Goal: Task Accomplishment & Management: Manage account settings

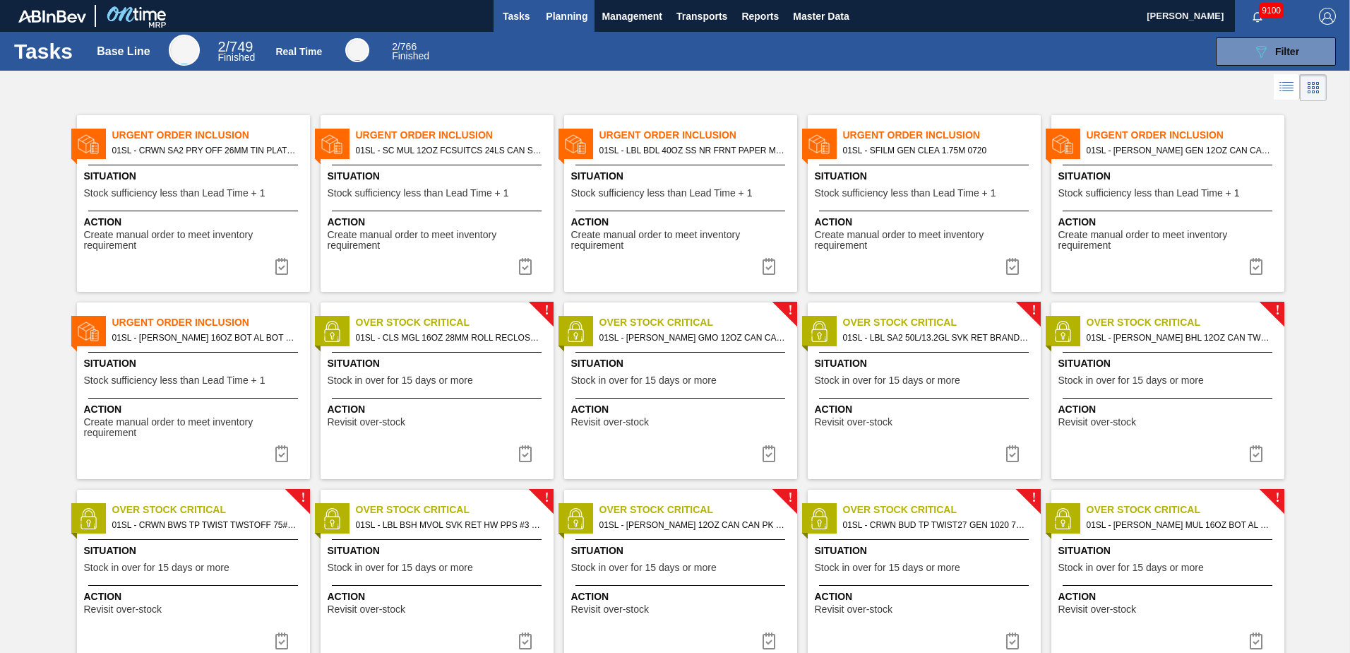
click at [583, 16] on span "Planning" at bounding box center [567, 16] width 42 height 17
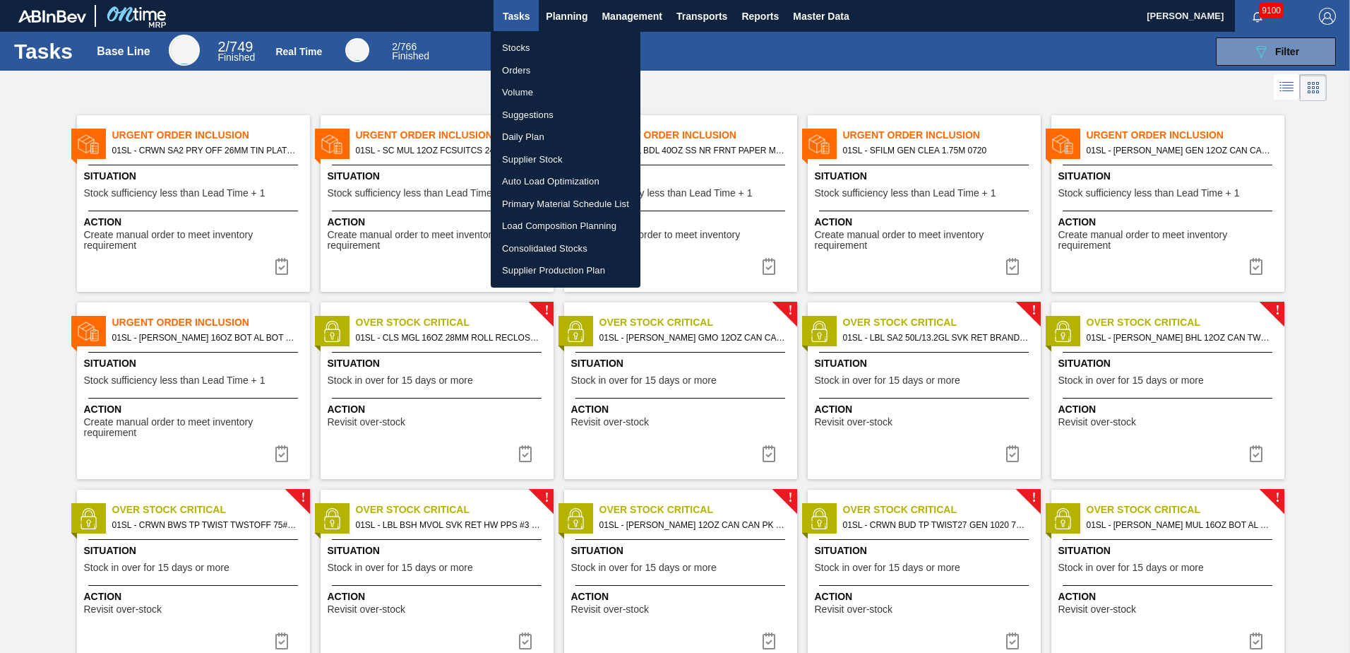
click at [525, 107] on li "Suggestions" at bounding box center [566, 115] width 150 height 23
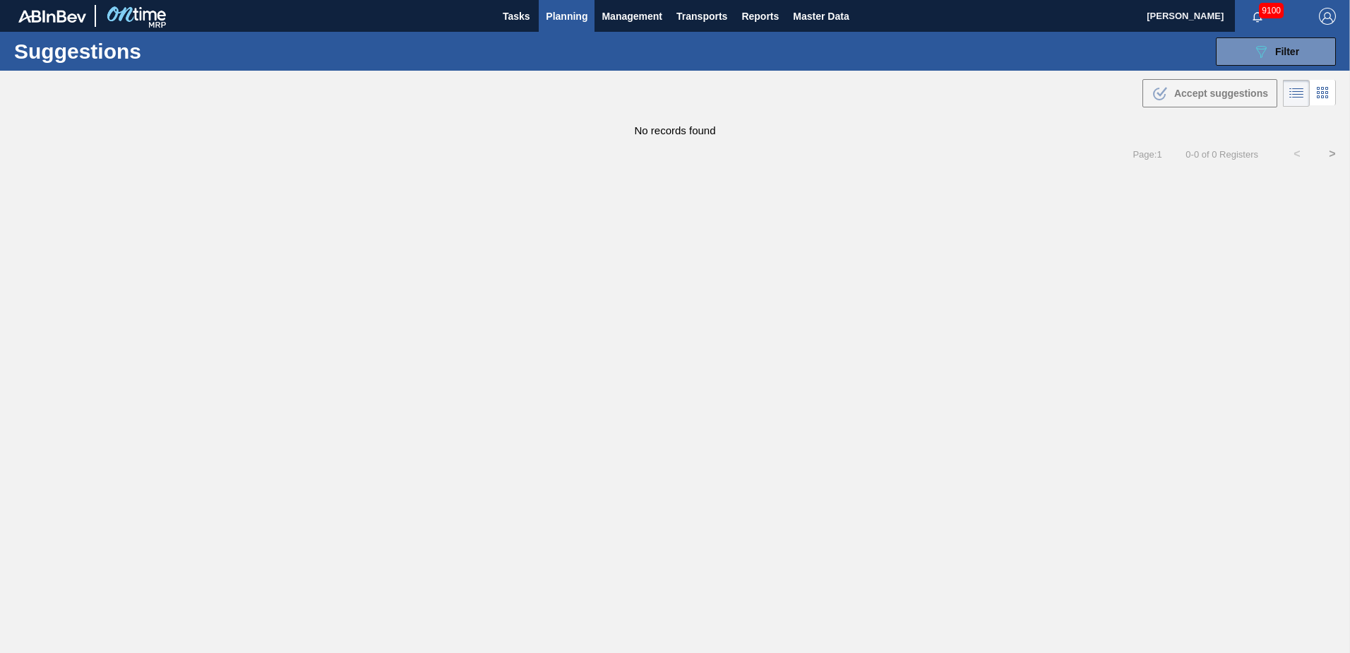
type from "[DATE]"
type to "[DATE]"
click at [1255, 55] on icon "089F7B8B-B2A5-4AFE-B5C0-19BA573D28AC" at bounding box center [1261, 51] width 17 height 17
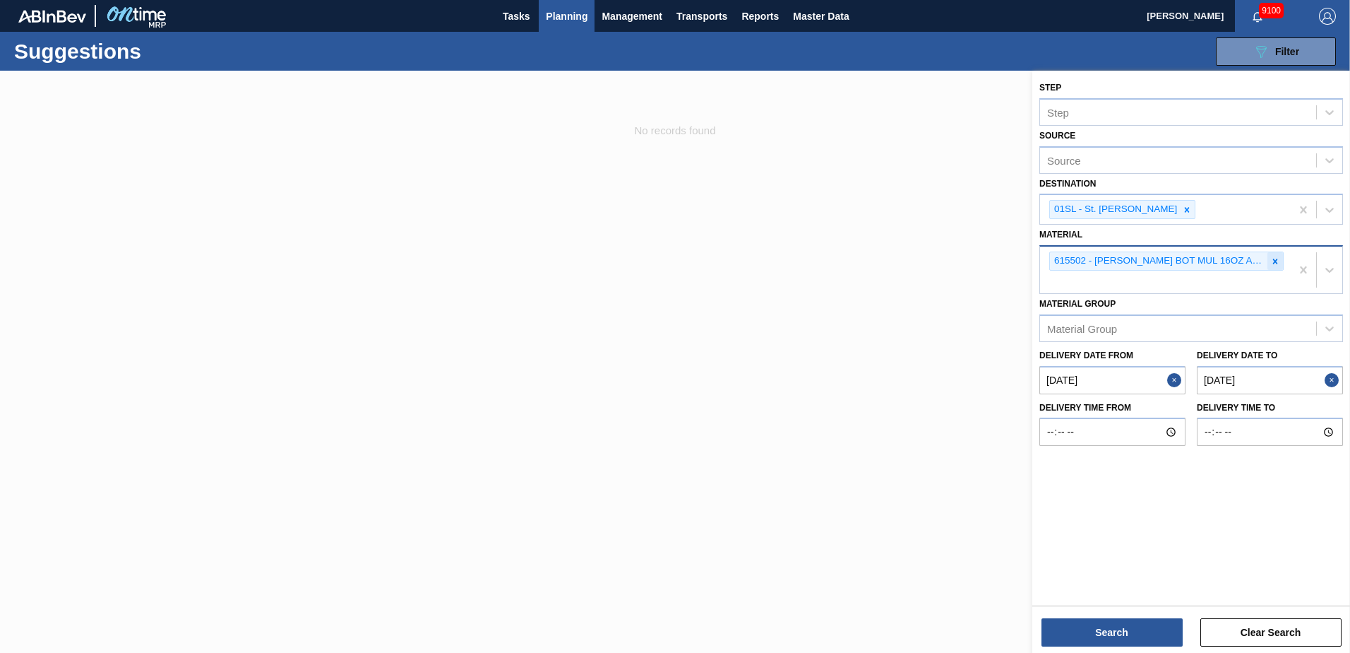
click at [1278, 265] on icon at bounding box center [1276, 261] width 10 height 10
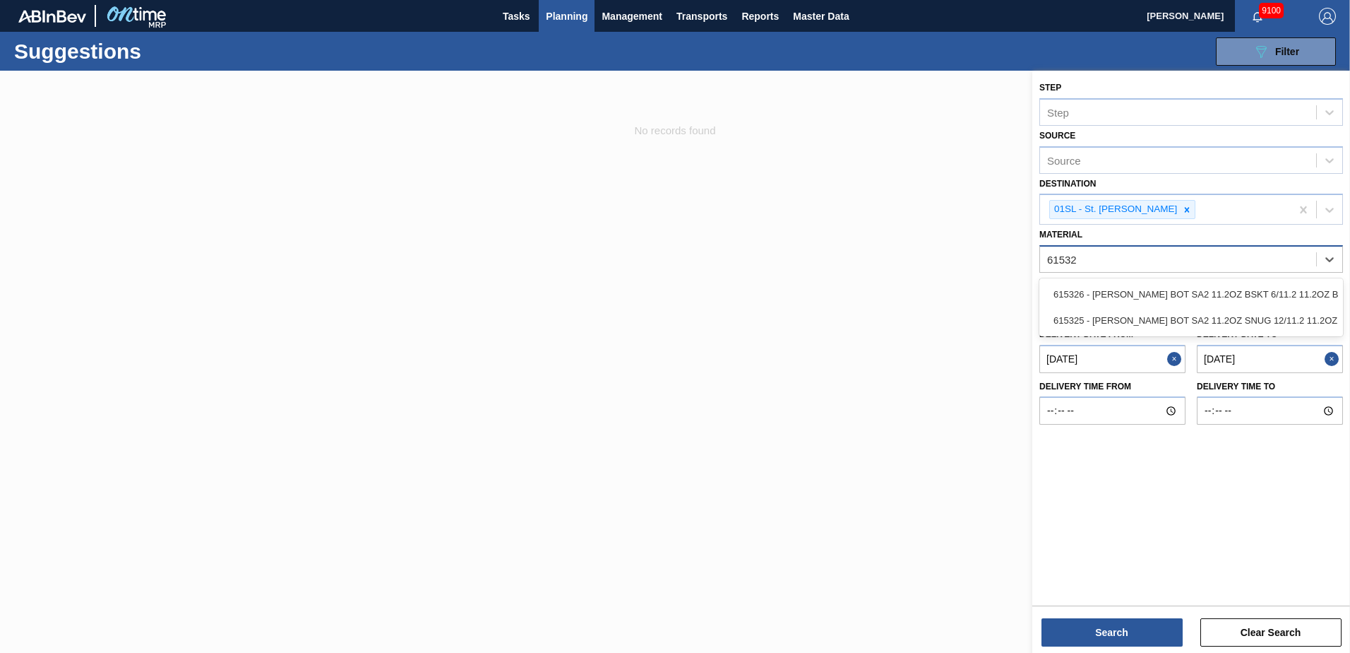
type input "615325"
click at [1121, 292] on div "615325 - [PERSON_NAME] BOT SA2 11.2OZ SNUG 12/11.2 11.2OZ" at bounding box center [1192, 294] width 304 height 26
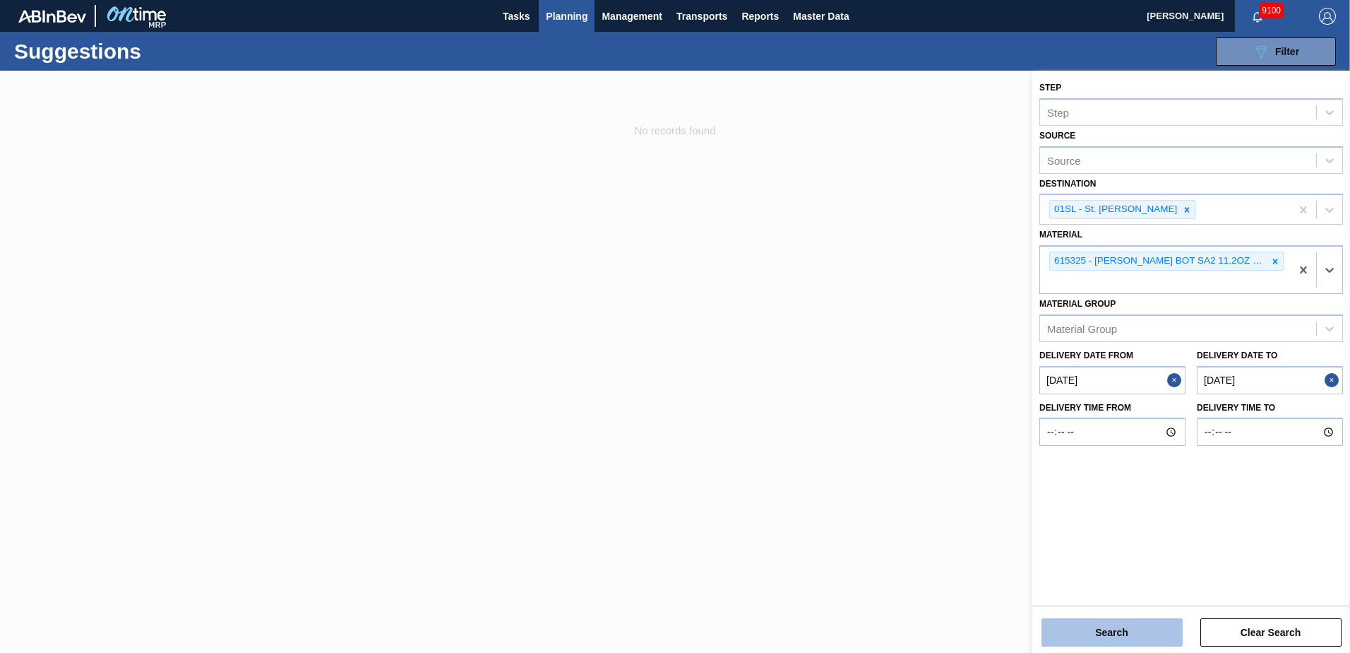
click at [1100, 640] on button "Search" at bounding box center [1112, 632] width 141 height 28
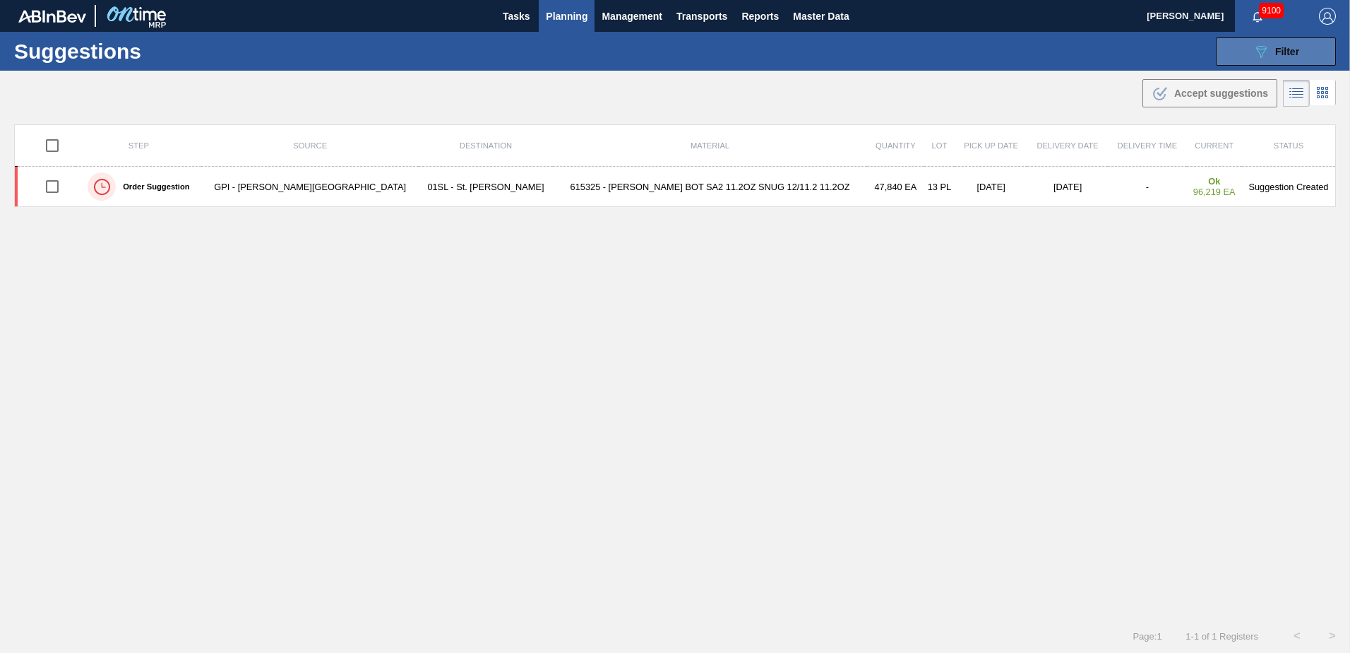
click at [1275, 52] on span "Filter" at bounding box center [1287, 51] width 24 height 11
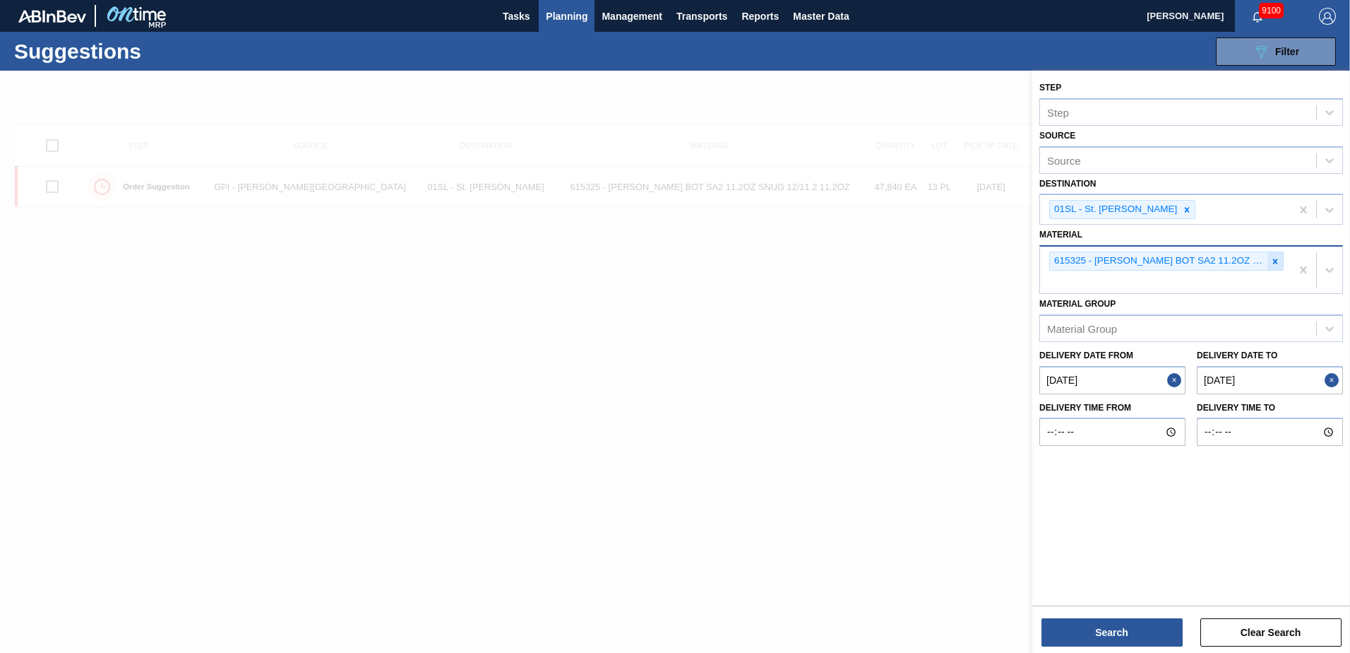
click at [1274, 266] on div at bounding box center [1276, 261] width 16 height 18
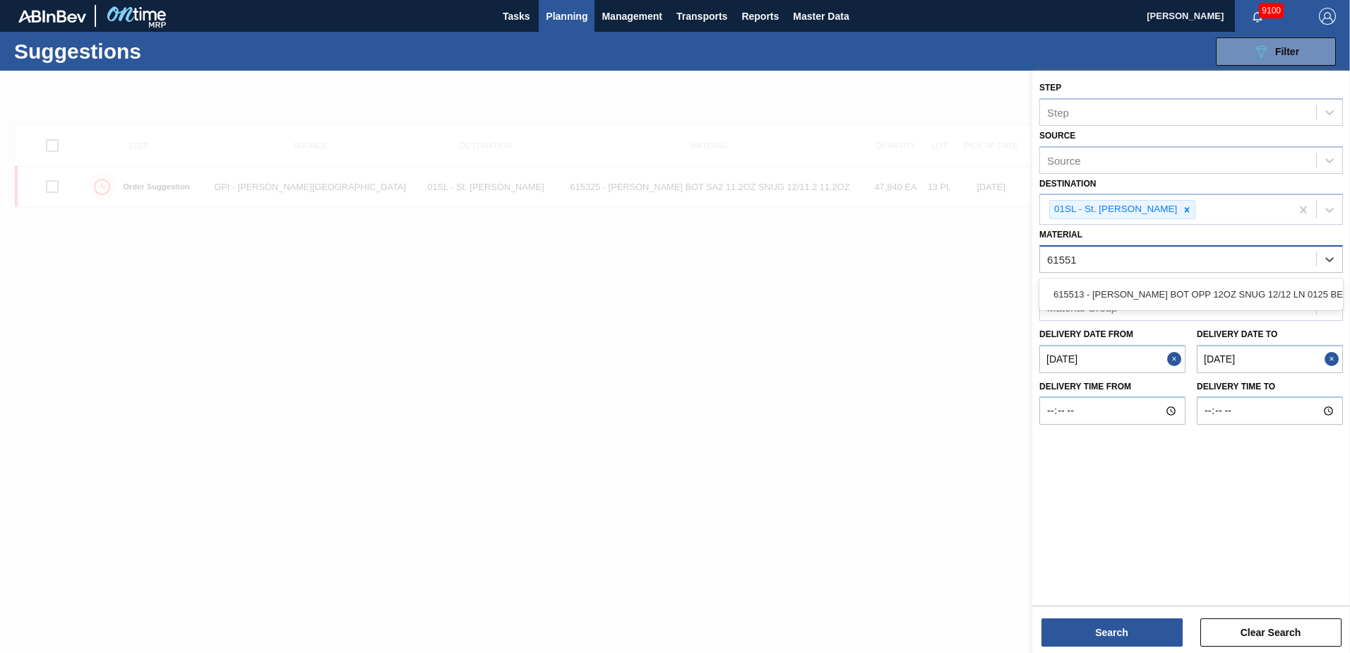
type input "615513"
click at [1150, 299] on div "615513 - [PERSON_NAME] BOT OPP 12OZ SNUG 12/12 LN 0125 BEE" at bounding box center [1192, 294] width 304 height 26
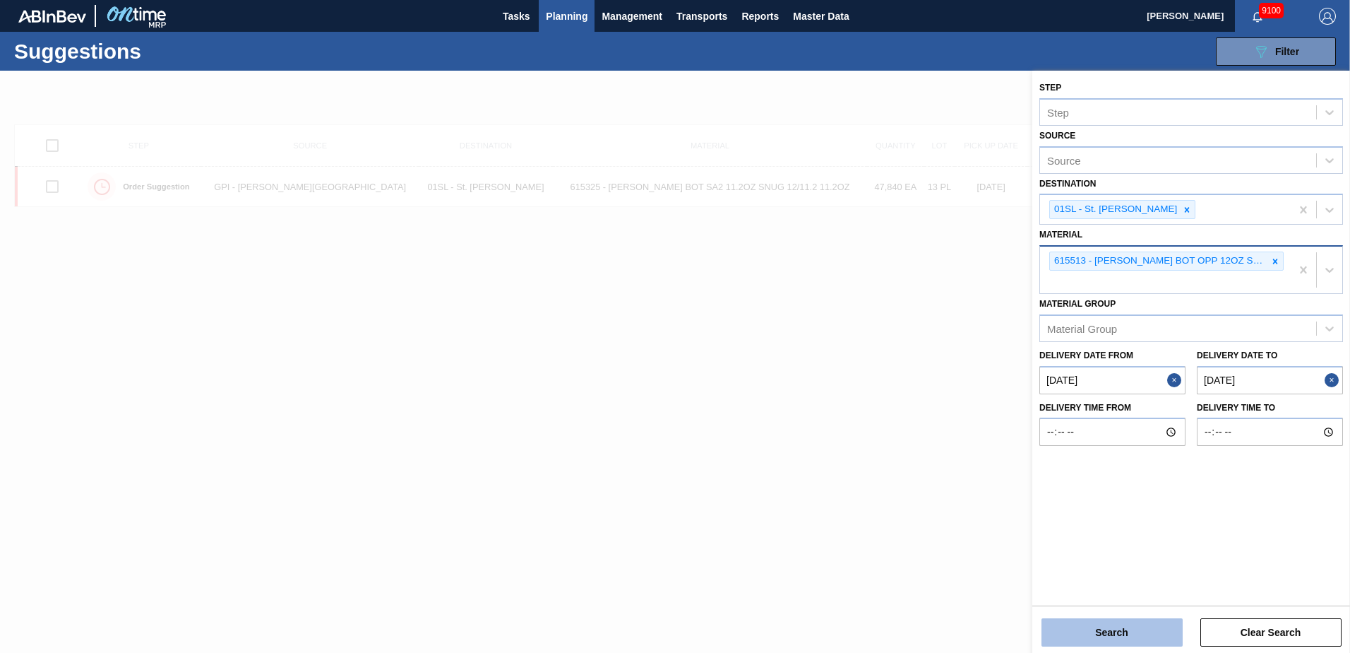
click at [1110, 638] on button "Search" at bounding box center [1112, 632] width 141 height 28
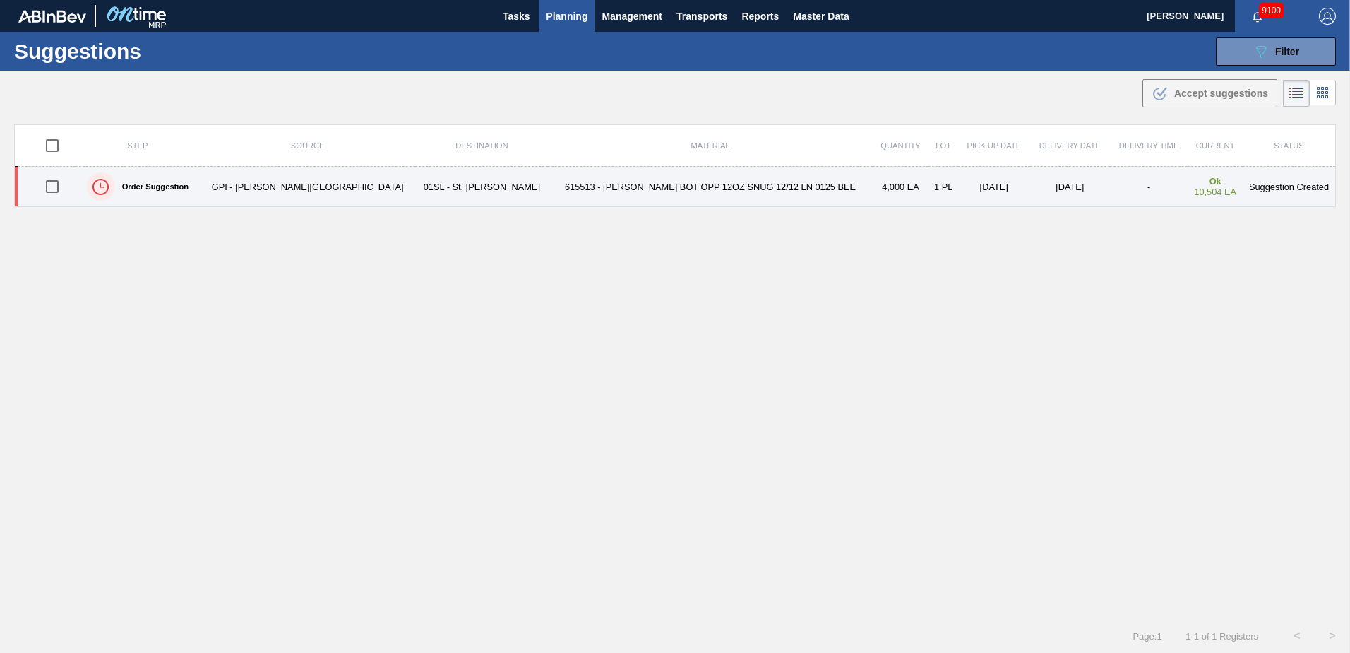
click at [58, 184] on input "checkbox" at bounding box center [52, 187] width 30 height 30
checkbox input "true"
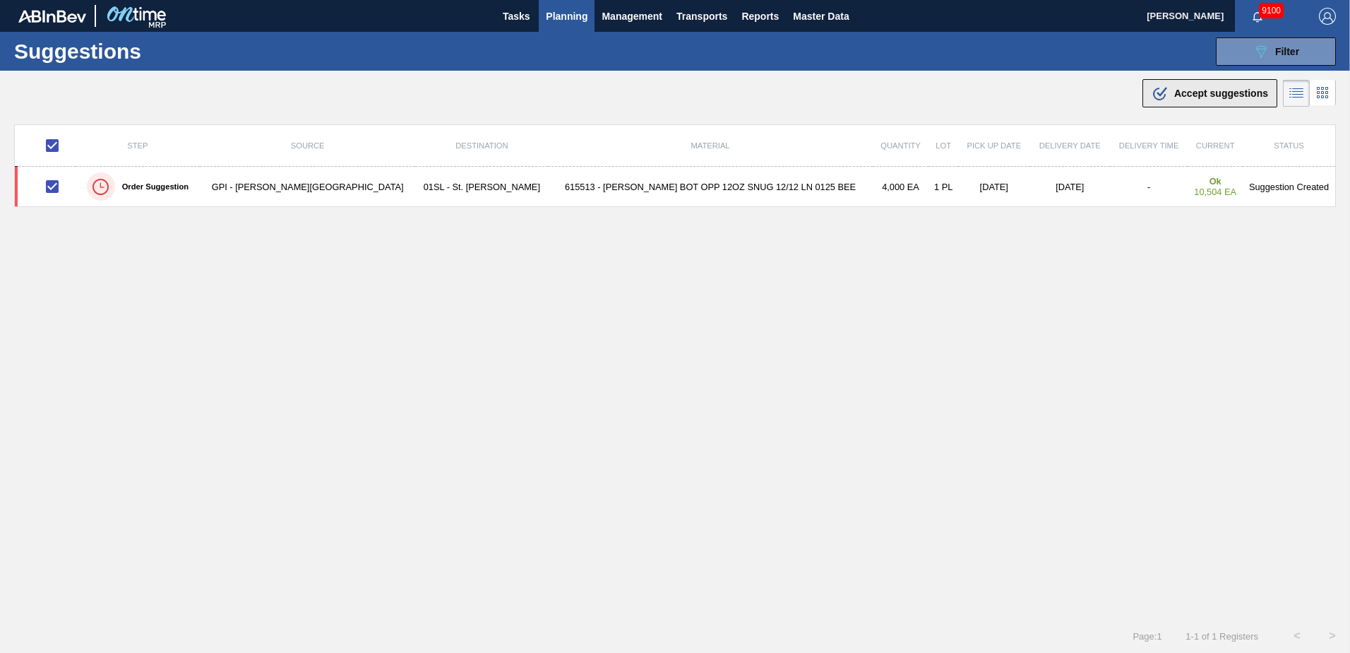
click at [1163, 104] on button ".b{fill:var(--color-action-default)} Accept suggestions" at bounding box center [1210, 93] width 135 height 28
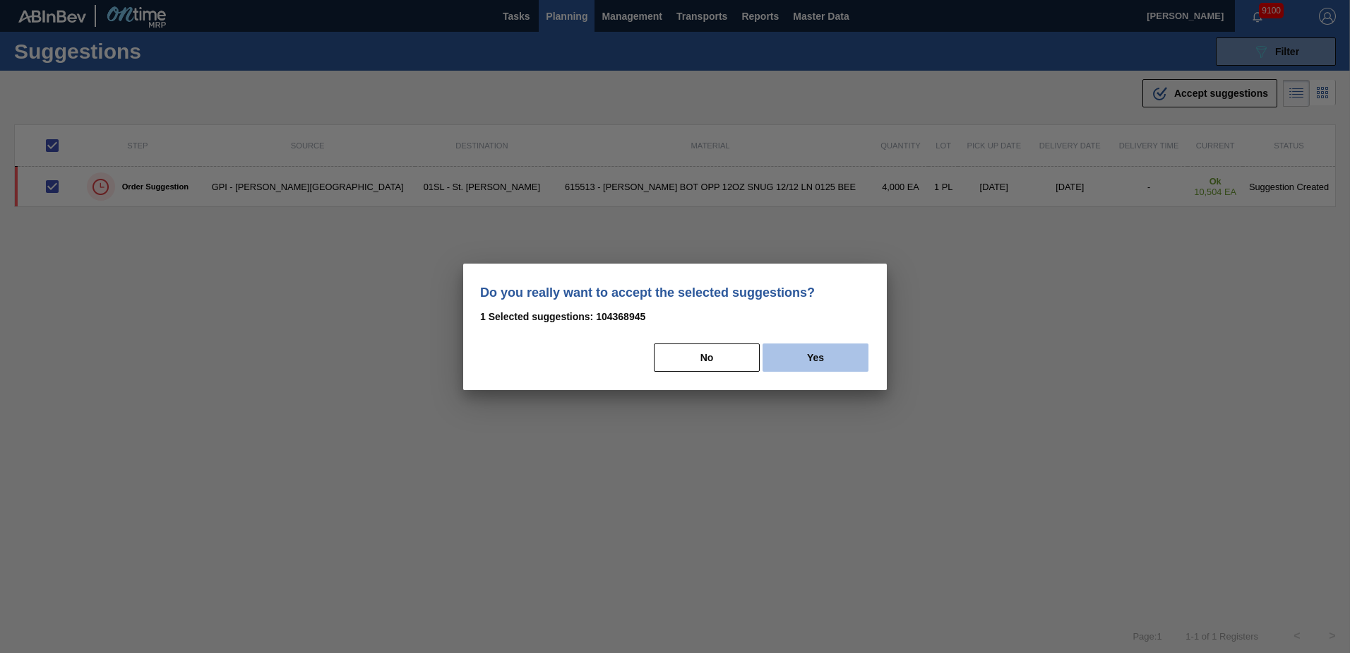
click at [833, 356] on button "Yes" at bounding box center [816, 357] width 106 height 28
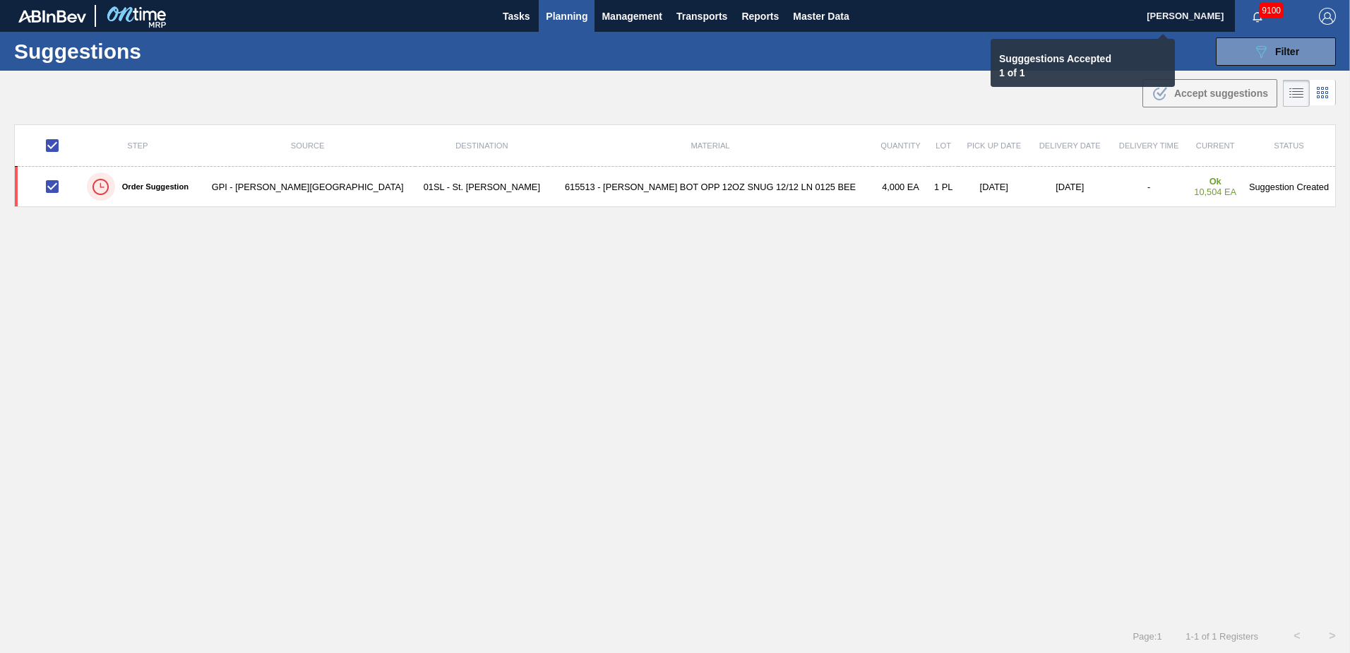
checkbox input "false"
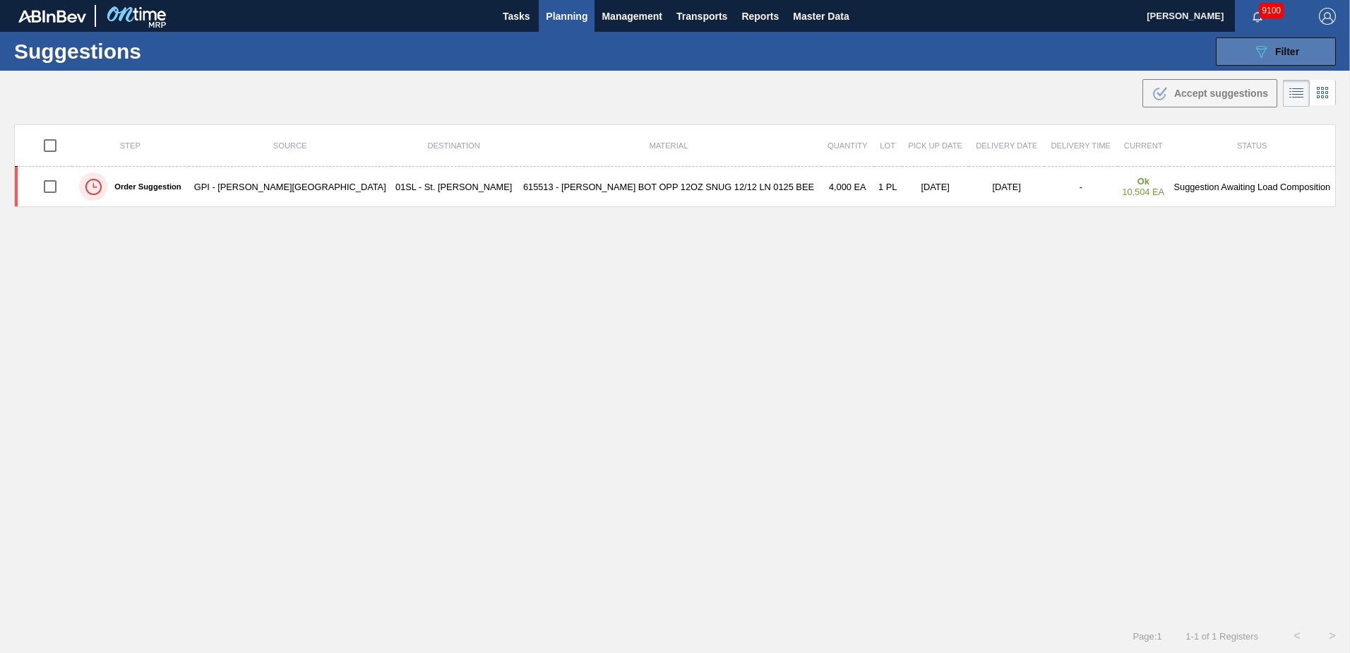
click at [1285, 49] on span "Filter" at bounding box center [1287, 51] width 24 height 11
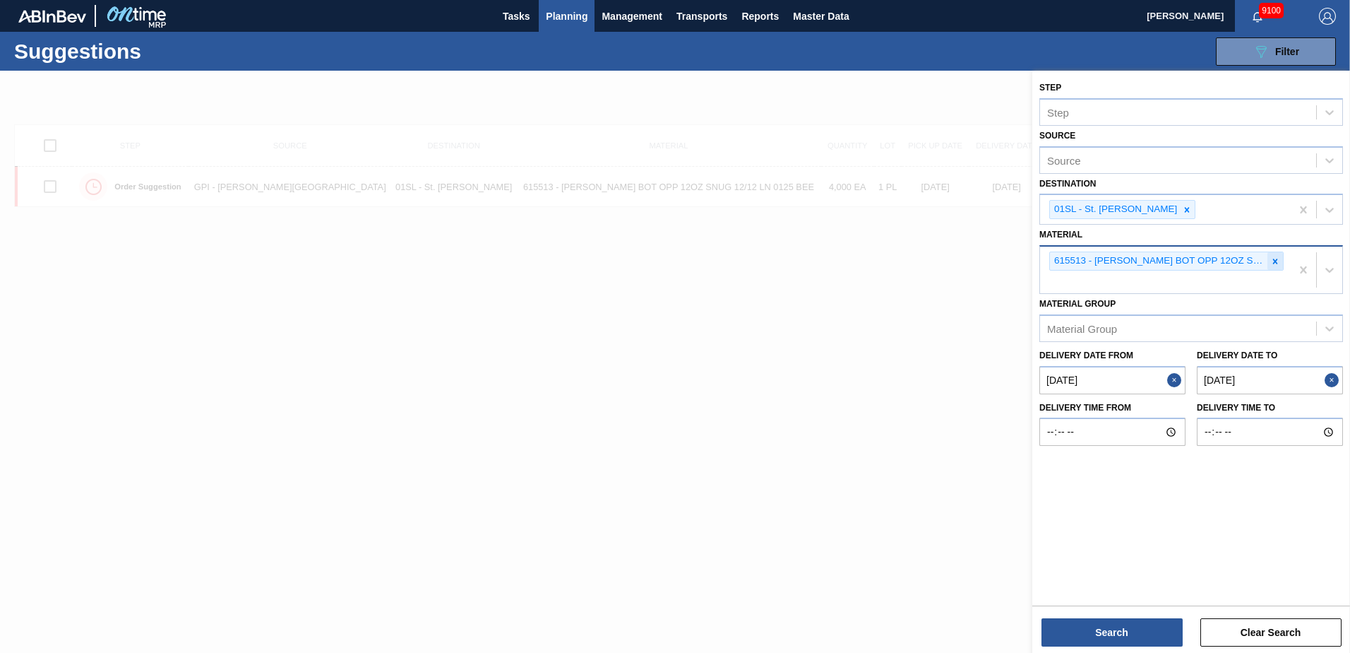
click at [1279, 261] on icon at bounding box center [1276, 261] width 10 height 10
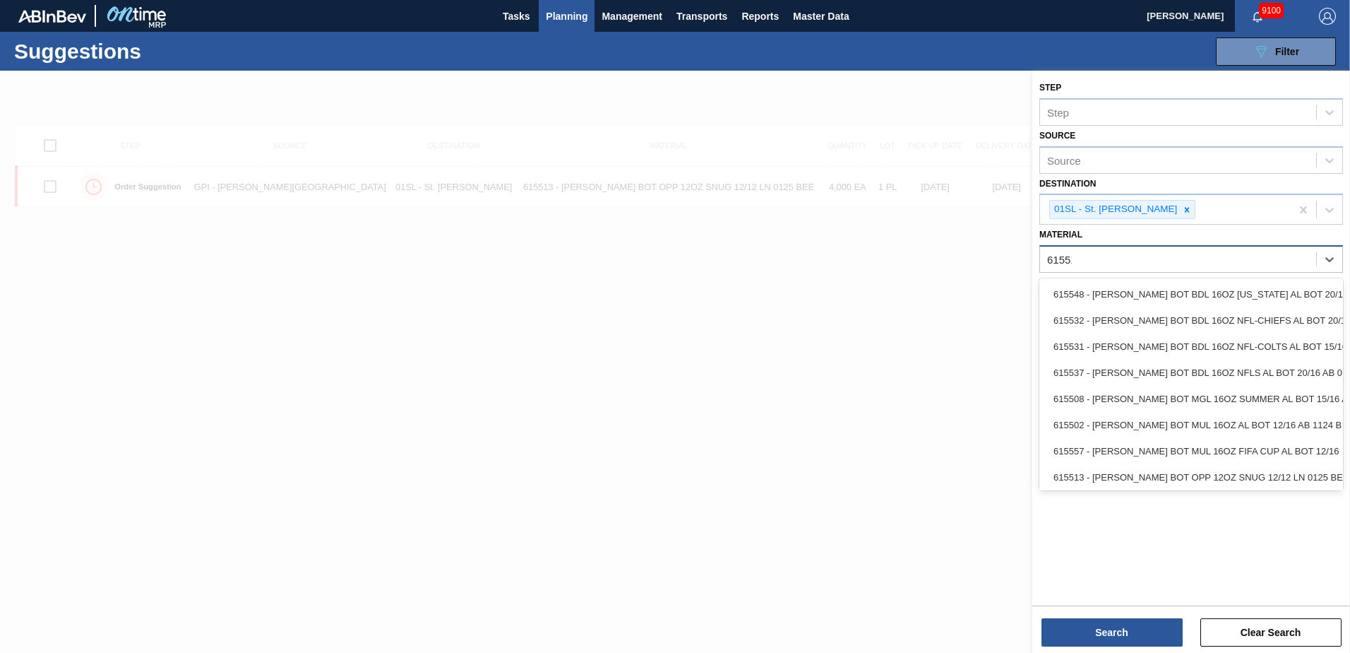
type input "615513"
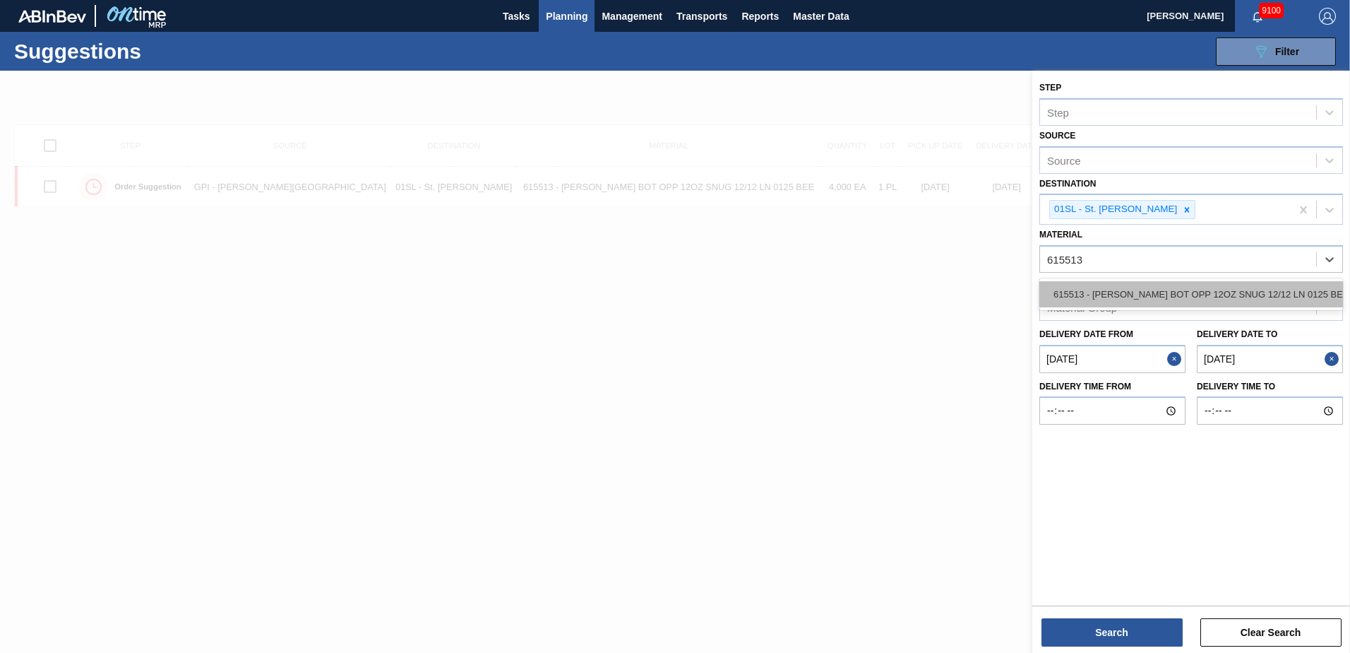
click at [1245, 307] on div "615513 - [PERSON_NAME] BOT OPP 12OZ SNUG 12/12 LN 0125 BEE" at bounding box center [1192, 294] width 304 height 26
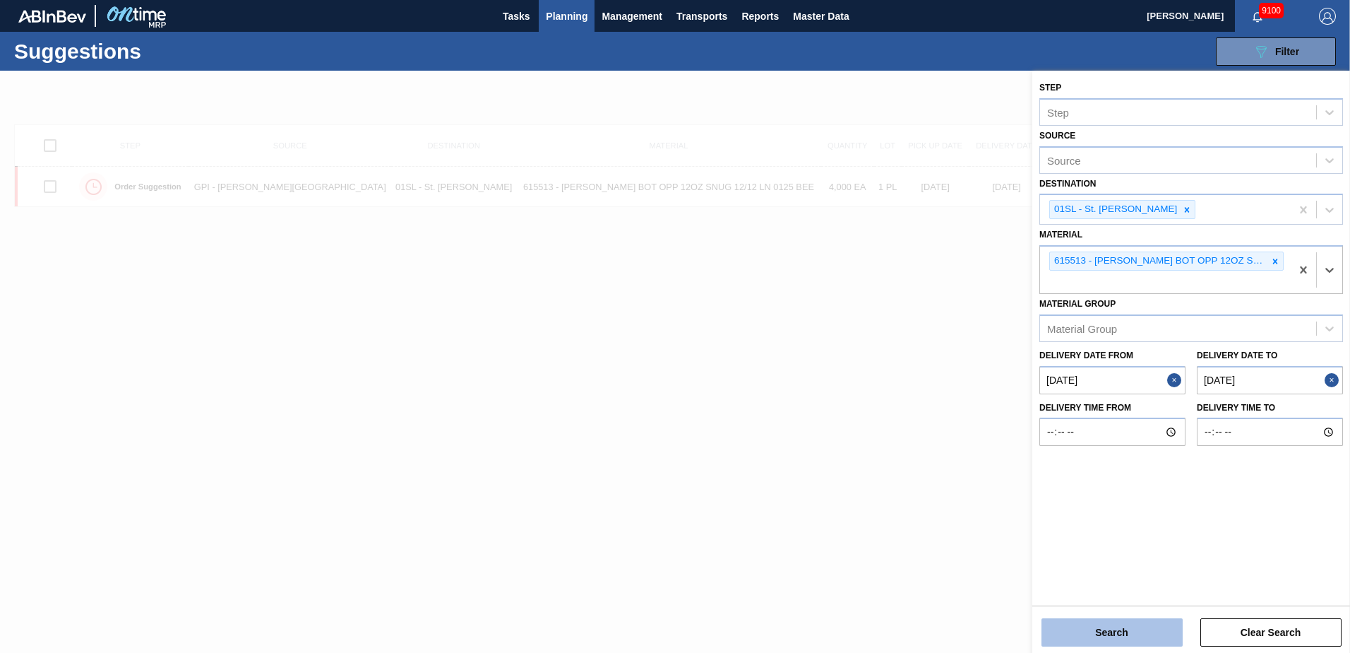
click at [1110, 626] on button "Search" at bounding box center [1112, 632] width 141 height 28
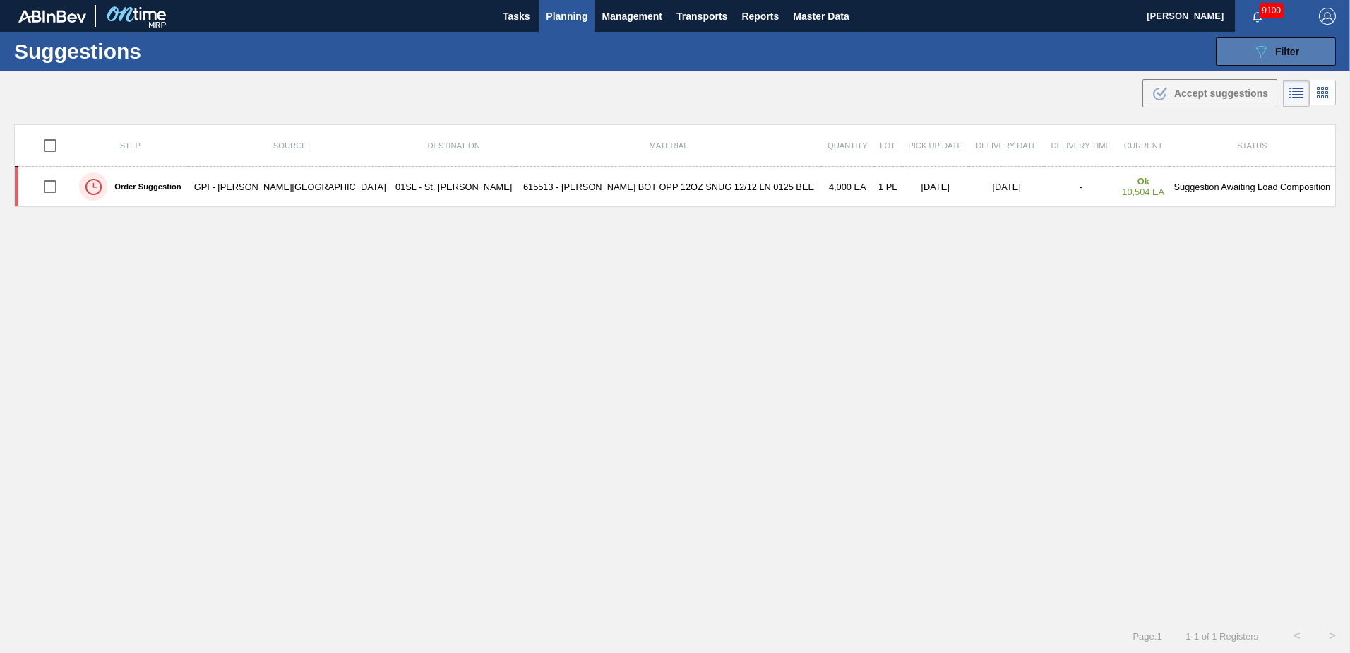
click at [1253, 55] on icon "089F7B8B-B2A5-4AFE-B5C0-19BA573D28AC" at bounding box center [1261, 51] width 17 height 17
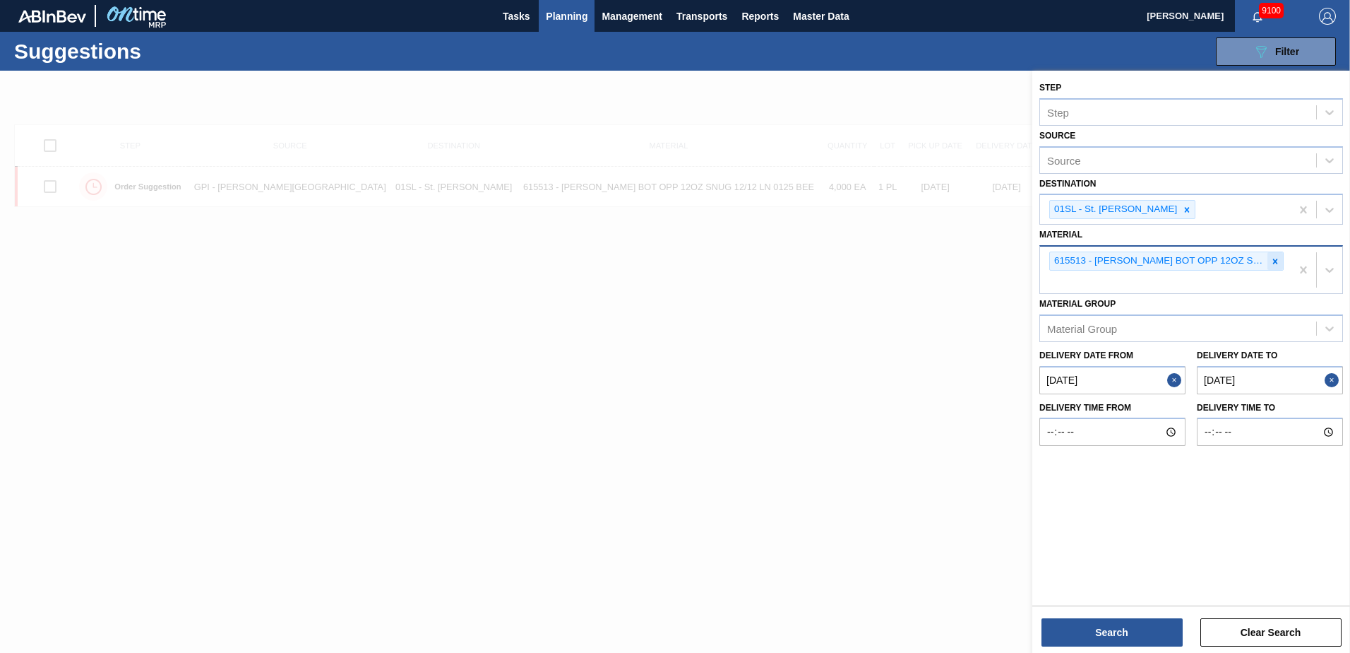
click at [1271, 263] on icon at bounding box center [1276, 261] width 10 height 10
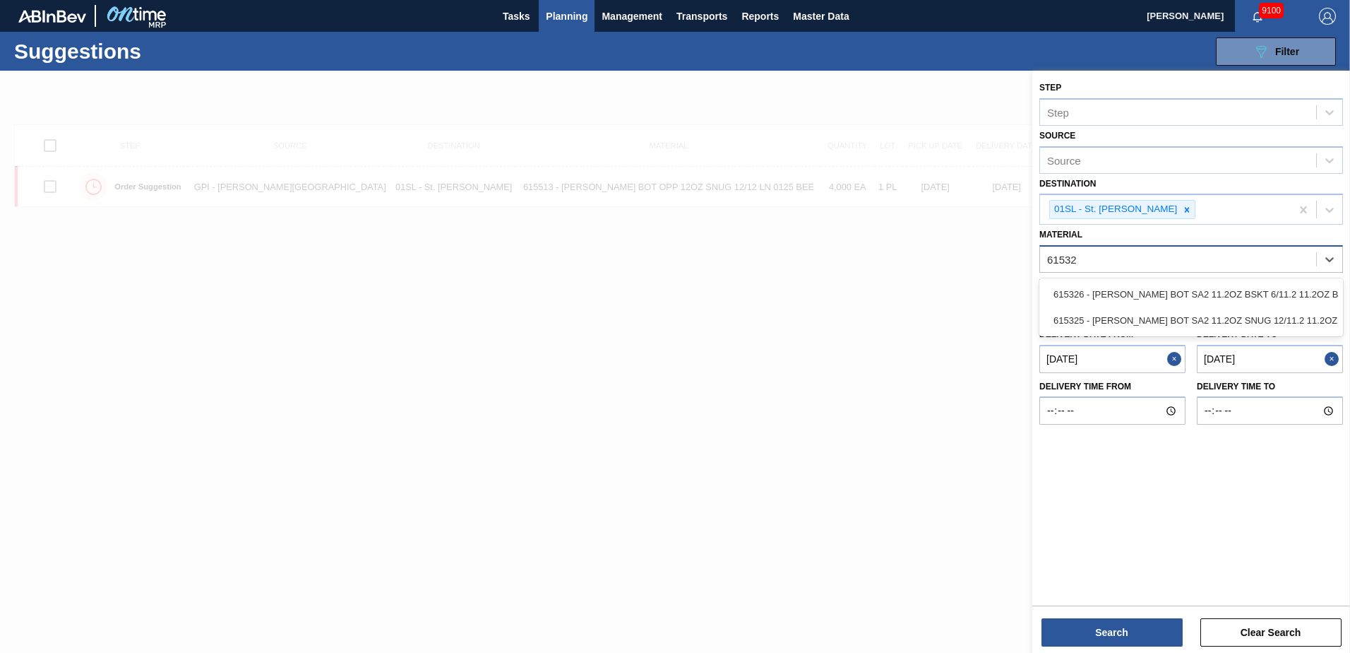
type input "615325"
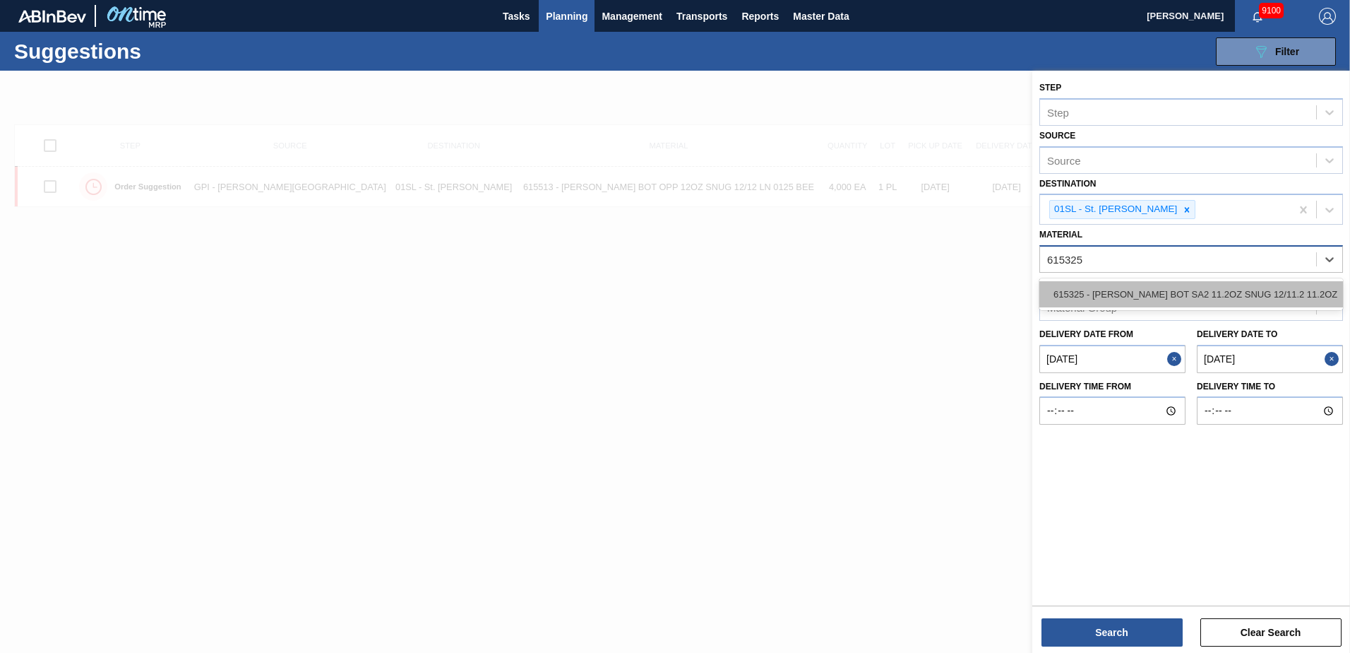
click at [1261, 293] on div "615325 - [PERSON_NAME] BOT SA2 11.2OZ SNUG 12/11.2 11.2OZ" at bounding box center [1192, 294] width 304 height 26
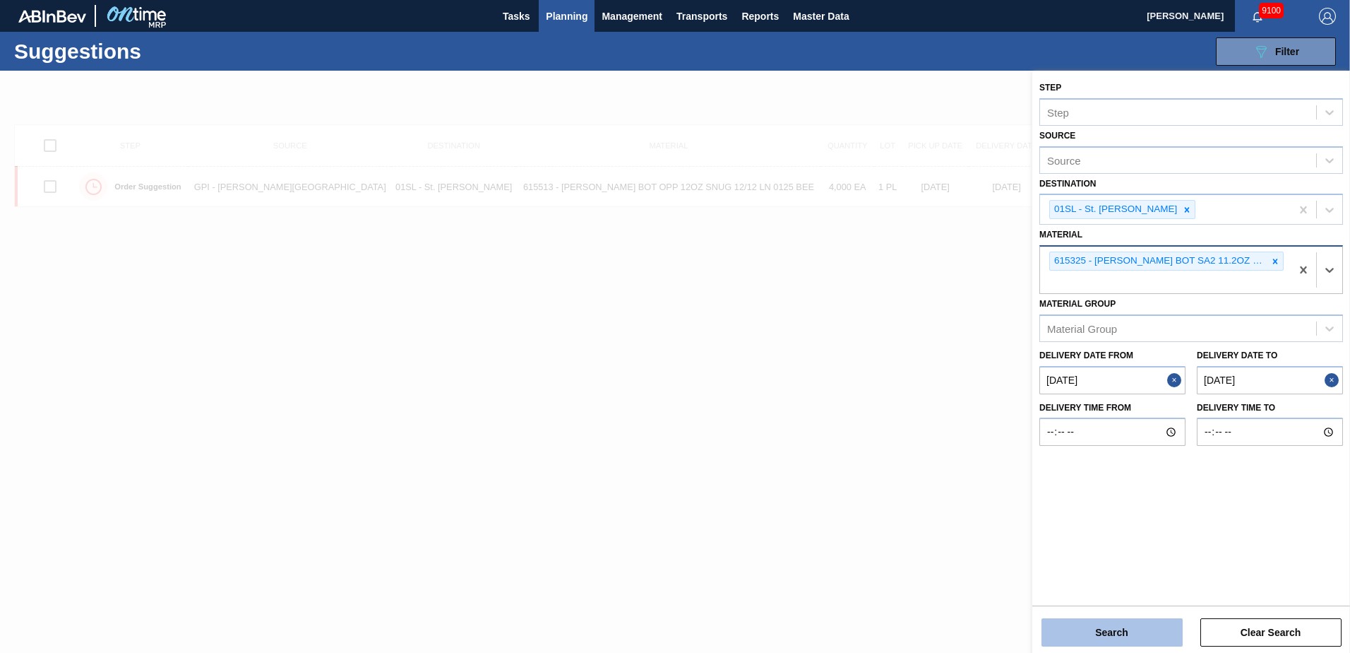
click at [1106, 645] on button "Search" at bounding box center [1112, 632] width 141 height 28
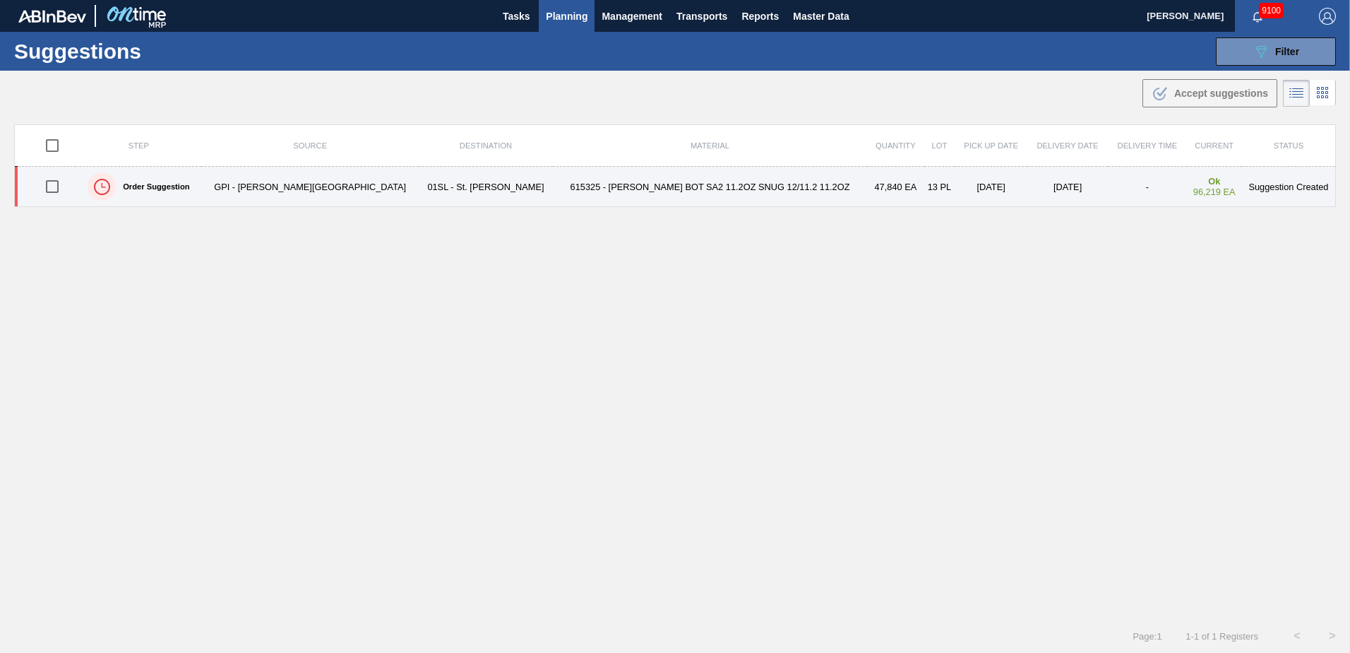
click at [59, 184] on input "checkbox" at bounding box center [52, 187] width 30 height 30
checkbox input "true"
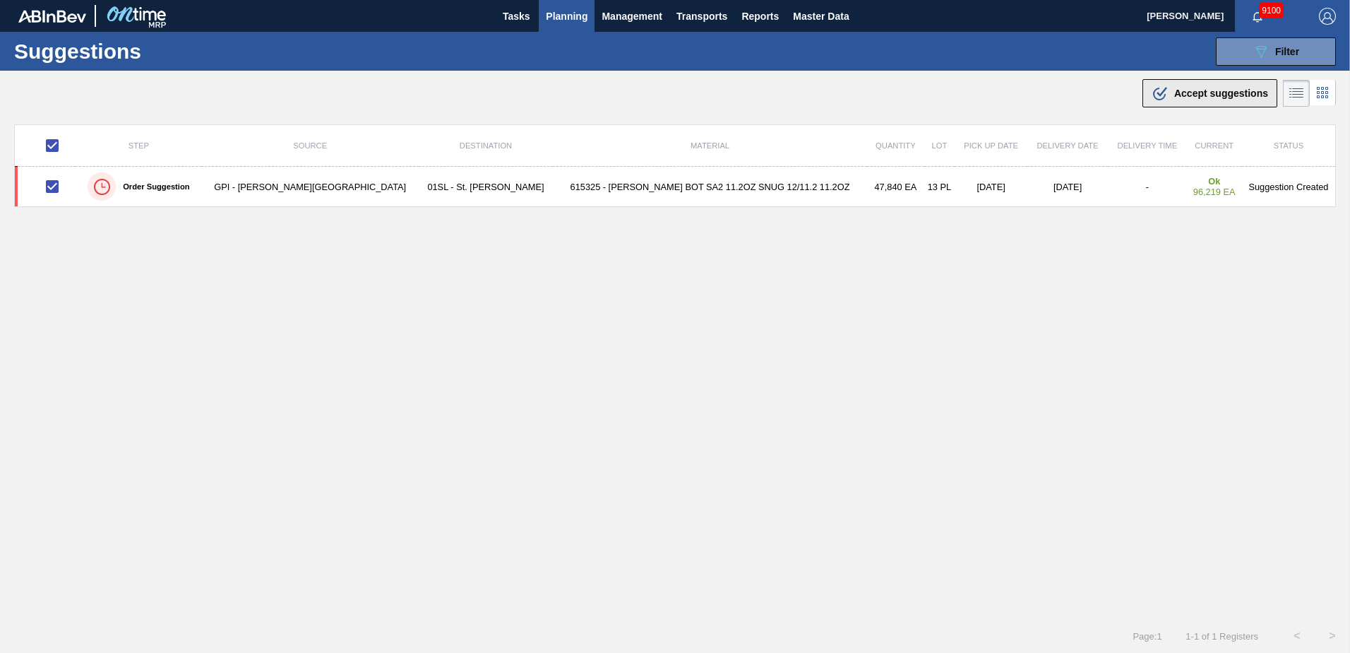
click at [1183, 99] on div ".b{fill:var(--color-action-default)} Accept suggestions" at bounding box center [1210, 93] width 117 height 17
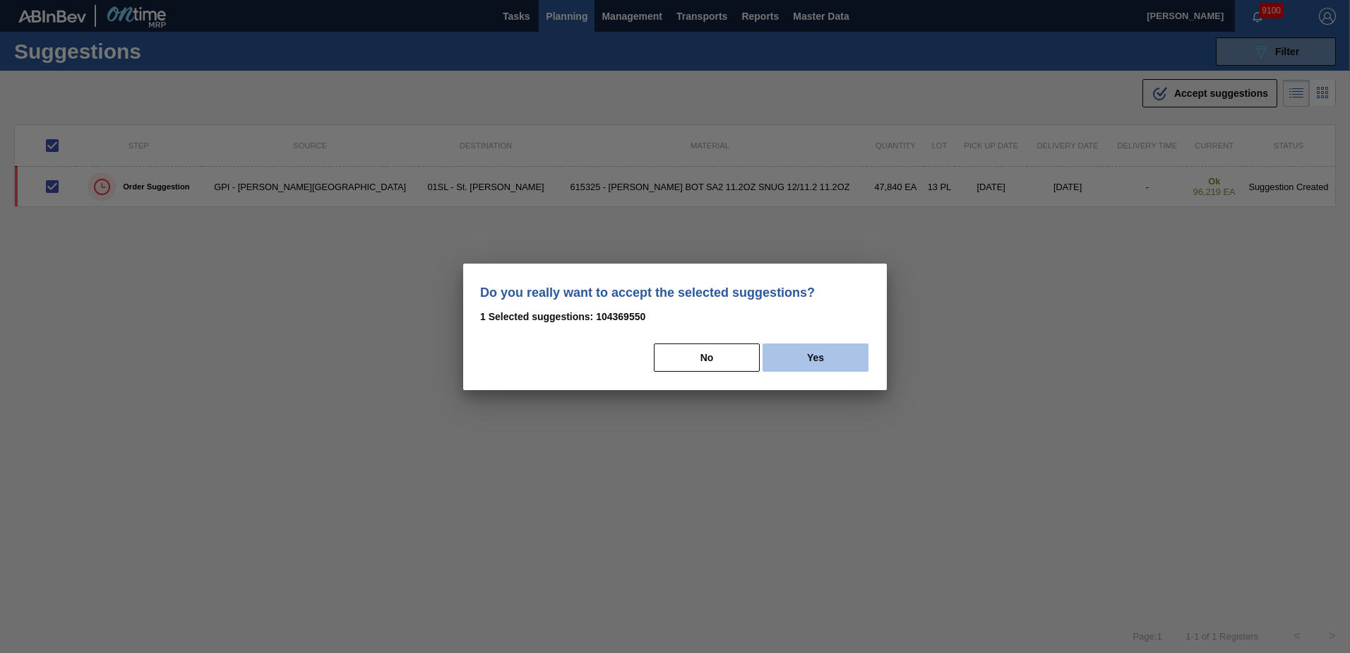
click at [849, 355] on button "Yes" at bounding box center [816, 357] width 106 height 28
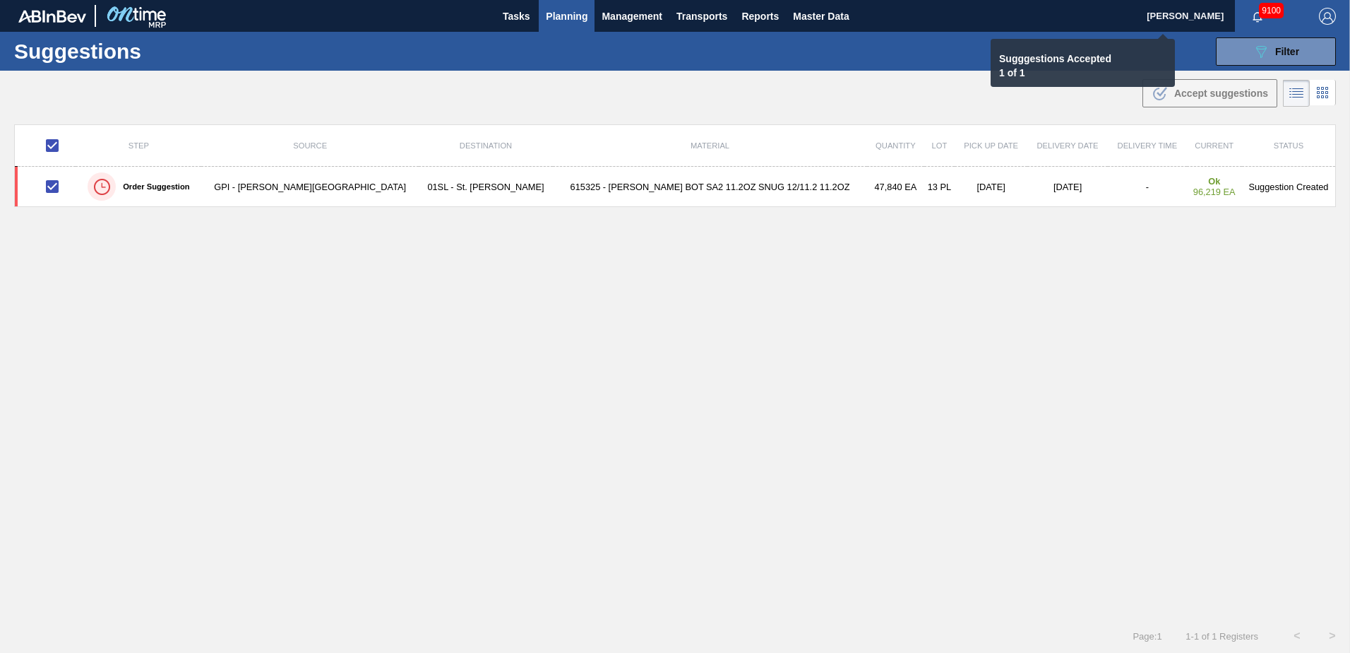
checkbox input "false"
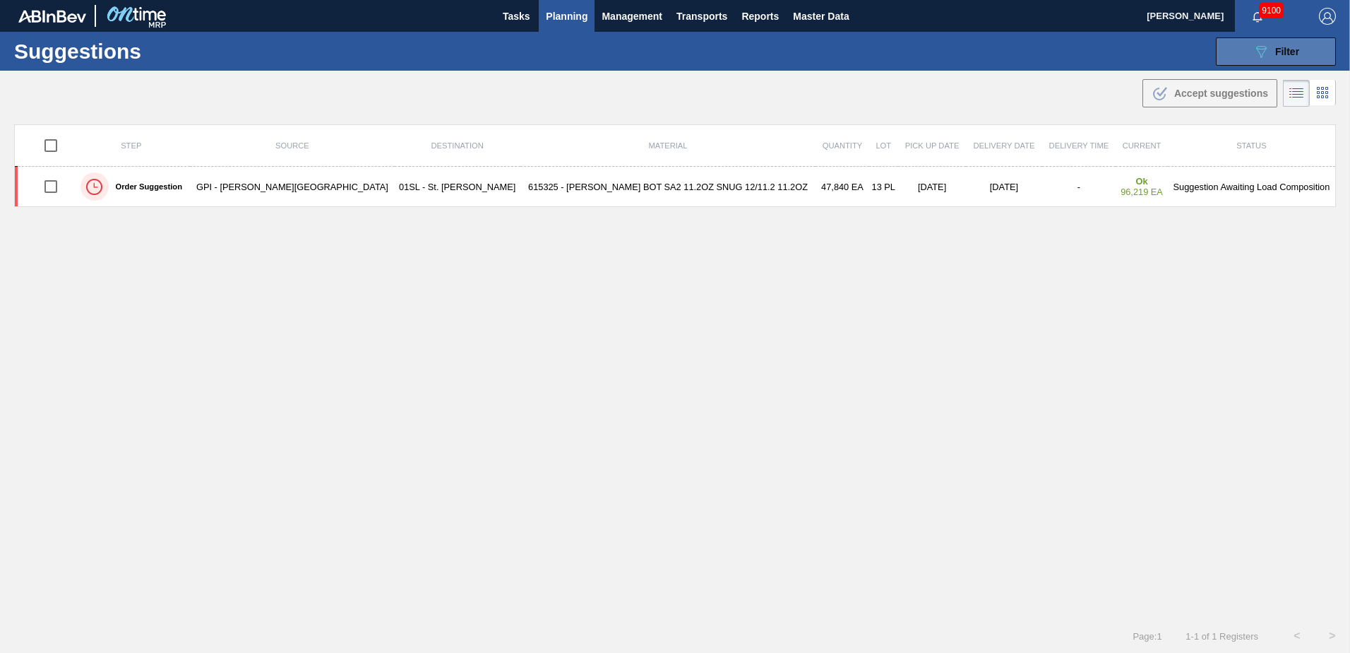
click at [1267, 57] on icon "089F7B8B-B2A5-4AFE-B5C0-19BA573D28AC" at bounding box center [1261, 51] width 17 height 17
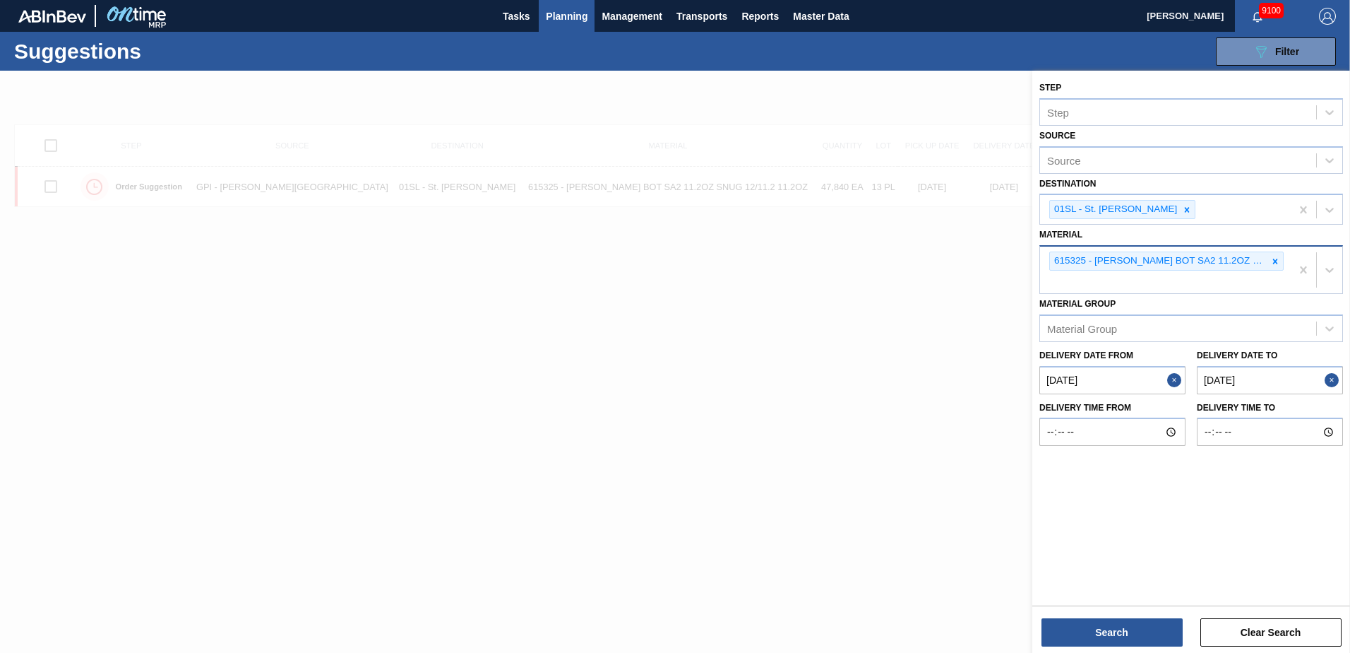
click at [1273, 262] on icon at bounding box center [1276, 261] width 10 height 10
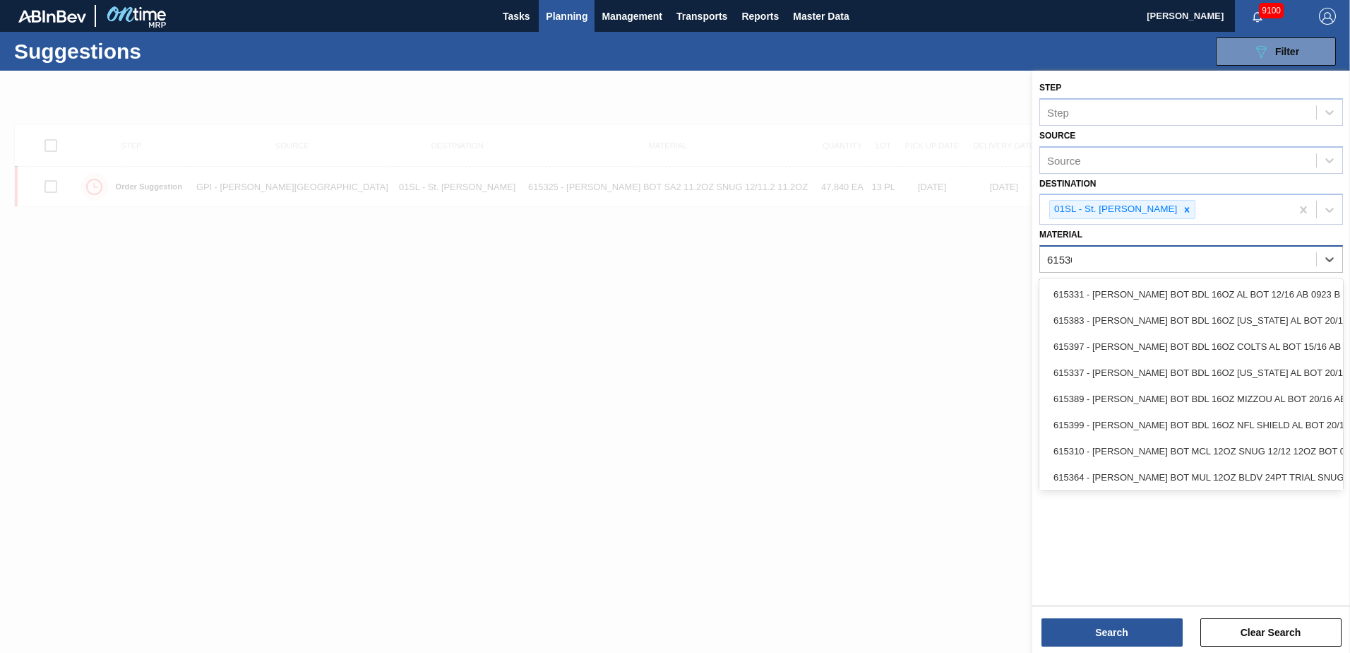
type input "615307"
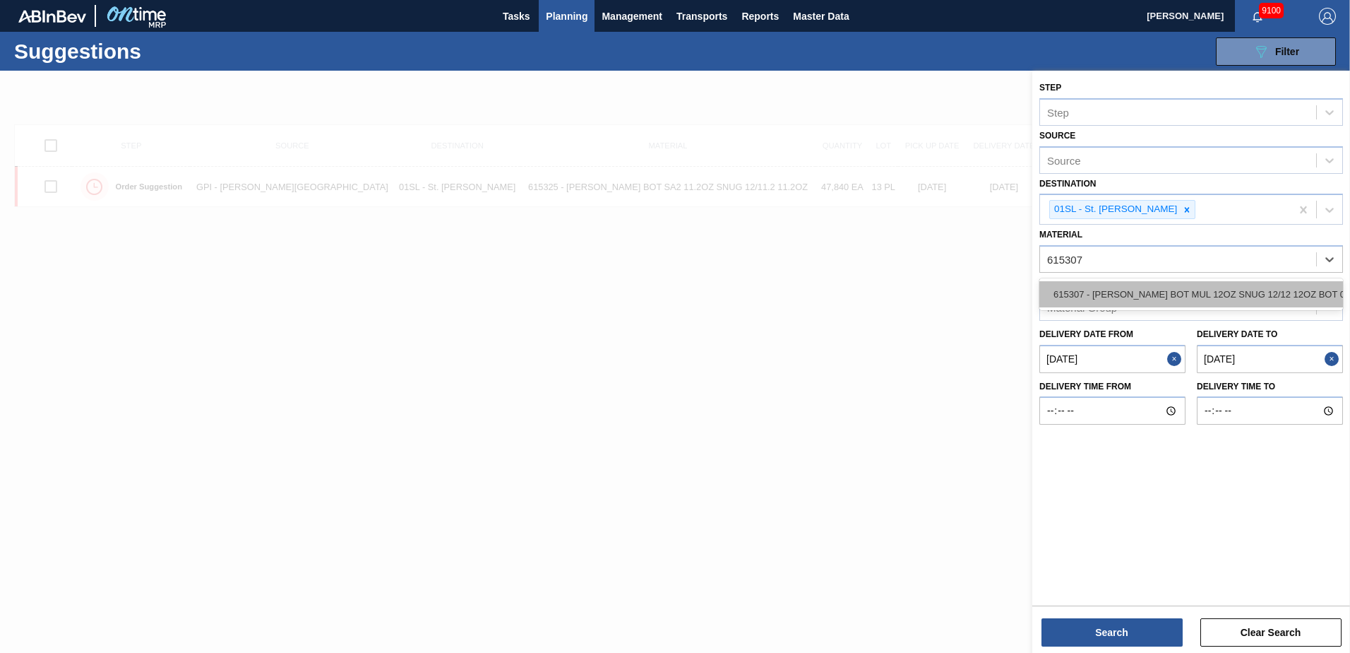
click at [1254, 293] on div "615307 - [PERSON_NAME] BOT MUL 12OZ SNUG 12/12 12OZ BOT 07" at bounding box center [1192, 294] width 304 height 26
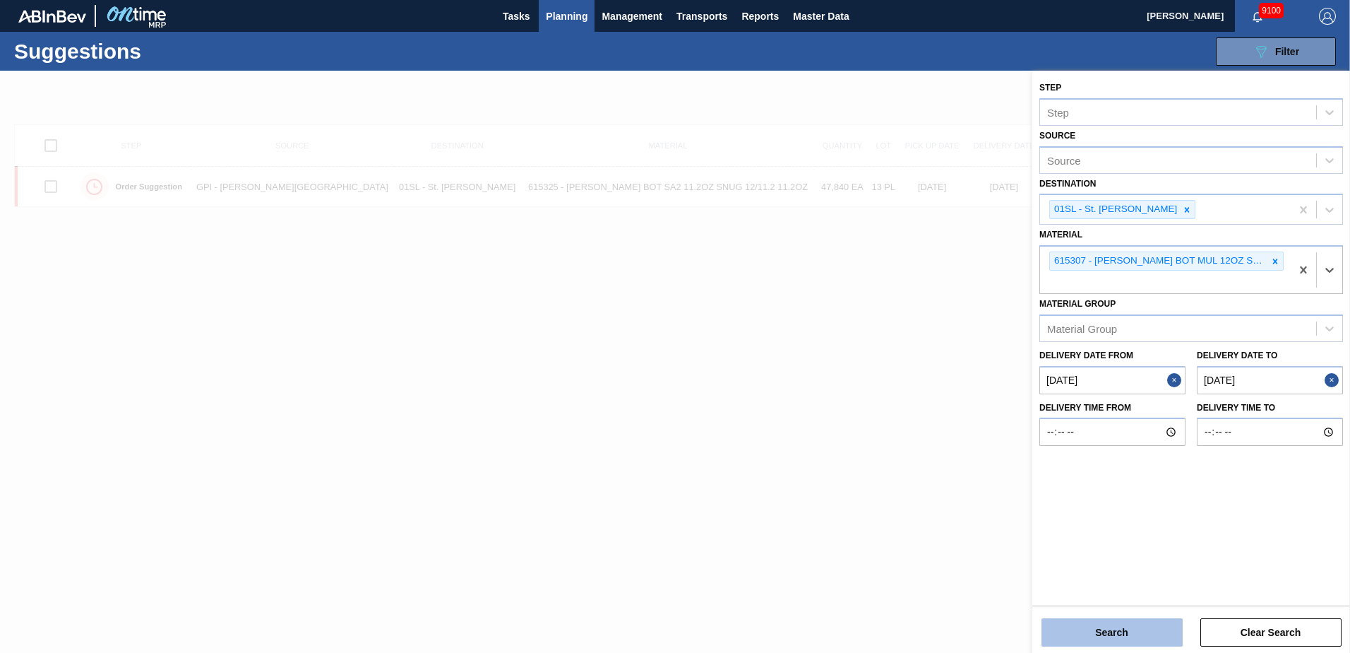
click at [1105, 630] on button "Search" at bounding box center [1112, 632] width 141 height 28
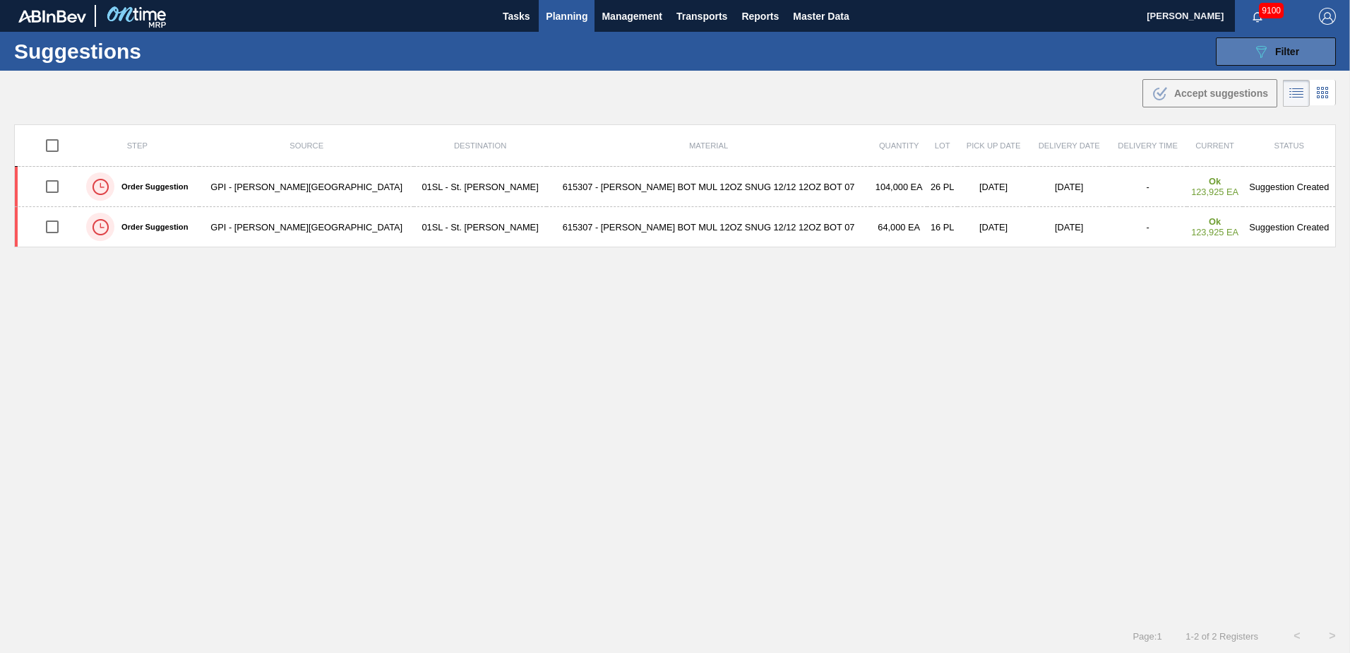
click at [1290, 43] on div "089F7B8B-B2A5-4AFE-B5C0-19BA573D28AC Filter" at bounding box center [1276, 51] width 47 height 17
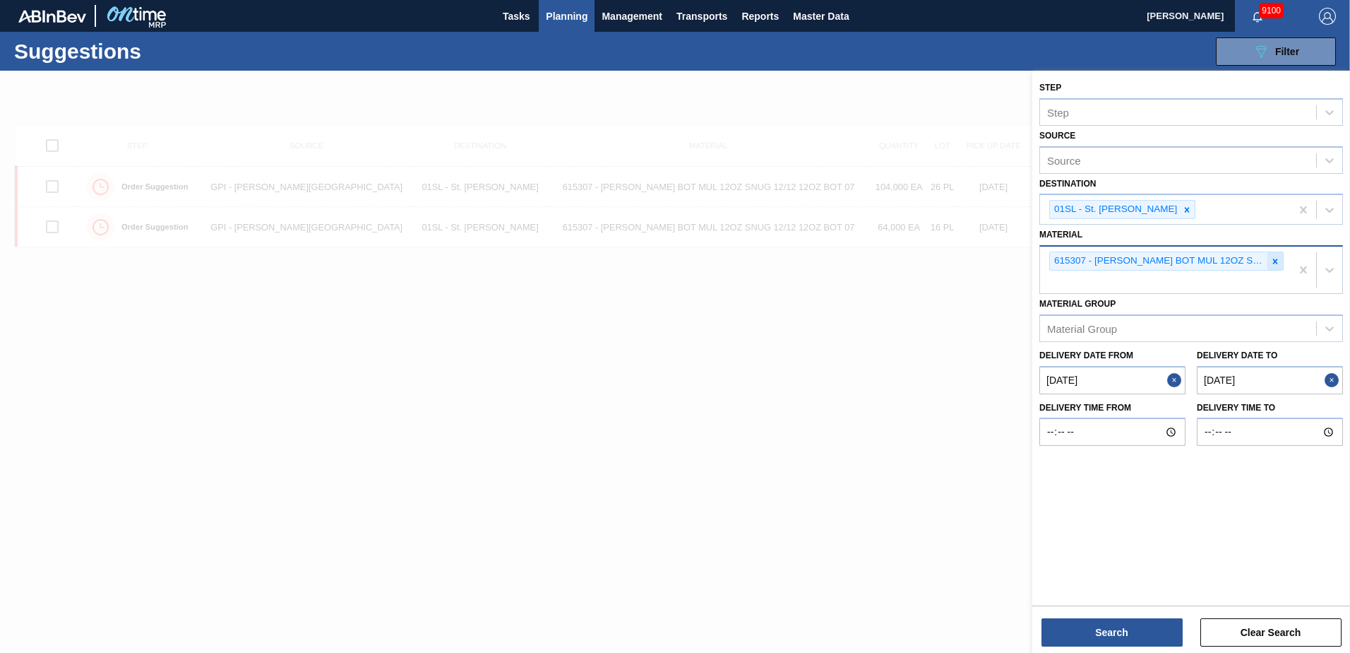
click at [1276, 263] on icon at bounding box center [1276, 261] width 10 height 10
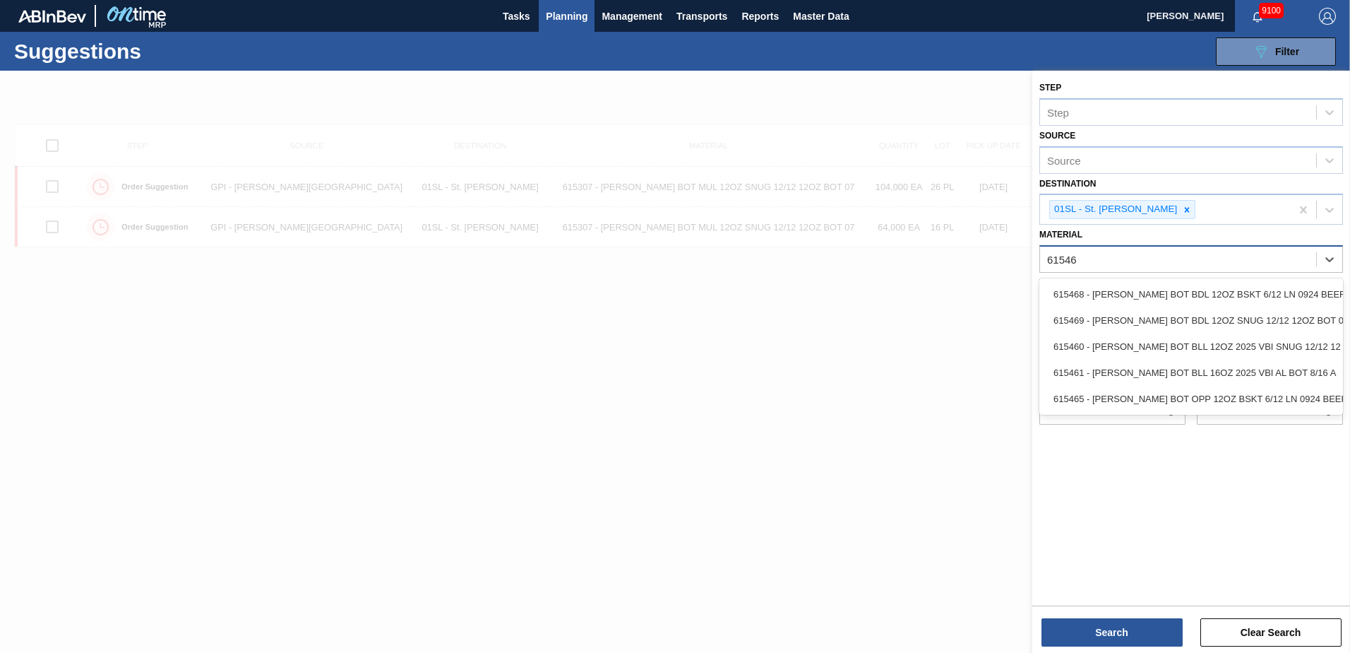
type input "615469"
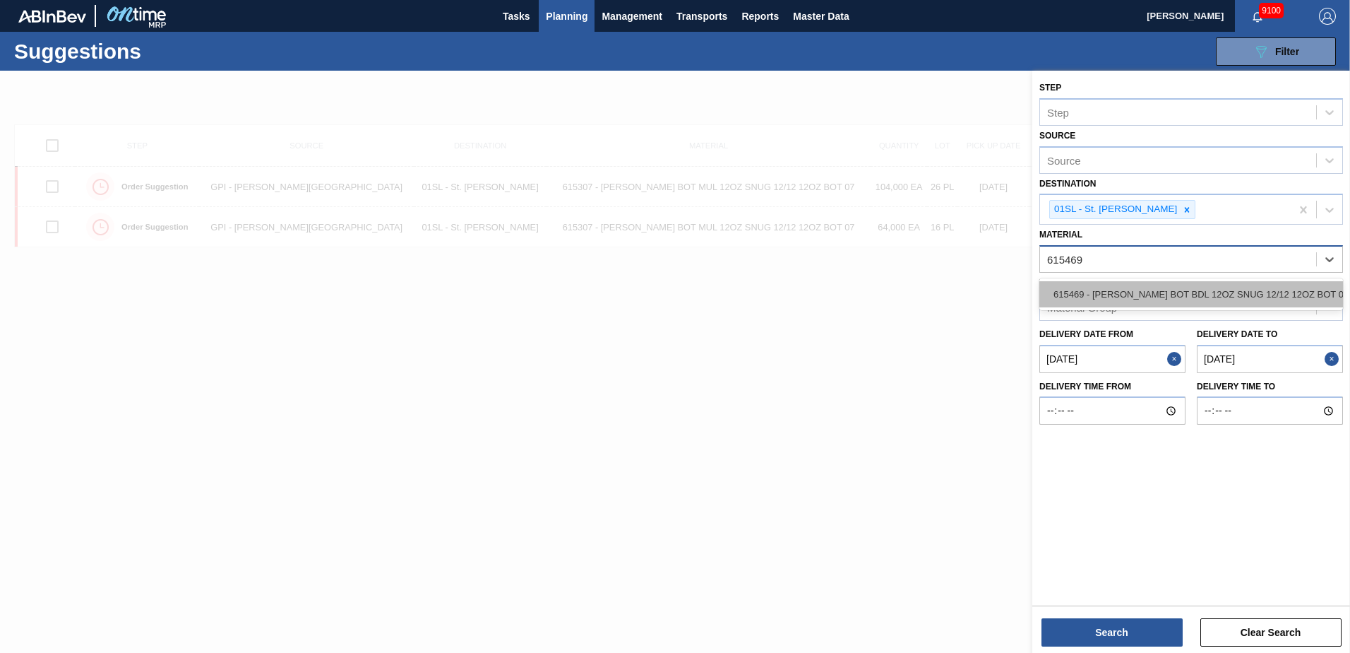
click at [1296, 295] on div "615469 - [PERSON_NAME] BOT BDL 12OZ SNUG 12/12 12OZ BOT 09" at bounding box center [1192, 294] width 304 height 26
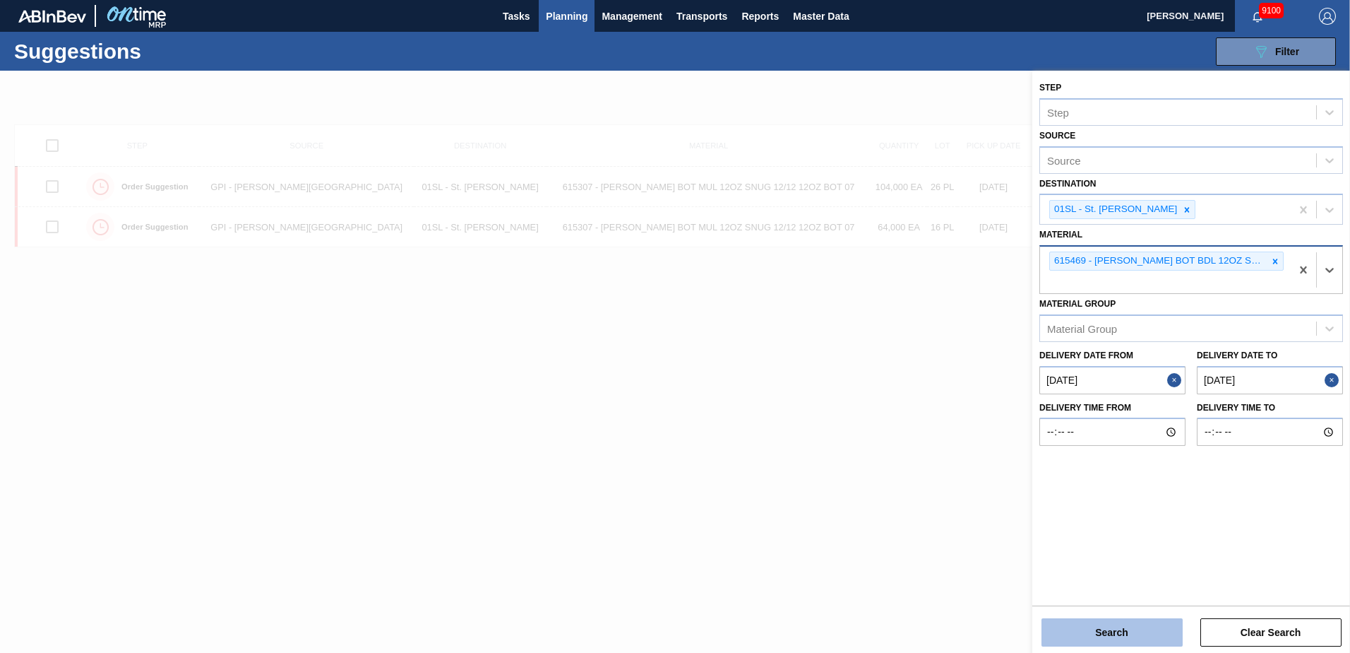
click at [1103, 629] on button "Search" at bounding box center [1112, 632] width 141 height 28
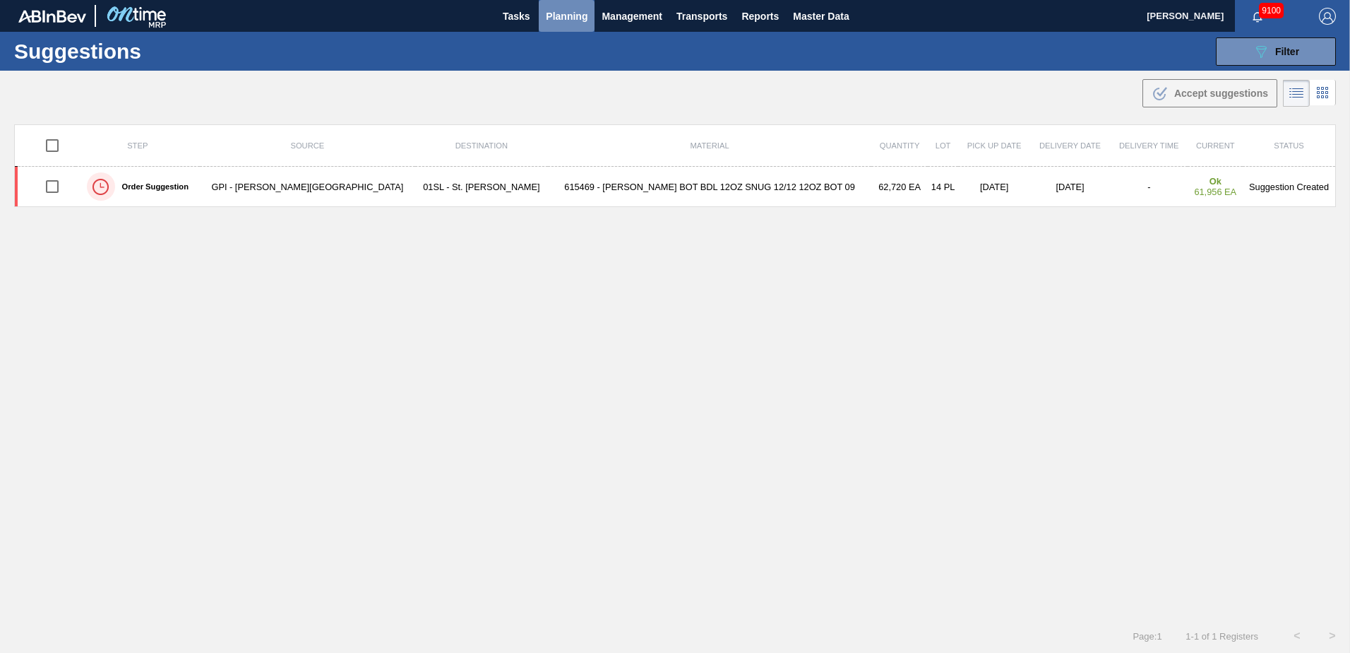
click at [566, 14] on span "Planning" at bounding box center [567, 16] width 42 height 17
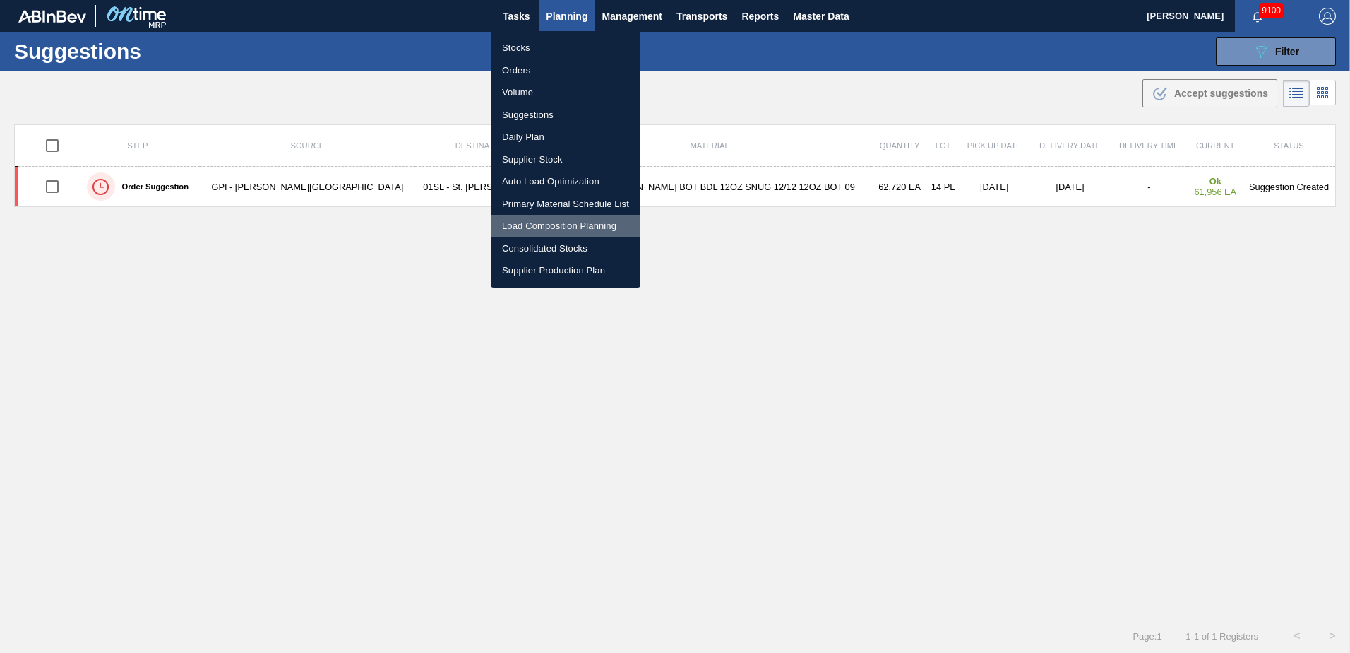
click at [530, 223] on li "Load Composition Planning" at bounding box center [566, 226] width 150 height 23
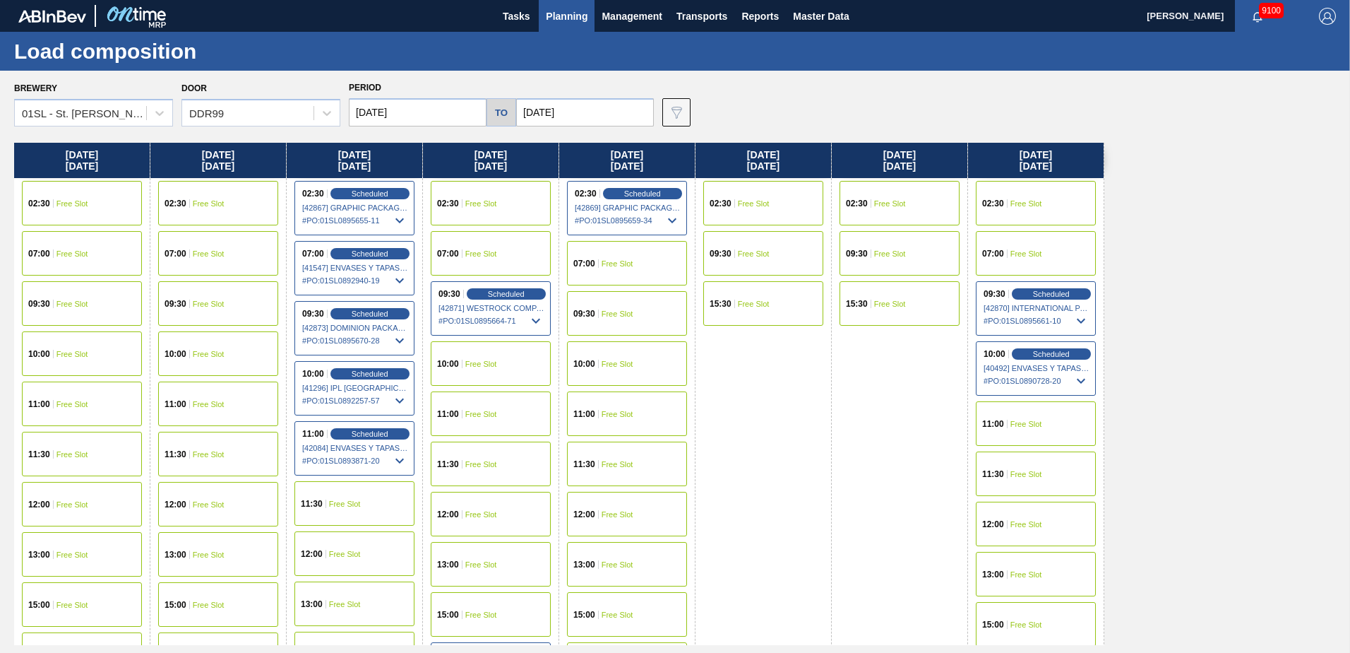
click at [602, 107] on input "[DATE]" at bounding box center [585, 112] width 138 height 28
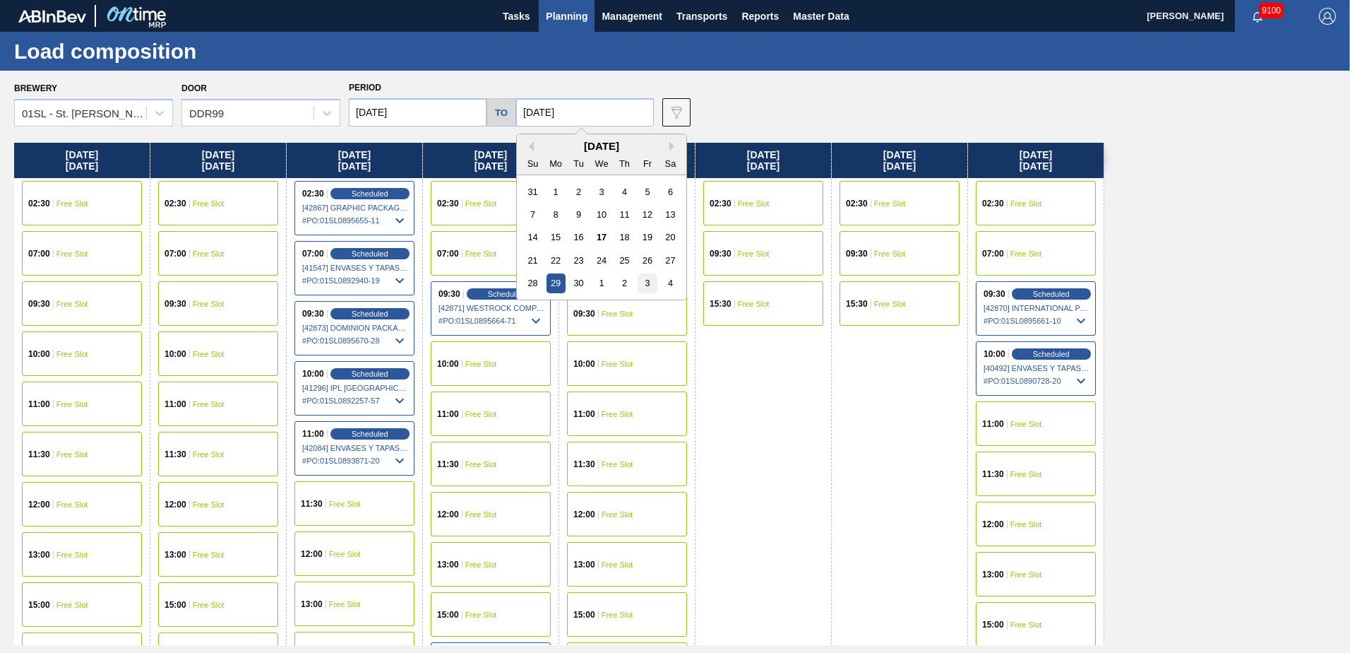
click at [643, 283] on div "3" at bounding box center [647, 282] width 19 height 19
type input "[DATE]"
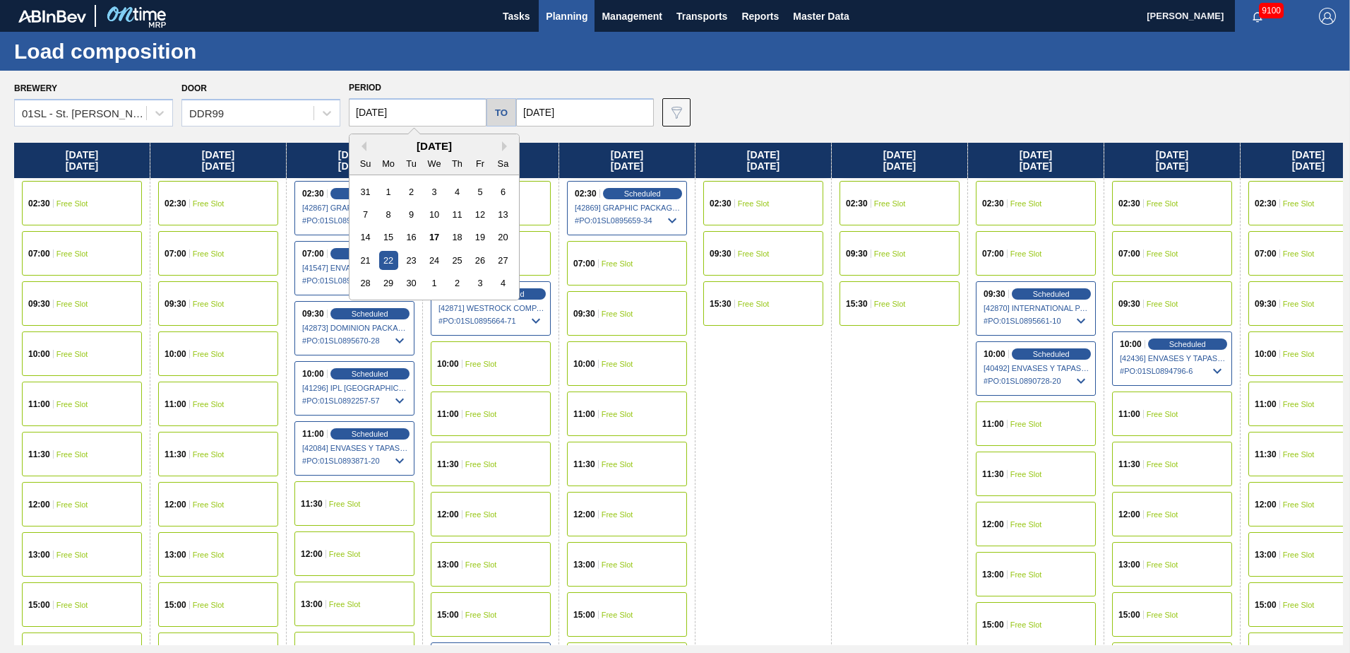
click at [451, 101] on input "[DATE]" at bounding box center [418, 112] width 138 height 28
click at [396, 277] on div "29" at bounding box center [388, 282] width 19 height 19
type input "[DATE]"
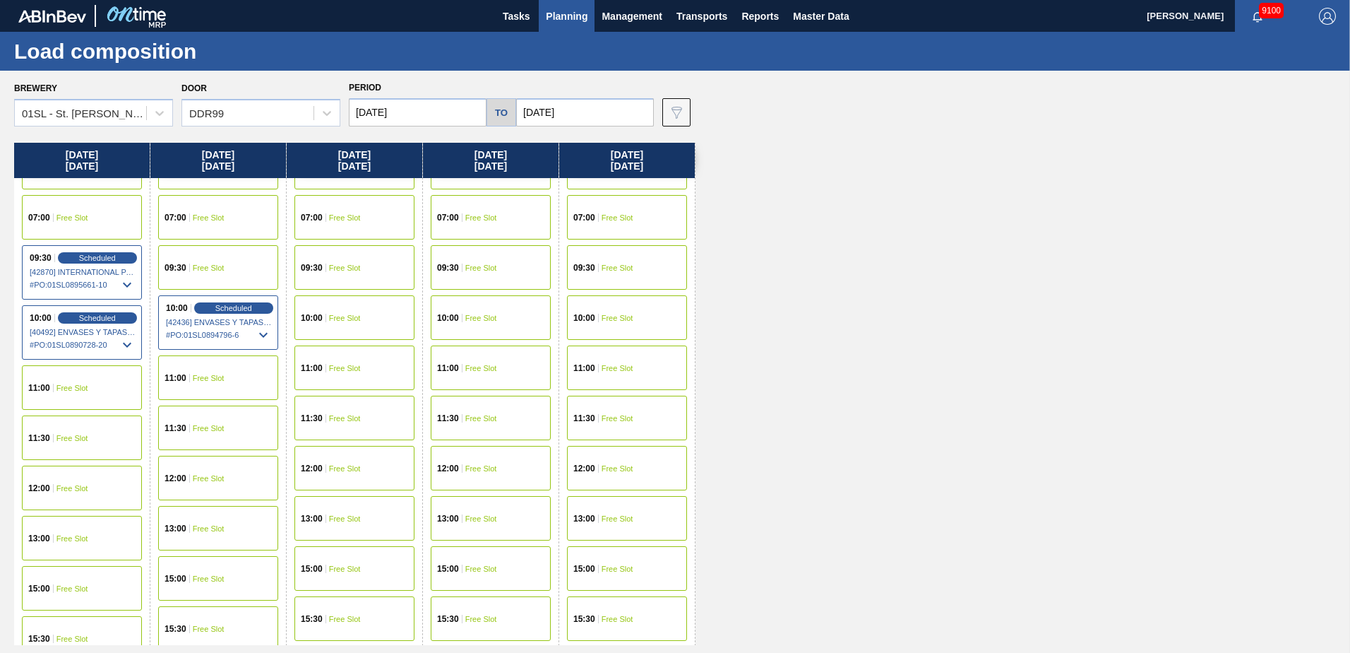
scroll to position [54, 0]
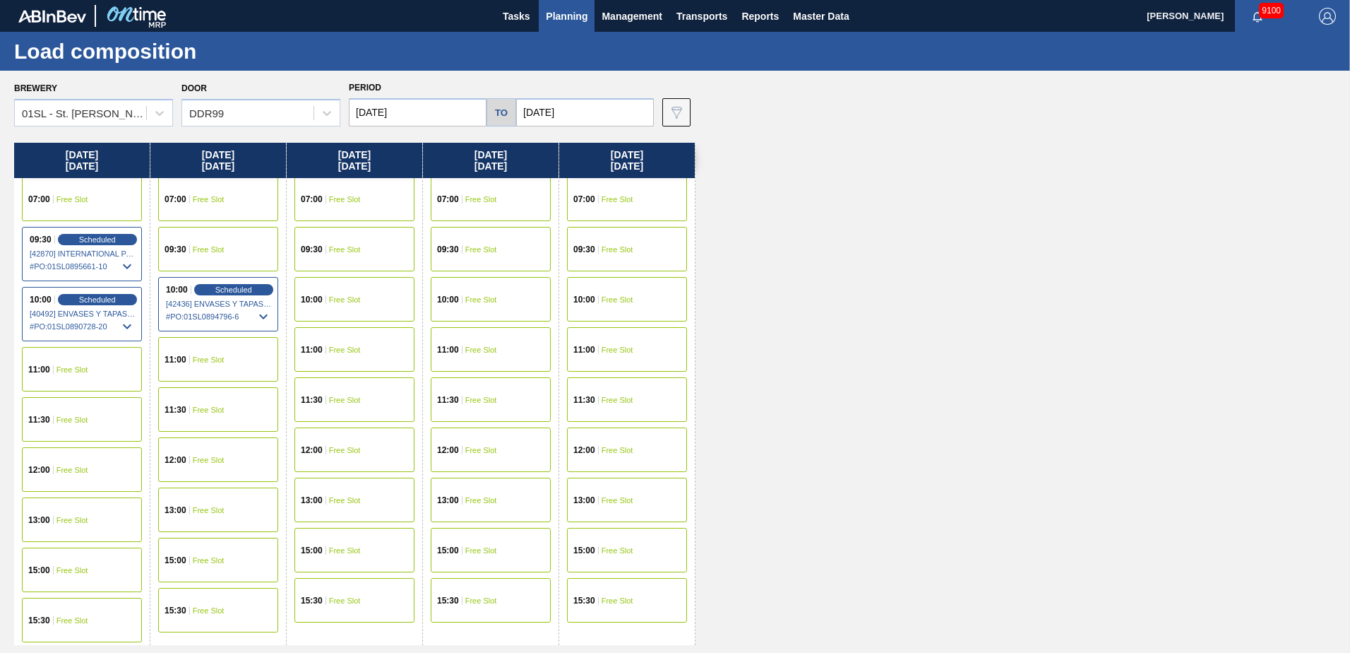
click at [81, 619] on span "Free Slot" at bounding box center [73, 620] width 32 height 8
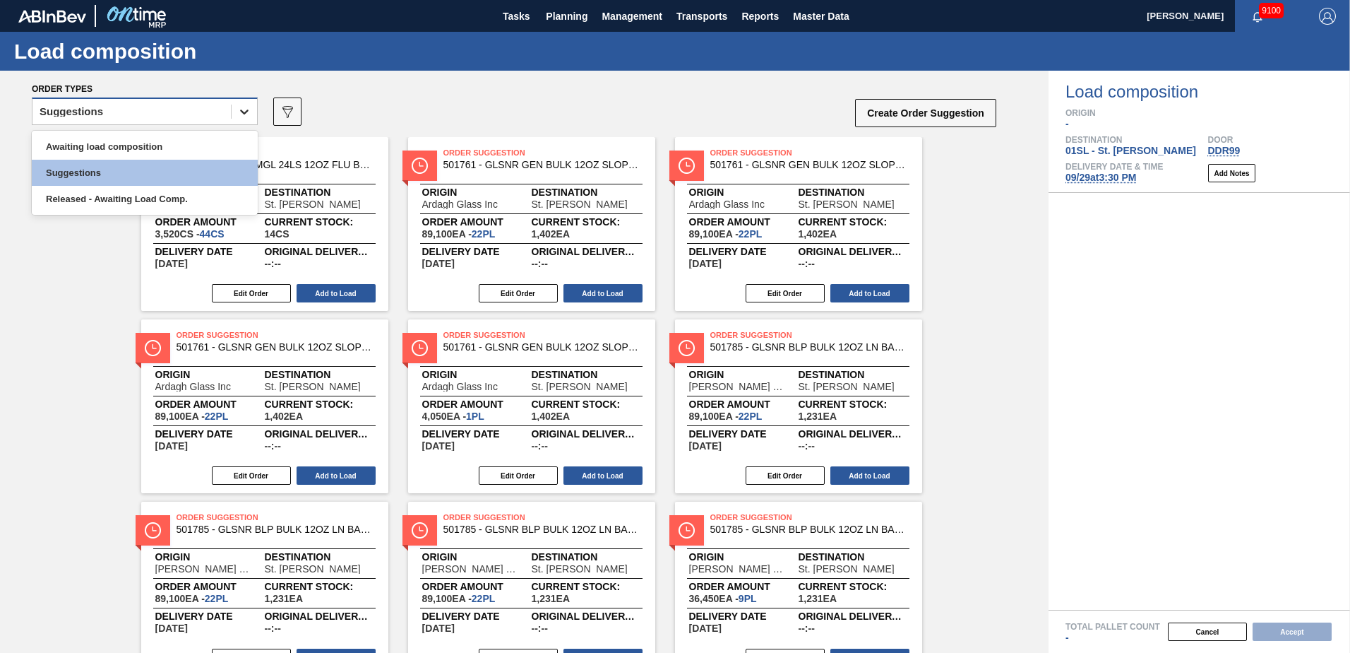
click at [244, 105] on icon at bounding box center [244, 112] width 14 height 14
click at [167, 148] on div "Awaiting load composition" at bounding box center [145, 146] width 226 height 26
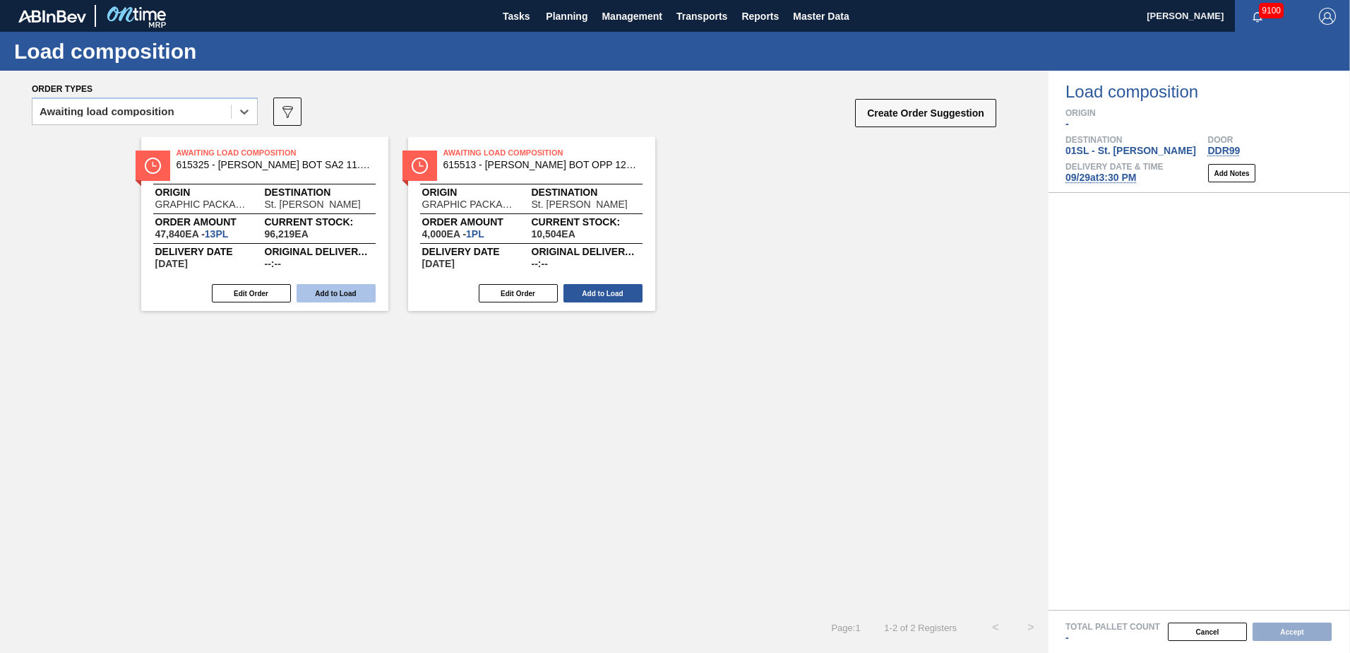
click at [322, 290] on button "Add to Load" at bounding box center [336, 293] width 79 height 18
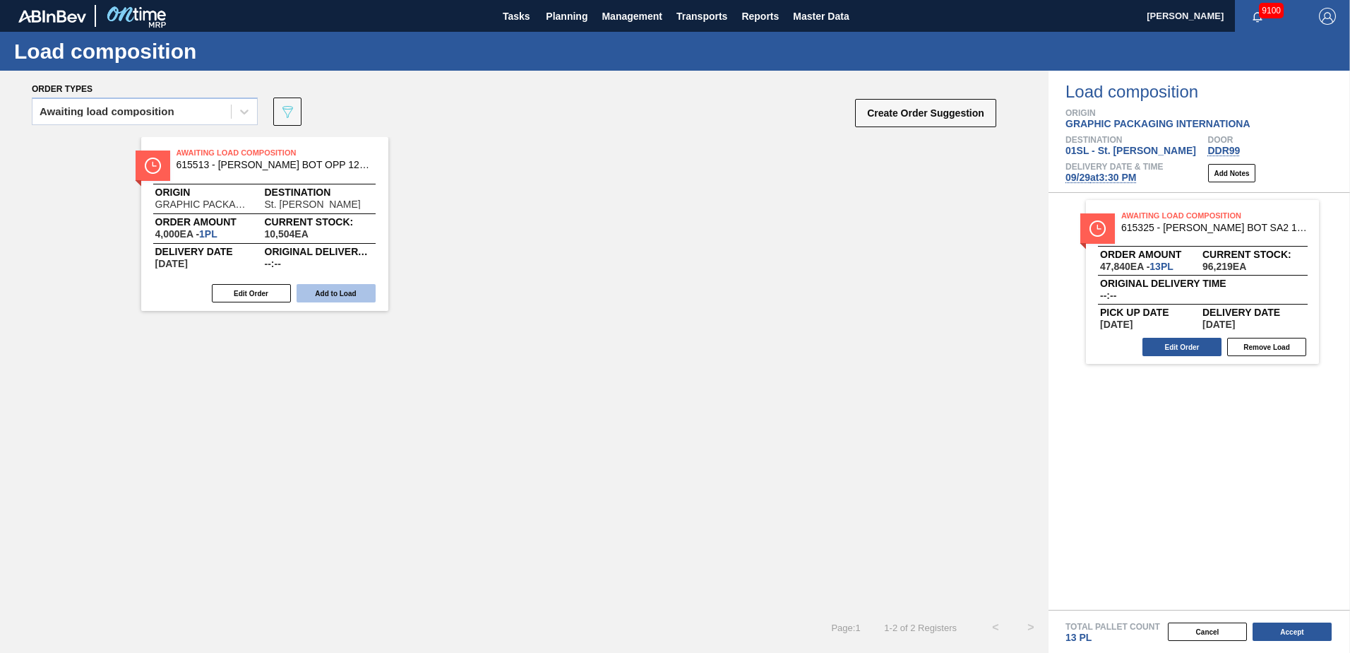
click at [314, 292] on button "Add to Load" at bounding box center [336, 293] width 79 height 18
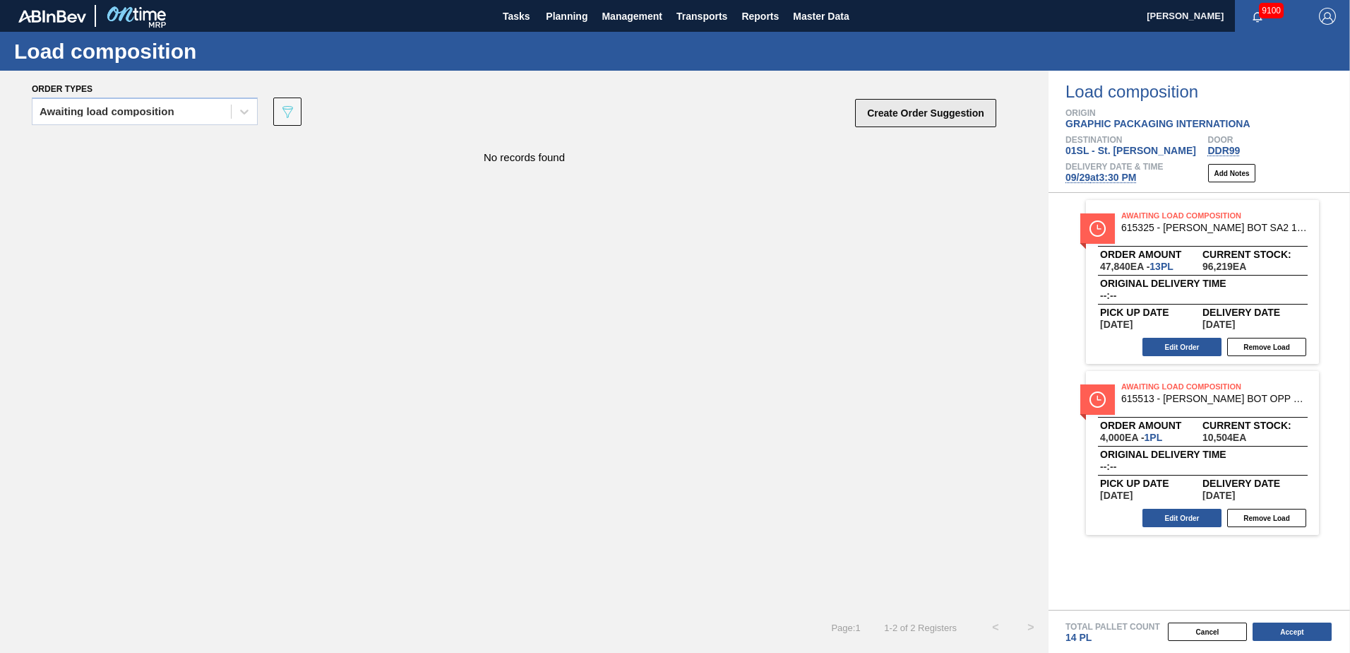
click at [938, 119] on button "Create Order Suggestion" at bounding box center [925, 113] width 141 height 28
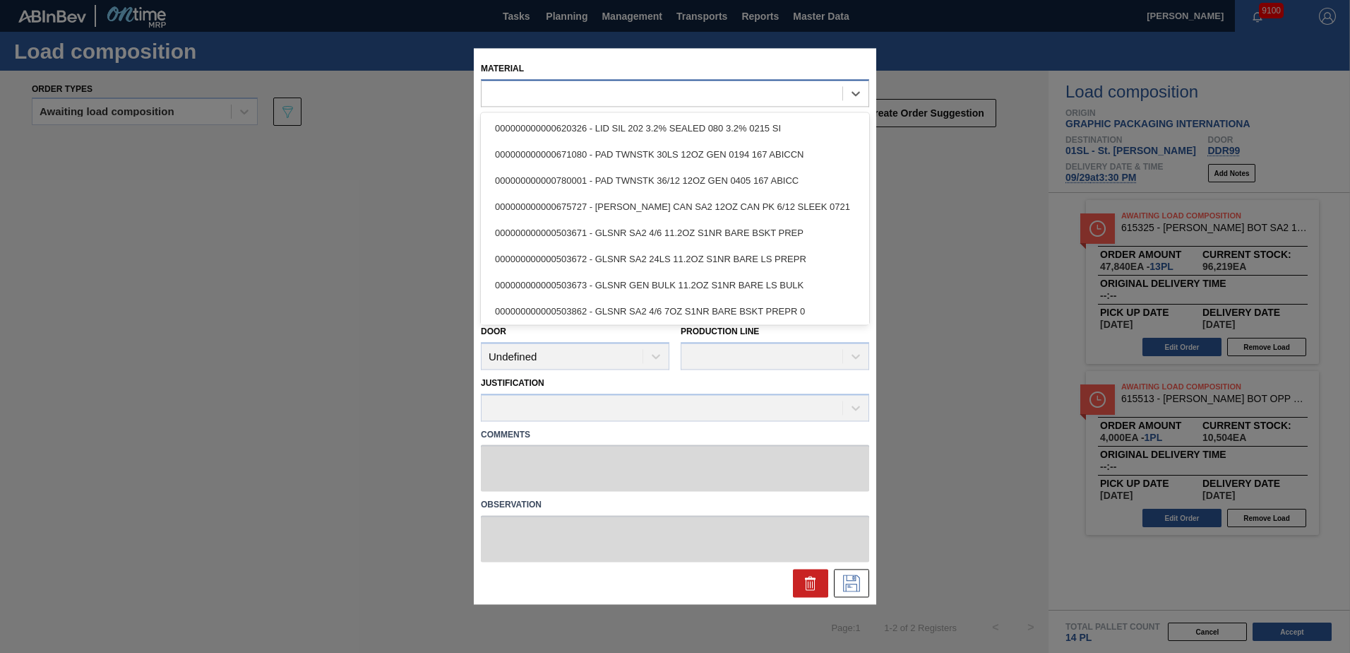
click at [744, 96] on div at bounding box center [662, 93] width 361 height 20
click at [730, 97] on div at bounding box center [662, 93] width 361 height 20
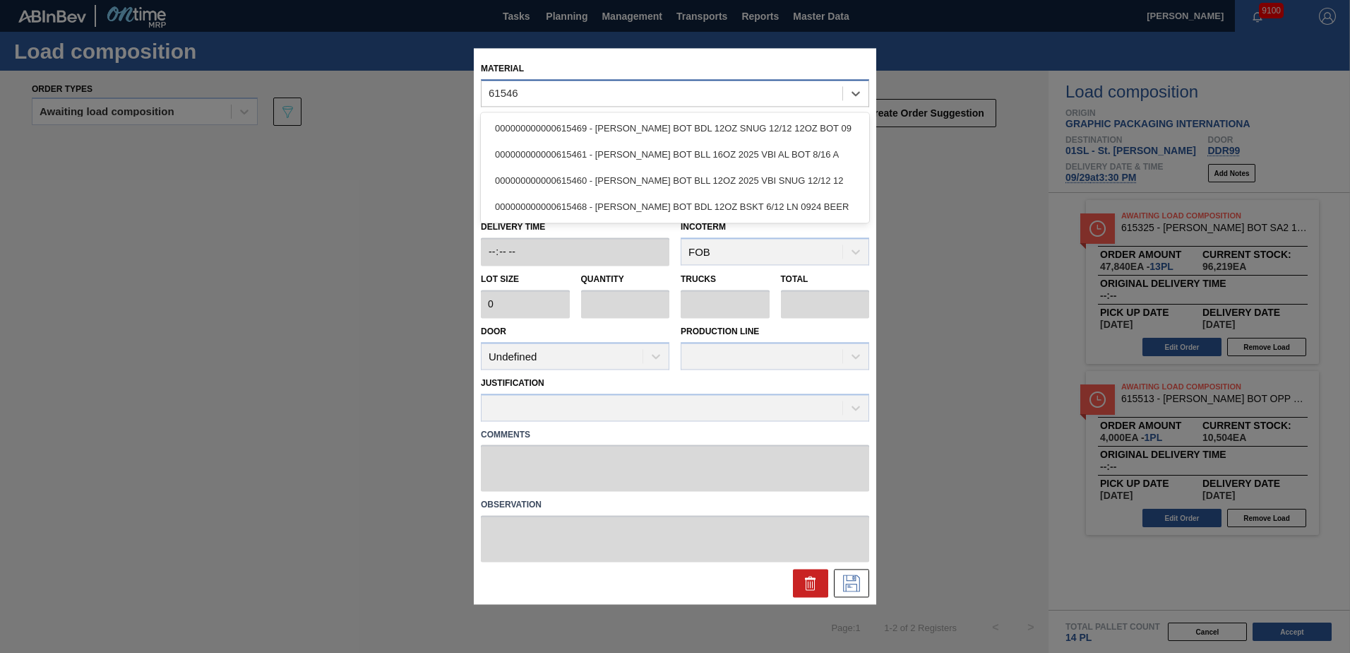
type input "615469"
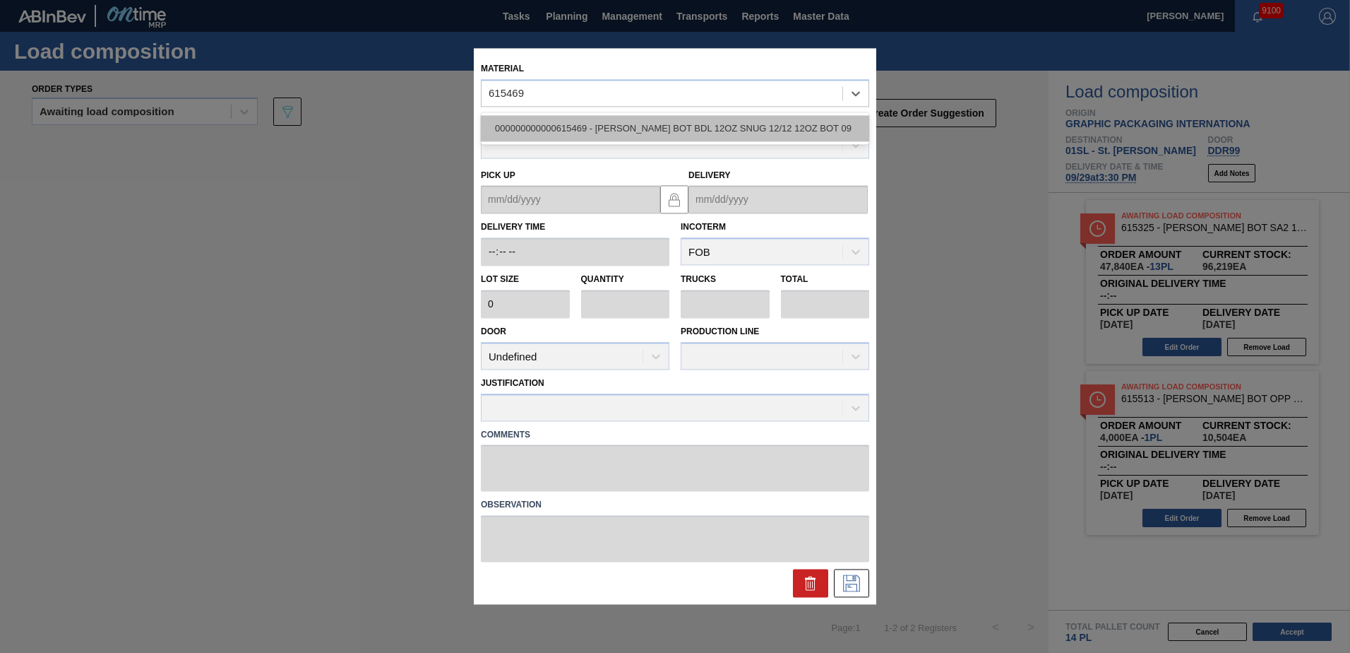
click at [730, 121] on div "000000000000615469 - [PERSON_NAME] BOT BDL 12OZ SNUG 12/12 12OZ BOT 09" at bounding box center [675, 128] width 388 height 26
type input "4,480"
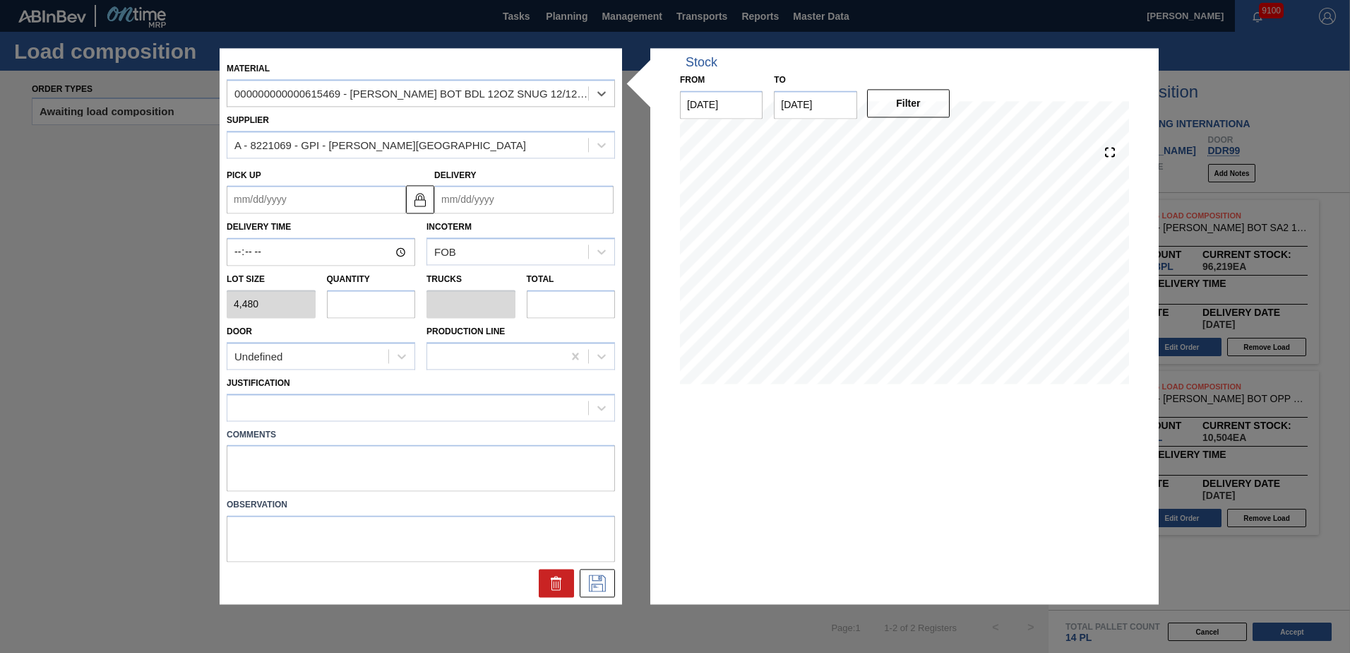
click at [532, 196] on input "Delivery" at bounding box center [523, 200] width 179 height 28
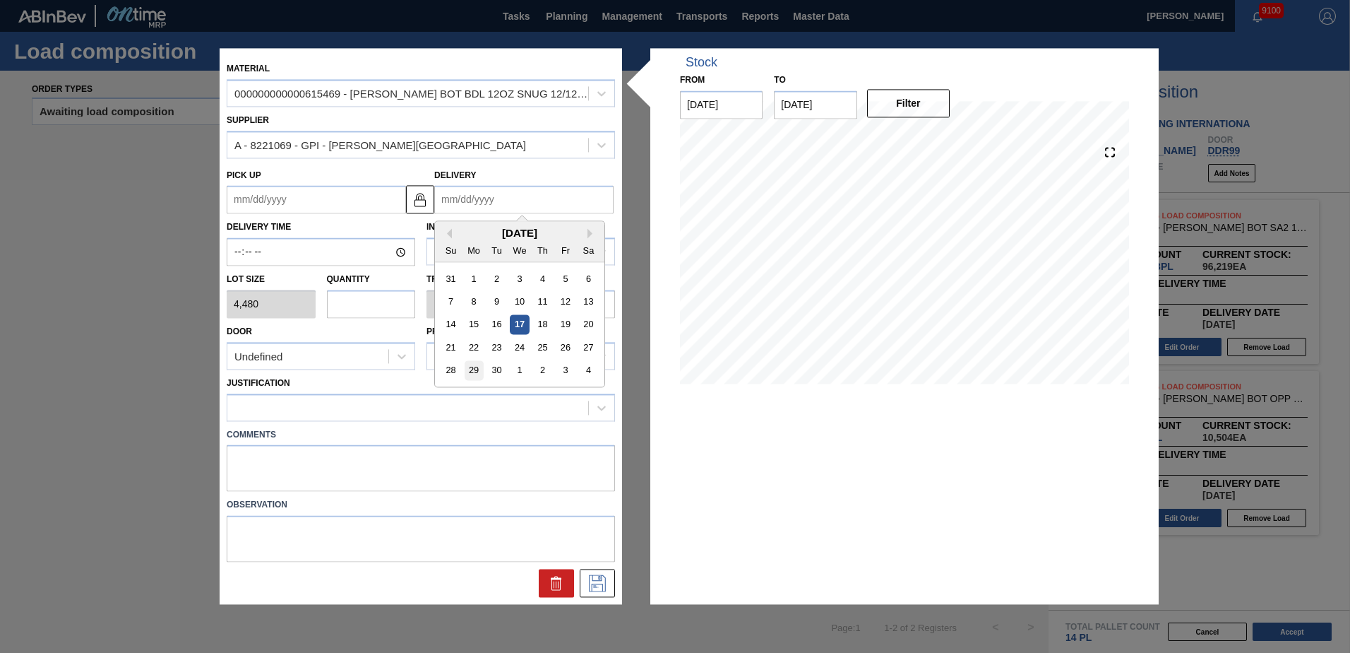
click at [474, 373] on div "29" at bounding box center [474, 370] width 19 height 19
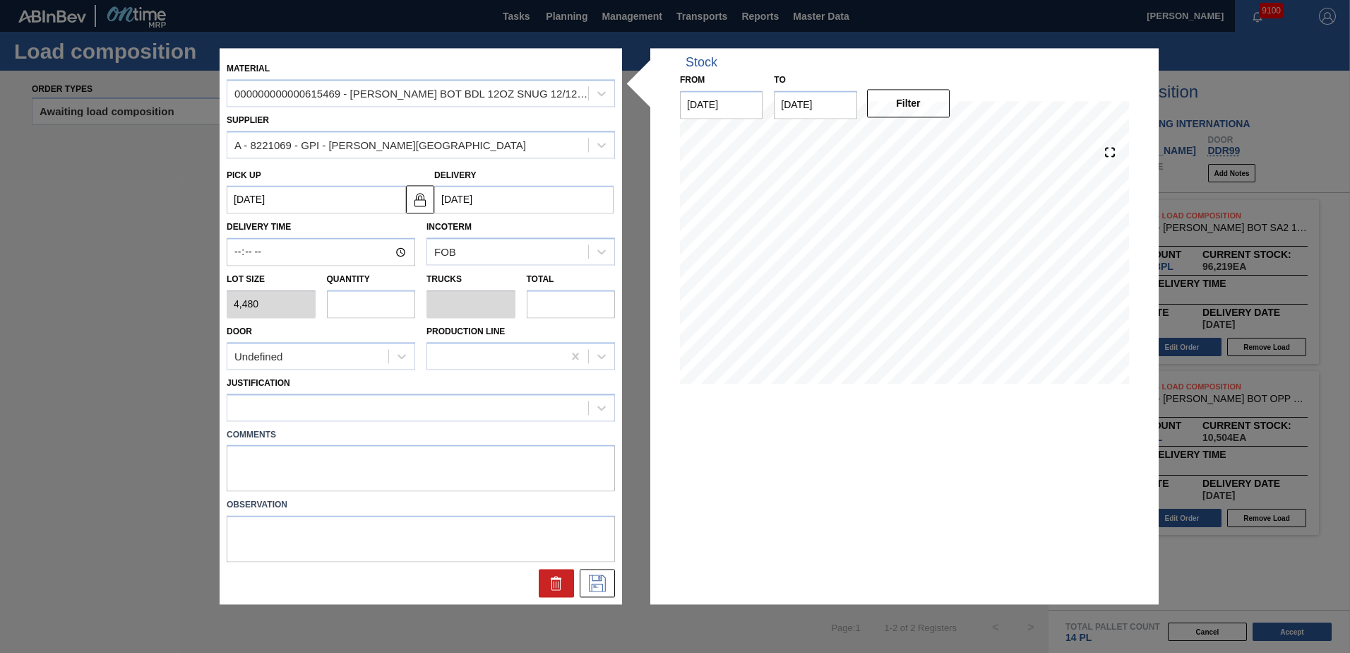
type up "[DATE]"
type input "[DATE]"
click at [369, 308] on input "text" at bounding box center [371, 304] width 89 height 28
type input "1"
type input "0.038"
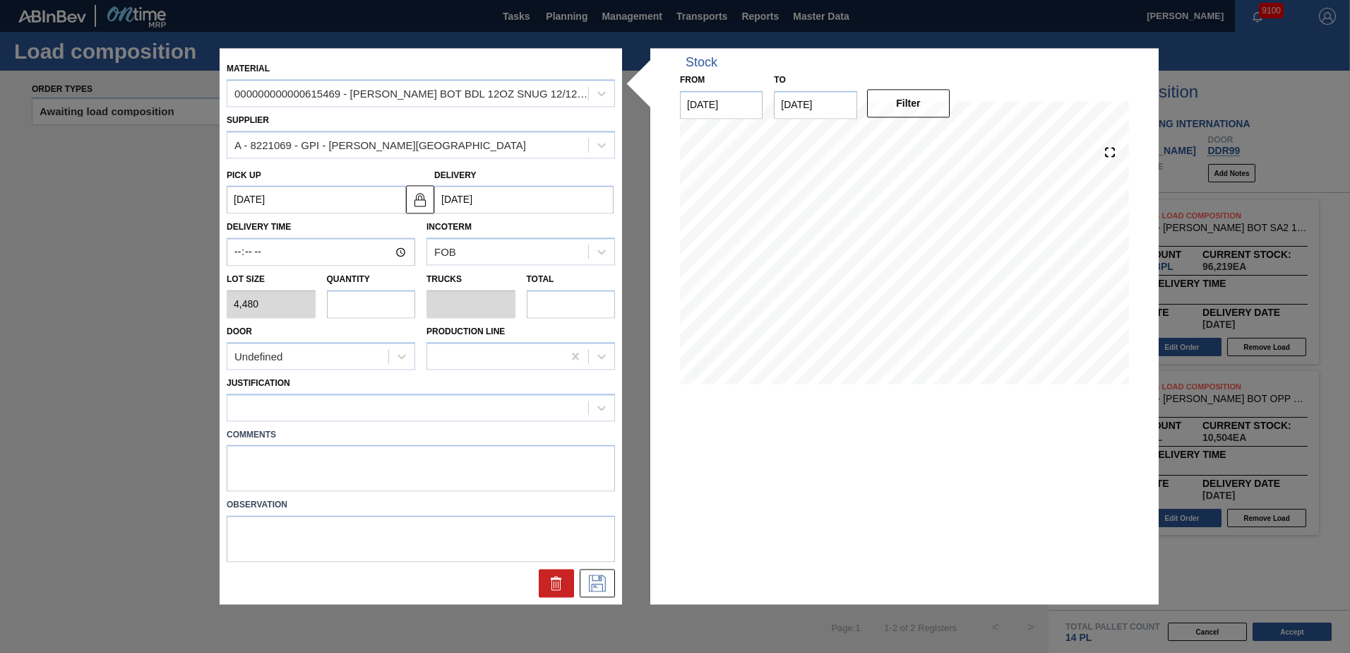
type input "4,480"
type input "12"
type input "0.462"
type input "53,760"
type input "12"
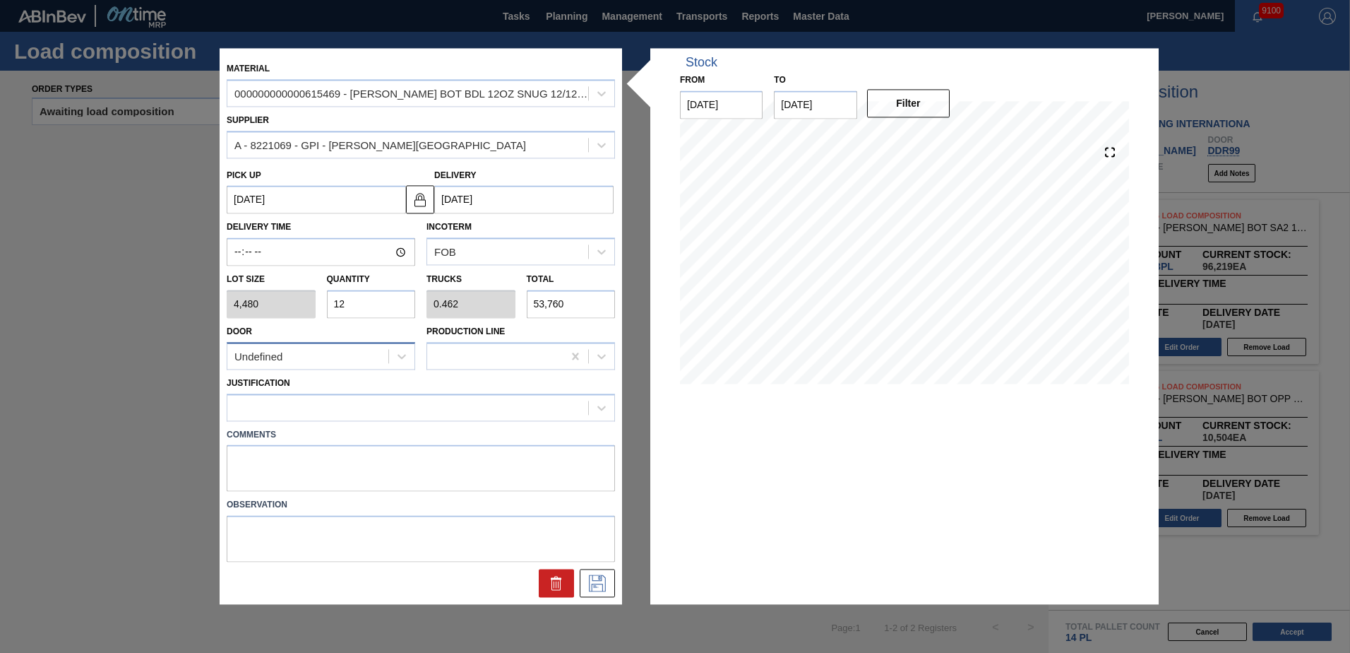
click at [342, 355] on div "Undefined" at bounding box center [307, 356] width 161 height 20
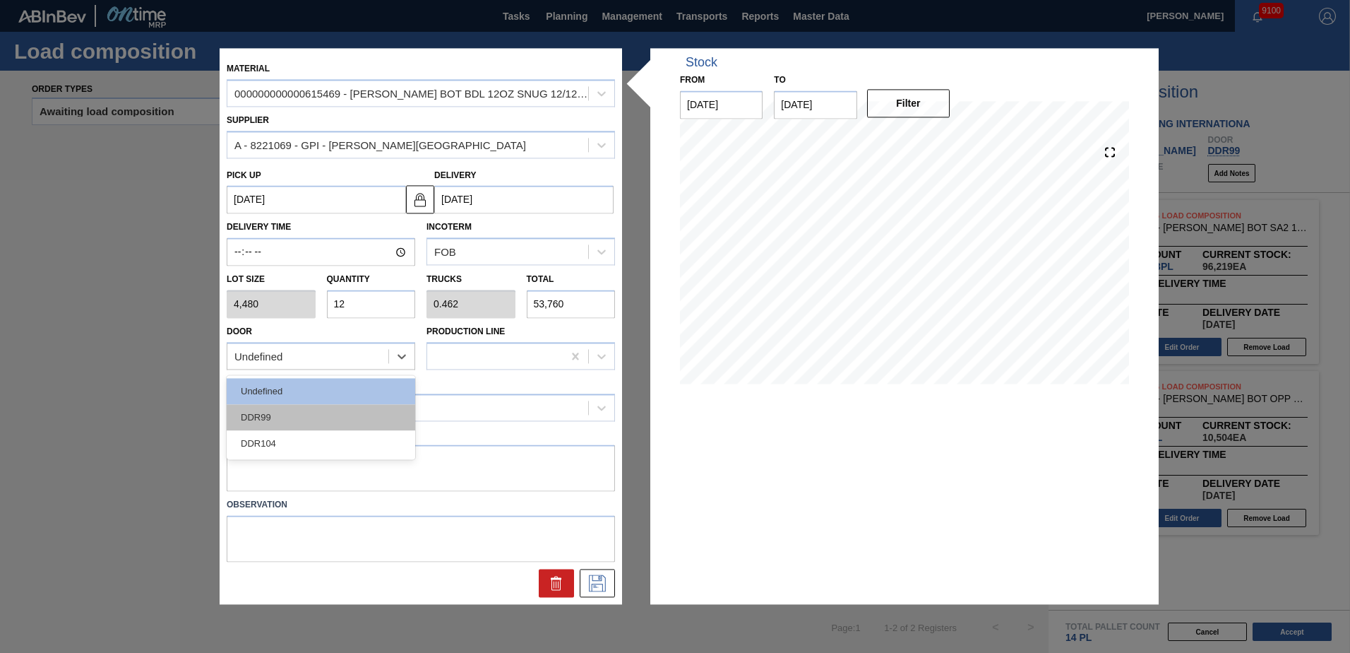
click at [322, 413] on div "DDR99" at bounding box center [321, 417] width 189 height 26
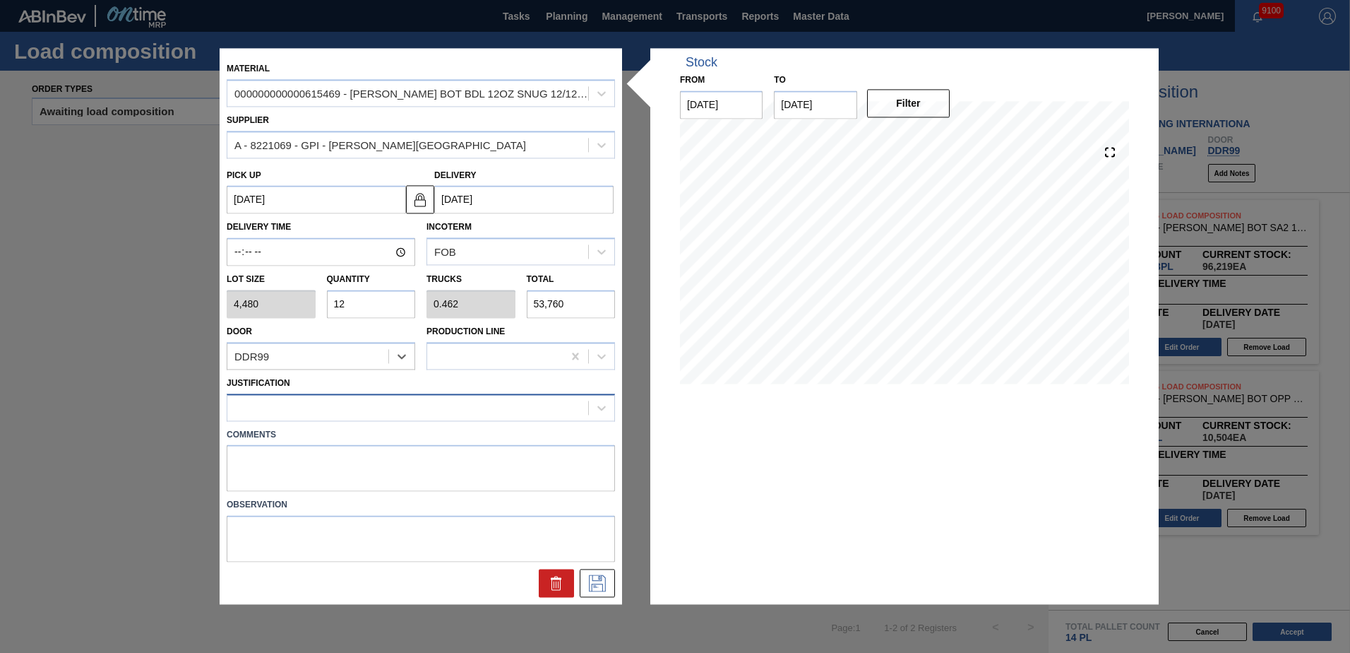
click at [335, 410] on div at bounding box center [407, 407] width 361 height 20
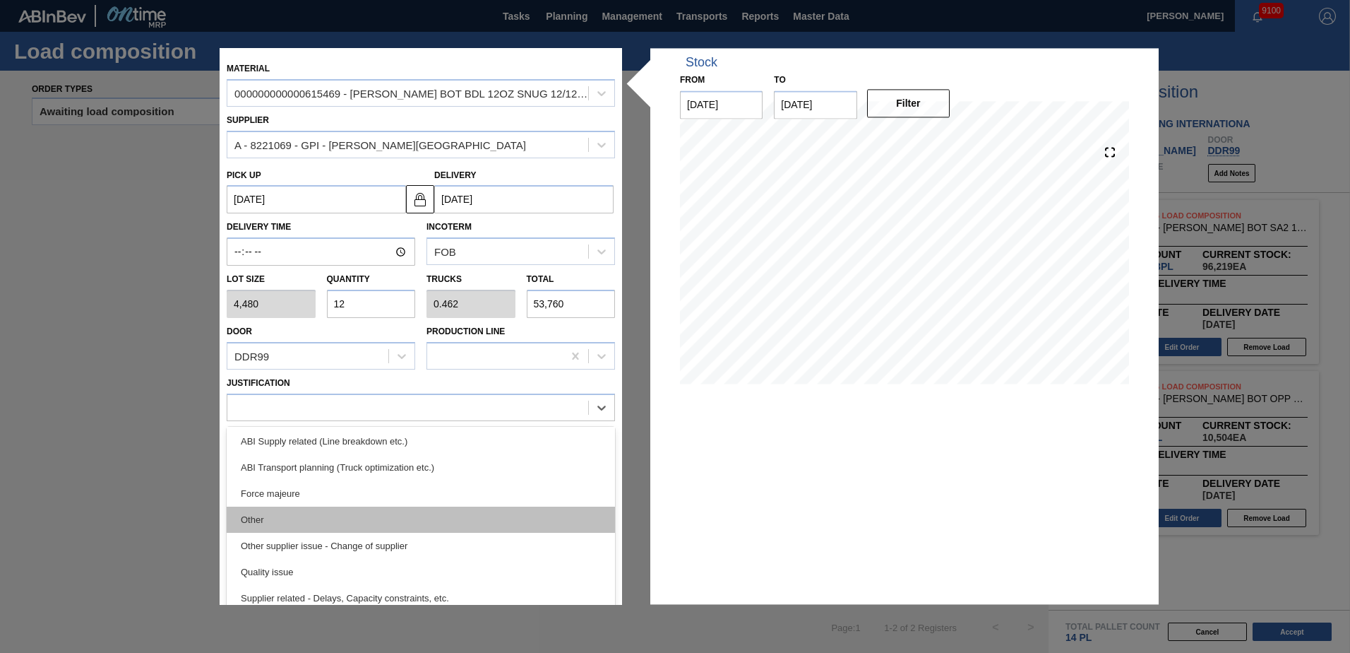
scroll to position [212, 0]
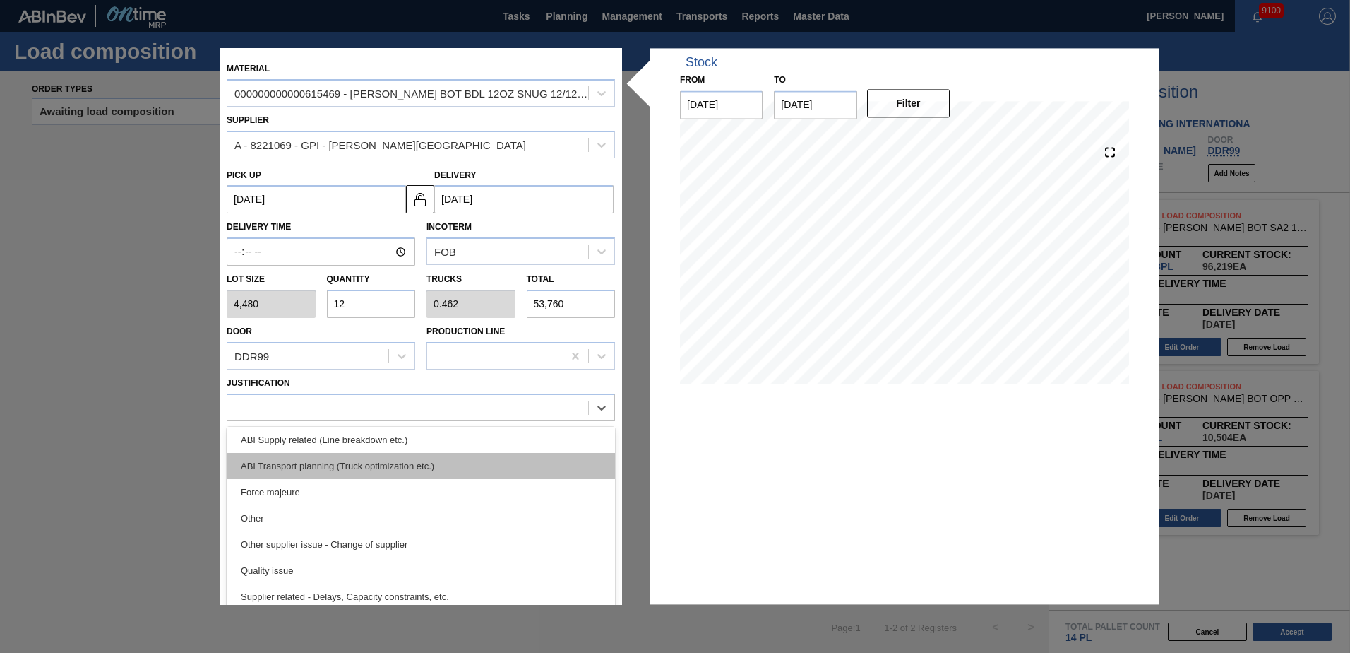
click at [372, 468] on div "ABI Transport planning (Truck optimization etc.)" at bounding box center [421, 466] width 388 height 26
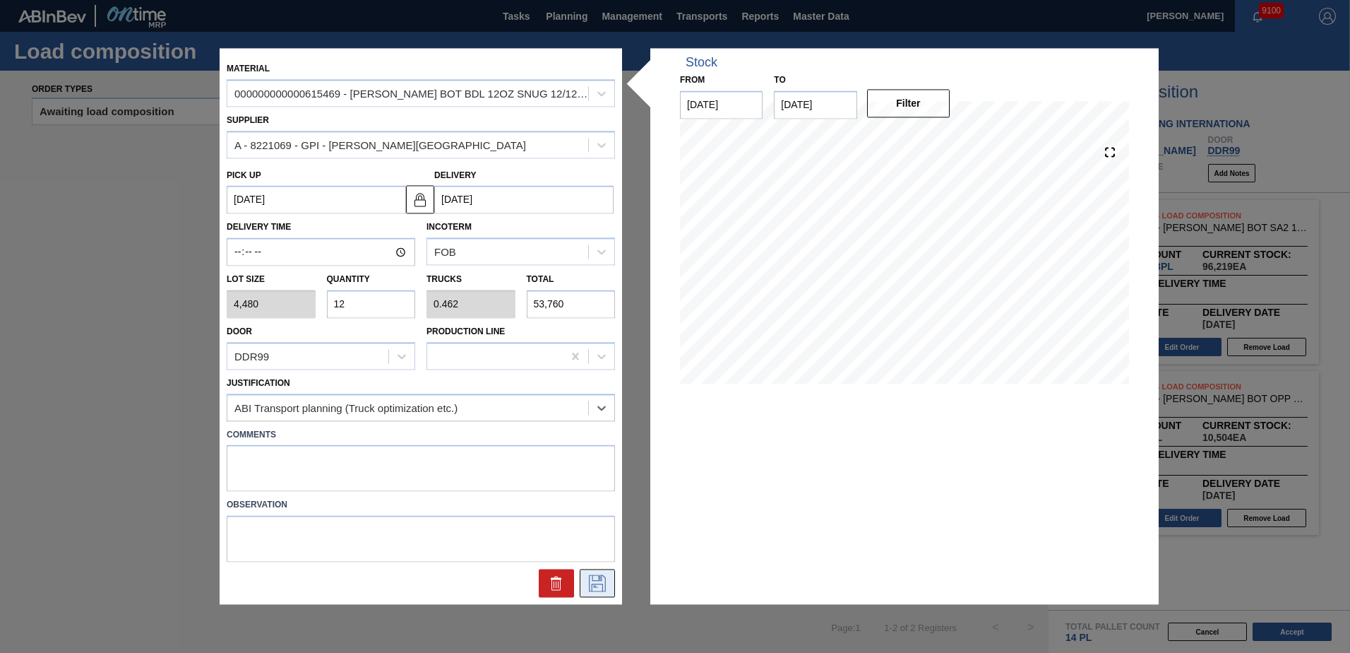
click at [587, 584] on icon at bounding box center [597, 583] width 23 height 17
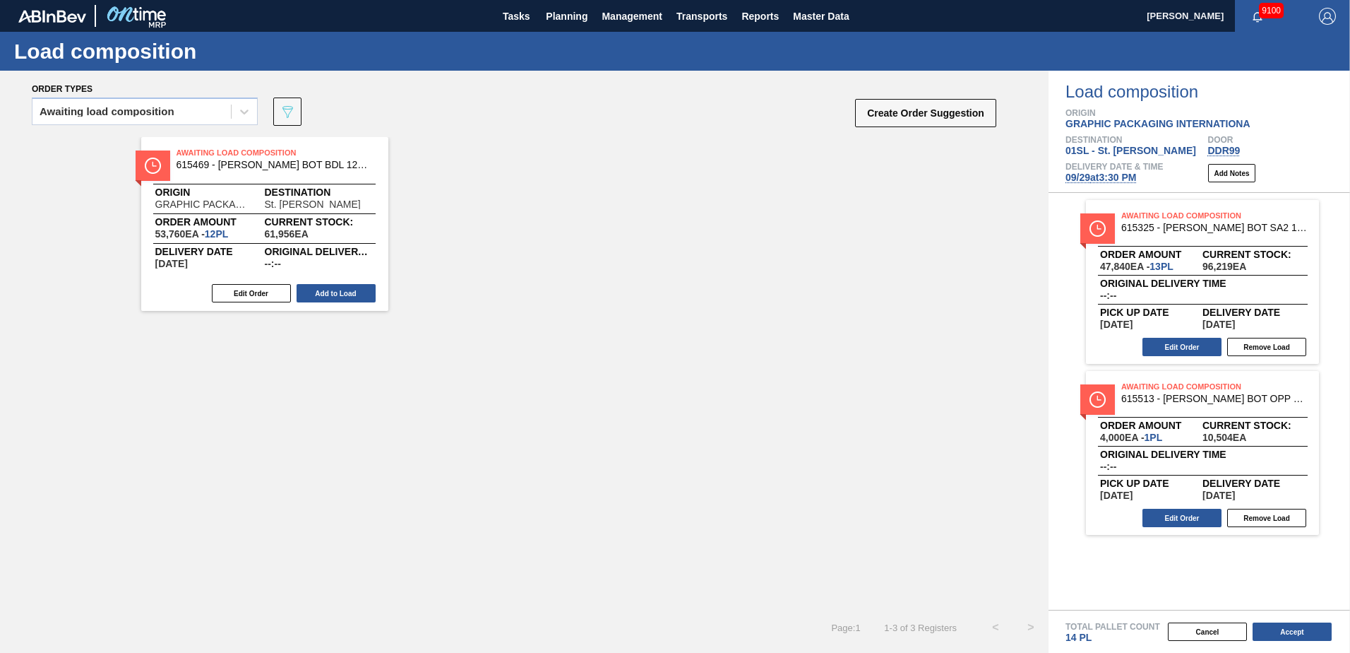
click at [340, 295] on button "Add to Load" at bounding box center [336, 293] width 79 height 18
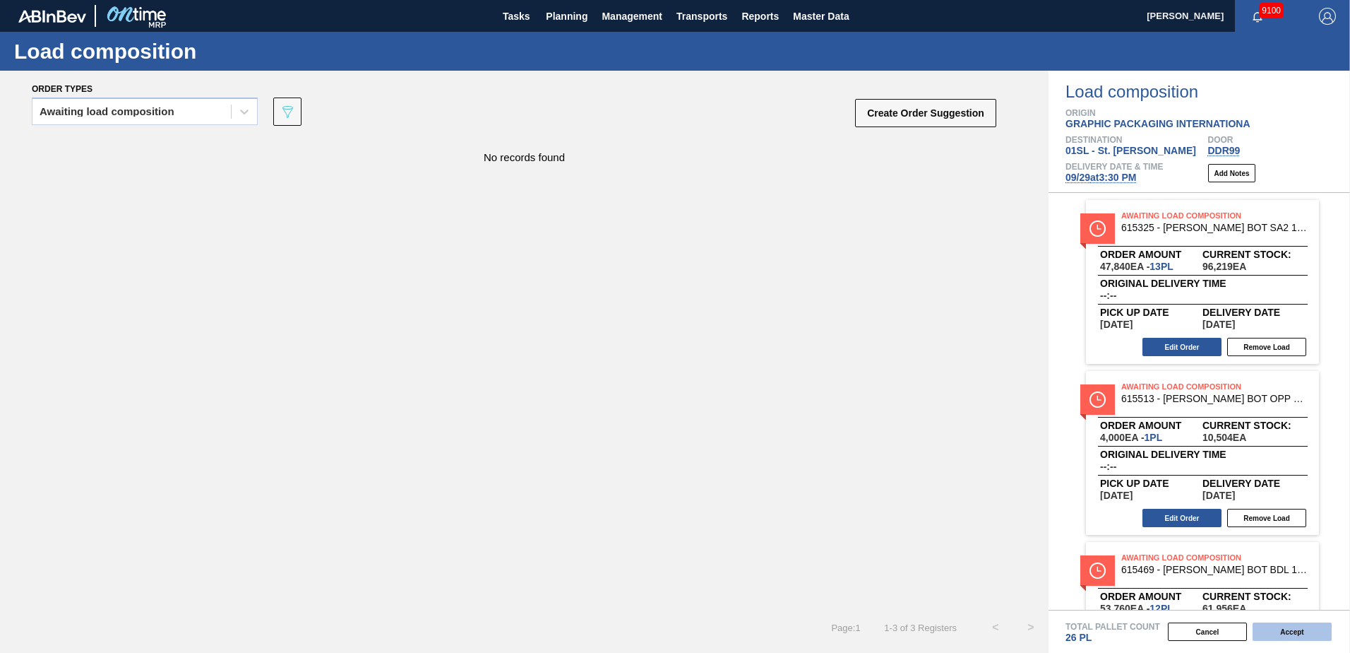
click at [1296, 630] on button "Accept" at bounding box center [1292, 631] width 79 height 18
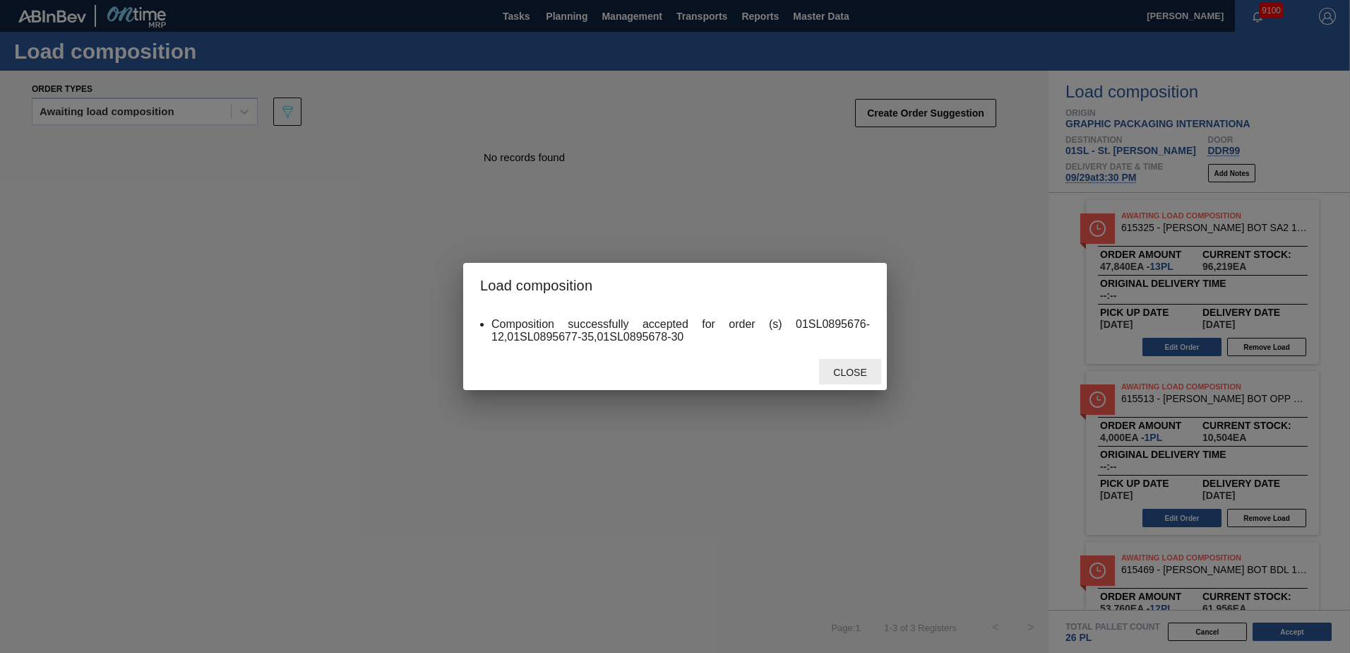
click at [822, 377] on span "Close" at bounding box center [850, 372] width 56 height 11
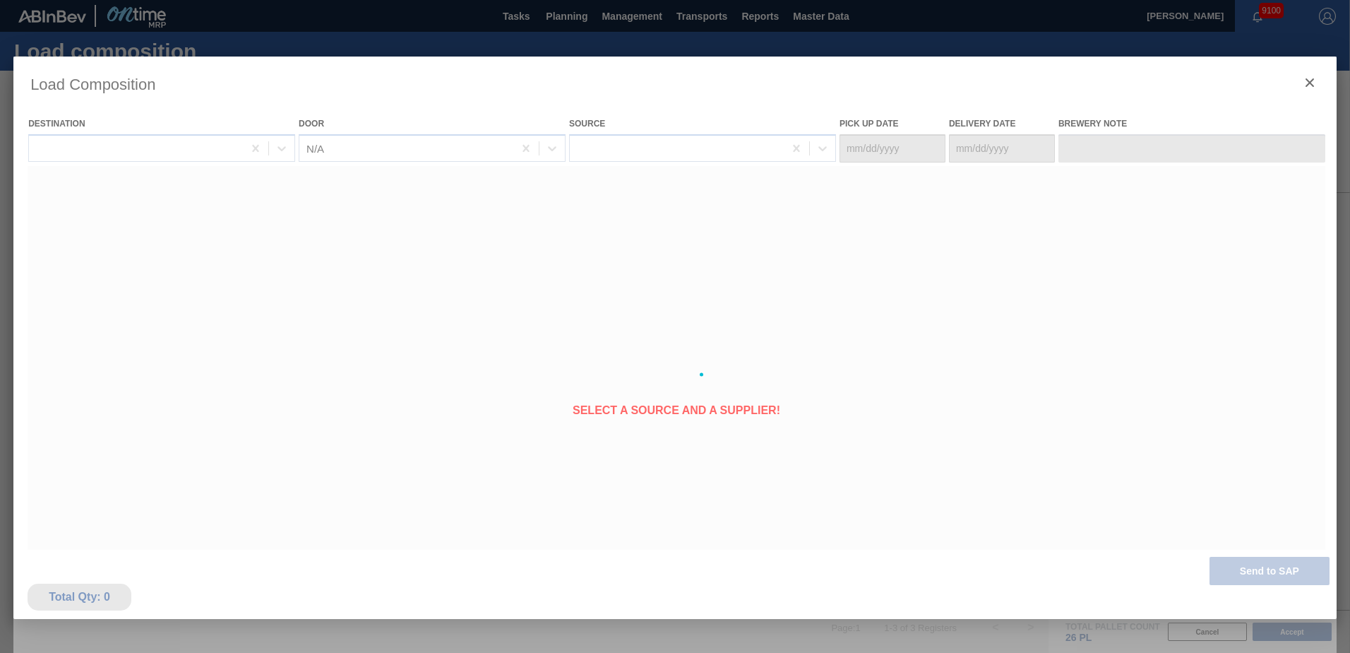
type Date "[DATE]"
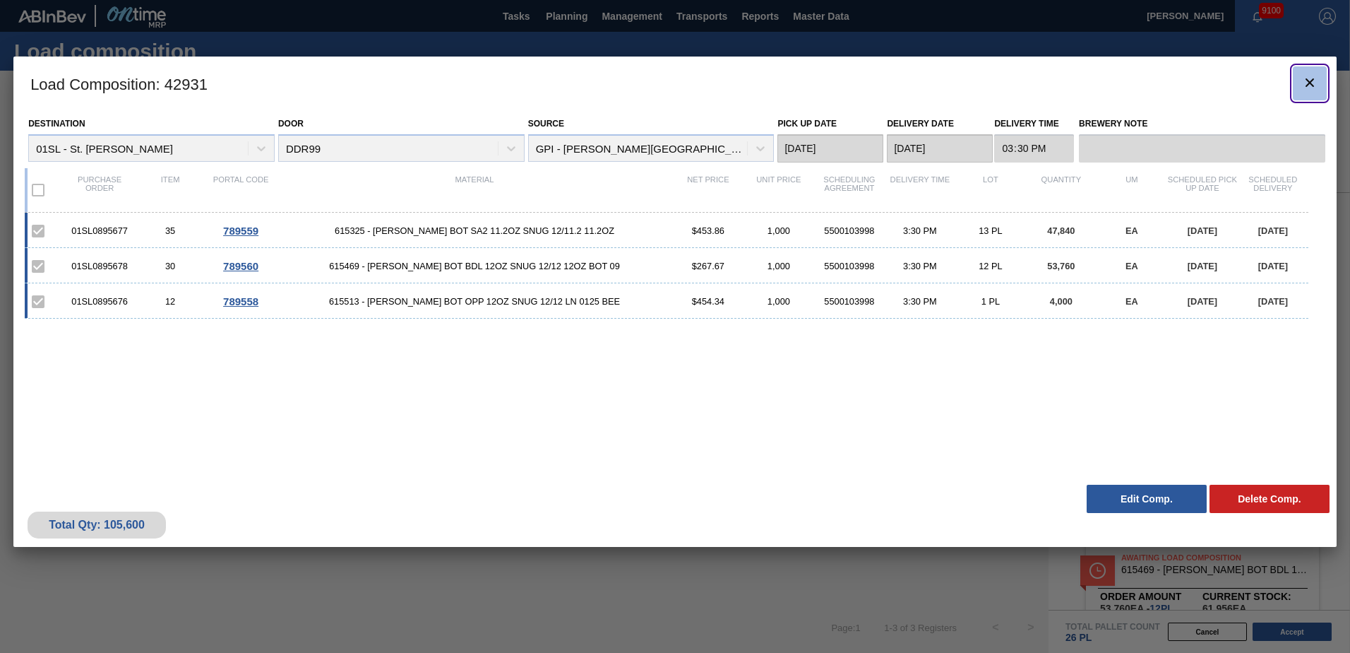
click at [1307, 85] on icon "botão de ícone" at bounding box center [1310, 82] width 8 height 8
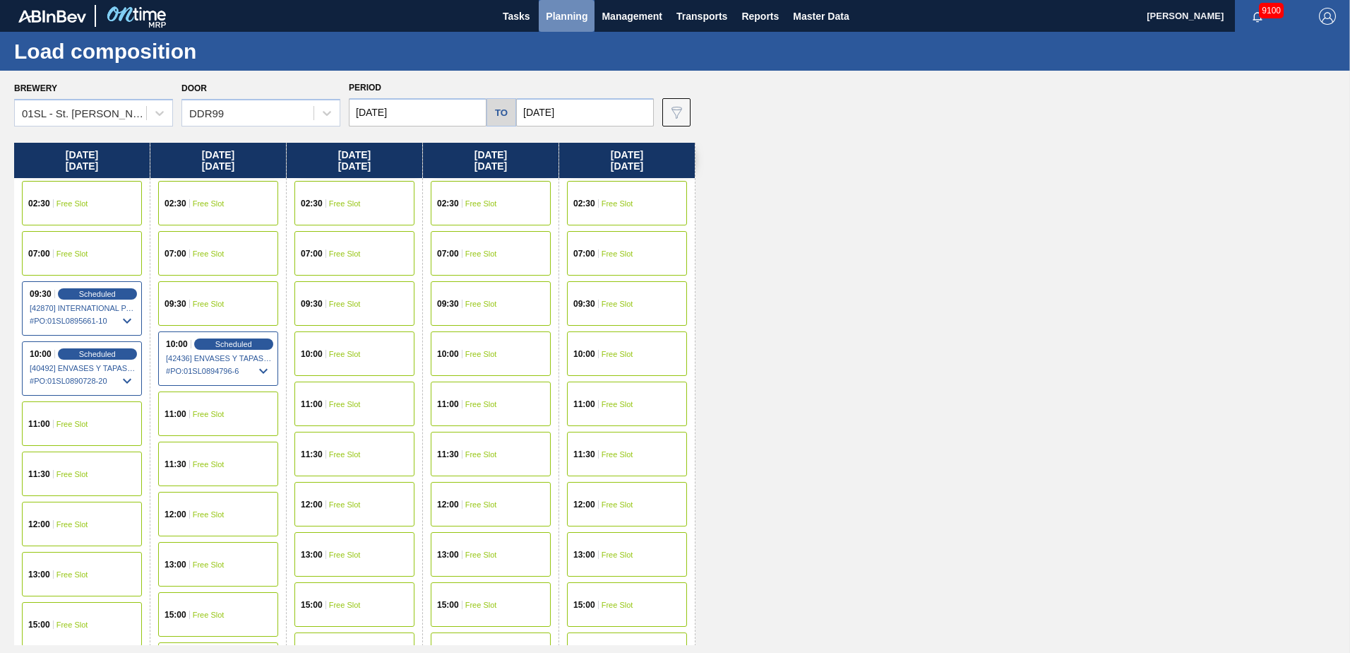
click at [566, 17] on span "Planning" at bounding box center [567, 16] width 42 height 17
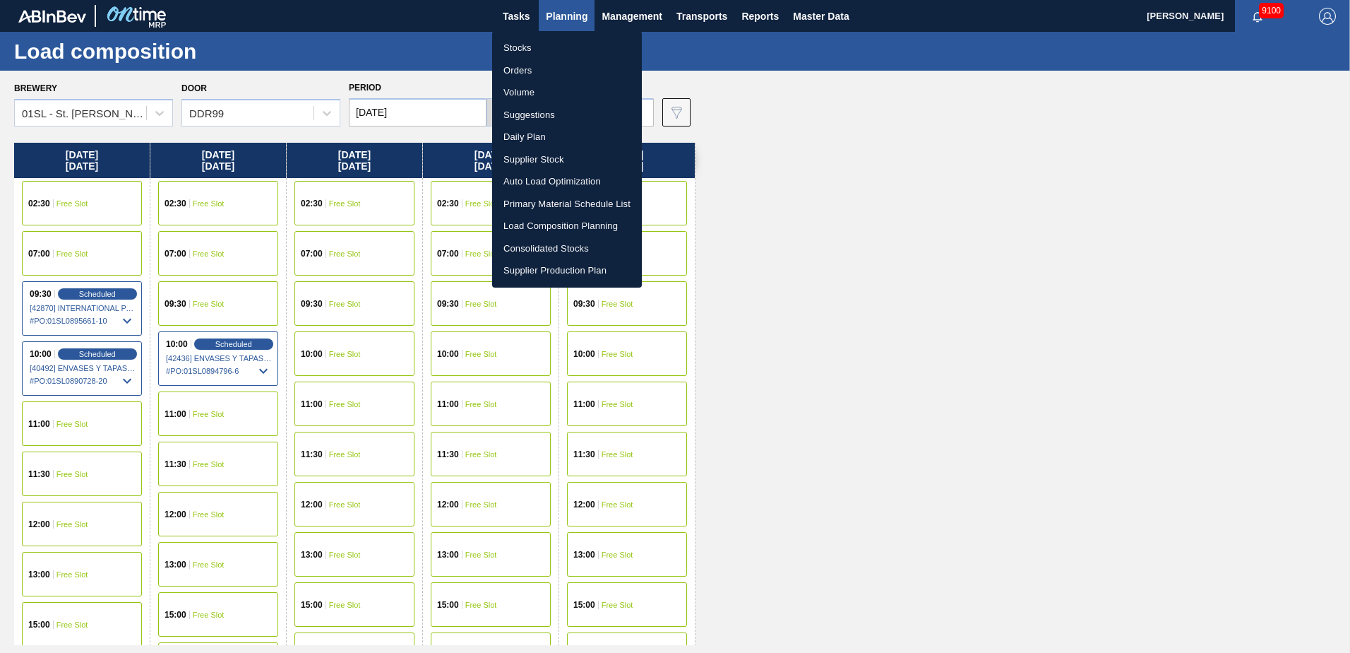
click at [547, 112] on li "Suggestions" at bounding box center [567, 115] width 150 height 23
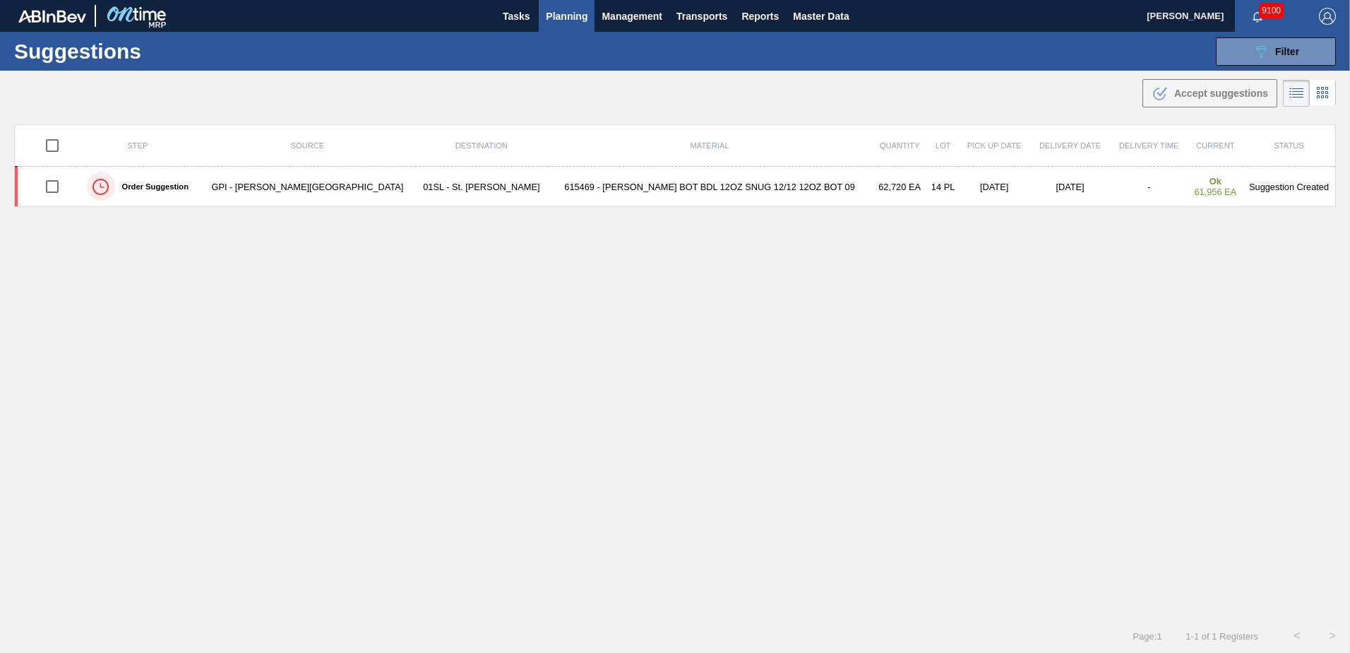
type from "[DATE]"
type to "[DATE]"
click at [1295, 48] on span "Filter" at bounding box center [1287, 51] width 24 height 11
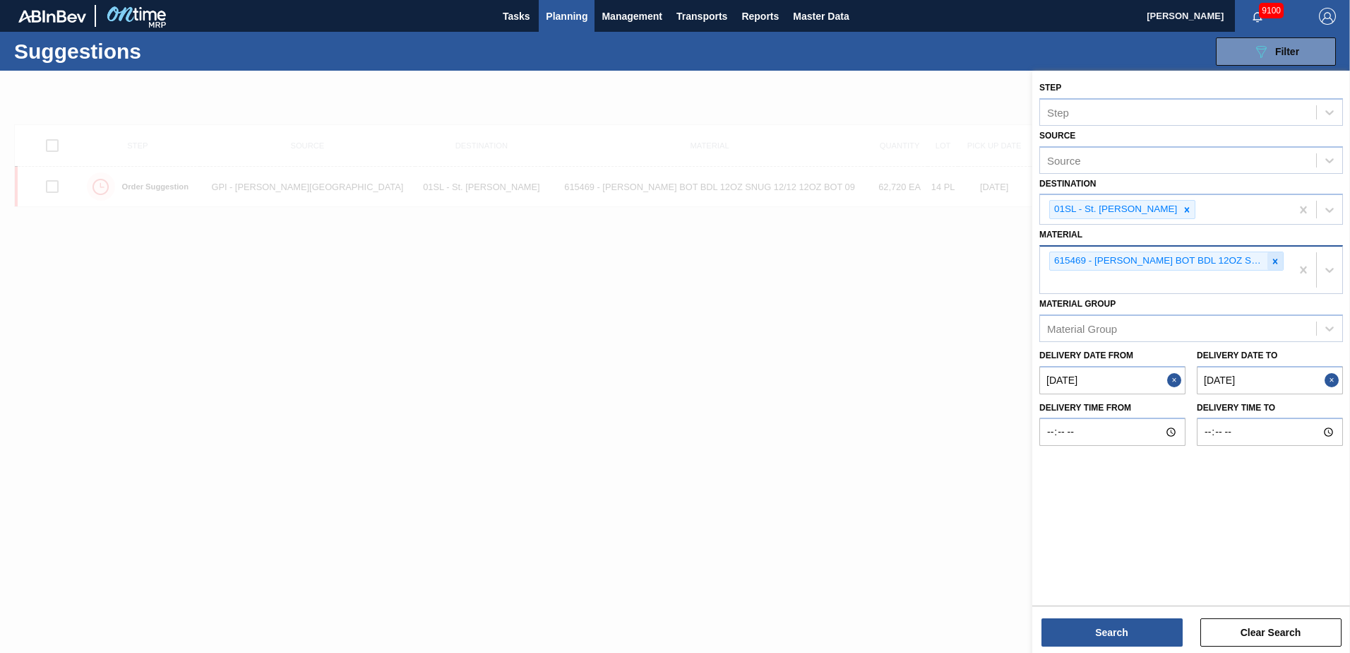
click at [1274, 265] on icon at bounding box center [1276, 261] width 10 height 10
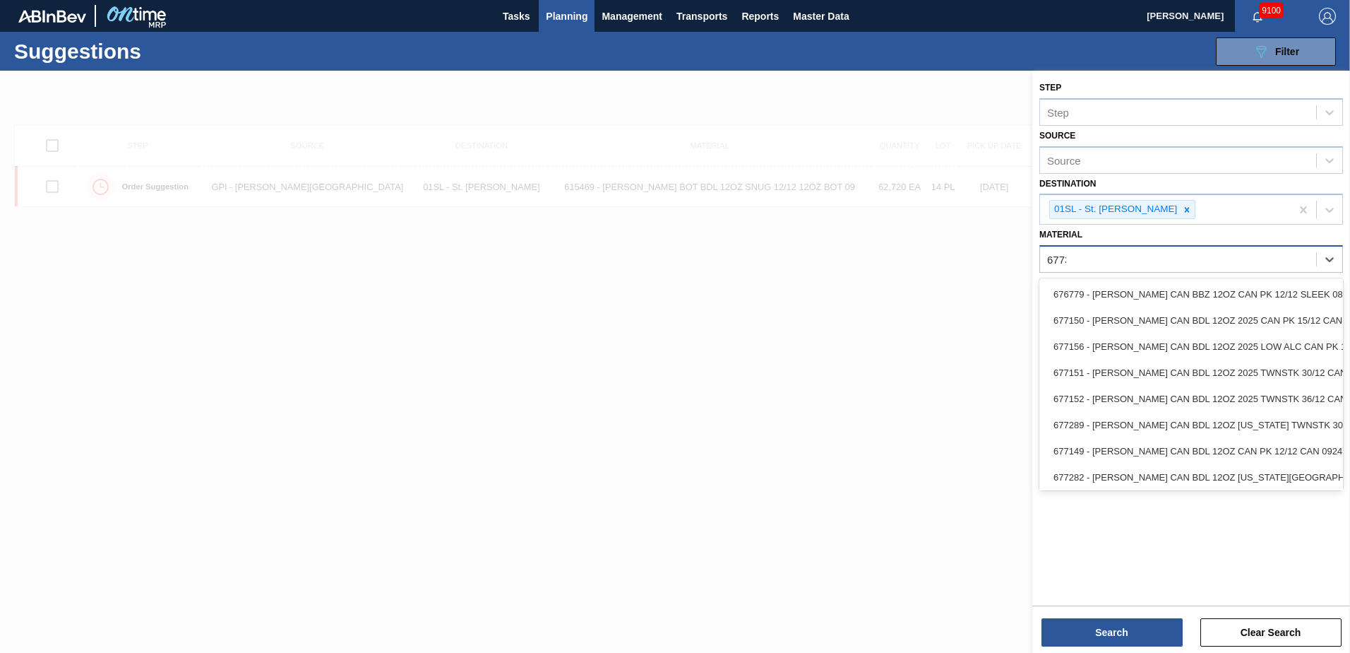
type input "677313"
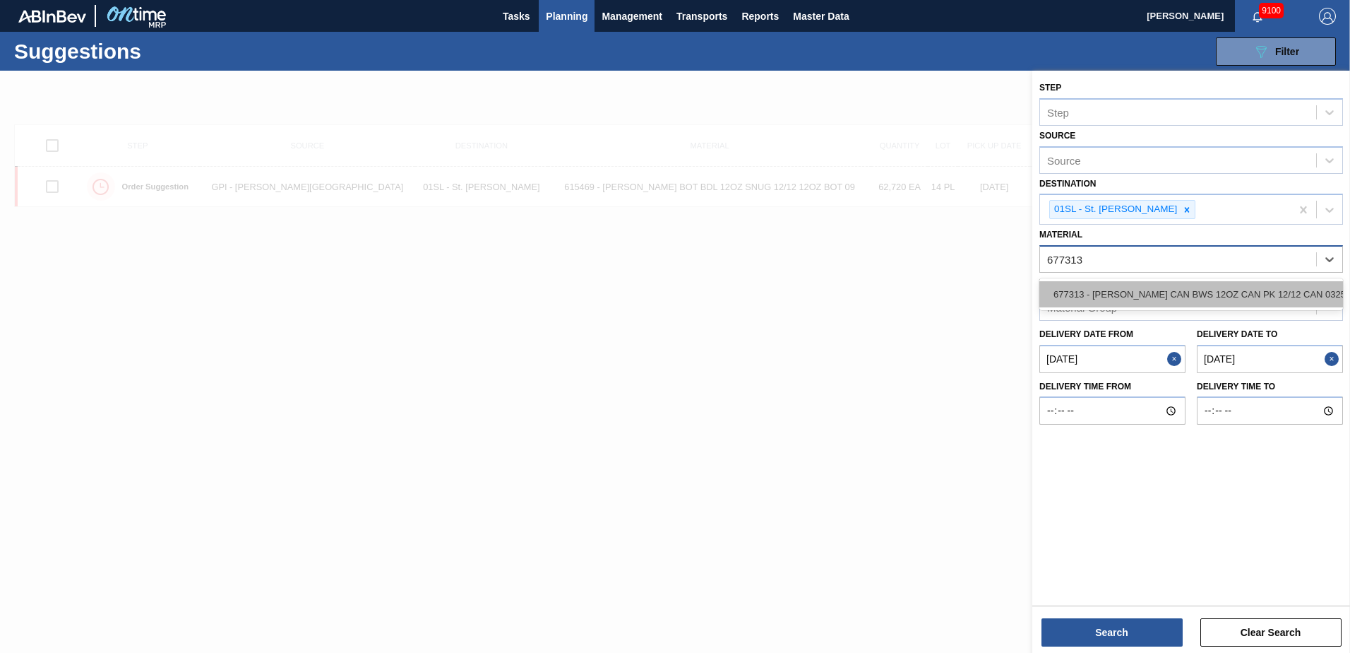
click at [1251, 280] on div "677313 - [PERSON_NAME] CAN BWS 12OZ CAN PK 12/12 CAN 0325" at bounding box center [1192, 294] width 304 height 32
click at [1243, 294] on div "677313 - [PERSON_NAME] CAN BWS 12OZ CAN PK 12/12 CAN 0325" at bounding box center [1192, 294] width 304 height 26
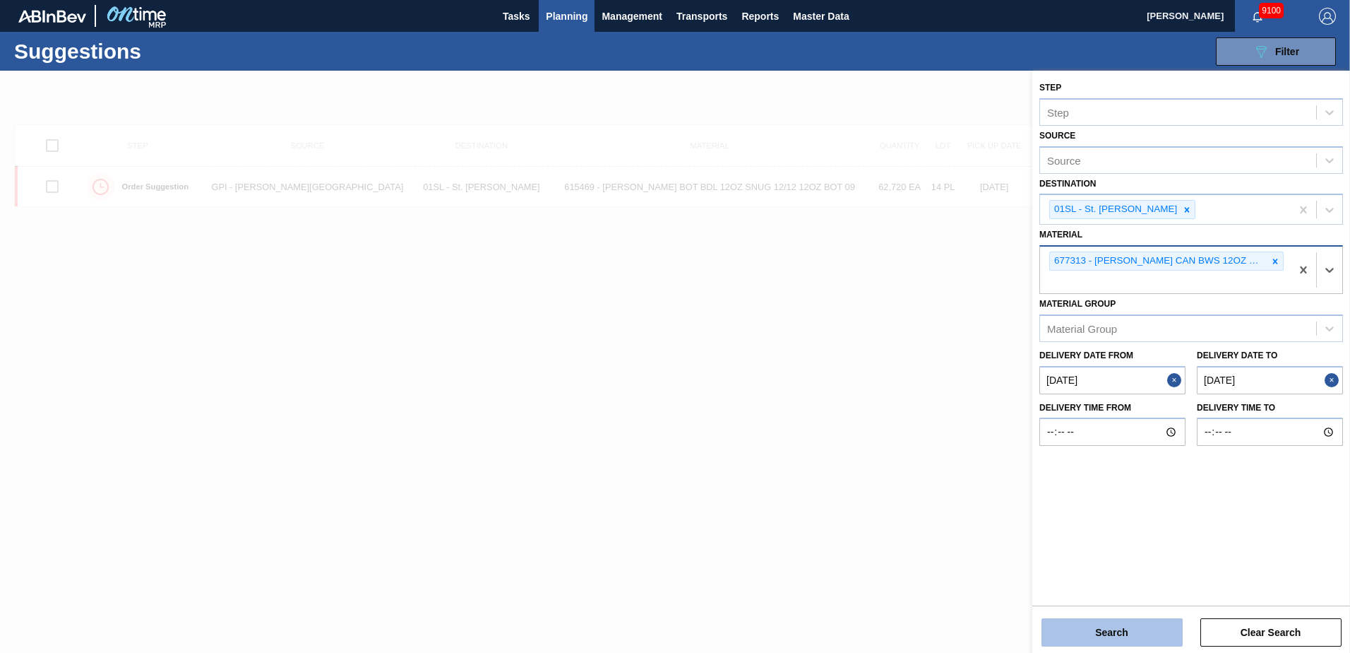
click at [1110, 631] on button "Search" at bounding box center [1112, 632] width 141 height 28
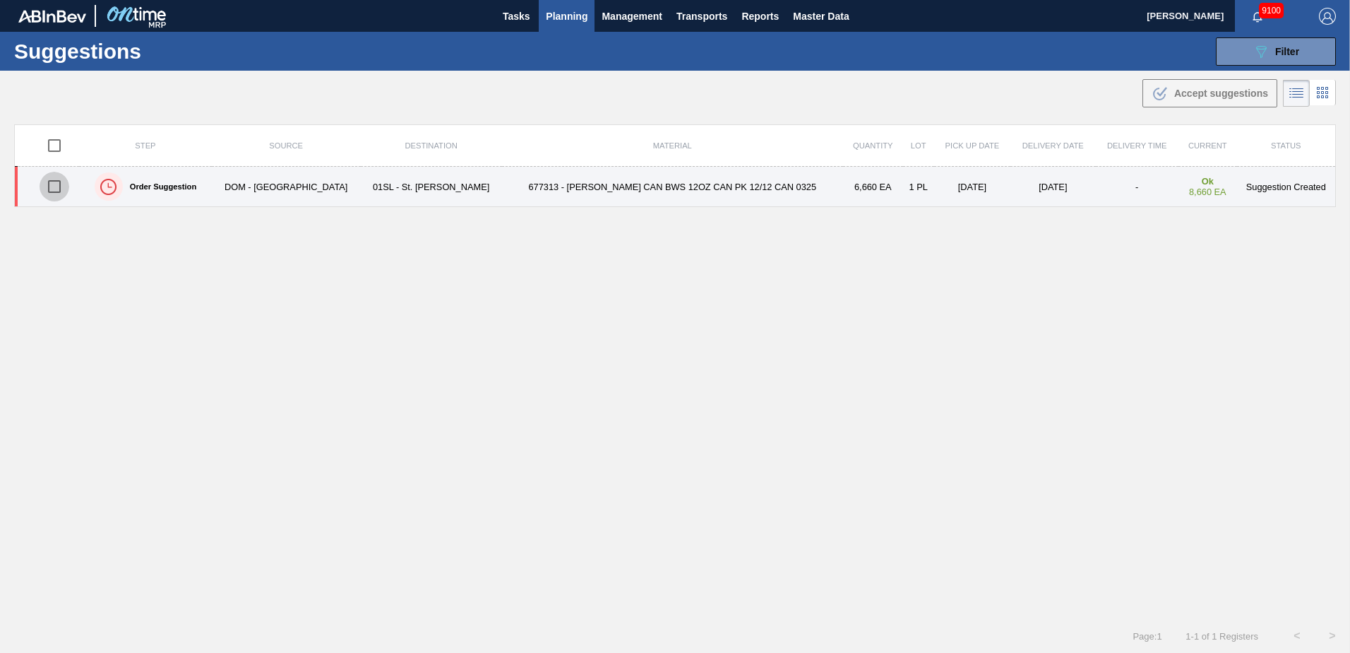
click at [64, 188] on input "checkbox" at bounding box center [55, 187] width 30 height 30
checkbox input "true"
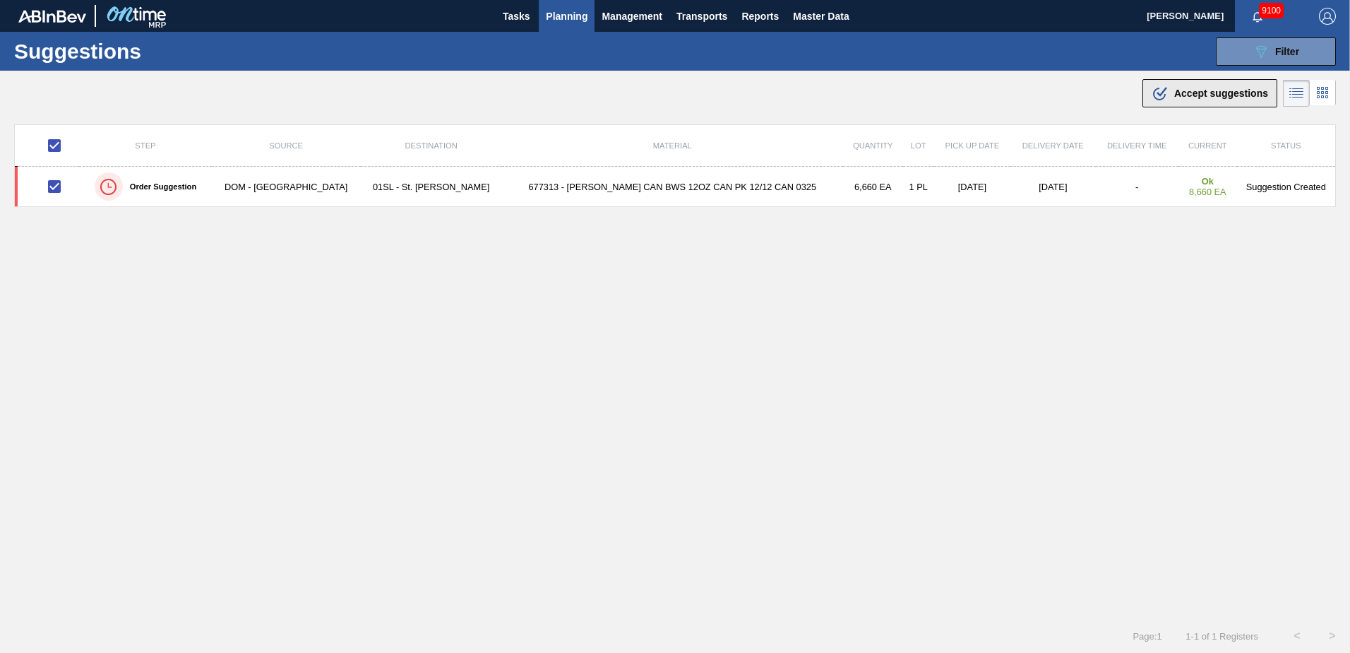
click at [1164, 97] on icon ".b{fill:var(--color-action-default)}" at bounding box center [1160, 93] width 17 height 17
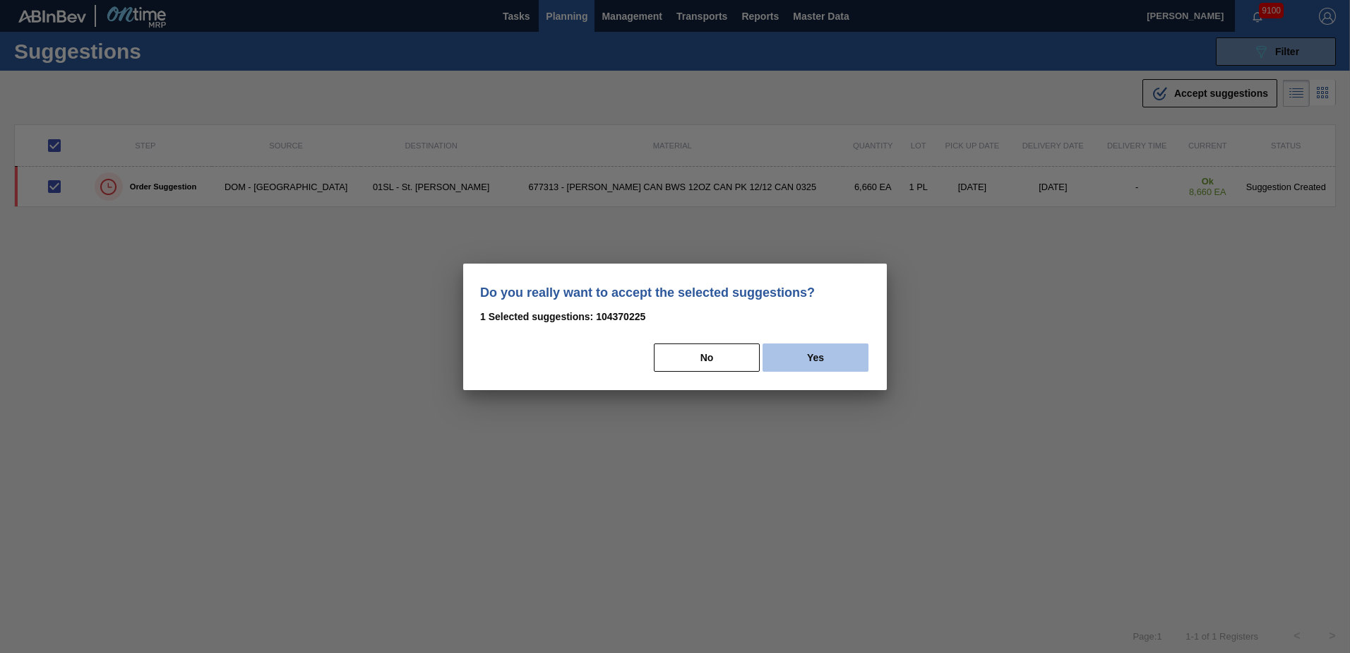
click at [838, 359] on button "Yes" at bounding box center [816, 357] width 106 height 28
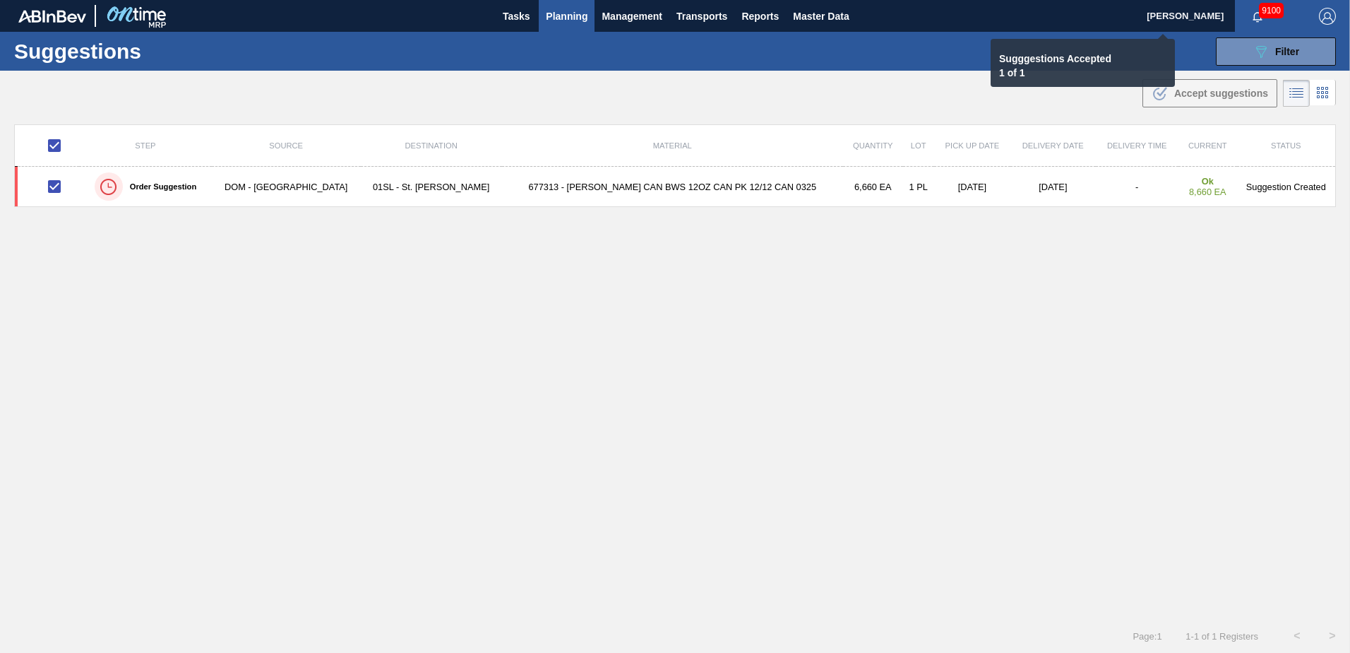
checkbox input "false"
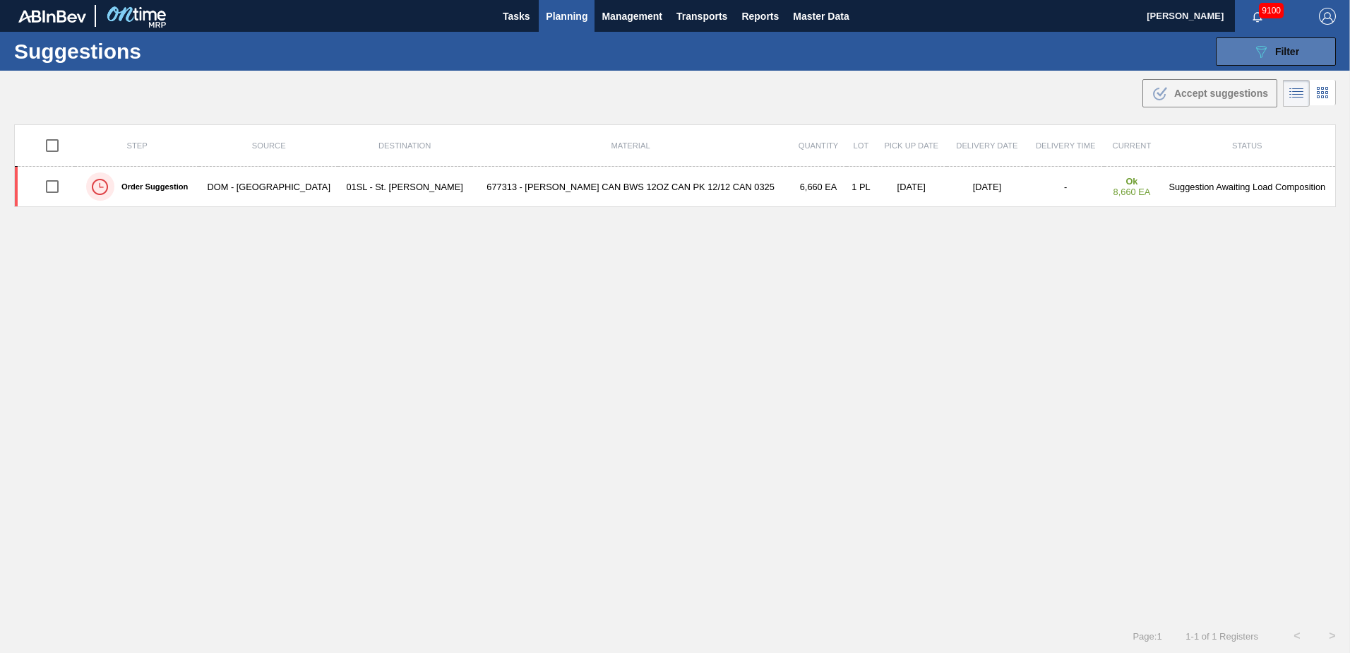
click at [1254, 54] on icon "089F7B8B-B2A5-4AFE-B5C0-19BA573D28AC" at bounding box center [1261, 51] width 17 height 17
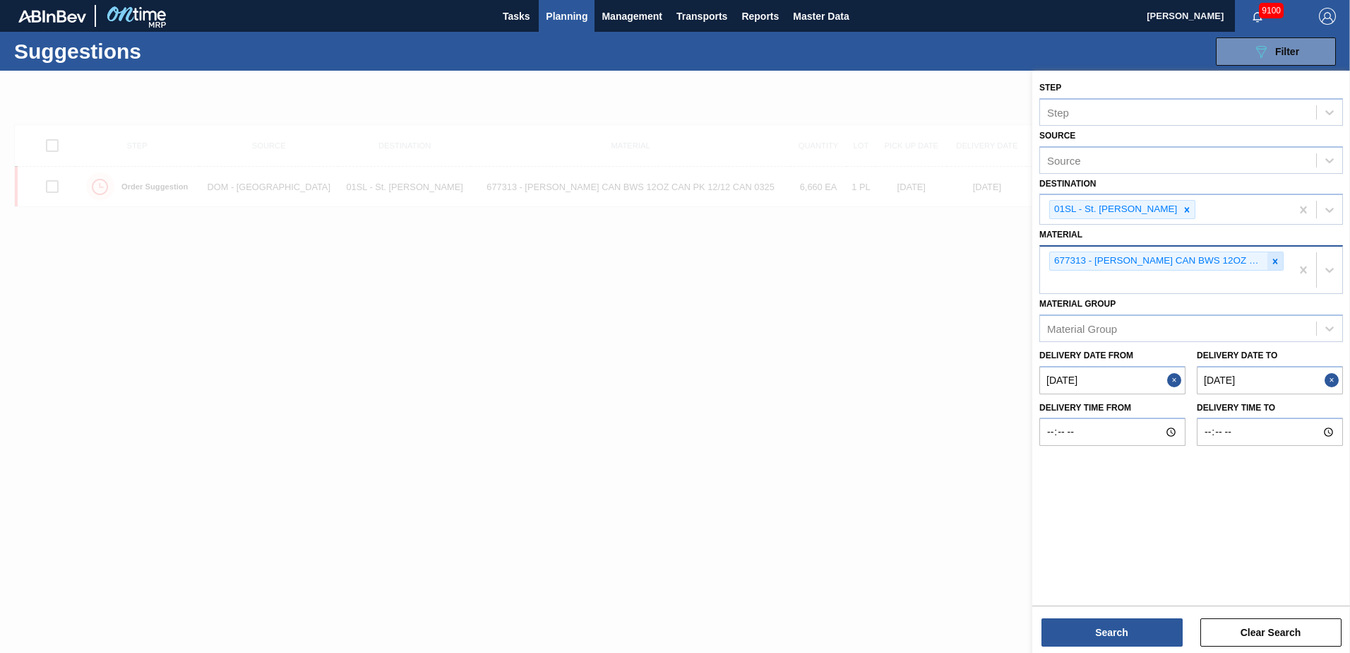
click at [1280, 258] on icon at bounding box center [1276, 261] width 10 height 10
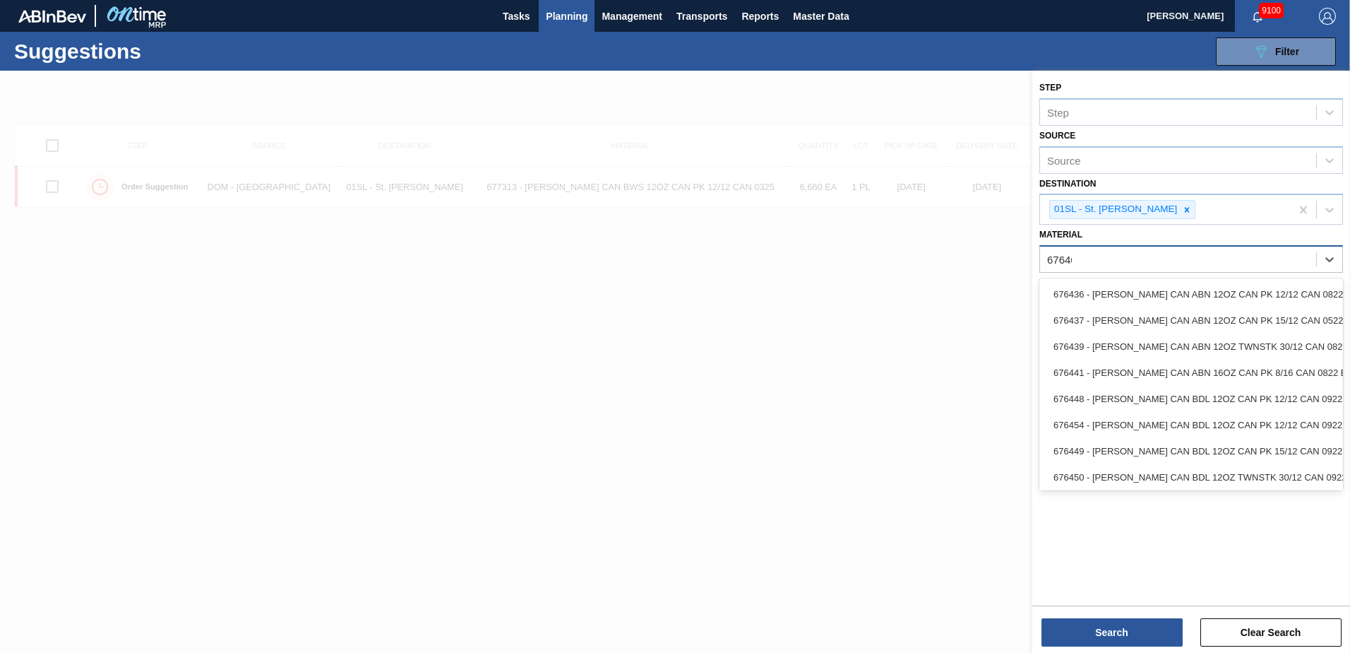
type input "676468"
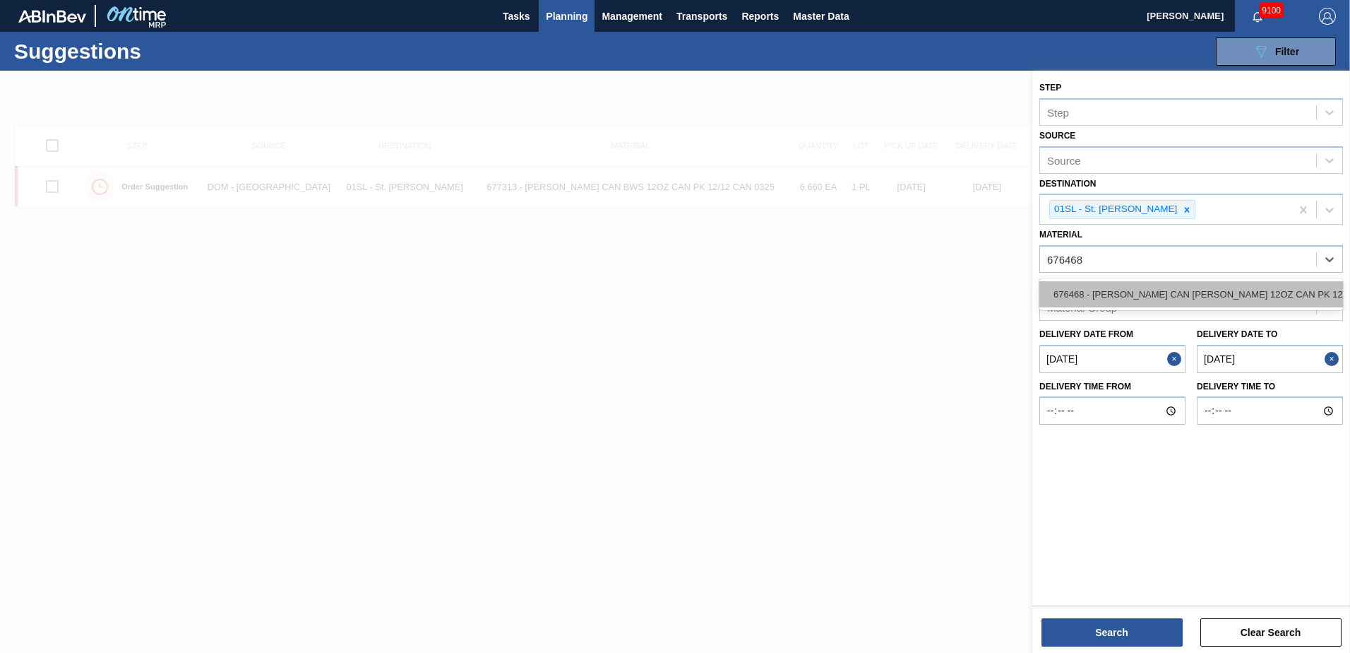
click at [1251, 290] on div "676468 - [PERSON_NAME] CAN [PERSON_NAME] 12OZ CAN PK 12/12 CAN 0922" at bounding box center [1192, 294] width 304 height 26
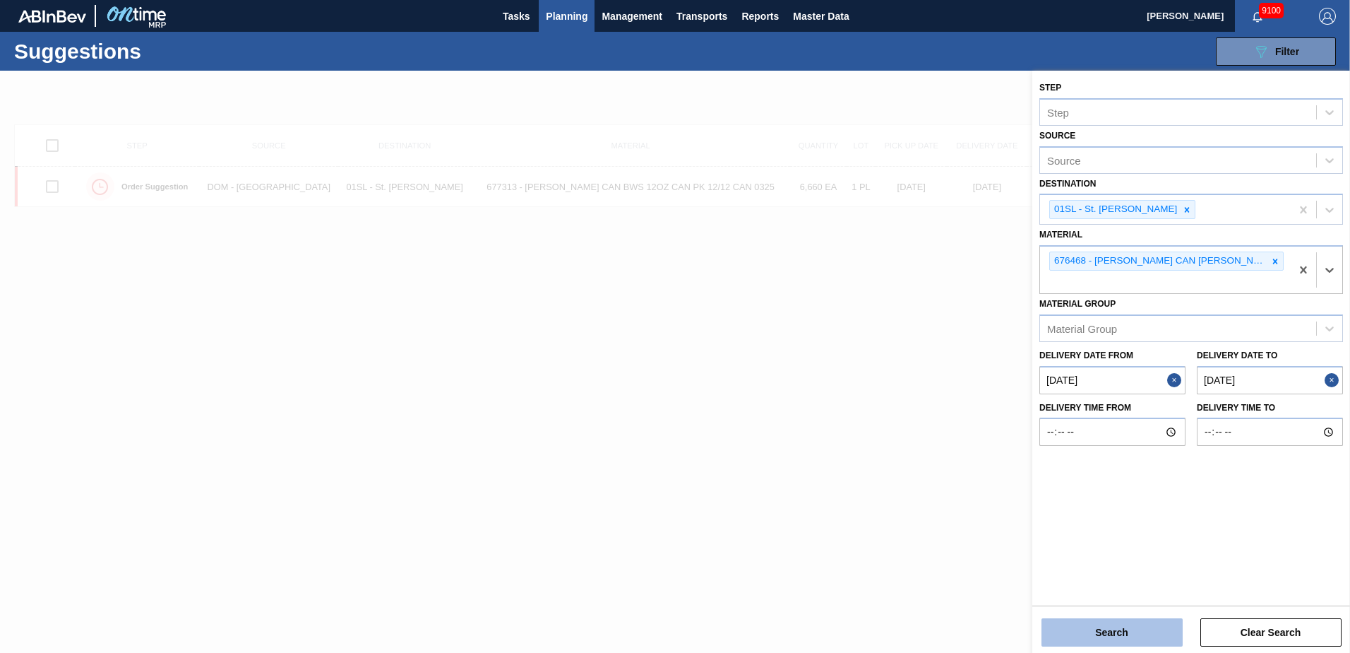
click at [1138, 643] on button "Search" at bounding box center [1112, 632] width 141 height 28
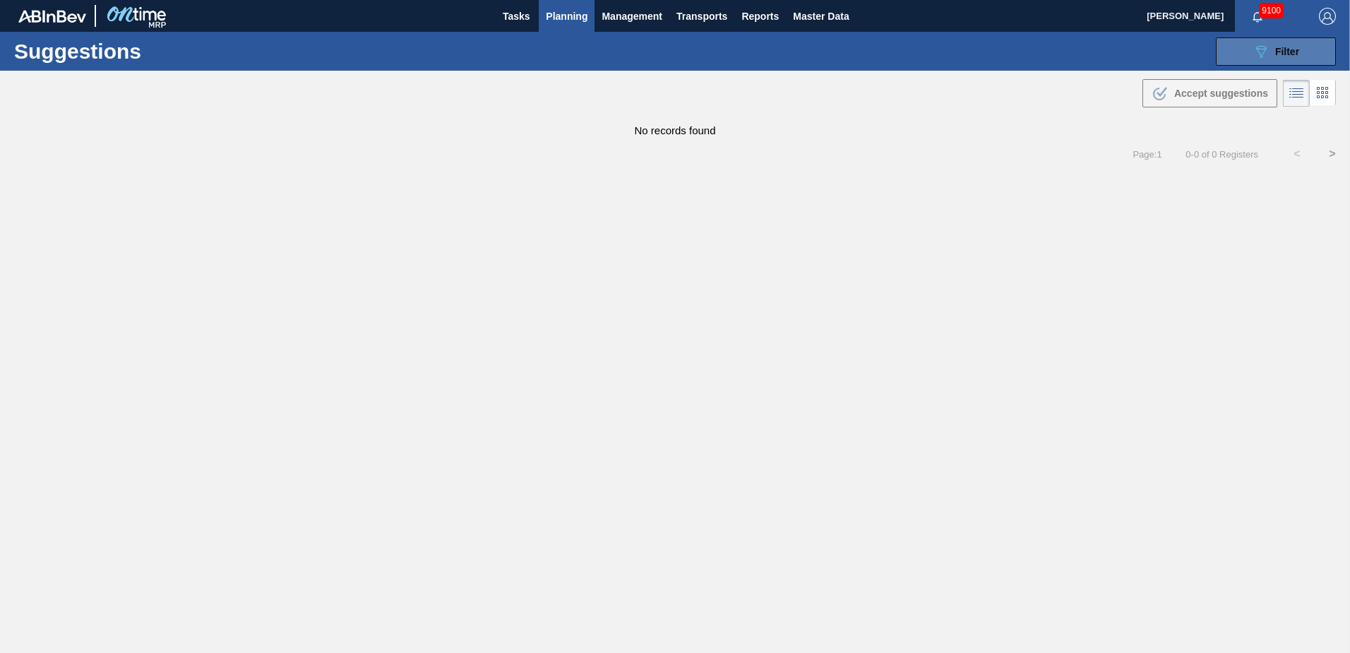
click at [1289, 56] on span "Filter" at bounding box center [1287, 51] width 24 height 11
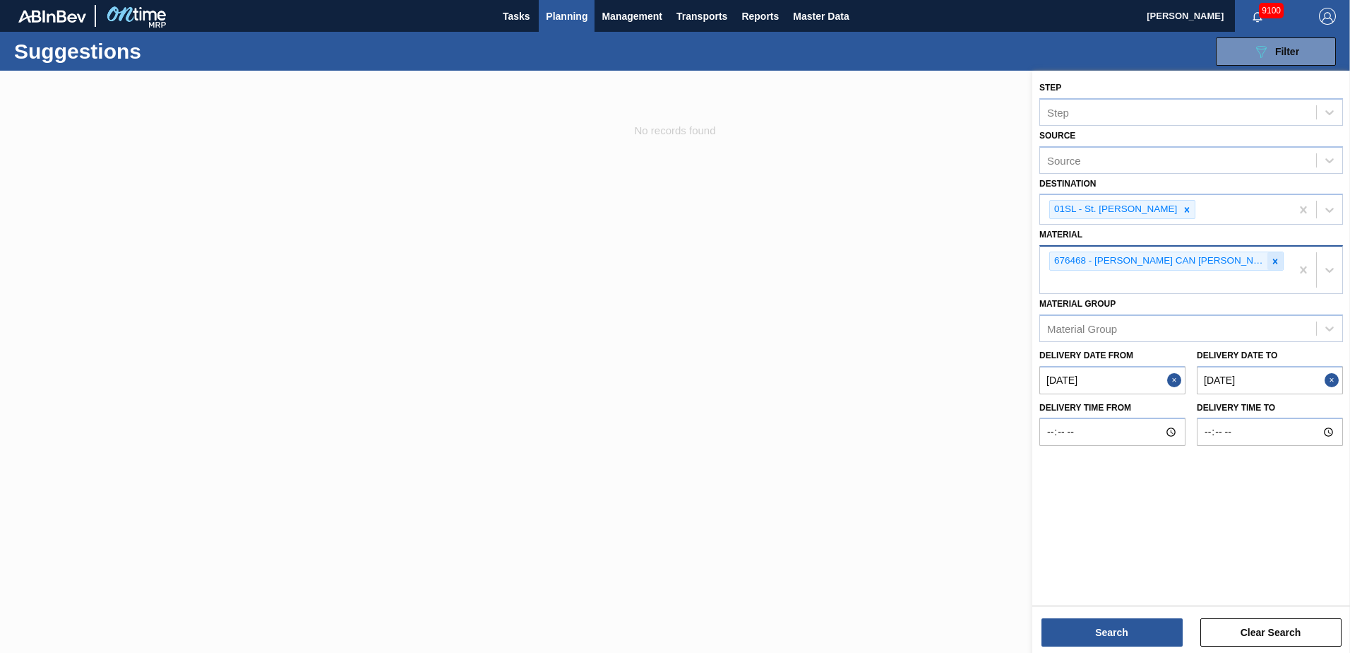
click at [1273, 259] on icon at bounding box center [1275, 260] width 5 height 5
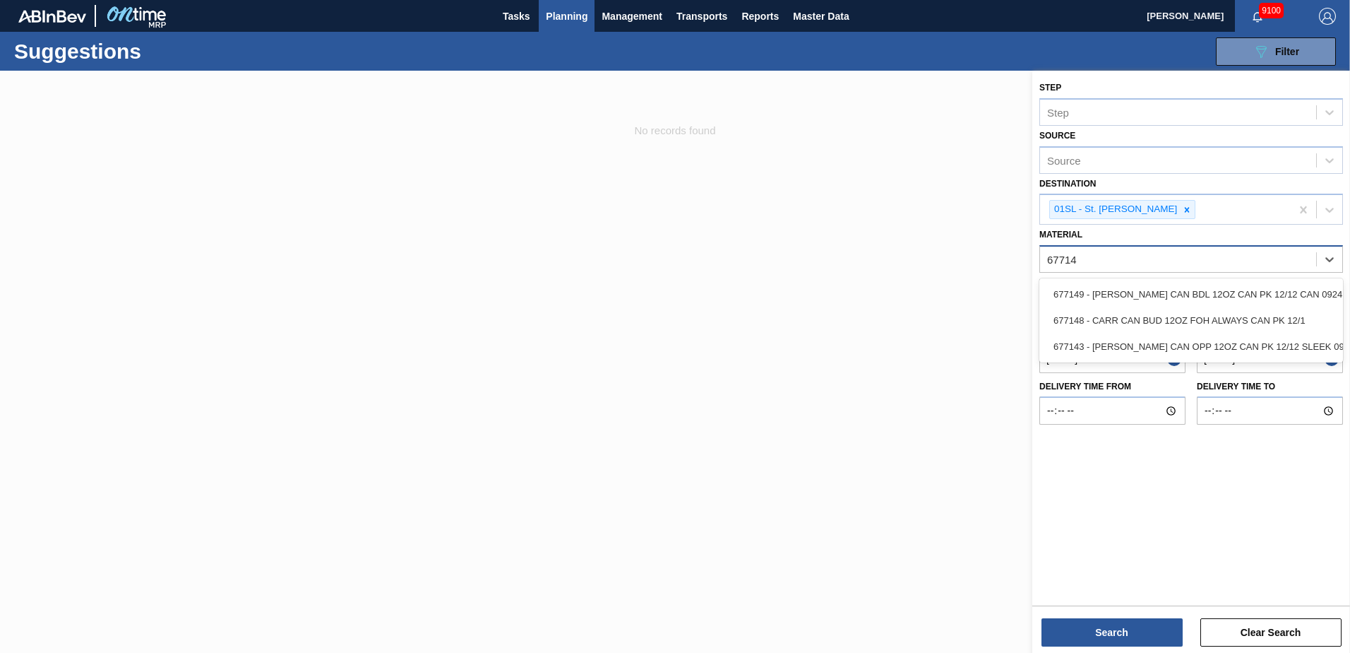
type input "677149"
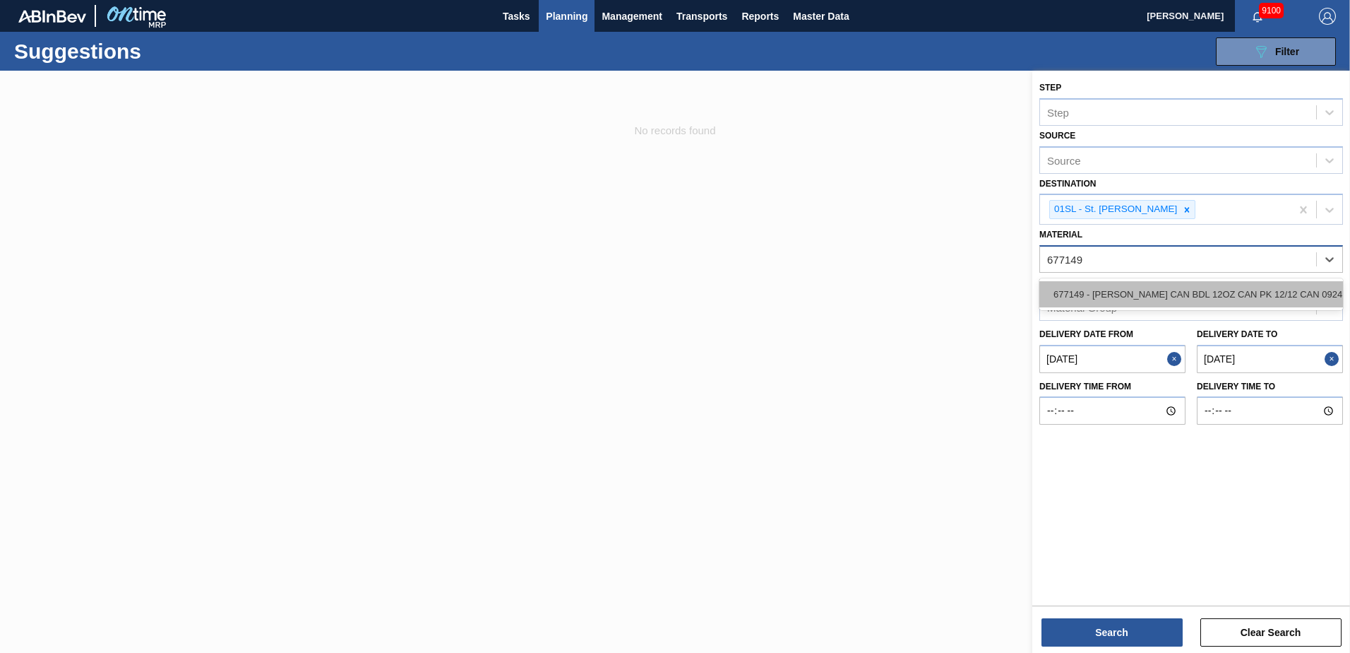
click at [1252, 290] on div "677149 - [PERSON_NAME] CAN BDL 12OZ CAN PK 12/12 CAN 0924" at bounding box center [1192, 294] width 304 height 26
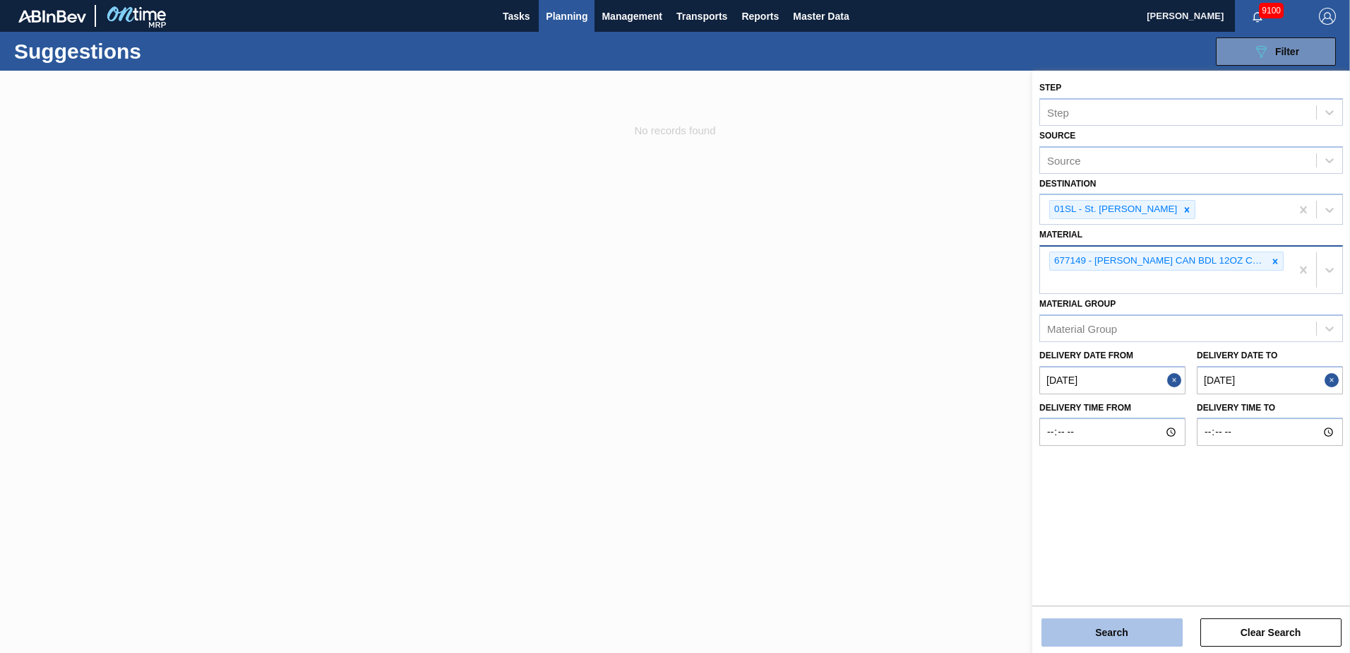
click at [1093, 625] on button "Search" at bounding box center [1112, 632] width 141 height 28
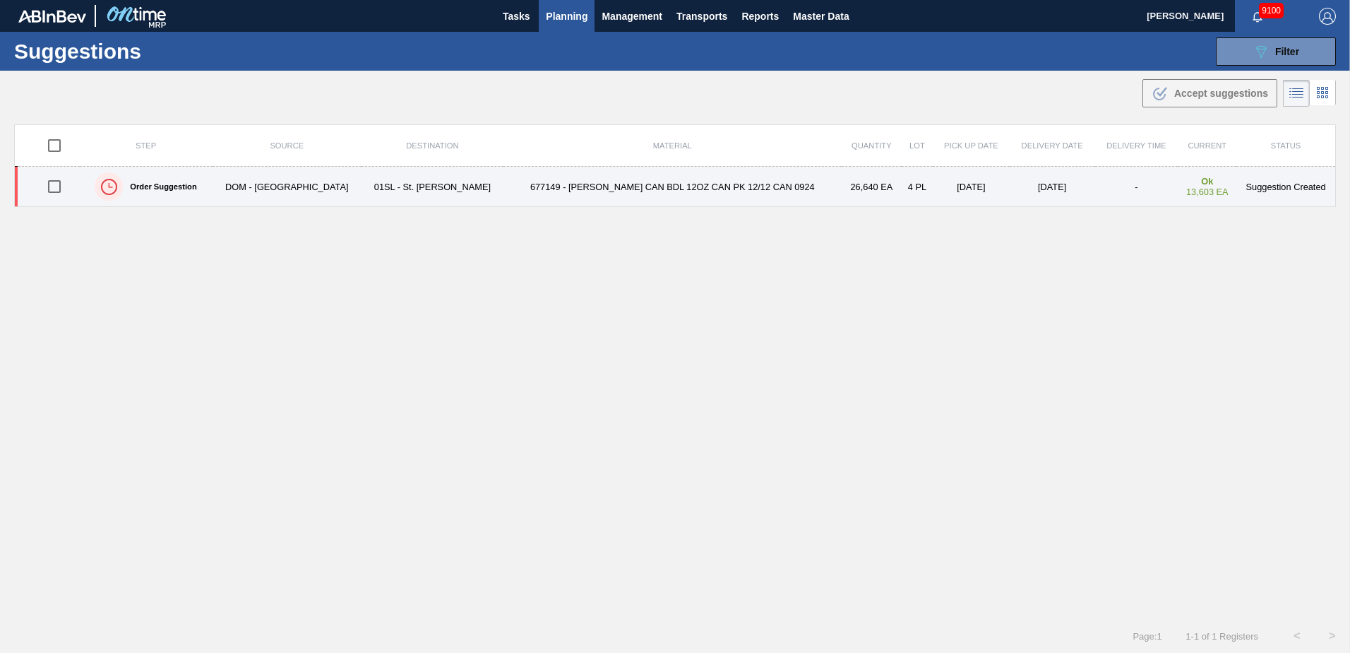
click at [57, 194] on input "checkbox" at bounding box center [55, 187] width 30 height 30
checkbox input "true"
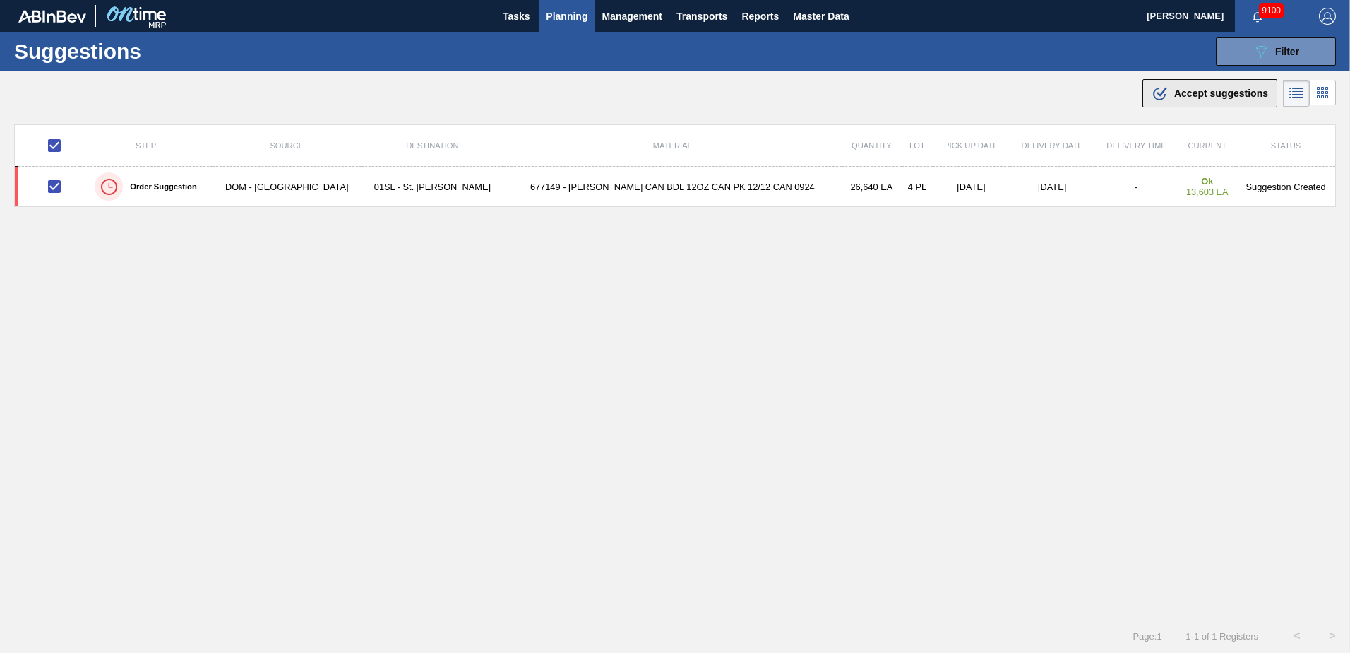
click at [1187, 92] on span "Accept suggestions" at bounding box center [1222, 93] width 94 height 11
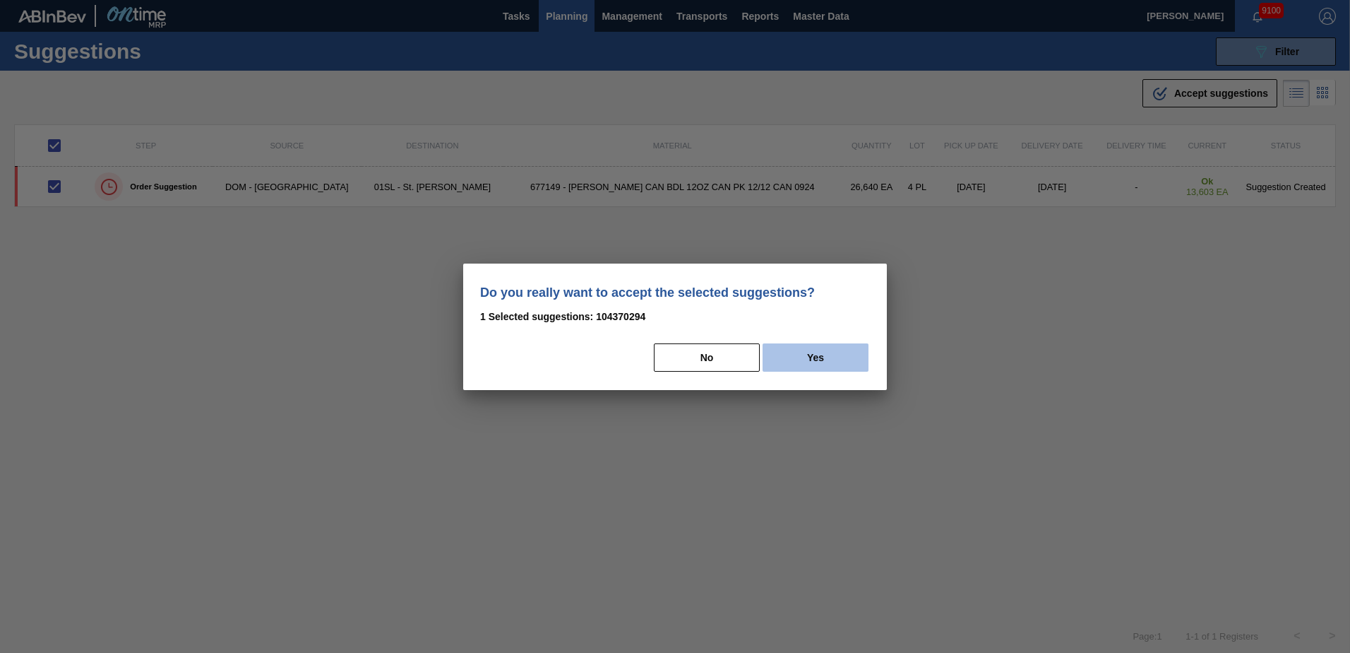
click at [857, 348] on button "Yes" at bounding box center [816, 357] width 106 height 28
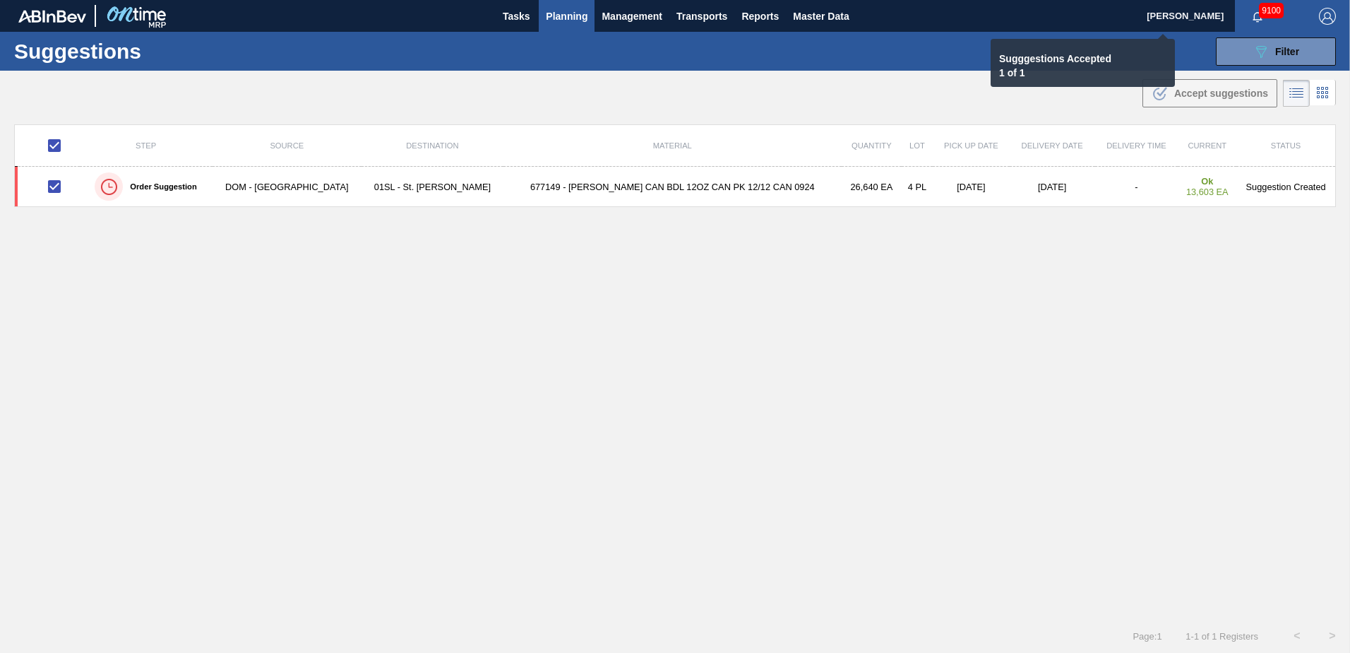
checkbox input "false"
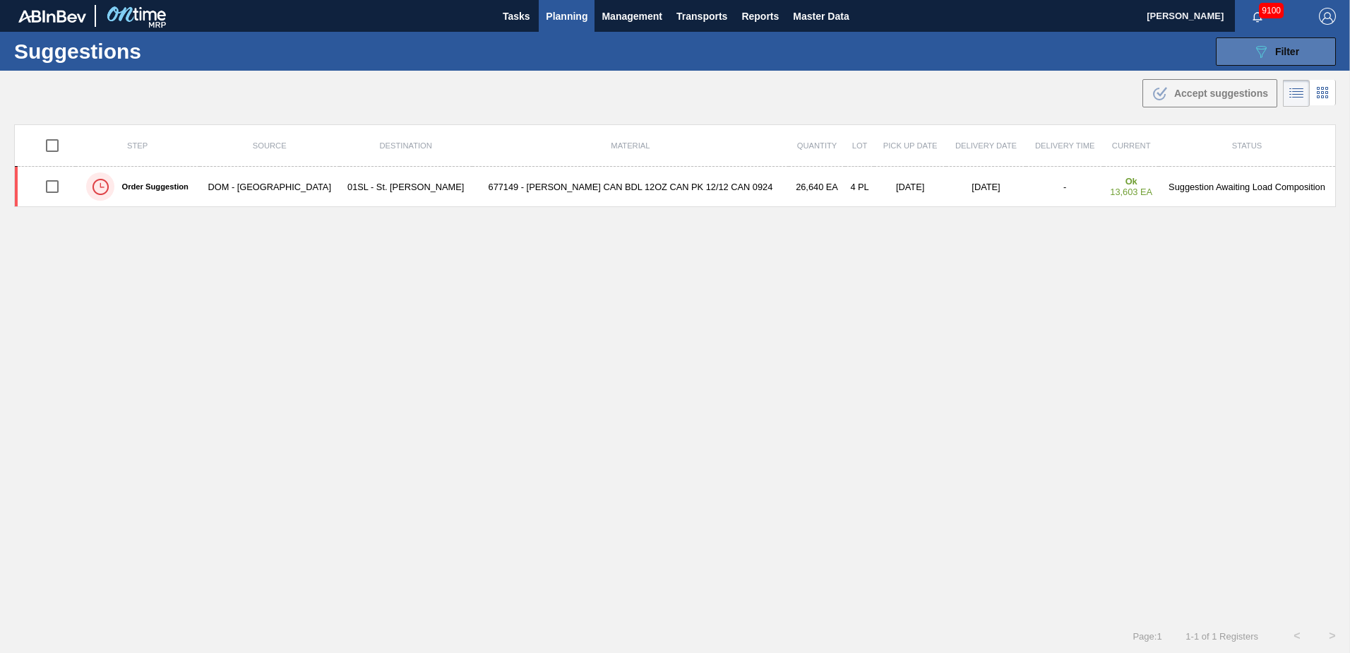
click at [1268, 47] on div "089F7B8B-B2A5-4AFE-B5C0-19BA573D28AC Filter" at bounding box center [1276, 51] width 47 height 17
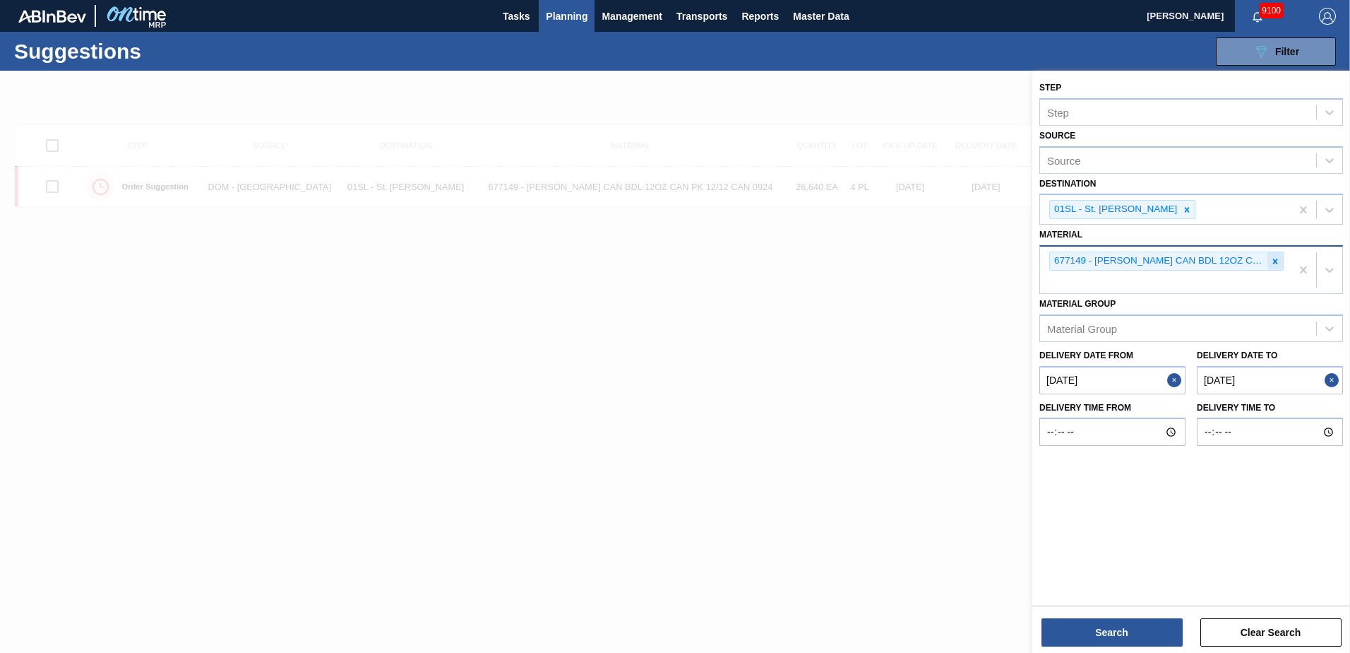
click at [1273, 257] on icon at bounding box center [1276, 261] width 10 height 10
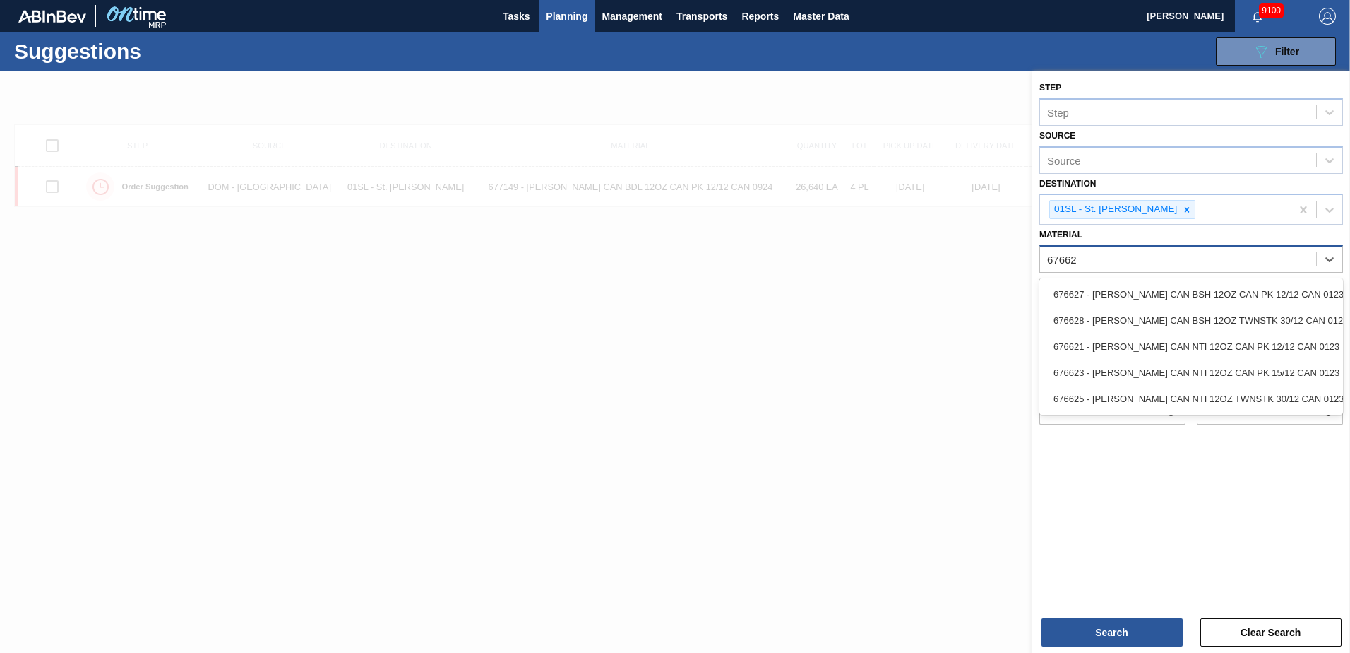
type input "676627"
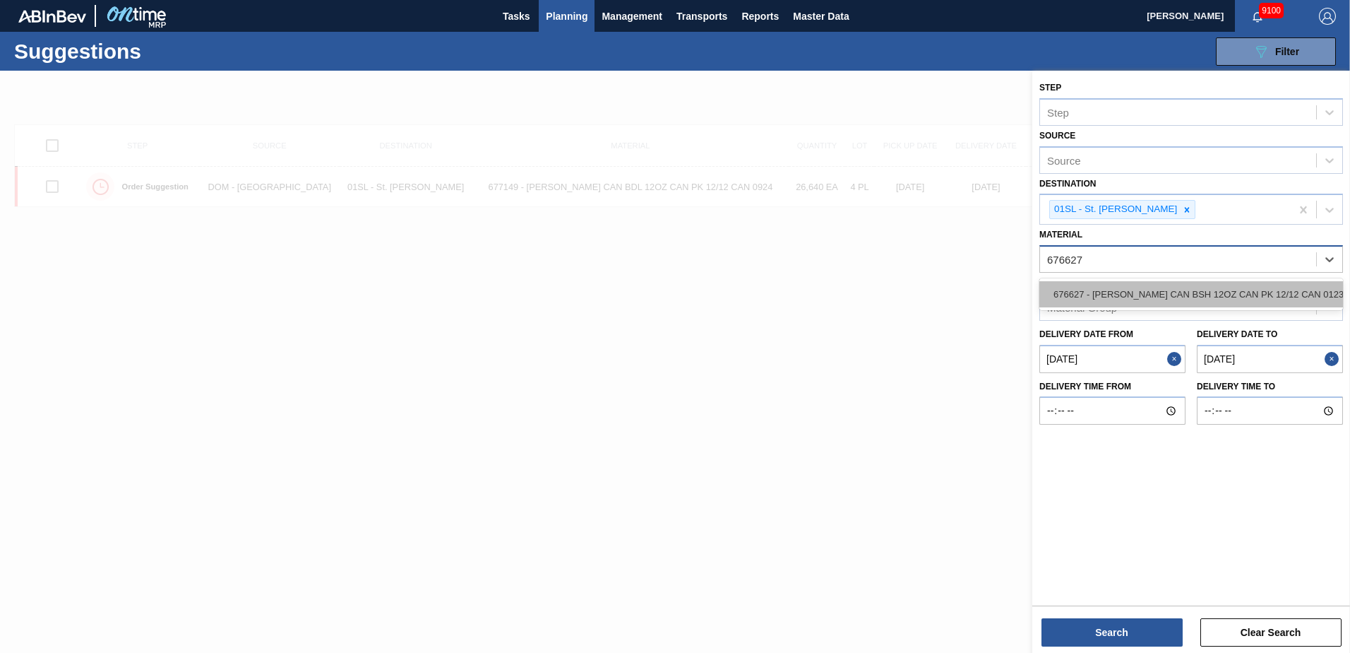
click at [1217, 292] on div "676627 - [PERSON_NAME] CAN BSH 12OZ CAN PK 12/12 CAN 0123" at bounding box center [1192, 294] width 304 height 26
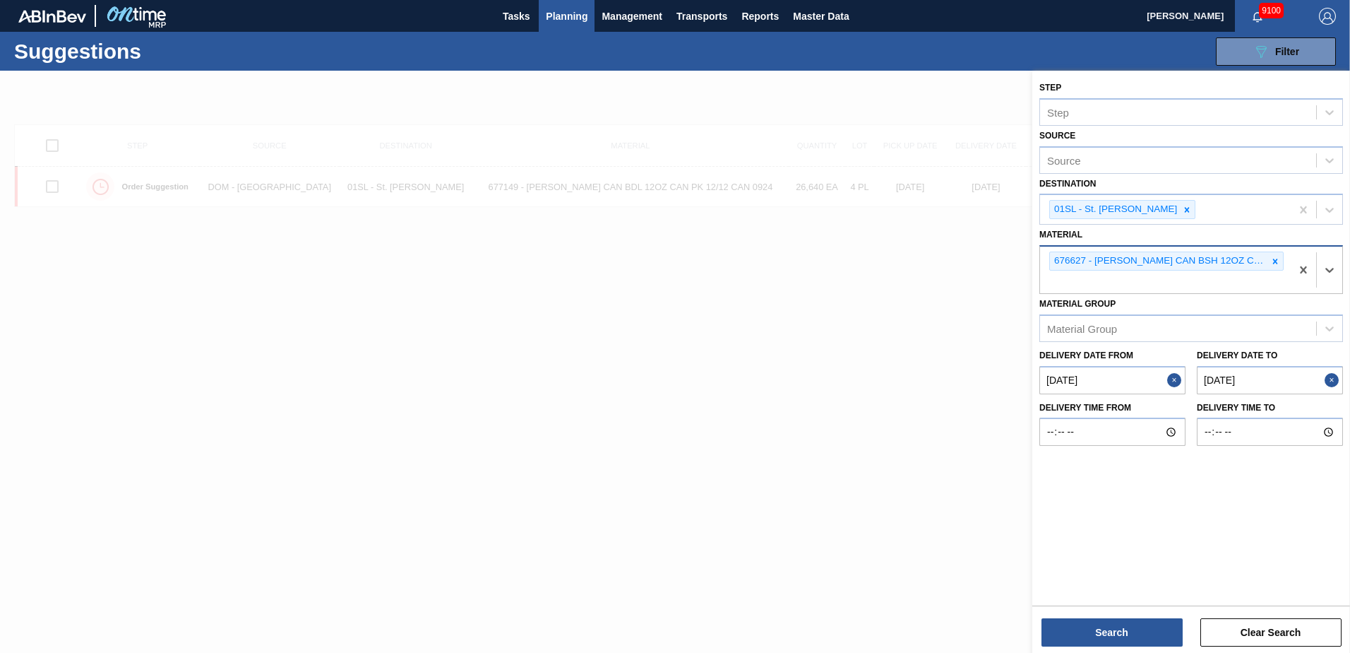
click at [1106, 648] on div "Step Step Source Source Destination 01SL - St. [PERSON_NAME] Material option 67…" at bounding box center [1192, 363] width 318 height 585
click at [1105, 641] on button "Search" at bounding box center [1112, 632] width 141 height 28
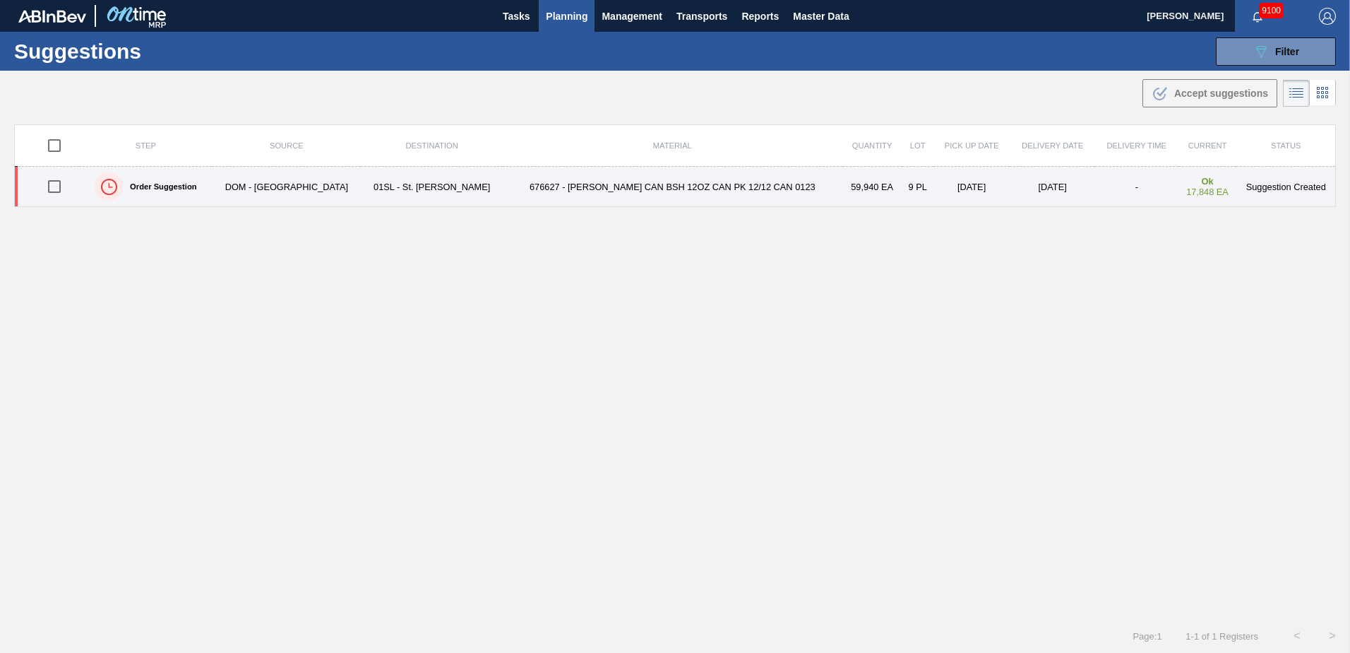
click at [50, 191] on input "checkbox" at bounding box center [55, 187] width 30 height 30
checkbox input "true"
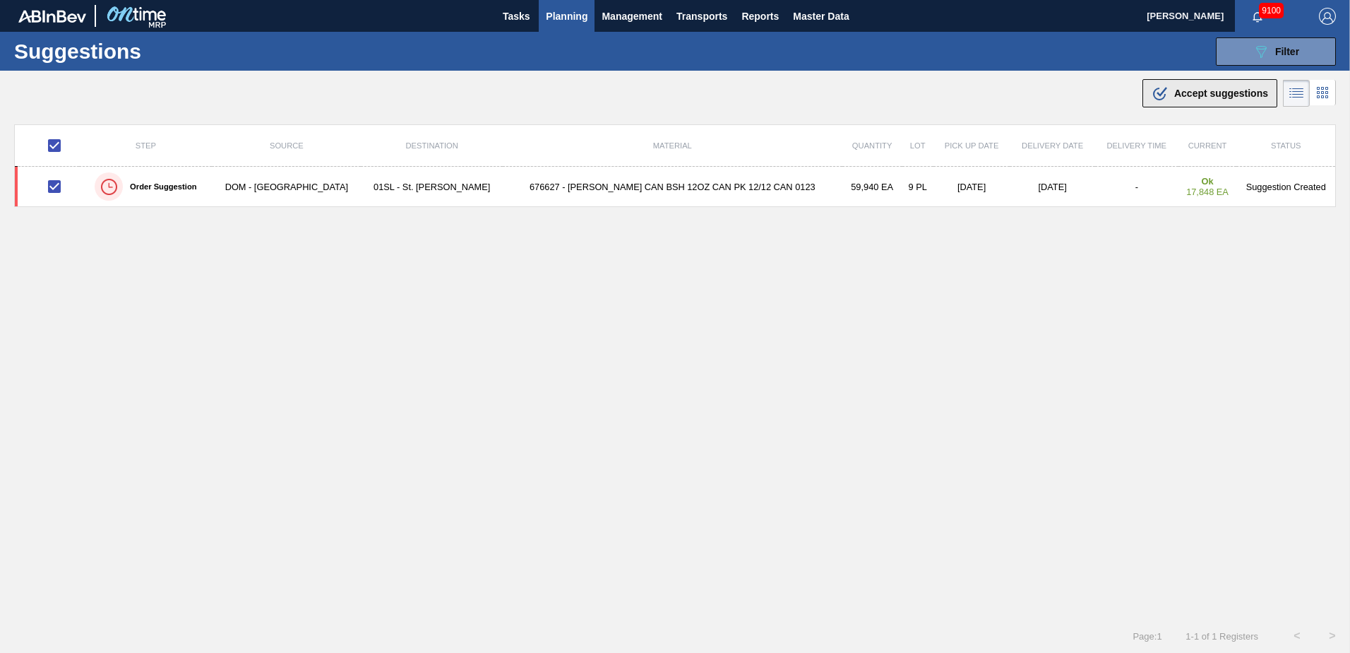
click at [1208, 95] on span "Accept suggestions" at bounding box center [1222, 93] width 94 height 11
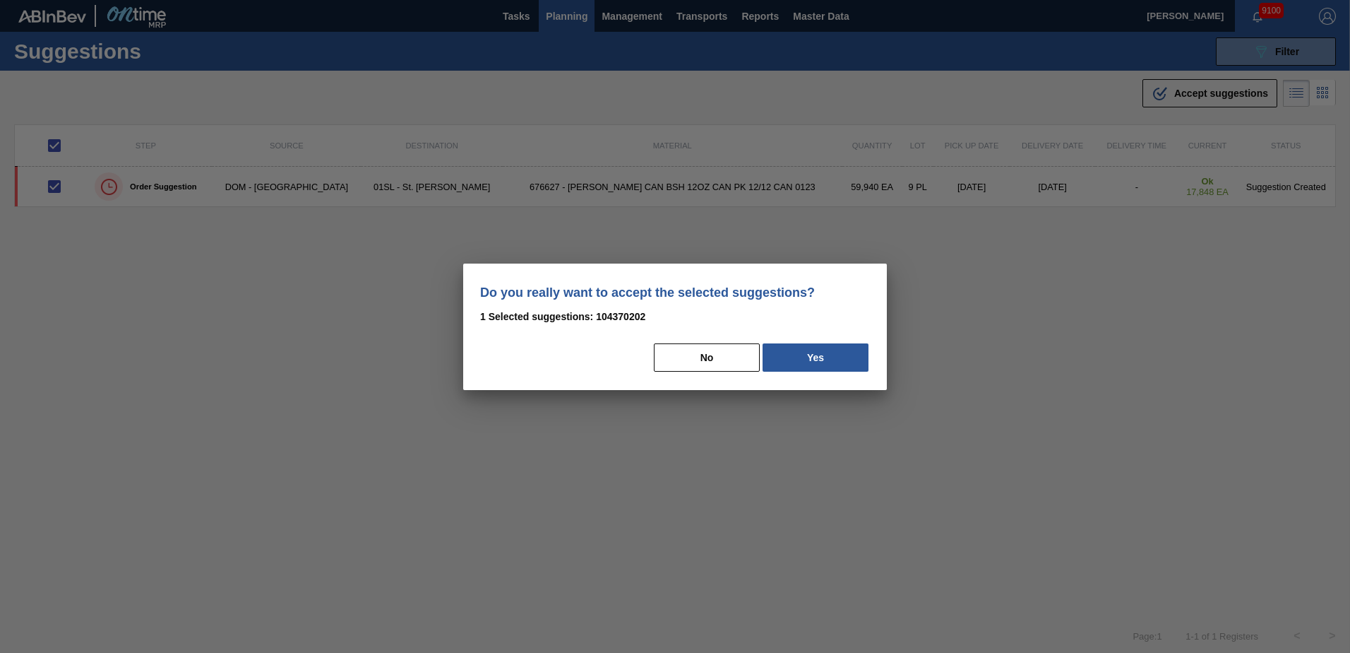
drag, startPoint x: 857, startPoint y: 359, endPoint x: 887, endPoint y: 364, distance: 30.0
click at [857, 359] on button "Yes" at bounding box center [816, 357] width 106 height 28
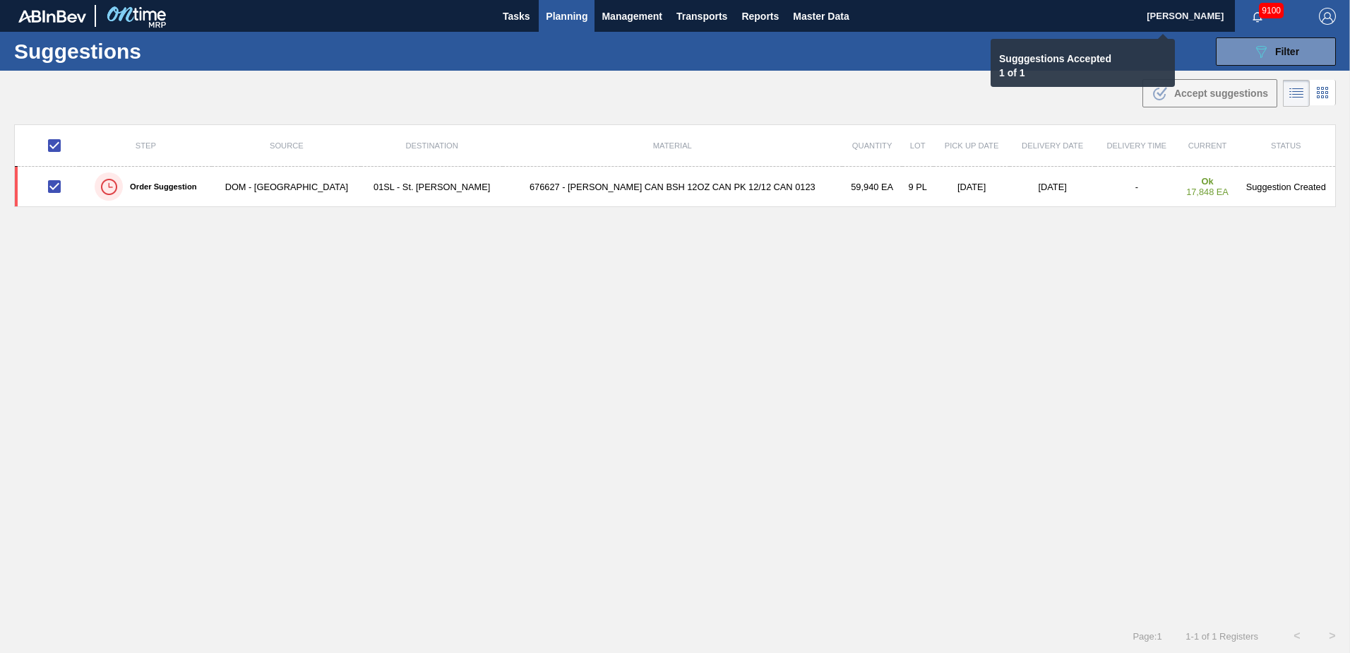
checkbox input "false"
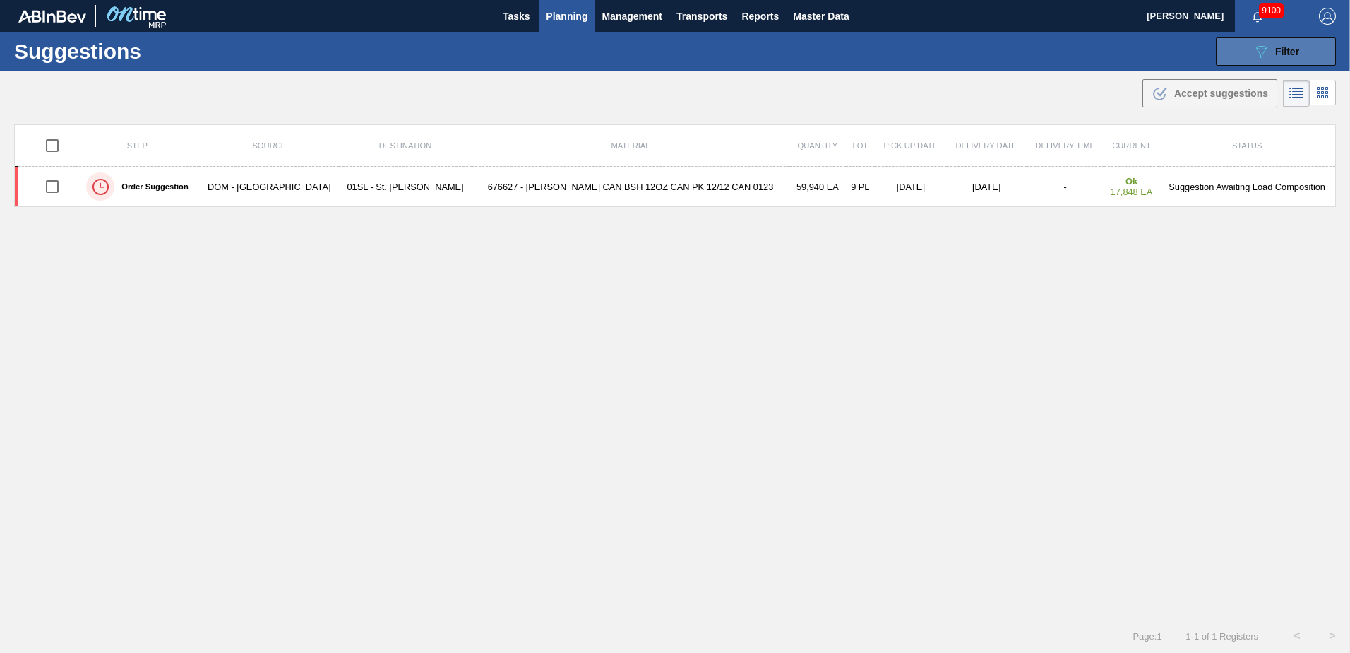
click at [1253, 43] on icon "089F7B8B-B2A5-4AFE-B5C0-19BA573D28AC" at bounding box center [1261, 51] width 17 height 17
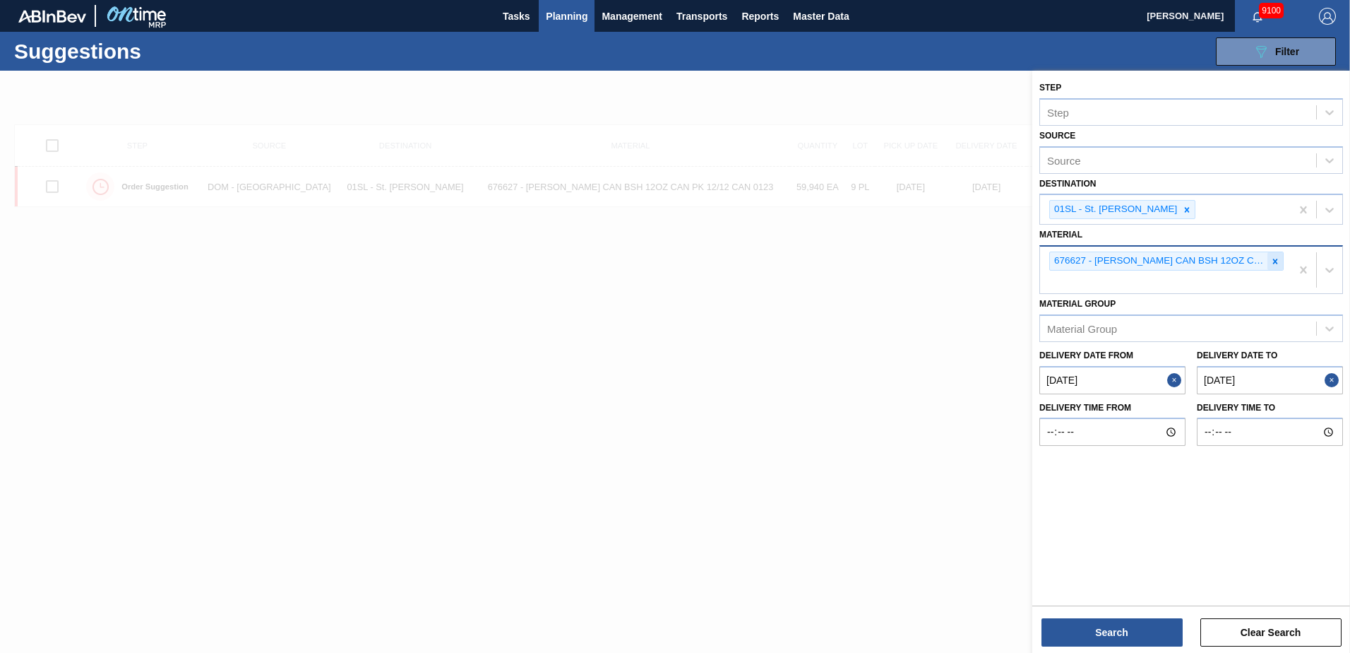
click at [1275, 264] on icon at bounding box center [1276, 261] width 10 height 10
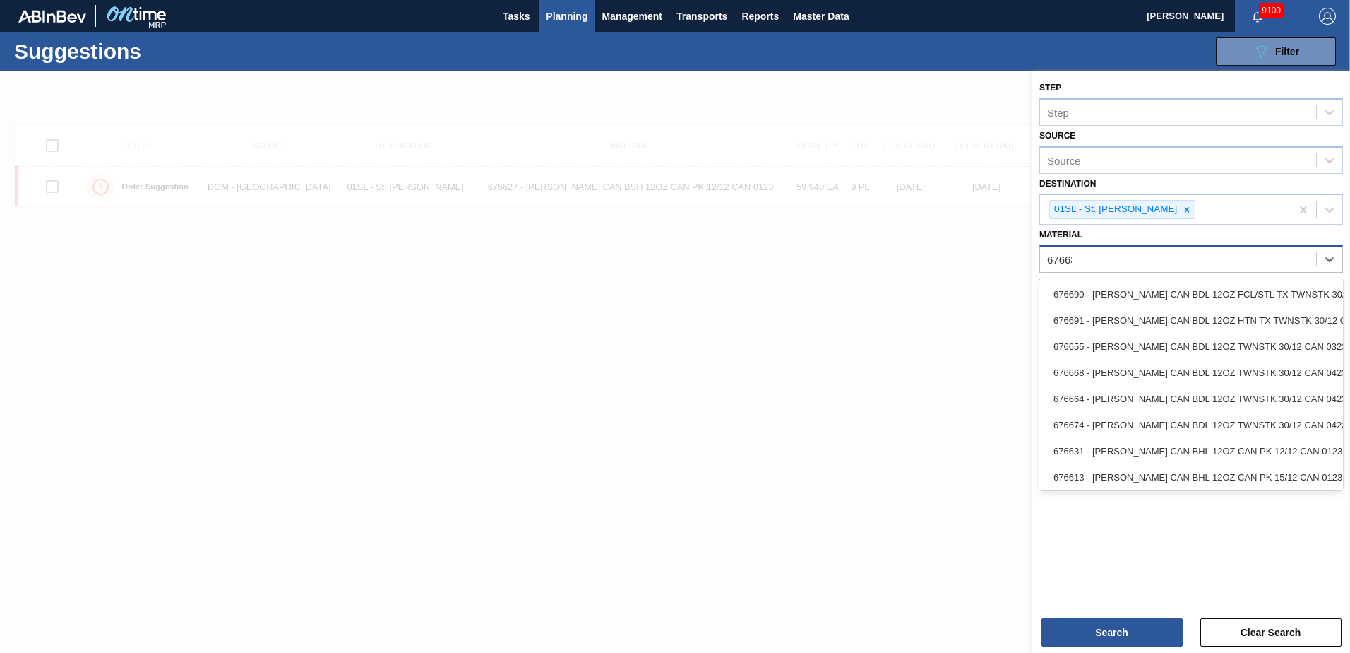
type input "676631"
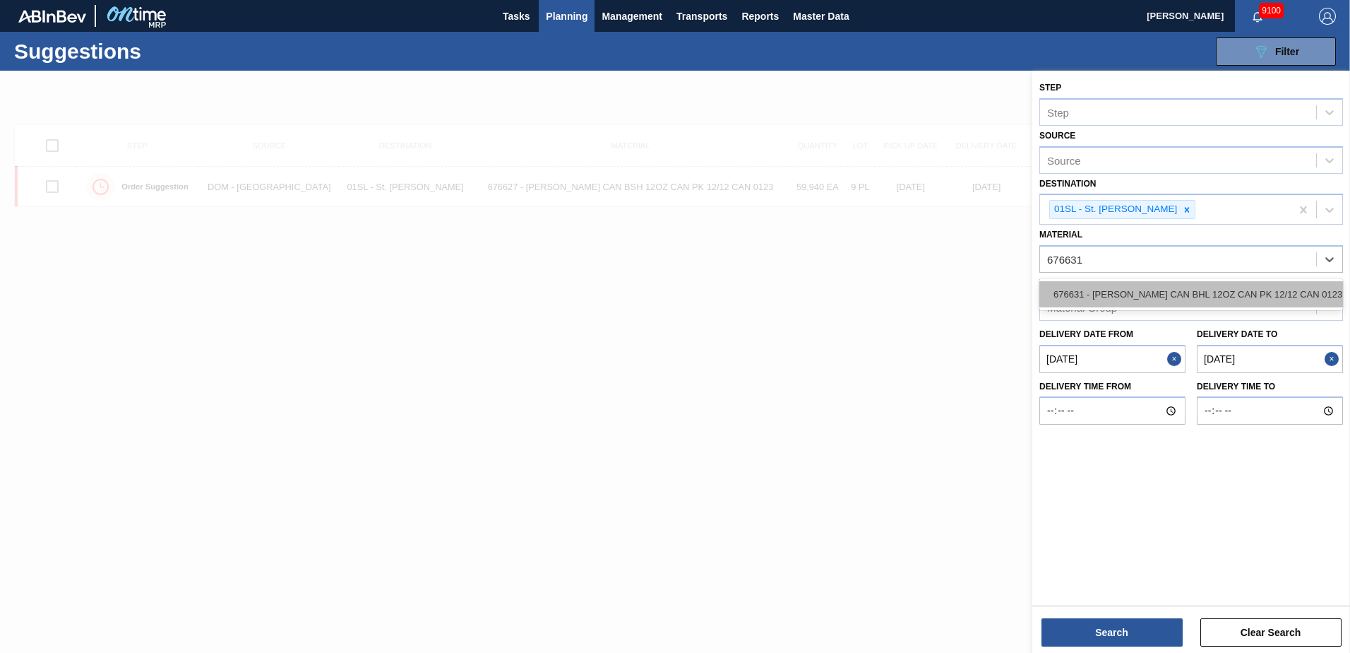
click at [1245, 290] on div "676631 - [PERSON_NAME] CAN BHL 12OZ CAN PK 12/12 CAN 0123" at bounding box center [1192, 294] width 304 height 26
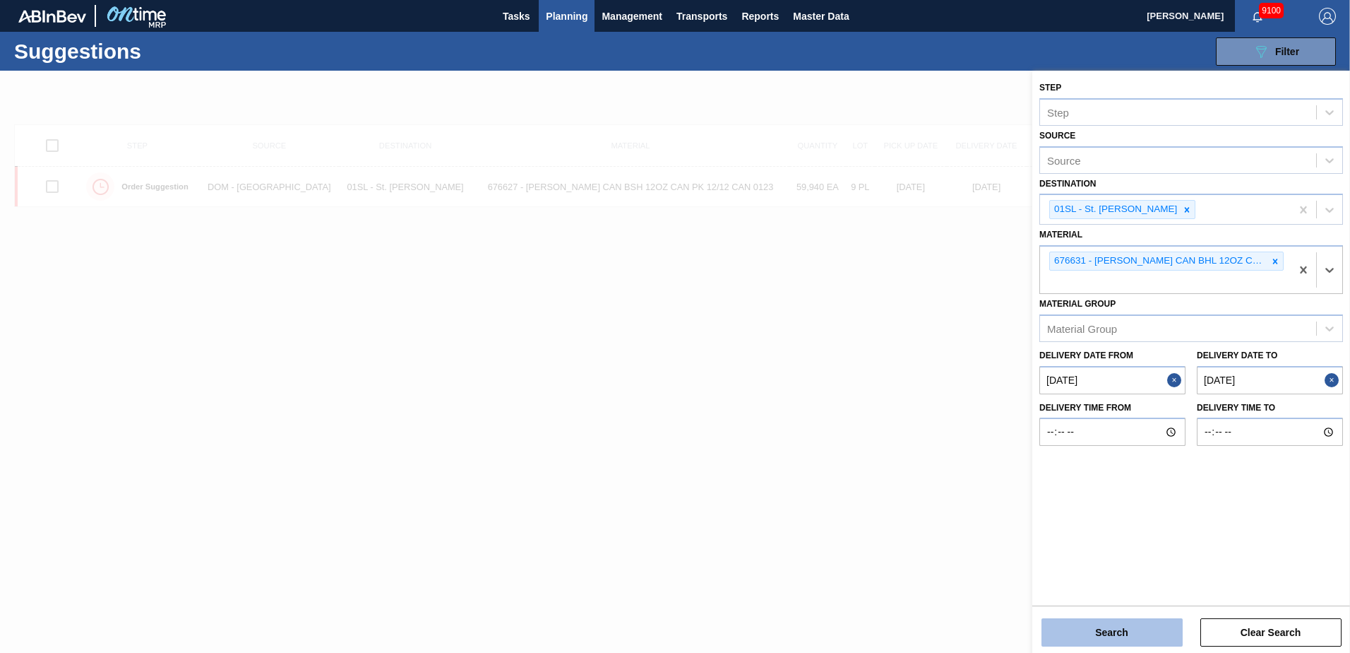
click at [1100, 631] on button "Search" at bounding box center [1112, 632] width 141 height 28
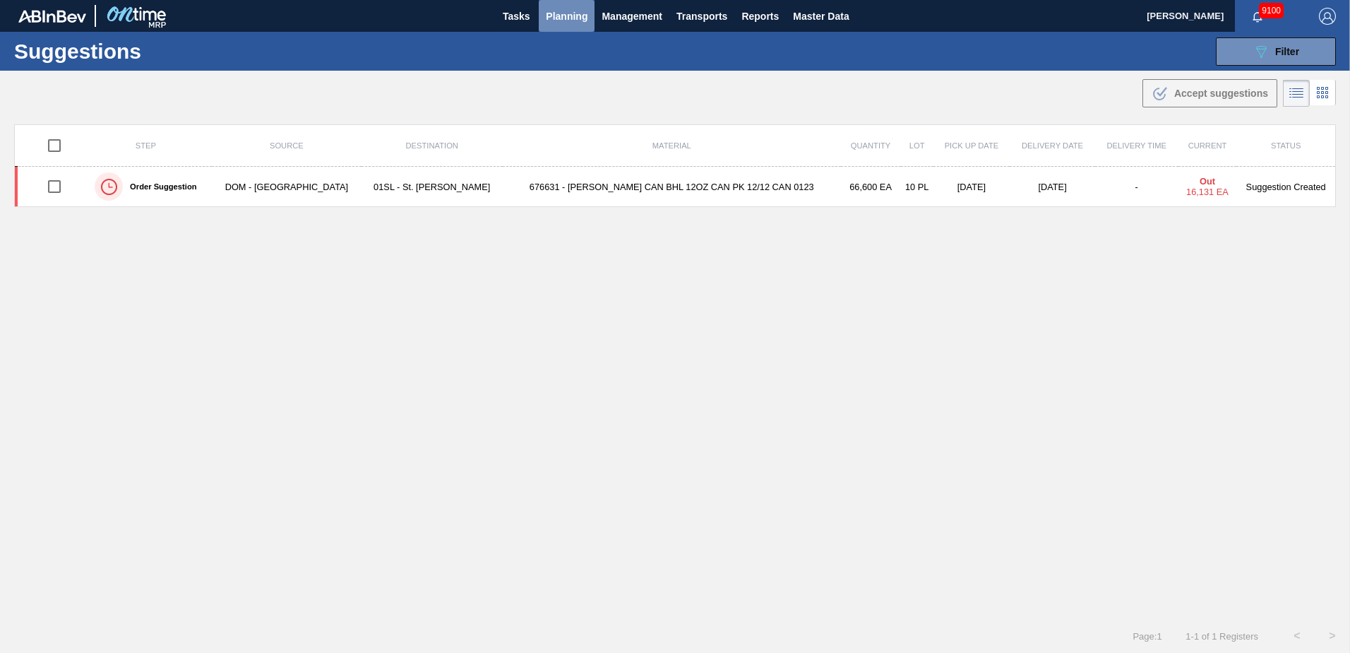
click at [565, 8] on span "Planning" at bounding box center [567, 16] width 42 height 17
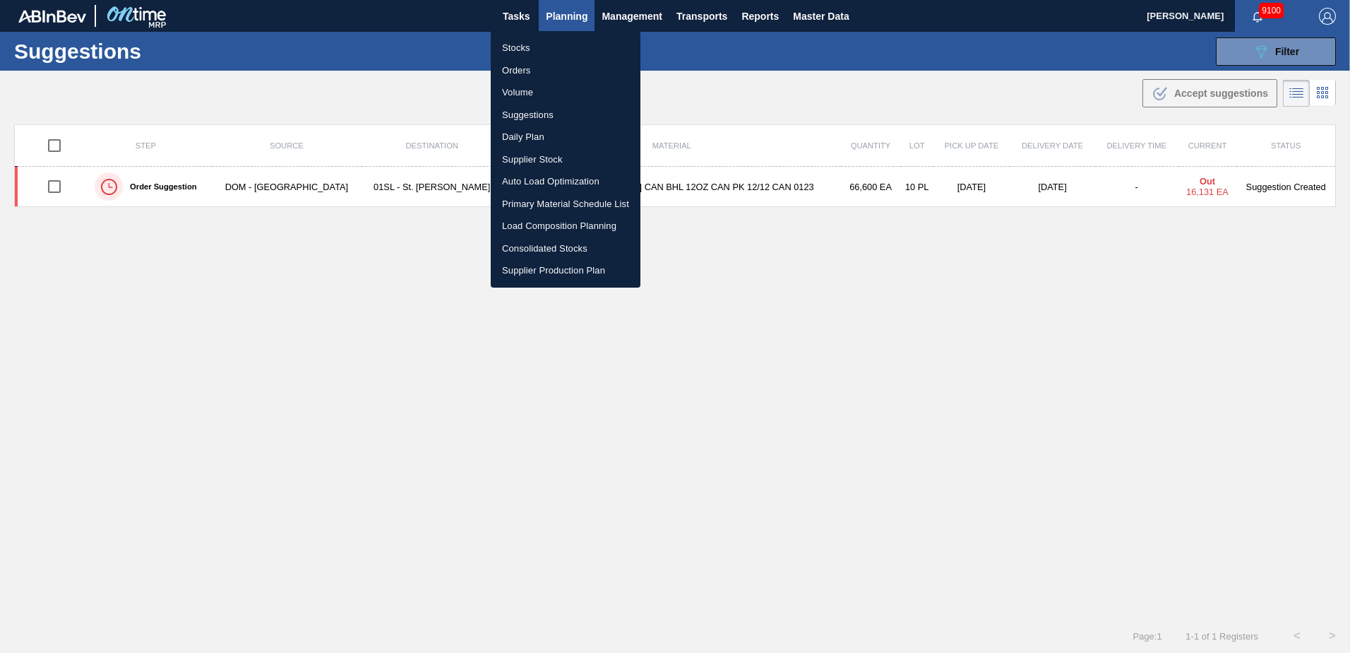
click at [564, 227] on li "Load Composition Planning" at bounding box center [566, 226] width 150 height 23
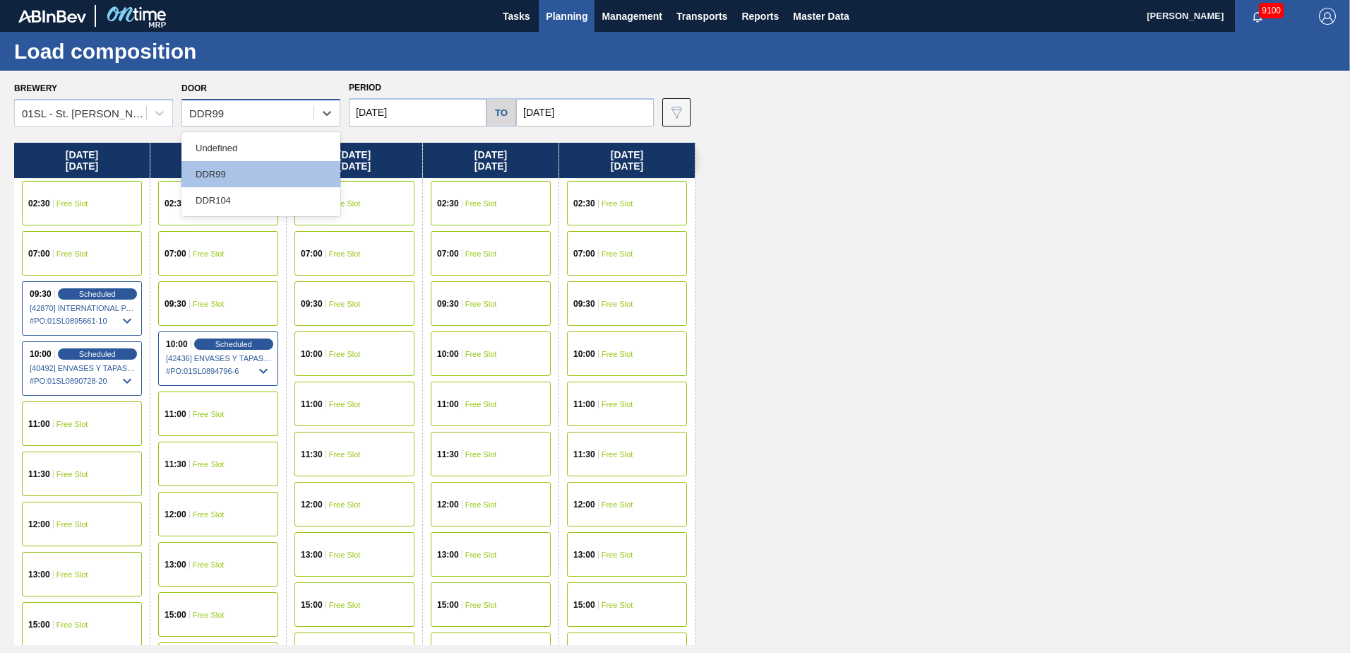
click at [304, 105] on div "DDR99" at bounding box center [247, 113] width 131 height 20
click at [249, 197] on div "DDR104" at bounding box center [261, 200] width 159 height 26
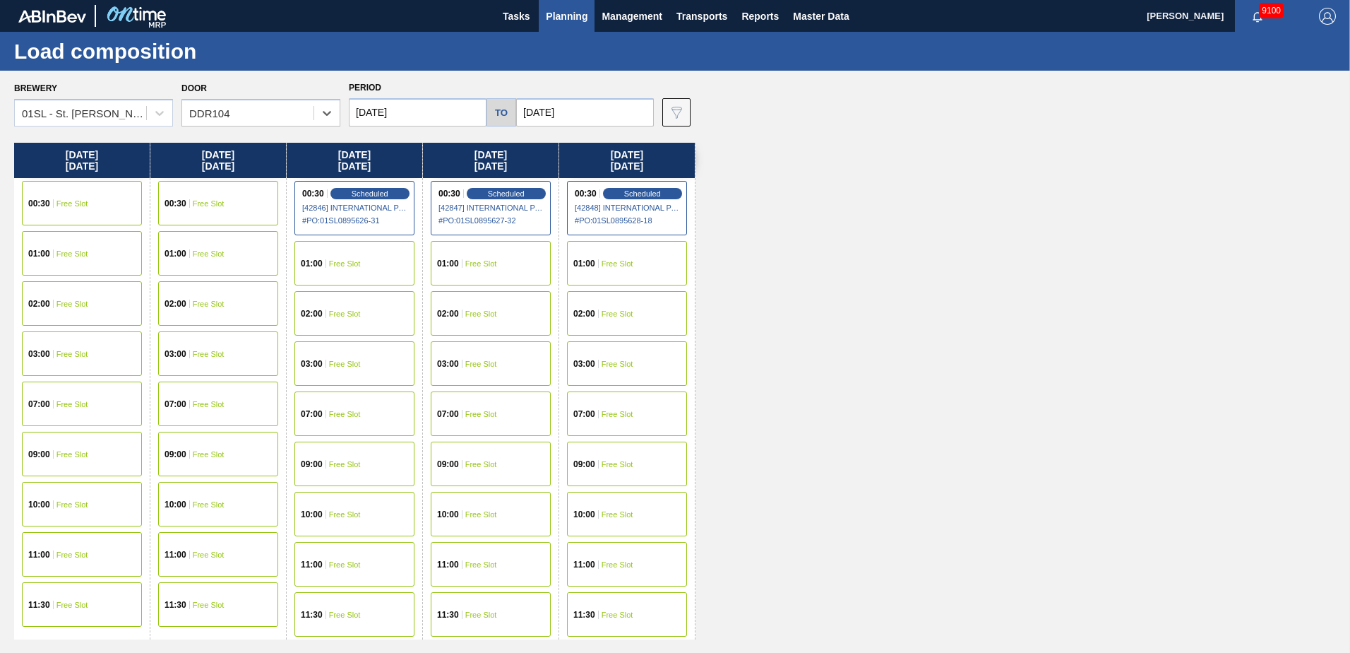
click at [82, 404] on span "Free Slot" at bounding box center [73, 404] width 32 height 8
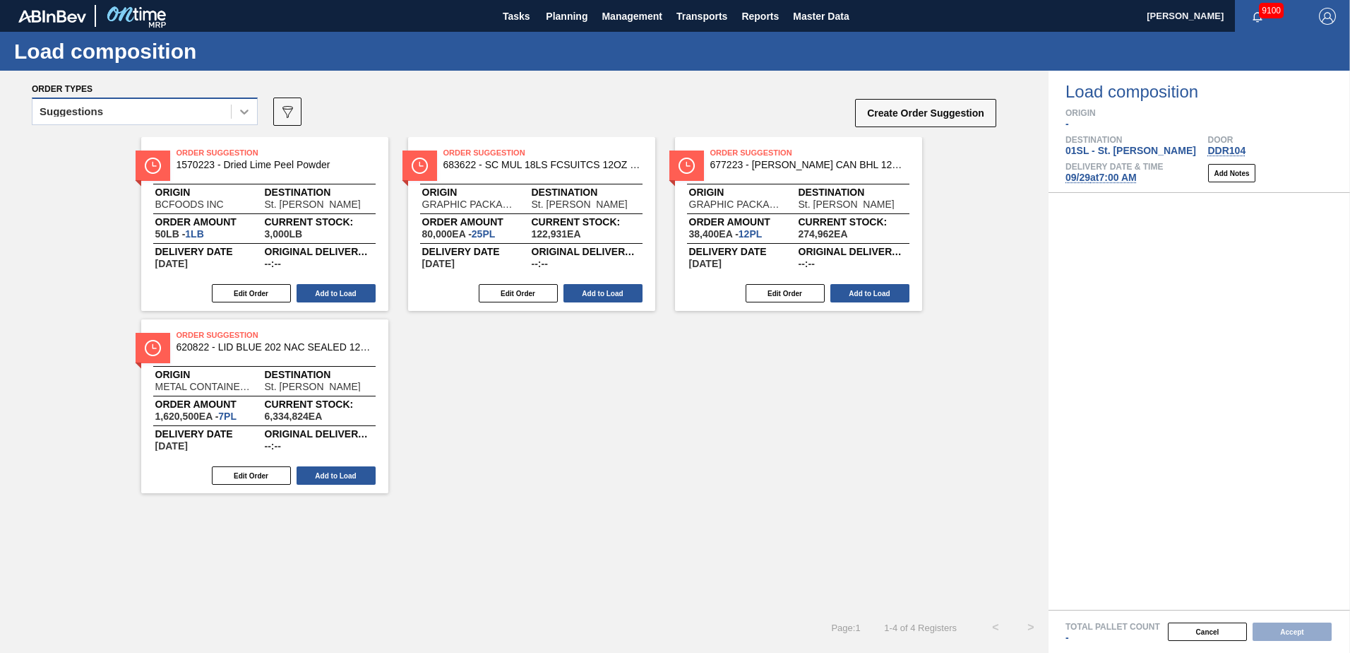
click at [244, 115] on icon at bounding box center [244, 112] width 14 height 14
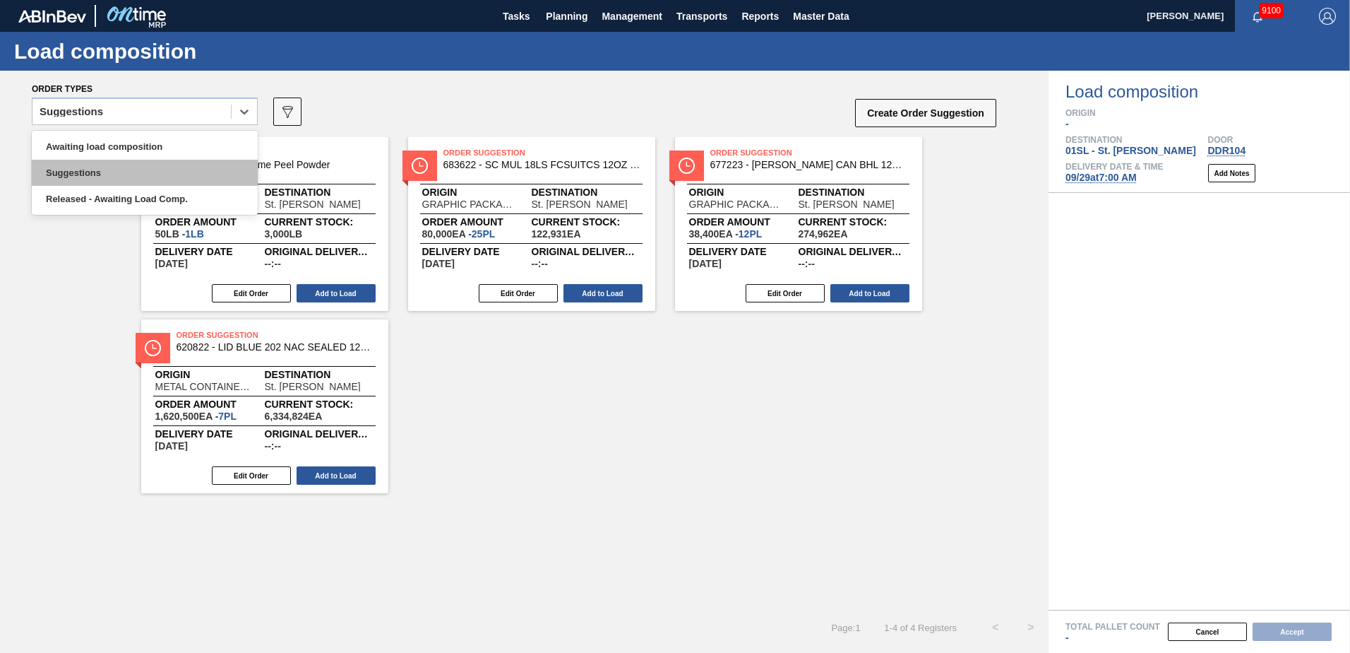
click at [145, 161] on div "Suggestions" at bounding box center [145, 173] width 226 height 26
click at [233, 119] on div at bounding box center [244, 111] width 25 height 25
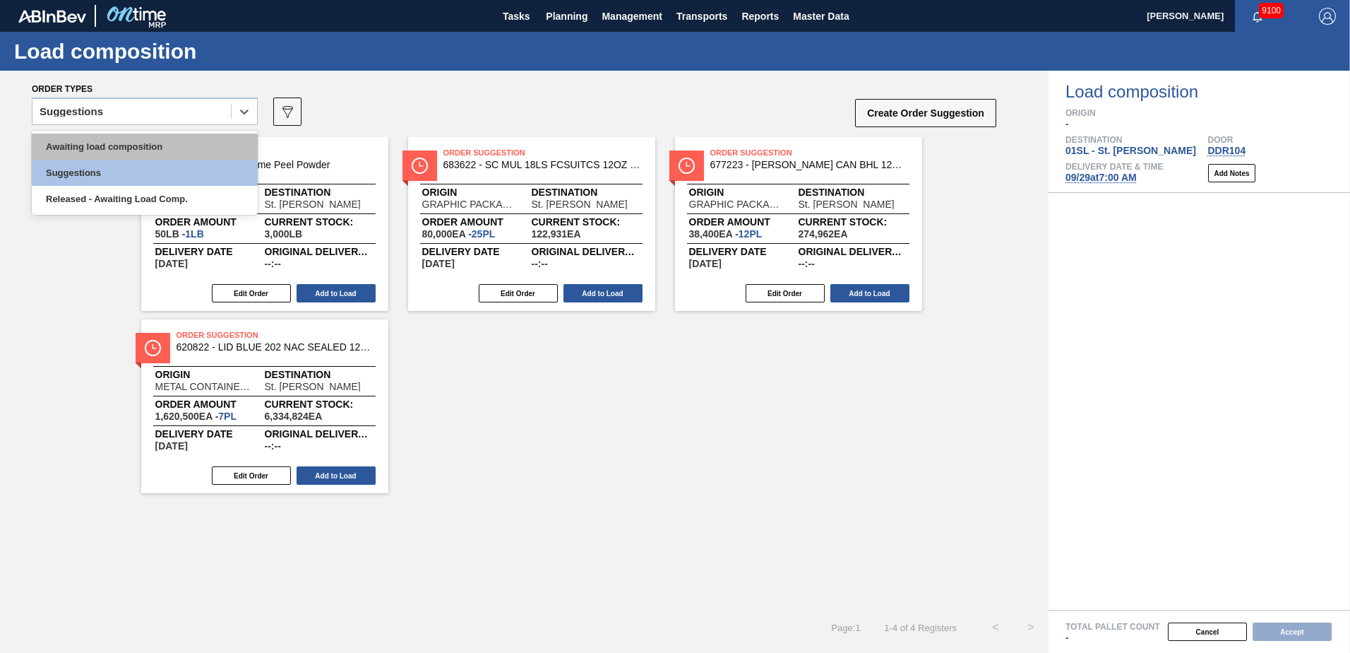
click at [194, 136] on div "Awaiting load composition" at bounding box center [145, 146] width 226 height 26
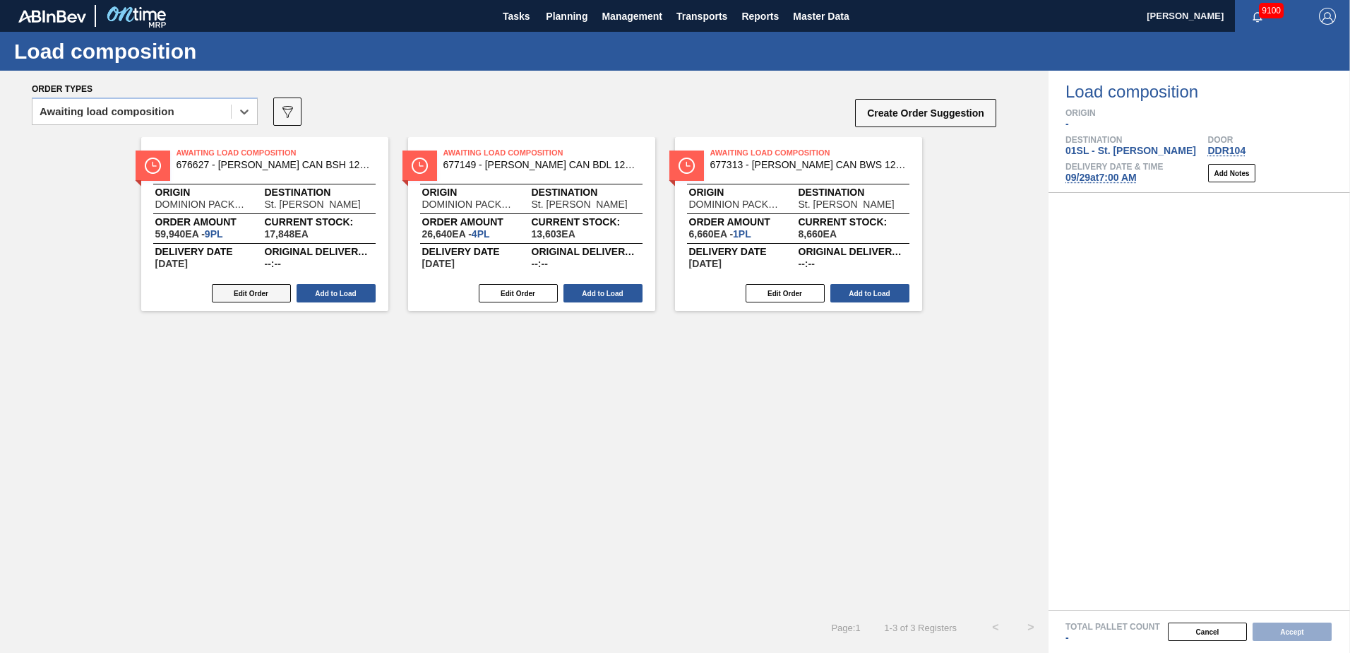
click at [244, 290] on button "Edit Order" at bounding box center [251, 293] width 79 height 18
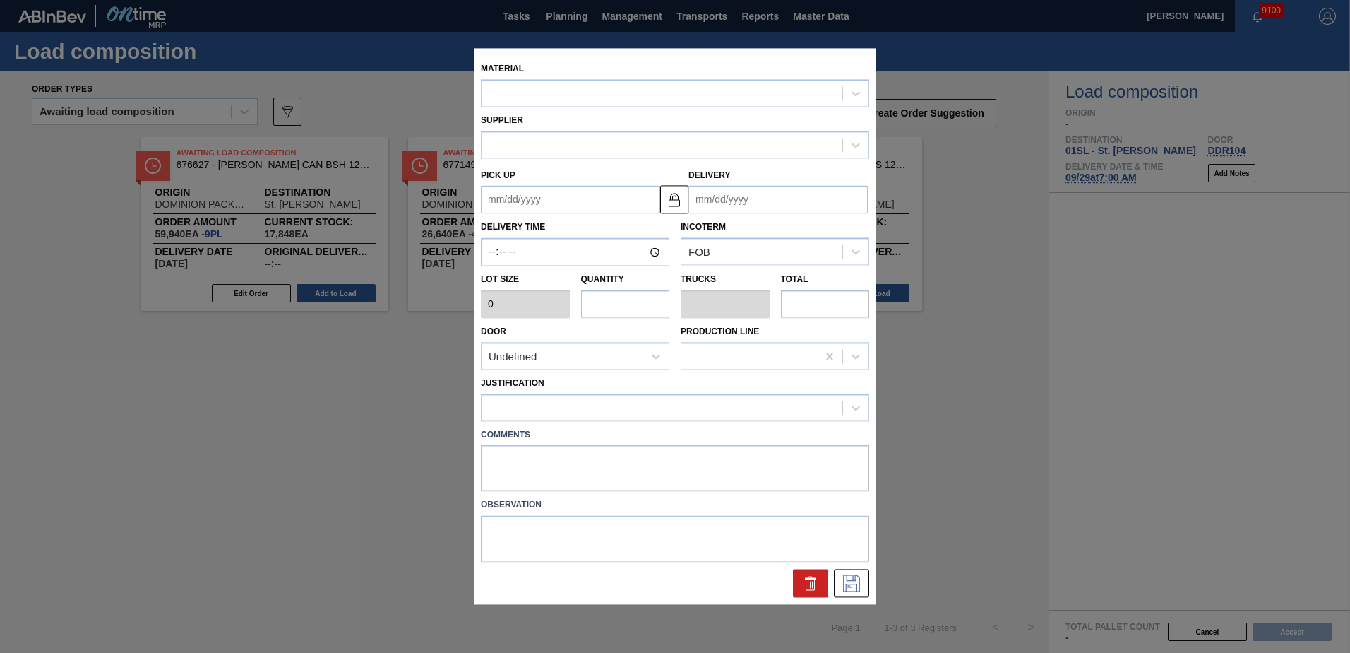
type input "6,660"
type input "9"
type input "0.346"
type input "59,940"
type up "[DATE]"
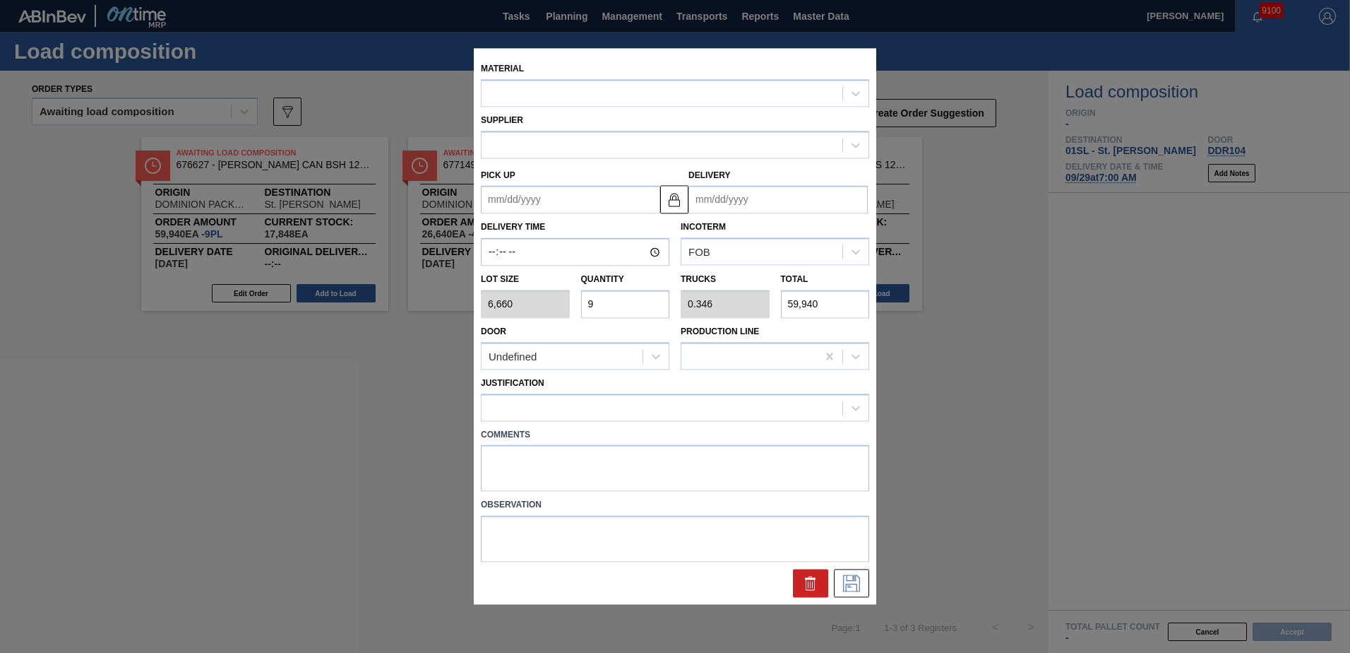
type input "[DATE]"
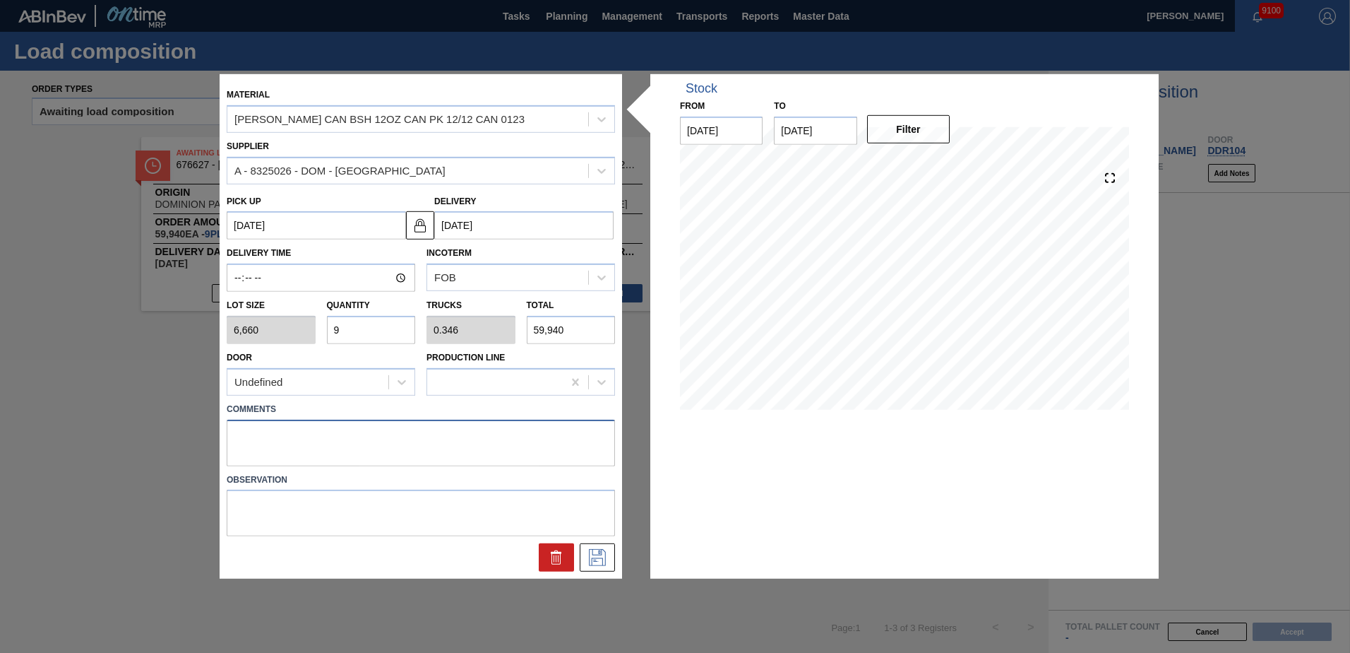
click at [275, 434] on textarea at bounding box center [421, 442] width 388 height 47
type textarea "Live unload"
click at [611, 556] on button at bounding box center [597, 557] width 35 height 28
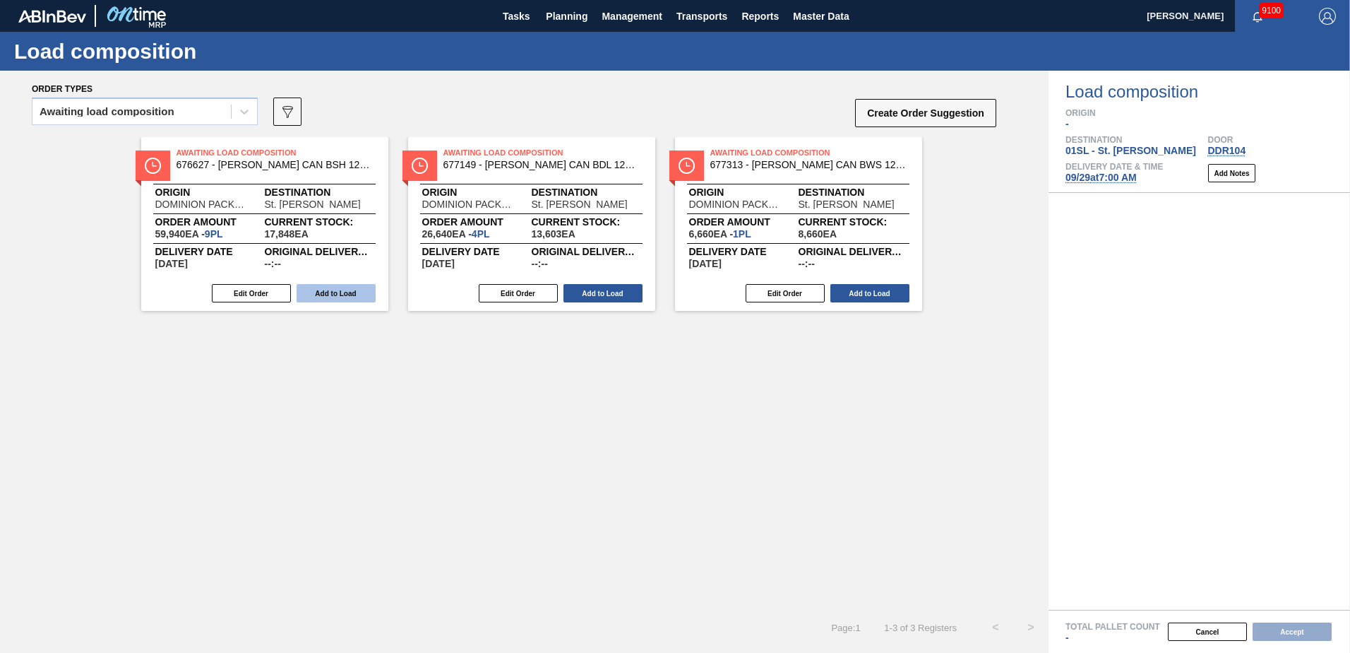
click at [349, 297] on button "Add to Load" at bounding box center [336, 293] width 79 height 18
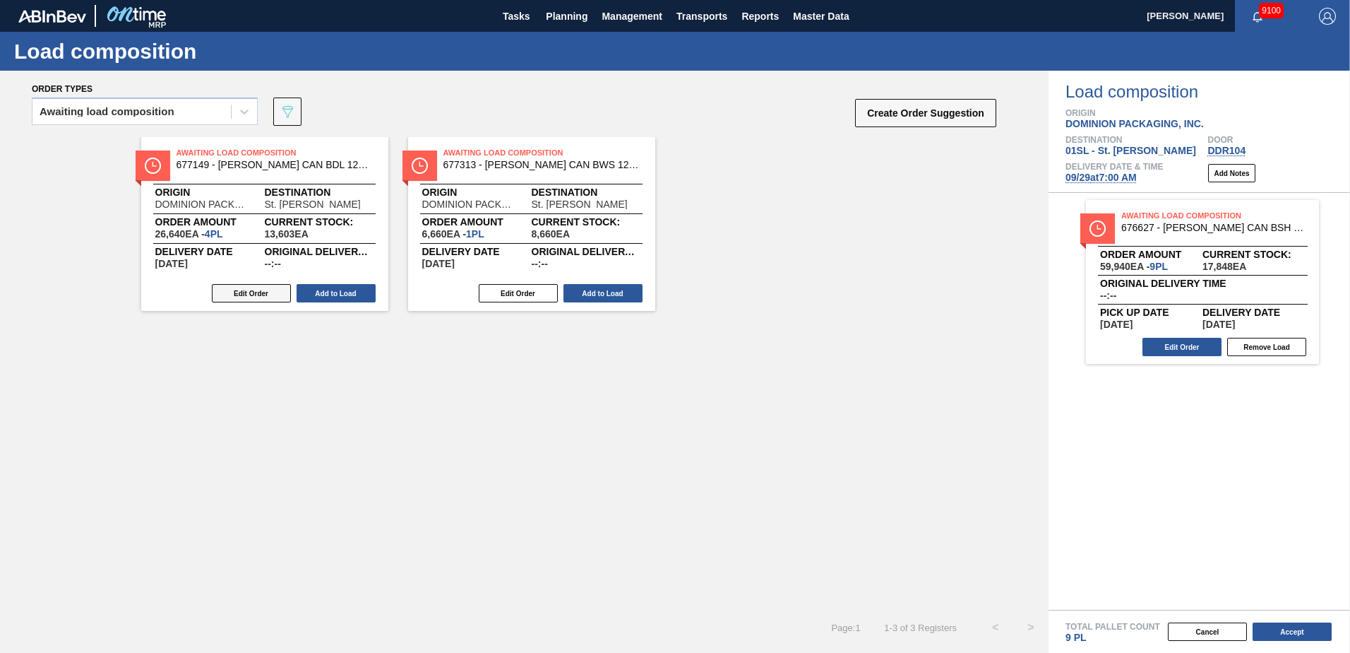
click at [258, 286] on button "Edit Order" at bounding box center [251, 293] width 79 height 18
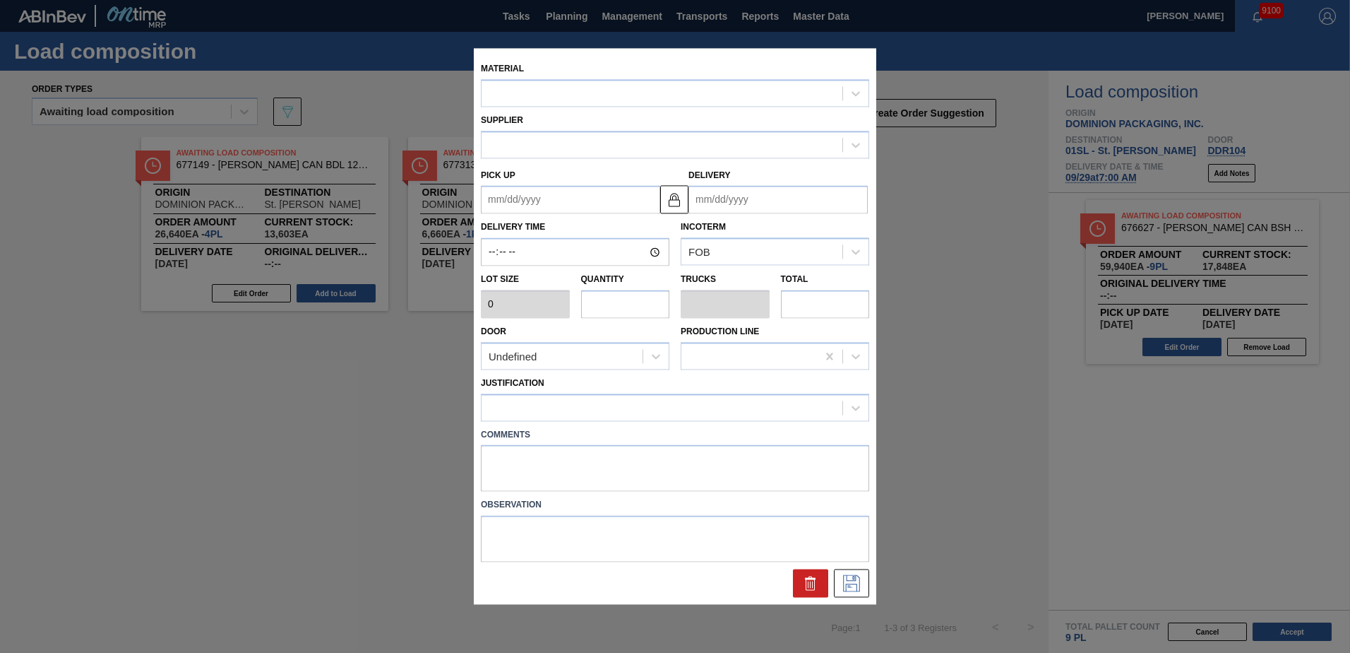
type up "[DATE]"
type input "[DATE]"
type input "6,660"
type input "4"
type input "0.154"
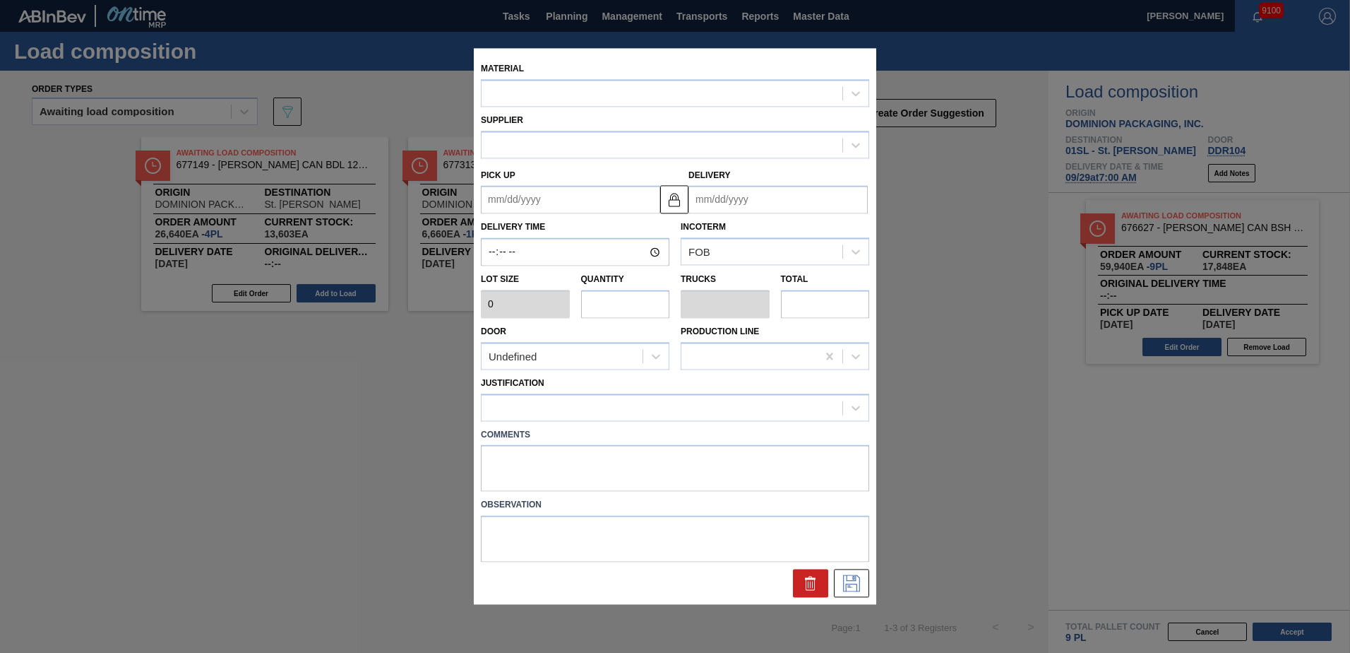
type input "26,640"
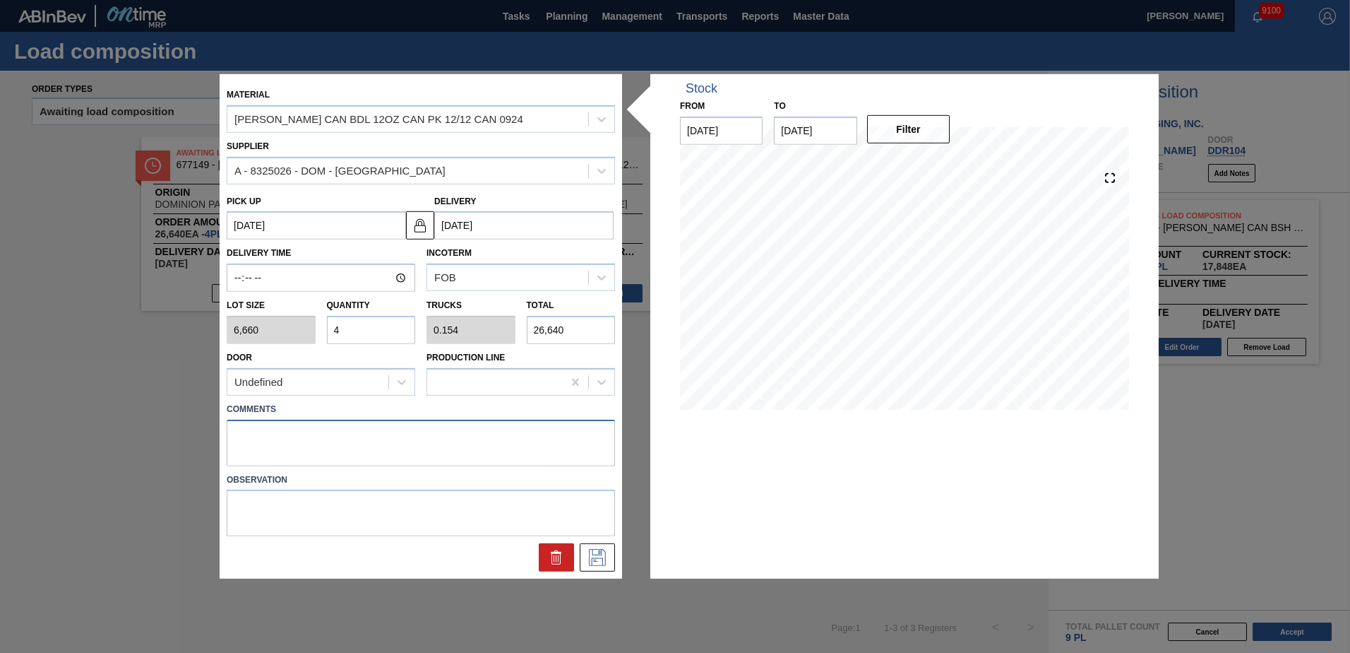
click at [283, 429] on textarea at bounding box center [421, 442] width 388 height 47
type textarea "Live unload"
click at [588, 554] on icon at bounding box center [597, 557] width 23 height 17
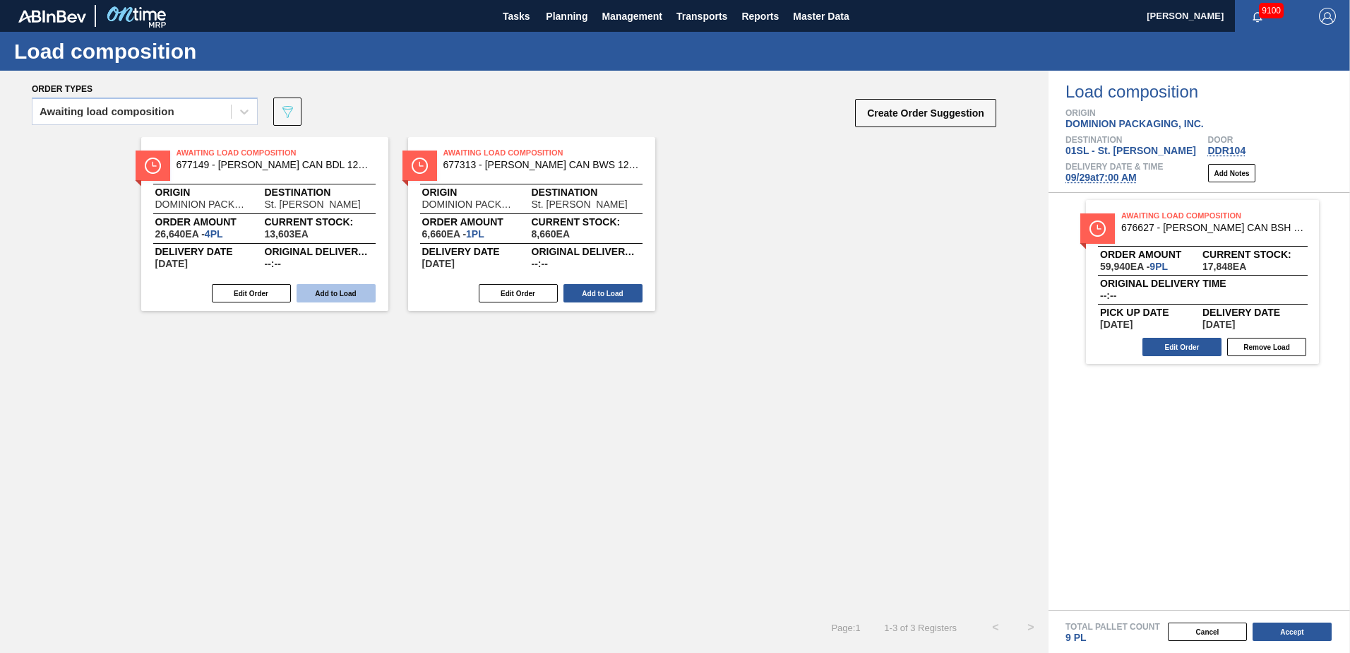
click at [347, 292] on button "Add to Load" at bounding box center [336, 293] width 79 height 18
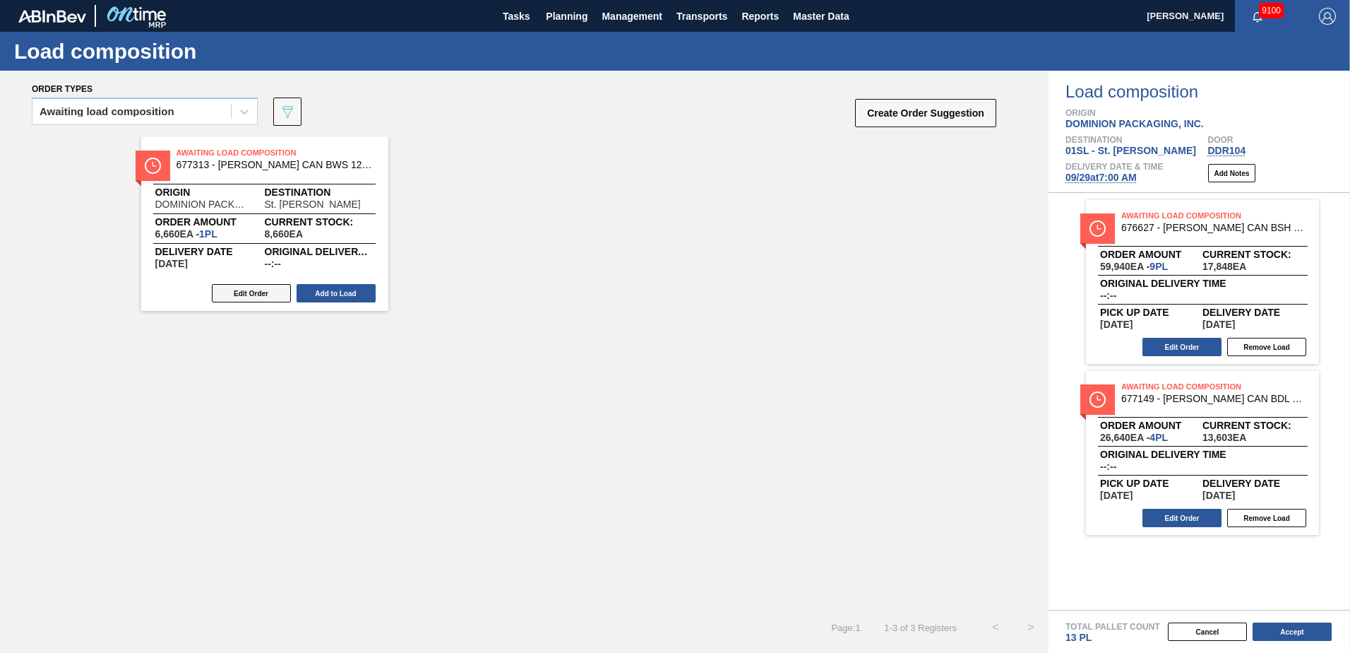
click at [250, 290] on button "Edit Order" at bounding box center [251, 293] width 79 height 18
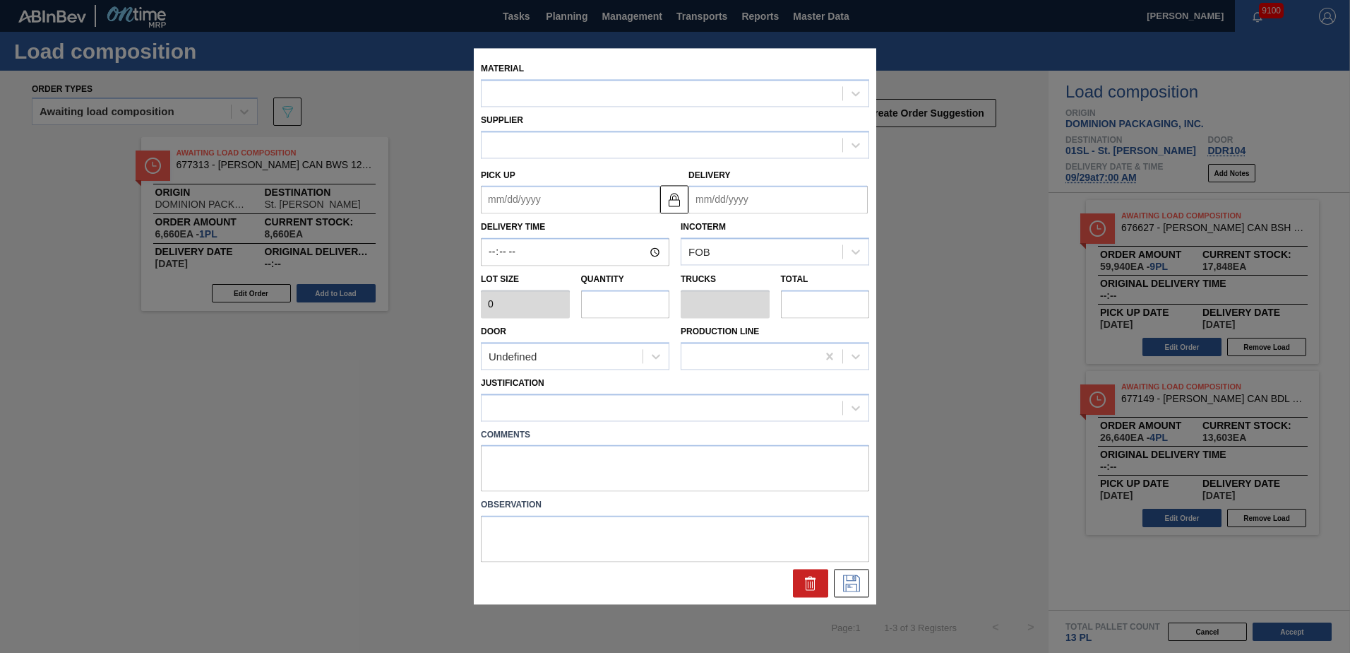
type input "6,660"
type input "1"
type input "0.038"
type input "6,660"
type up "[DATE]"
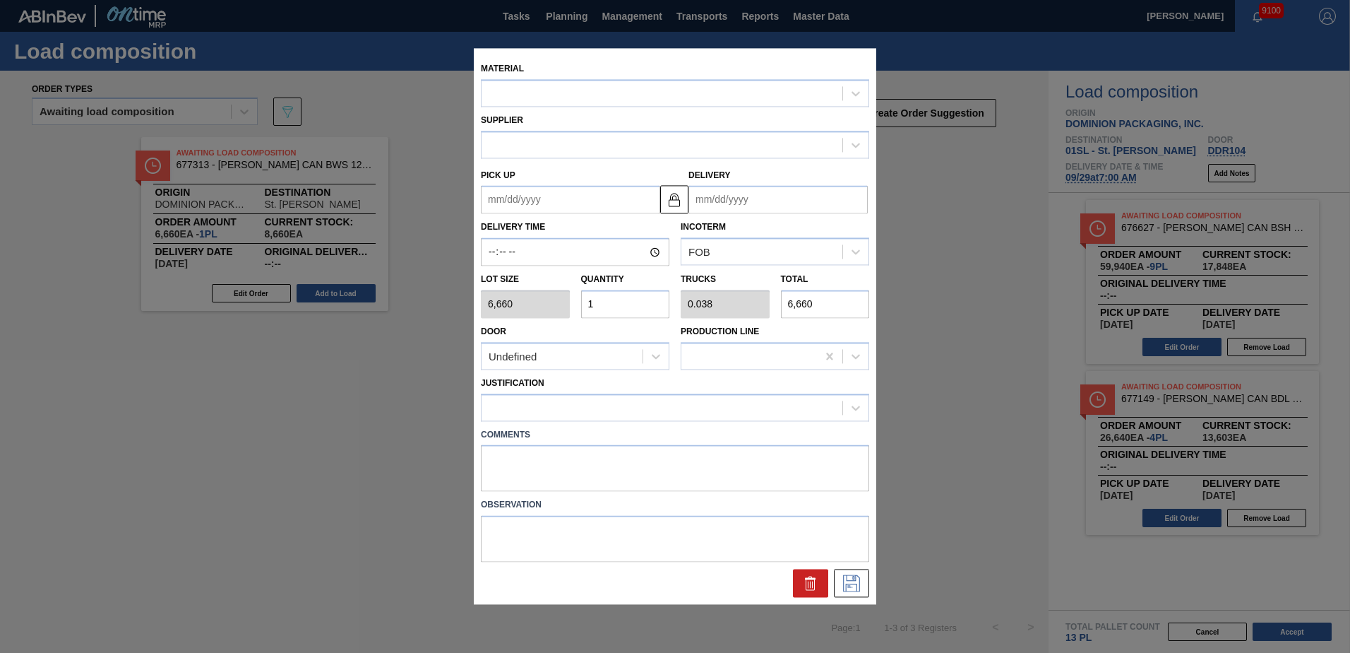
type input "[DATE]"
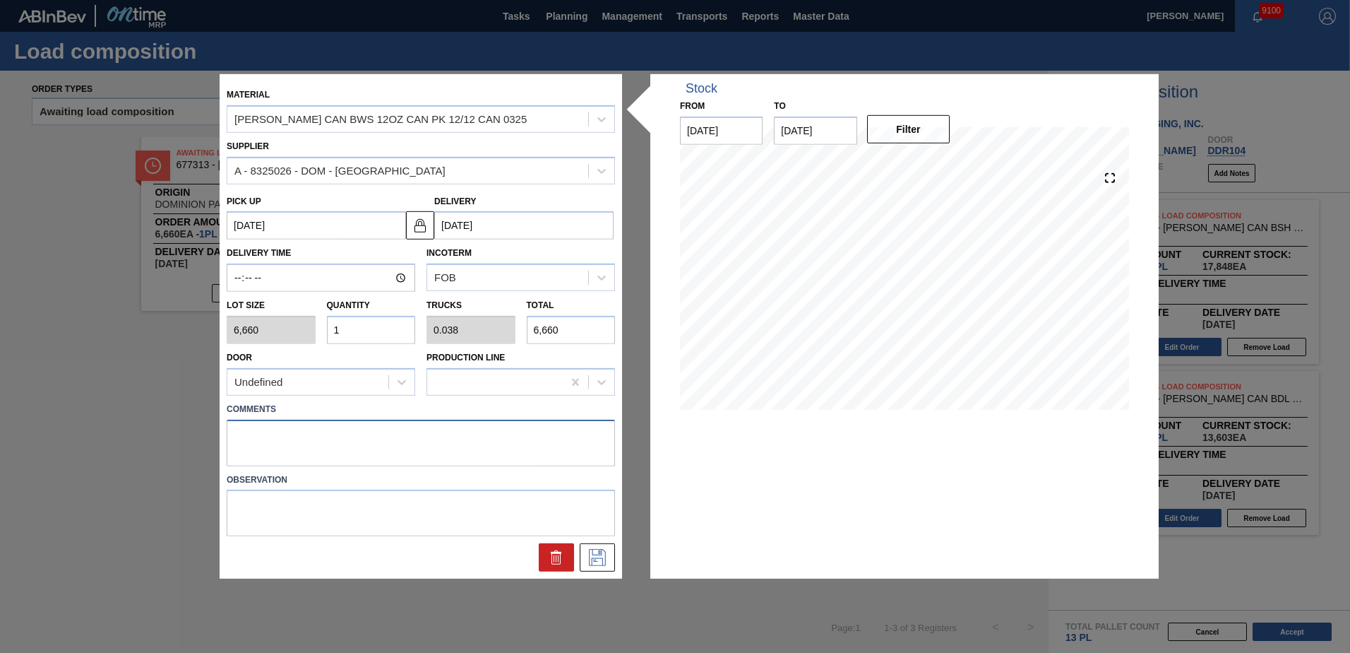
click at [284, 433] on textarea at bounding box center [421, 442] width 388 height 47
type textarea "Live unload"
click at [593, 550] on icon at bounding box center [597, 557] width 17 height 17
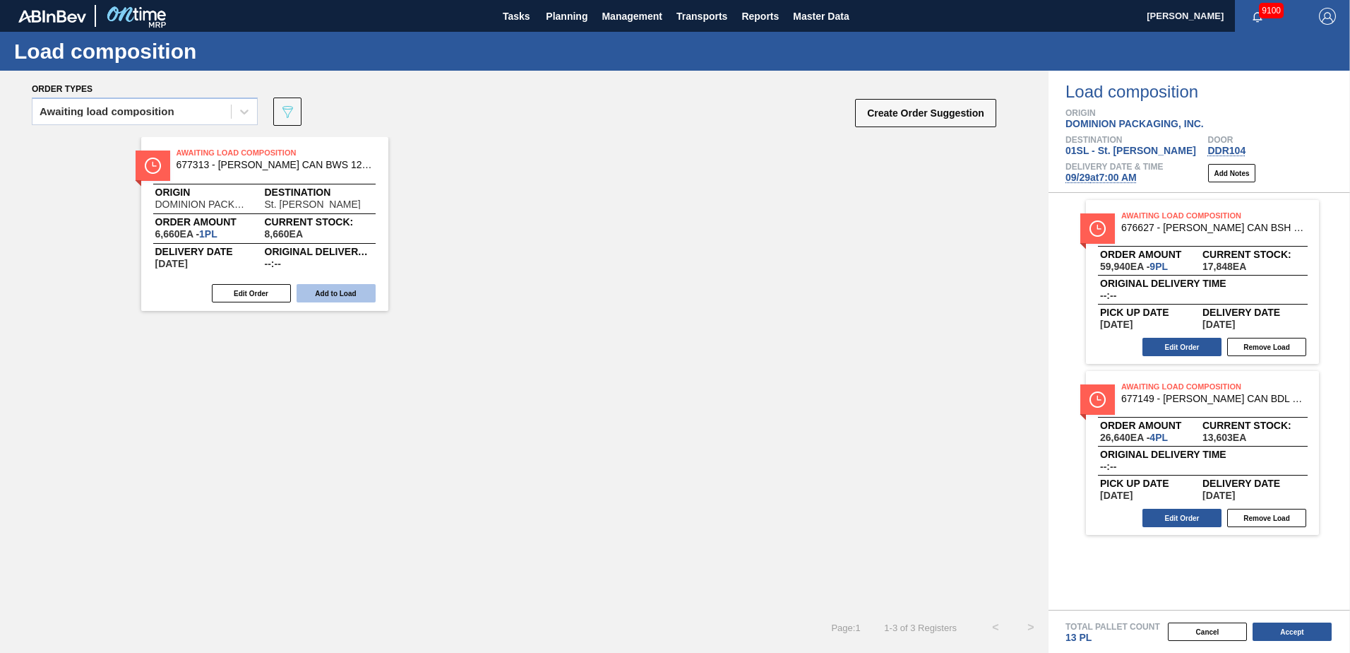
click at [346, 285] on button "Add to Load" at bounding box center [336, 293] width 79 height 18
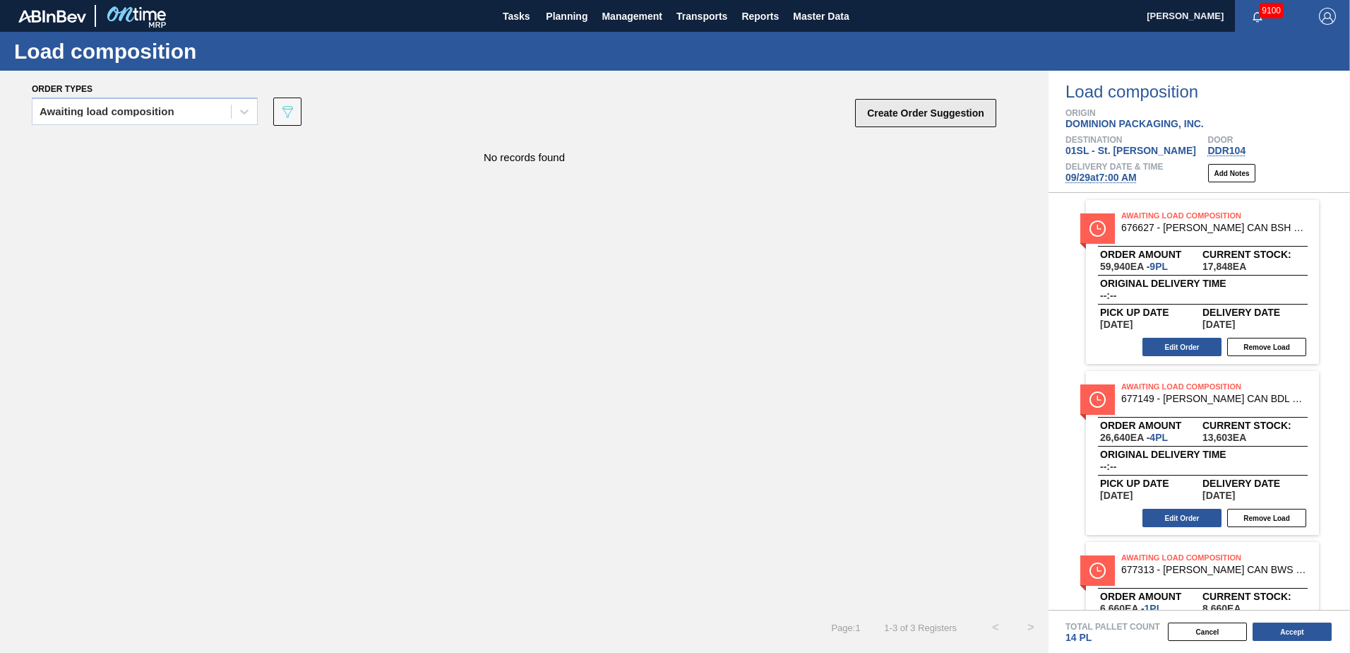
click at [967, 115] on button "Create Order Suggestion" at bounding box center [925, 113] width 141 height 28
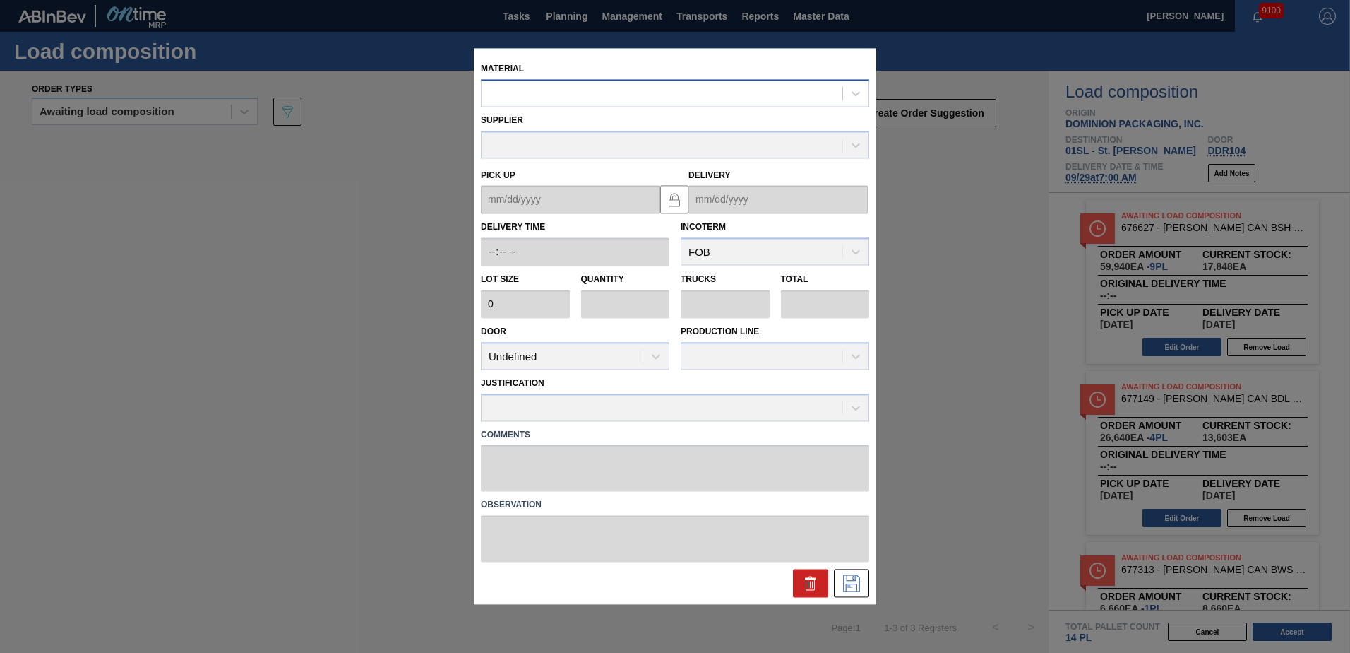
click at [715, 95] on div at bounding box center [662, 93] width 361 height 20
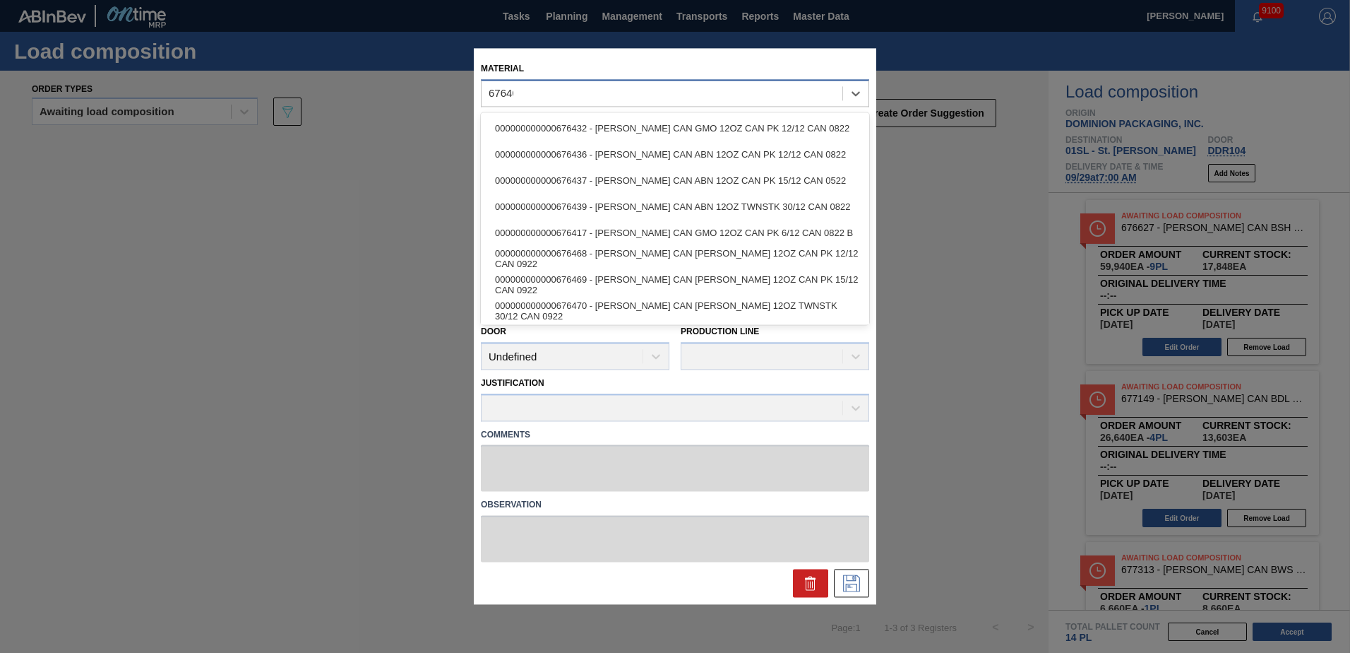
type input "676468"
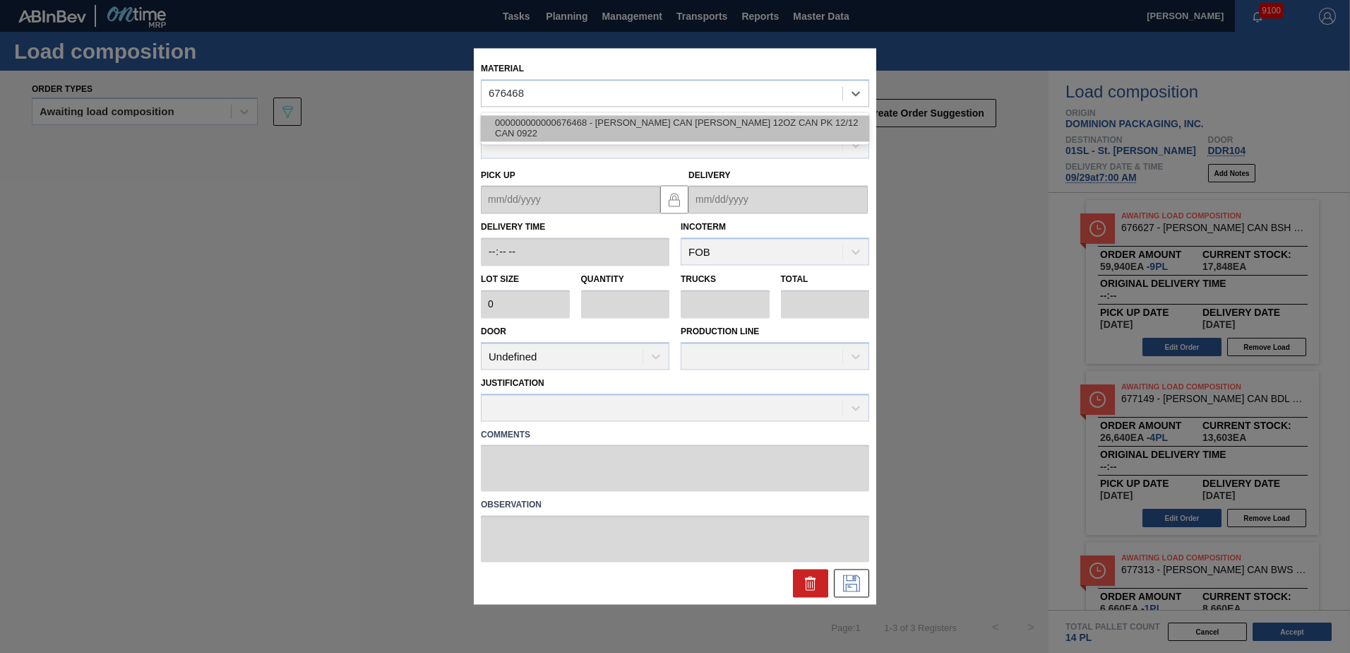
click at [728, 120] on div "000000000000676468 - [PERSON_NAME] CAN [PERSON_NAME] 12OZ CAN PK 12/12 CAN 0922" at bounding box center [675, 128] width 388 height 26
type input "6,660"
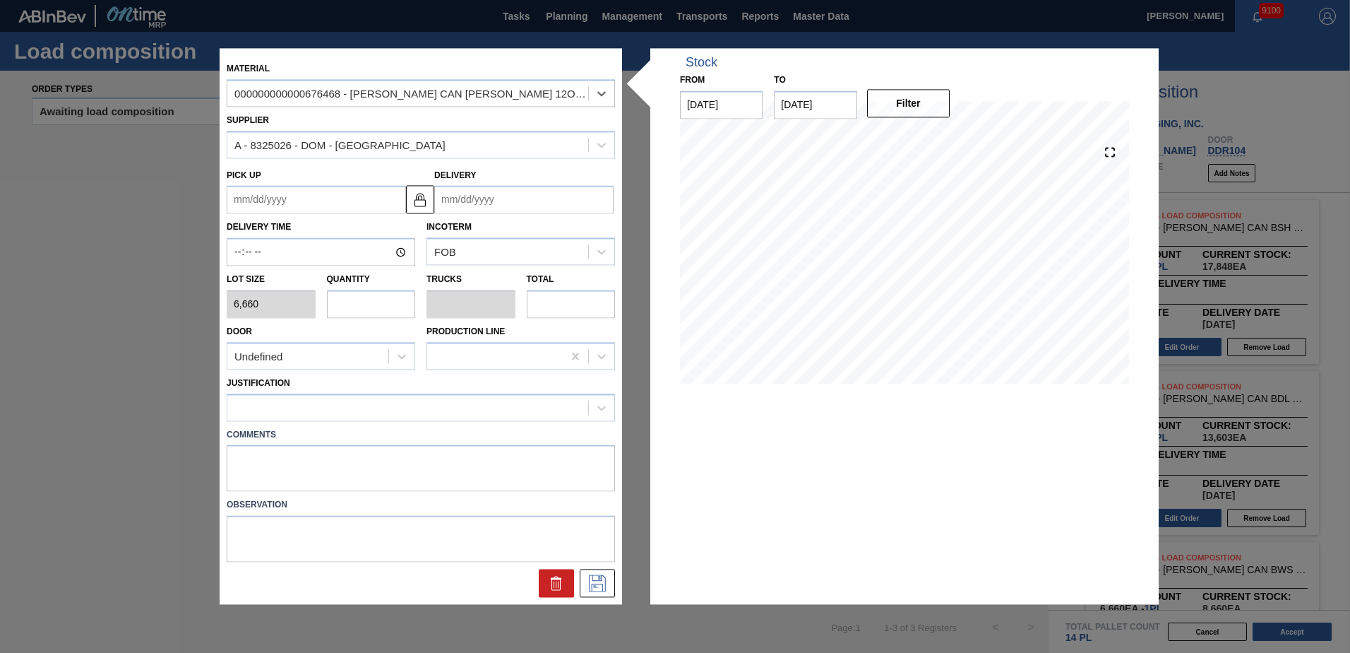
click at [478, 198] on input "Delivery" at bounding box center [523, 200] width 179 height 28
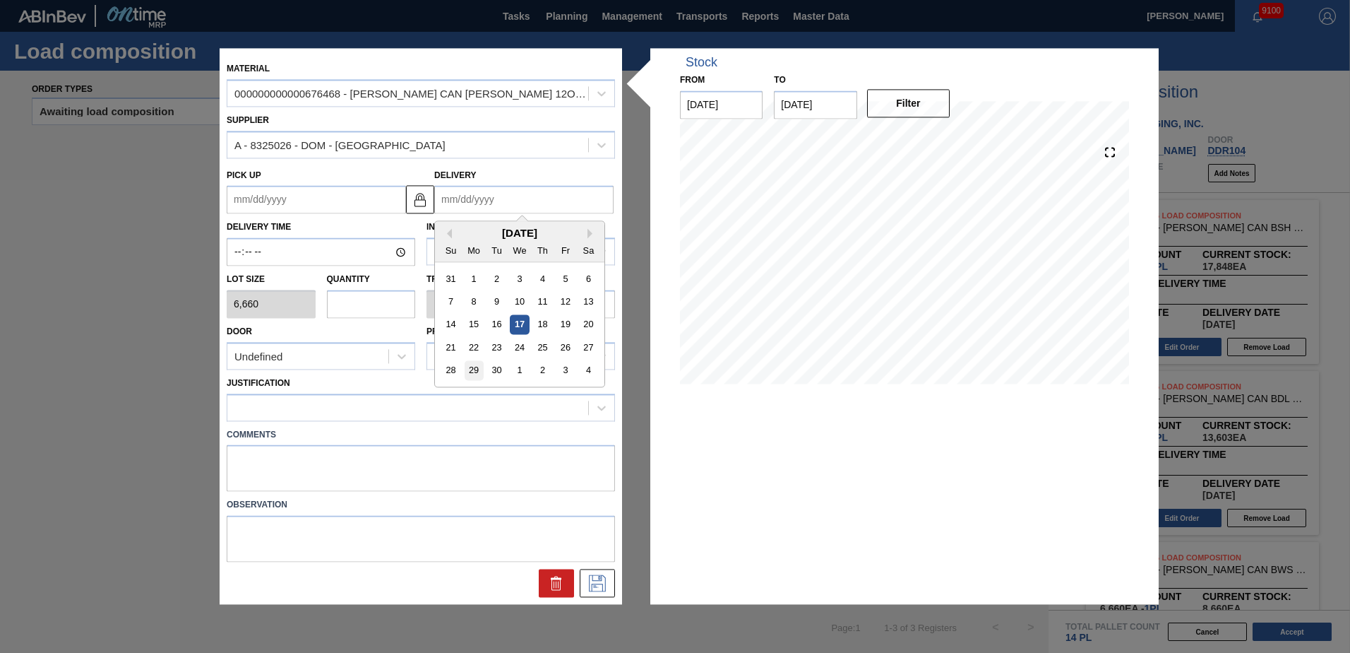
click at [472, 373] on div "29" at bounding box center [474, 370] width 19 height 19
type up "[DATE]"
type input "[DATE]"
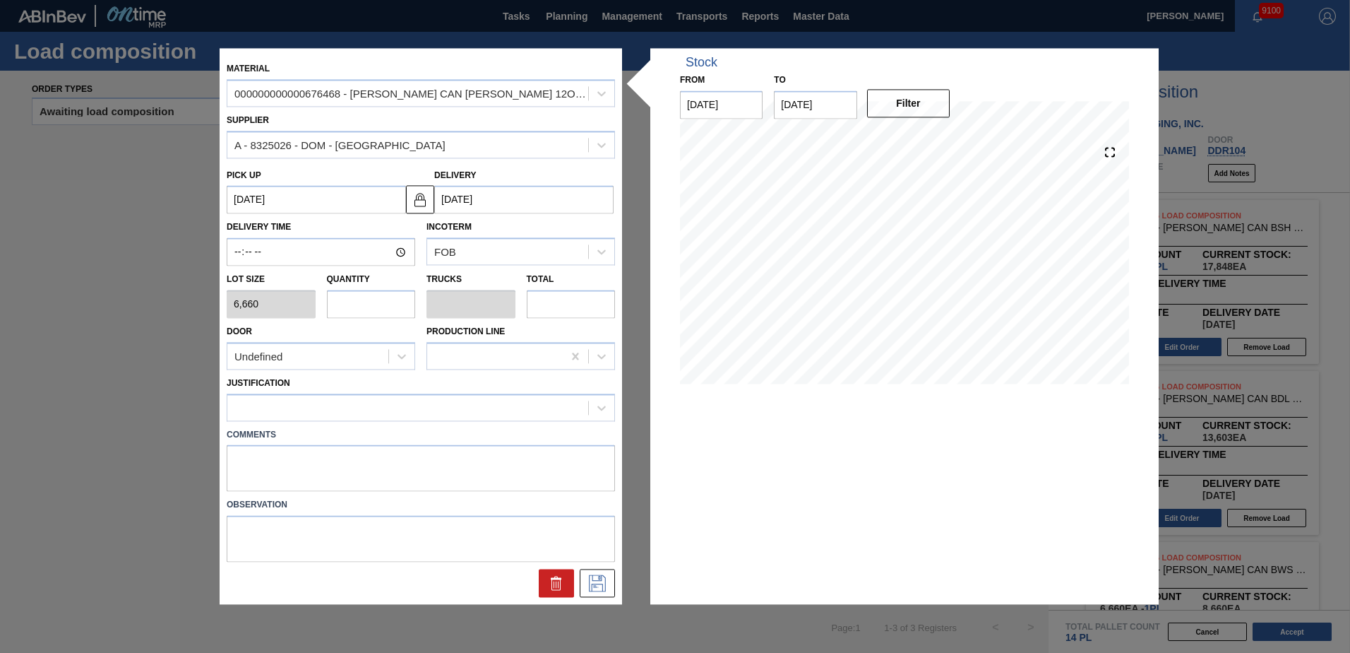
click at [382, 311] on input "text" at bounding box center [371, 304] width 89 height 28
type input "1"
type input "0.038"
type input "6,660"
type input "10"
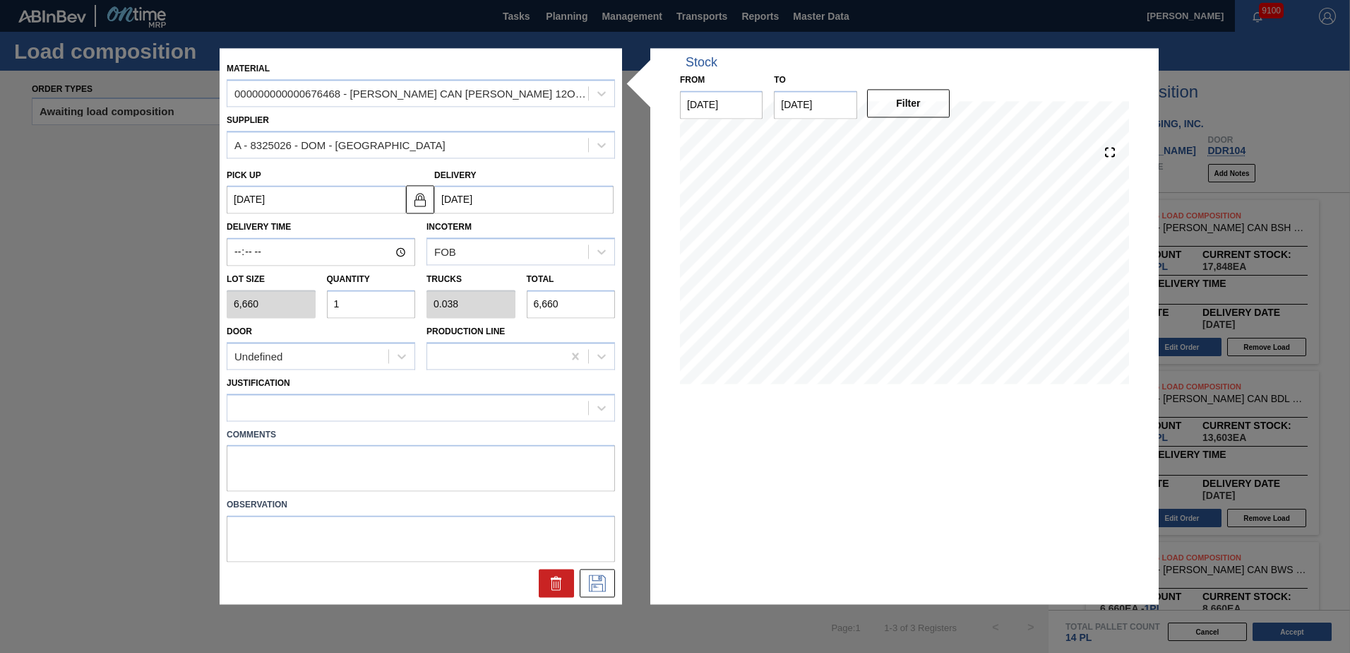
type input "0.385"
type input "66,600"
type input "10"
click at [275, 350] on div "Undefined" at bounding box center [258, 356] width 48 height 12
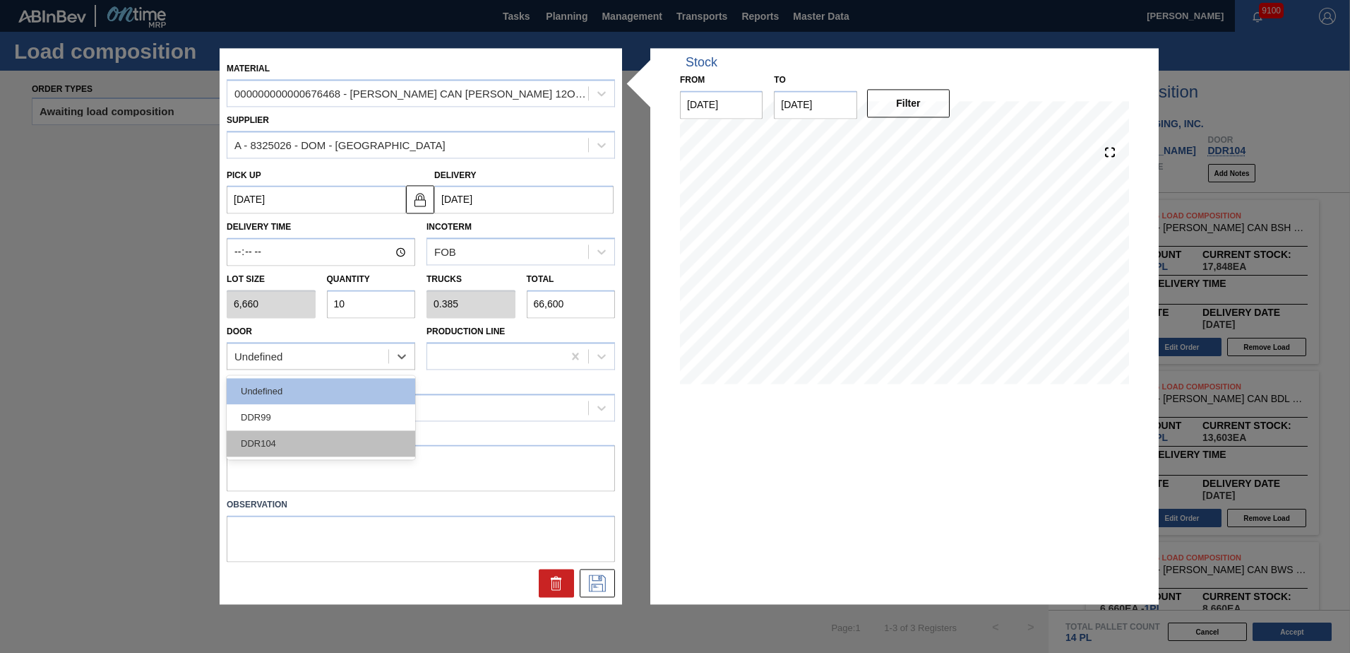
click at [252, 444] on div "DDR104" at bounding box center [321, 443] width 189 height 26
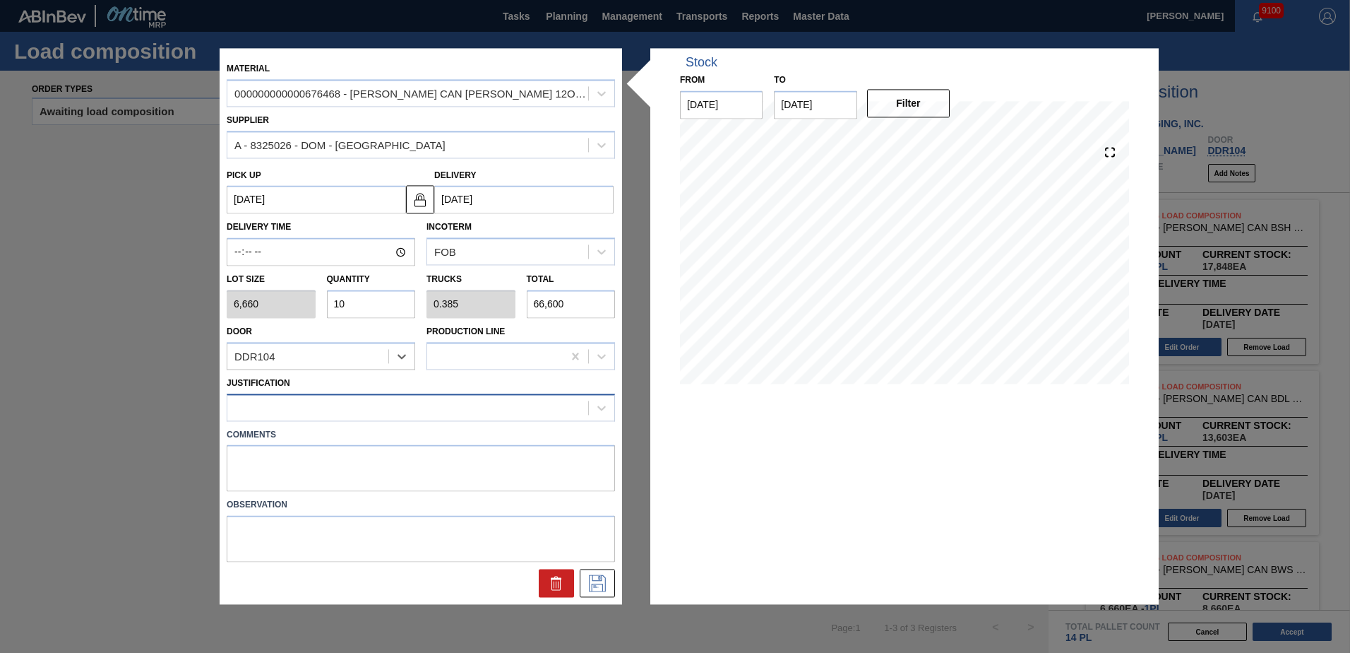
click at [284, 415] on div at bounding box center [407, 407] width 361 height 20
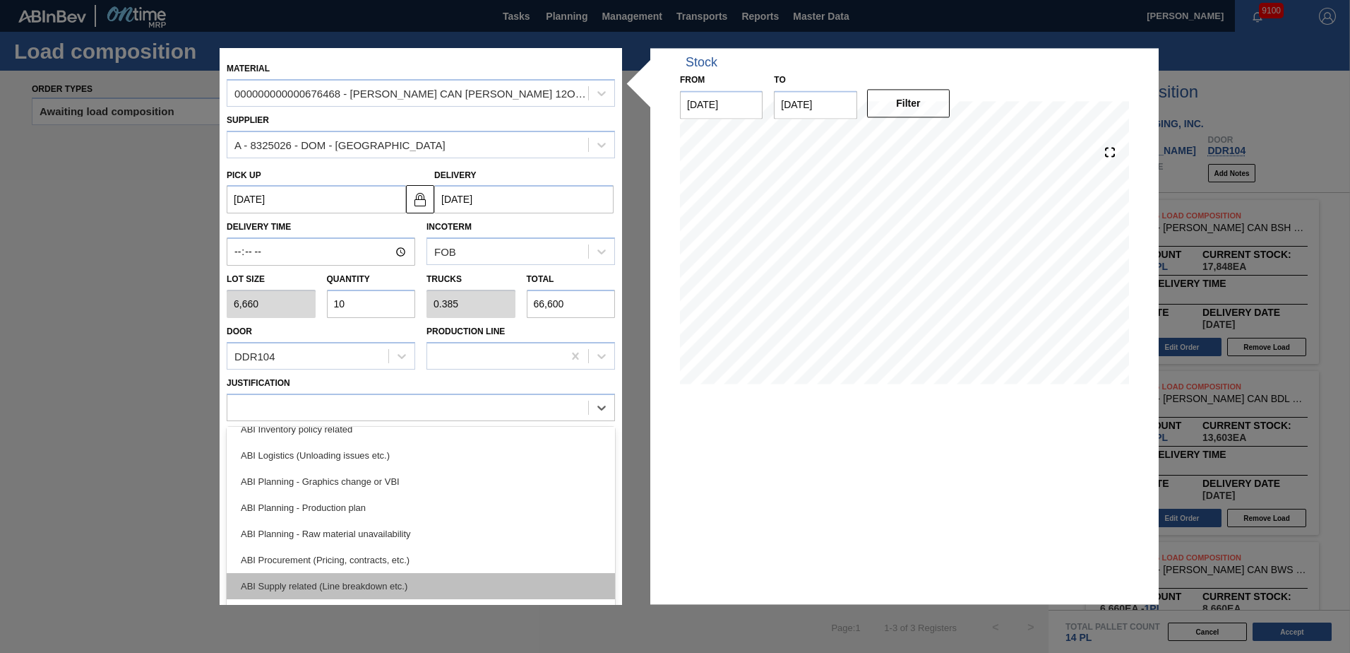
scroll to position [141, 0]
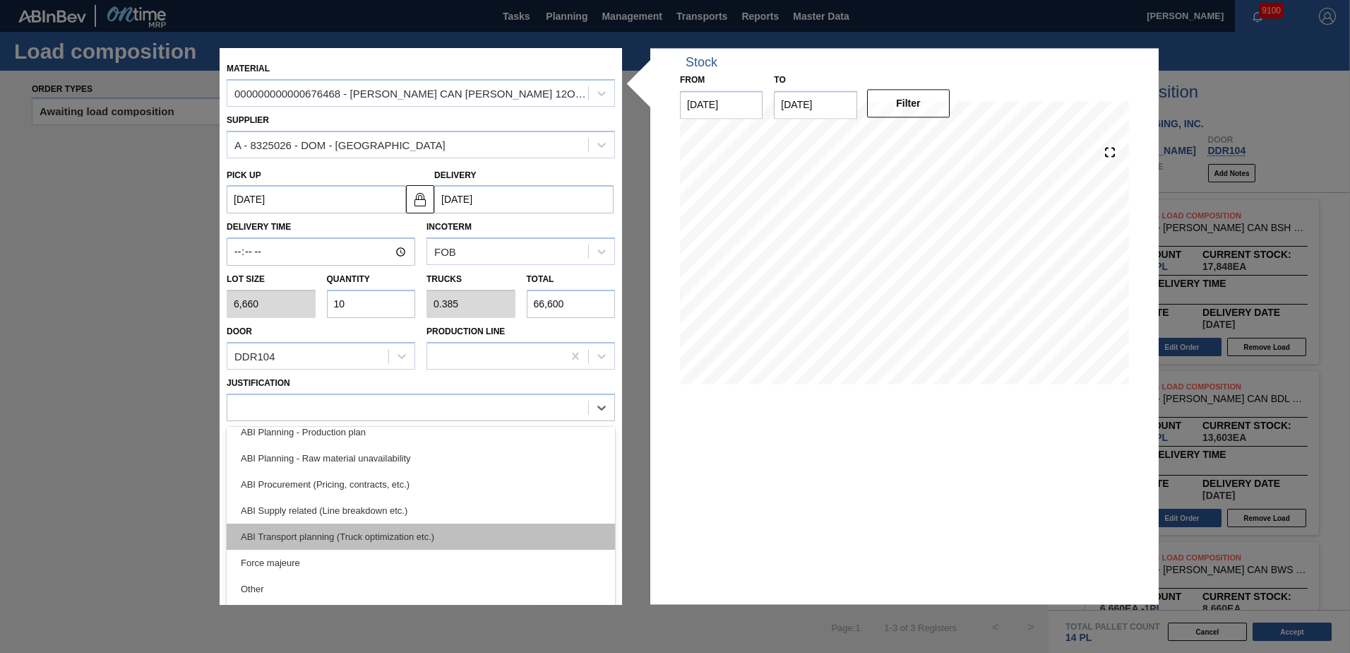
click at [393, 531] on div "ABI Transport planning (Truck optimization etc.)" at bounding box center [421, 536] width 388 height 26
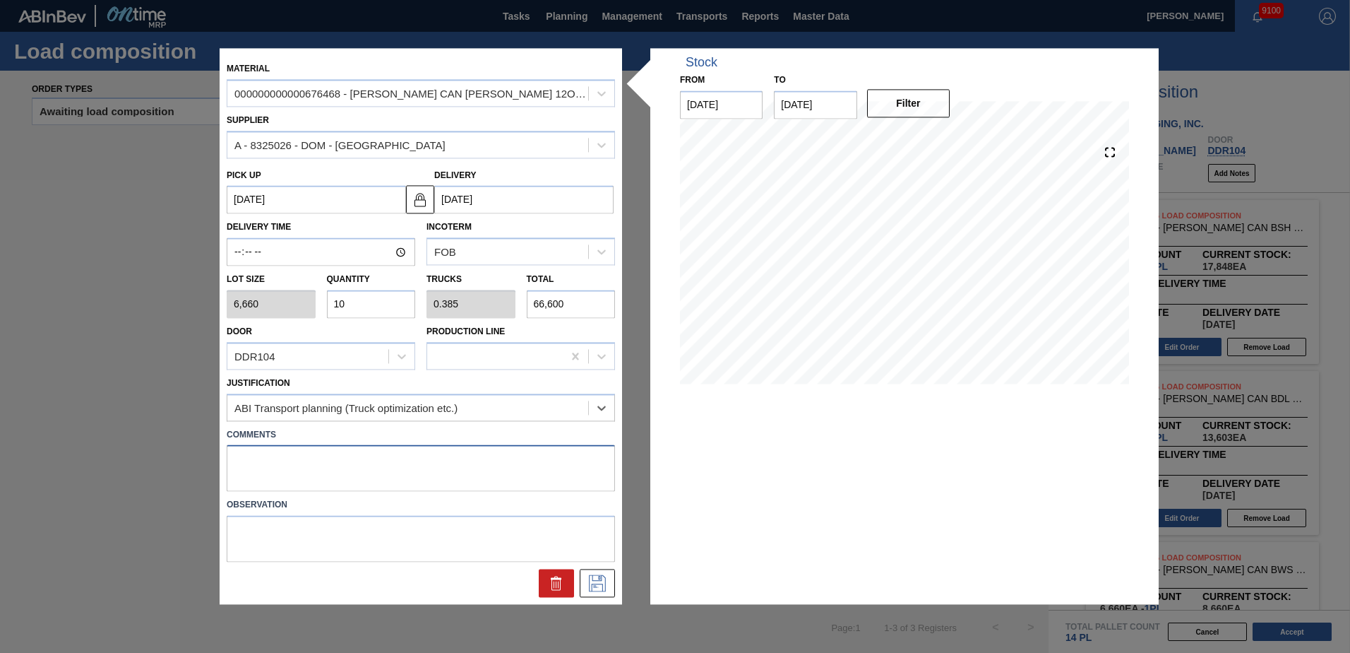
click at [337, 453] on textarea at bounding box center [421, 468] width 388 height 47
type textarea "Live unload"
click at [593, 587] on icon at bounding box center [597, 583] width 23 height 17
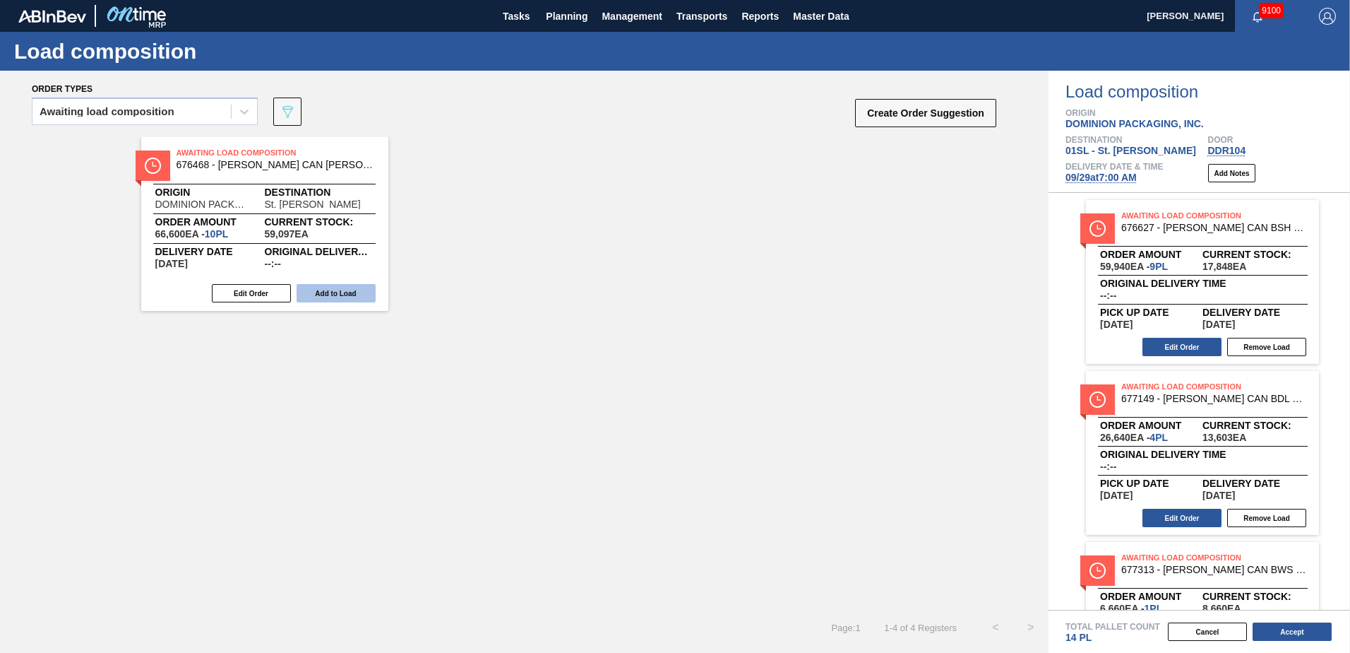
click at [359, 290] on button "Add to Load" at bounding box center [336, 293] width 79 height 18
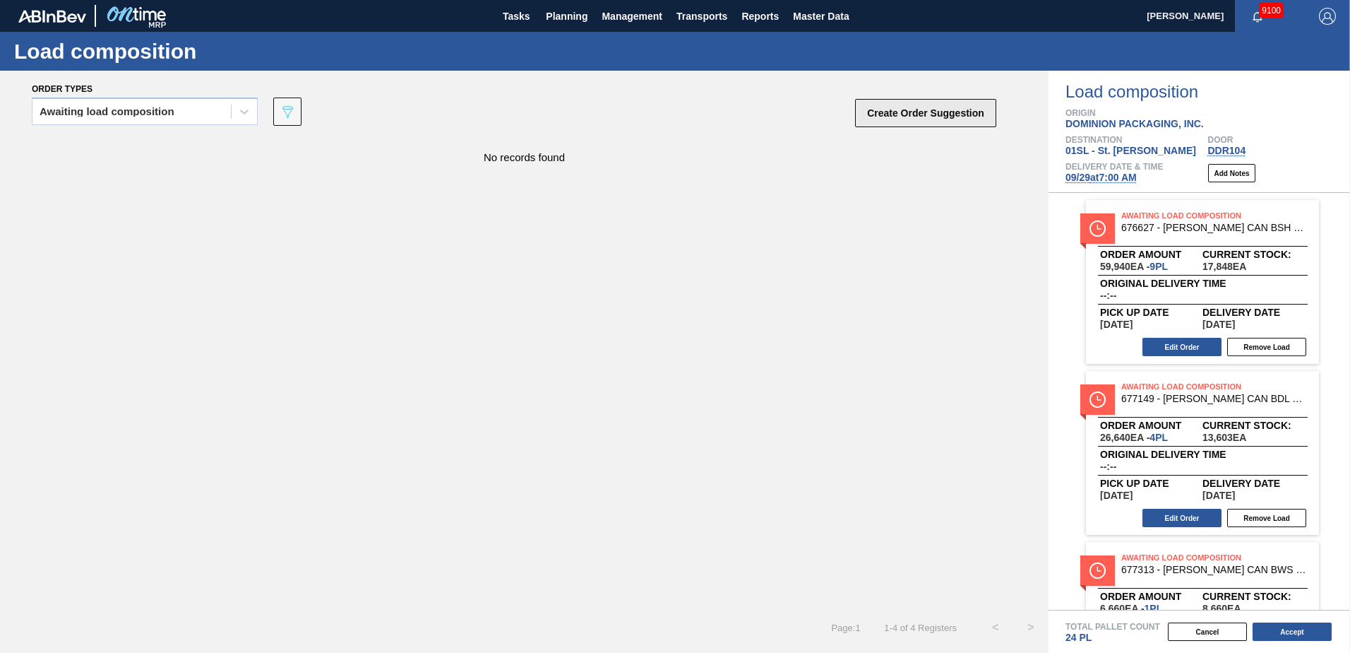
click at [963, 110] on button "Create Order Suggestion" at bounding box center [925, 113] width 141 height 28
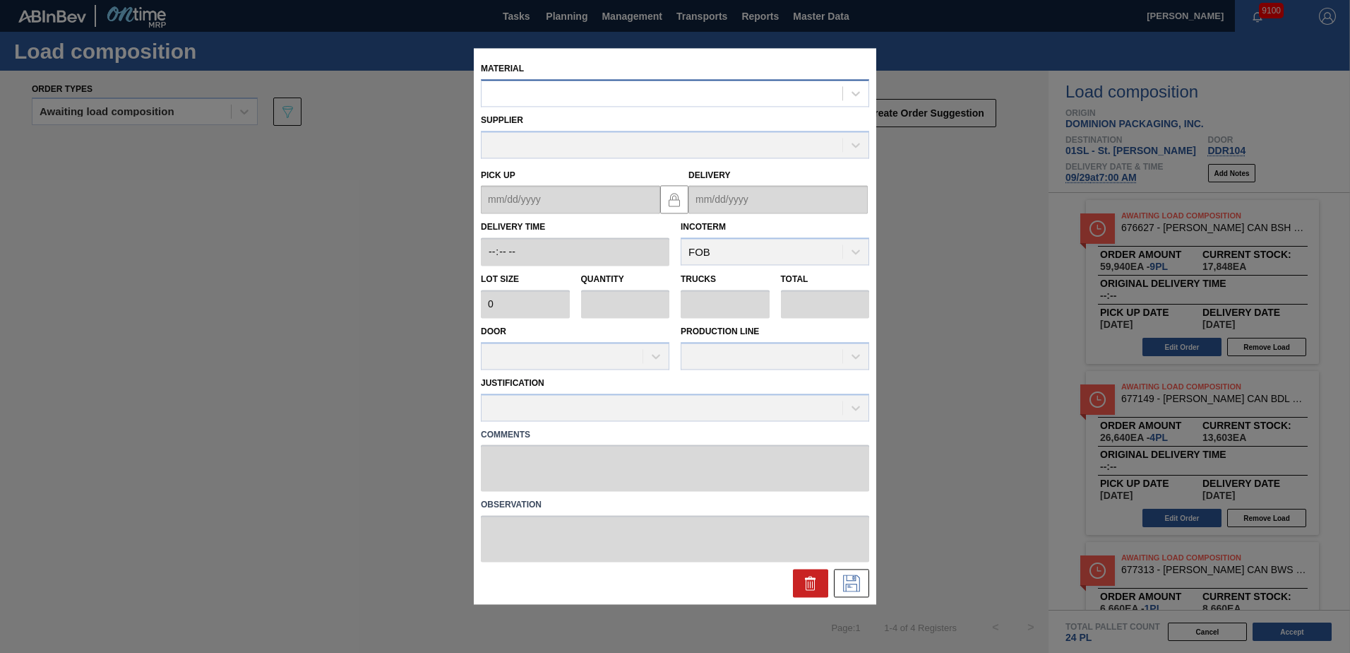
click at [667, 94] on div at bounding box center [662, 93] width 361 height 20
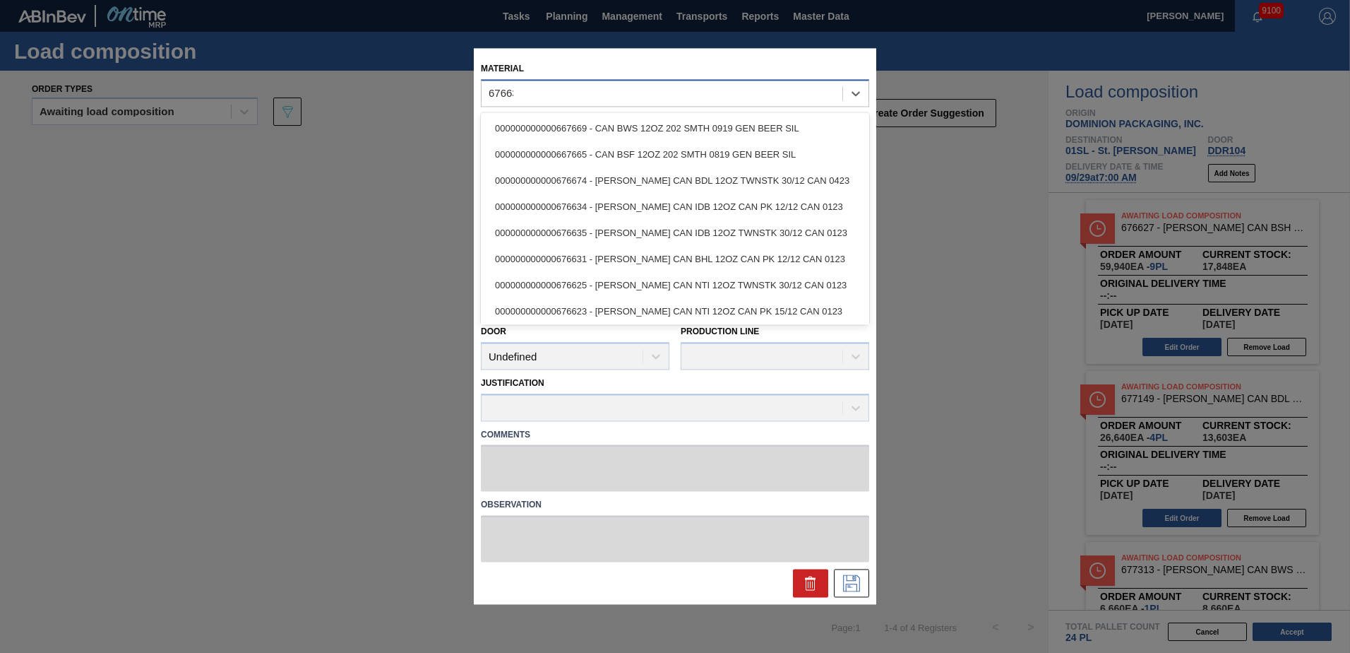
type input "676631"
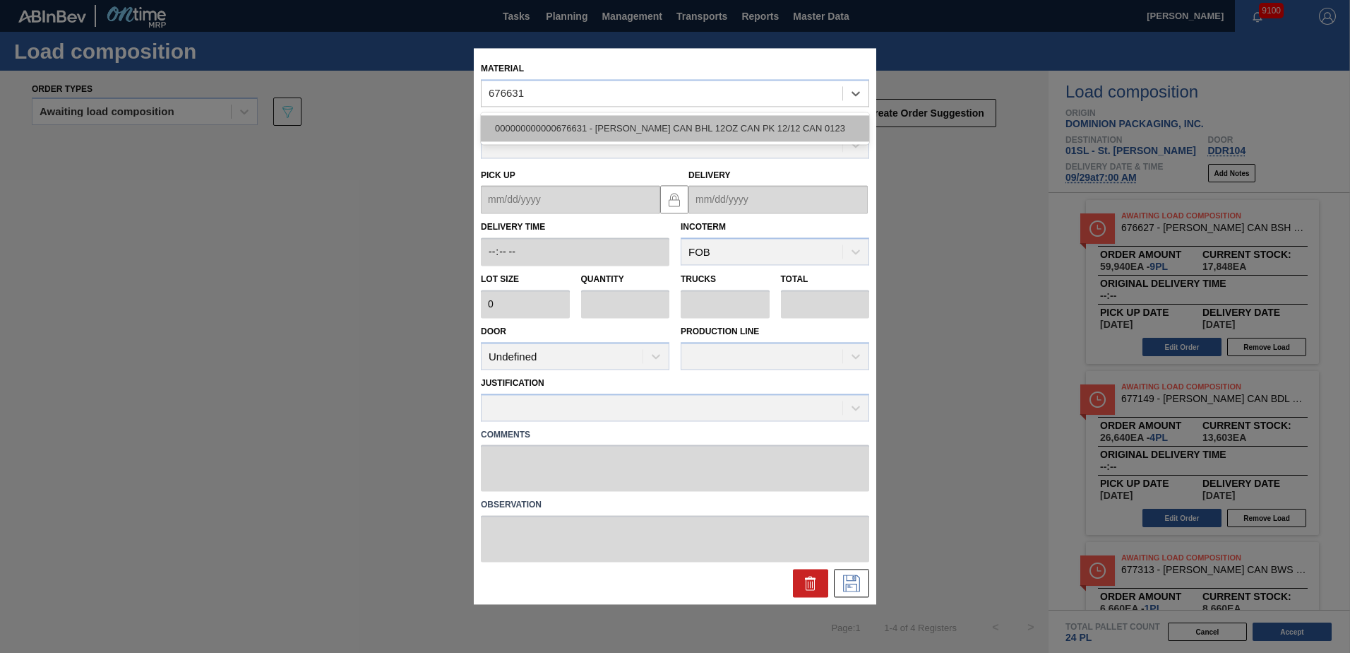
click at [679, 124] on div "000000000000676631 - [PERSON_NAME] CAN BHL 12OZ CAN PK 12/12 CAN 0123" at bounding box center [675, 128] width 388 height 26
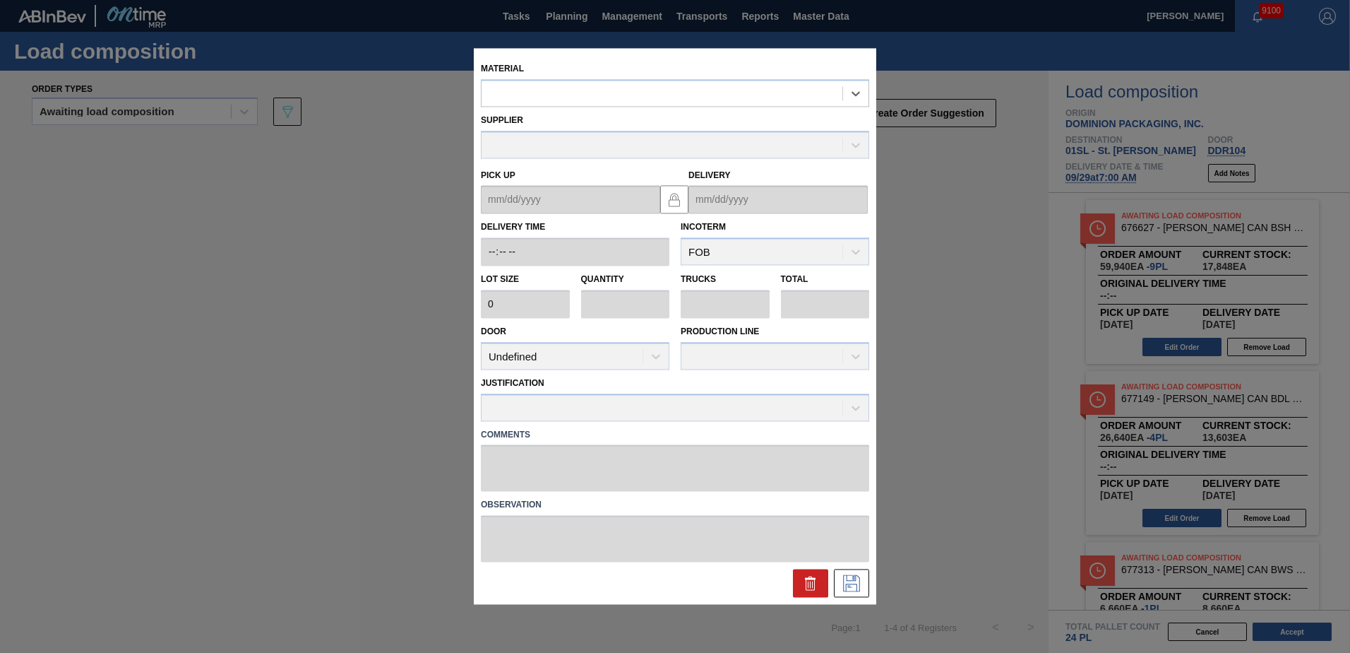
type input "6,660"
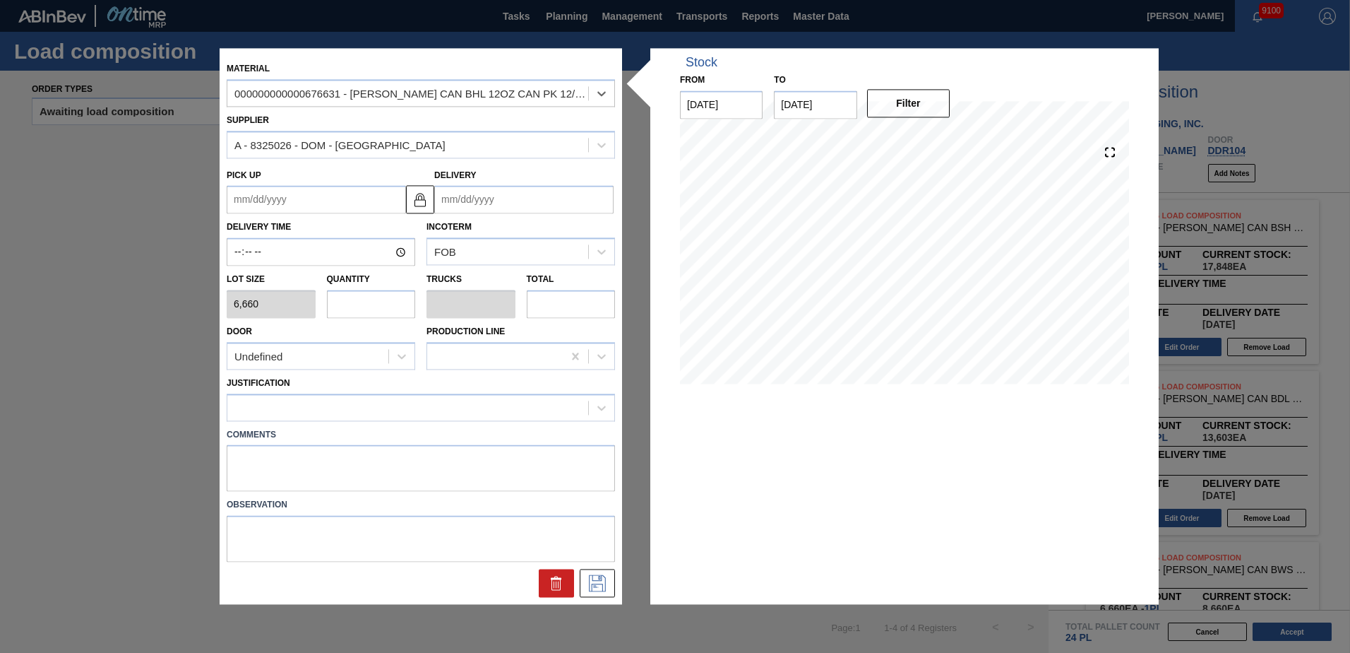
click at [470, 202] on input "Delivery" at bounding box center [523, 200] width 179 height 28
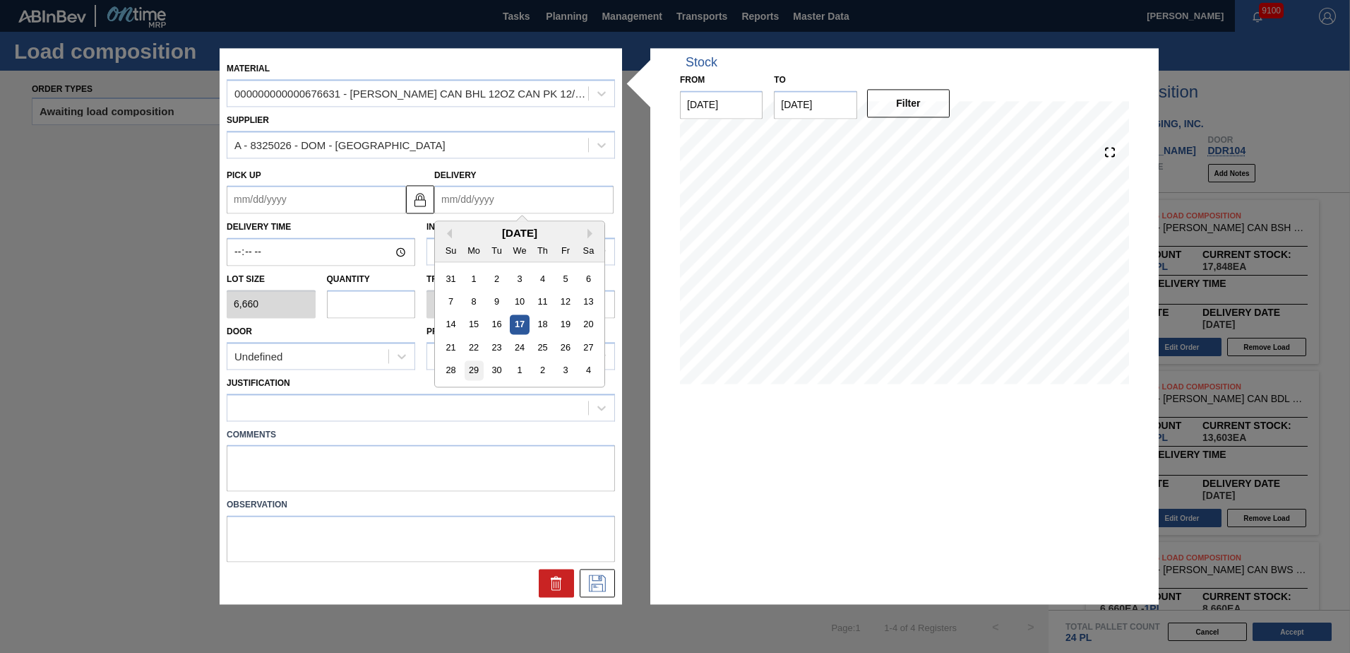
click at [469, 369] on div "29" at bounding box center [474, 370] width 19 height 19
type up "[DATE]"
type input "[DATE]"
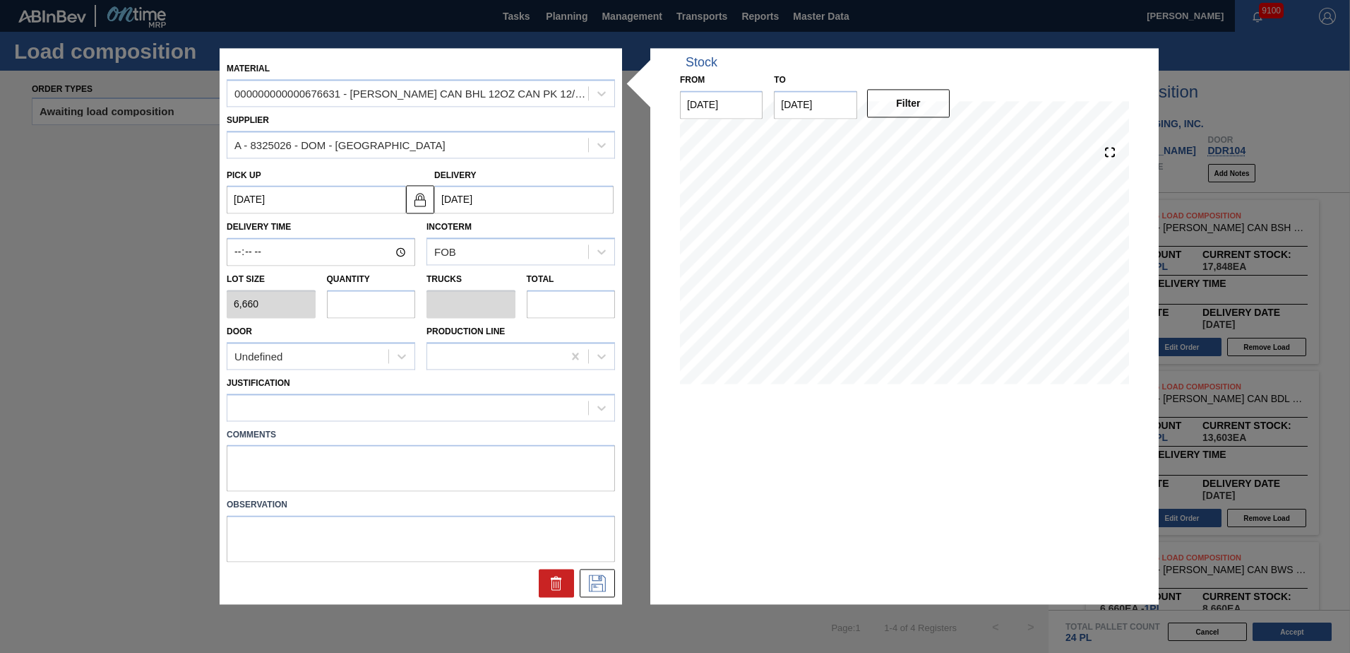
click at [362, 304] on input "text" at bounding box center [371, 304] width 89 height 28
type input "2"
type input "0.077"
type input "13,320"
type input "2"
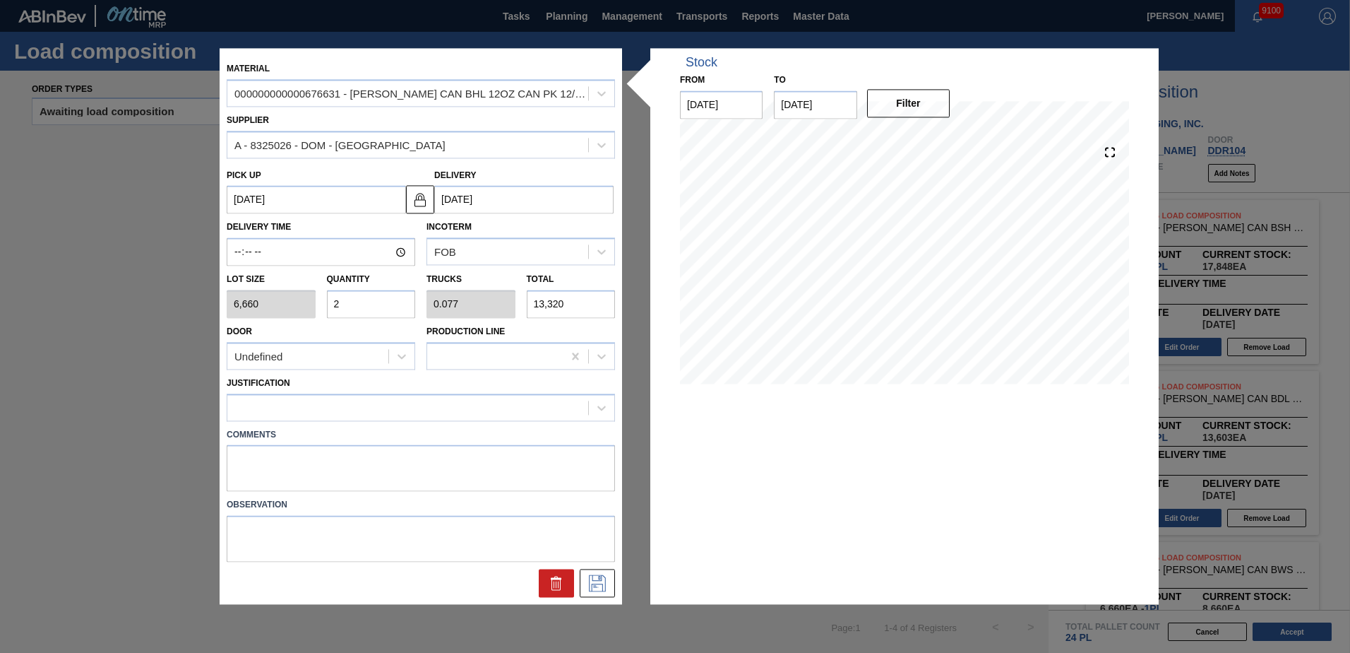
click at [327, 369] on div "Undefined" at bounding box center [321, 356] width 189 height 28
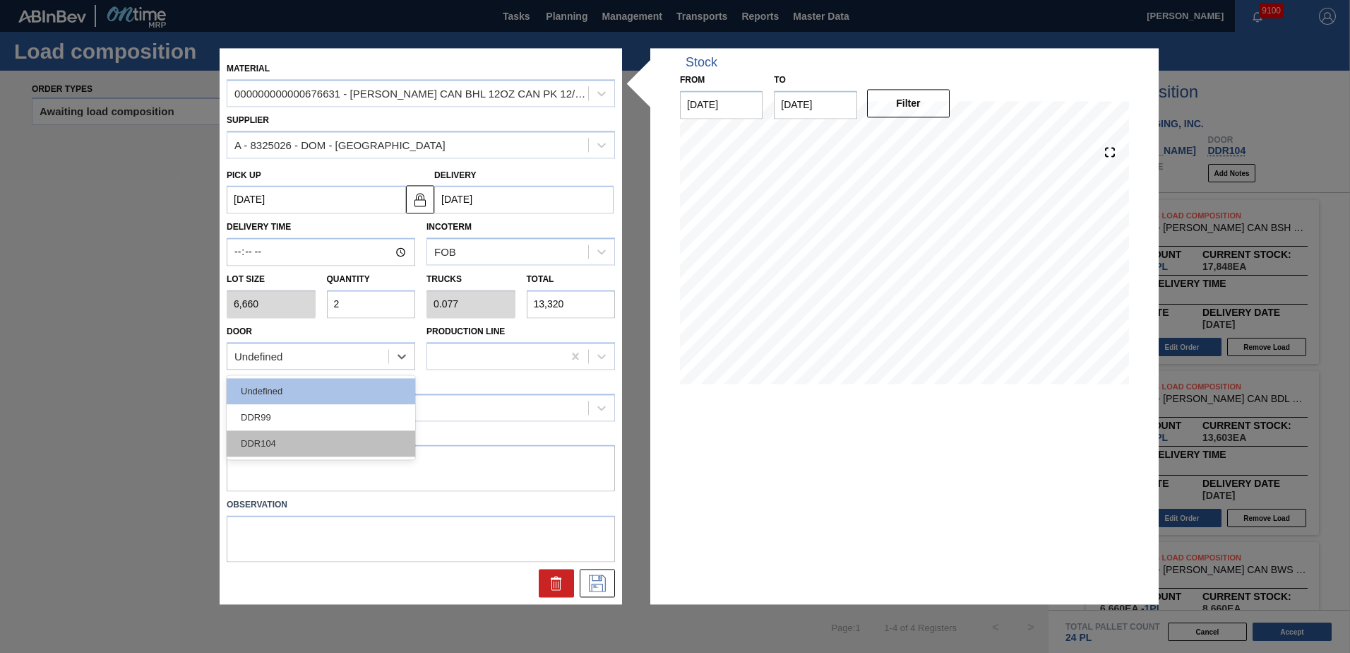
click at [280, 436] on div "DDR104" at bounding box center [321, 443] width 189 height 26
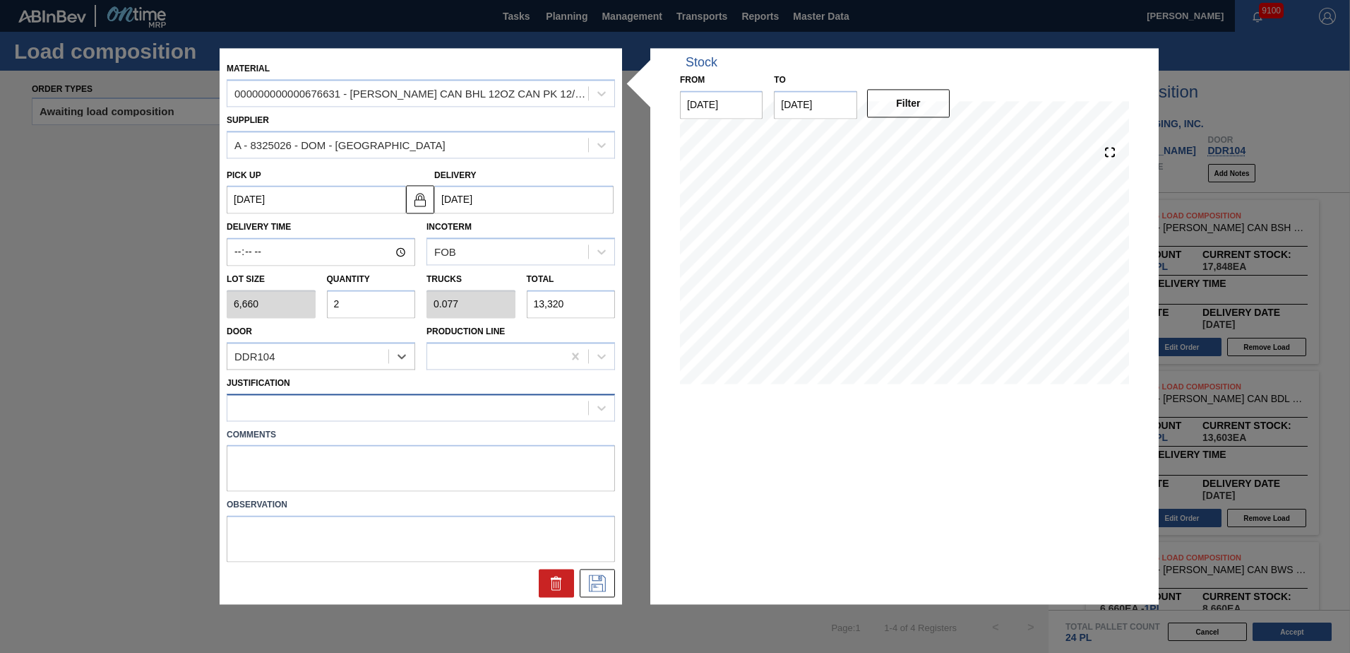
click at [298, 403] on div at bounding box center [407, 407] width 361 height 20
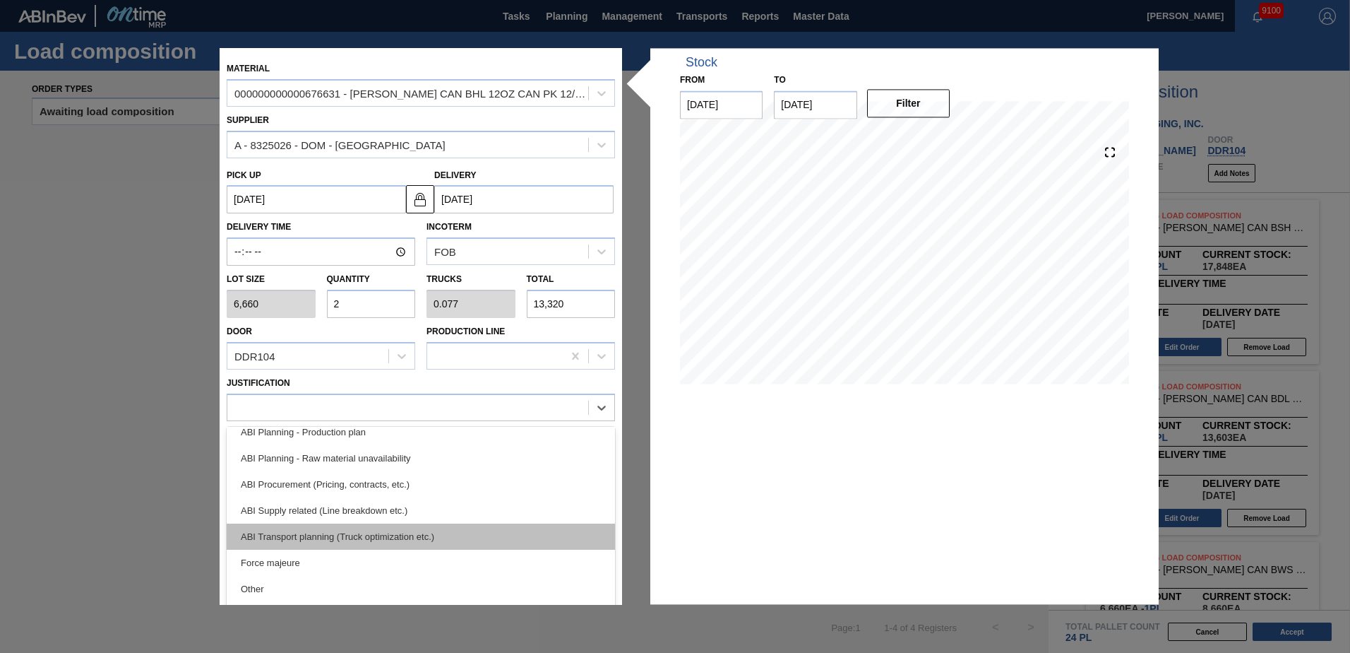
click at [366, 531] on div "ABI Transport planning (Truck optimization etc.)" at bounding box center [421, 536] width 388 height 26
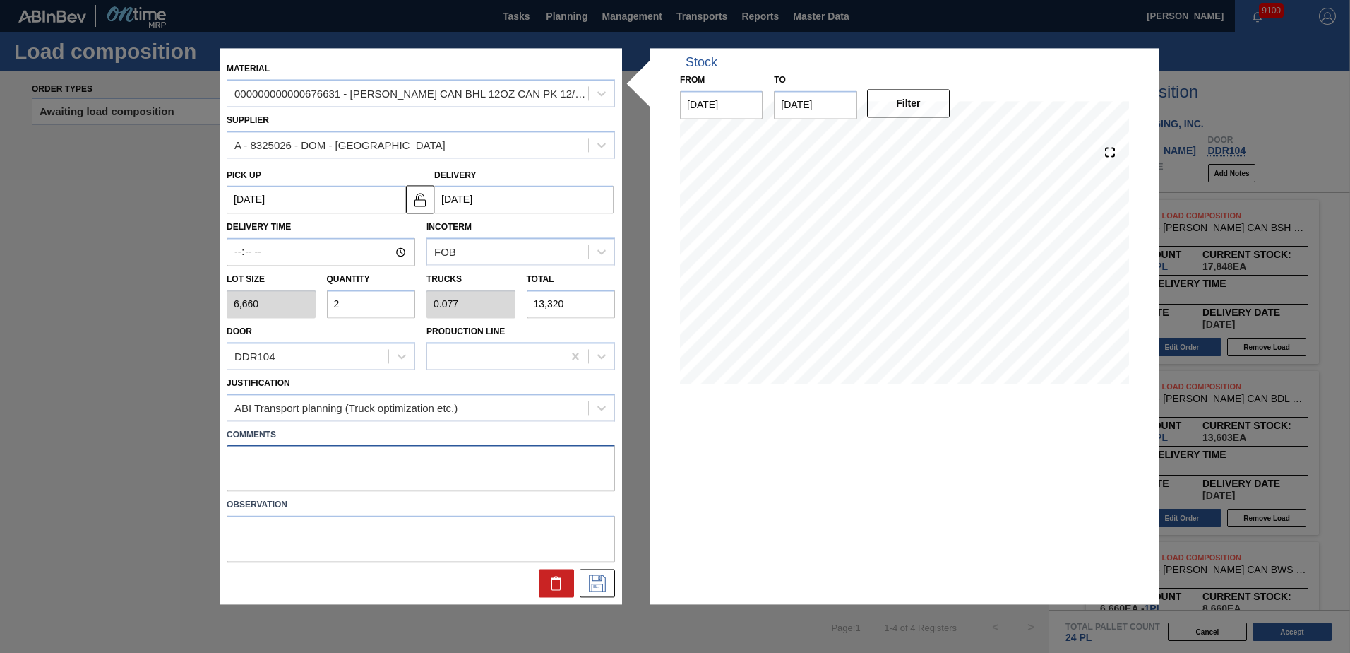
click at [352, 460] on textarea at bounding box center [421, 468] width 388 height 47
type textarea "Live unload"
click at [605, 581] on icon at bounding box center [597, 583] width 23 height 17
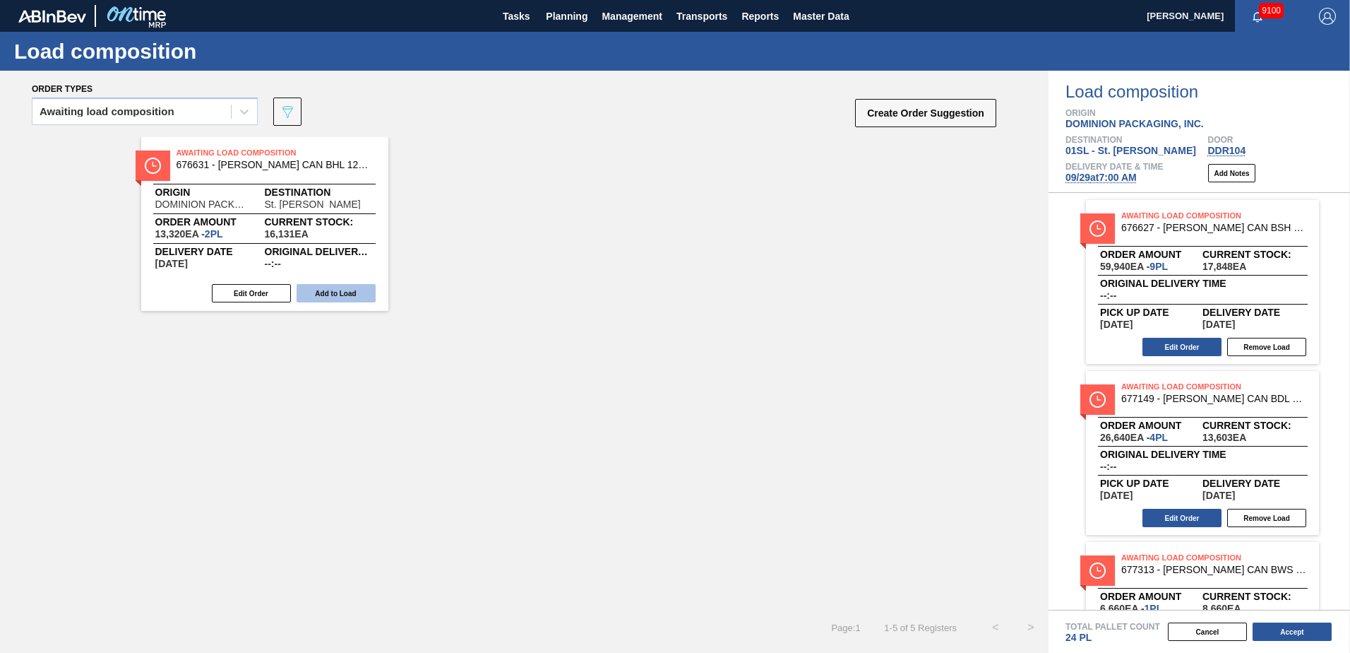
click at [355, 289] on button "Add to Load" at bounding box center [336, 293] width 79 height 18
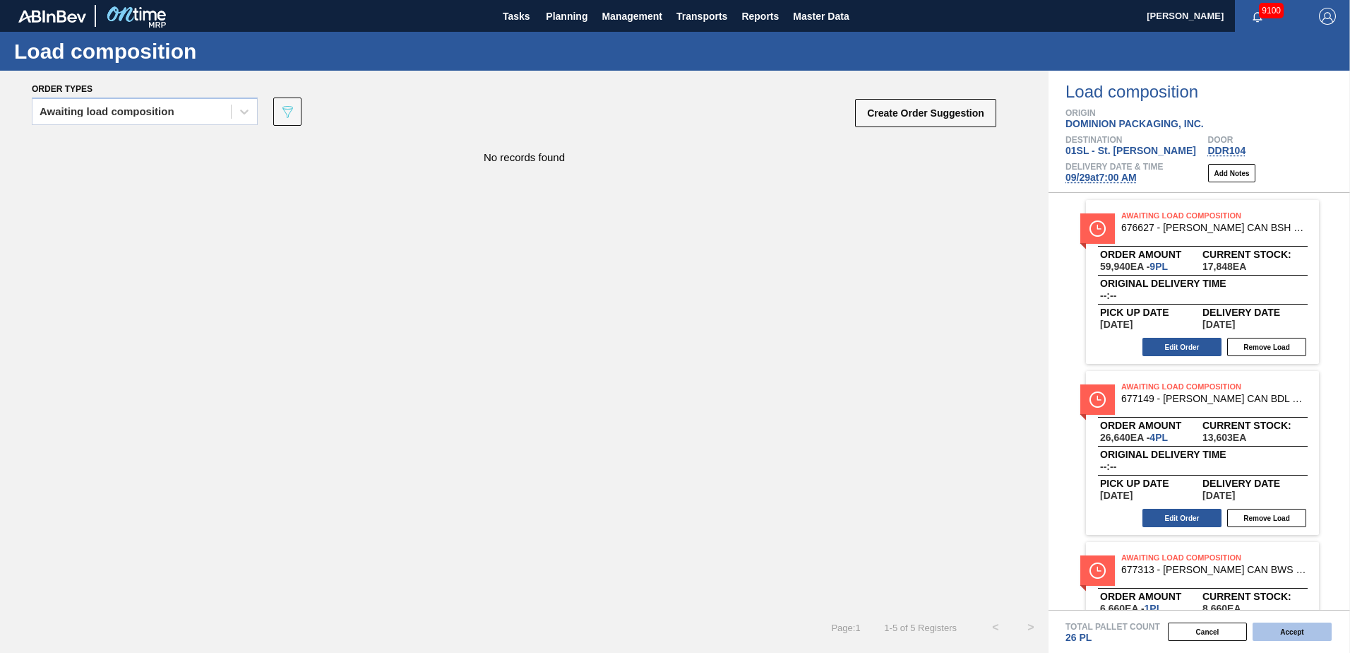
click at [1303, 623] on button "Accept" at bounding box center [1292, 631] width 79 height 18
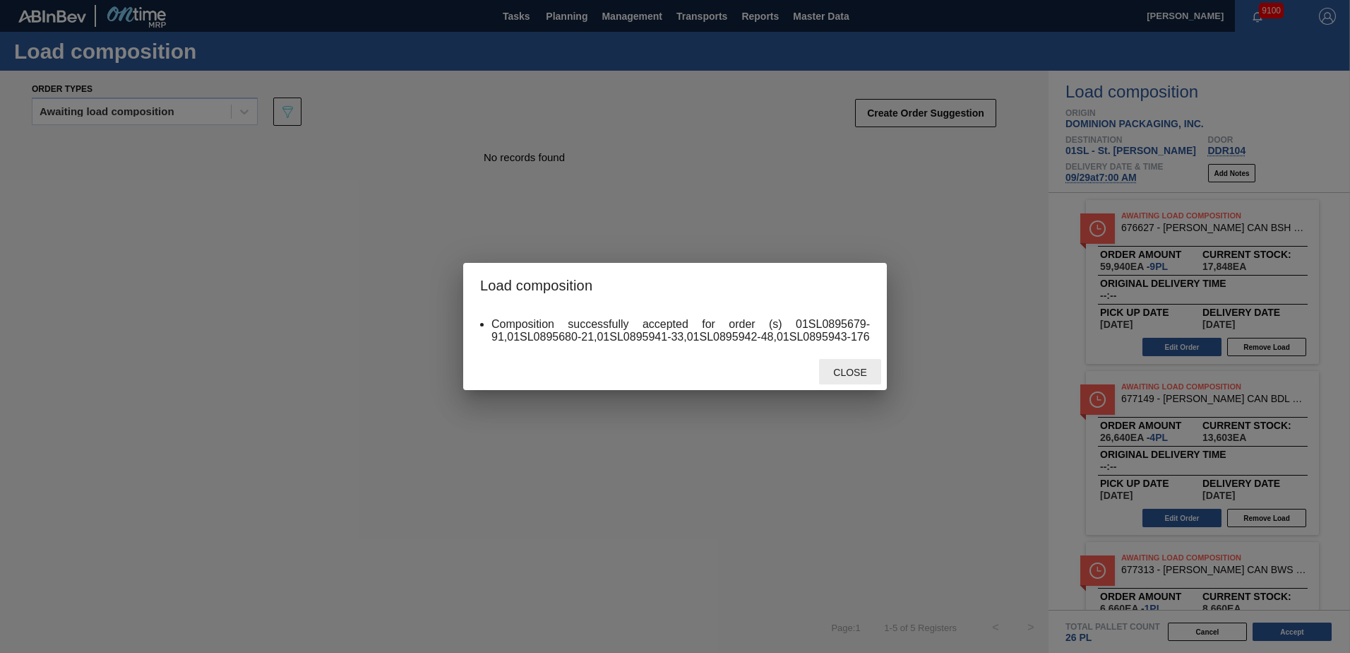
click at [840, 369] on span "Close" at bounding box center [850, 372] width 56 height 11
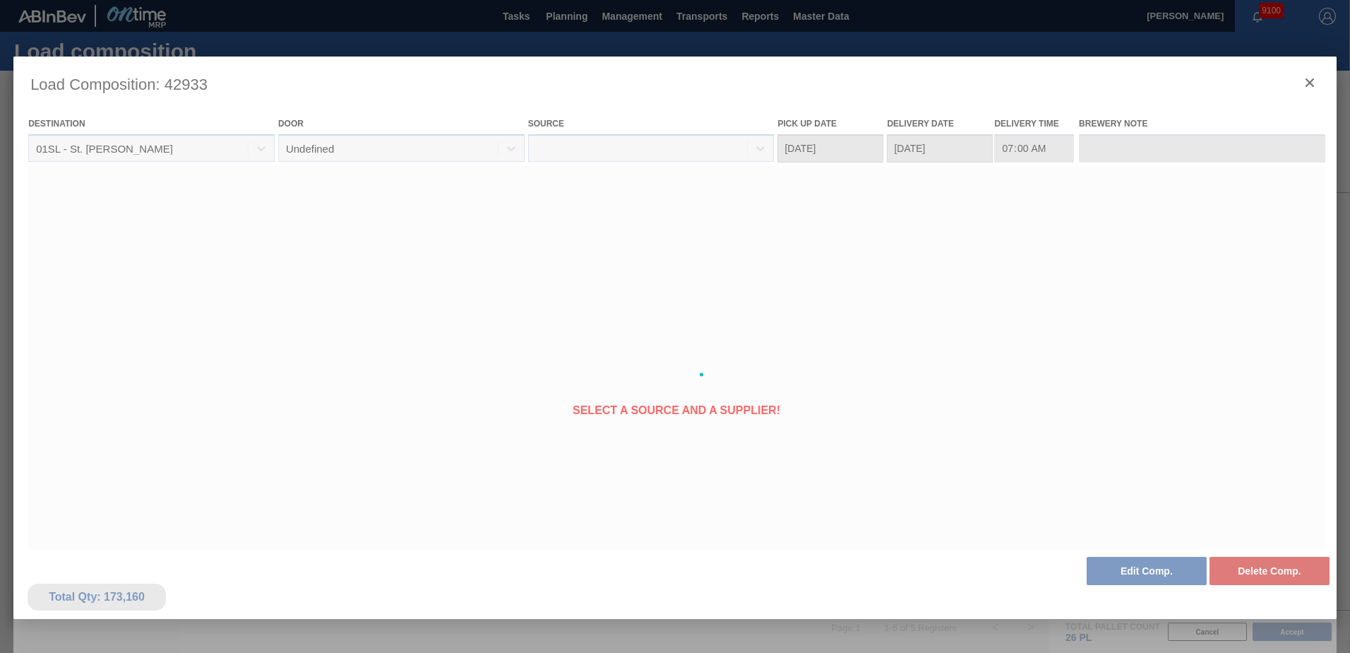
type Date "[DATE]"
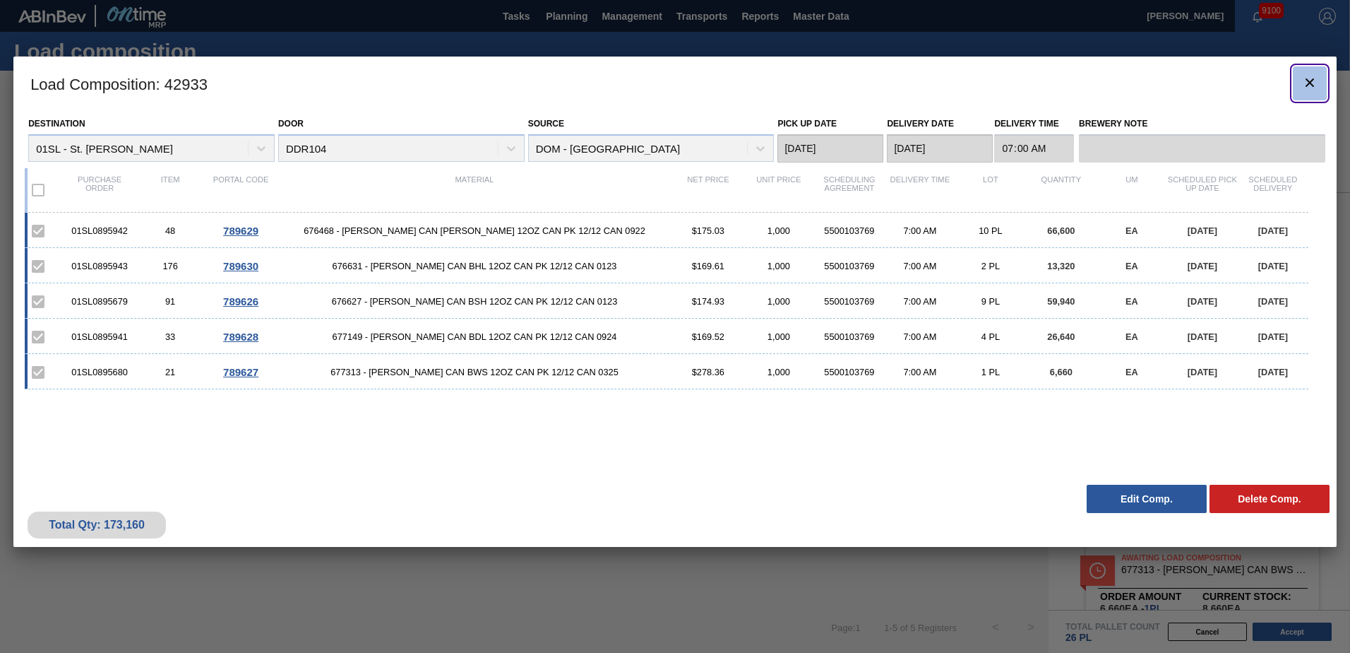
click at [1303, 92] on clb-icon "botão de ícone" at bounding box center [1310, 83] width 17 height 19
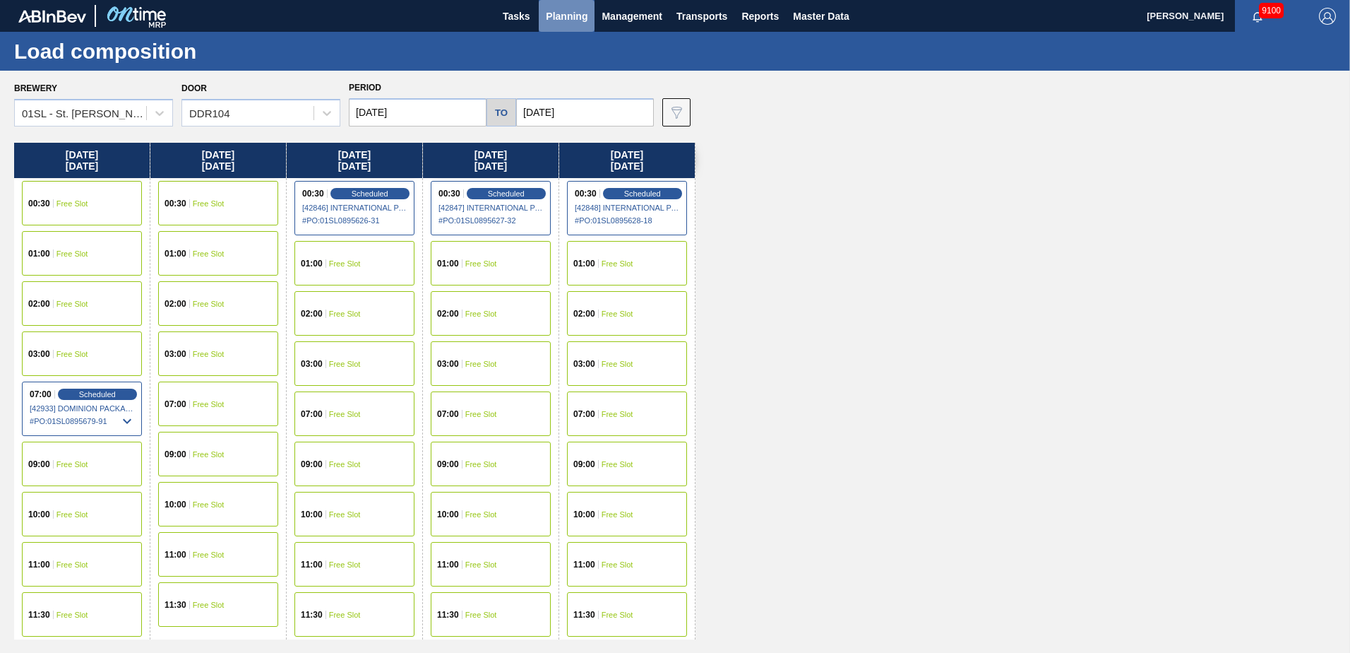
click at [562, 16] on span "Planning" at bounding box center [567, 16] width 42 height 17
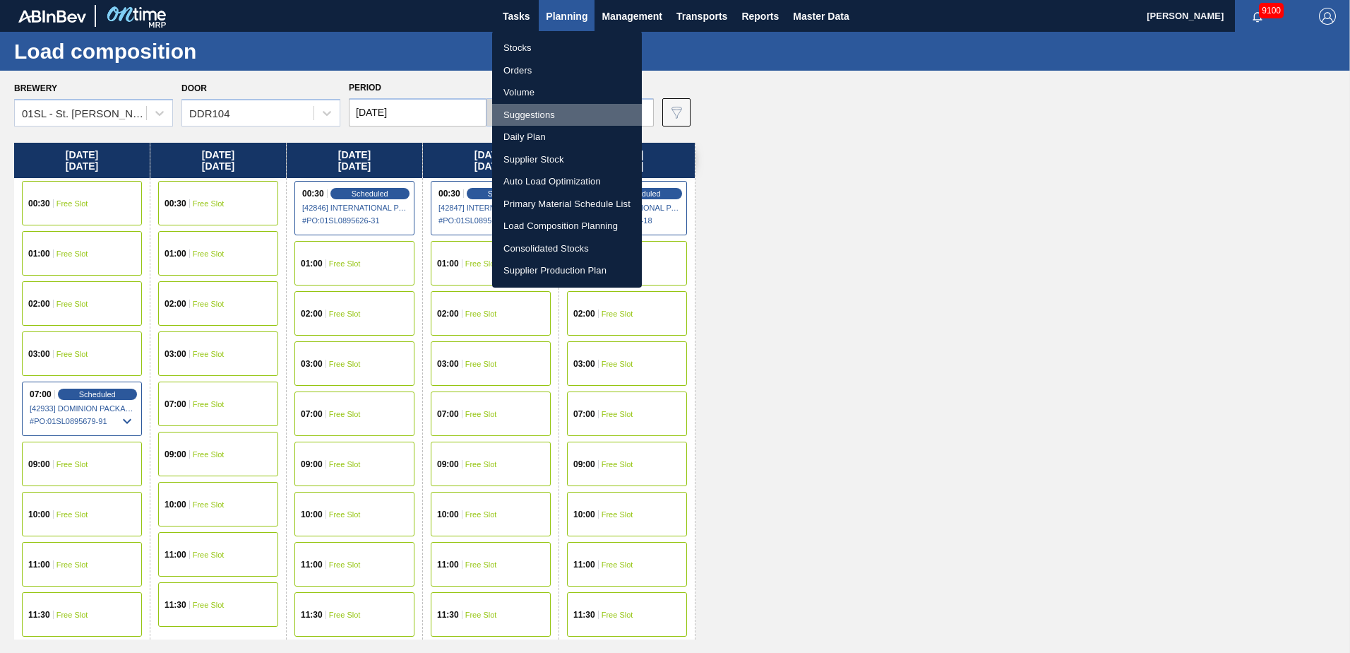
click at [544, 113] on li "Suggestions" at bounding box center [567, 115] width 150 height 23
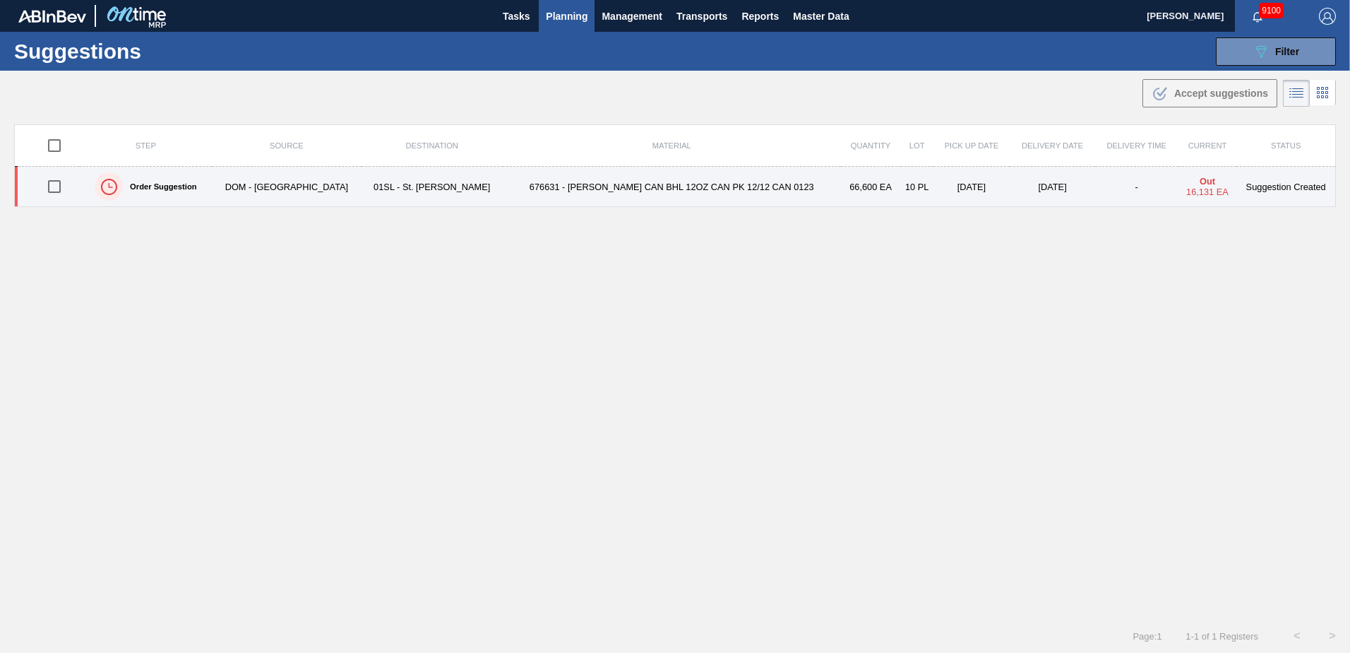
type from "[DATE]"
type to "[DATE]"
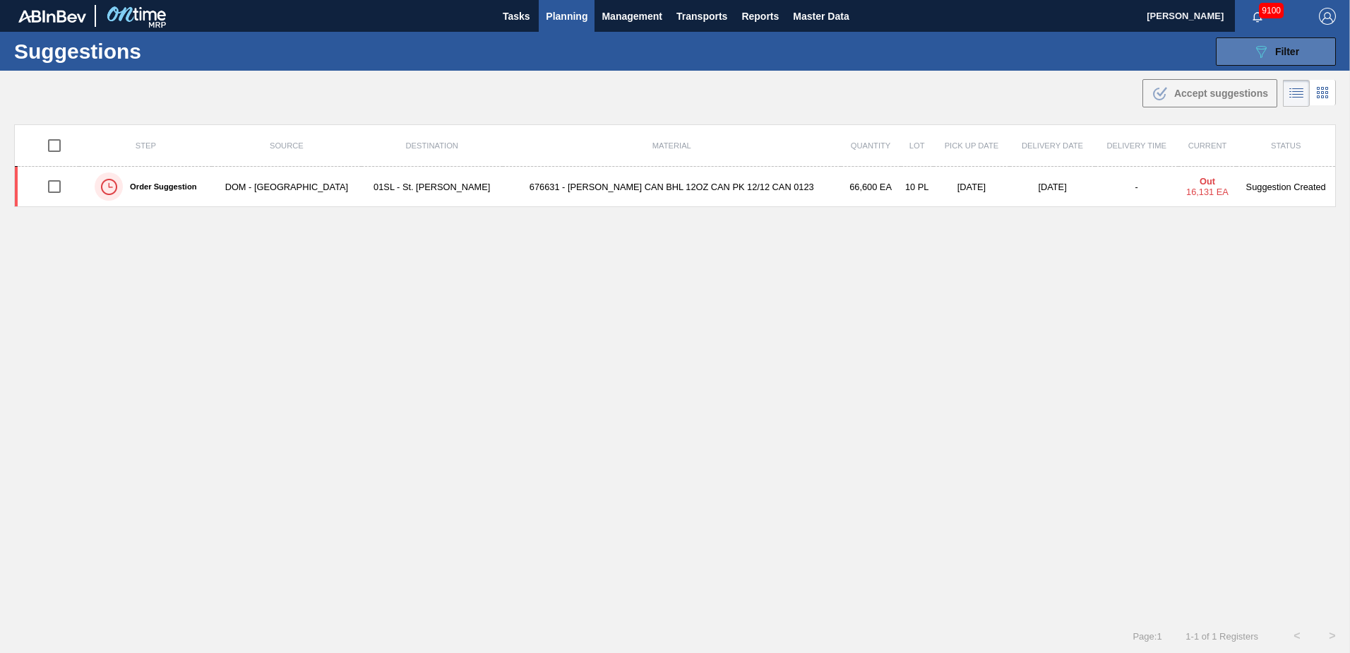
click at [1278, 62] on button "089F7B8B-B2A5-4AFE-B5C0-19BA573D28AC Filter" at bounding box center [1276, 51] width 120 height 28
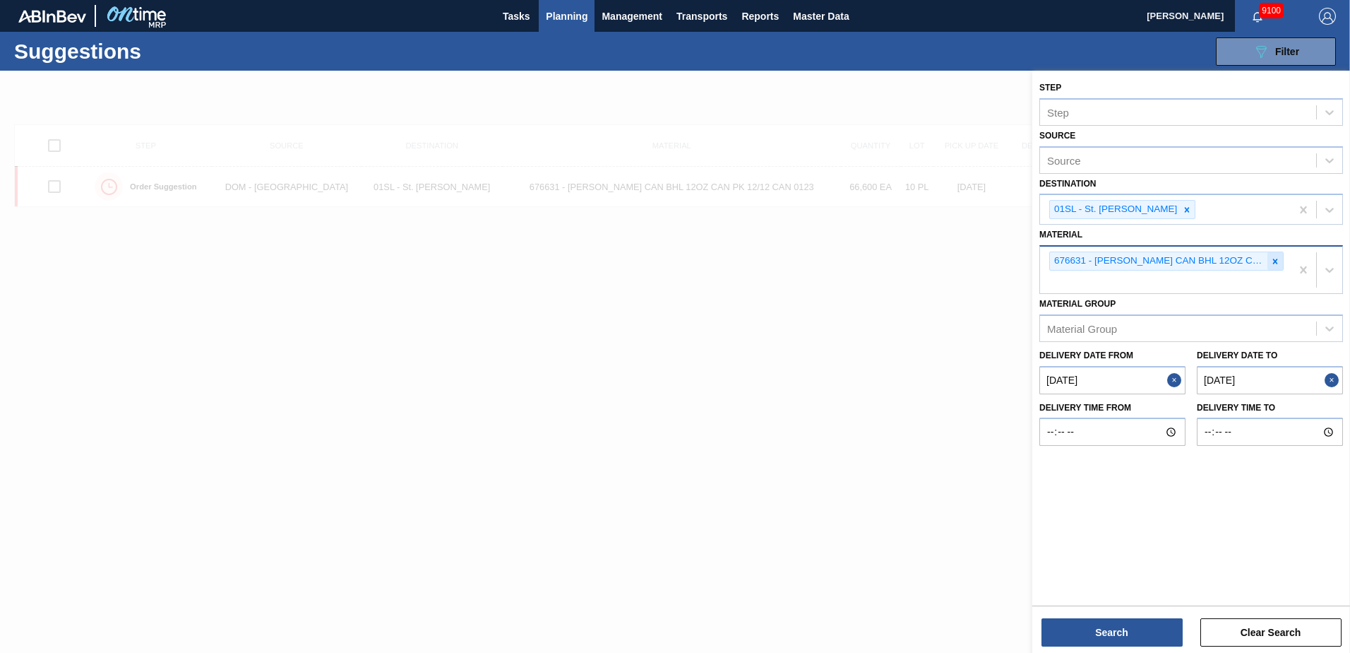
click at [1271, 267] on div at bounding box center [1276, 261] width 16 height 18
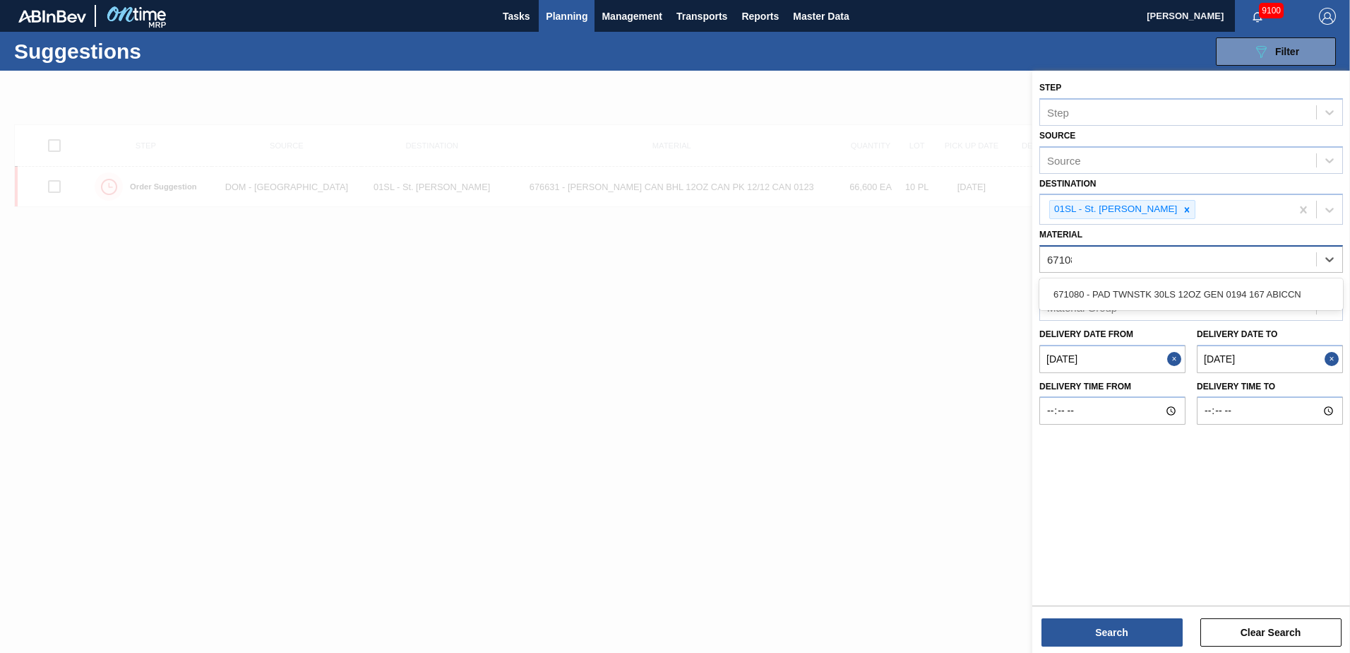
type input "671080"
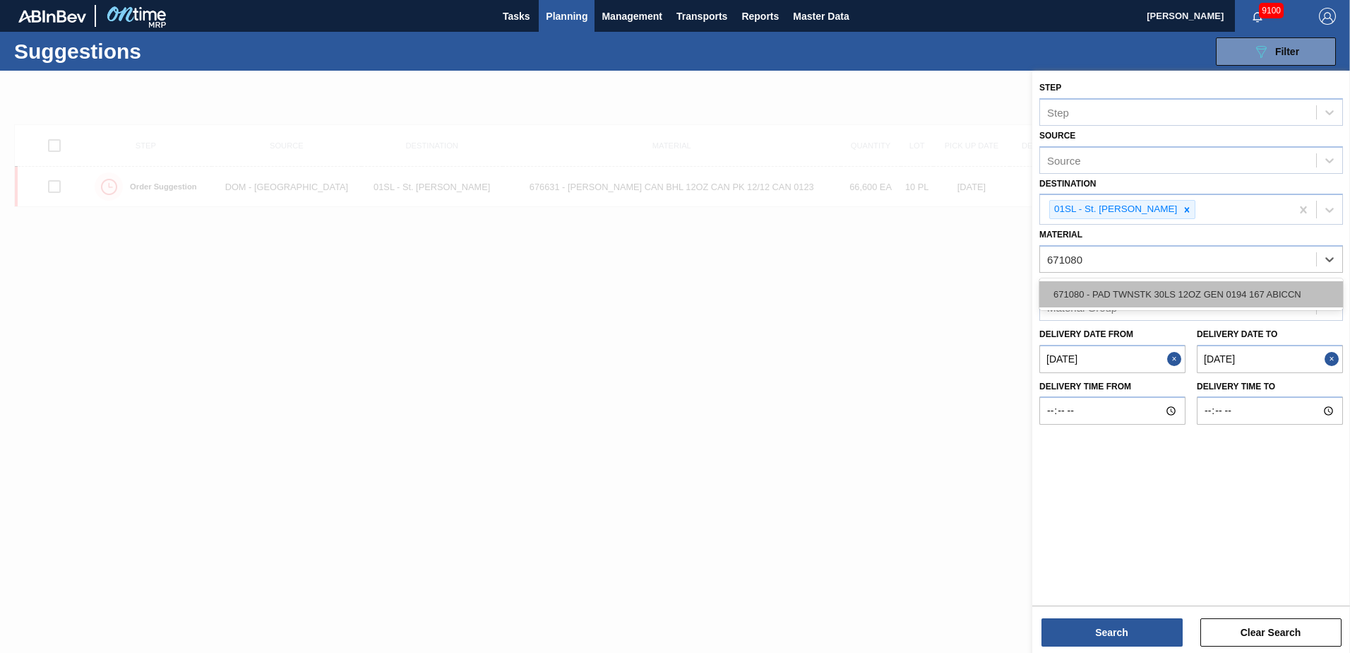
click at [1255, 290] on div "671080 - PAD TWNSTK 30LS 12OZ GEN 0194 167 ABICCN" at bounding box center [1192, 294] width 304 height 26
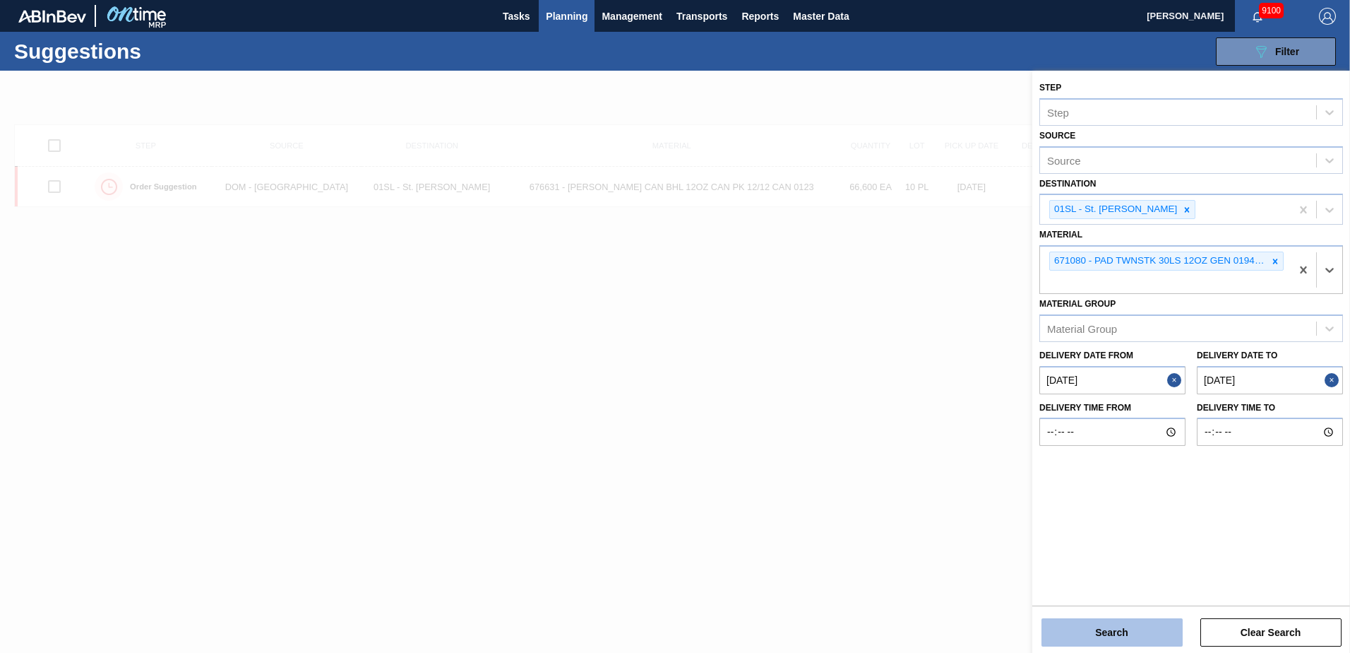
click at [1080, 623] on button "Search" at bounding box center [1112, 632] width 141 height 28
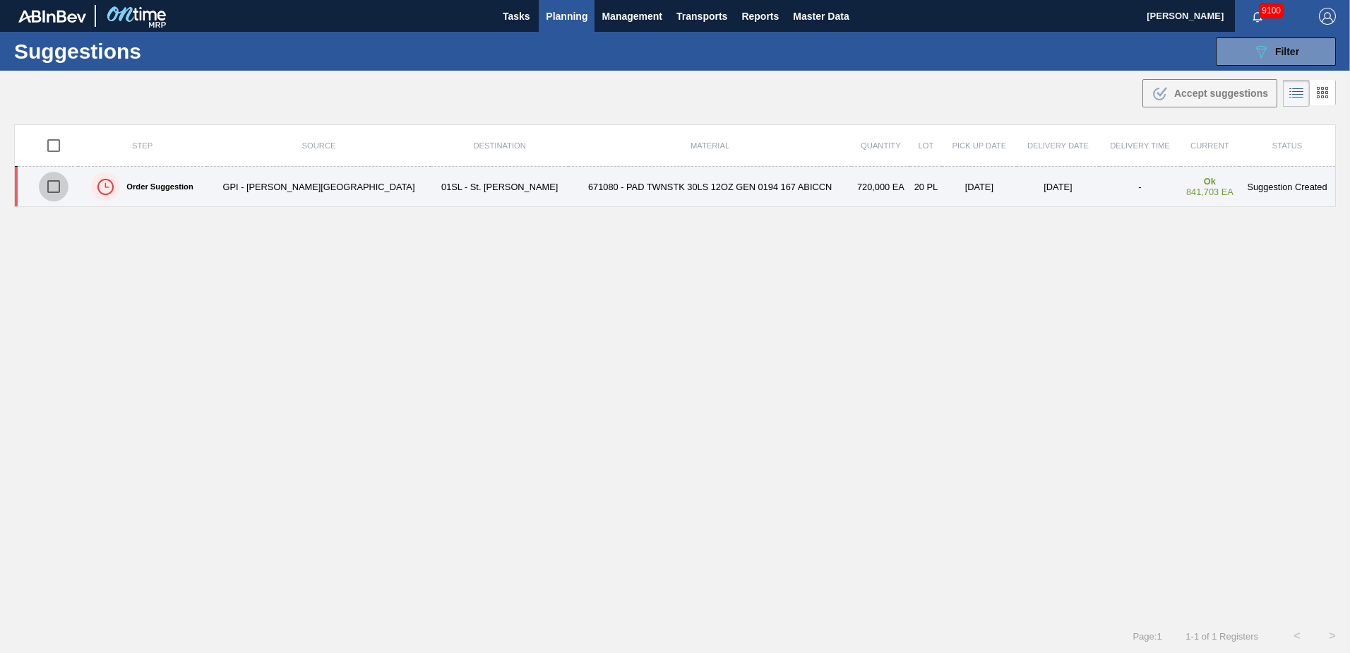
click at [57, 188] on input "checkbox" at bounding box center [54, 187] width 30 height 30
checkbox input "true"
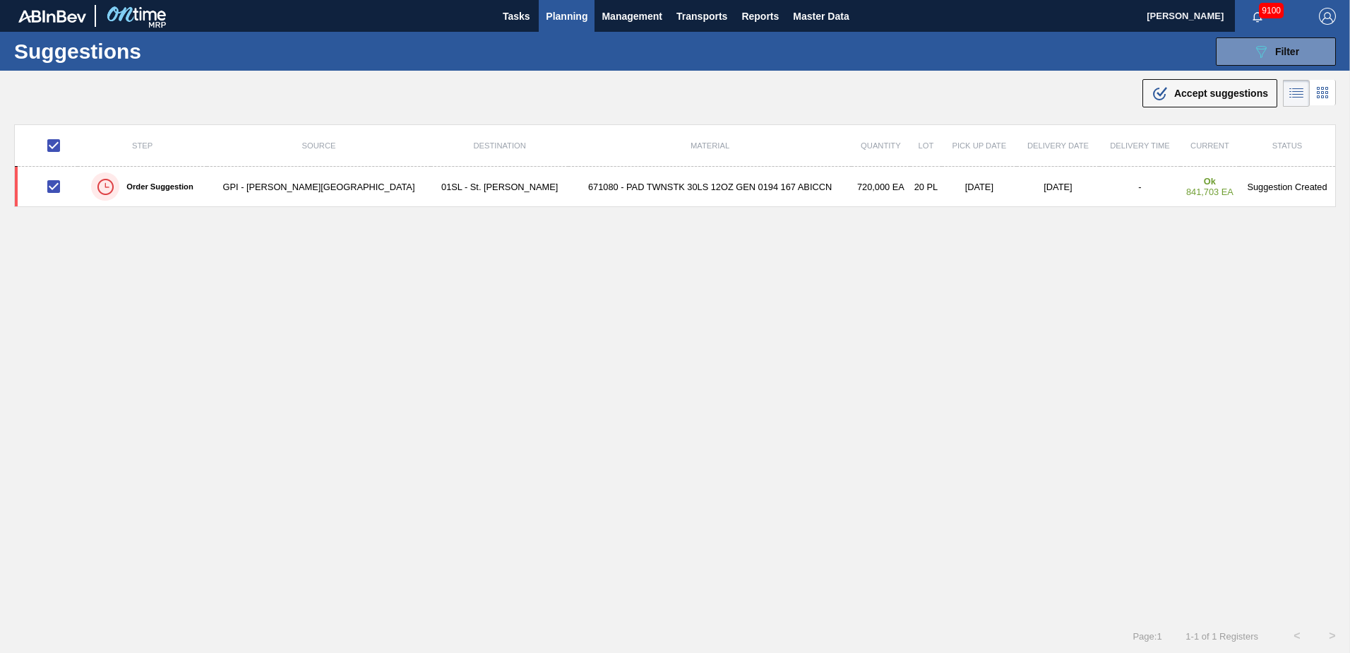
drag, startPoint x: 1213, startPoint y: 98, endPoint x: 1141, endPoint y: 117, distance: 74.5
click at [1213, 98] on span "Accept suggestions" at bounding box center [1222, 93] width 94 height 11
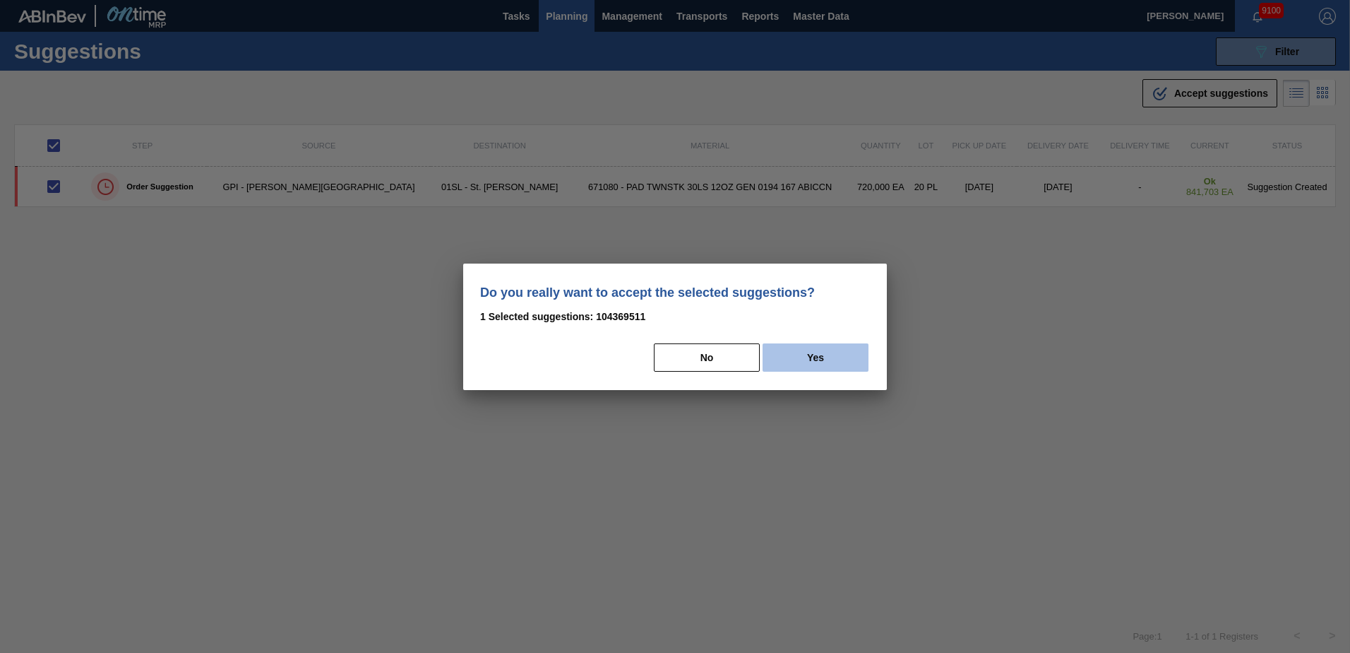
click at [791, 359] on button "Yes" at bounding box center [816, 357] width 106 height 28
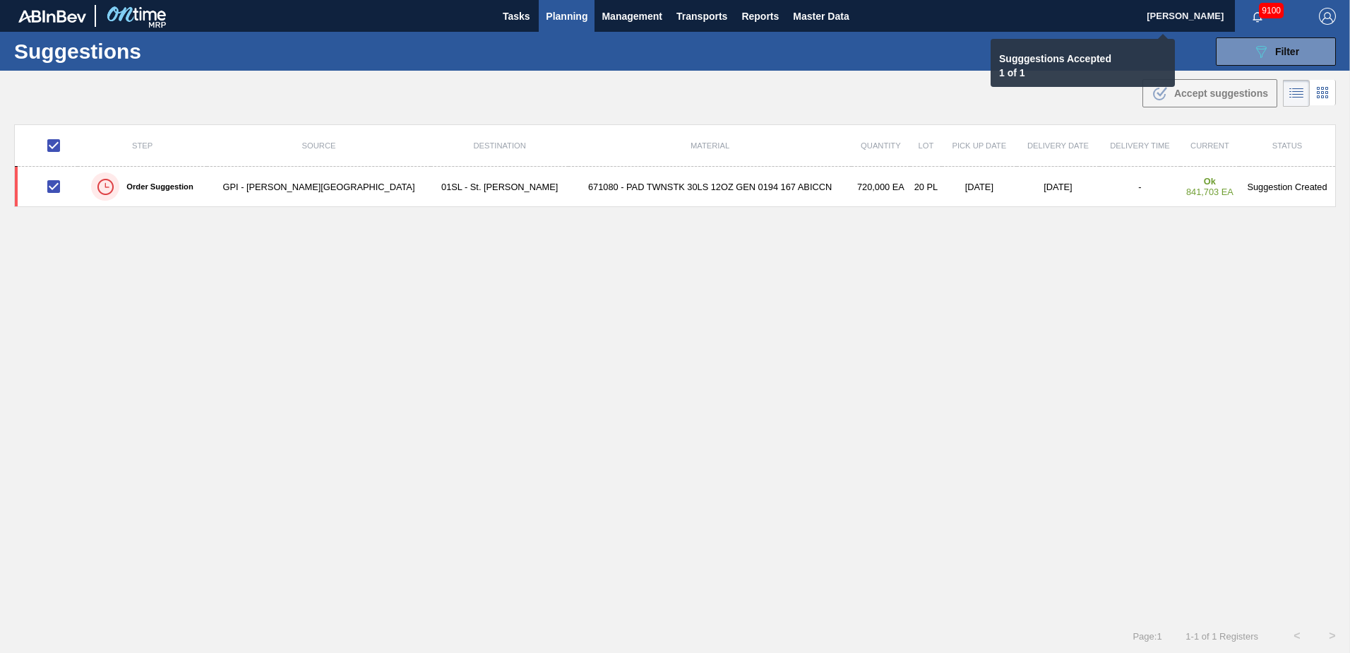
checkbox input "false"
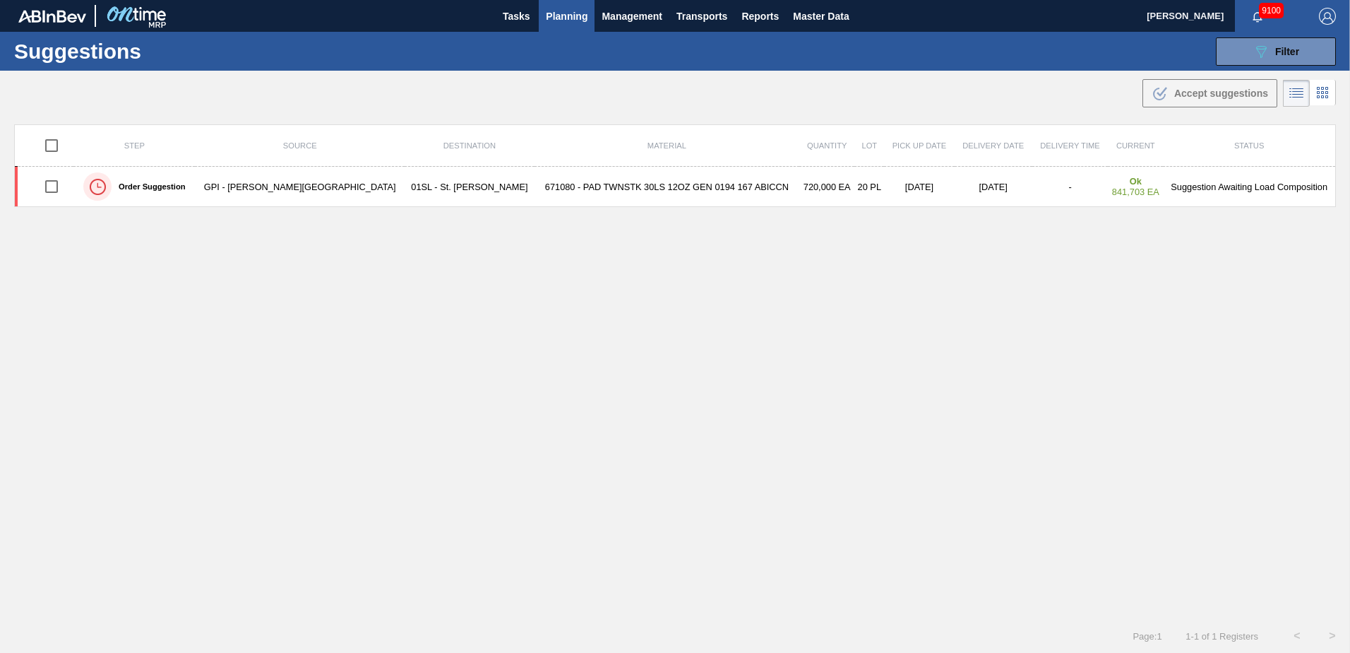
click at [564, 13] on span "Planning" at bounding box center [567, 16] width 42 height 17
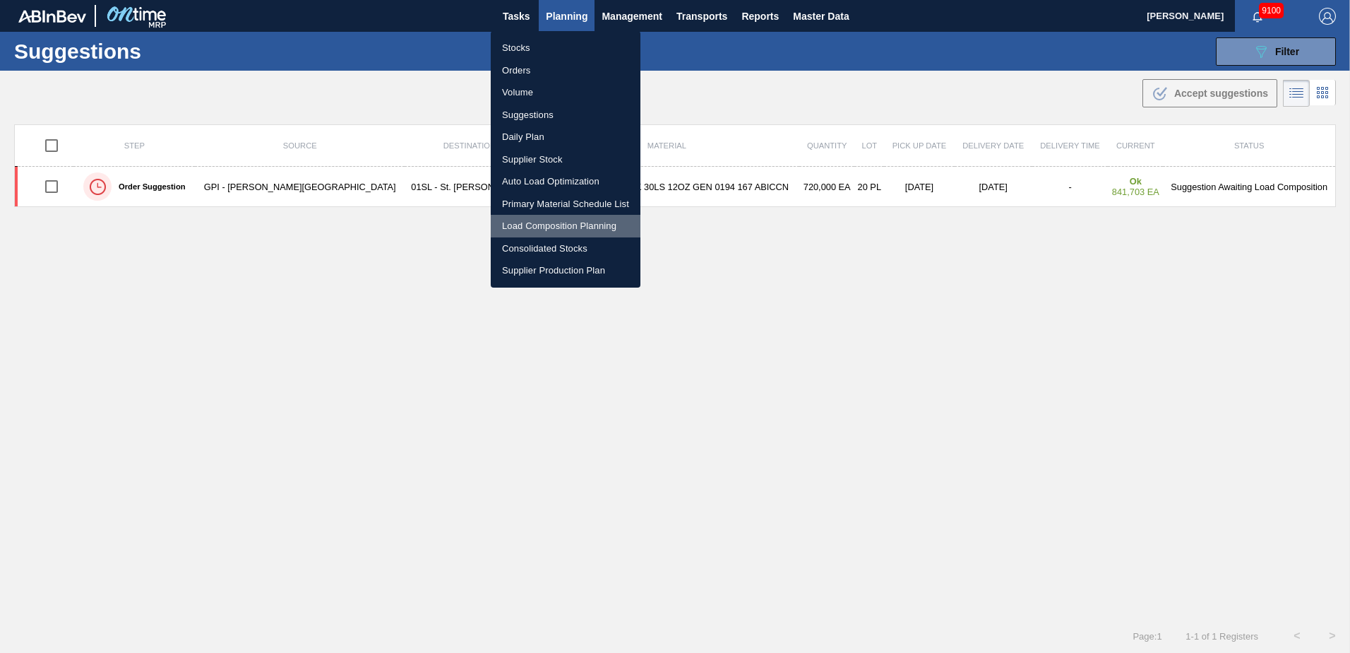
click at [533, 222] on li "Load Composition Planning" at bounding box center [566, 226] width 150 height 23
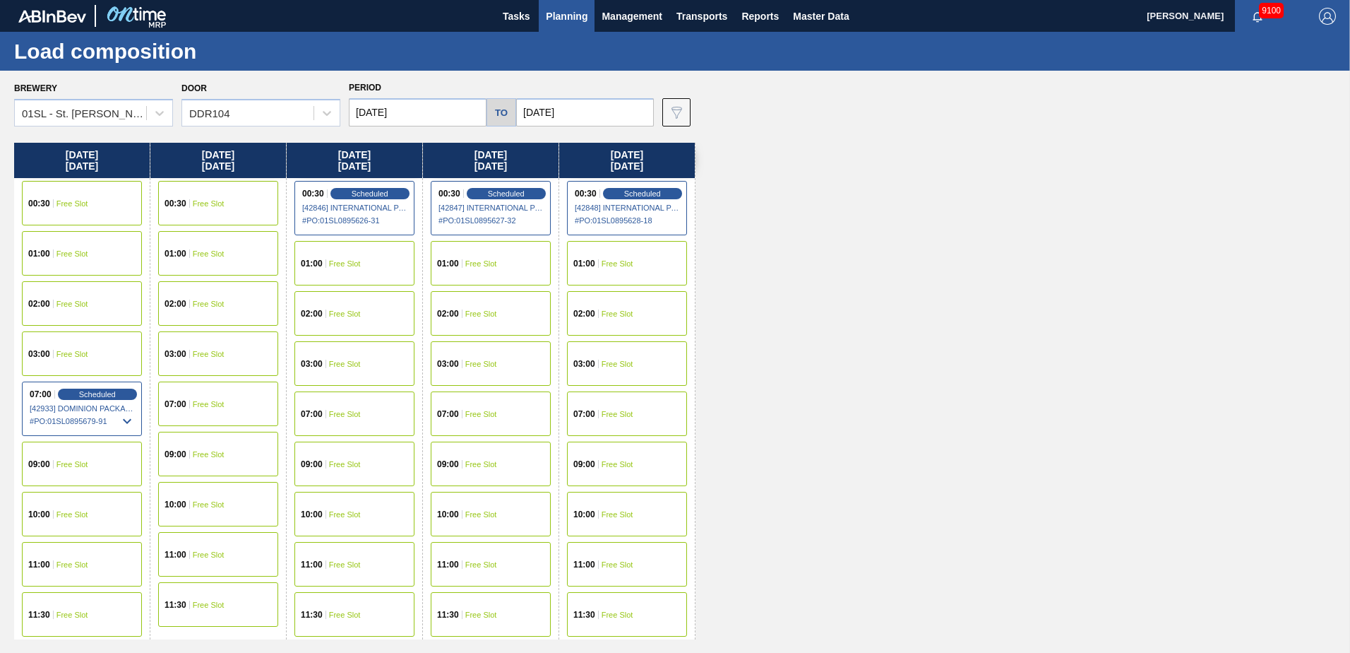
click at [225, 254] on div "01:00 Free Slot" at bounding box center [218, 253] width 120 height 44
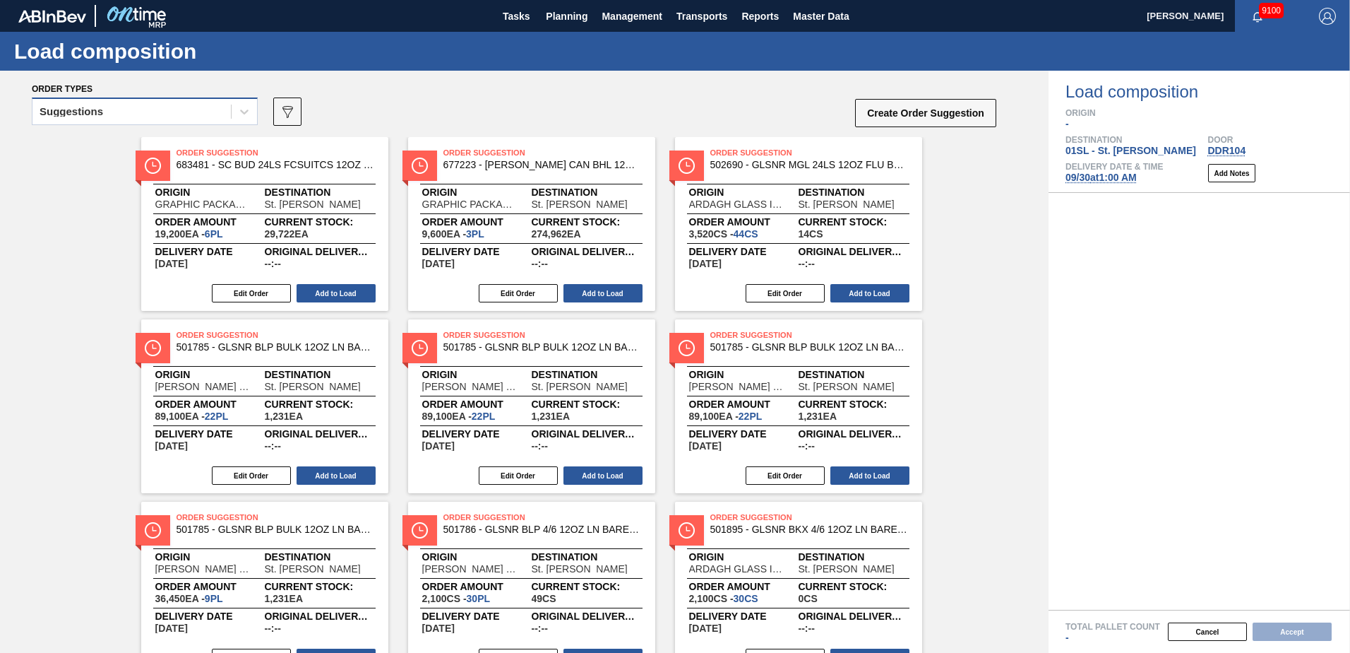
click at [217, 117] on div "Suggestions" at bounding box center [131, 112] width 198 height 20
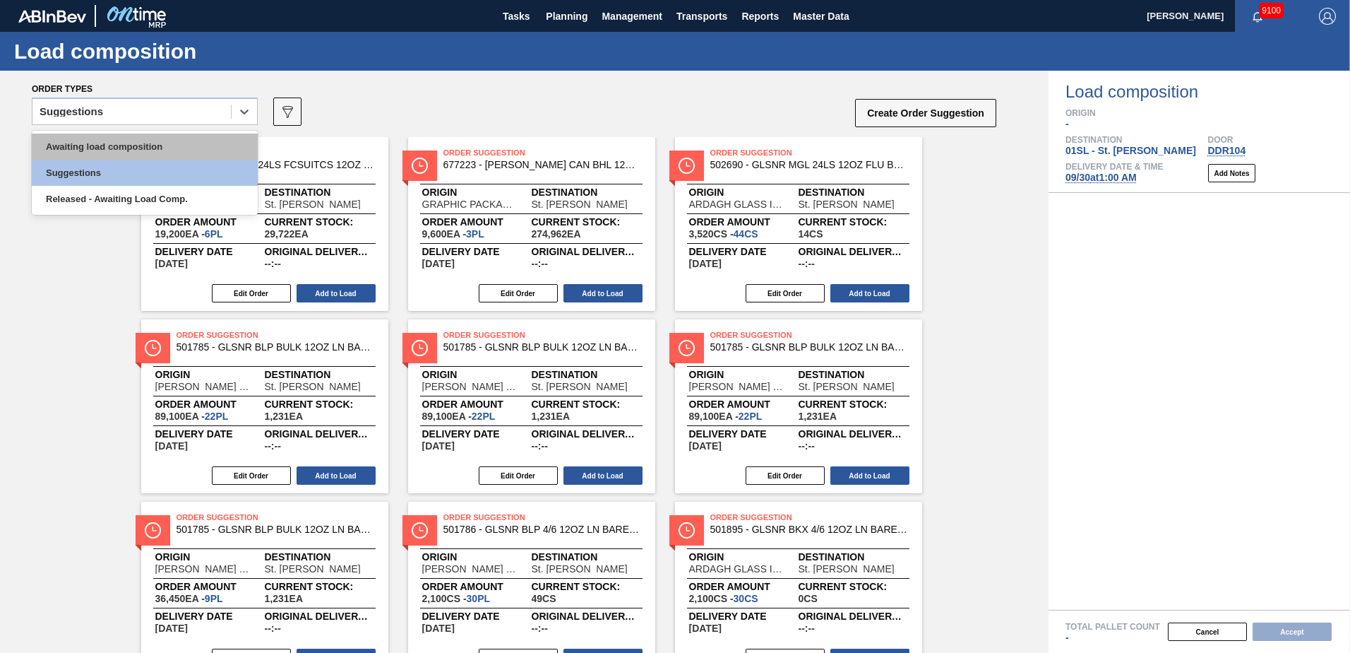
click at [162, 158] on div "Awaiting load composition" at bounding box center [145, 146] width 226 height 26
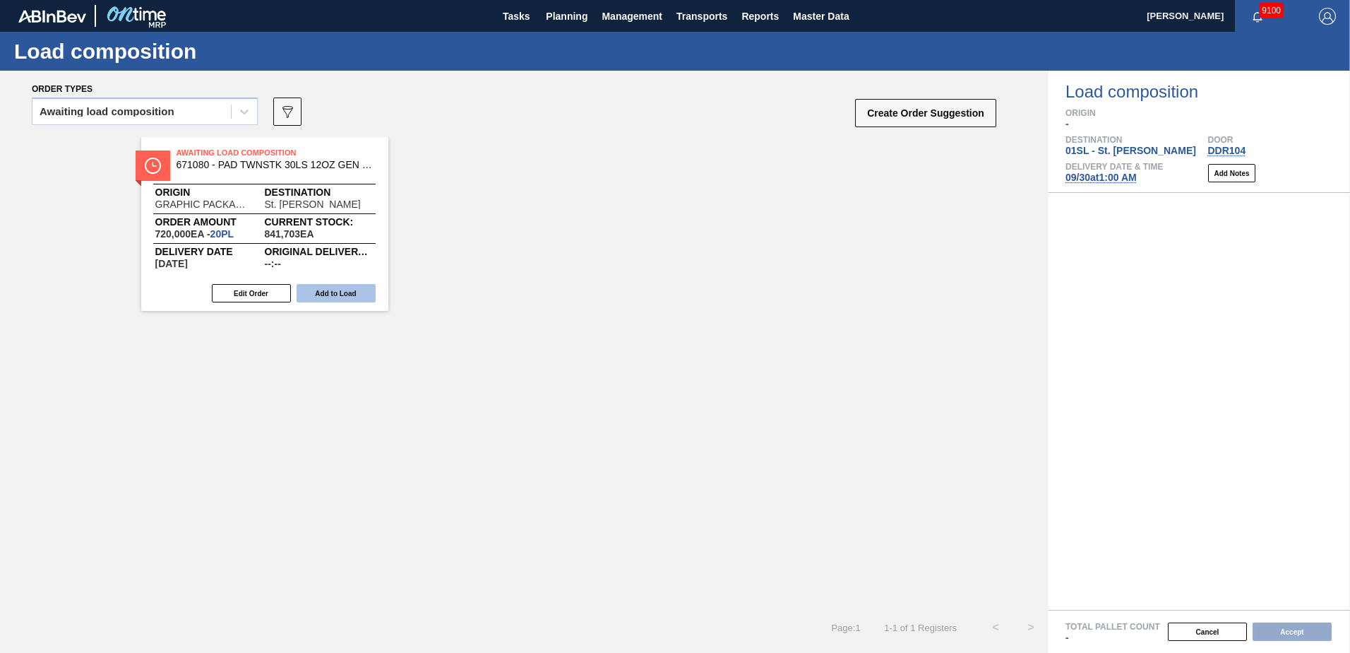
click at [343, 294] on button "Add to Load" at bounding box center [336, 293] width 79 height 18
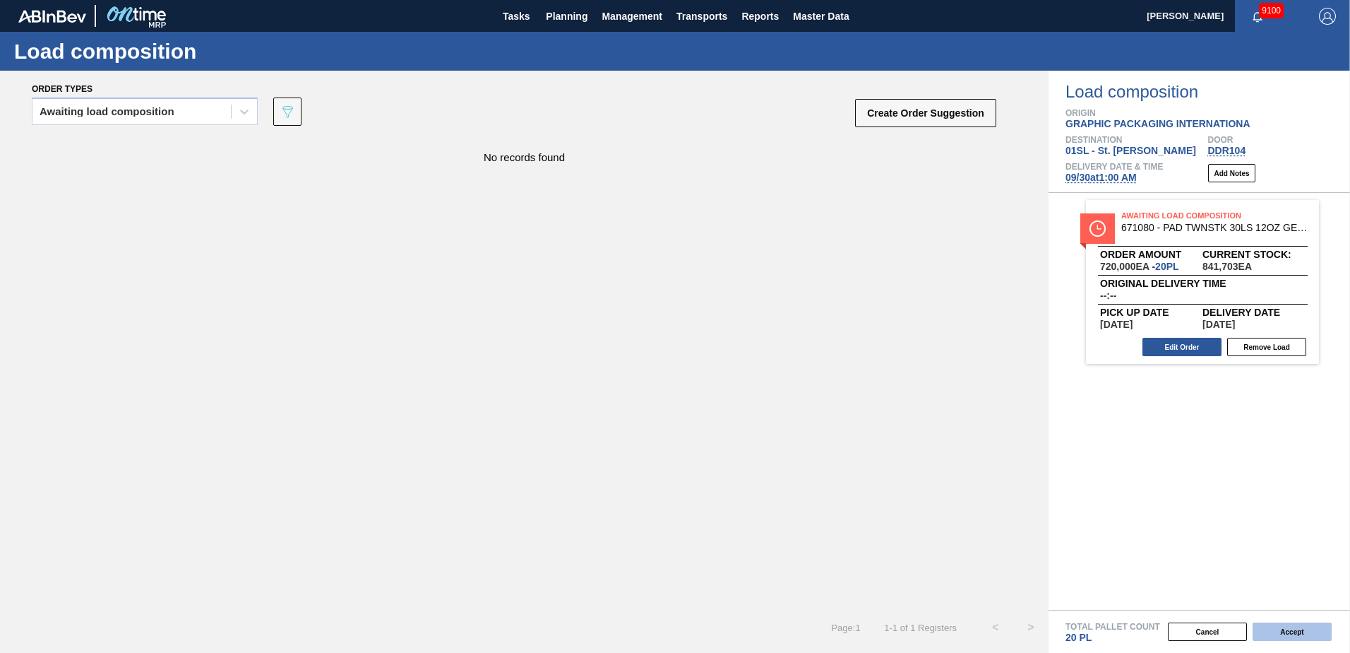
click at [1304, 632] on button "Accept" at bounding box center [1292, 631] width 79 height 18
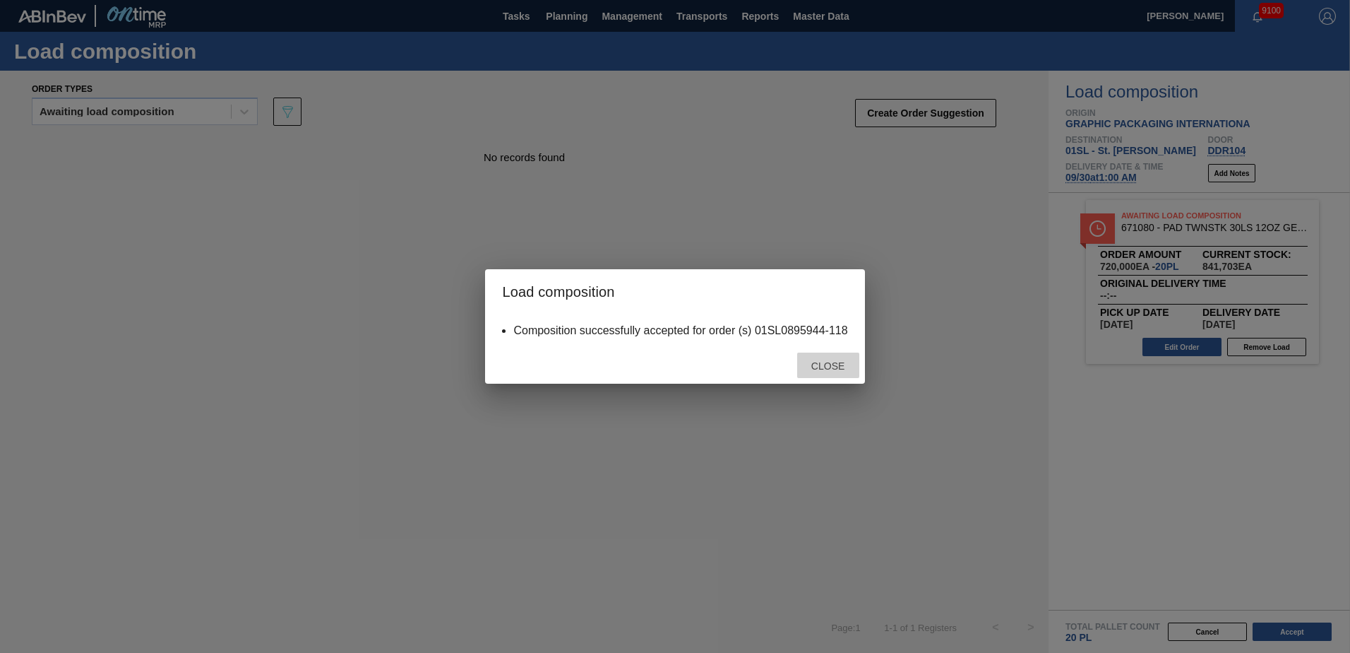
click at [840, 365] on span "Close" at bounding box center [828, 365] width 56 height 11
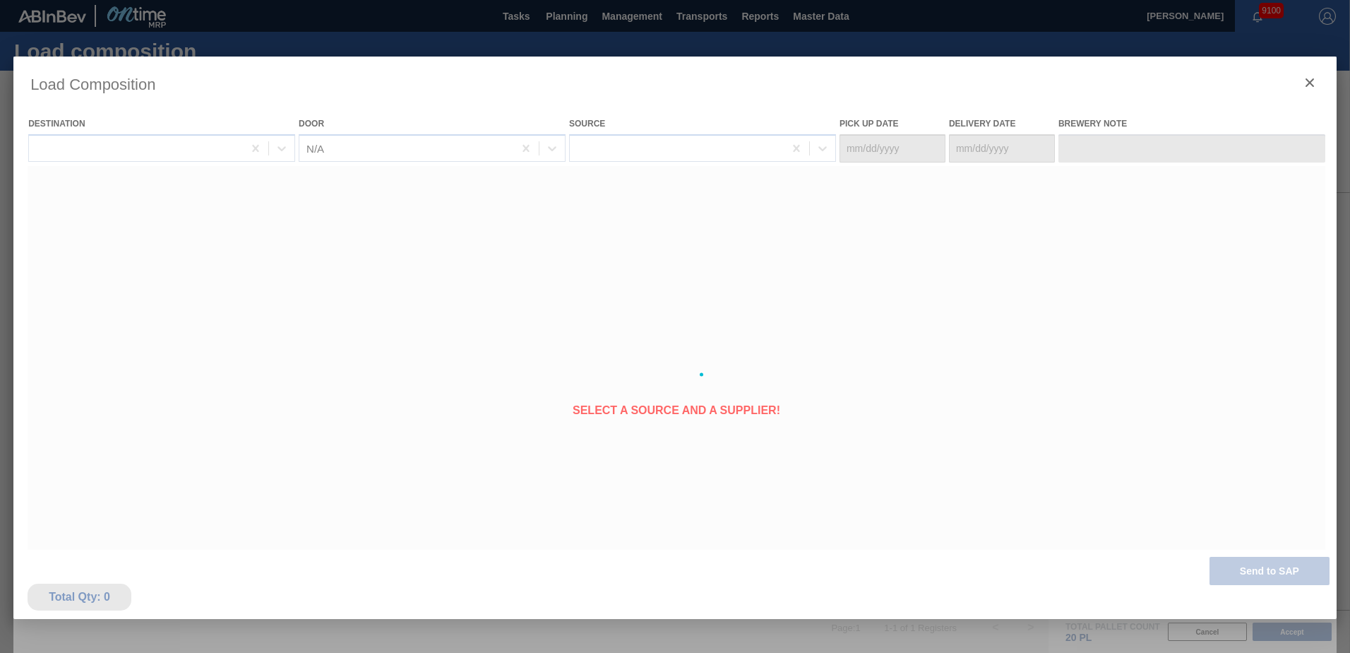
type Date "[DATE]"
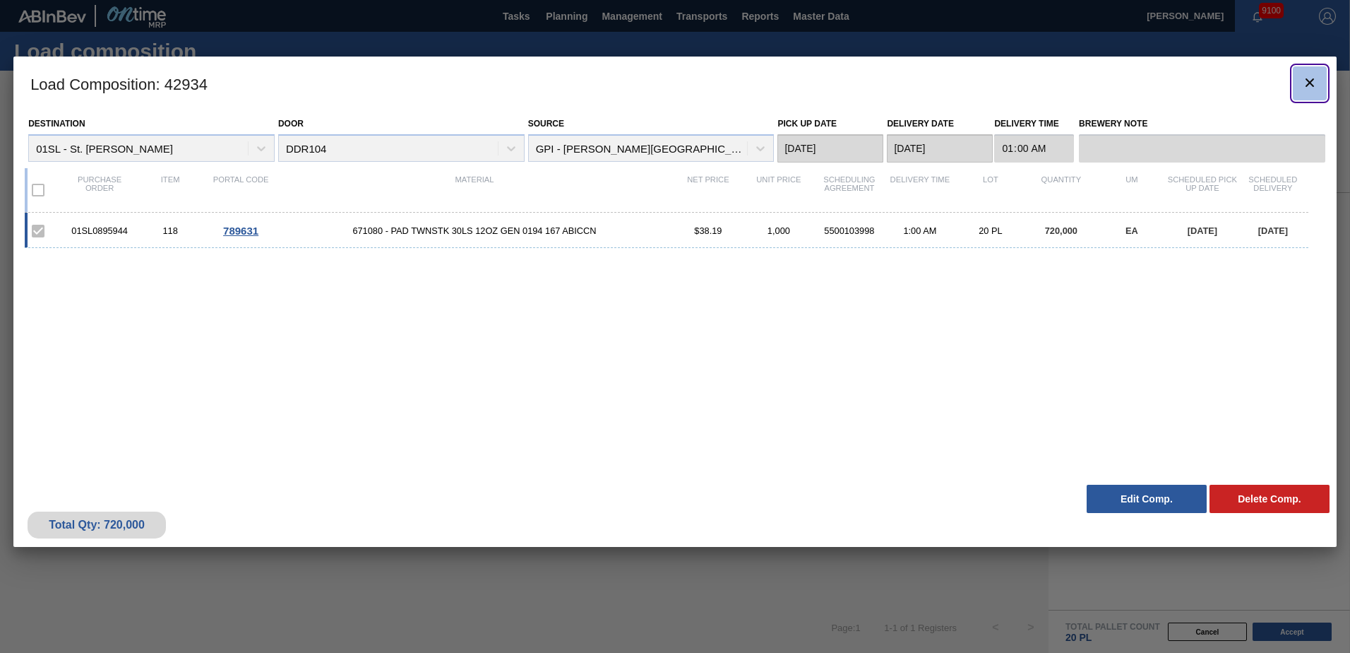
click at [1309, 88] on icon "botão de ícone" at bounding box center [1310, 82] width 17 height 17
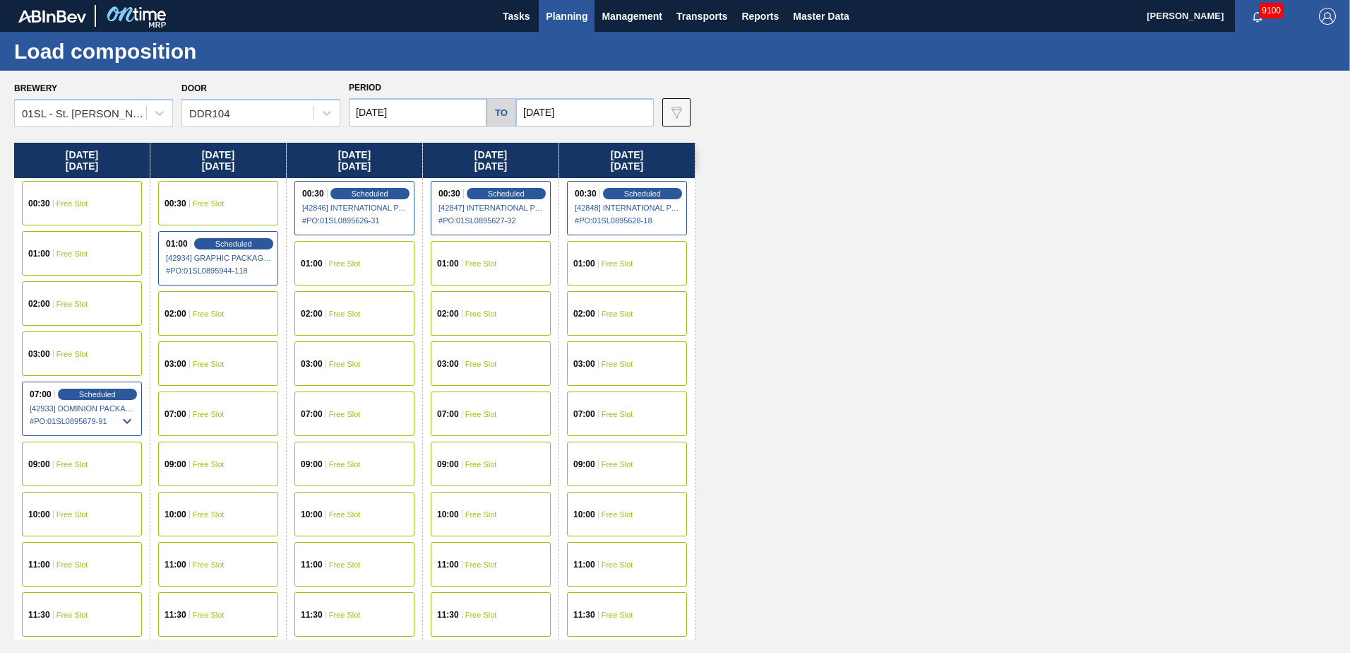
click at [566, 22] on span "Planning" at bounding box center [567, 16] width 42 height 17
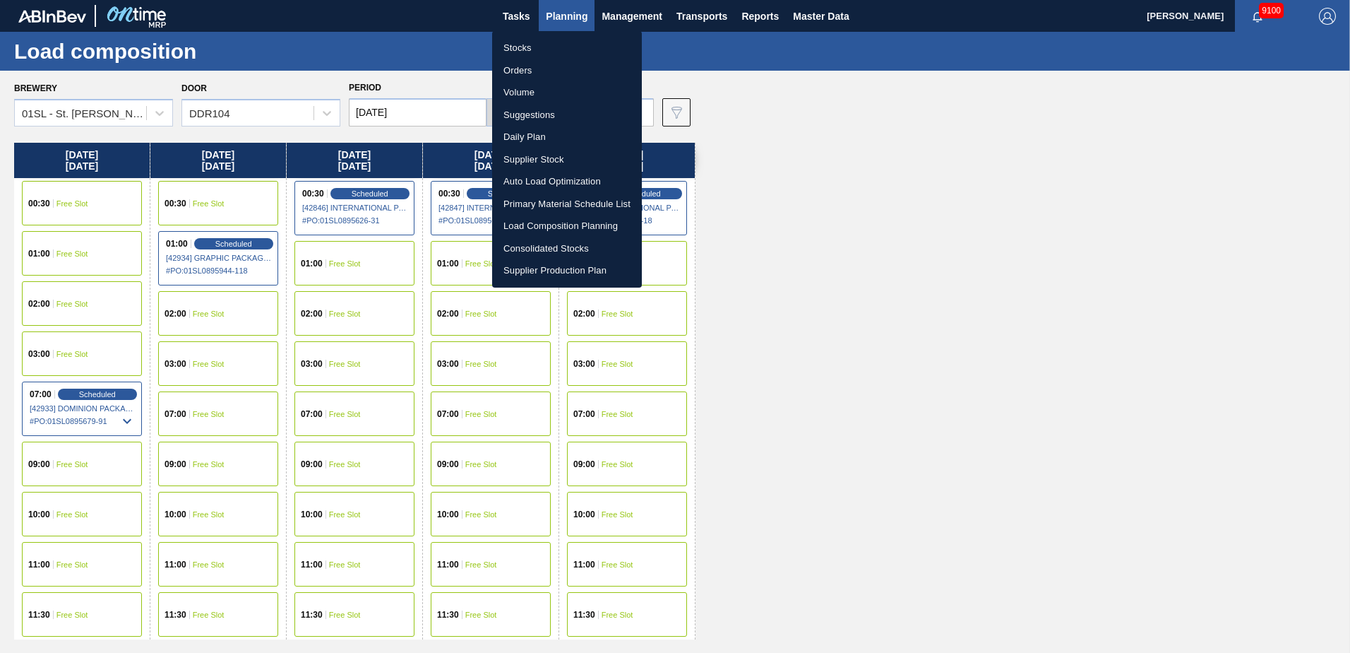
click at [542, 119] on li "Suggestions" at bounding box center [567, 115] width 150 height 23
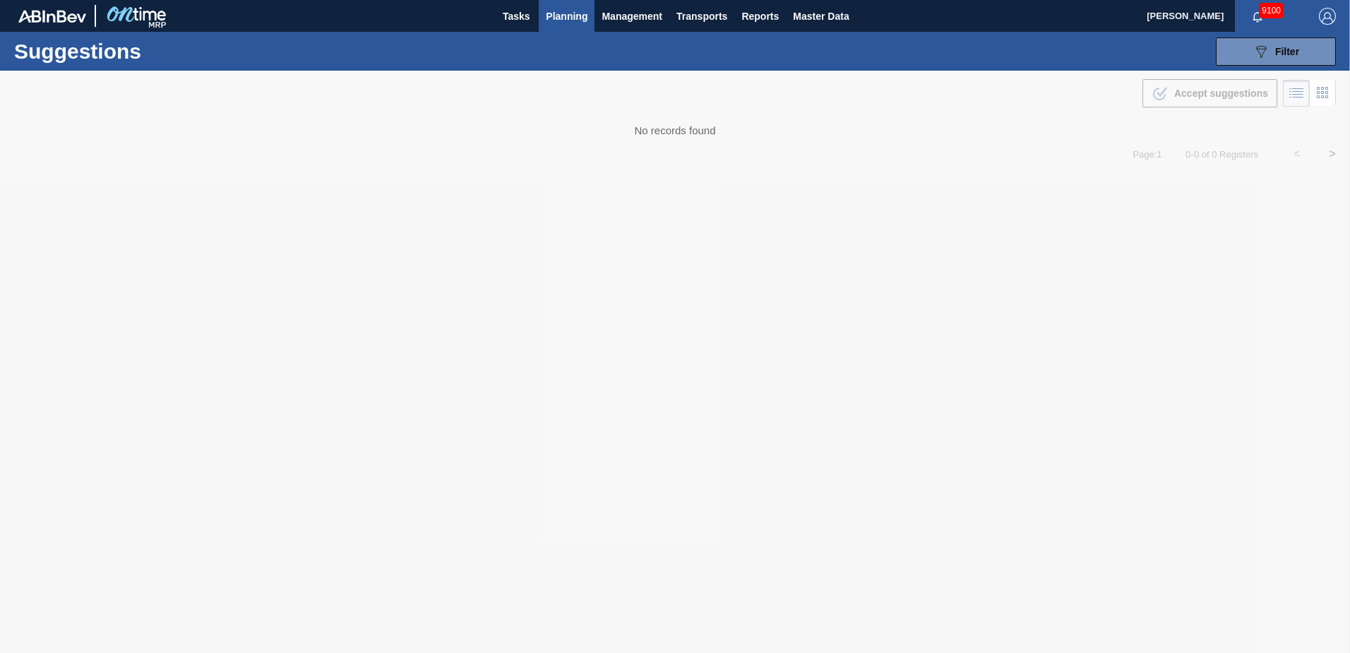
type from "[DATE]"
type to "[DATE]"
click at [1276, 61] on button "089F7B8B-B2A5-4AFE-B5C0-19BA573D28AC Filter" at bounding box center [1276, 51] width 120 height 28
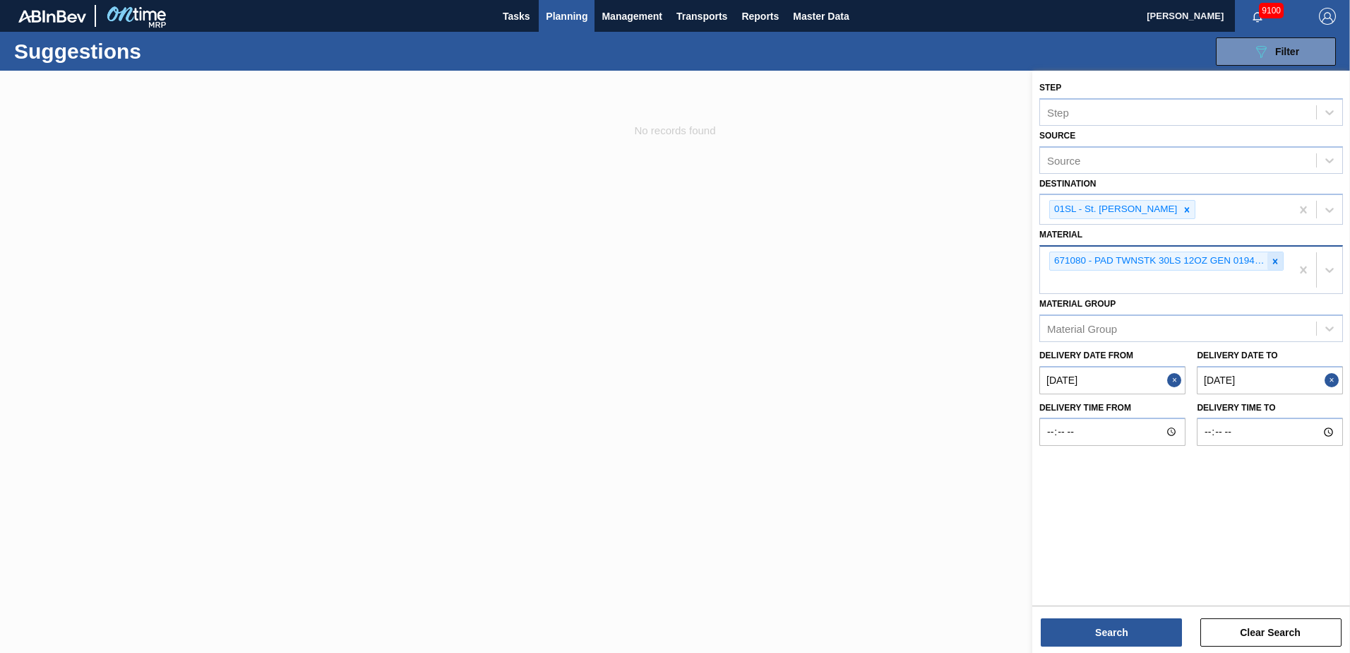
click at [1275, 258] on icon at bounding box center [1276, 261] width 10 height 10
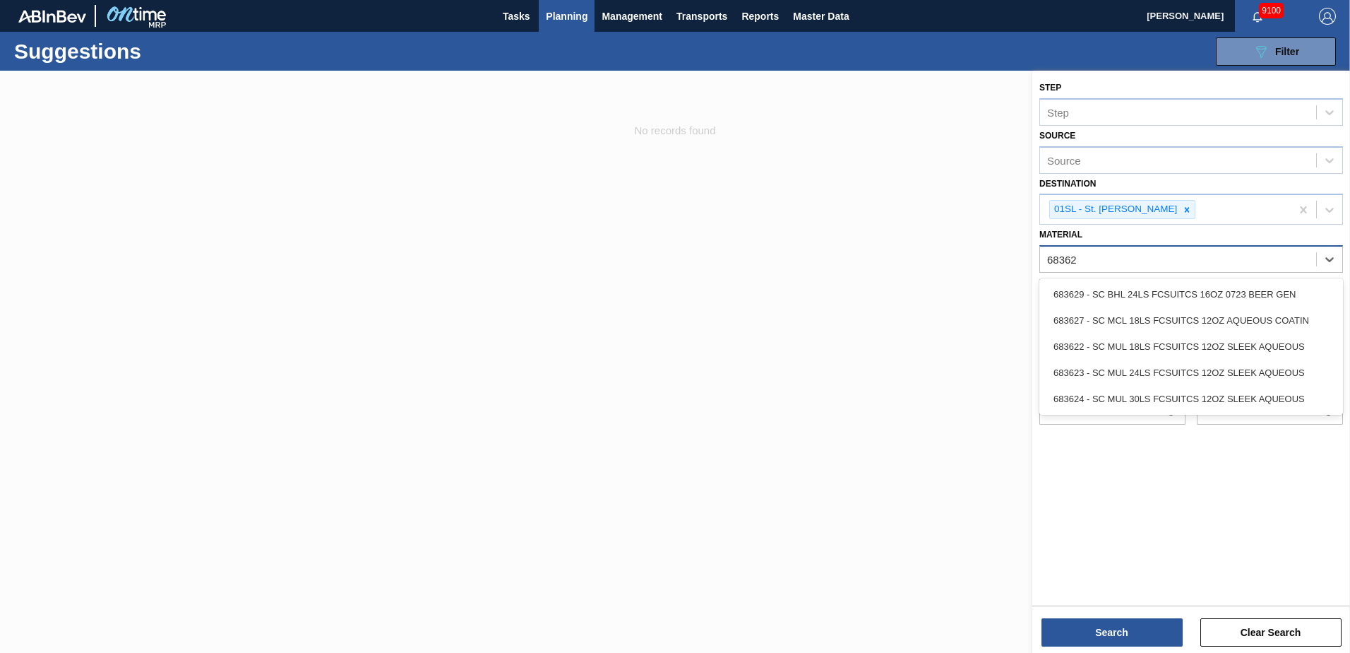
type input "683622"
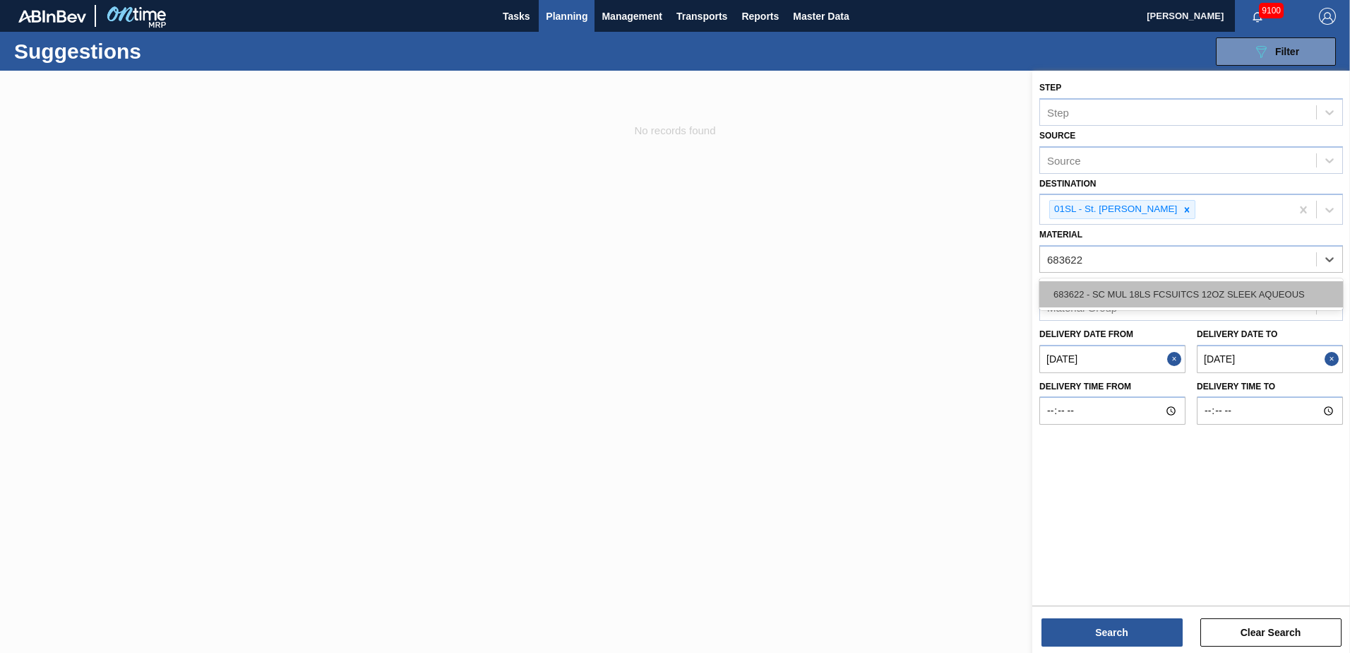
click at [1219, 286] on div "683622 - SC MUL 18LS FCSUITCS 12OZ SLEEK AQUEOUS" at bounding box center [1192, 294] width 304 height 26
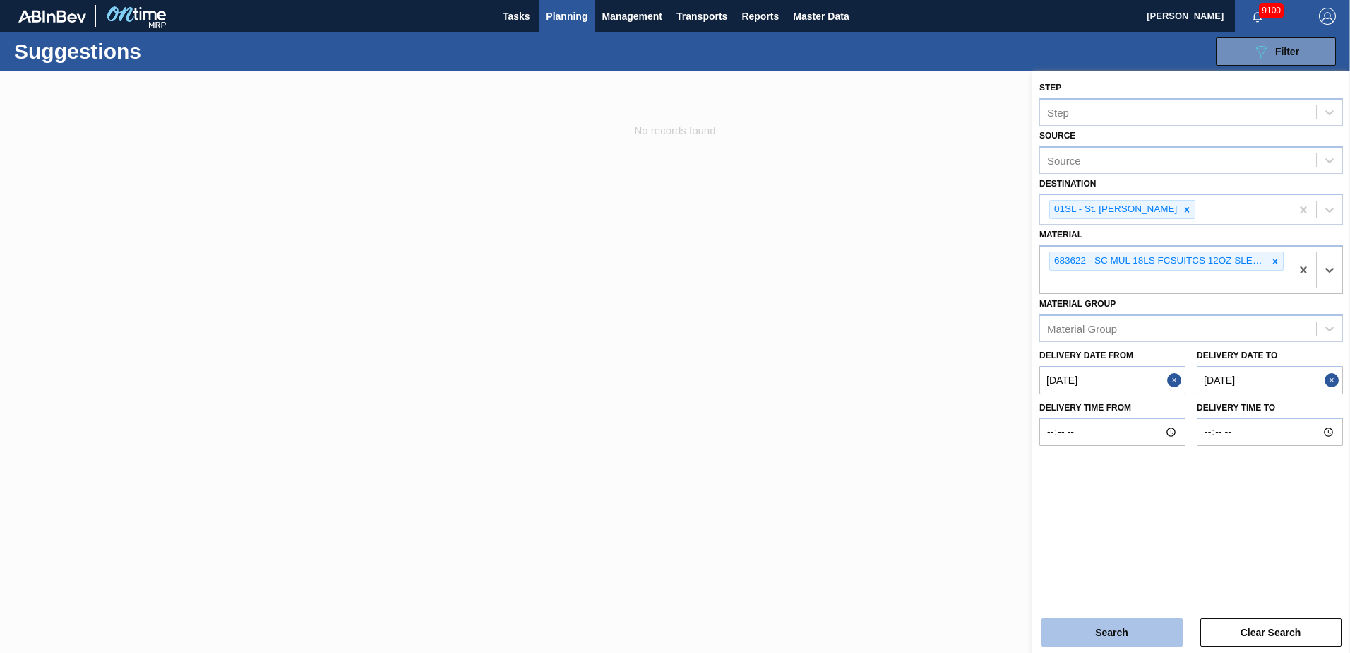
click at [1078, 640] on button "Search" at bounding box center [1112, 632] width 141 height 28
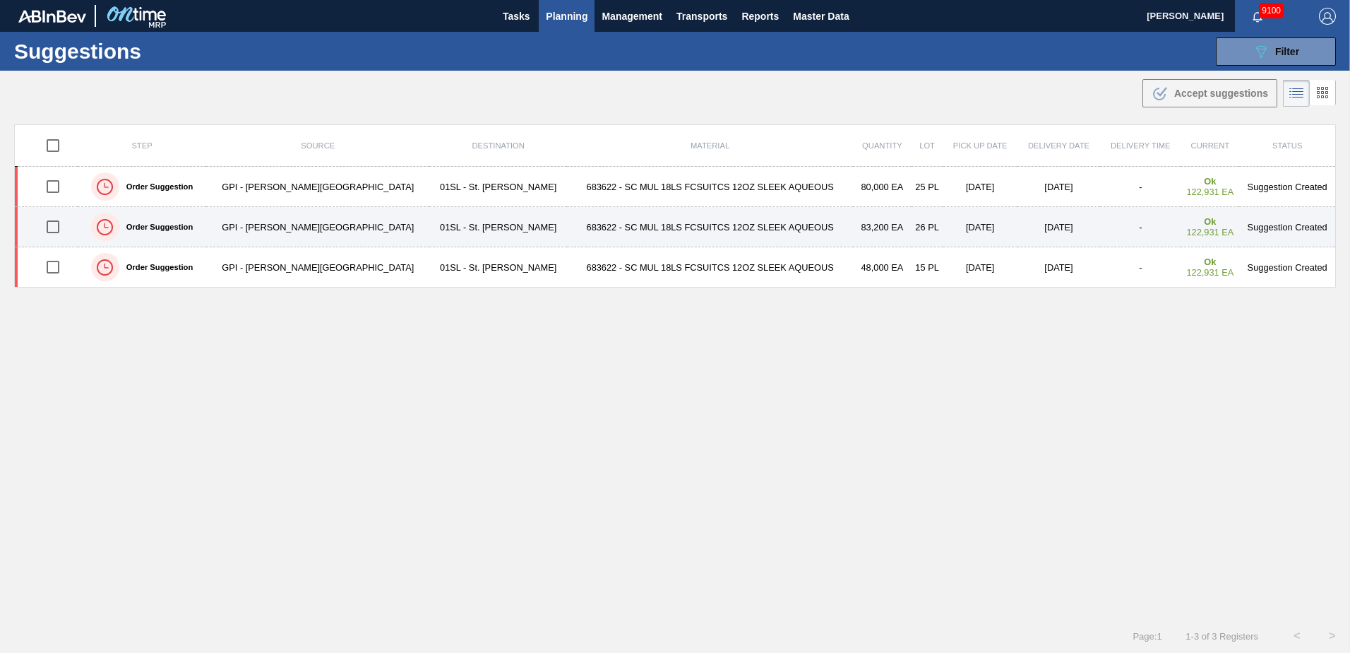
click at [52, 228] on input "checkbox" at bounding box center [53, 227] width 30 height 30
checkbox input "true"
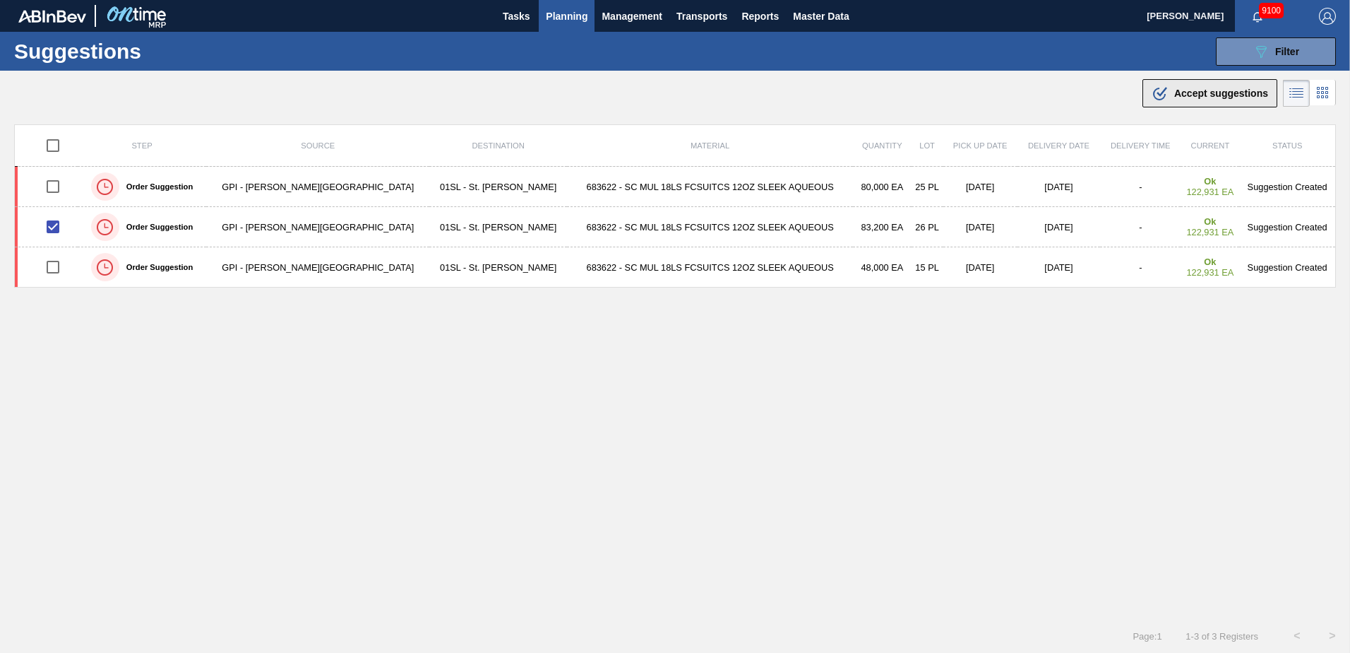
click at [1146, 96] on button ".b{fill:var(--color-action-default)} Accept suggestions" at bounding box center [1210, 93] width 135 height 28
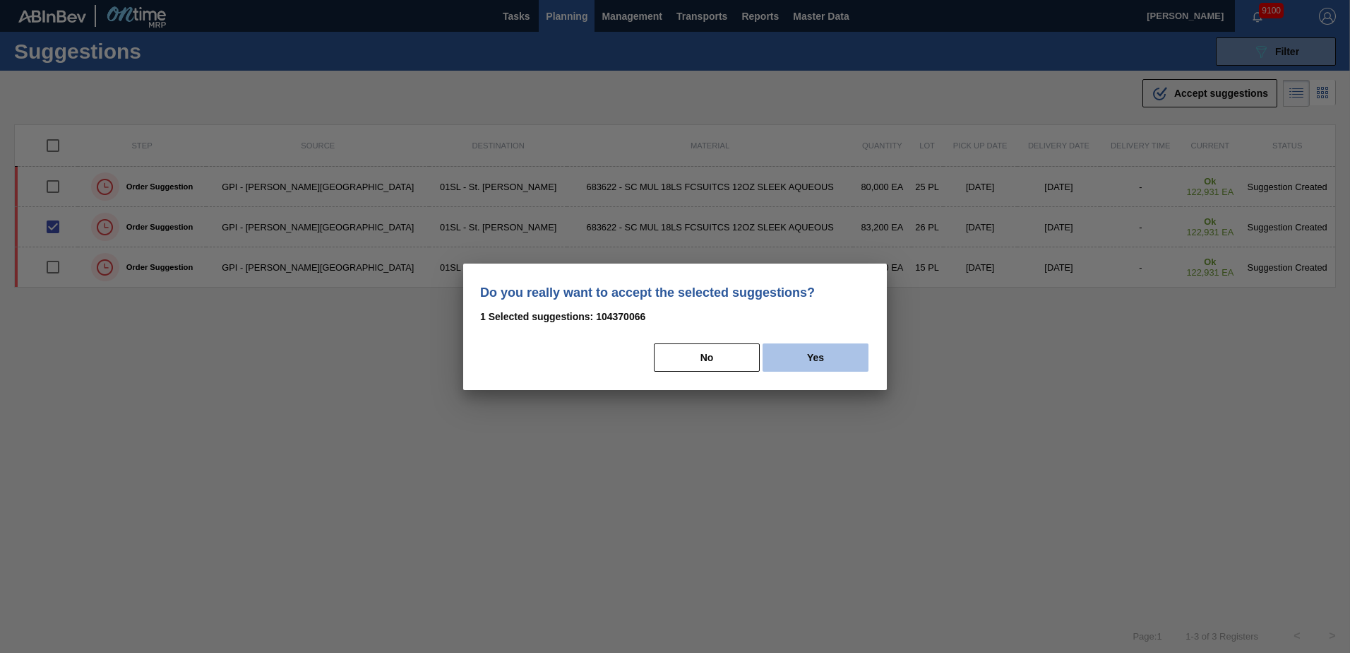
click at [835, 359] on button "Yes" at bounding box center [816, 357] width 106 height 28
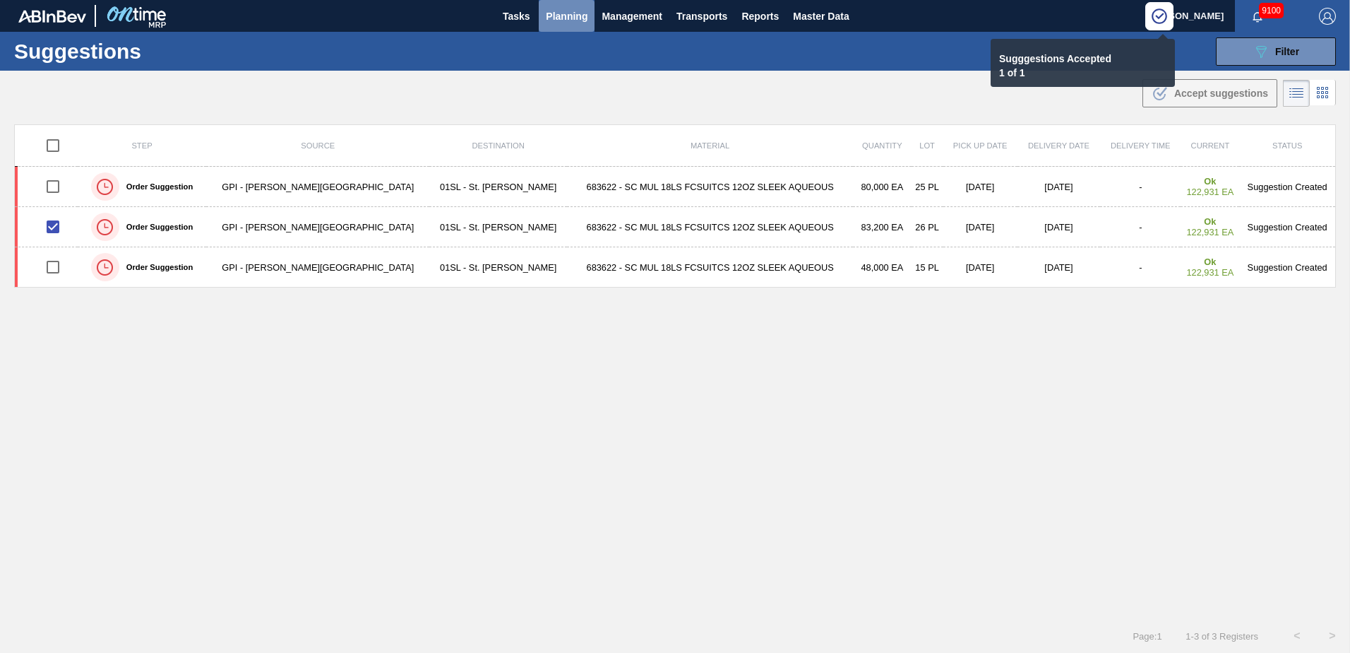
click at [571, 18] on span "Planning" at bounding box center [567, 16] width 42 height 17
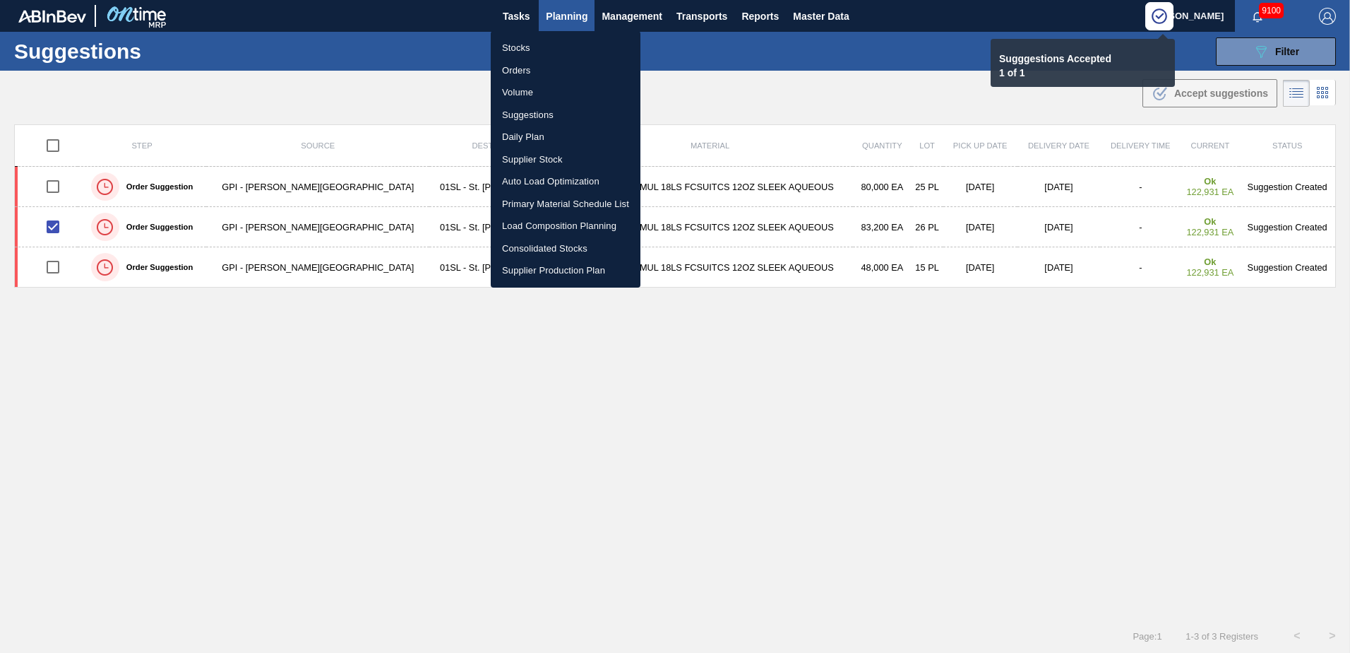
click at [537, 223] on li "Load Composition Planning" at bounding box center [566, 226] width 150 height 23
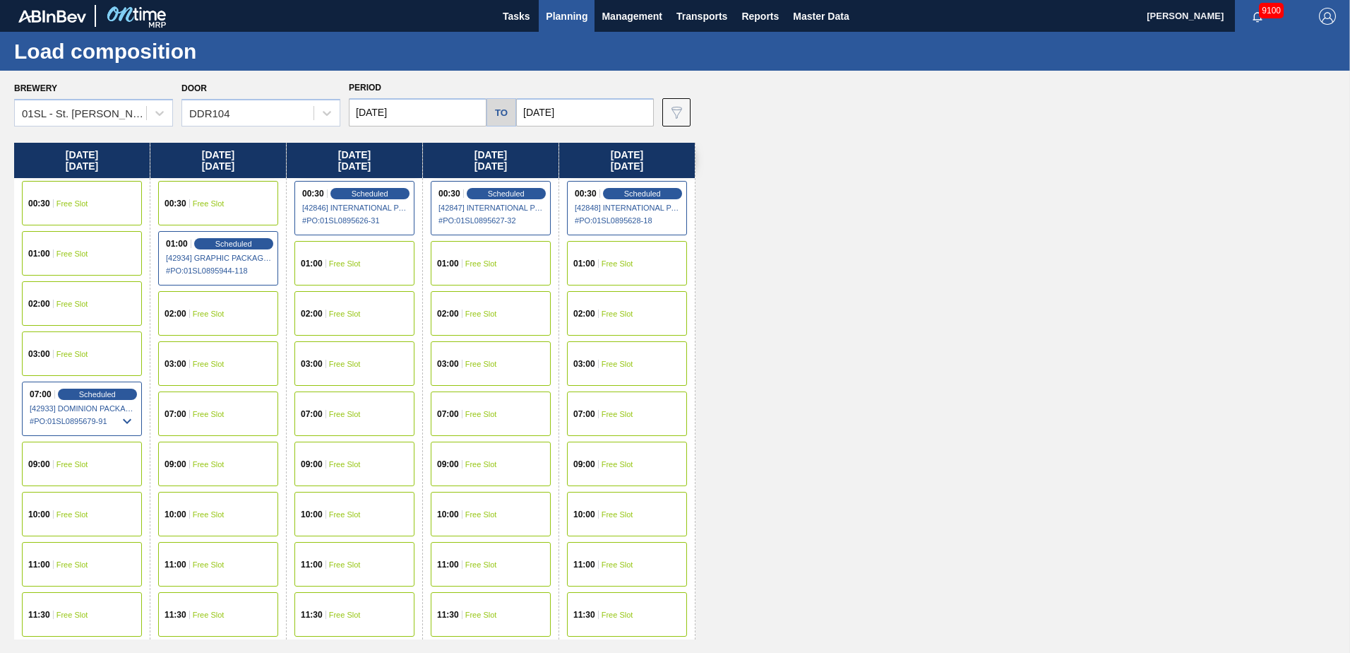
click at [64, 258] on div "01:00 Free Slot" at bounding box center [82, 253] width 120 height 44
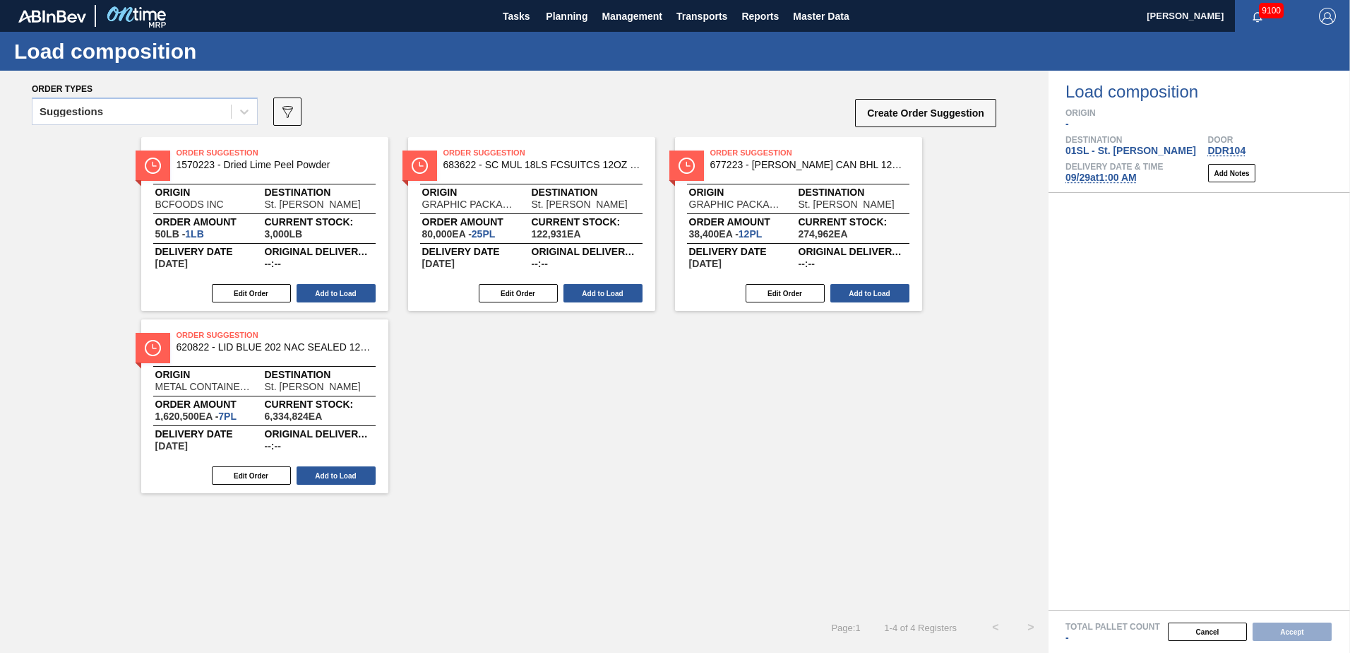
click at [227, 126] on div "Suggestions" at bounding box center [145, 115] width 226 height 37
click at [121, 123] on div "Suggestions" at bounding box center [145, 111] width 226 height 28
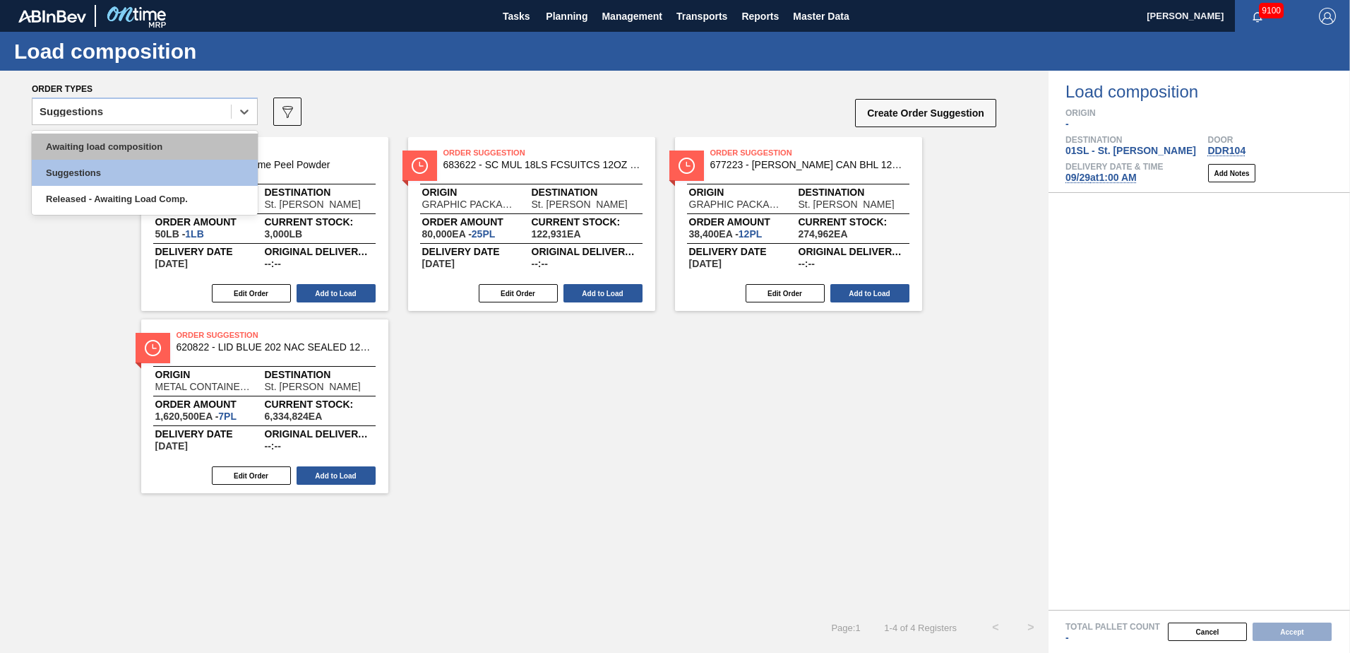
click at [99, 138] on div "Awaiting load composition" at bounding box center [145, 146] width 226 height 26
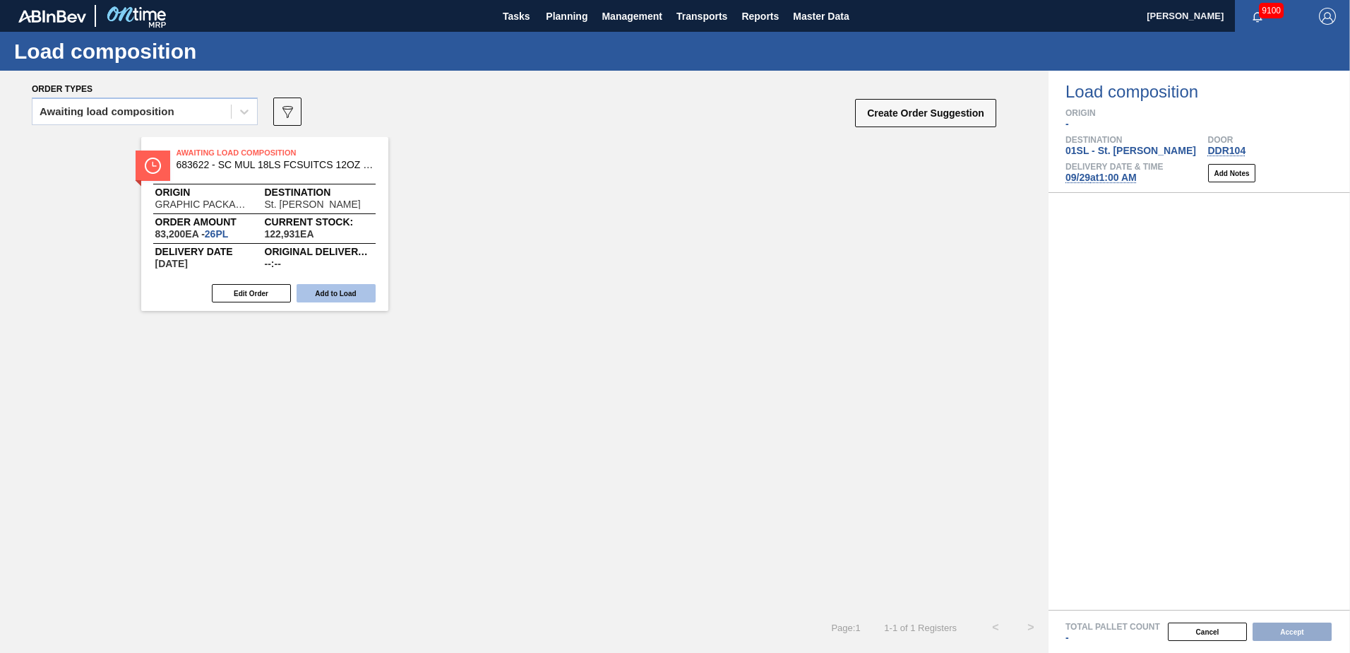
click at [328, 291] on button "Add to Load" at bounding box center [336, 293] width 79 height 18
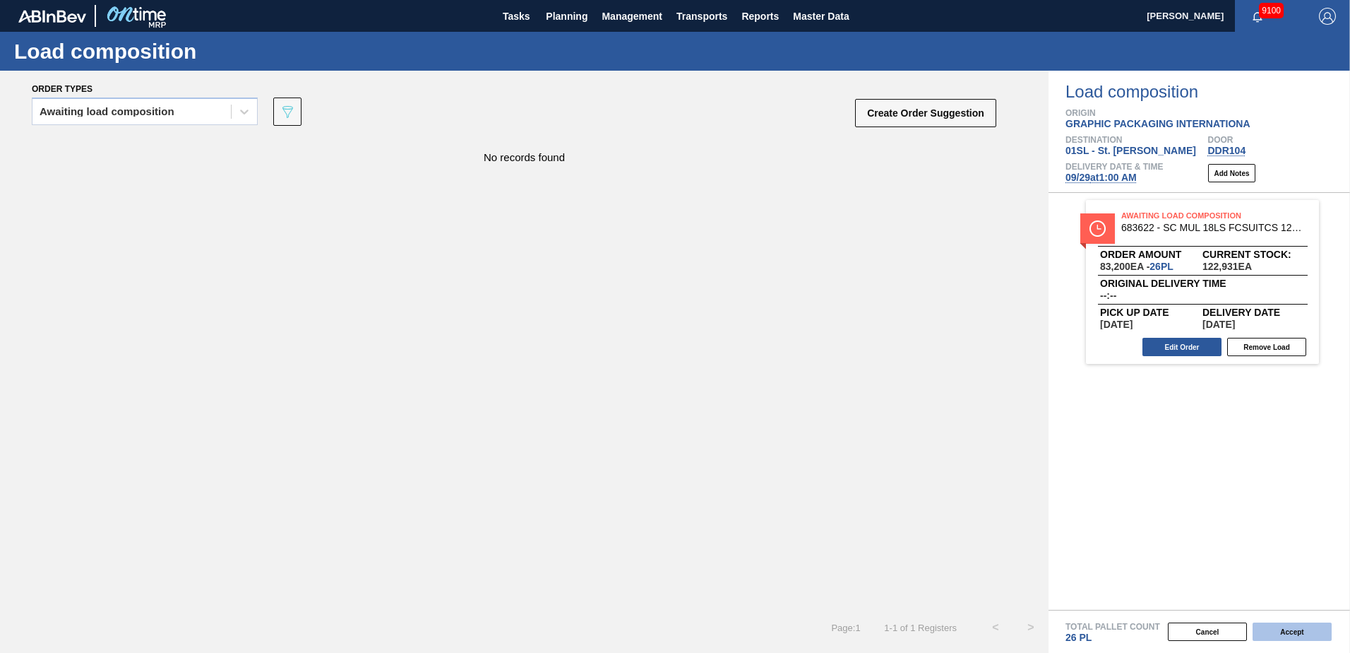
click at [1309, 629] on button "Accept" at bounding box center [1292, 631] width 79 height 18
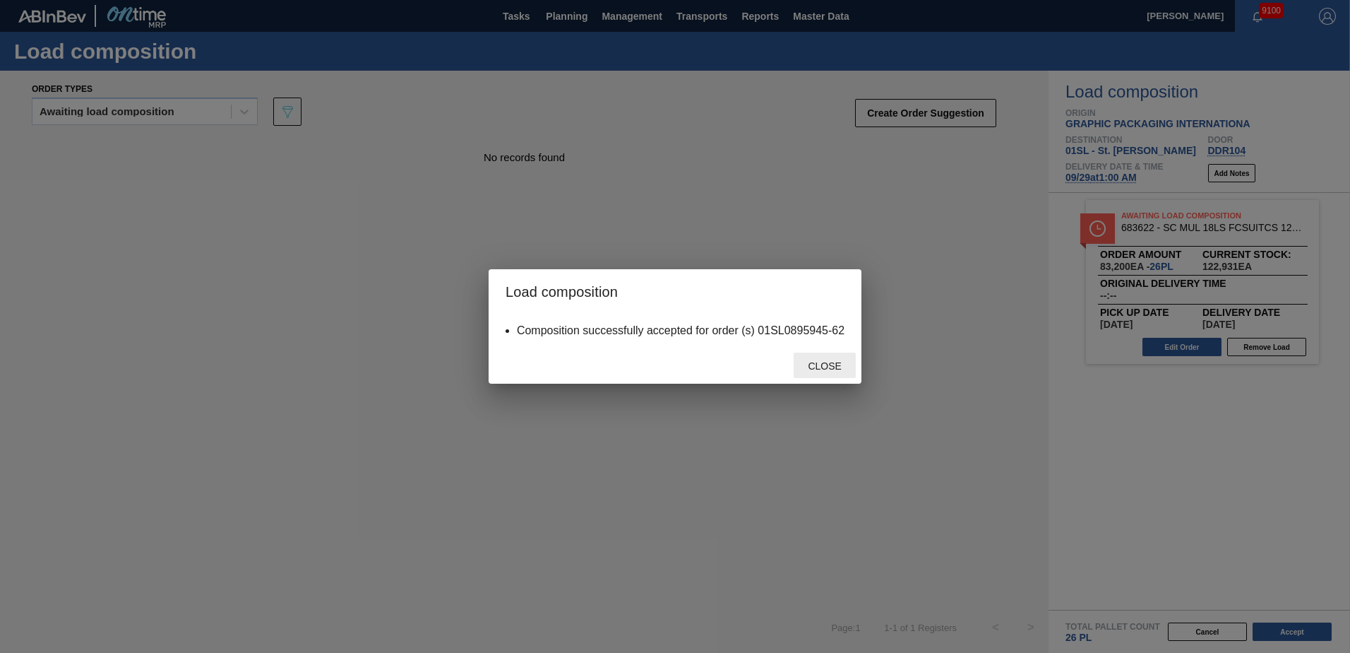
click at [826, 363] on span "Close" at bounding box center [825, 365] width 56 height 11
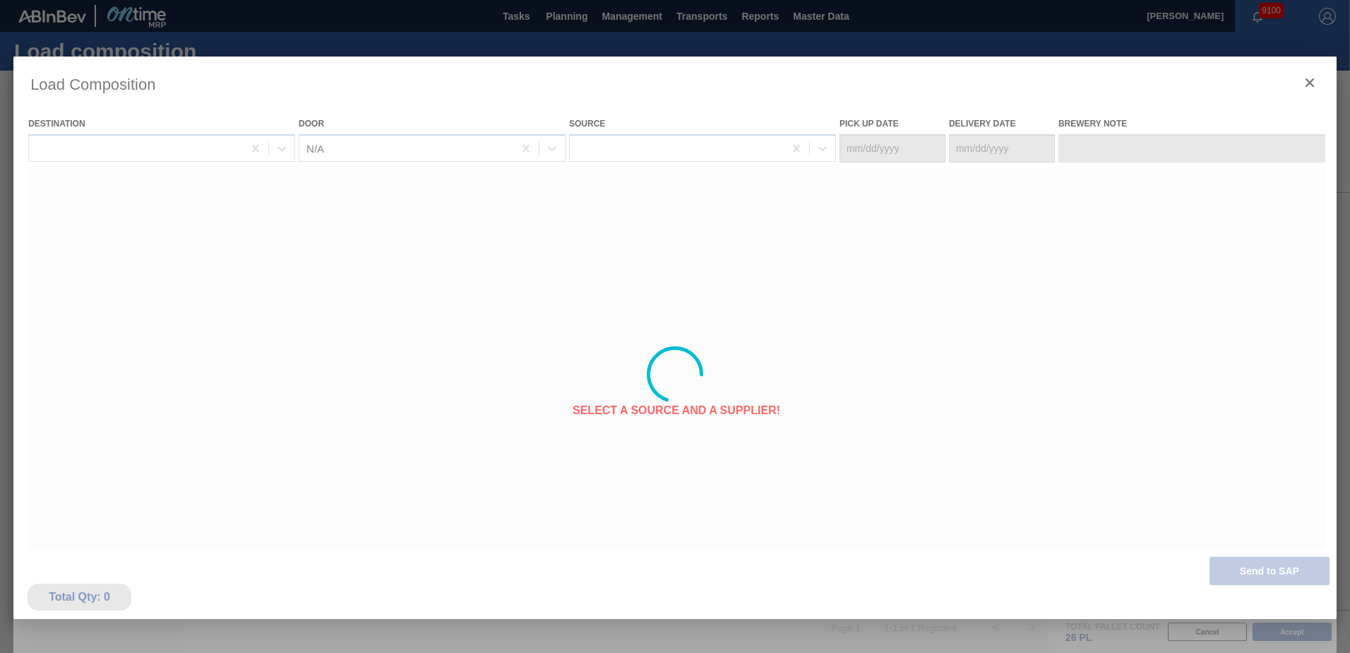
type Date "[DATE]"
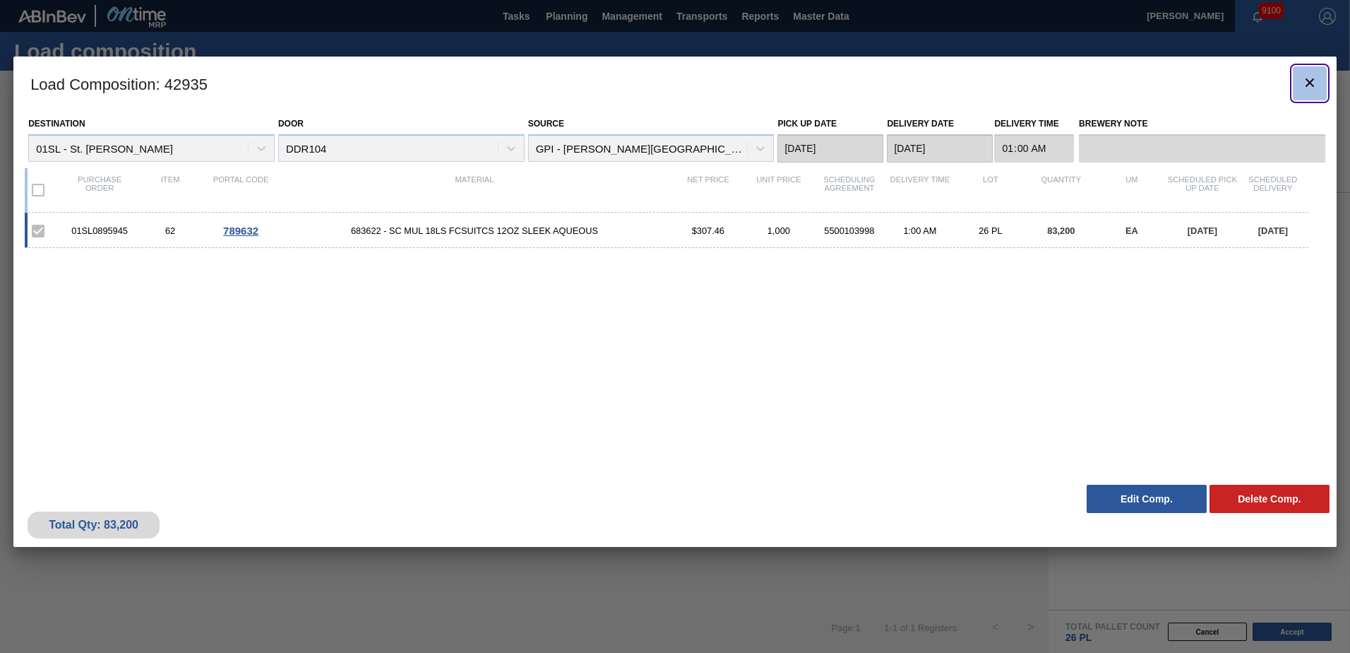
click at [1304, 83] on icon "botão de ícone" at bounding box center [1310, 82] width 17 height 17
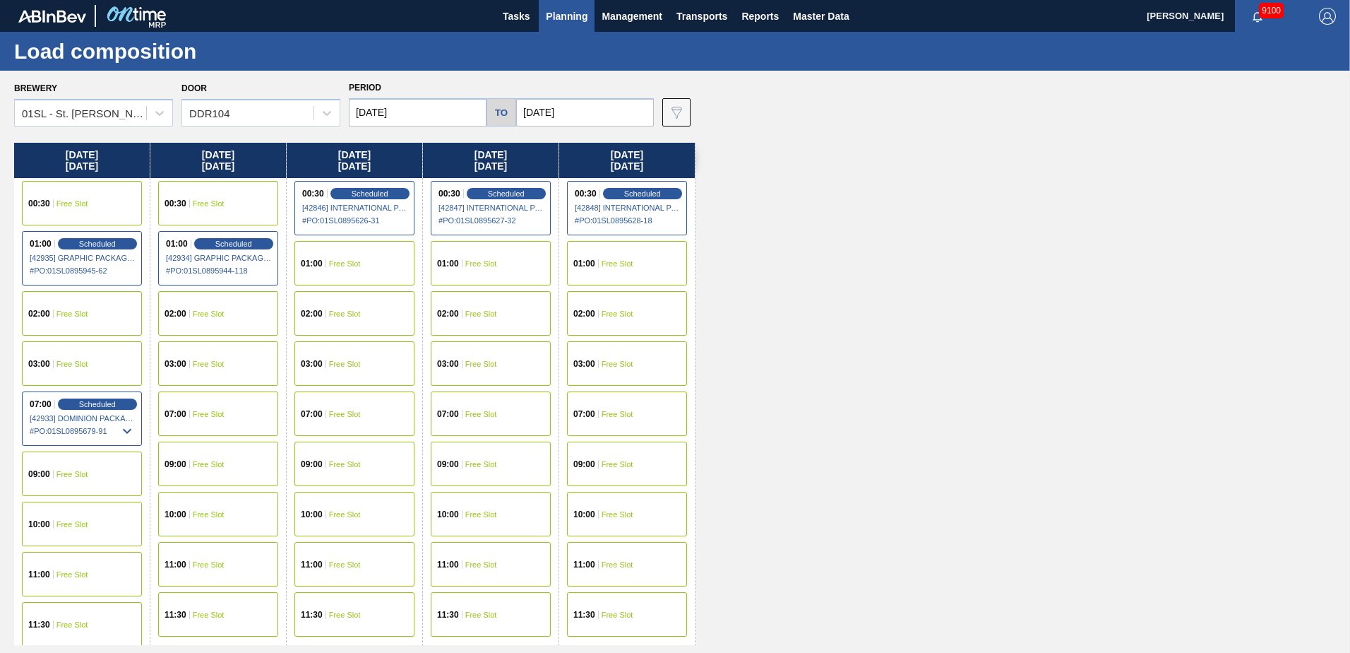
click at [545, 18] on button "Planning" at bounding box center [567, 16] width 56 height 32
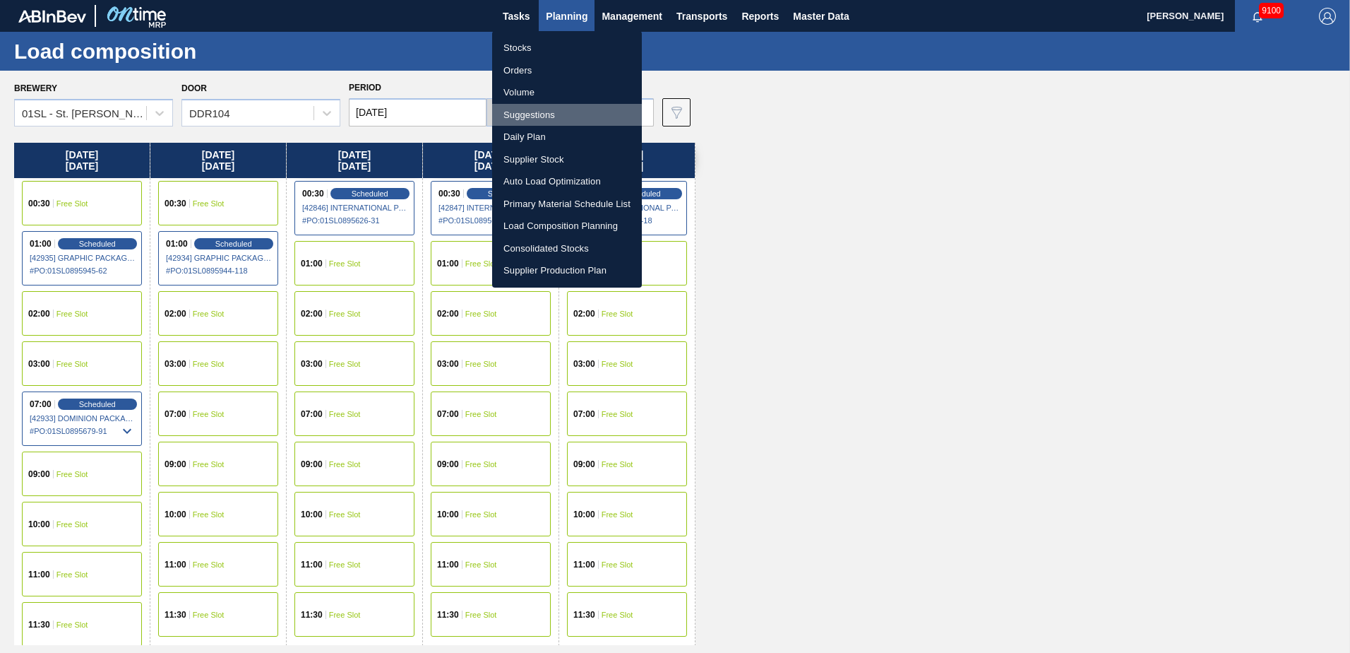
click at [551, 114] on li "Suggestions" at bounding box center [567, 115] width 150 height 23
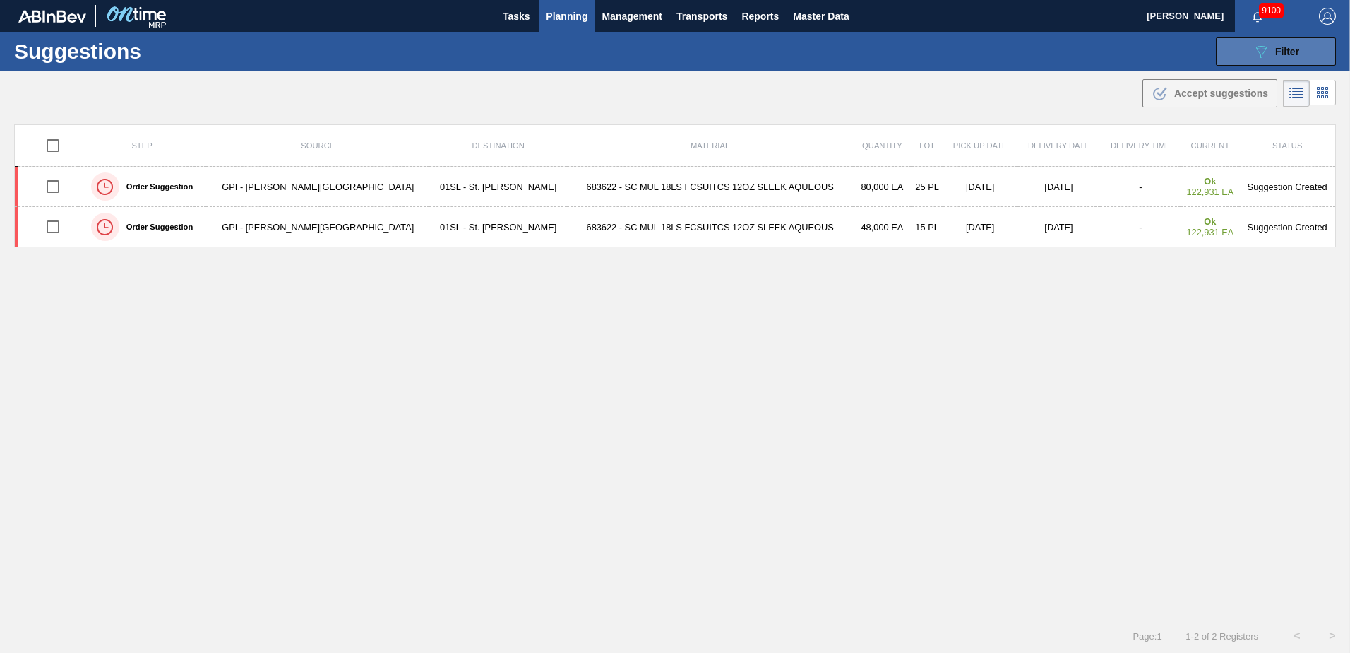
click at [1291, 54] on span "Filter" at bounding box center [1287, 51] width 24 height 11
type from "[DATE]"
type to "[DATE]"
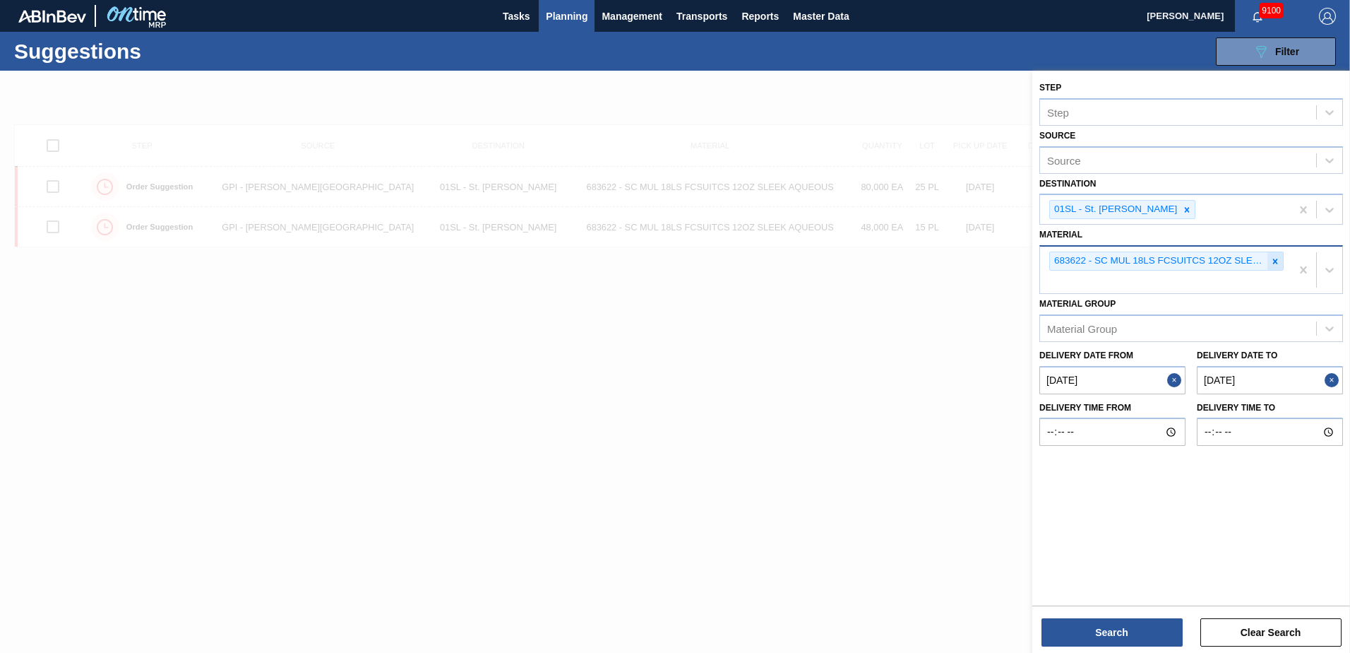
click at [1281, 259] on div at bounding box center [1276, 261] width 16 height 18
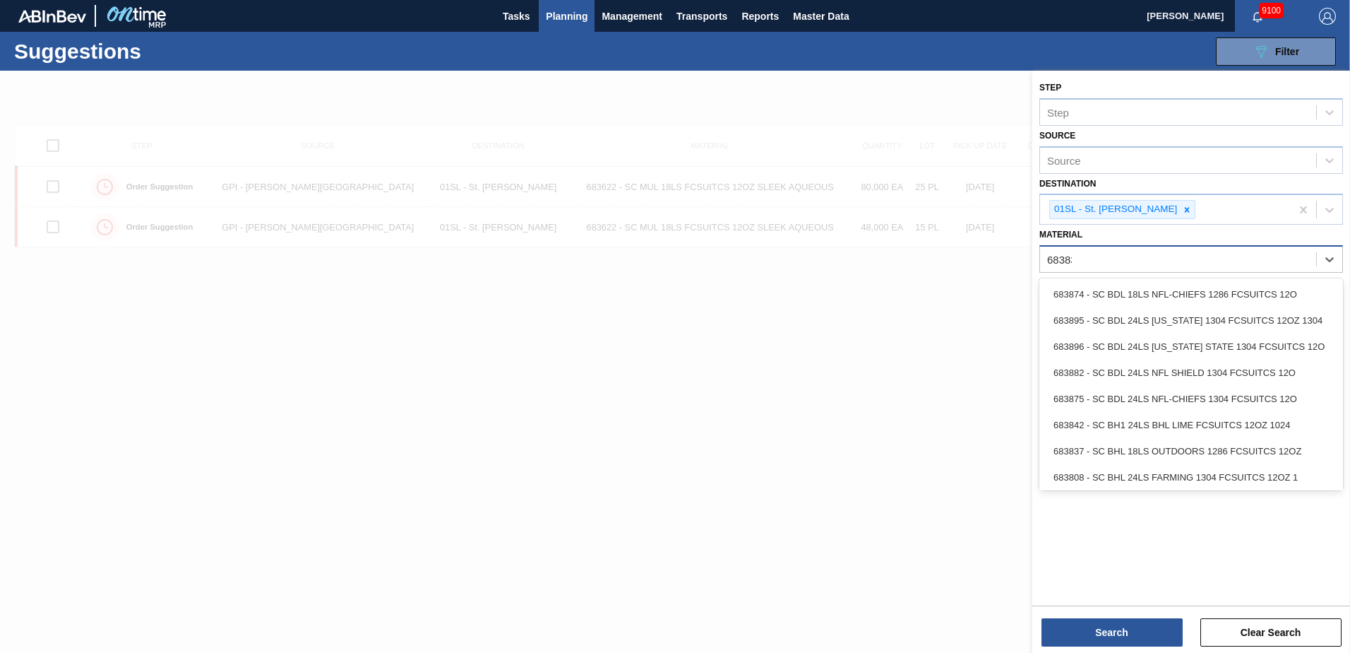
type input "683837"
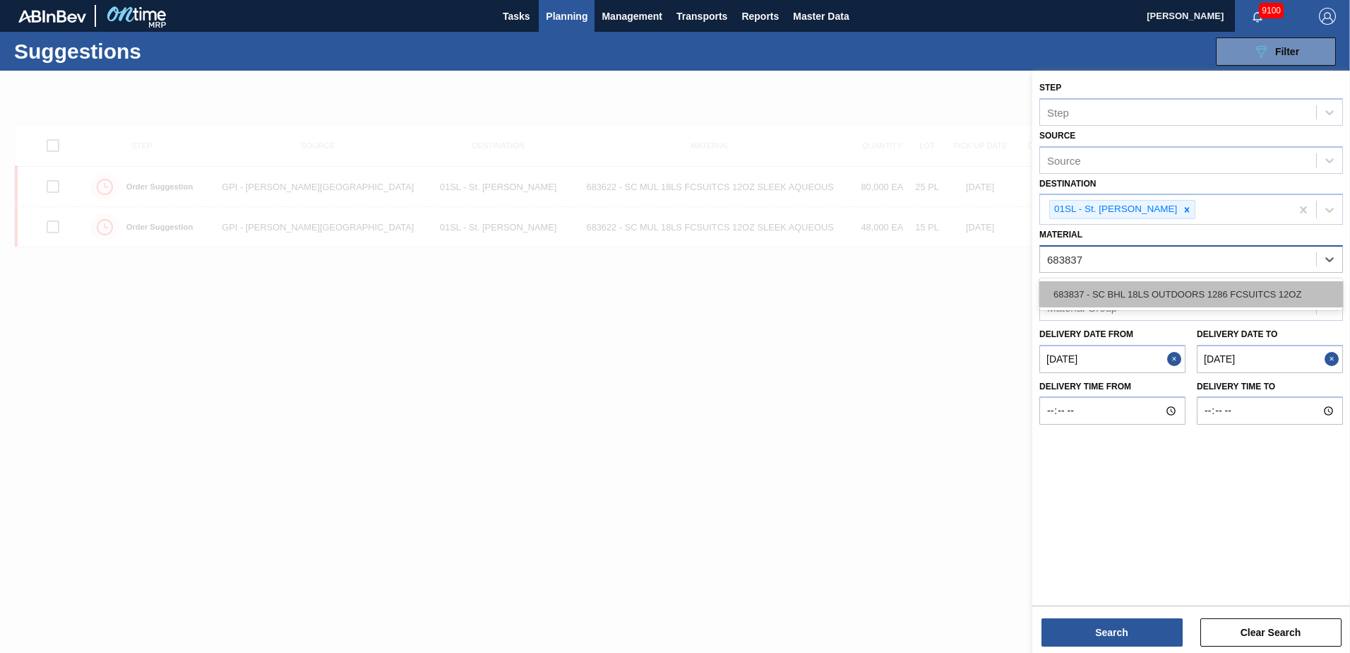
click at [1235, 289] on div "683837 - SC BHL 18LS OUTDOORS 1286 FCSUITCS 12OZ" at bounding box center [1192, 294] width 304 height 26
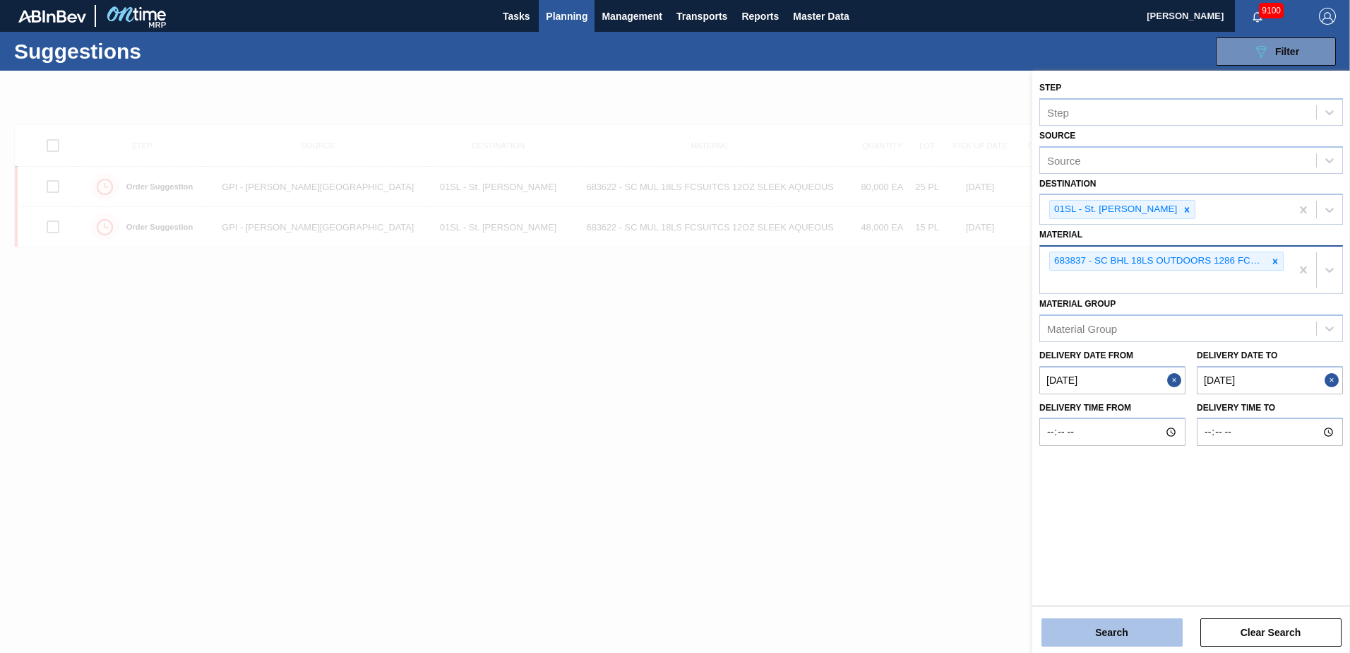
click at [1119, 638] on button "Search" at bounding box center [1112, 632] width 141 height 28
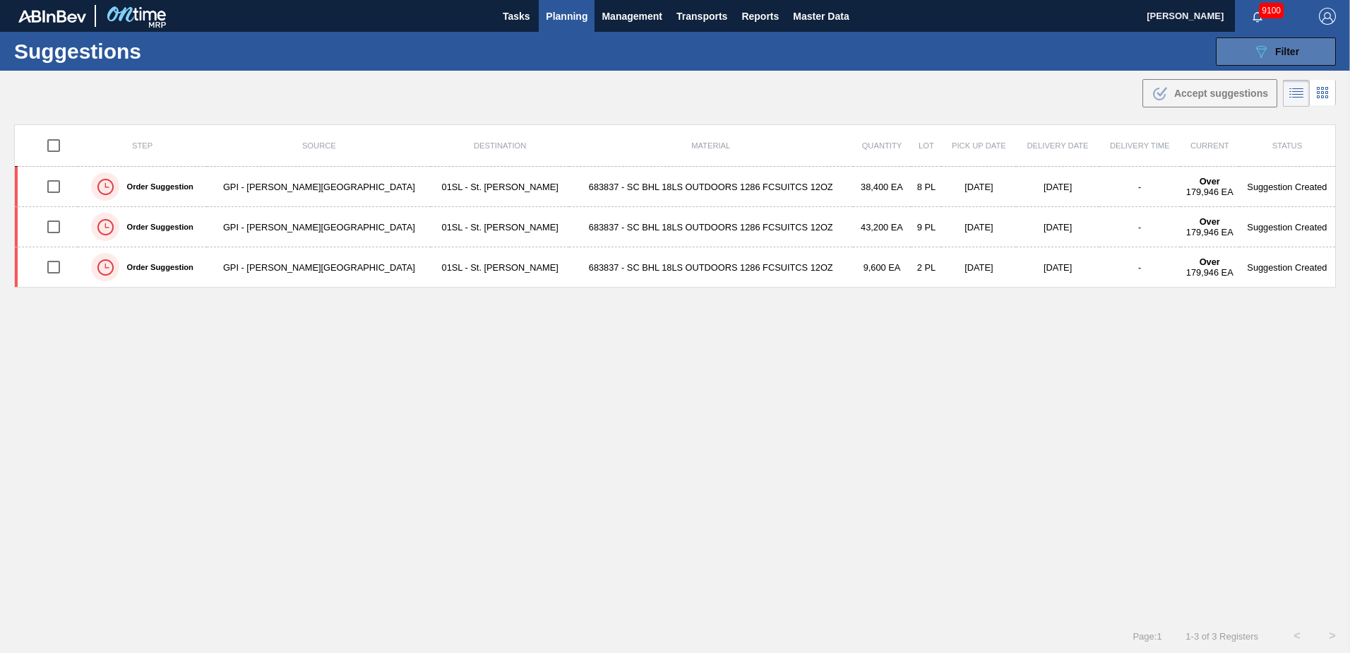
click at [1263, 57] on icon "089F7B8B-B2A5-4AFE-B5C0-19BA573D28AC" at bounding box center [1261, 51] width 17 height 17
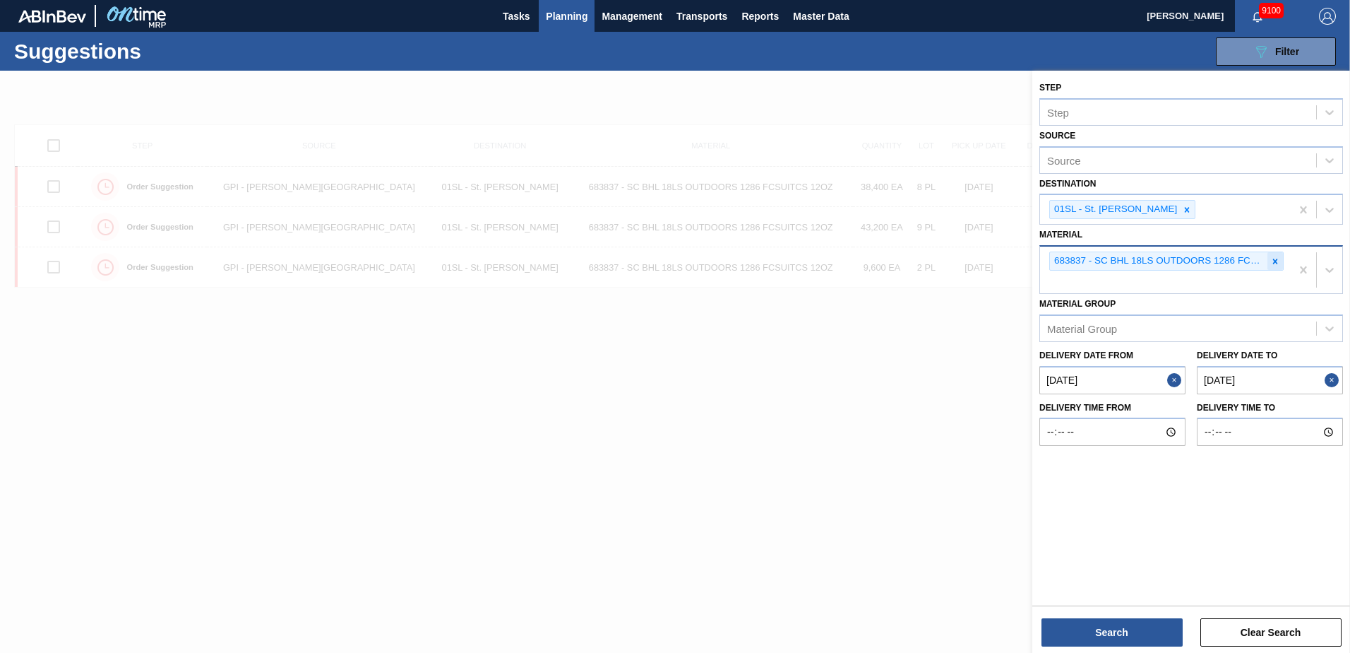
click at [1280, 263] on icon at bounding box center [1276, 261] width 10 height 10
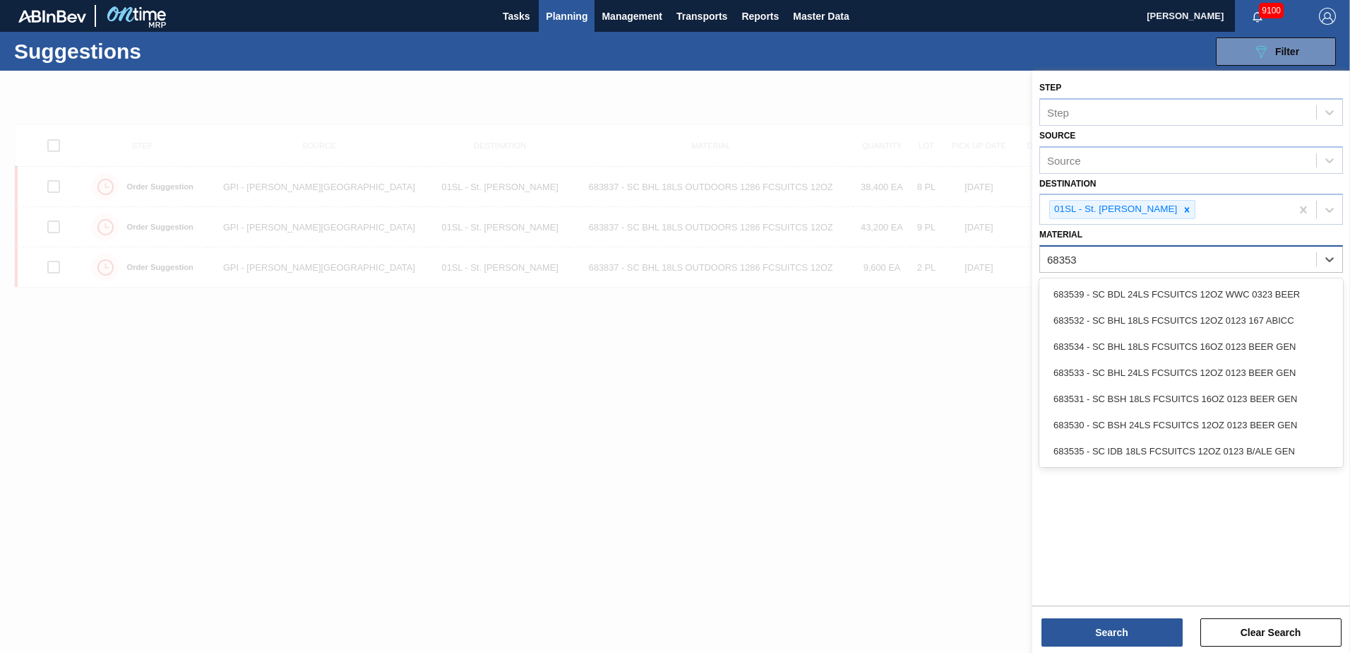
type input "683532"
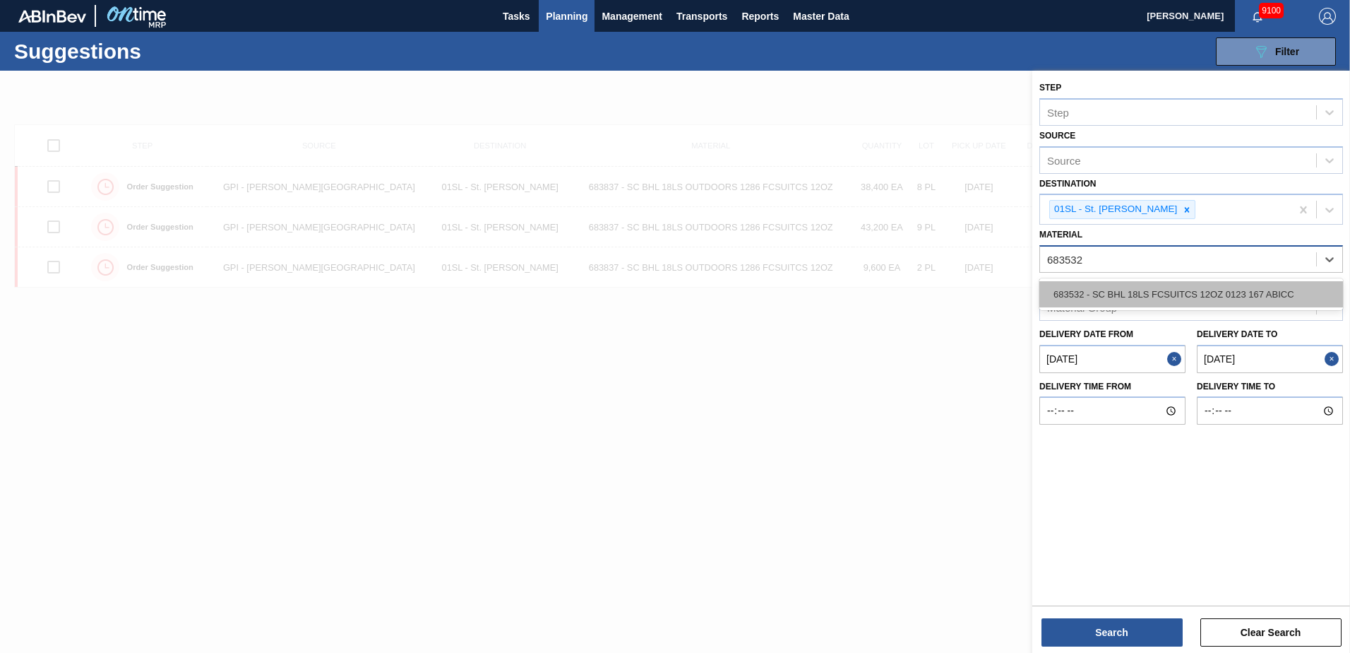
click at [1245, 297] on div "683532 - SC BHL 18LS FCSUITCS 12OZ 0123 167 ABICC" at bounding box center [1192, 294] width 304 height 26
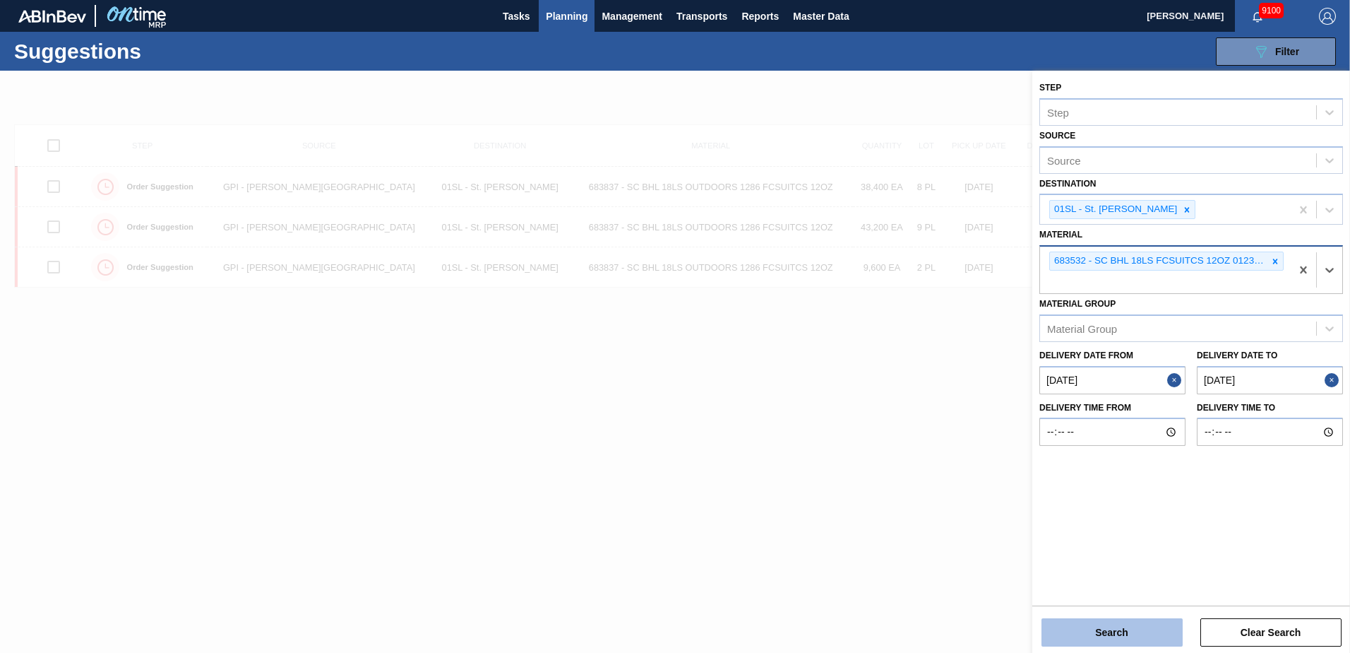
click at [1064, 641] on button "Search" at bounding box center [1112, 632] width 141 height 28
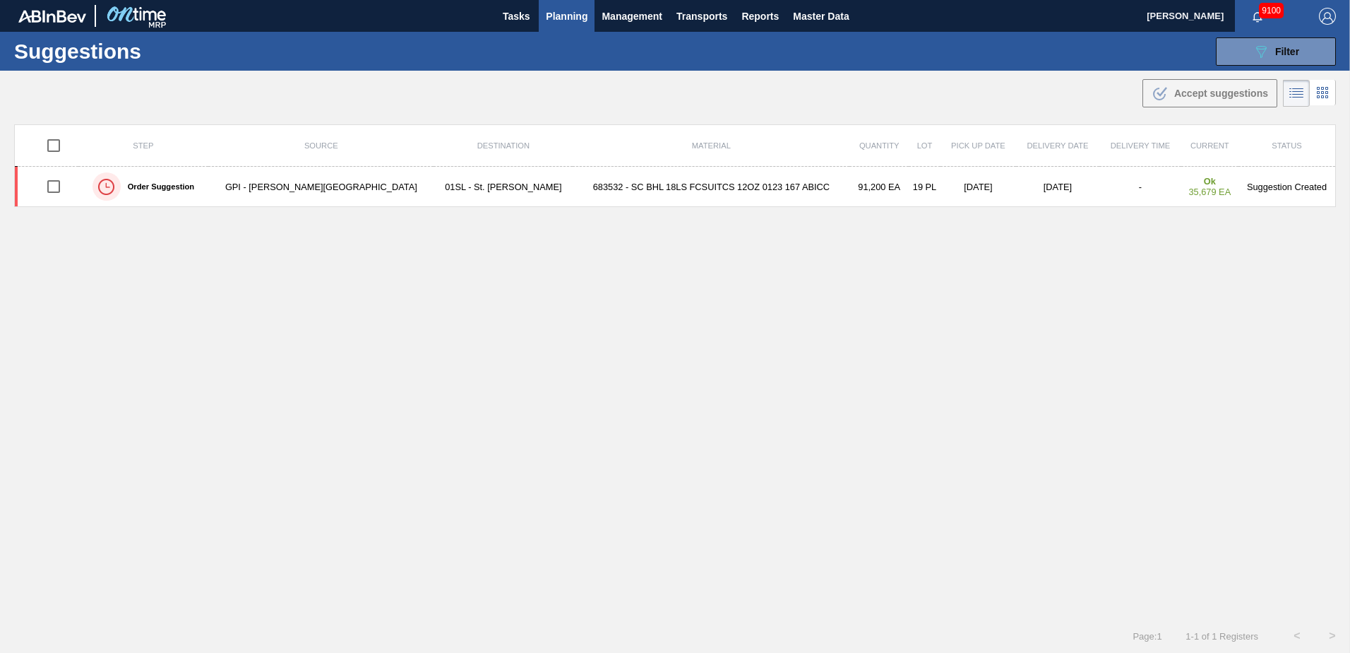
click at [558, 18] on span "Planning" at bounding box center [567, 16] width 42 height 17
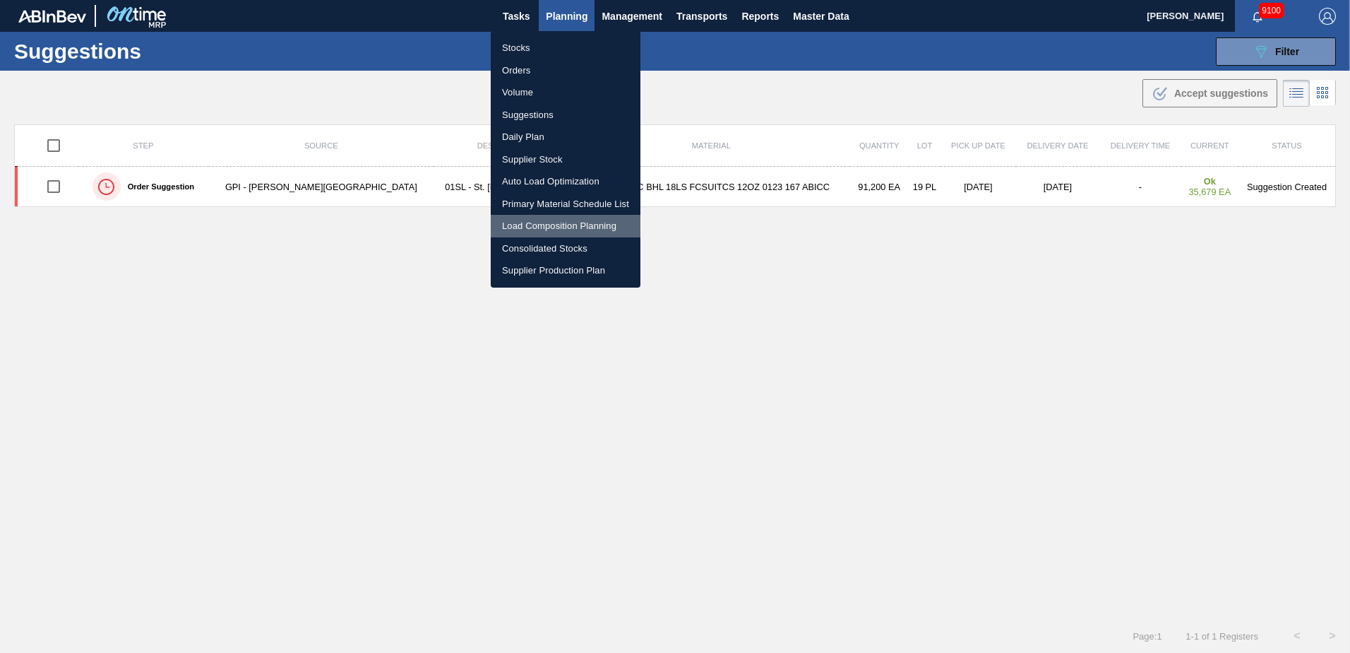
click at [525, 222] on li "Load Composition Planning" at bounding box center [566, 226] width 150 height 23
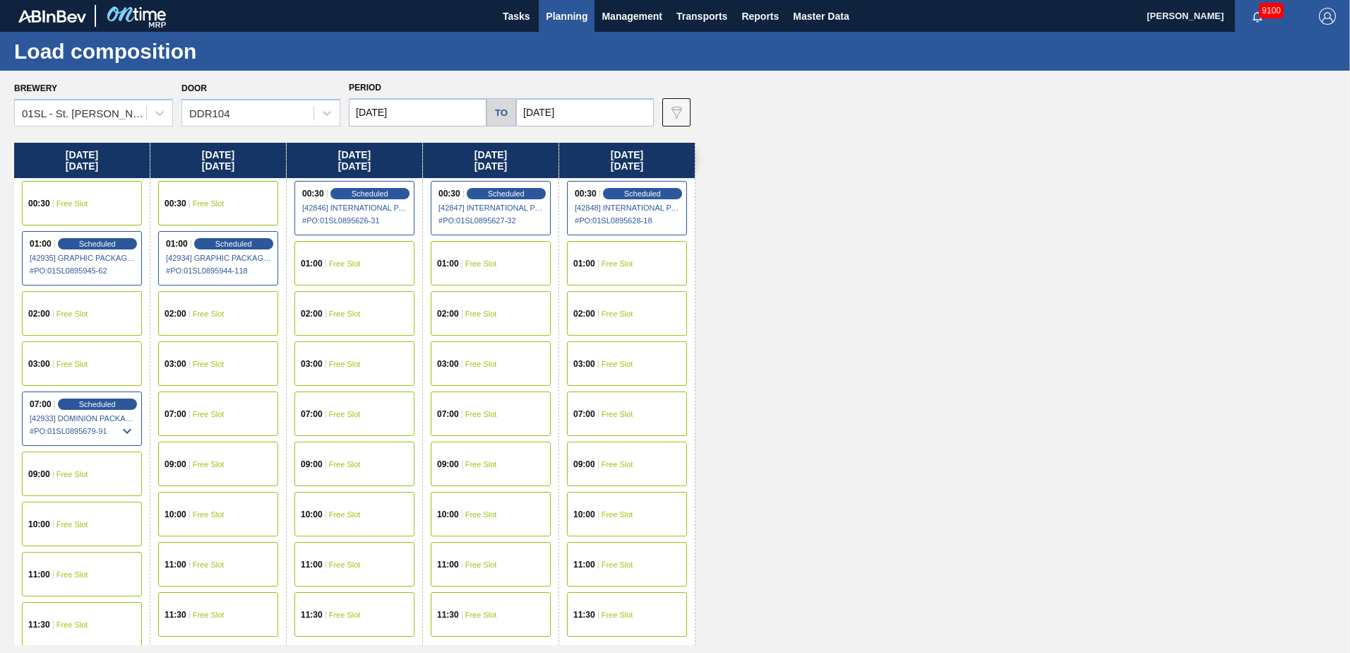
click at [86, 480] on div "09:00 Free Slot" at bounding box center [82, 473] width 120 height 44
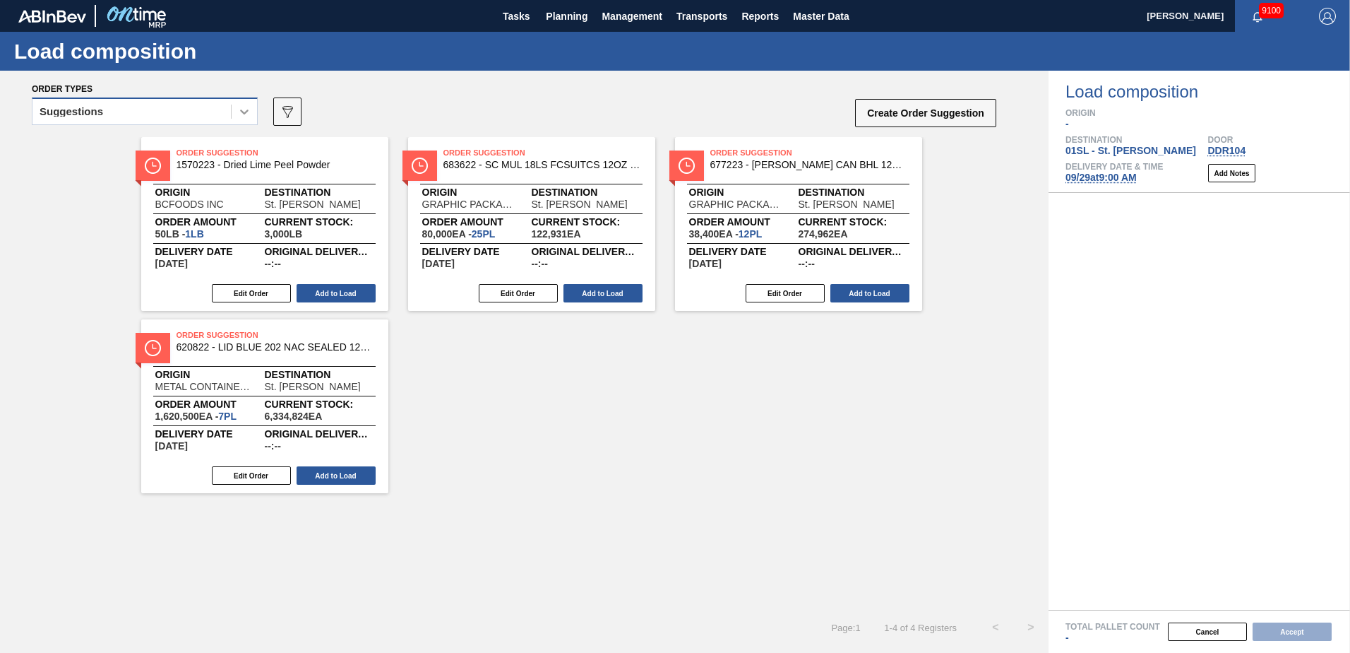
click at [242, 114] on icon at bounding box center [244, 112] width 14 height 14
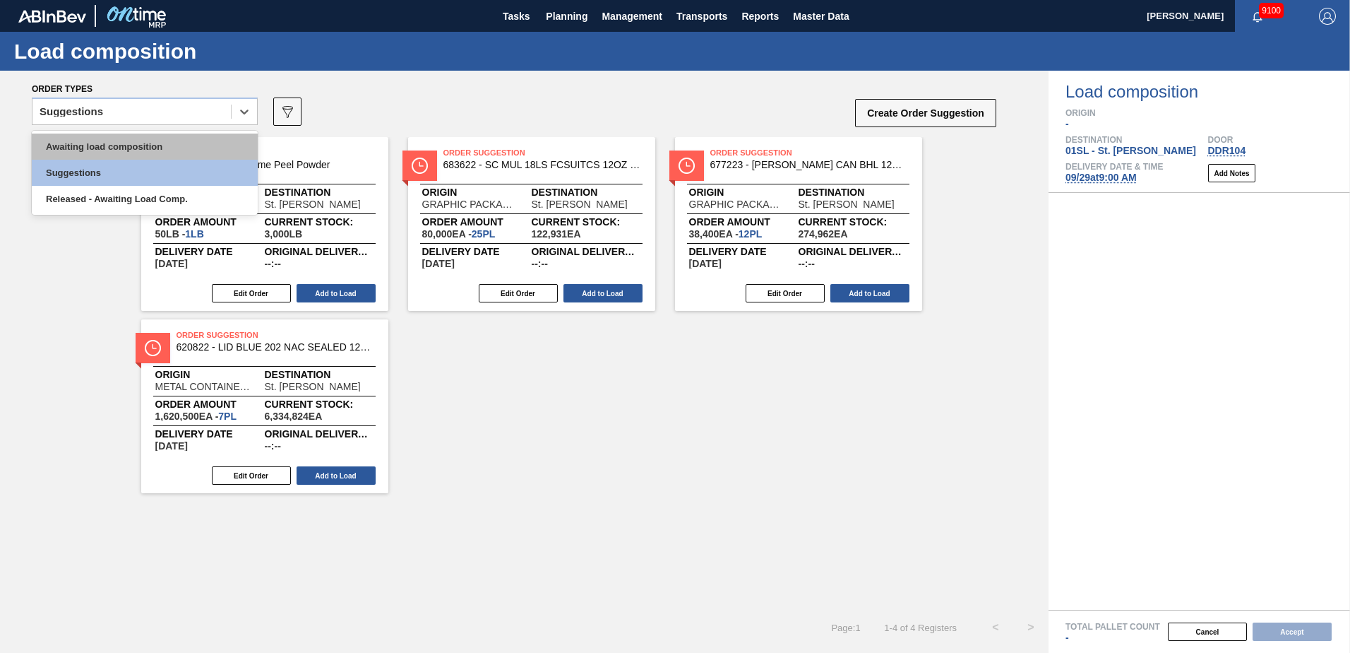
click at [186, 148] on div "Awaiting load composition" at bounding box center [145, 146] width 226 height 26
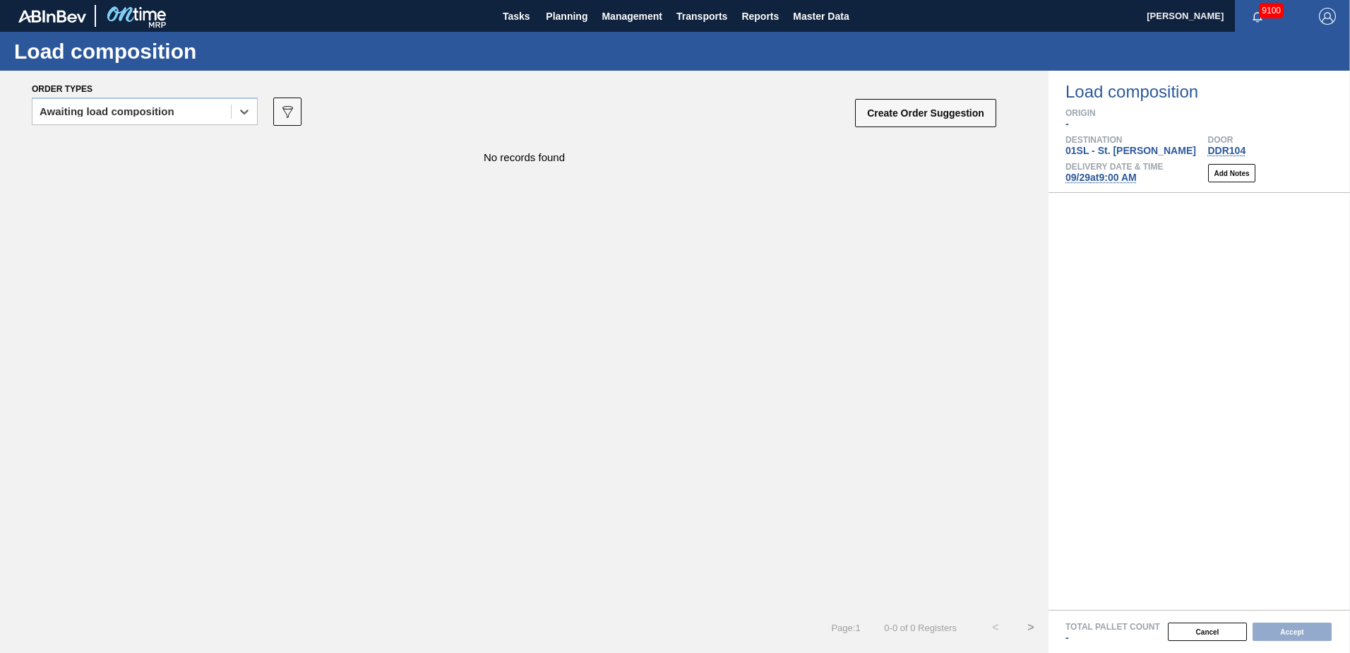
click at [893, 97] on div "Create Order Suggestion" at bounding box center [927, 115] width 141 height 37
click at [898, 113] on button "Create Order Suggestion" at bounding box center [925, 113] width 141 height 28
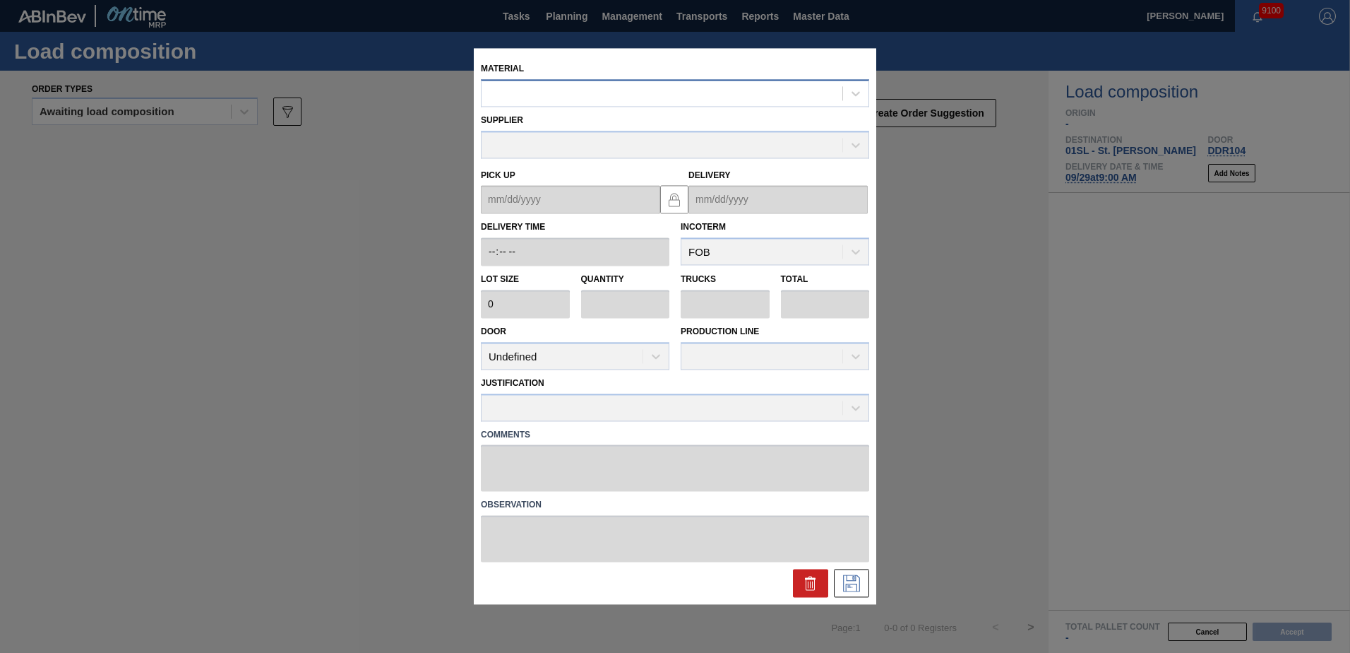
click at [662, 89] on div at bounding box center [662, 93] width 361 height 20
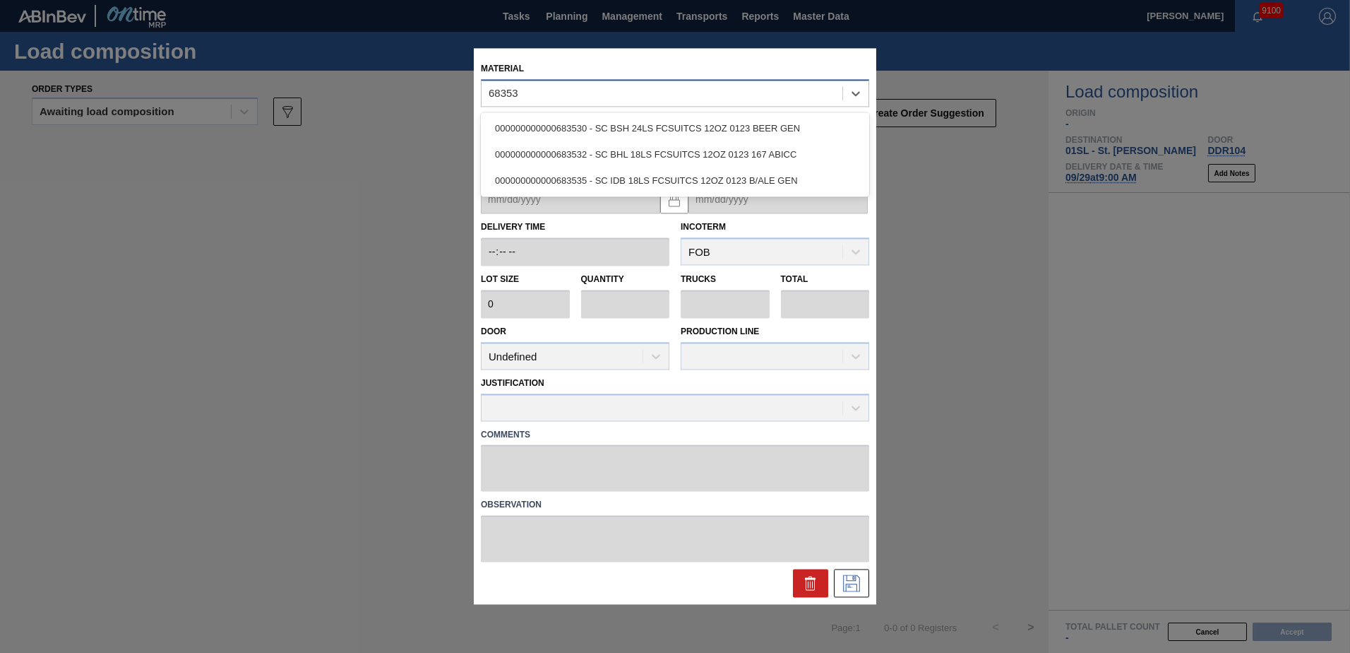
type input "683532"
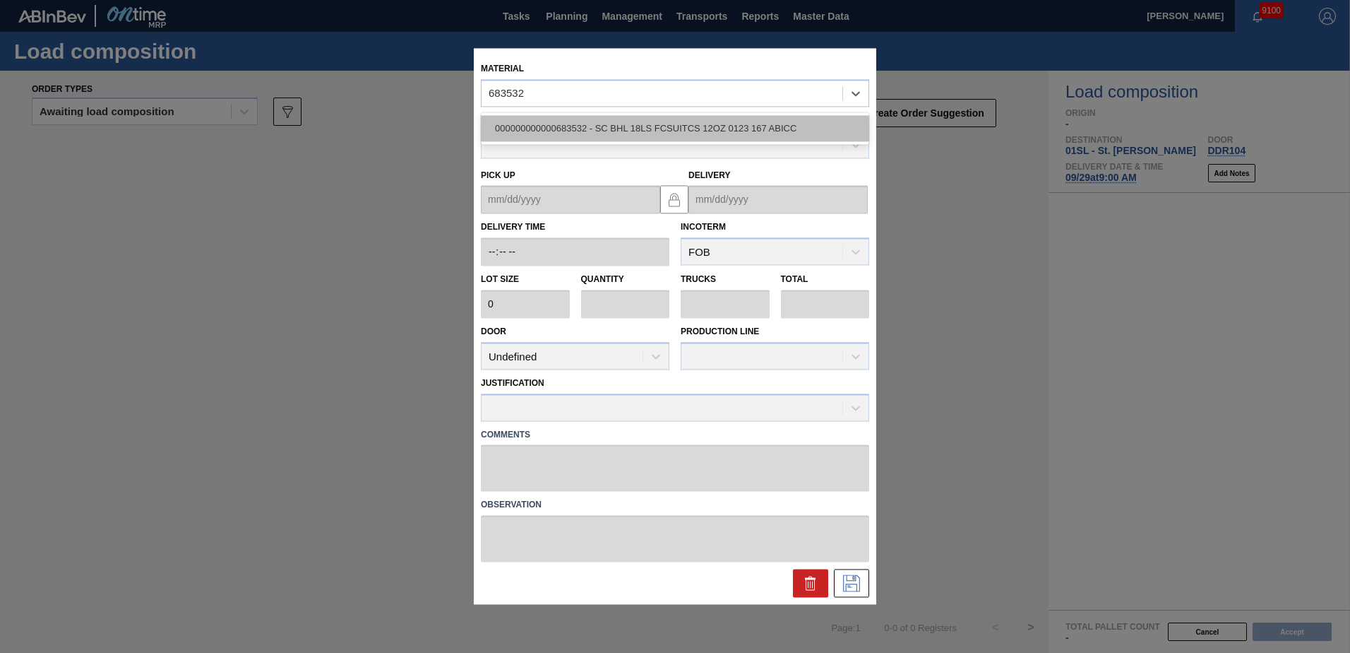
click at [639, 120] on div "000000000000683532 - SC BHL 18LS FCSUITCS 12OZ 0123 167 ABICC" at bounding box center [675, 128] width 388 height 26
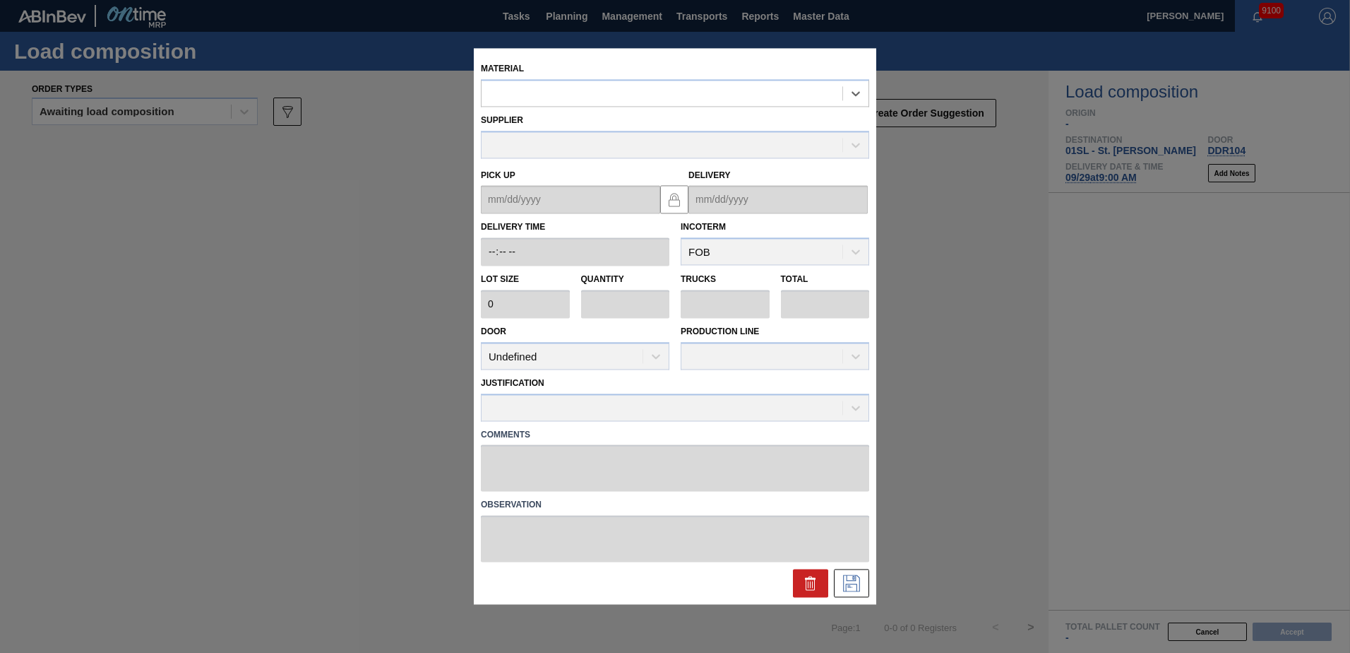
type input "4,800"
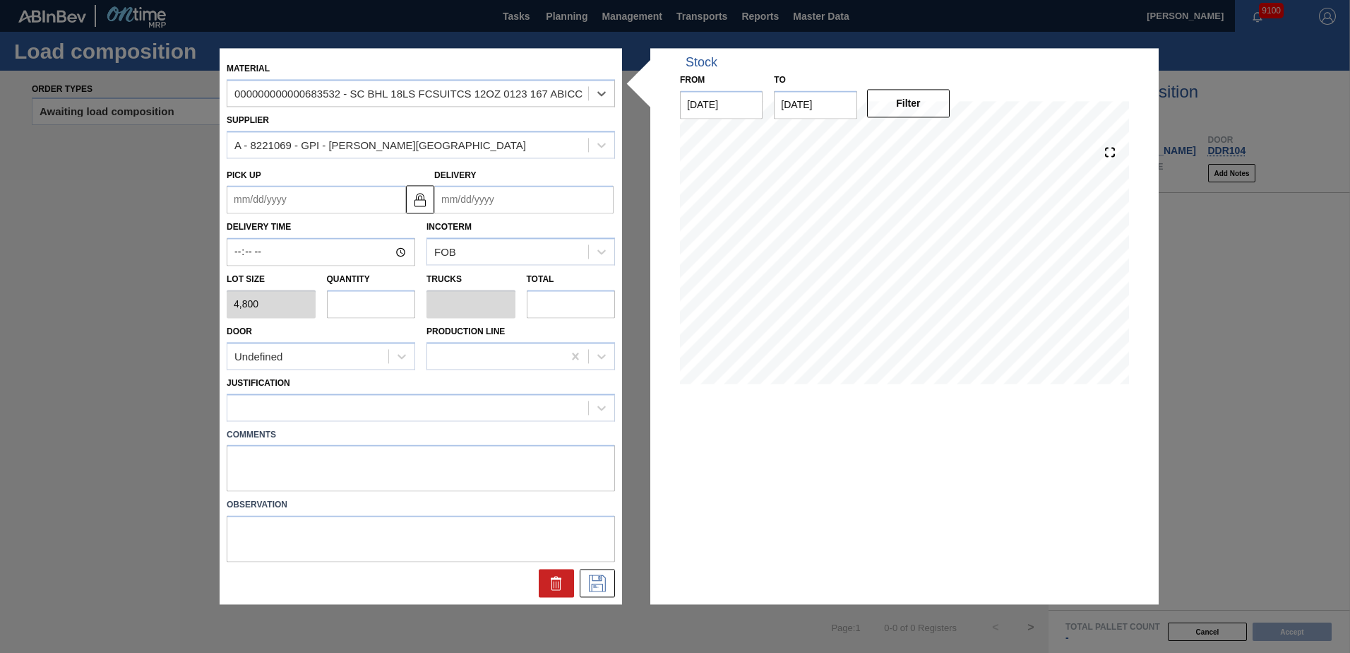
click at [561, 199] on input "Delivery" at bounding box center [523, 200] width 179 height 28
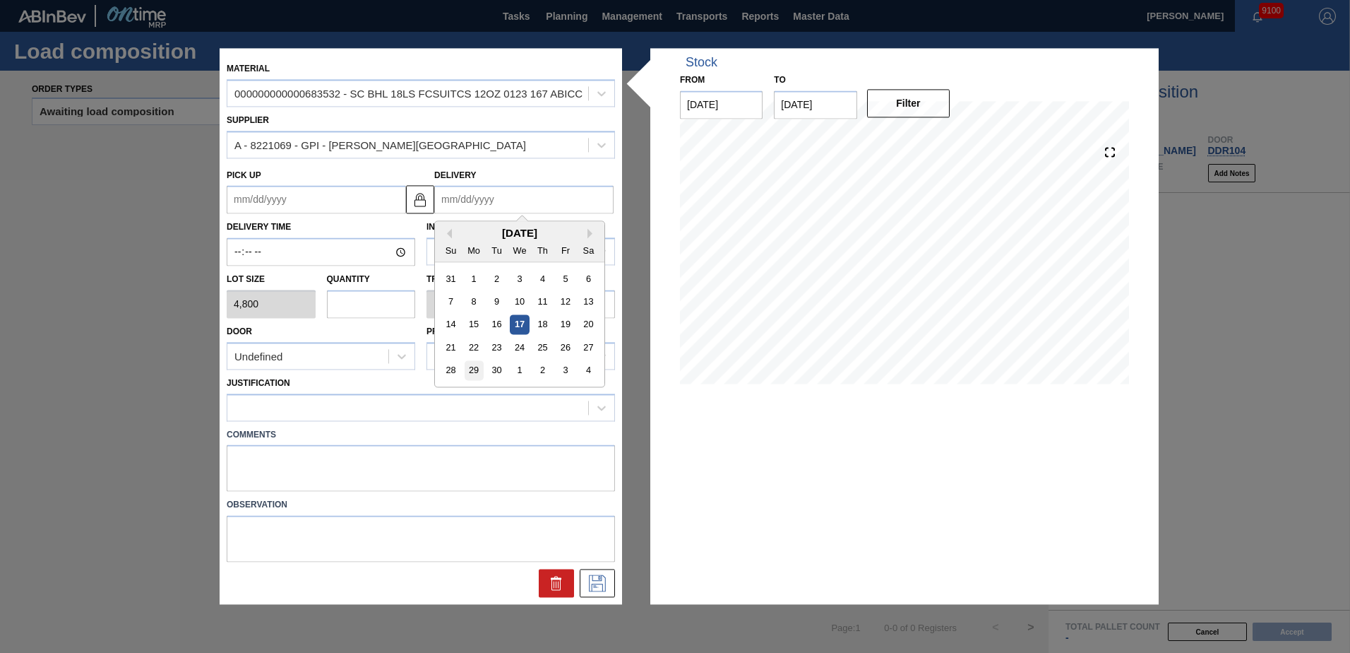
click at [477, 368] on div "29" at bounding box center [474, 370] width 19 height 19
type up "[DATE]"
type input "[DATE]"
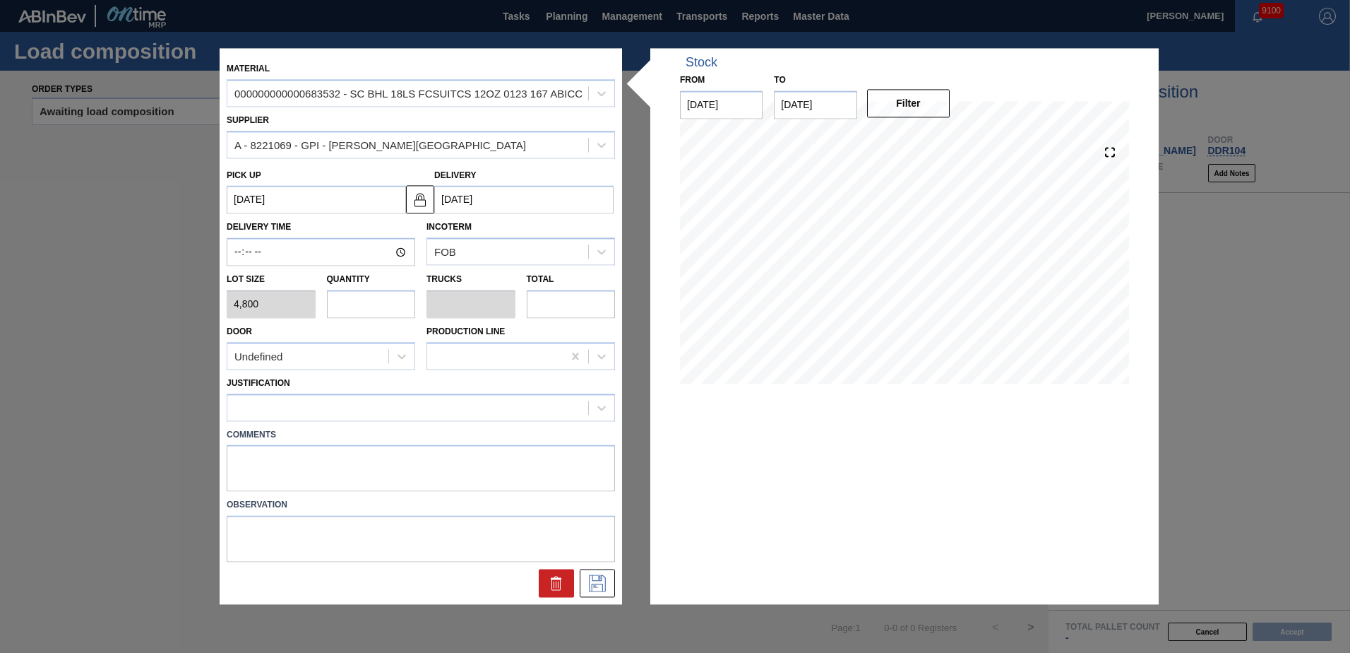
click at [381, 308] on input "text" at bounding box center [371, 304] width 89 height 28
type input "1"
type input "0.045"
type input "4,800"
type input "18"
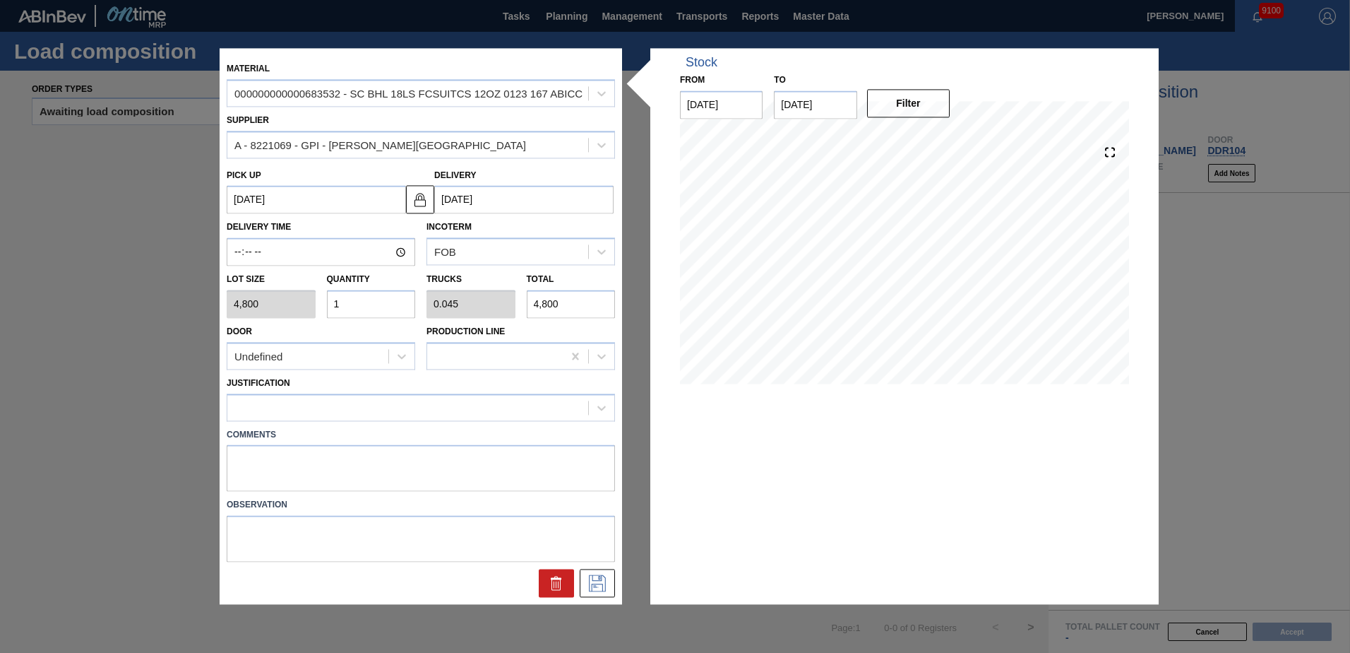
type input "0.818"
type input "86,400"
type input "18"
click at [378, 368] on div "Undefined" at bounding box center [321, 356] width 189 height 28
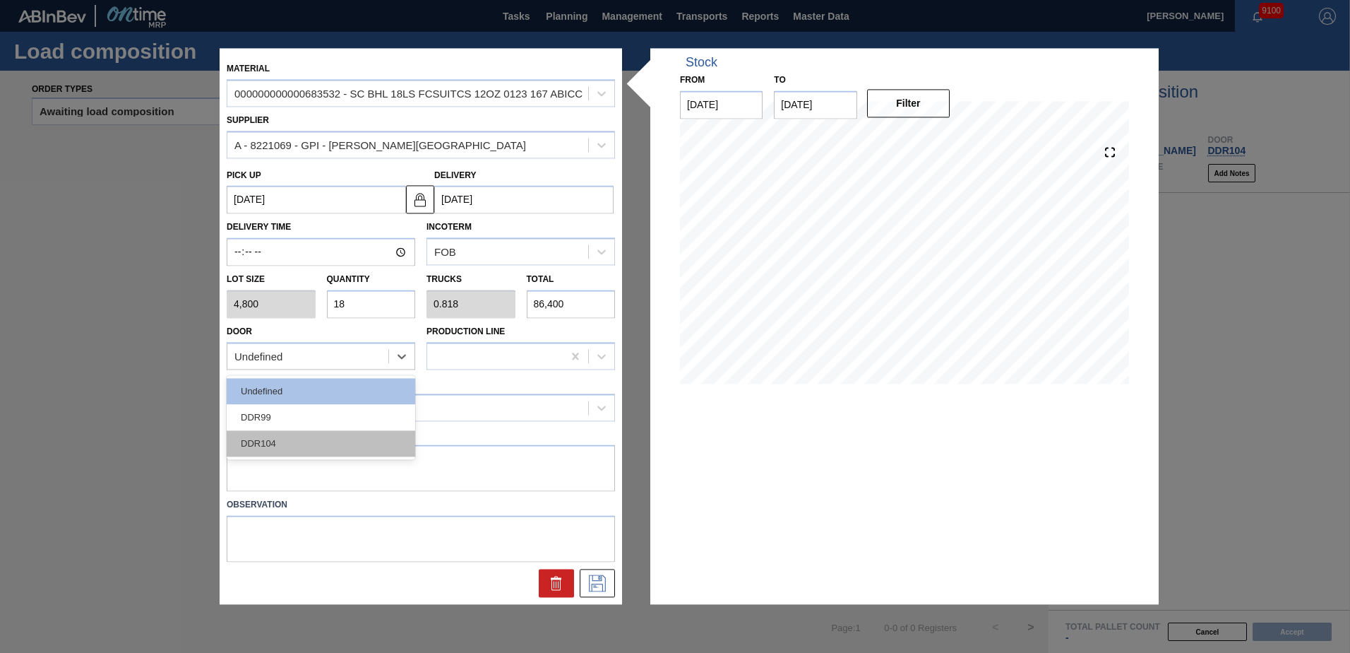
click at [325, 438] on div "DDR104" at bounding box center [321, 443] width 189 height 26
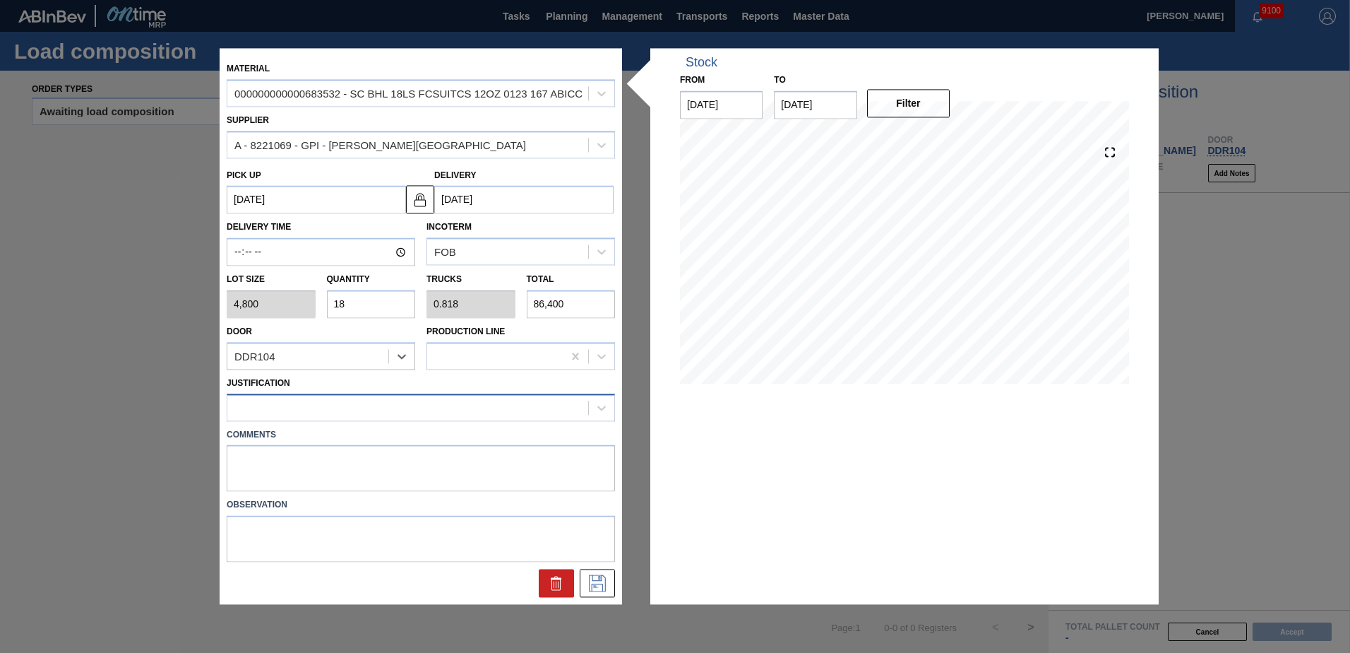
click at [327, 394] on div at bounding box center [421, 407] width 388 height 28
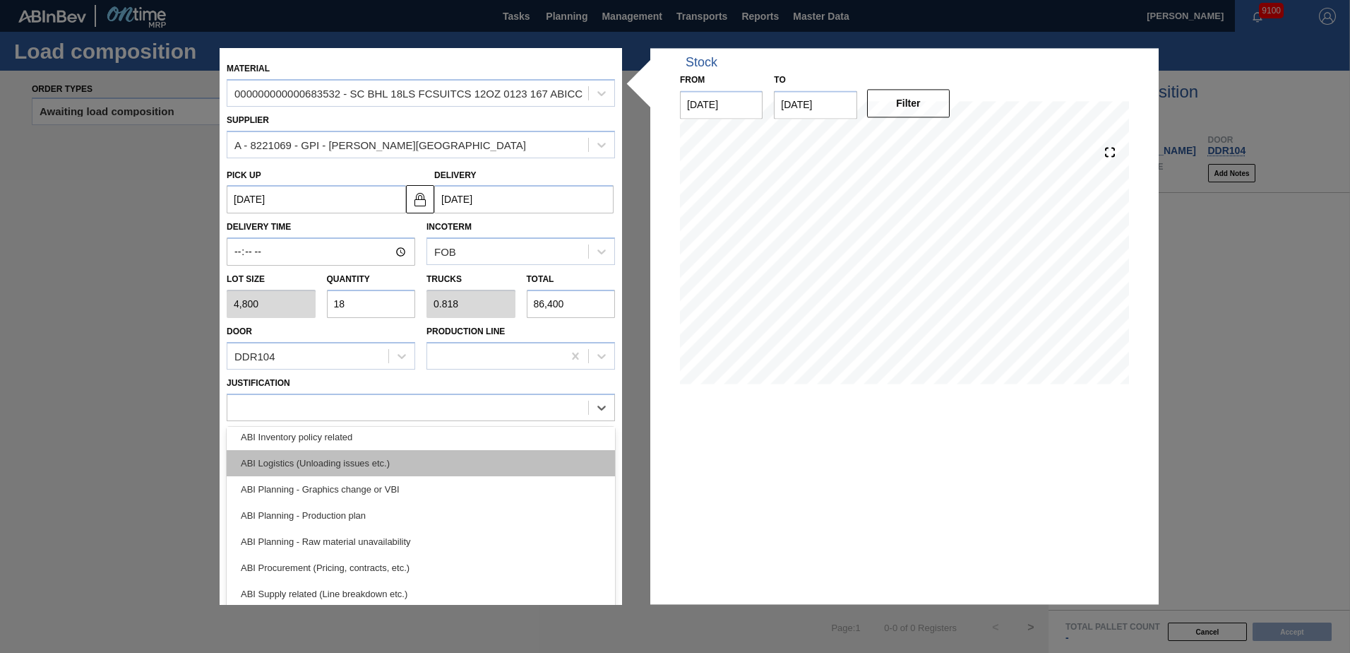
scroll to position [71, 0]
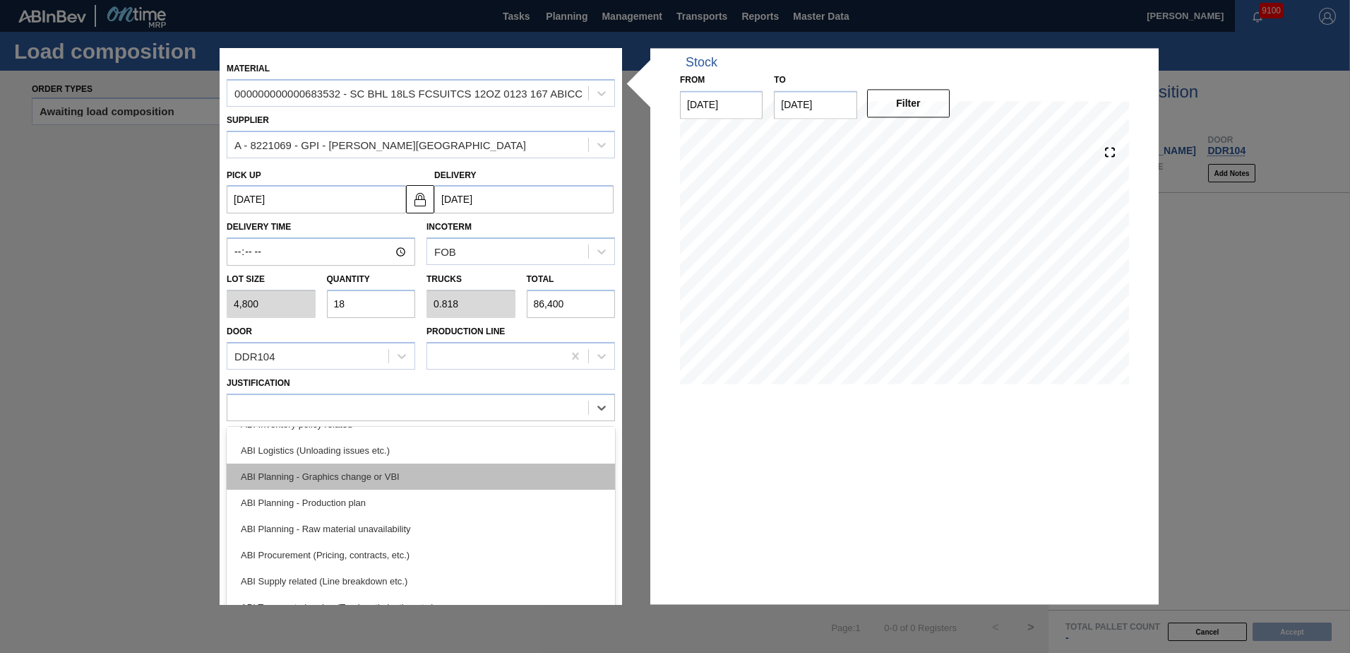
click at [395, 474] on div "ABI Planning - Graphics change or VBI" at bounding box center [421, 476] width 388 height 26
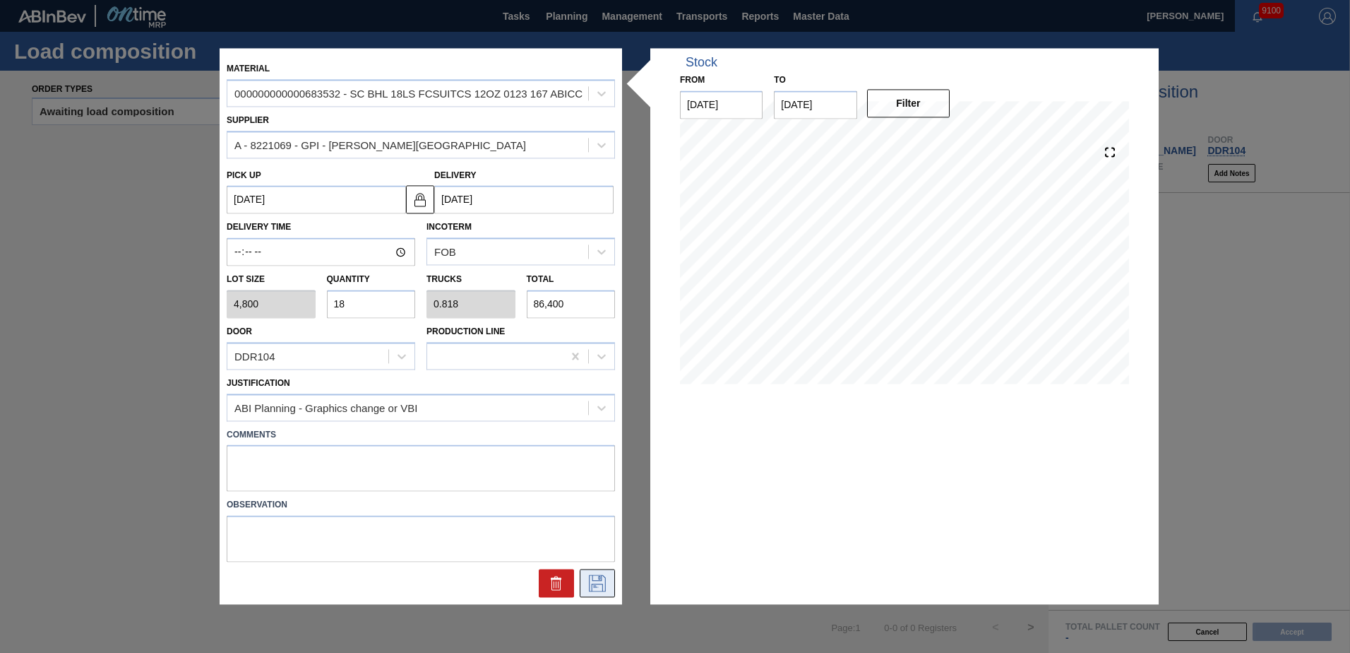
click at [595, 579] on icon at bounding box center [597, 583] width 23 height 17
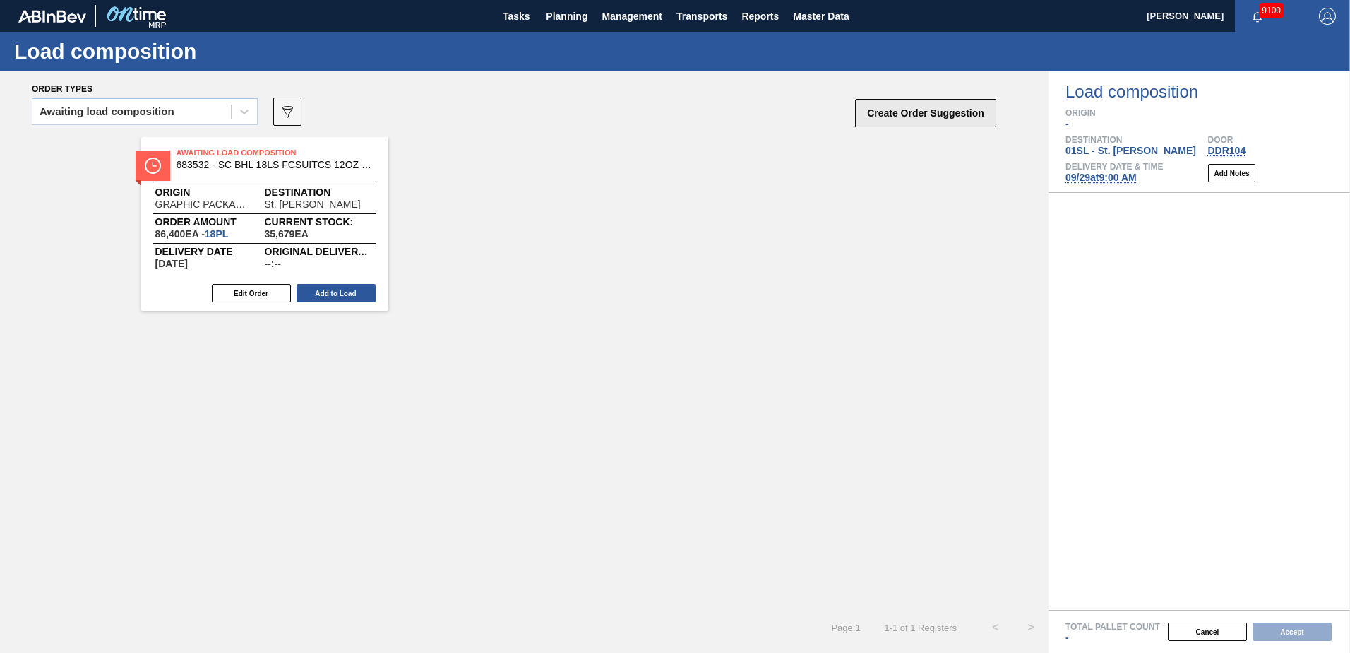
click at [931, 119] on button "Create Order Suggestion" at bounding box center [925, 113] width 141 height 28
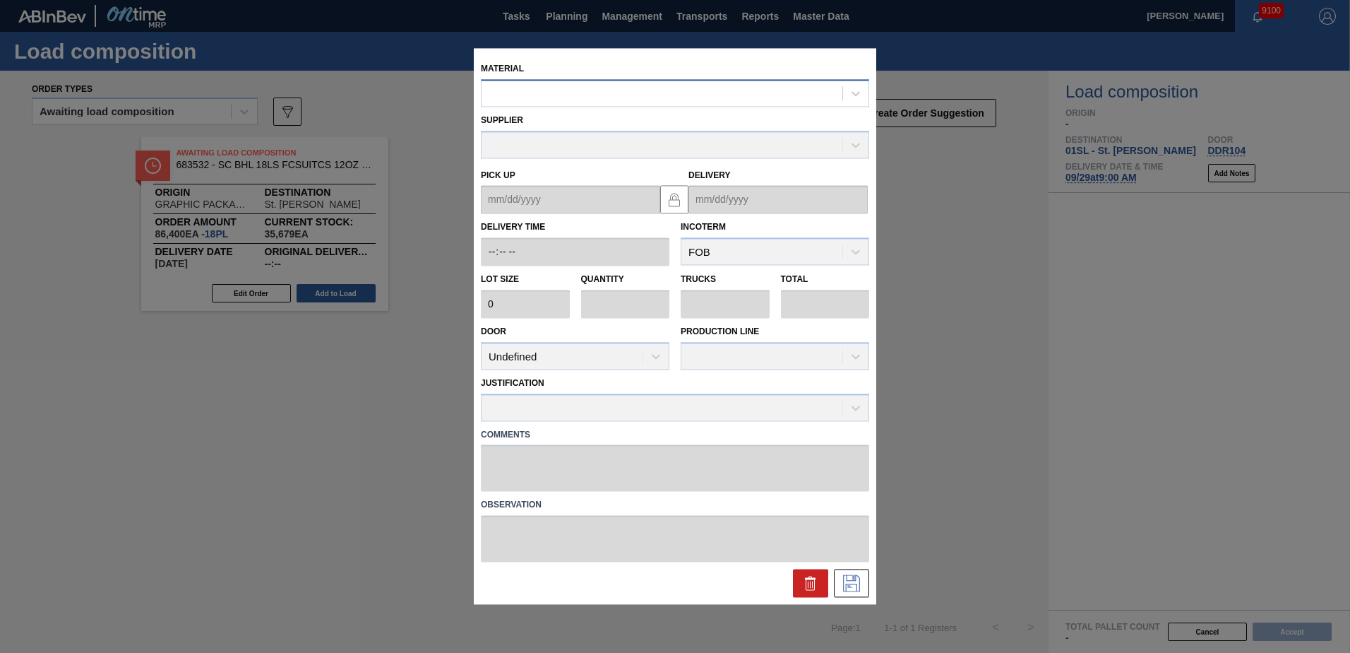
click at [626, 90] on div at bounding box center [662, 93] width 361 height 20
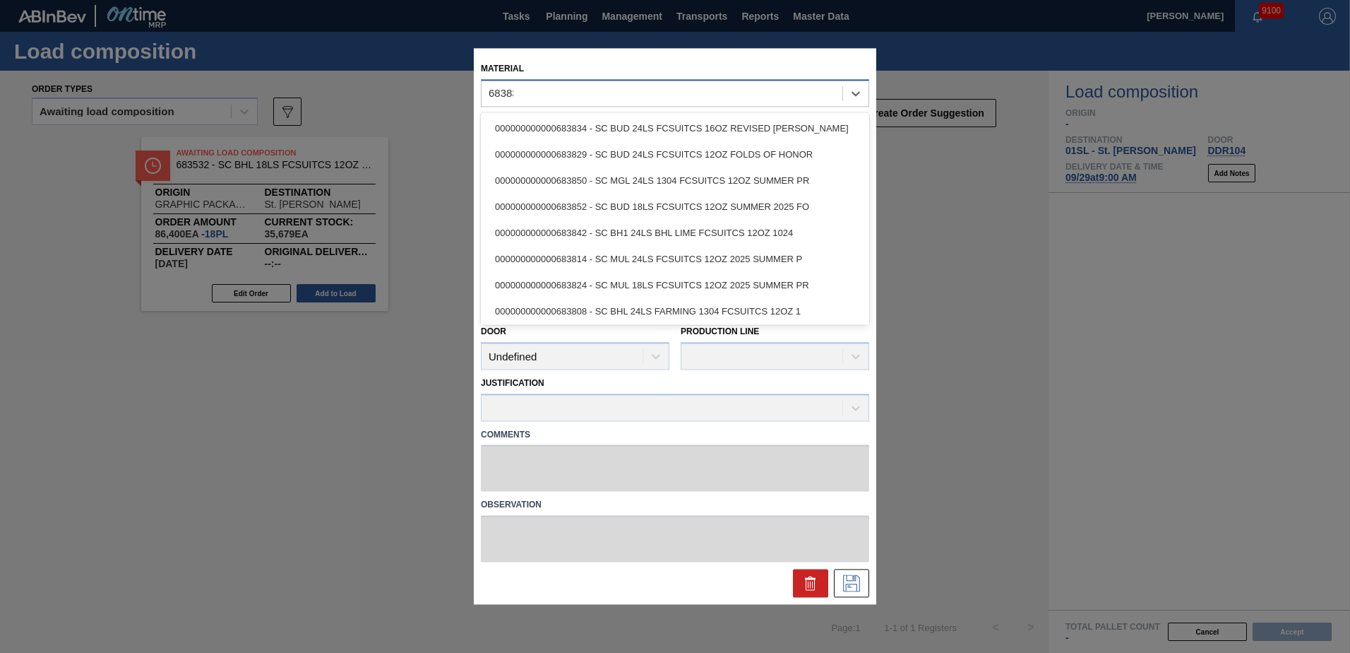
type input "683837"
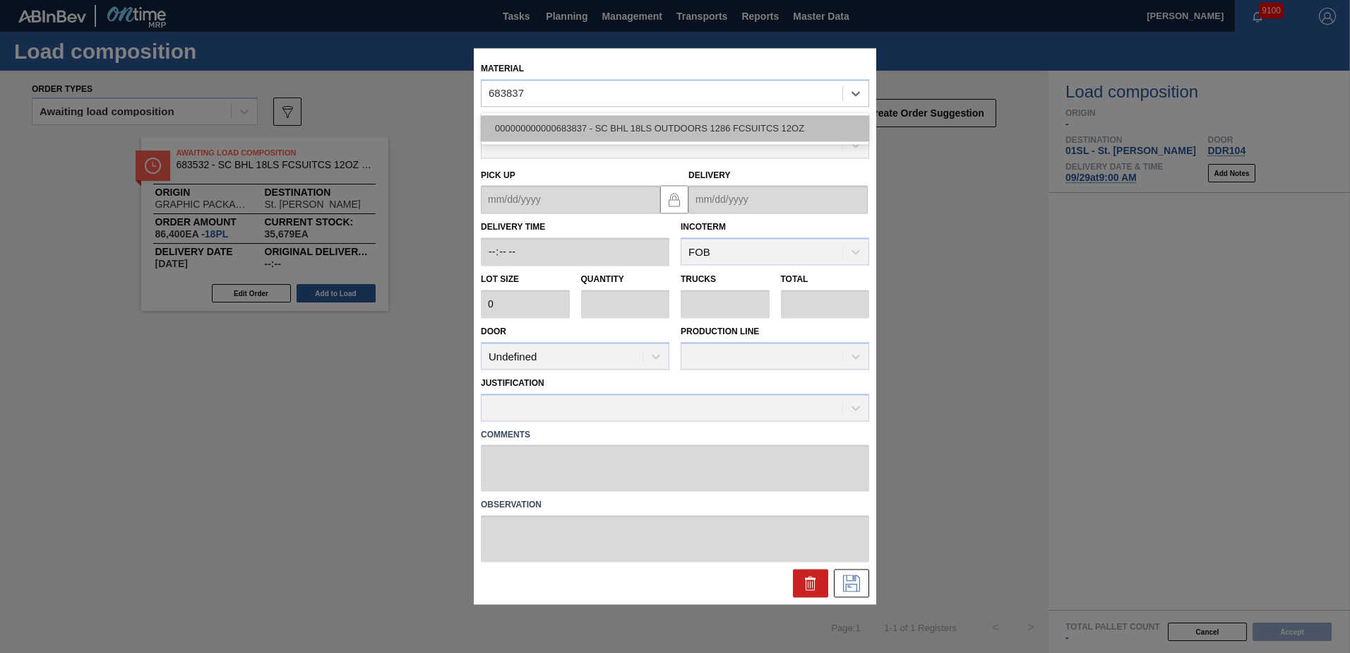
click at [621, 124] on div "000000000000683837 - SC BHL 18LS OUTDOORS 1286 FCSUITCS 12OZ" at bounding box center [675, 128] width 388 height 26
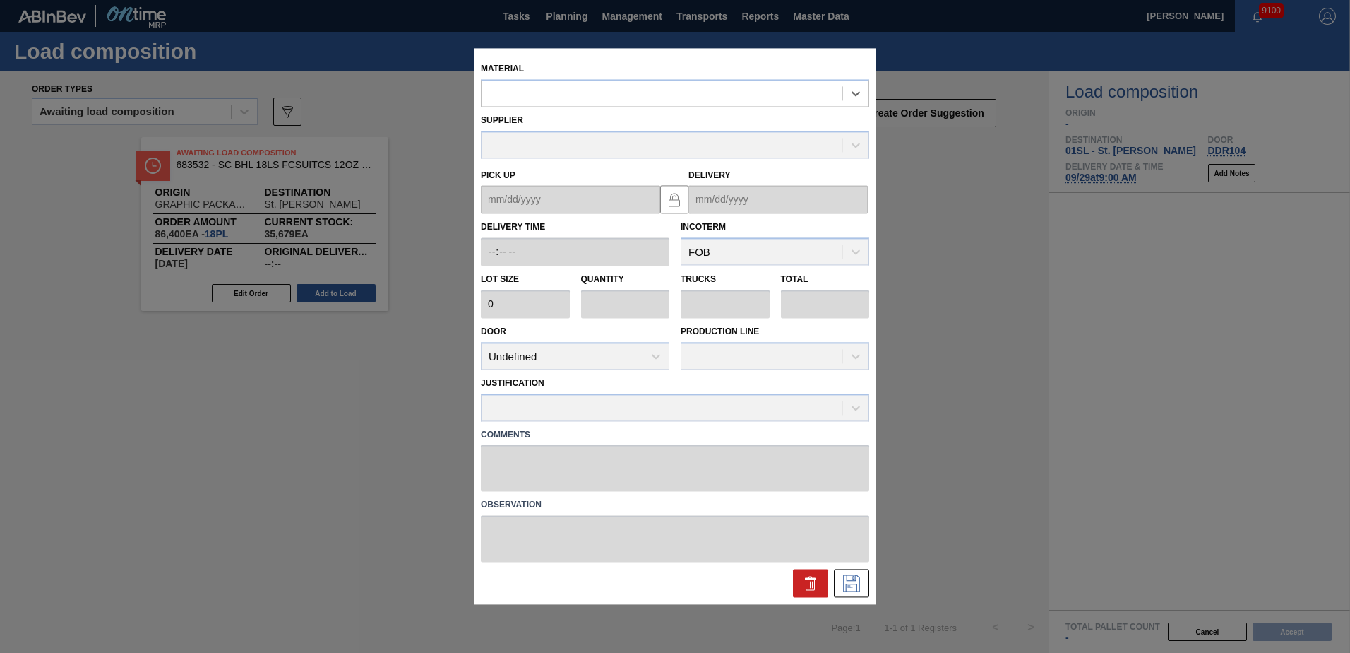
type input "4,800"
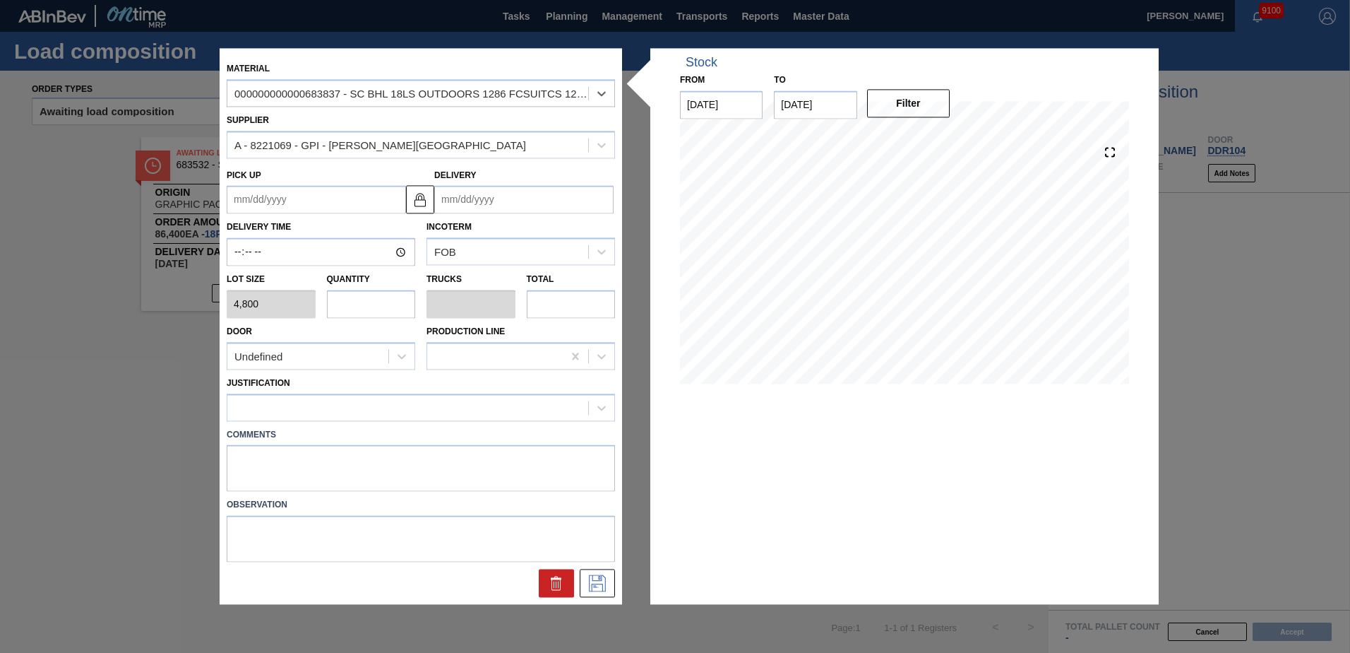
click at [498, 196] on input "Delivery" at bounding box center [523, 200] width 179 height 28
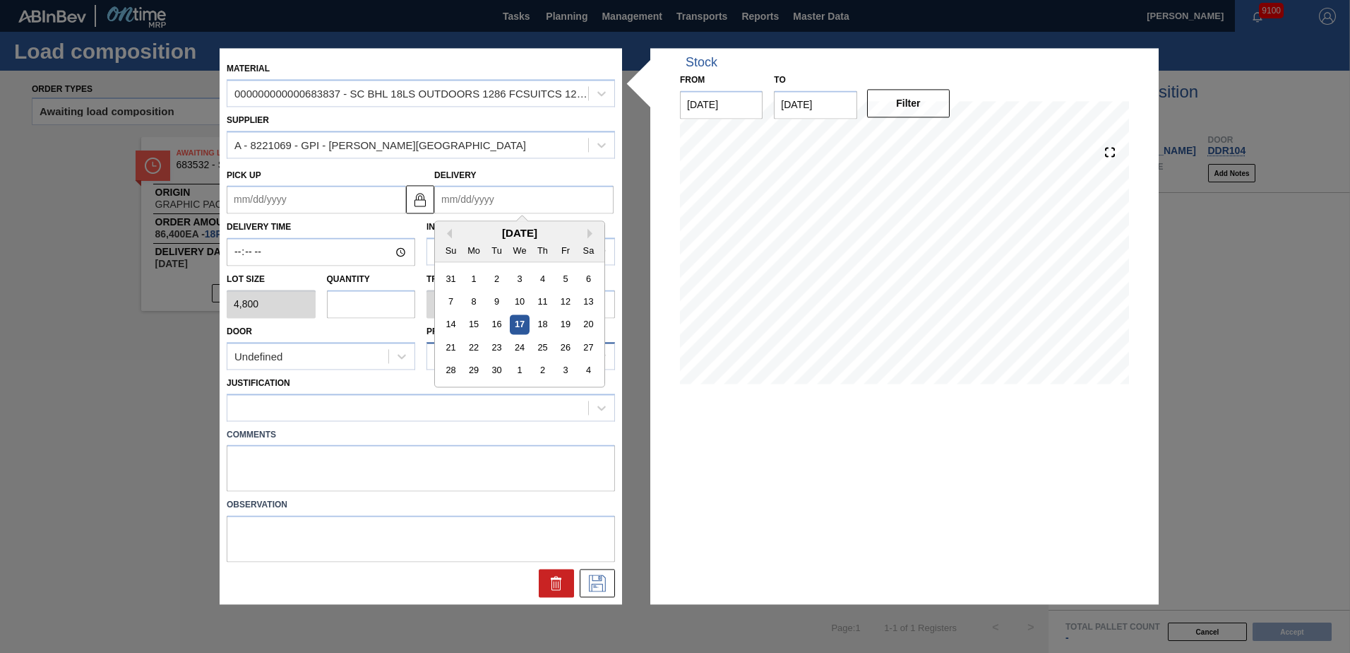
click at [475, 369] on div "29" at bounding box center [474, 370] width 19 height 19
type up "[DATE]"
type input "[DATE]"
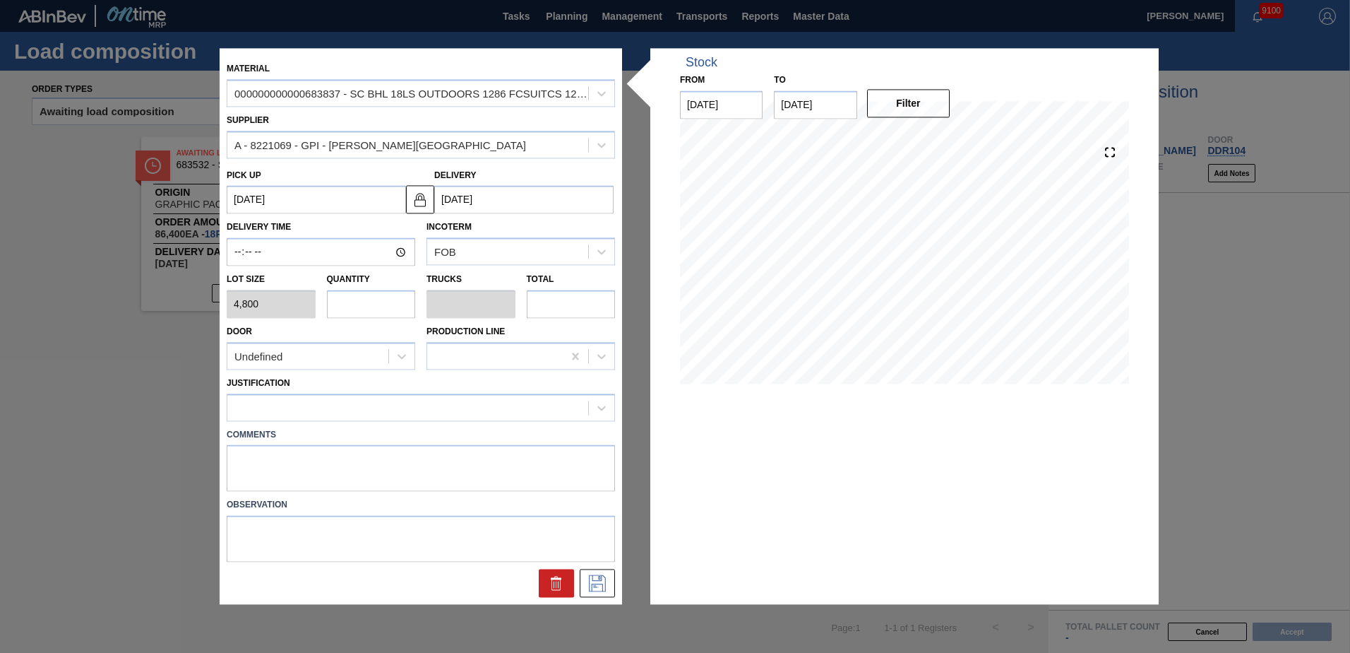
click at [364, 304] on input "text" at bounding box center [371, 304] width 89 height 28
type input "4"
type input "0.182"
type input "19,200"
type input "4"
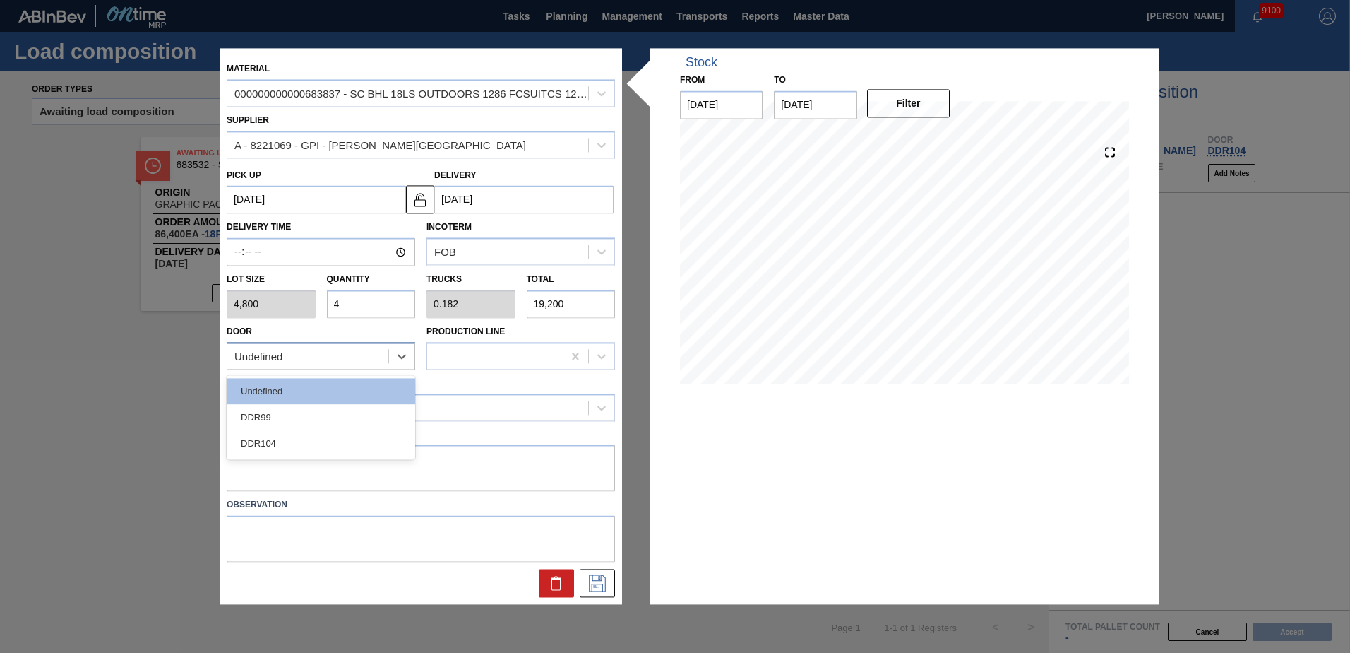
click at [335, 355] on div "Undefined" at bounding box center [307, 356] width 161 height 20
click at [324, 444] on div "DDR104" at bounding box center [321, 443] width 189 height 26
click at [383, 408] on div at bounding box center [407, 407] width 361 height 20
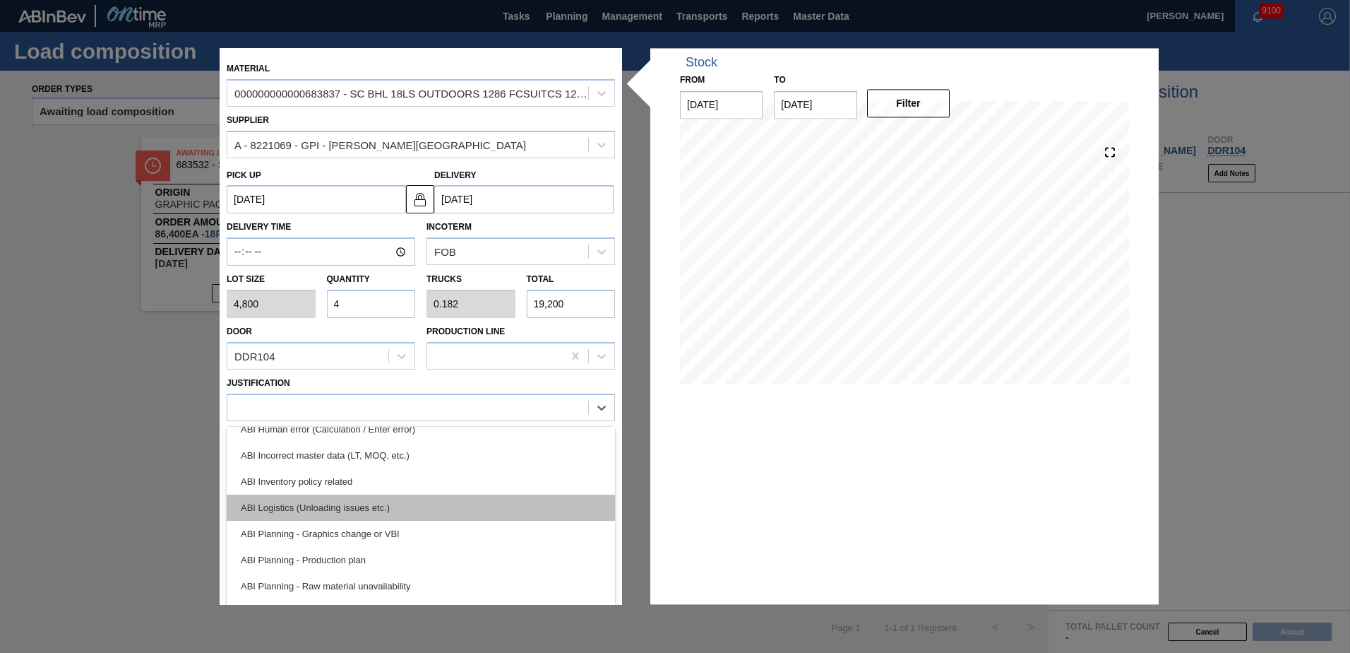
scroll to position [0, 0]
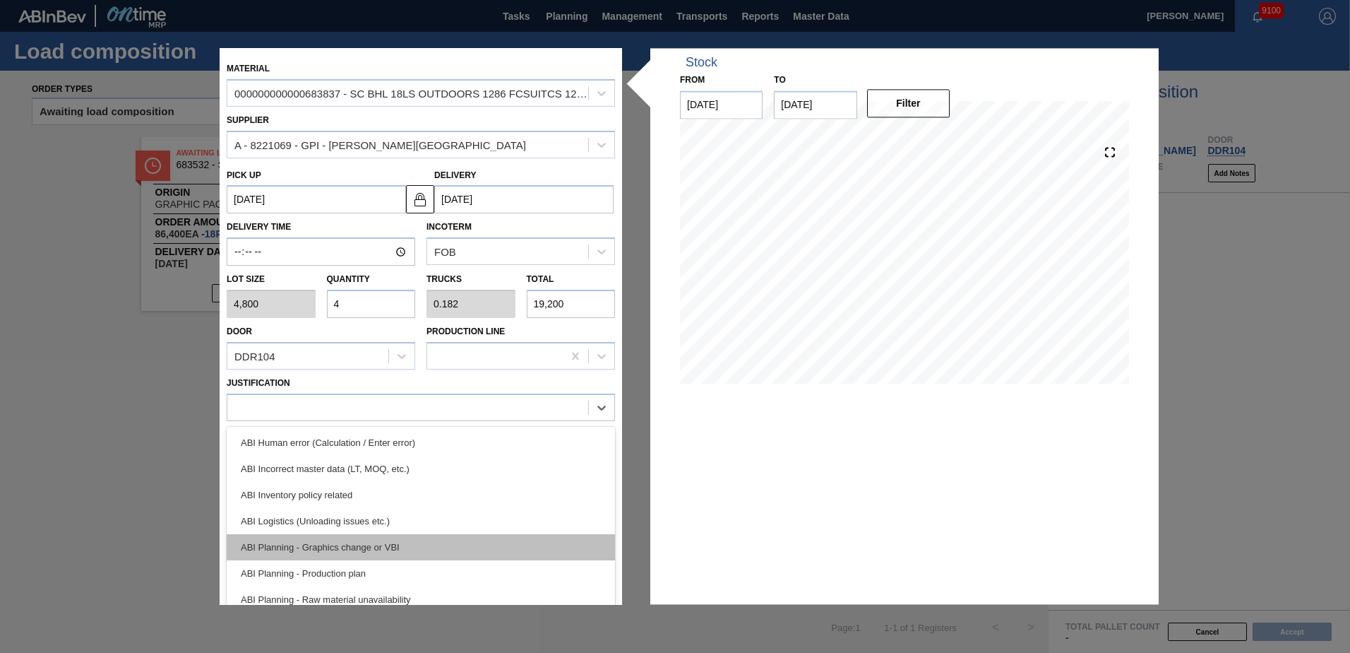
click at [382, 540] on div "ABI Planning - Graphics change or VBI" at bounding box center [421, 547] width 388 height 26
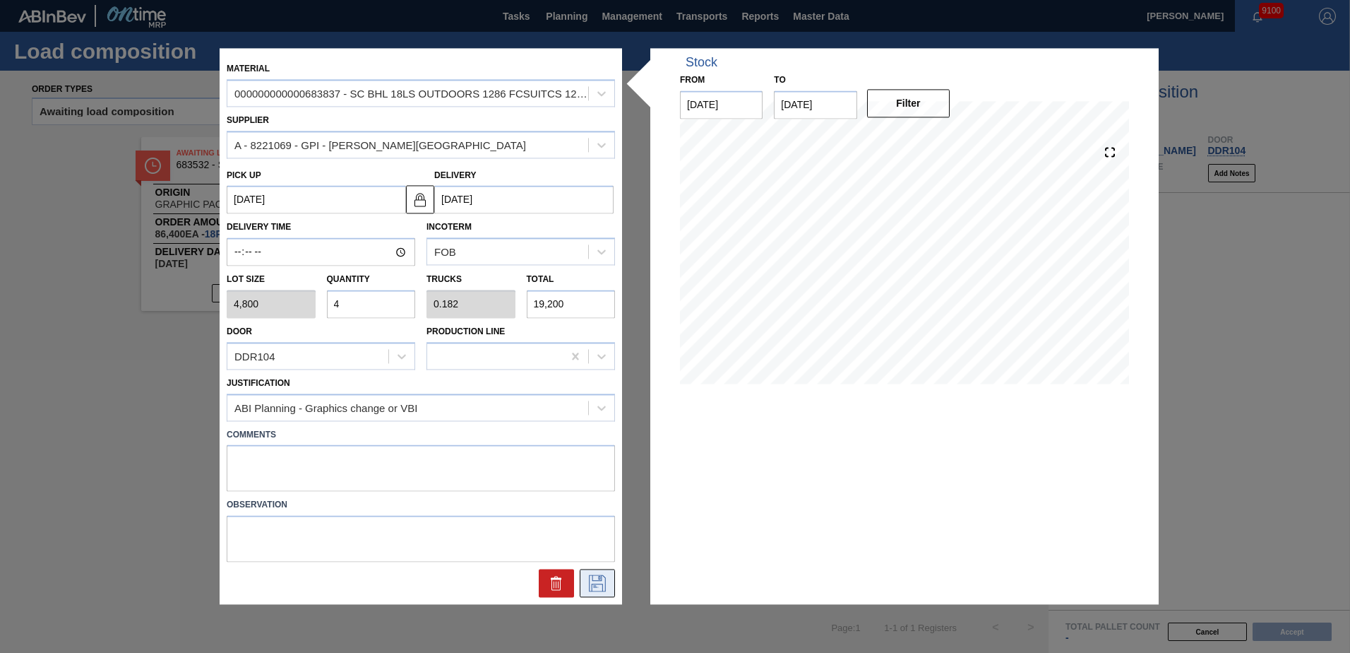
click at [599, 582] on icon at bounding box center [597, 583] width 23 height 17
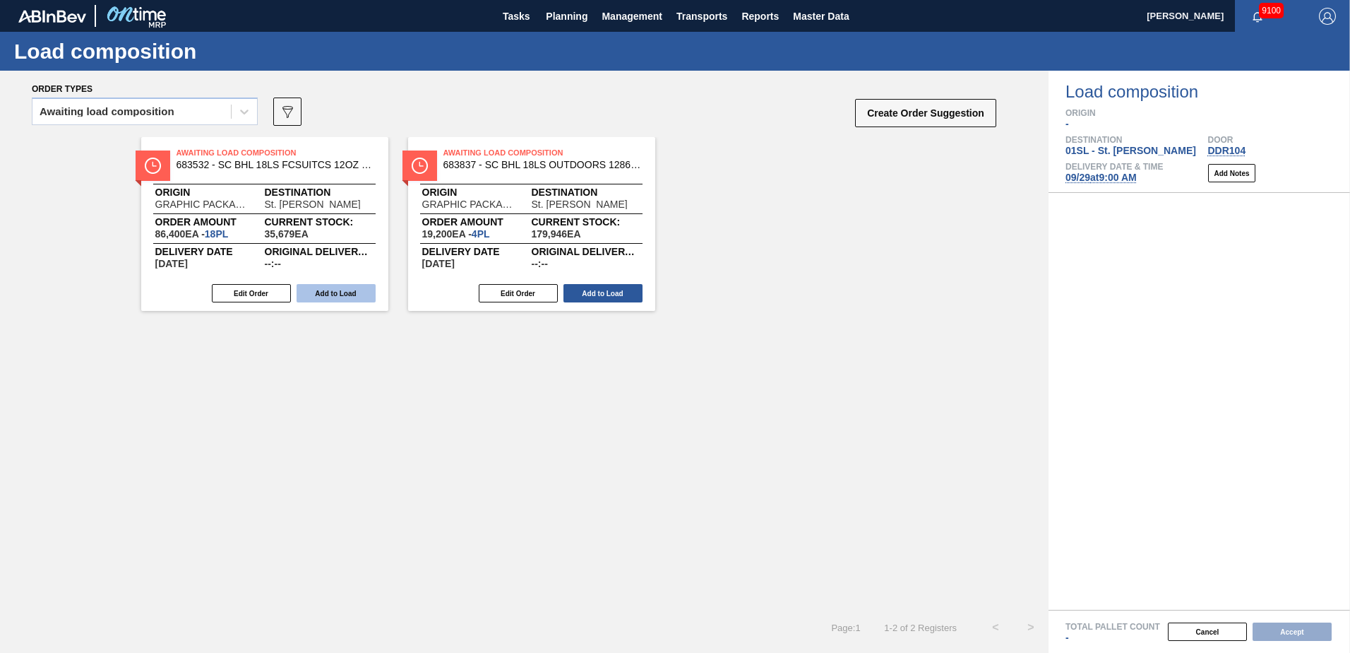
click at [344, 296] on button "Add to Load" at bounding box center [336, 293] width 79 height 18
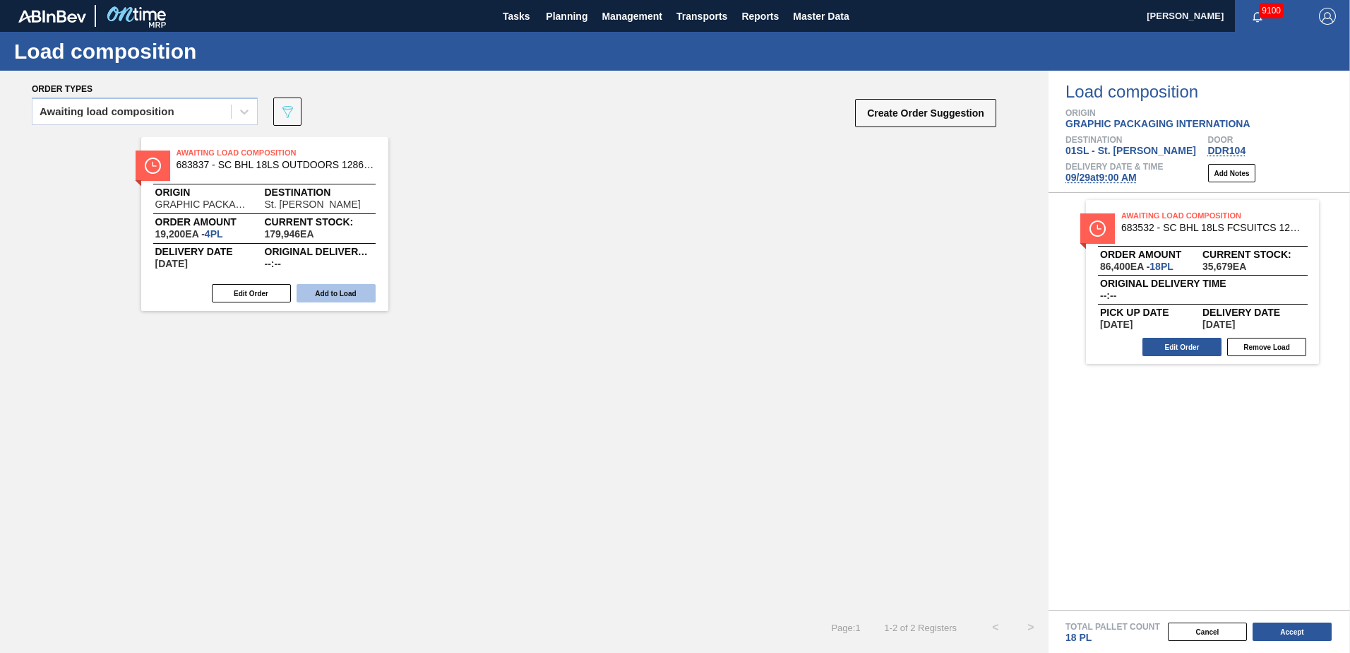
click at [334, 296] on button "Add to Load" at bounding box center [336, 293] width 79 height 18
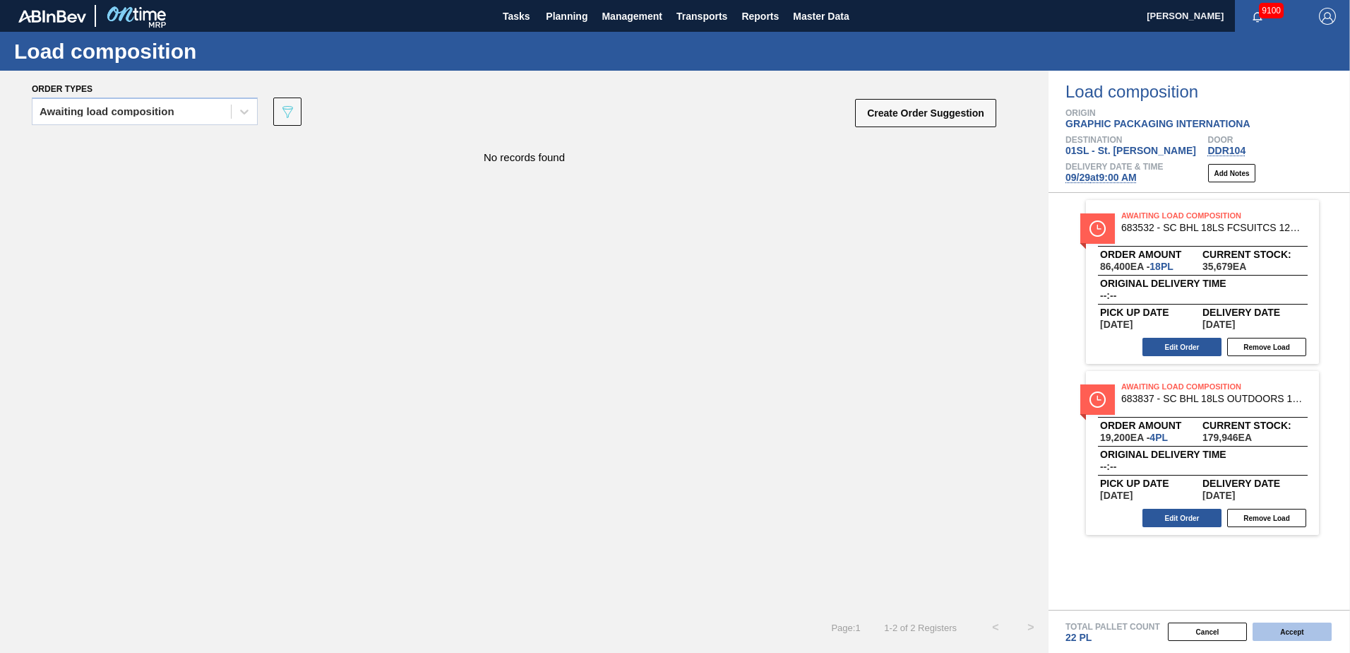
click at [1292, 637] on button "Accept" at bounding box center [1292, 631] width 79 height 18
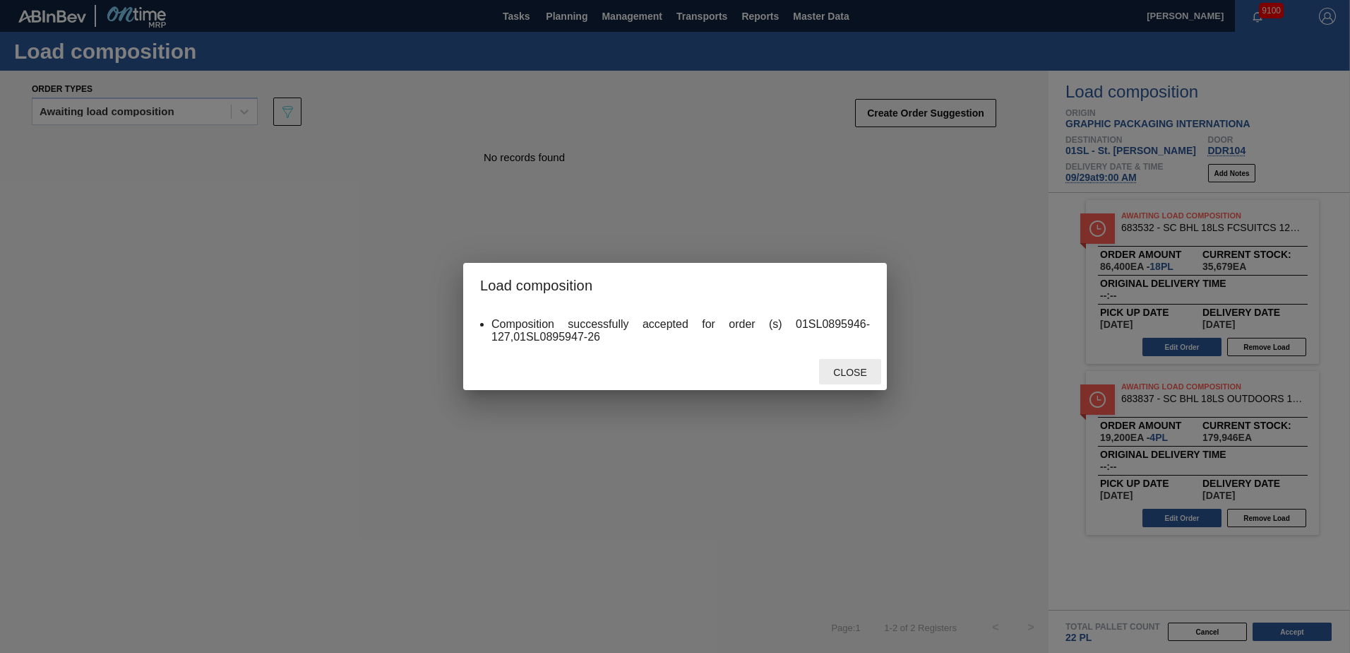
click at [816, 381] on div "Close" at bounding box center [675, 371] width 424 height 37
click at [830, 373] on span "Close" at bounding box center [850, 372] width 56 height 11
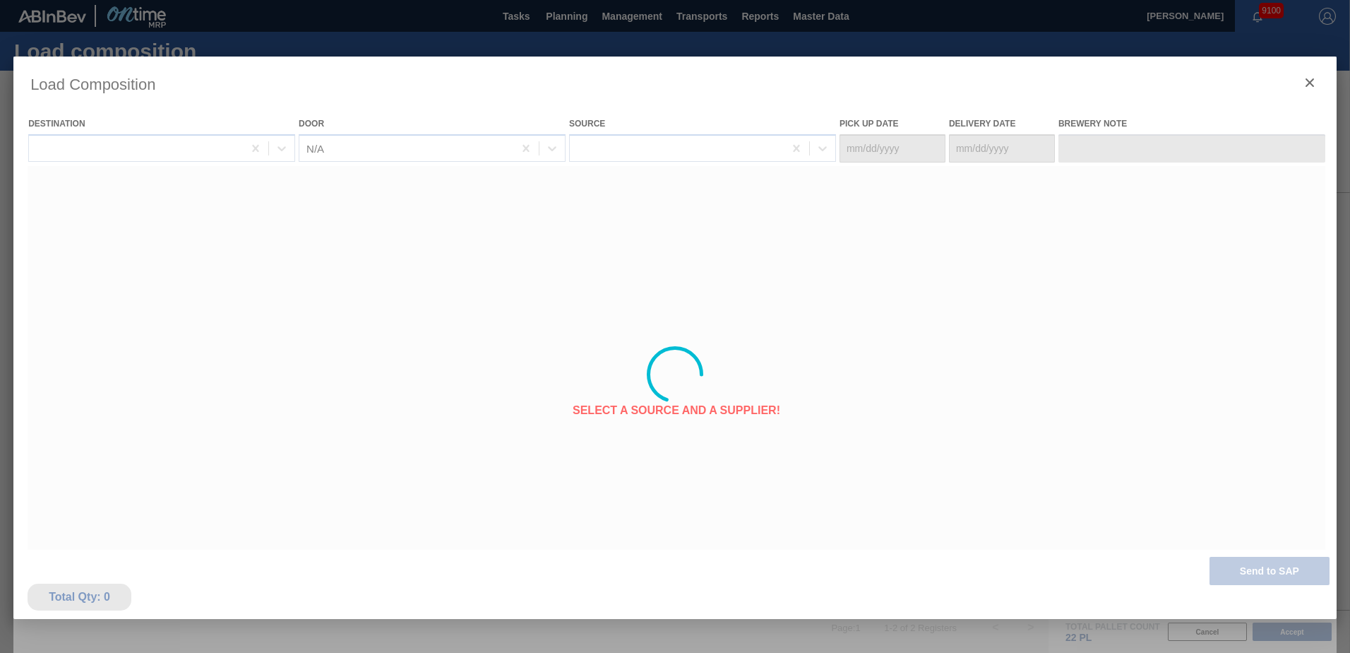
type Date "[DATE]"
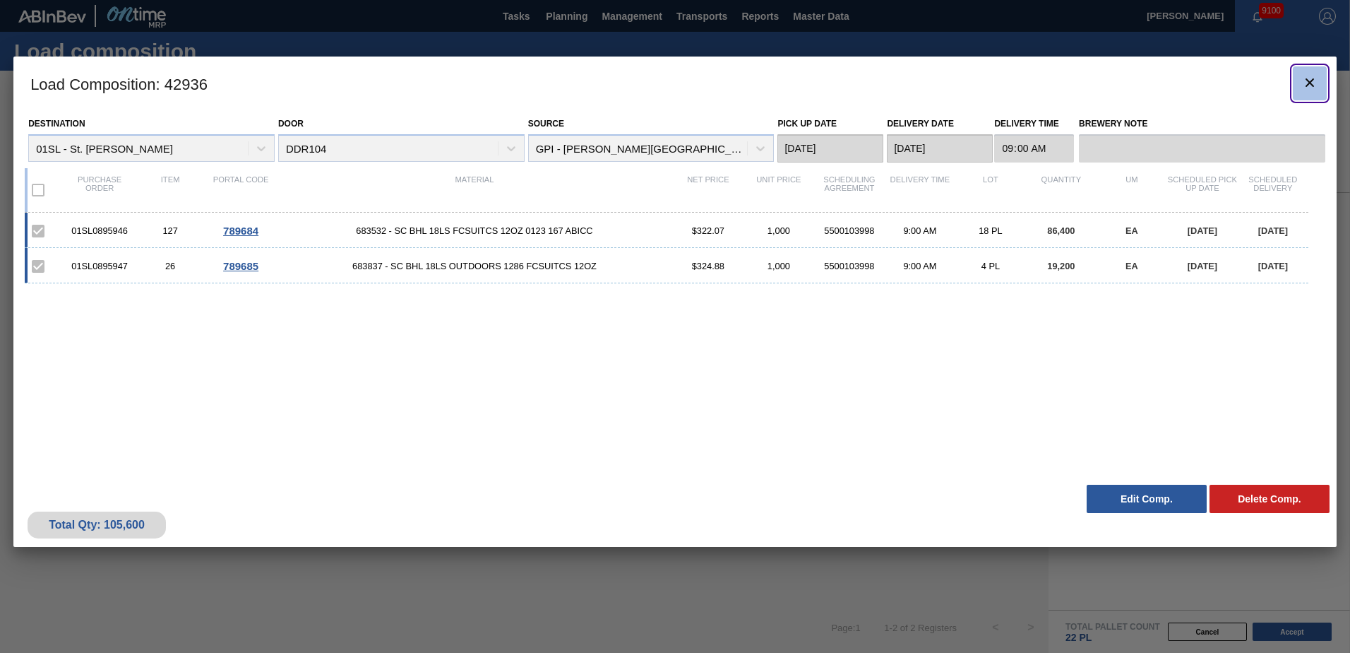
click at [1302, 88] on icon "botão de ícone" at bounding box center [1310, 82] width 17 height 17
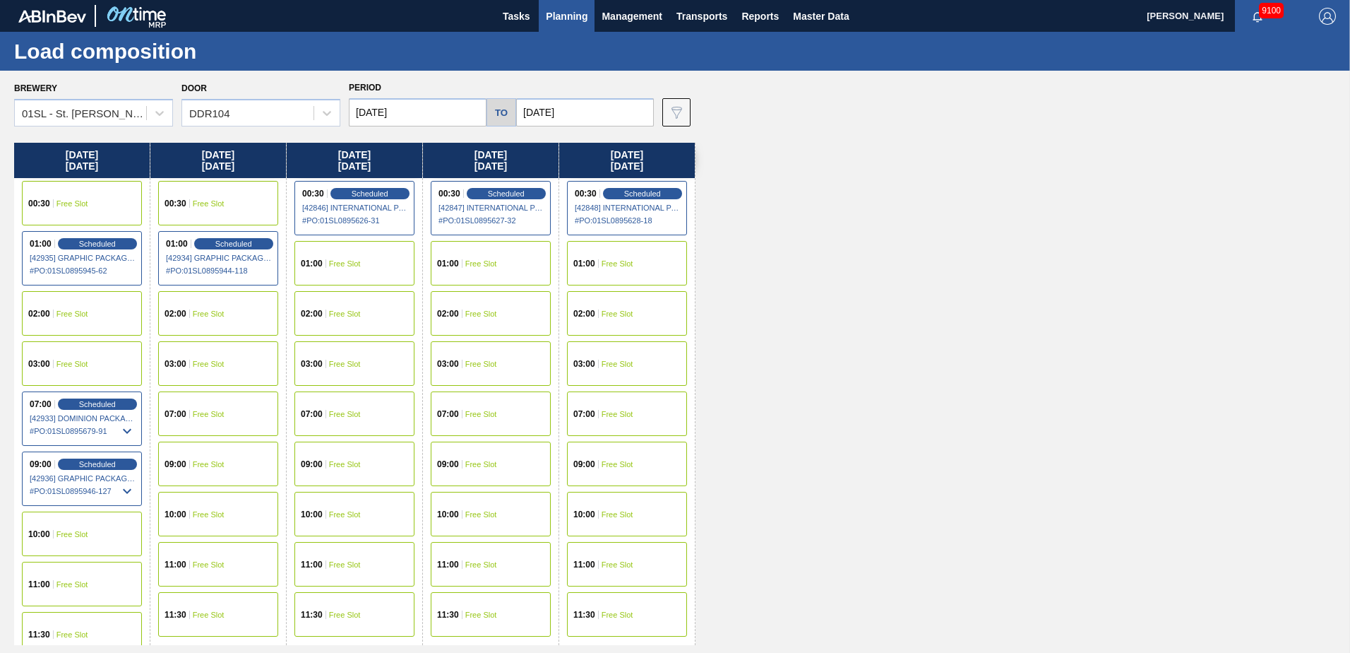
click at [566, 18] on span "Planning" at bounding box center [567, 16] width 42 height 17
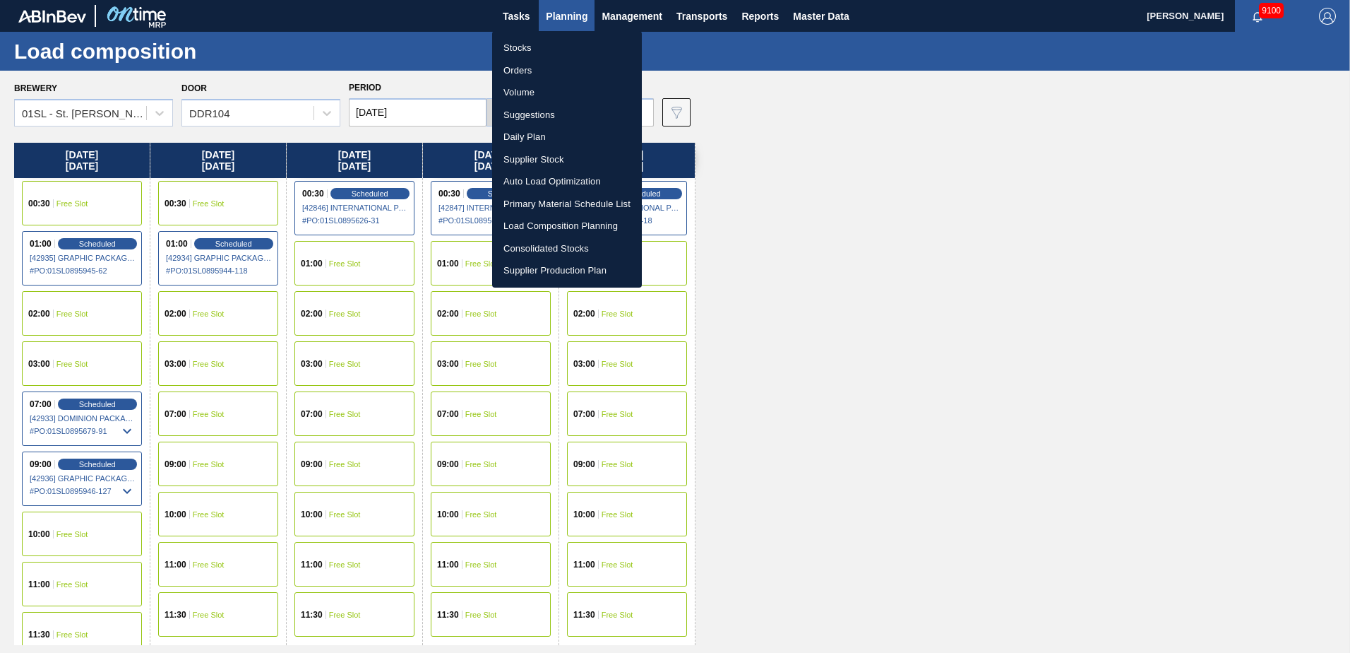
click at [531, 117] on li "Suggestions" at bounding box center [567, 115] width 150 height 23
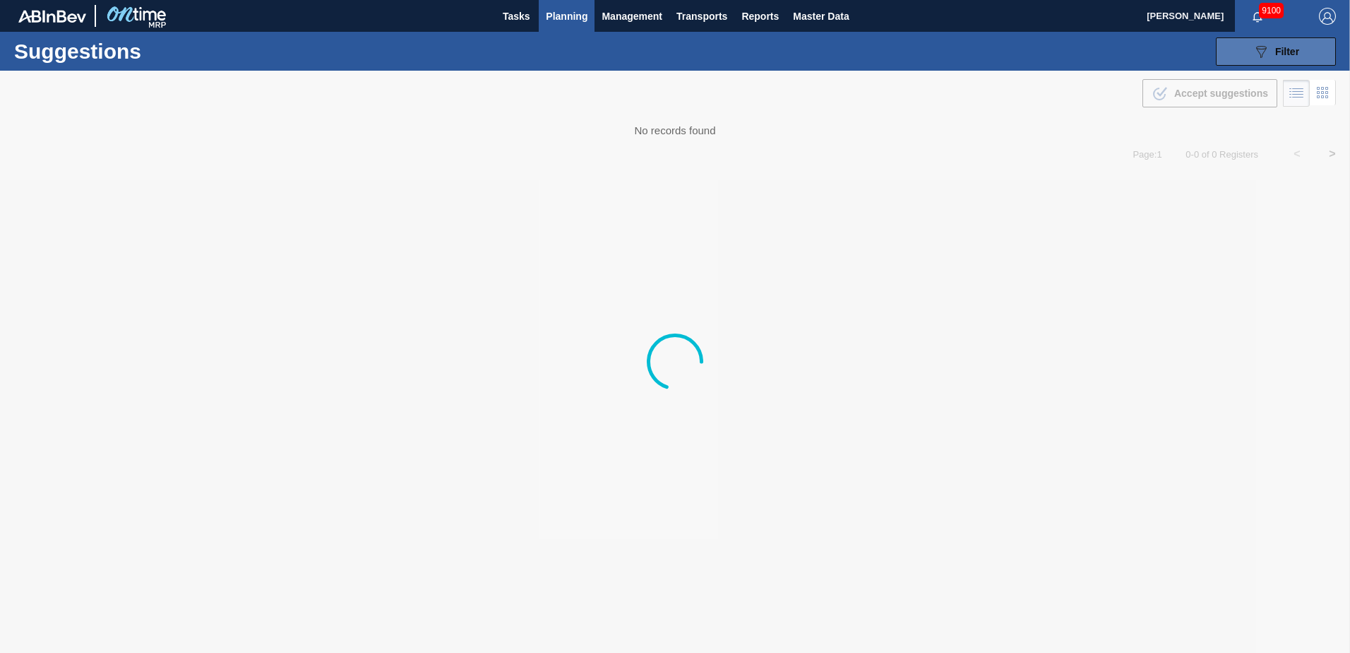
type from "[DATE]"
type to "[DATE]"
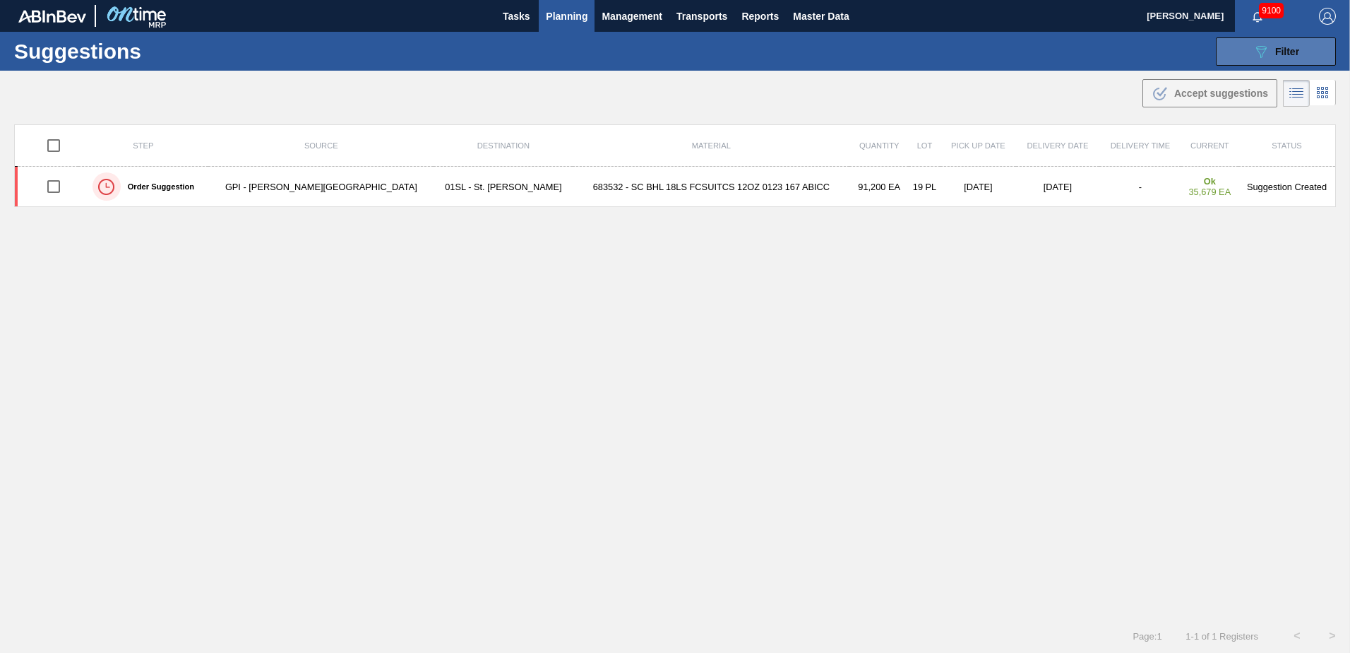
click at [1259, 57] on icon "089F7B8B-B2A5-4AFE-B5C0-19BA573D28AC" at bounding box center [1261, 51] width 17 height 17
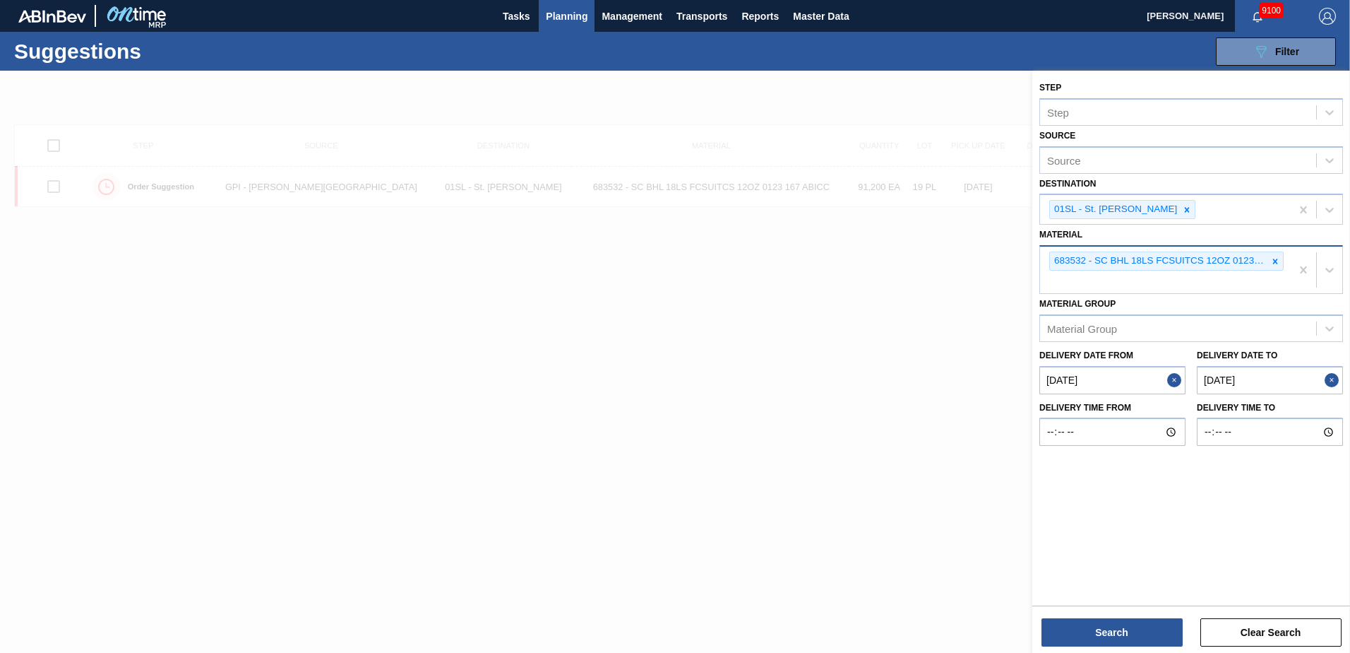
click at [1273, 265] on icon at bounding box center [1276, 261] width 10 height 10
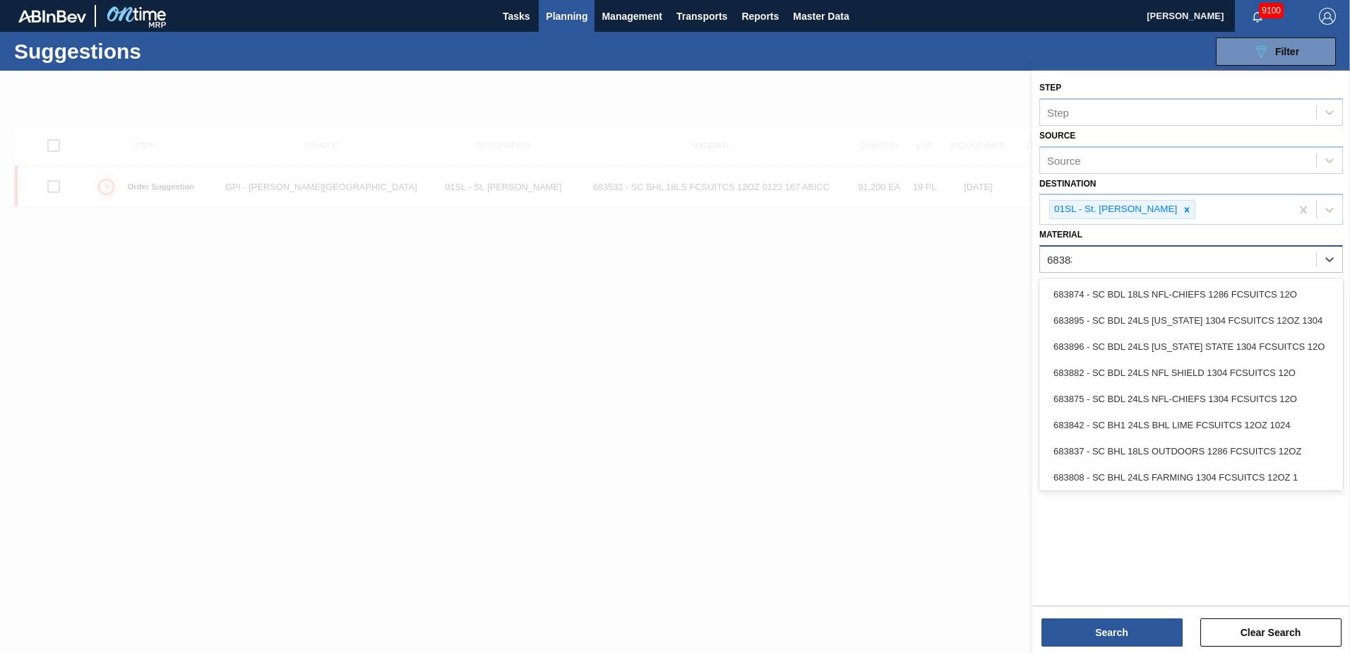
type input "683838"
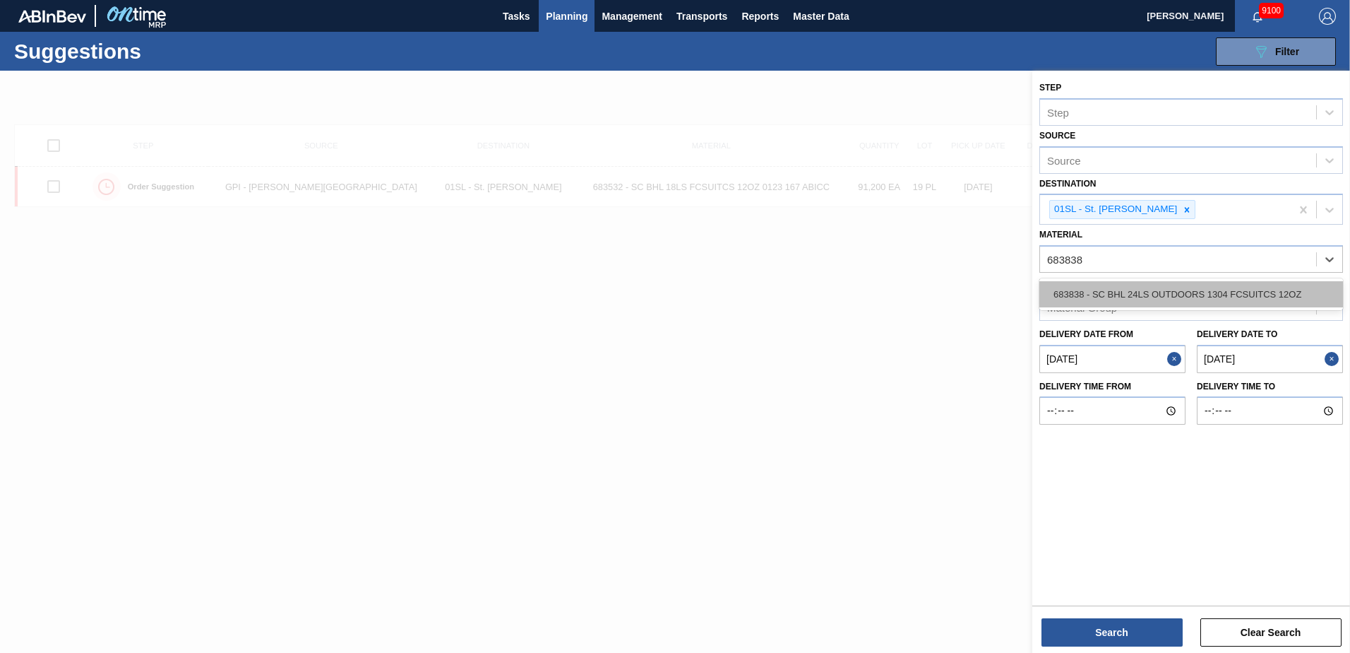
click at [1226, 295] on div "683838 - SC BHL 24LS OUTDOORS 1304 FCSUITCS 12OZ" at bounding box center [1192, 294] width 304 height 26
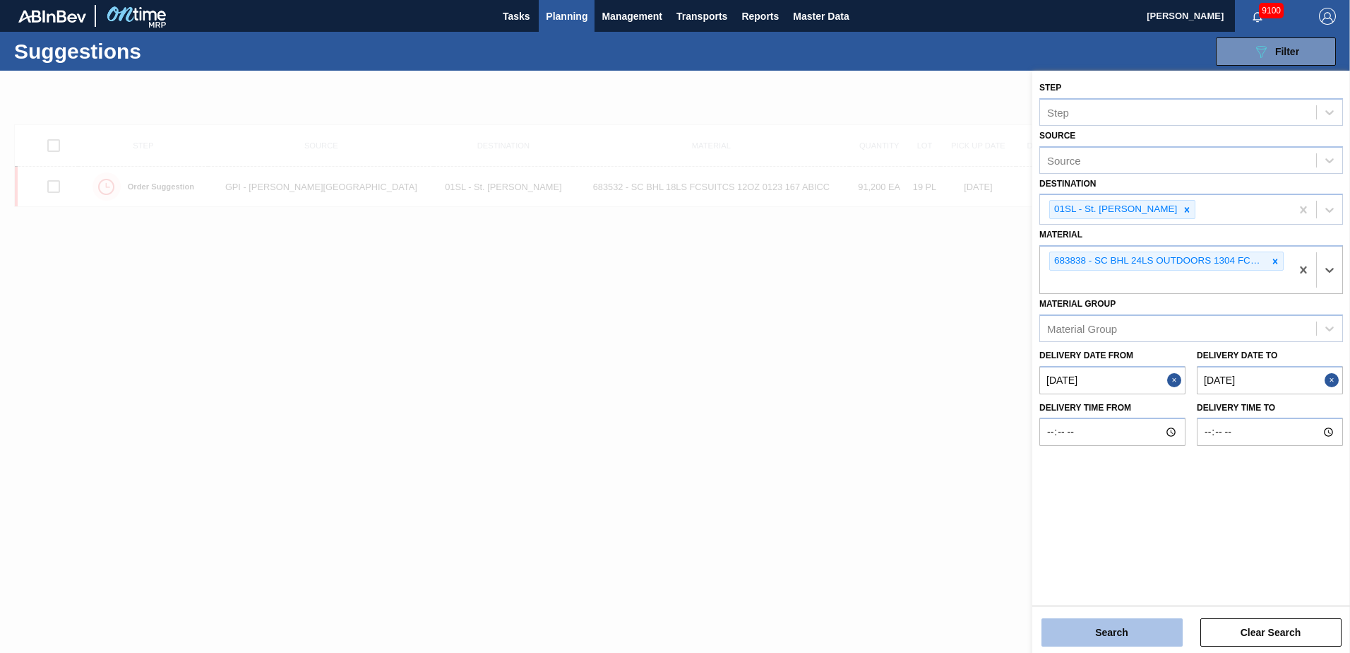
click at [1102, 619] on button "Search" at bounding box center [1112, 632] width 141 height 28
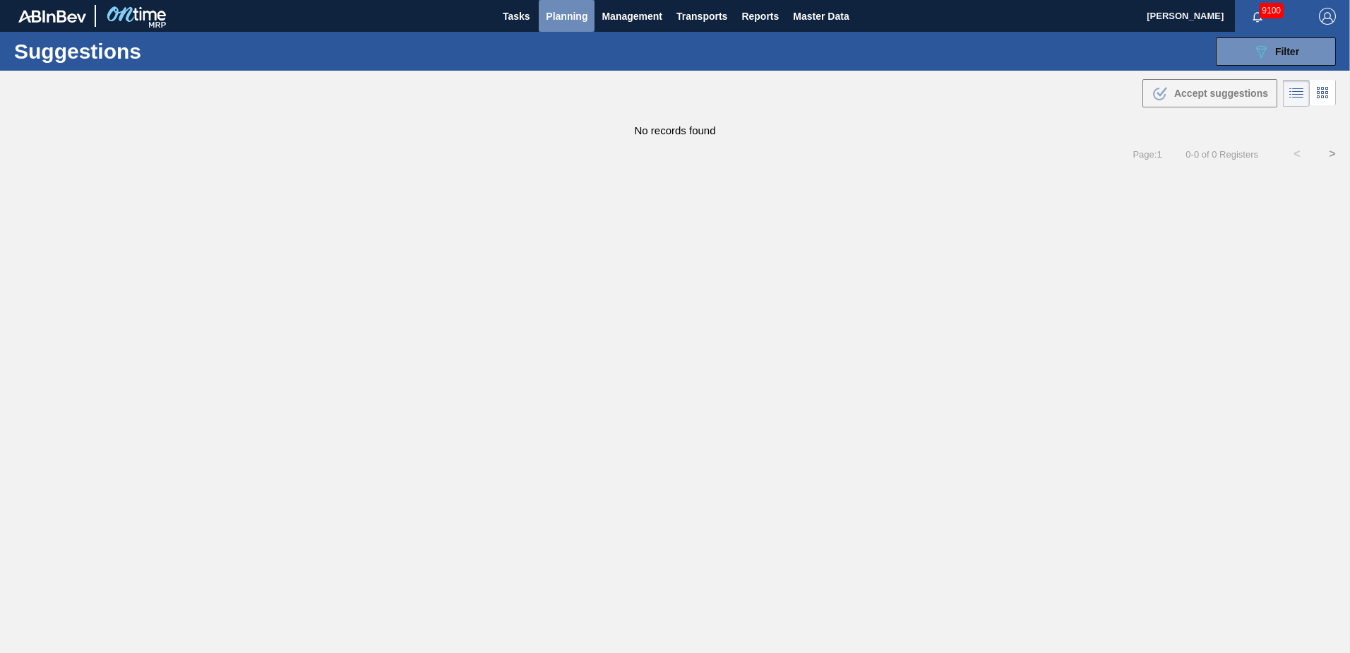
click at [579, 8] on span "Planning" at bounding box center [567, 16] width 42 height 17
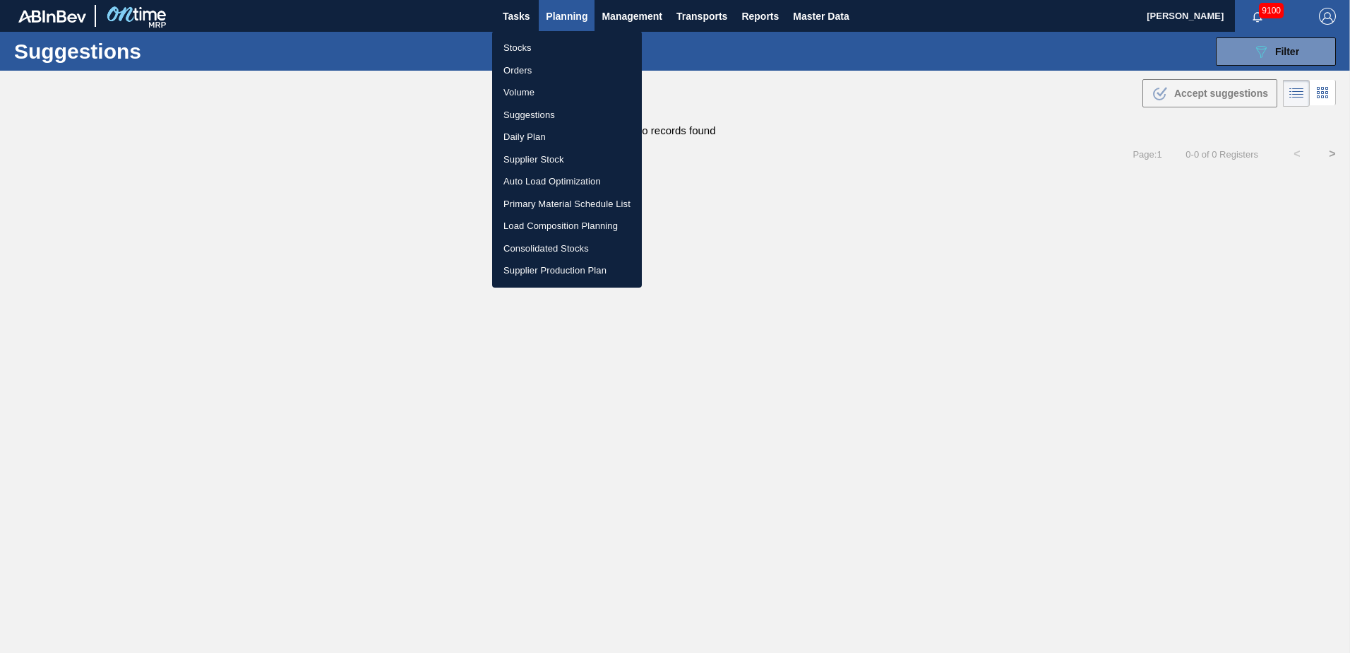
click at [530, 224] on li "Load Composition Planning" at bounding box center [567, 226] width 150 height 23
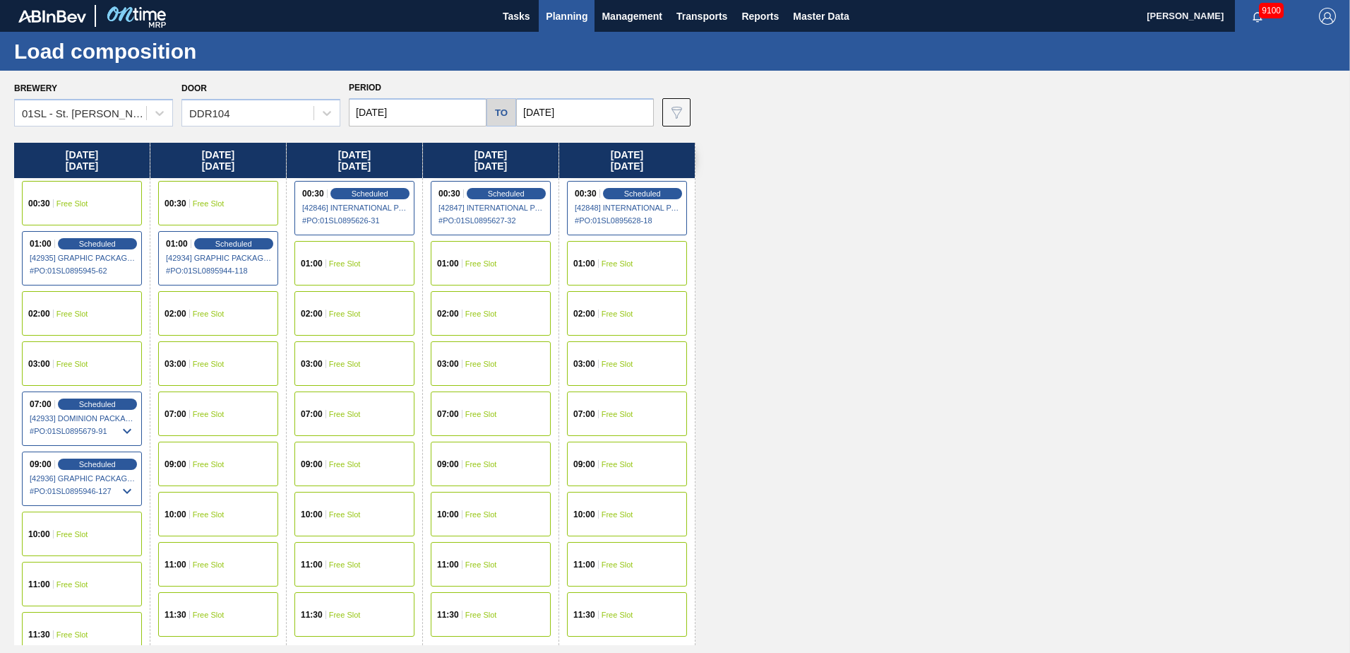
click at [548, 16] on span "Planning" at bounding box center [567, 16] width 42 height 17
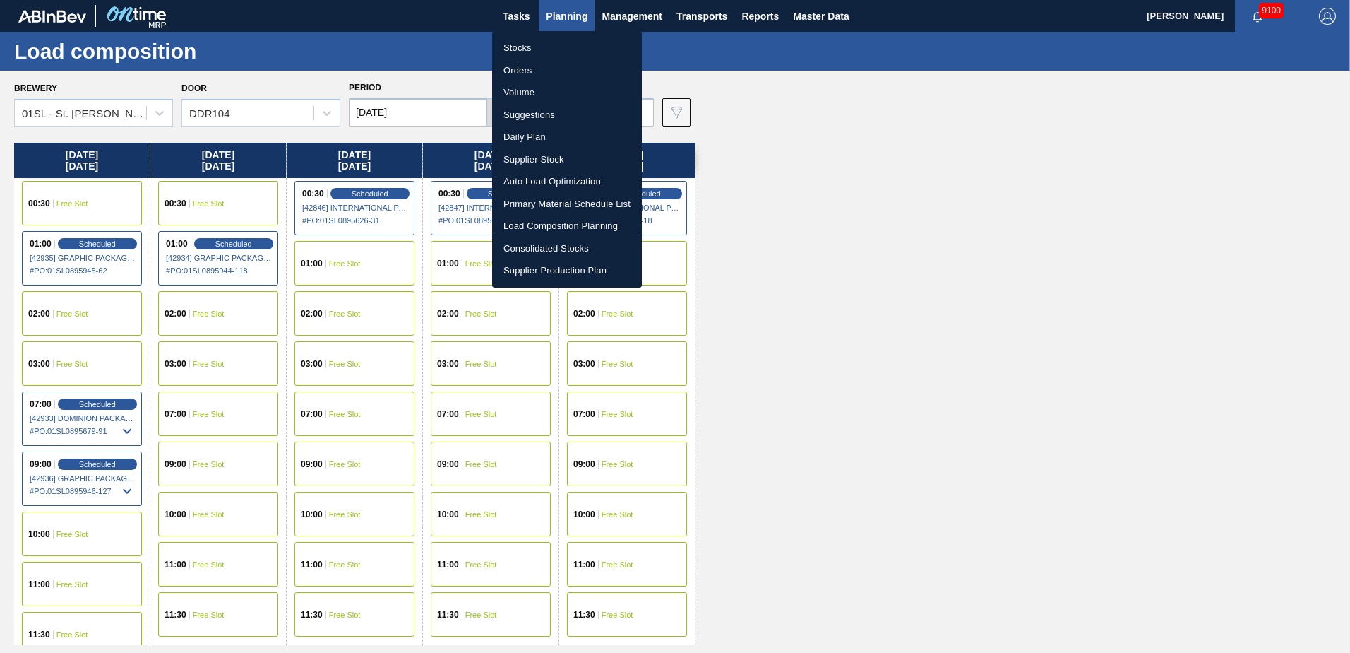
click at [535, 117] on li "Suggestions" at bounding box center [567, 115] width 150 height 23
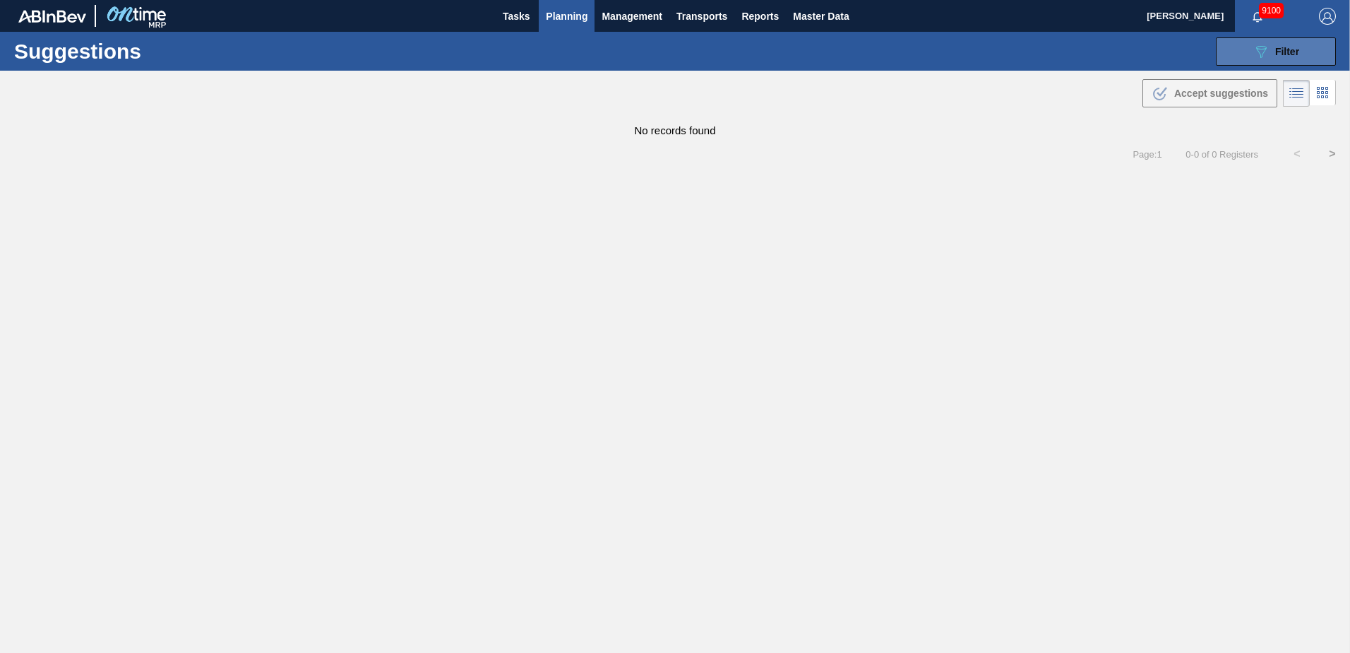
type from "[DATE]"
type to "[DATE]"
click at [1246, 53] on button "089F7B8B-B2A5-4AFE-B5C0-19BA573D28AC Filter" at bounding box center [1276, 51] width 120 height 28
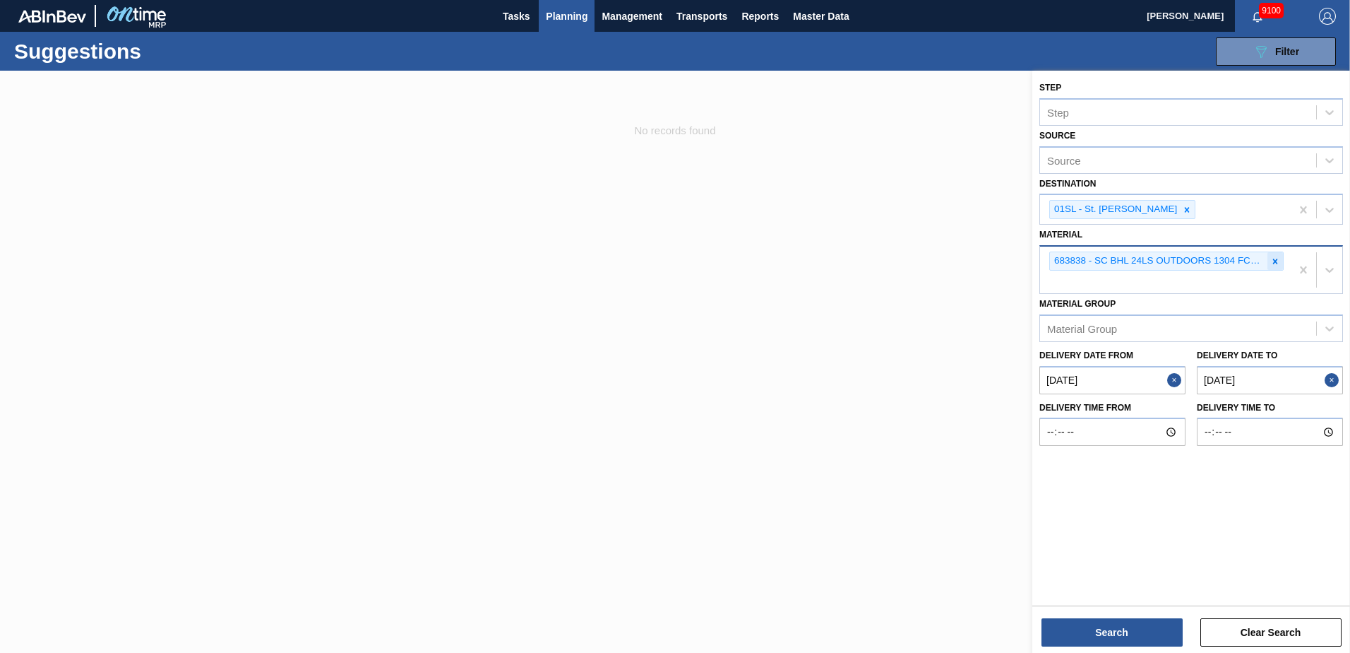
click at [1274, 258] on icon at bounding box center [1276, 261] width 10 height 10
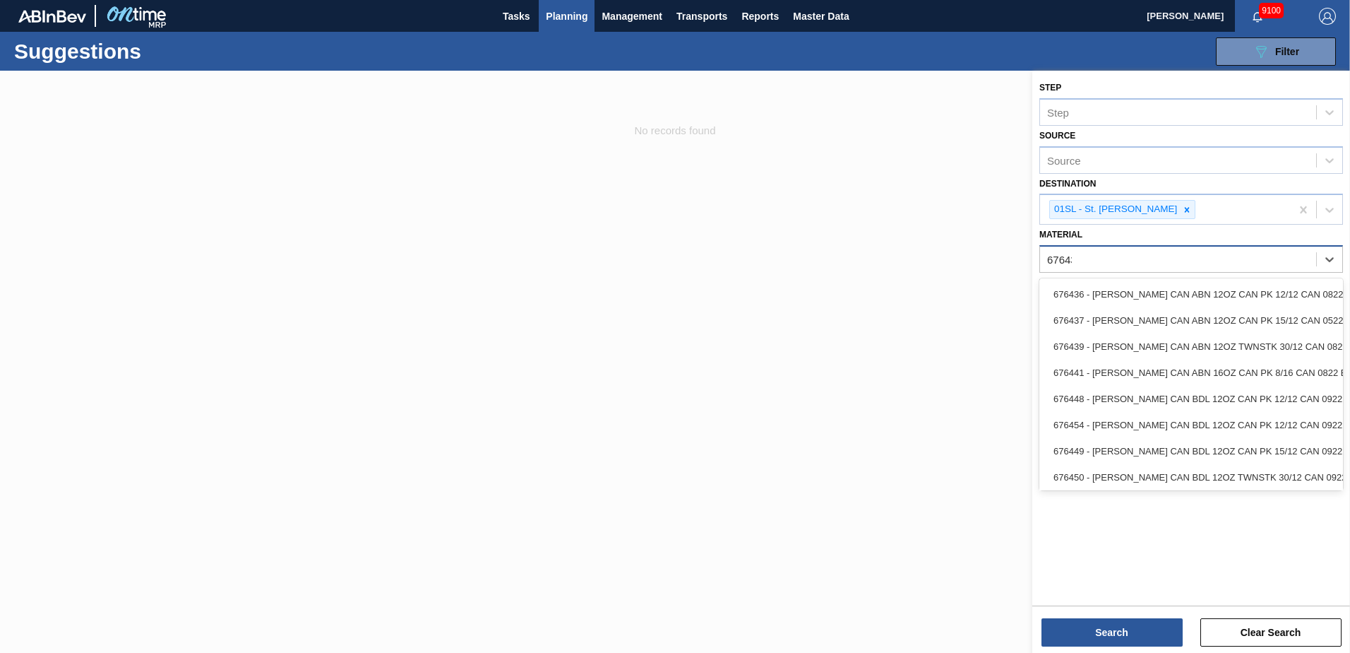
type input "676439"
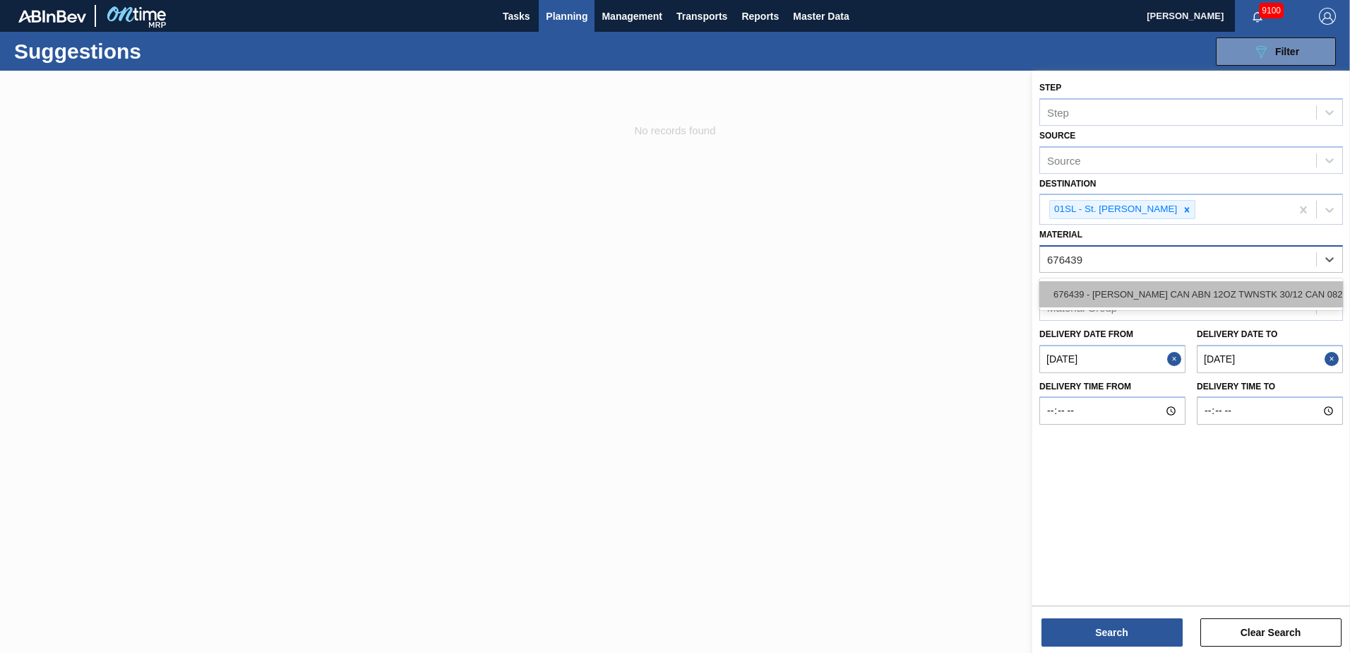
click at [1263, 286] on div "676439 - [PERSON_NAME] CAN ABN 12OZ TWNSTK 30/12 CAN 0822" at bounding box center [1192, 294] width 304 height 26
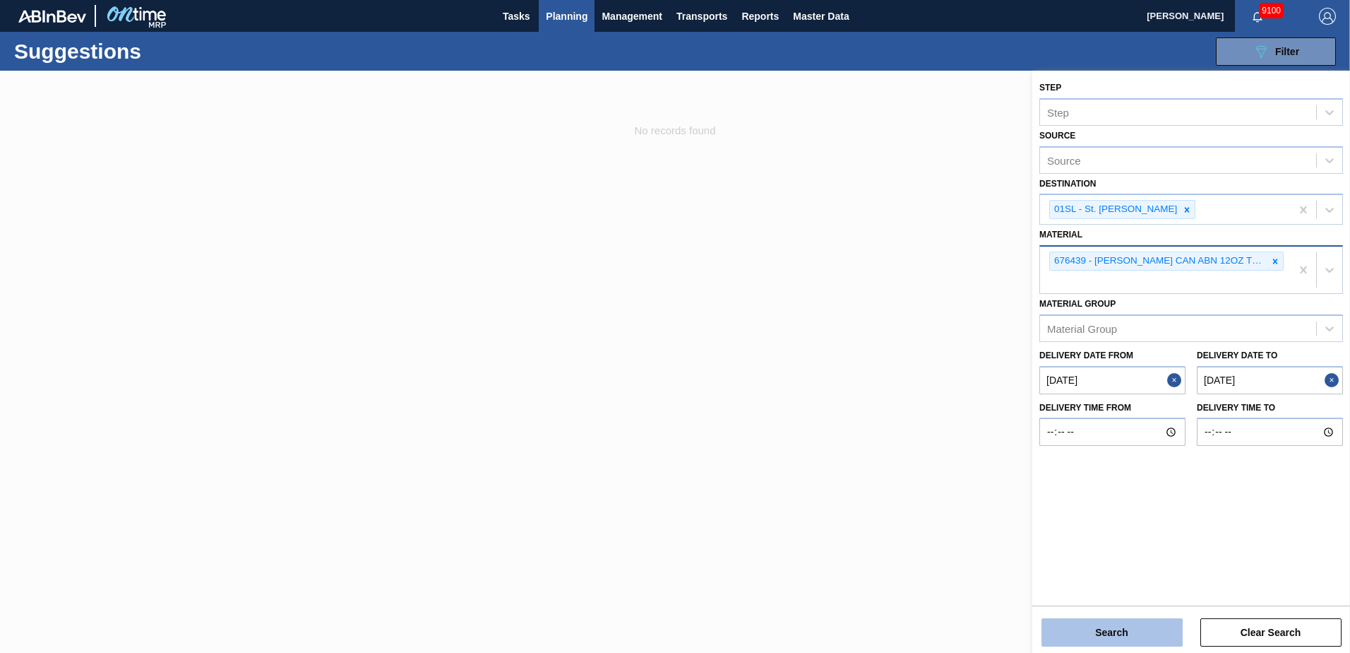
click at [1062, 629] on button "Search" at bounding box center [1112, 632] width 141 height 28
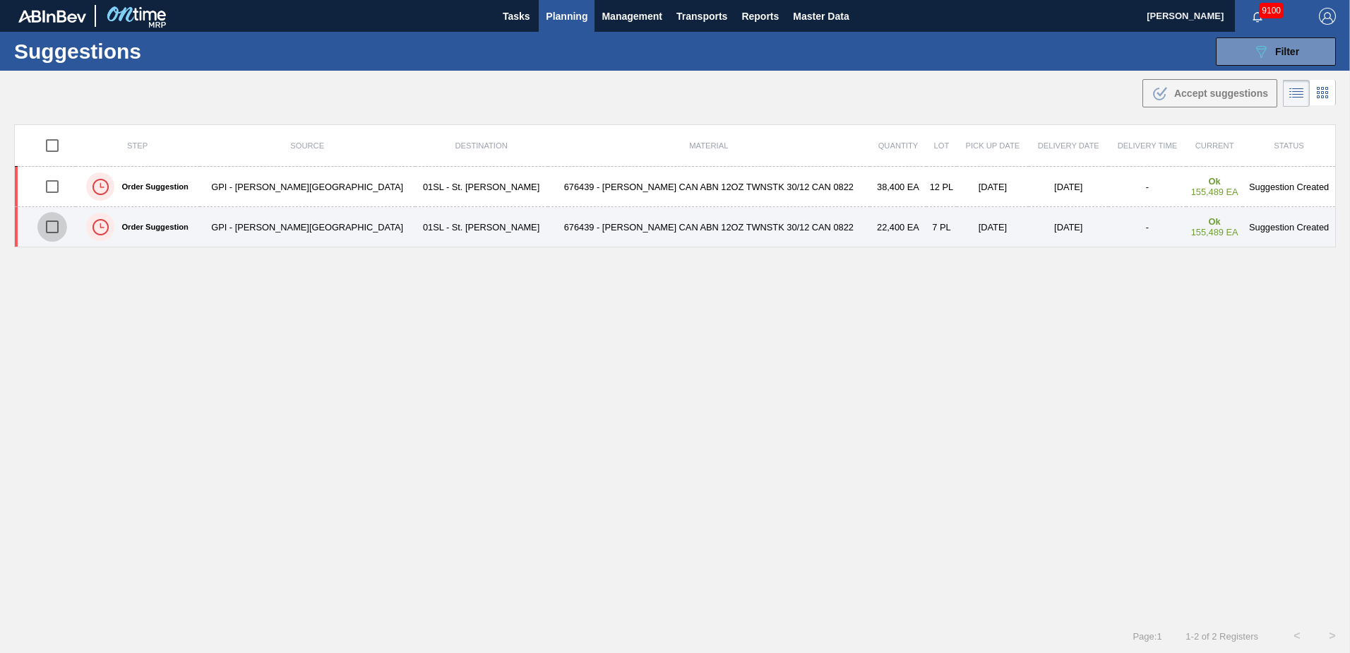
click at [56, 222] on input "checkbox" at bounding box center [52, 227] width 30 height 30
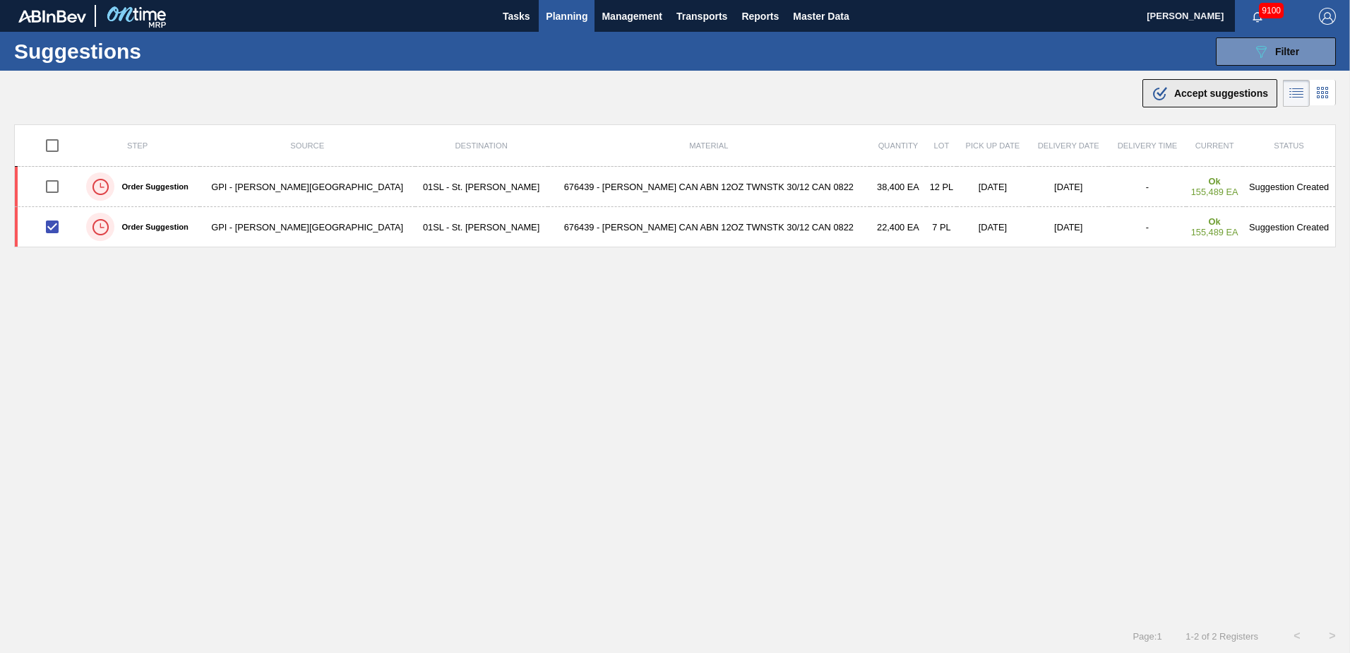
click at [1163, 92] on icon ".b{fill:var(--color-action-default)}" at bounding box center [1160, 93] width 17 height 17
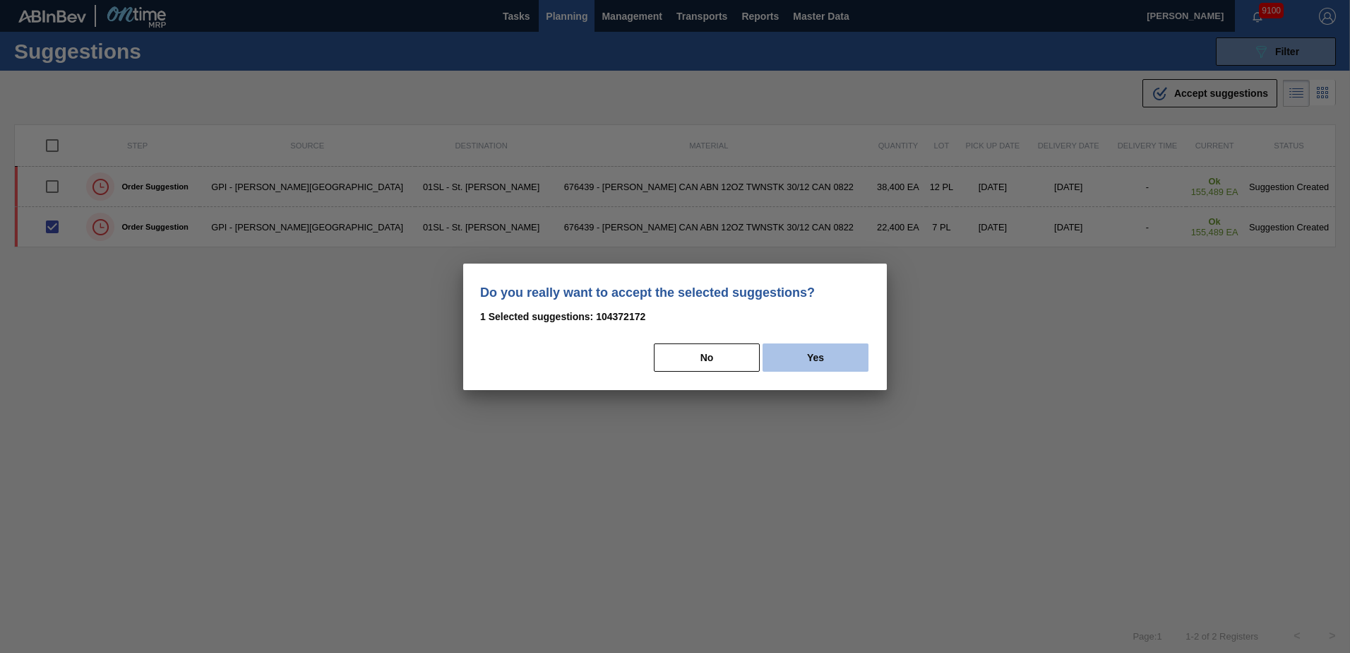
click at [850, 350] on button "Yes" at bounding box center [816, 357] width 106 height 28
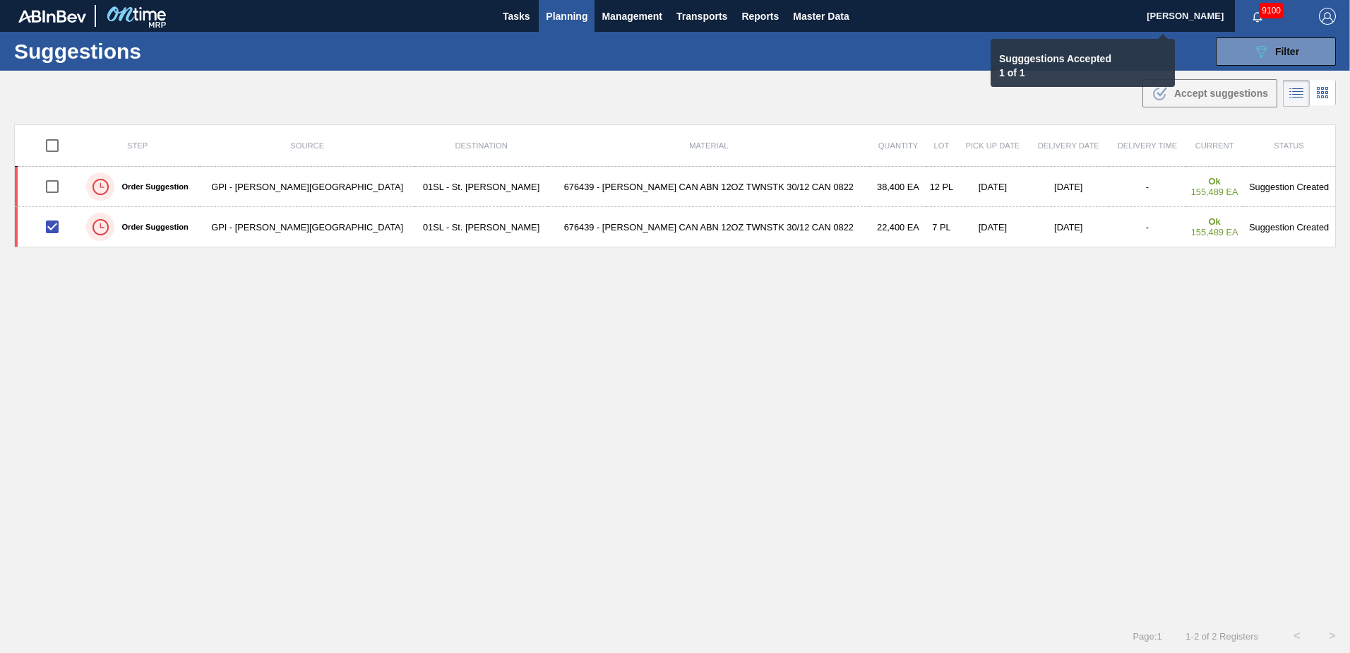
checkbox input "false"
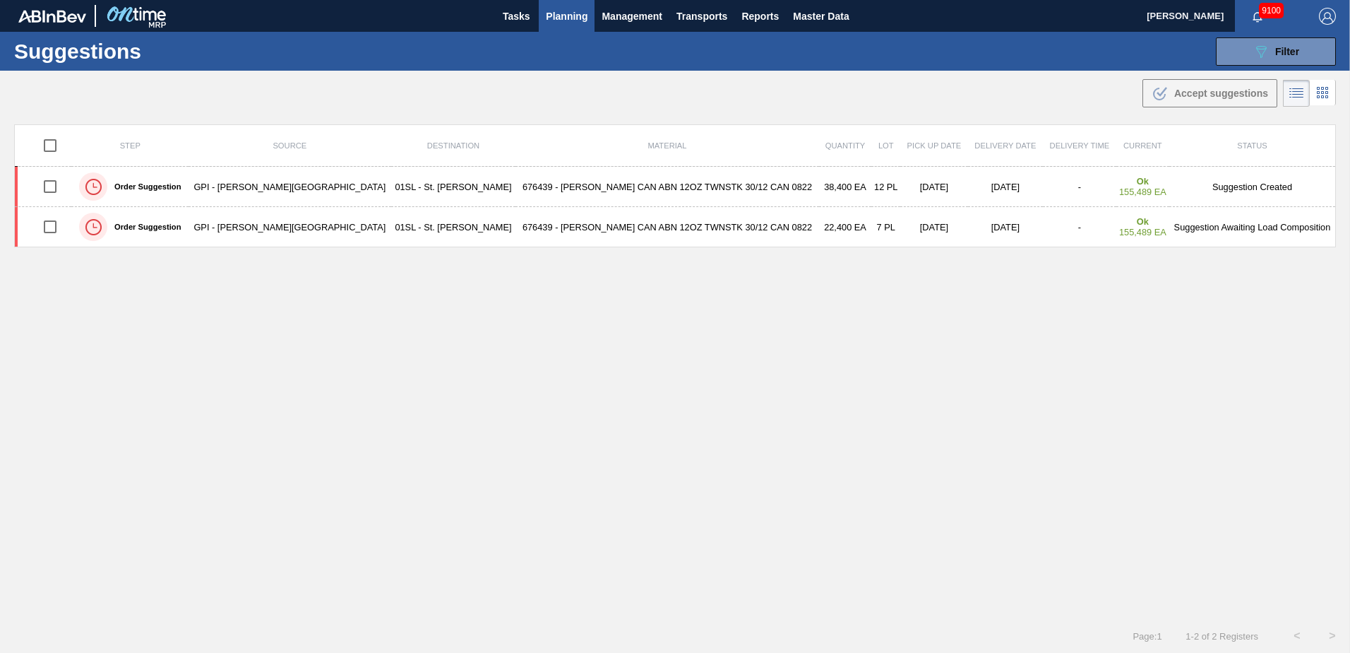
click at [562, 16] on span "Planning" at bounding box center [567, 16] width 42 height 17
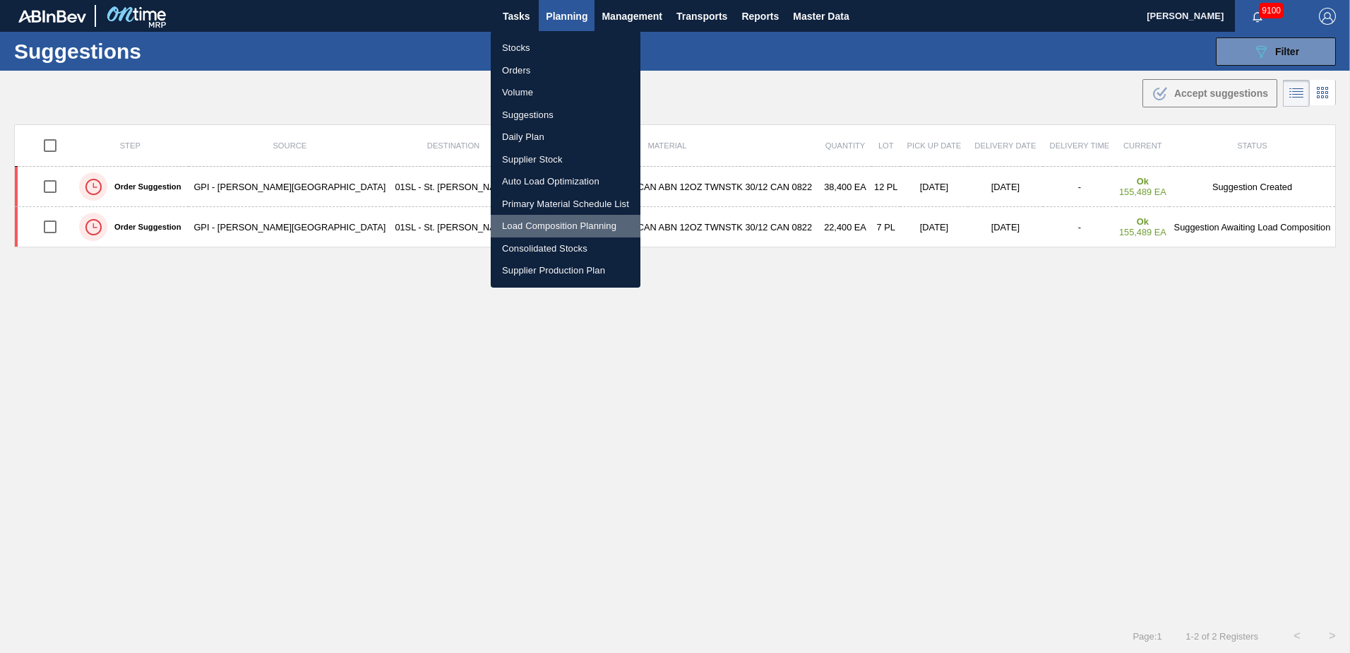
click at [549, 225] on li "Load Composition Planning" at bounding box center [566, 226] width 150 height 23
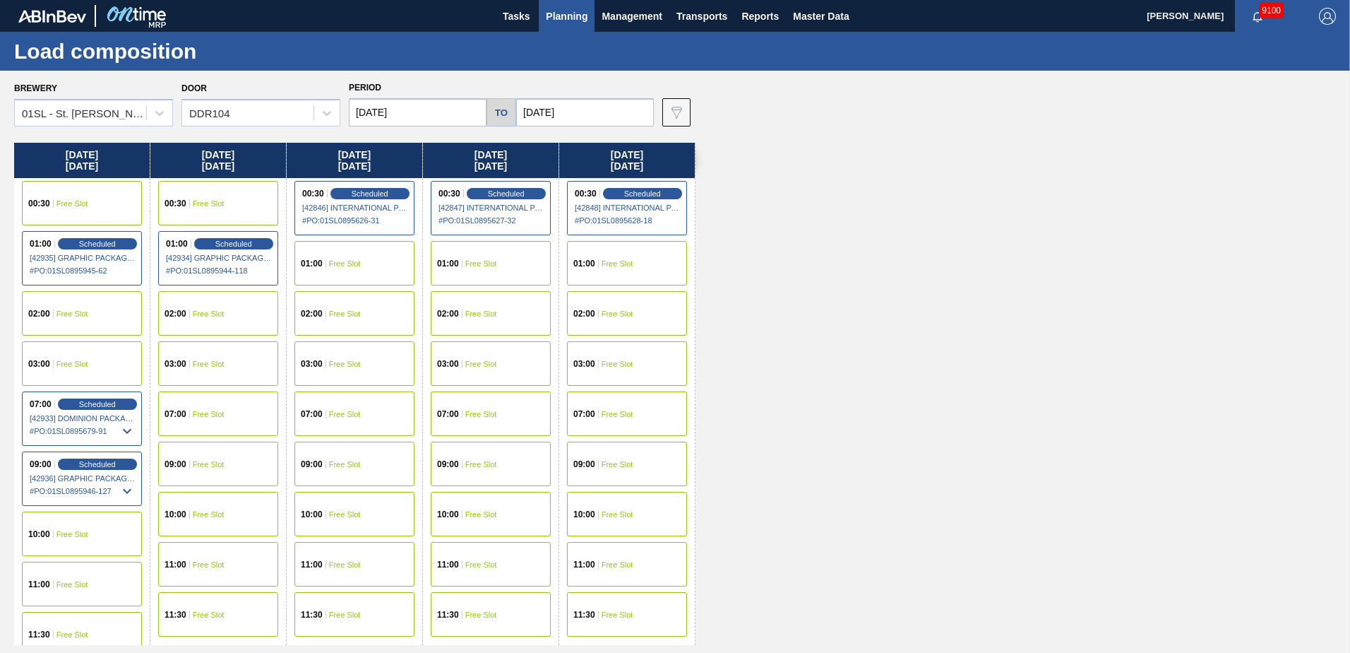
click at [45, 309] on span "02:00" at bounding box center [39, 313] width 22 height 8
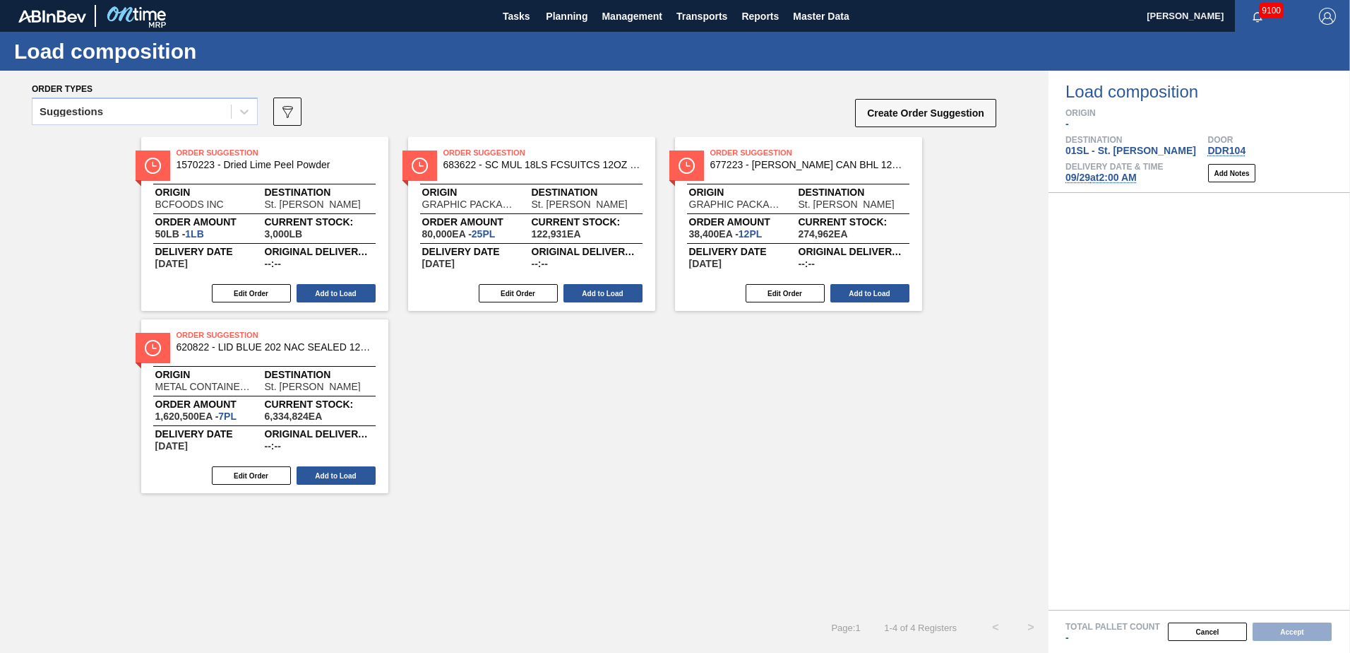
click at [237, 118] on div at bounding box center [244, 111] width 25 height 25
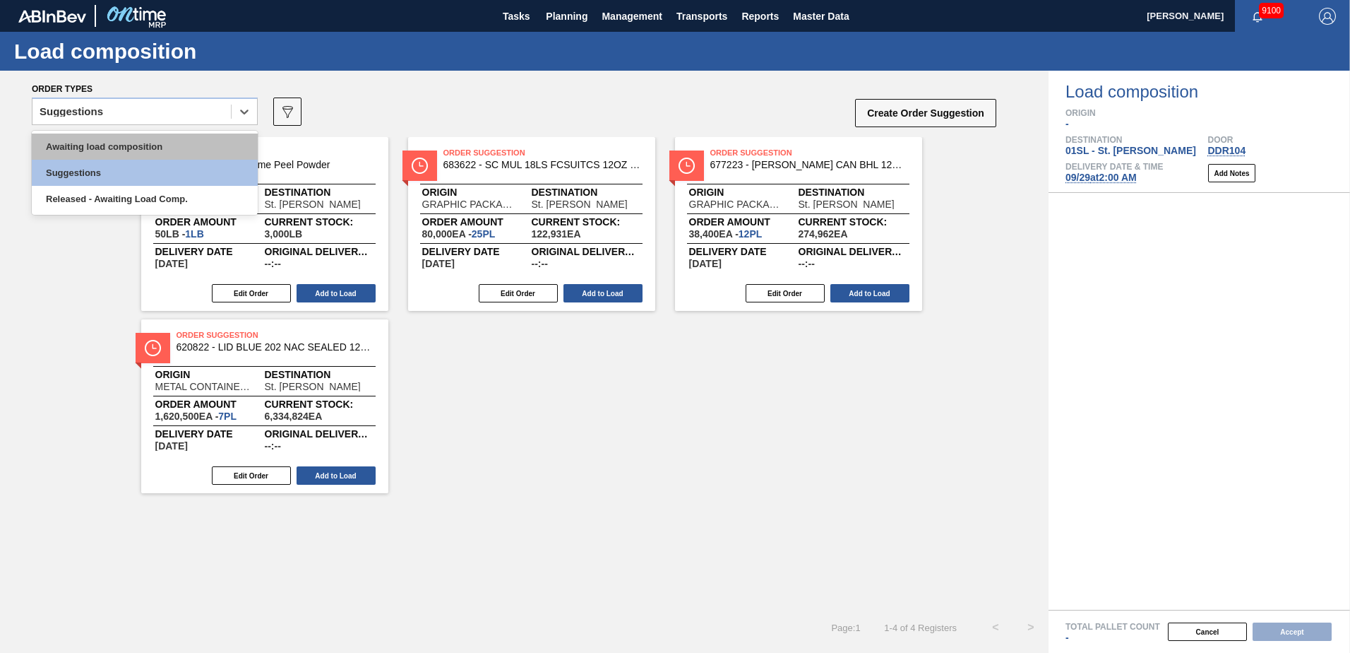
click at [178, 138] on div "Awaiting load composition" at bounding box center [145, 146] width 226 height 26
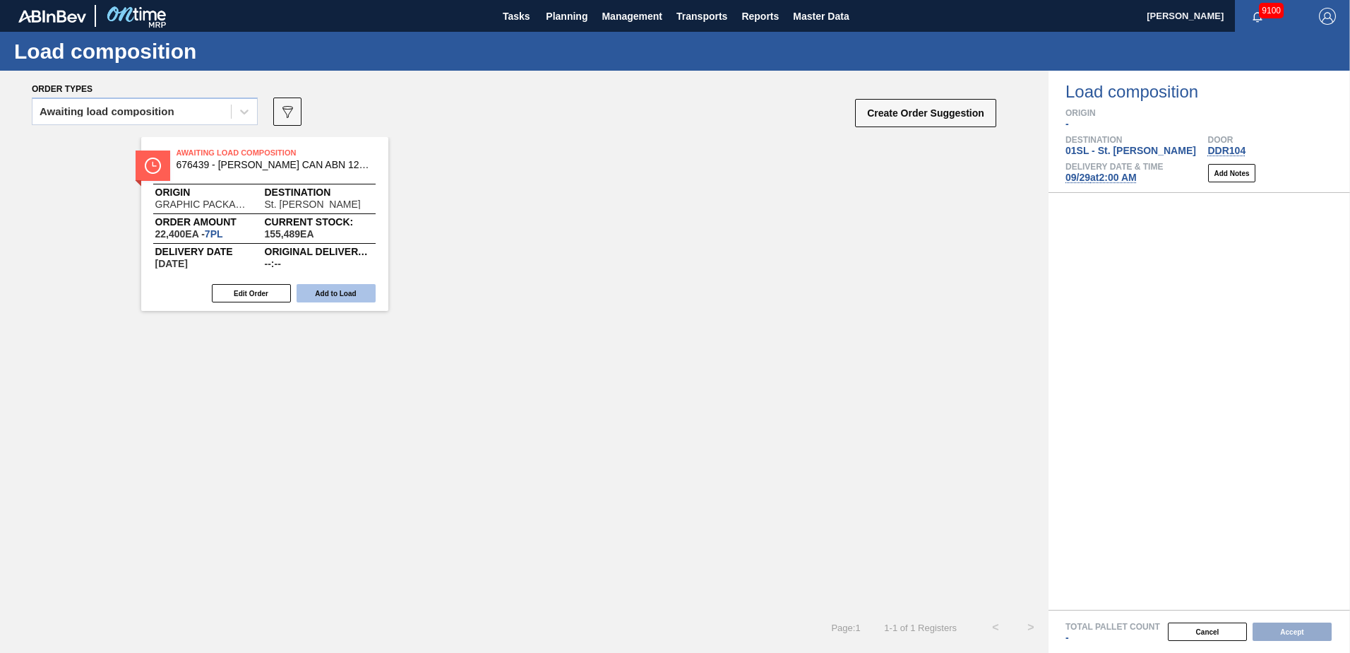
click at [346, 295] on button "Add to Load" at bounding box center [336, 293] width 79 height 18
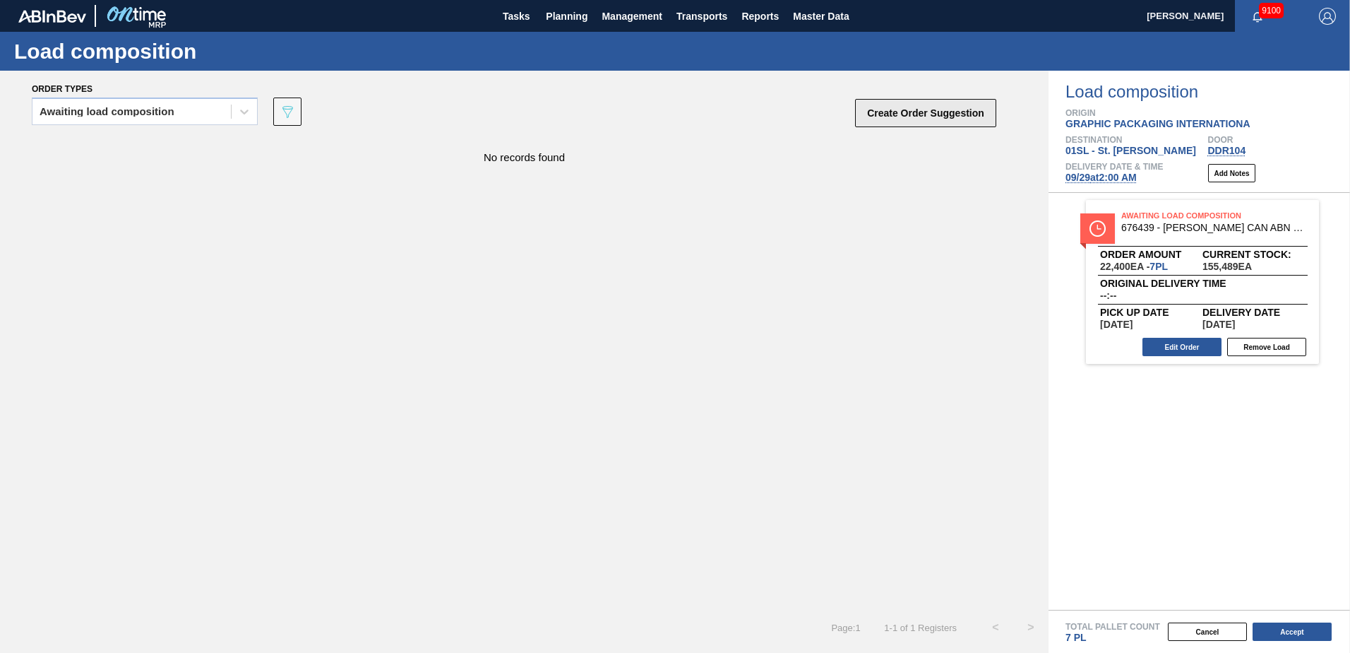
click at [934, 117] on button "Create Order Suggestion" at bounding box center [925, 113] width 141 height 28
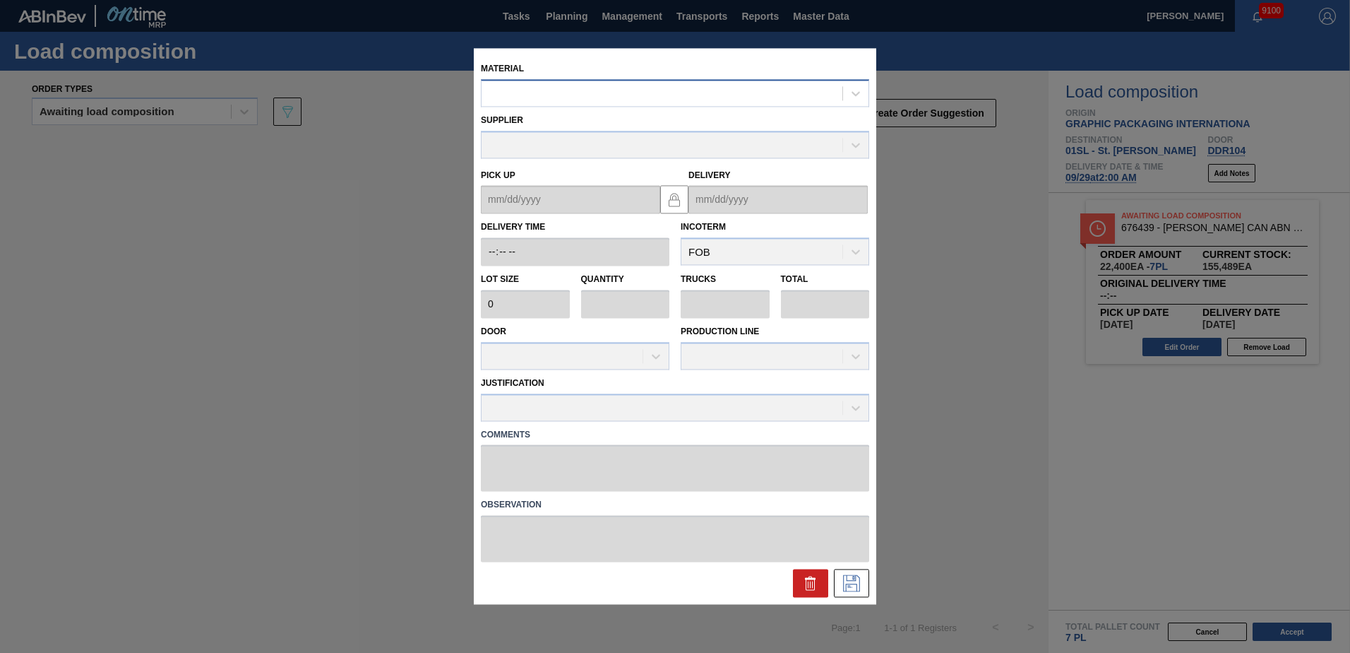
click at [681, 93] on div at bounding box center [662, 93] width 361 height 20
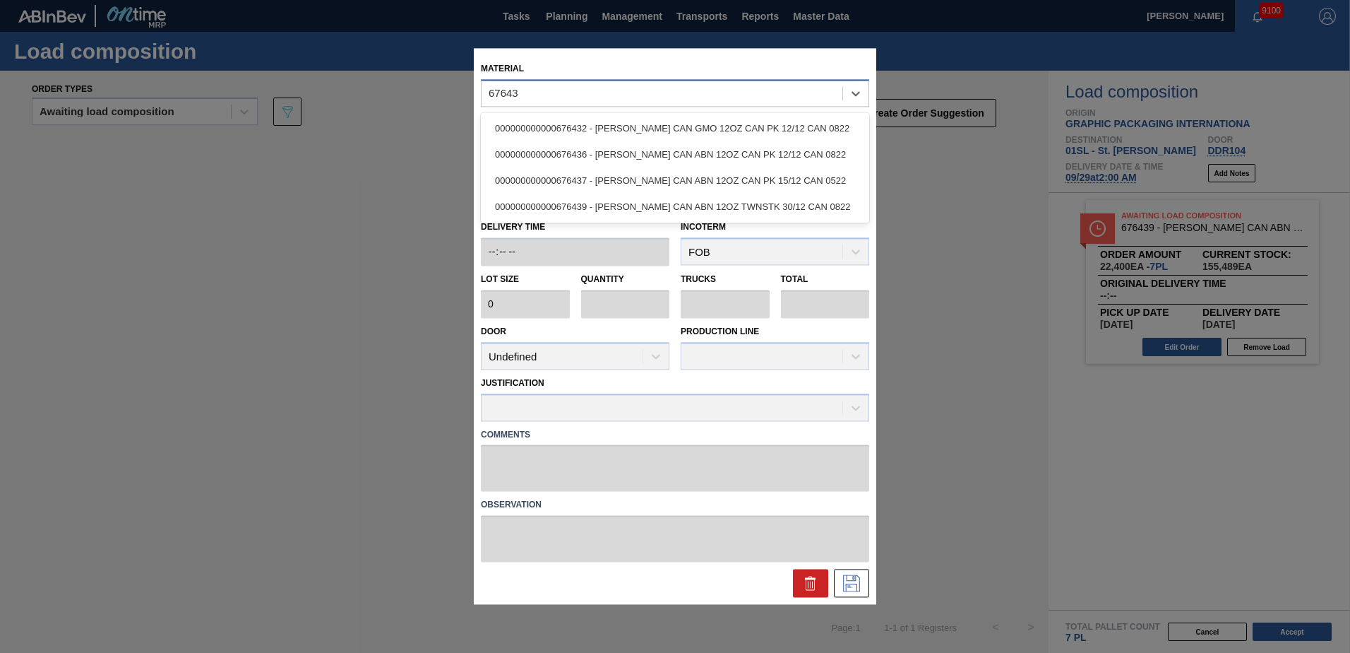
type input "676439"
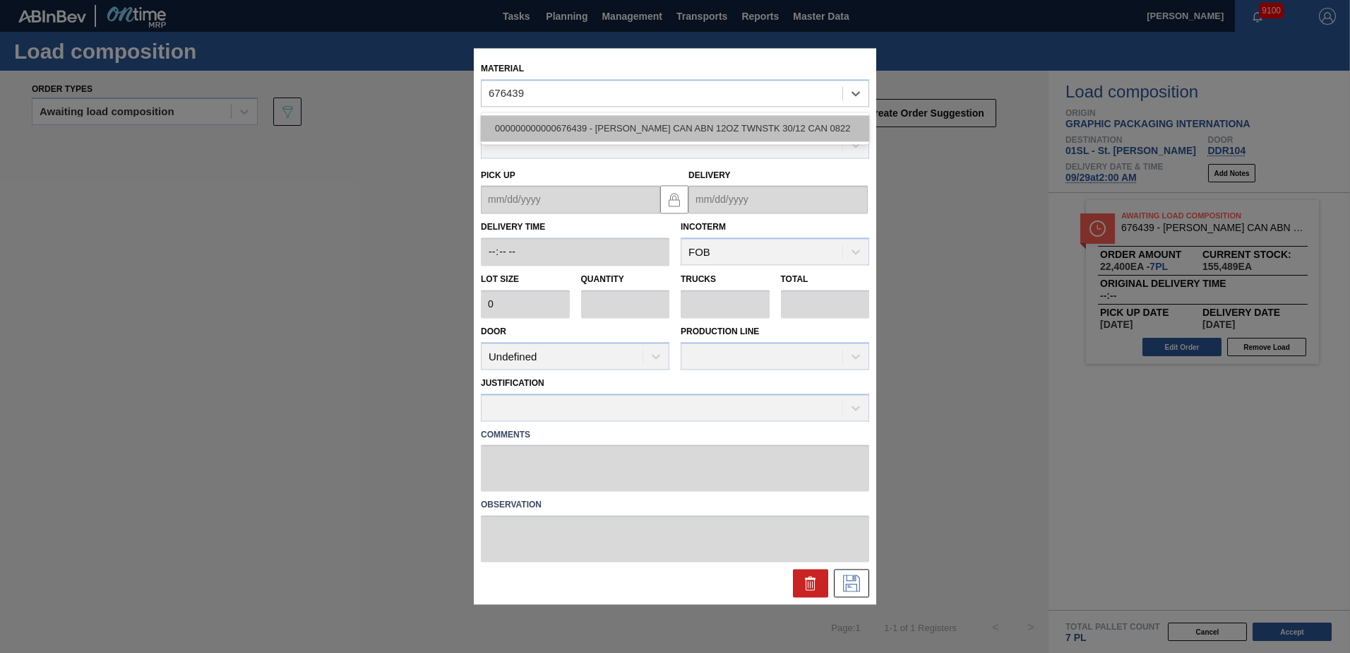
click at [691, 138] on div "000000000000676439 - [PERSON_NAME] CAN ABN 12OZ TWNSTK 30/12 CAN 0822" at bounding box center [675, 128] width 388 height 26
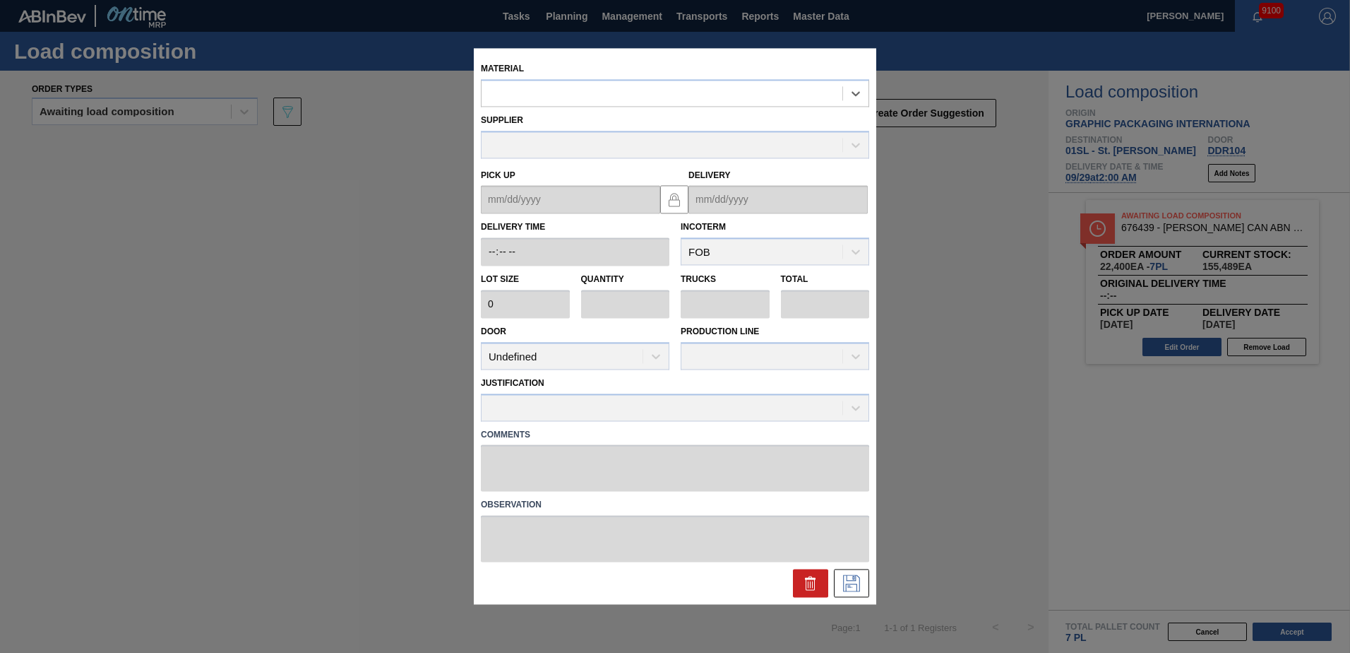
type input "3,200"
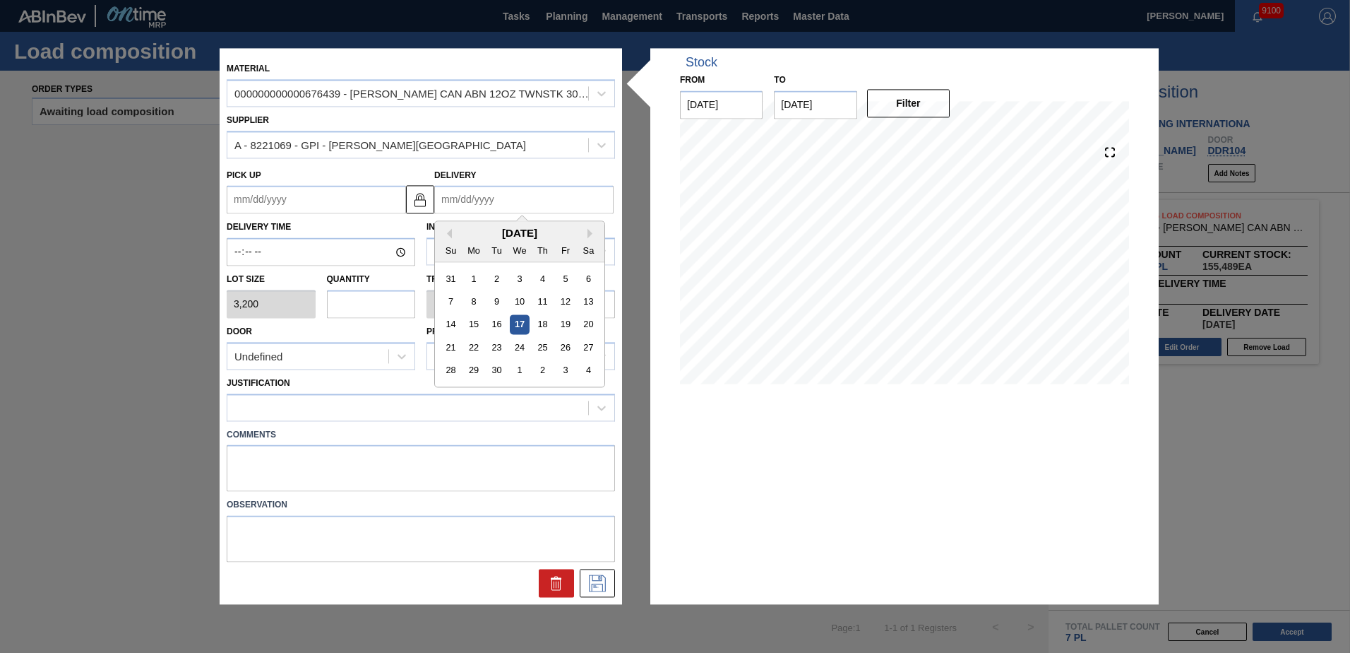
drag, startPoint x: 487, startPoint y: 190, endPoint x: 491, endPoint y: 197, distance: 8.2
click at [487, 190] on input "Delivery" at bounding box center [523, 200] width 179 height 28
click at [477, 369] on div "29" at bounding box center [474, 370] width 19 height 19
type up "[DATE]"
type input "[DATE]"
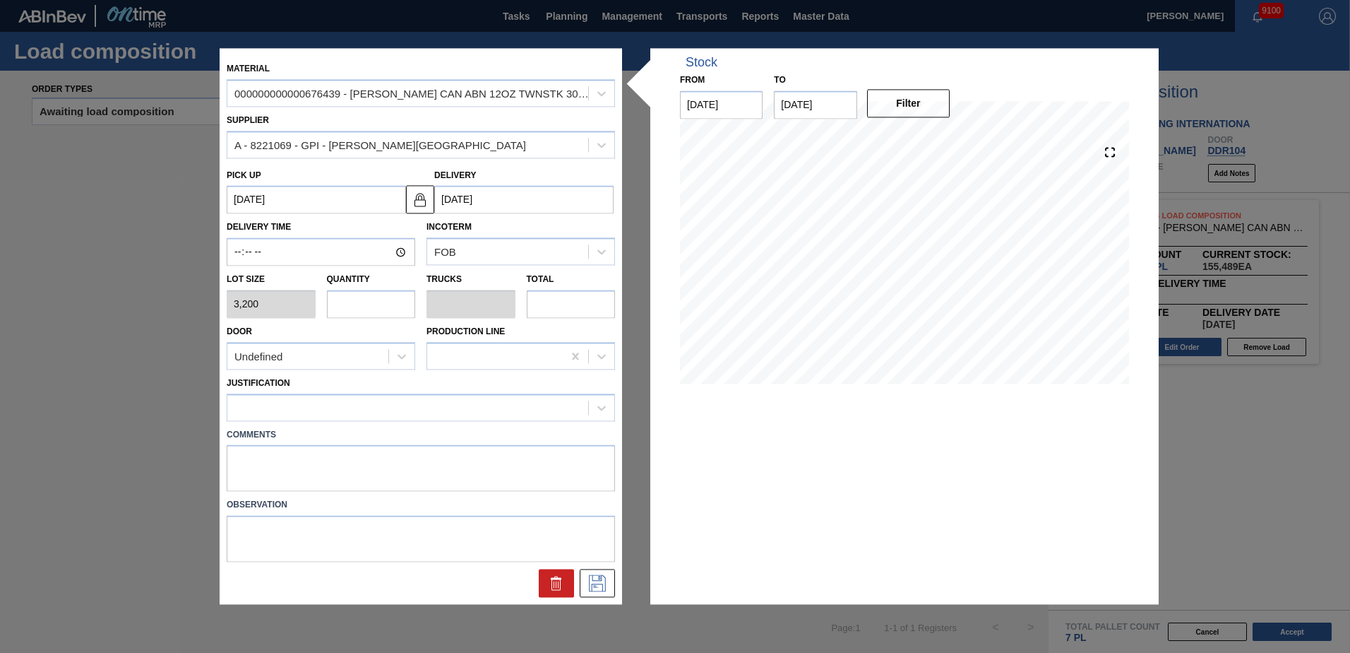
click at [386, 305] on input "text" at bounding box center [371, 304] width 89 height 28
type input "4"
type input "0.154"
type input "12,800"
type input "4"
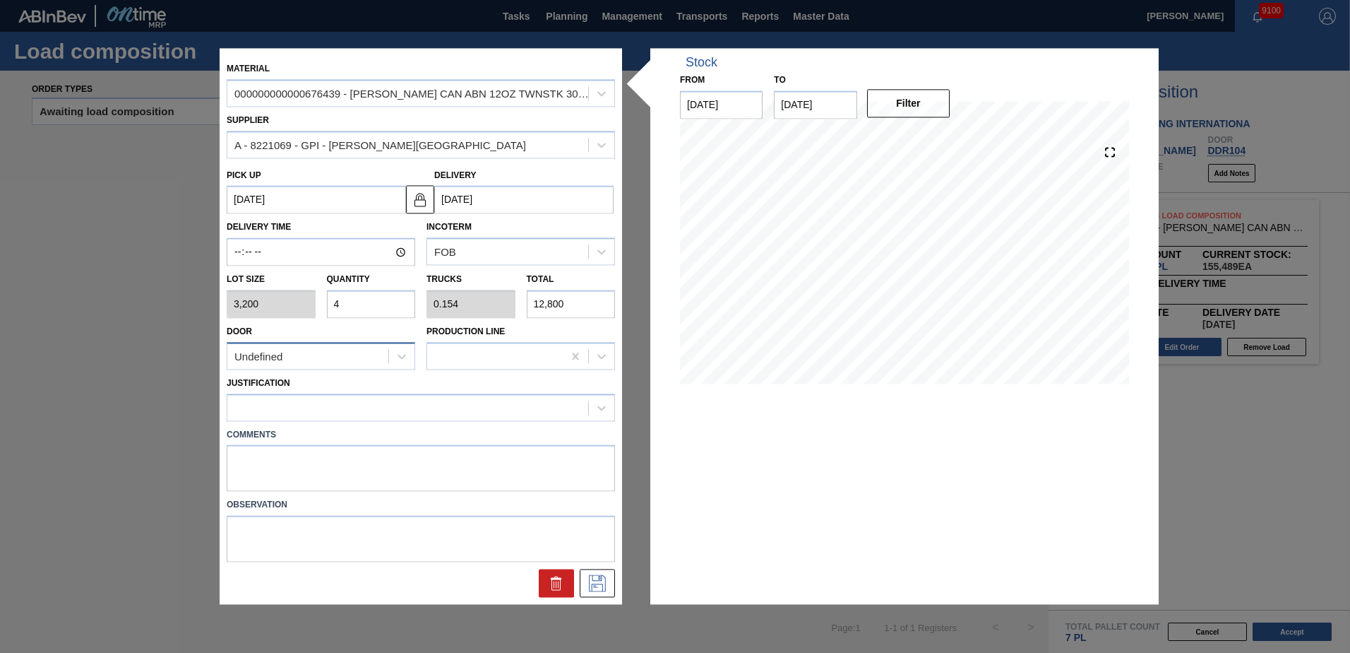
click at [364, 356] on div "Undefined" at bounding box center [307, 356] width 161 height 20
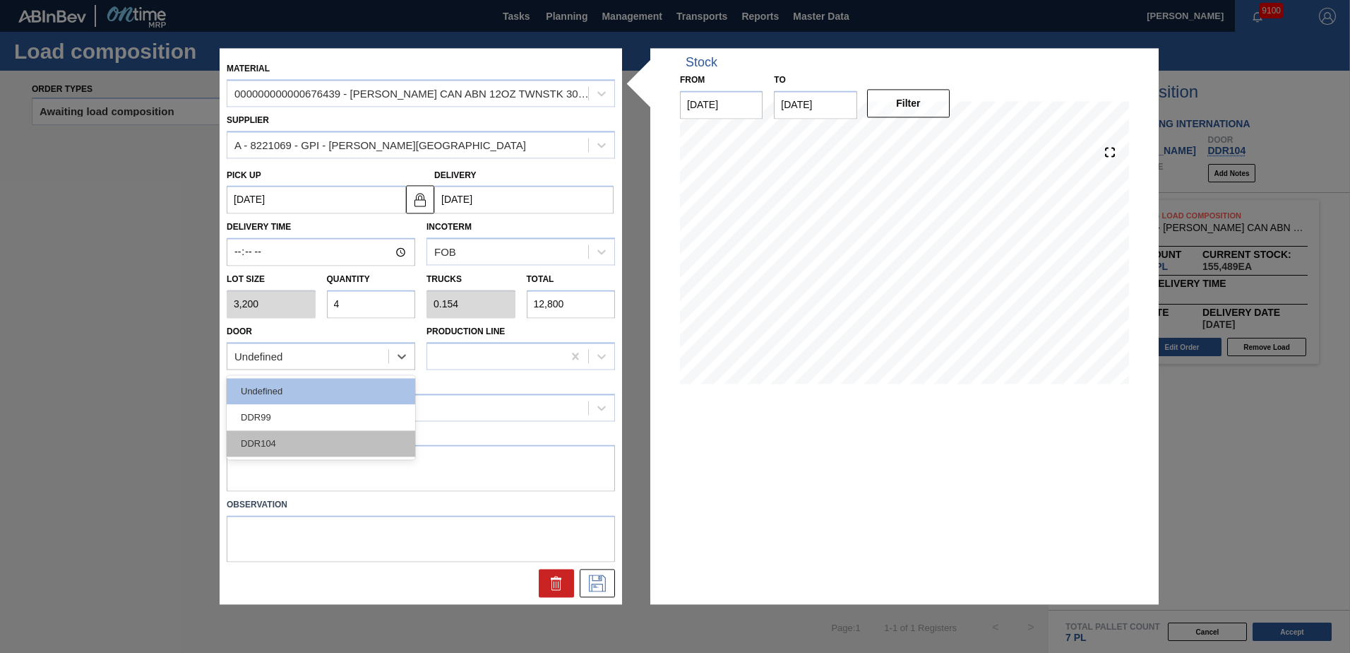
click at [304, 442] on div "DDR104" at bounding box center [321, 443] width 189 height 26
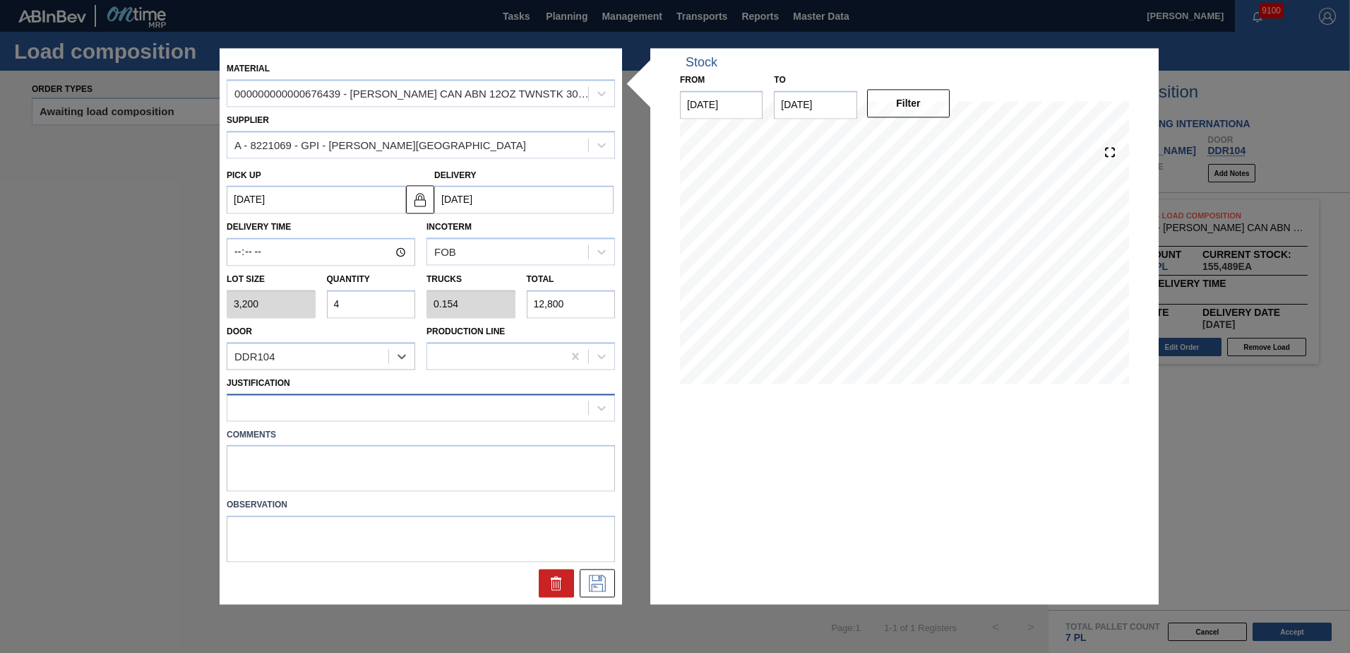
click at [299, 415] on div at bounding box center [407, 407] width 361 height 20
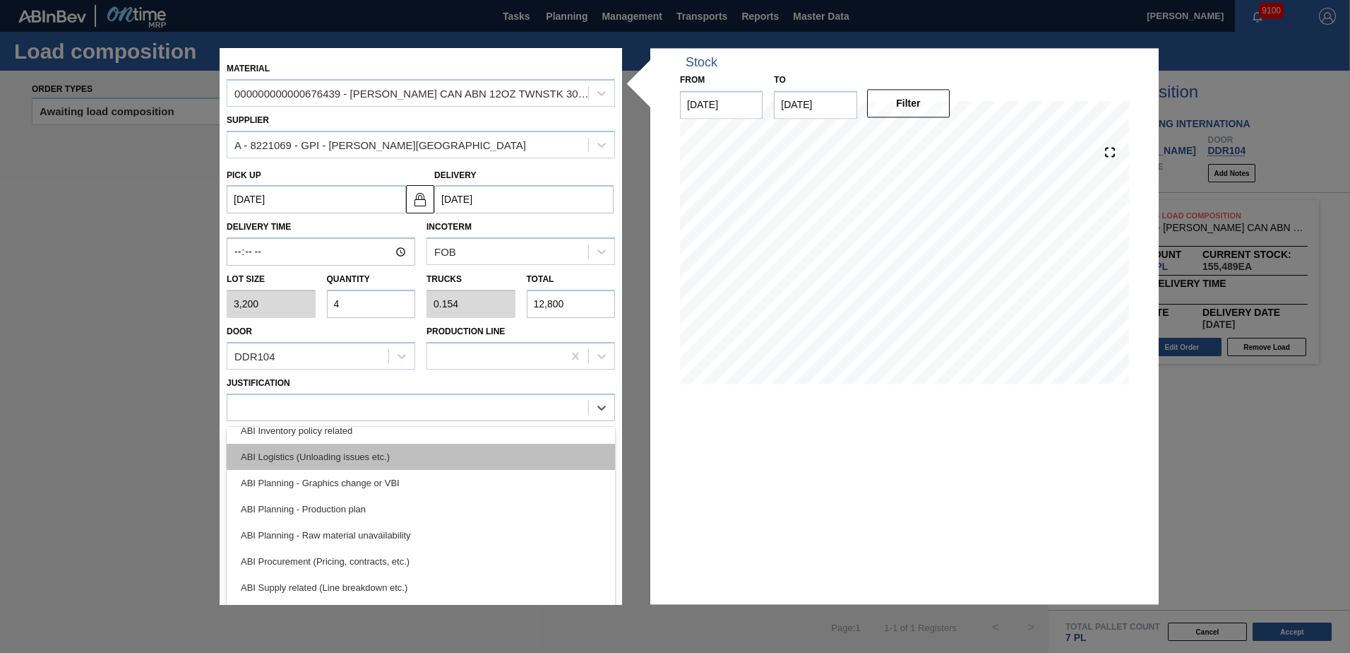
scroll to position [141, 0]
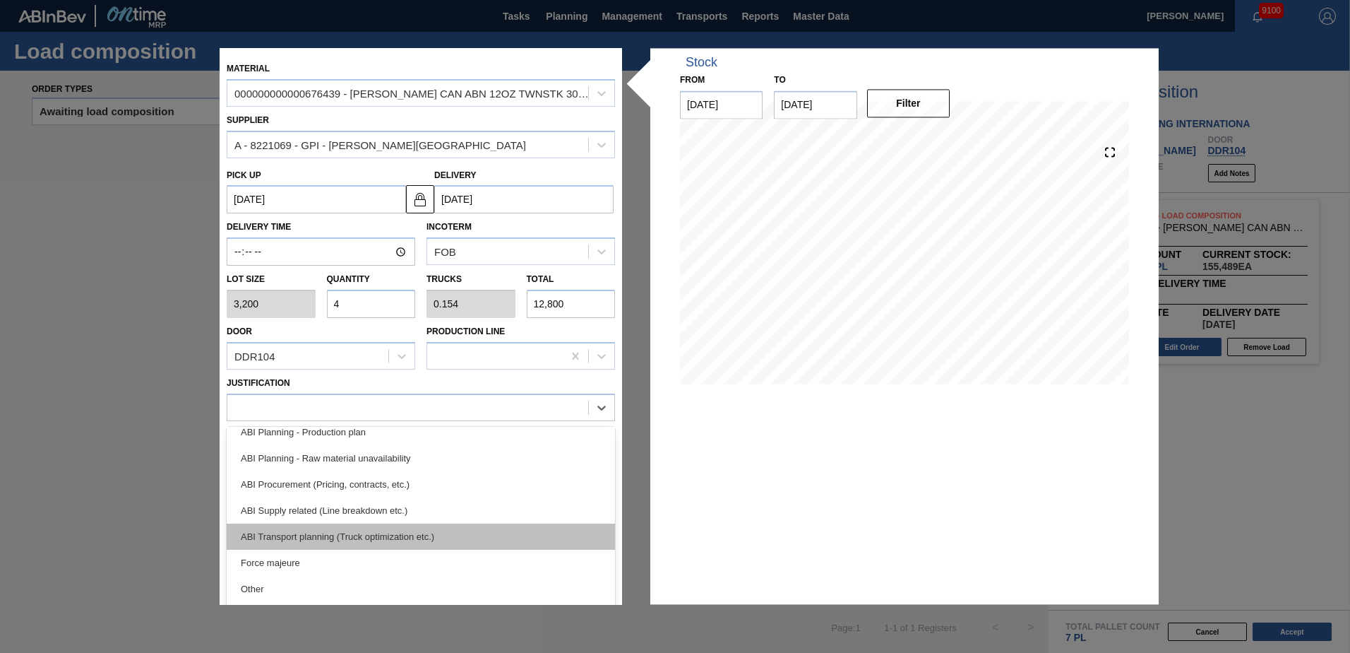
click at [372, 537] on div "ABI Transport planning (Truck optimization etc.)" at bounding box center [421, 536] width 388 height 26
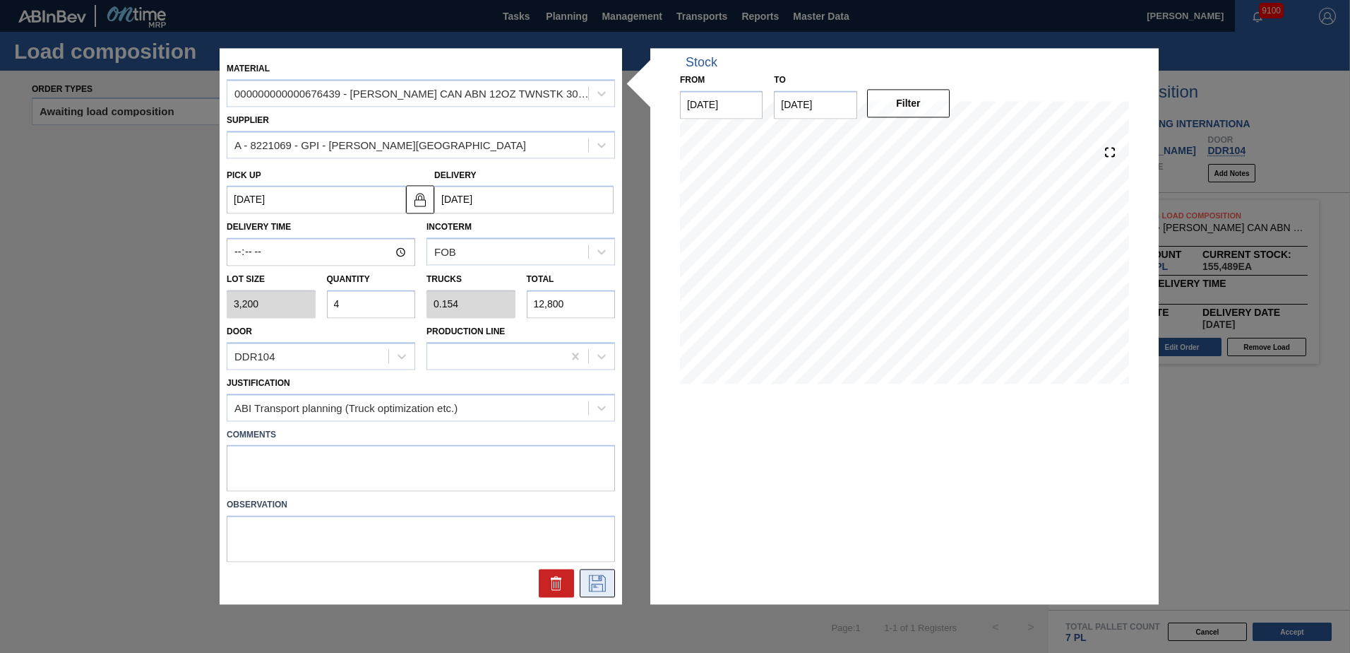
click at [601, 579] on icon at bounding box center [597, 583] width 23 height 17
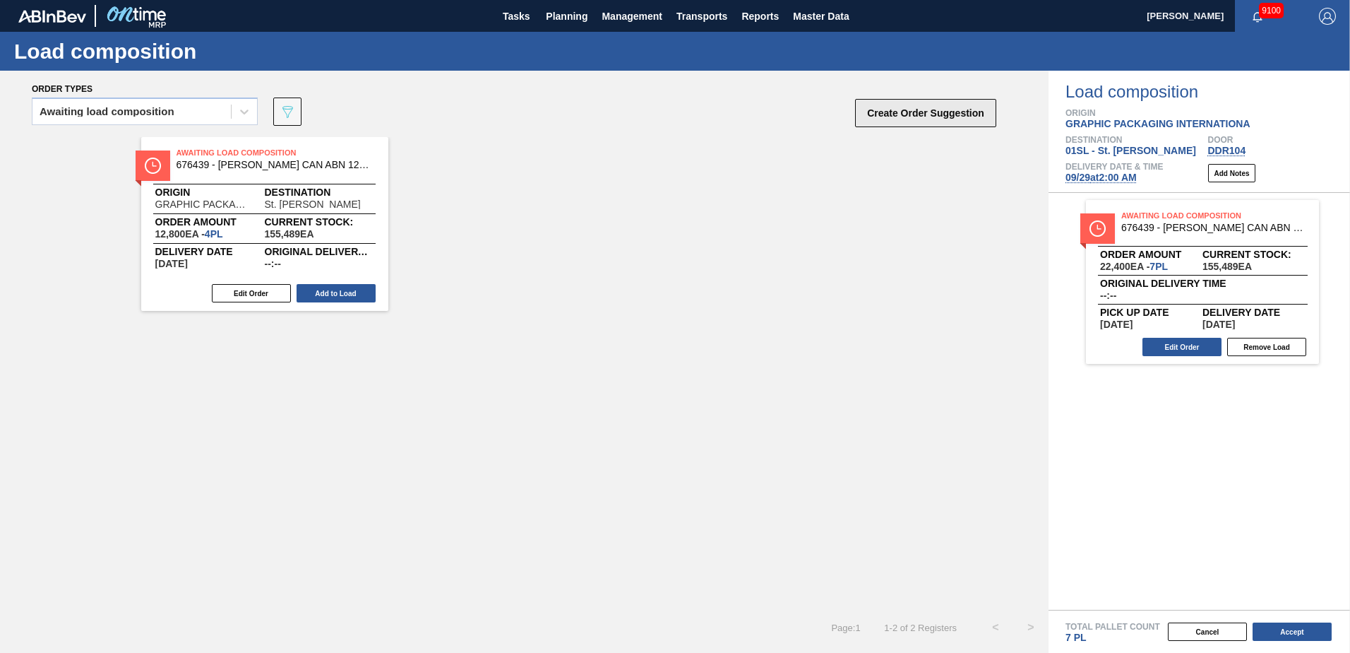
click at [917, 112] on button "Create Order Suggestion" at bounding box center [925, 113] width 141 height 28
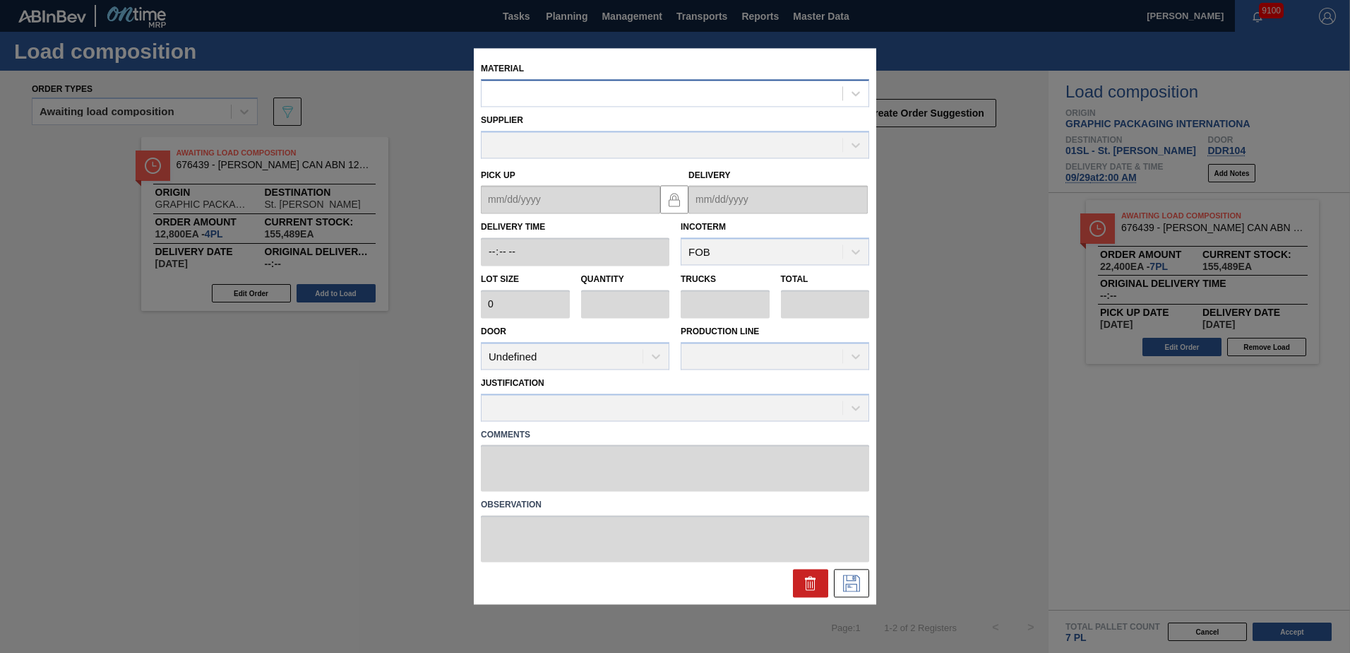
click at [697, 104] on div at bounding box center [675, 93] width 388 height 28
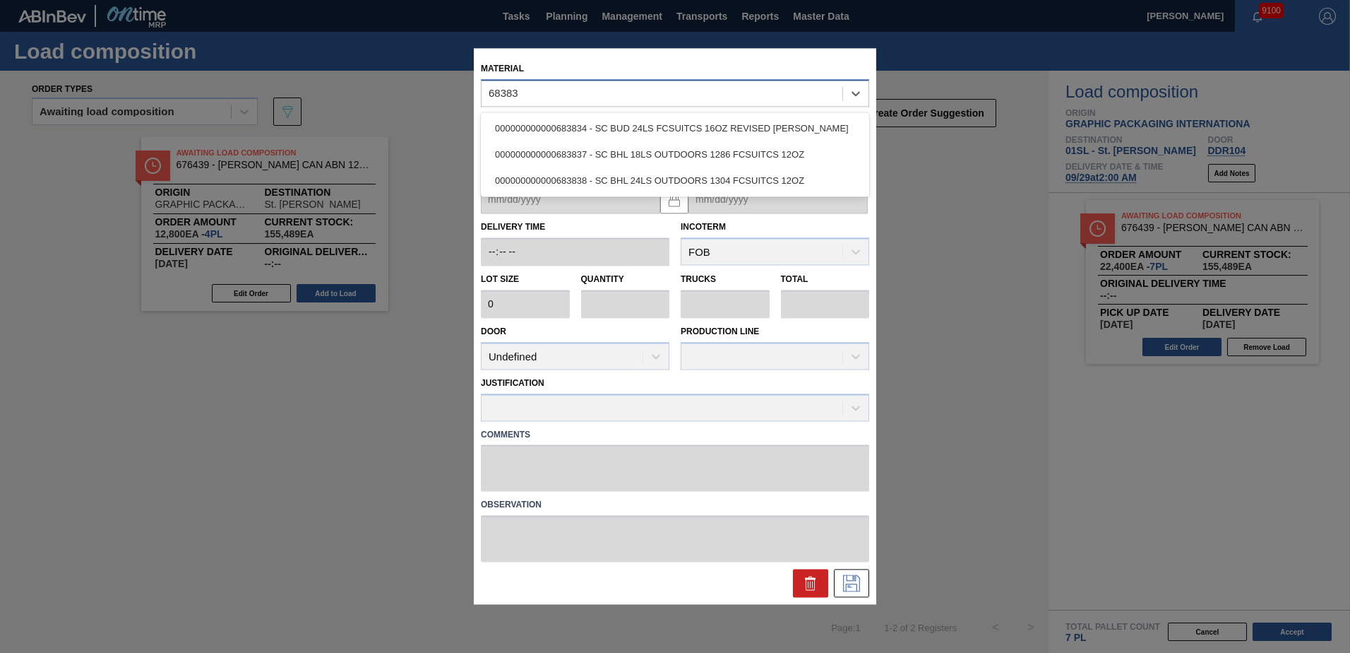
type input "683838"
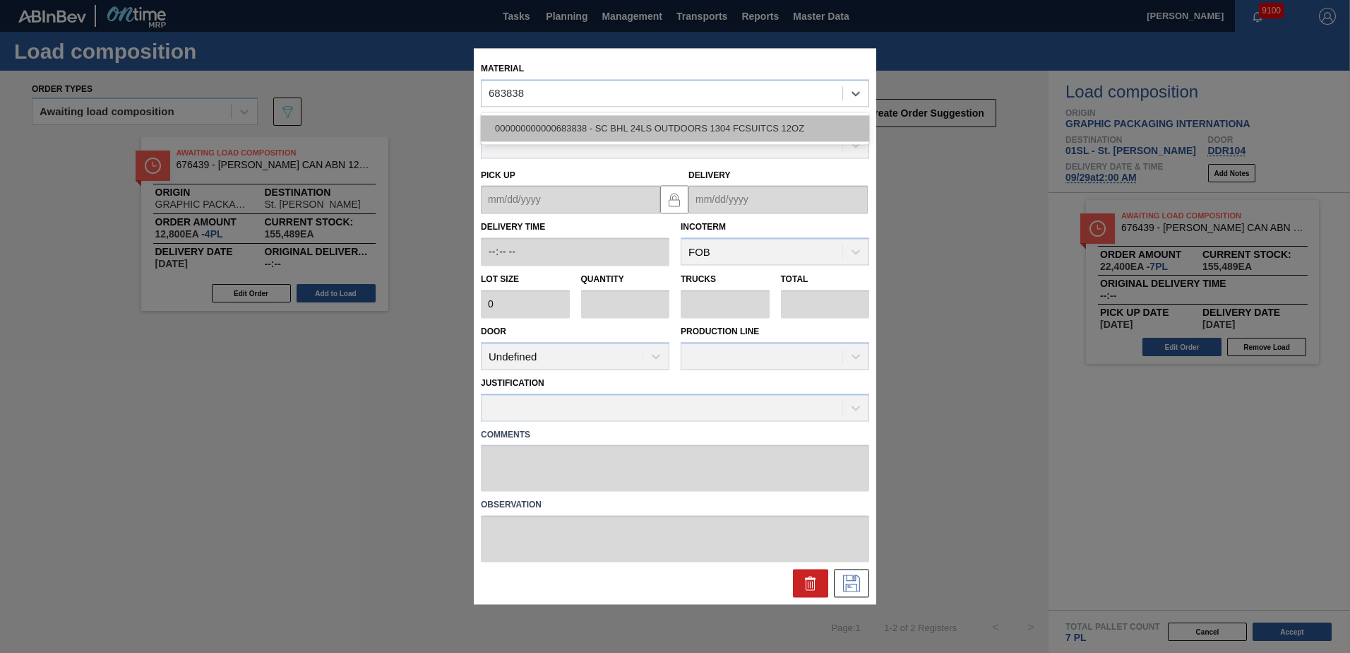
click at [689, 118] on div "000000000000683838 - SC BHL 24LS OUTDOORS 1304 FCSUITCS 12OZ" at bounding box center [675, 128] width 388 height 26
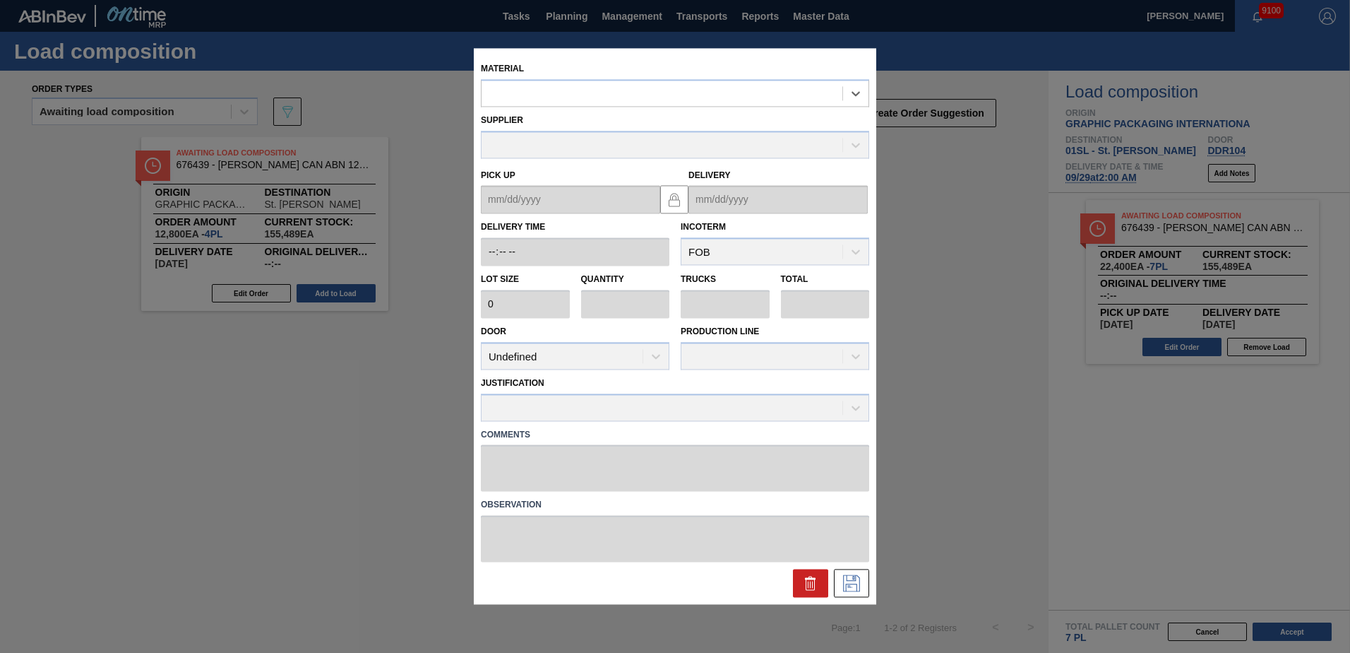
type input "3,520"
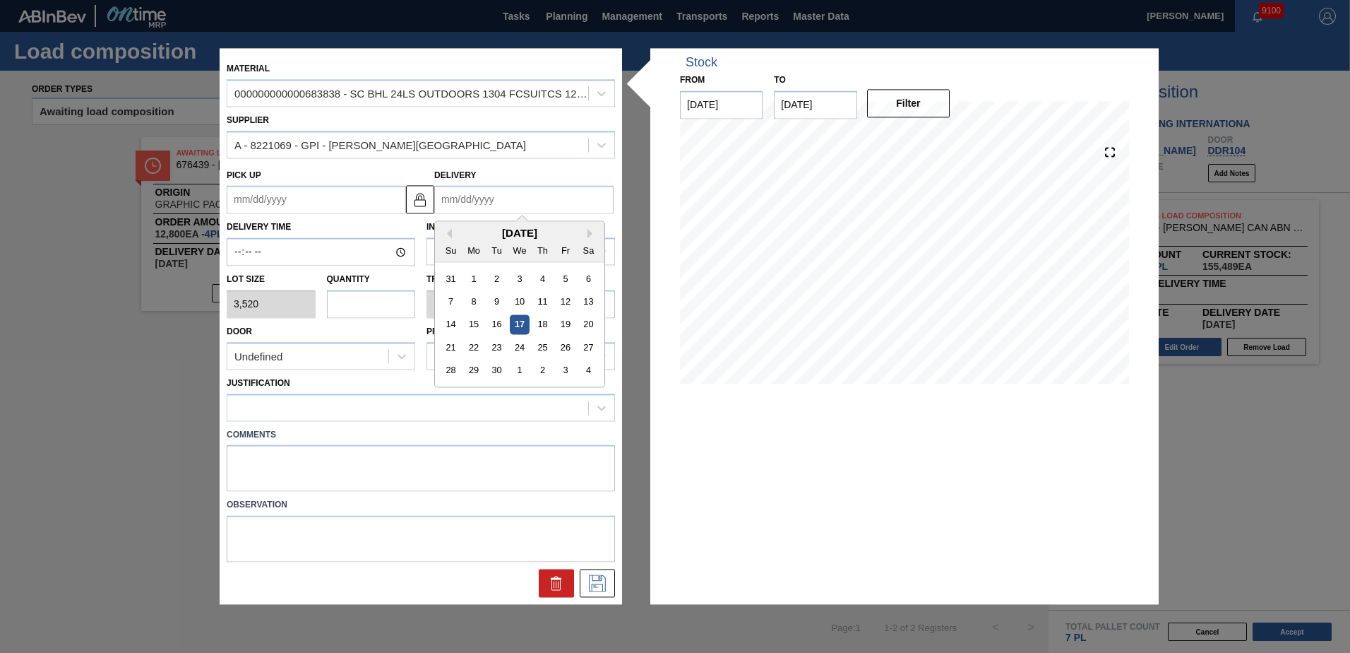
click at [496, 191] on input "Delivery" at bounding box center [523, 200] width 179 height 28
click at [469, 369] on div "29" at bounding box center [474, 370] width 19 height 19
type up "[DATE]"
type input "[DATE]"
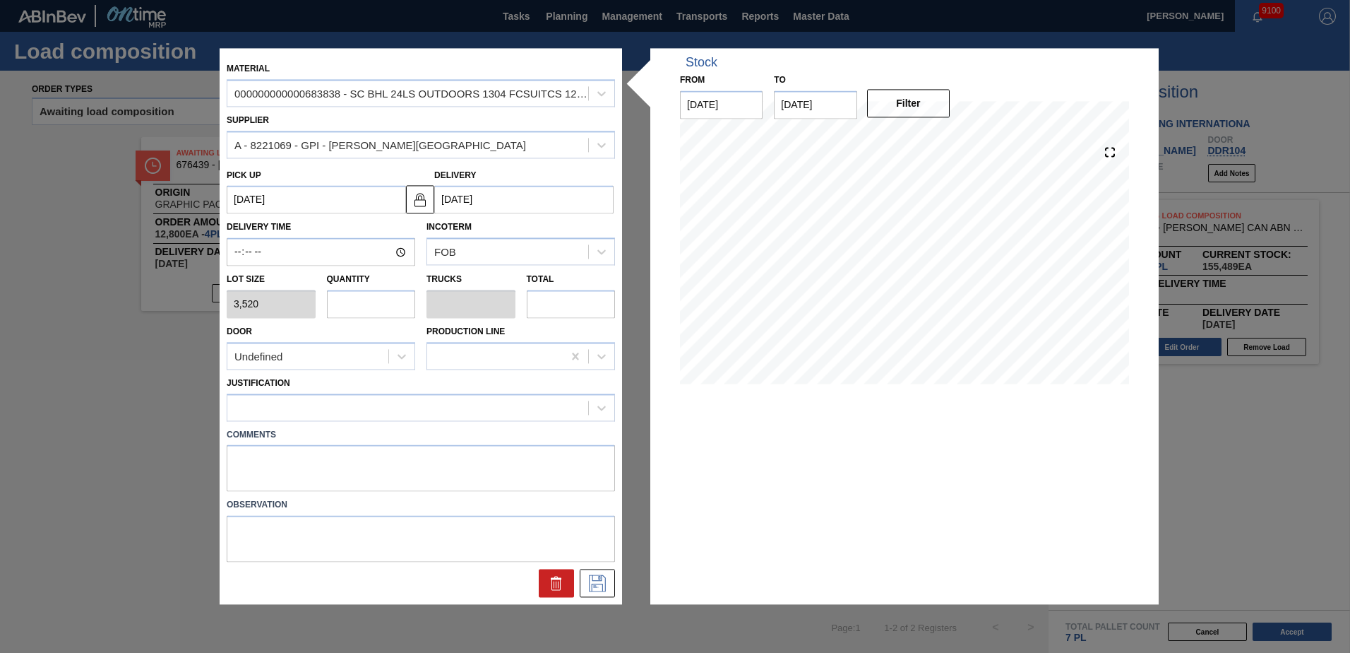
click at [381, 309] on input "text" at bounding box center [371, 304] width 89 height 28
type input "1"
type input "0.038"
type input "3,520"
type input "15"
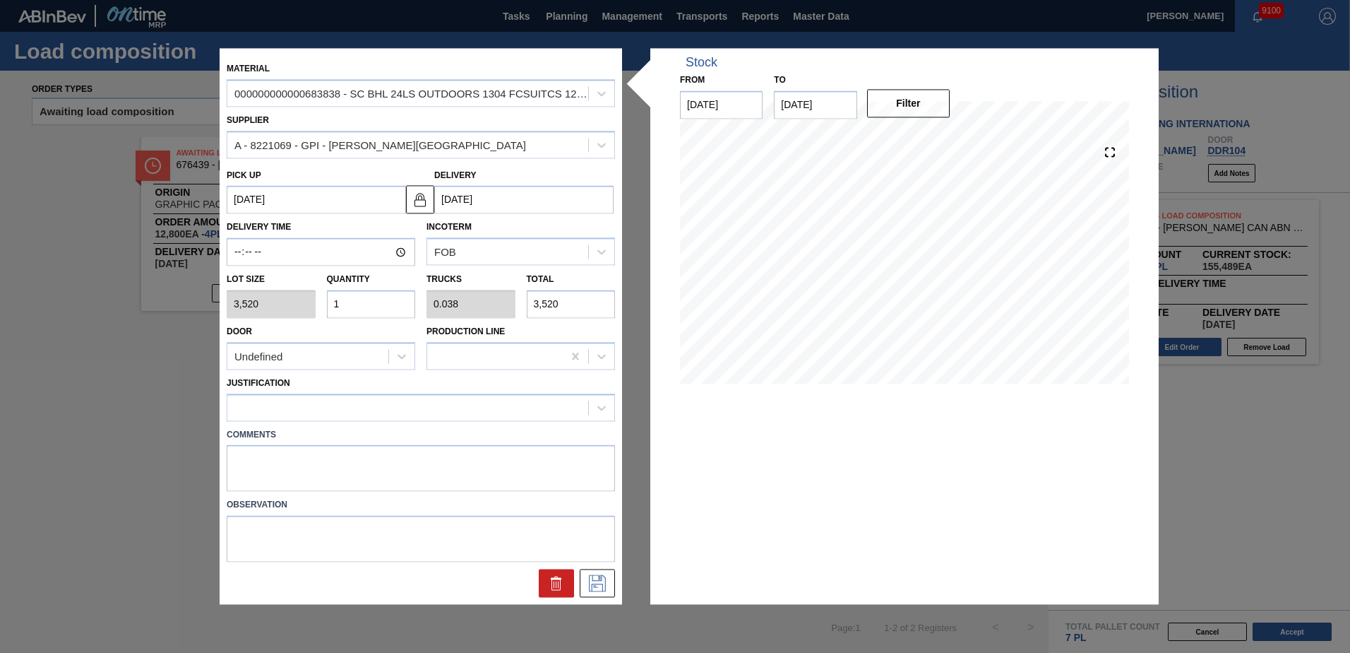
type input "0.577"
type input "52,800"
type input "15"
click at [321, 348] on div "Undefined" at bounding box center [307, 356] width 161 height 20
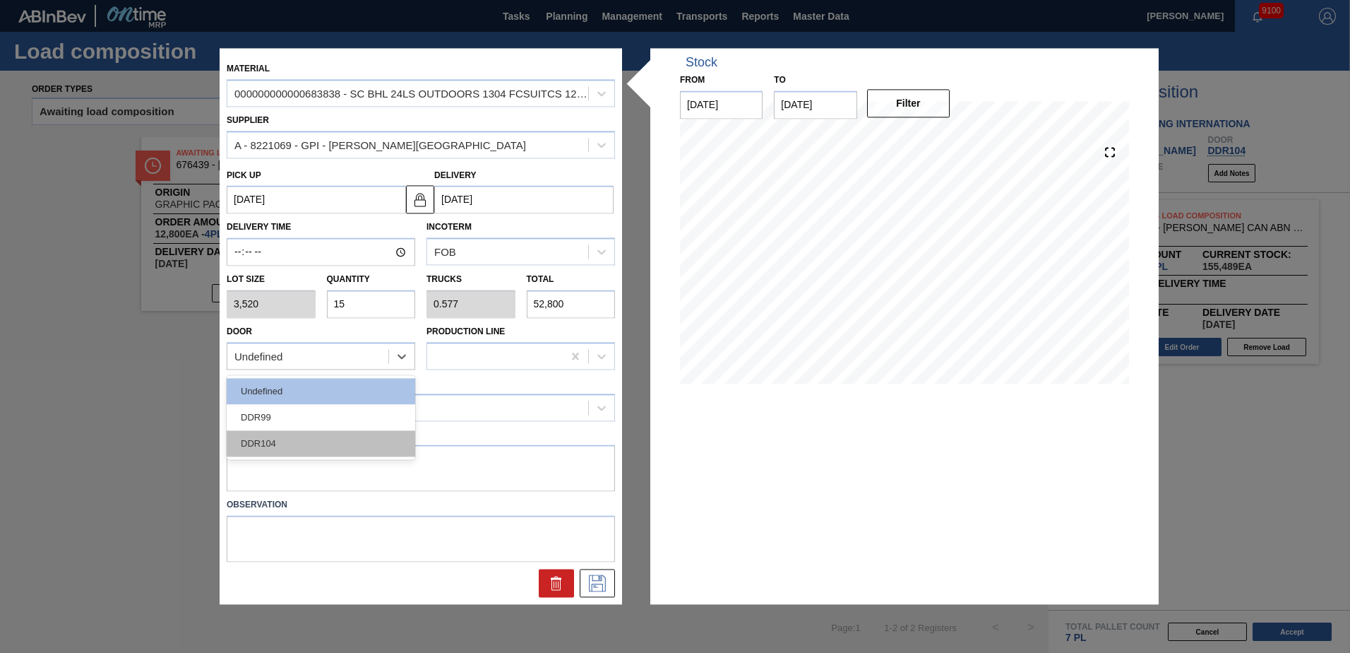
click at [292, 438] on div "DDR104" at bounding box center [321, 443] width 189 height 26
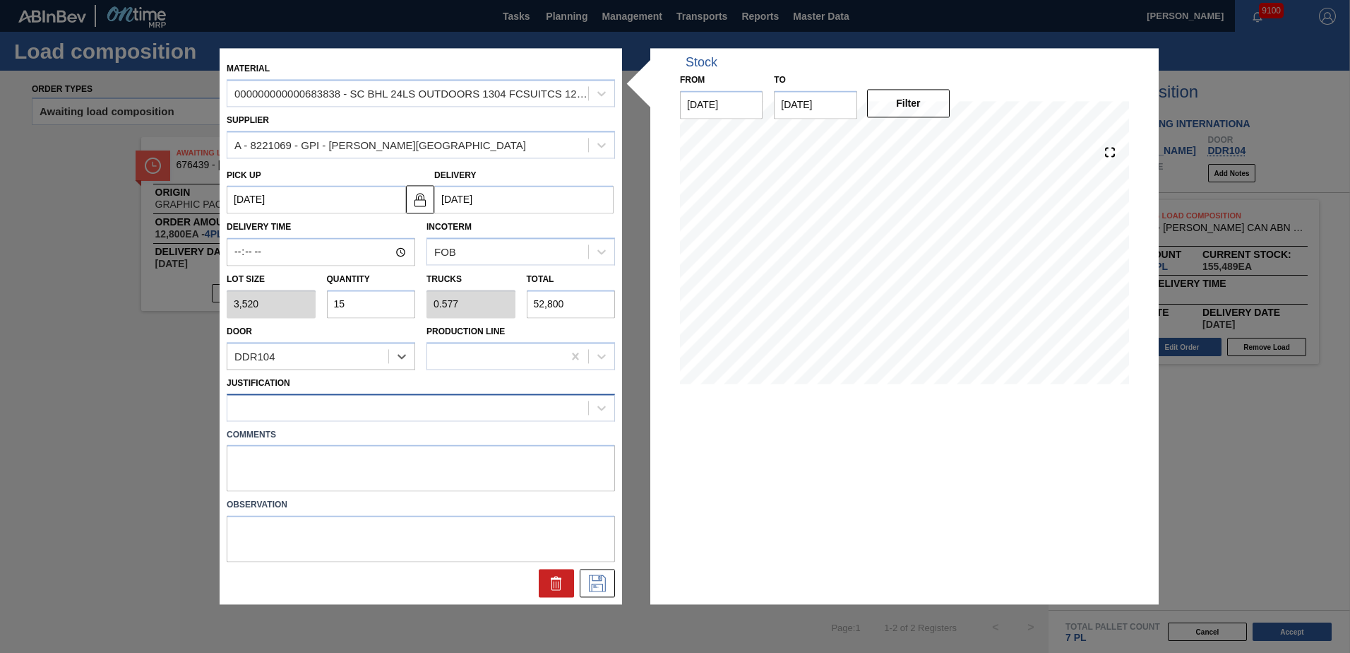
click at [317, 414] on div at bounding box center [407, 407] width 361 height 20
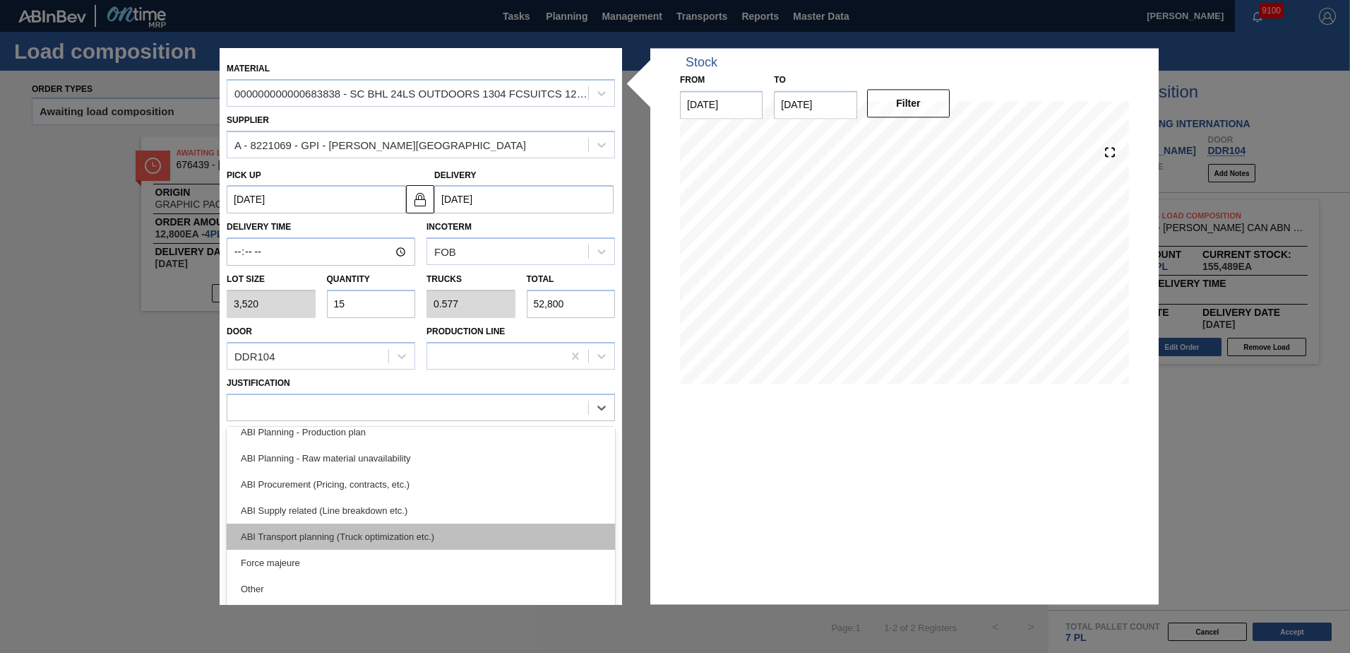
click at [374, 545] on div "ABI Transport planning (Truck optimization etc.)" at bounding box center [421, 536] width 388 height 26
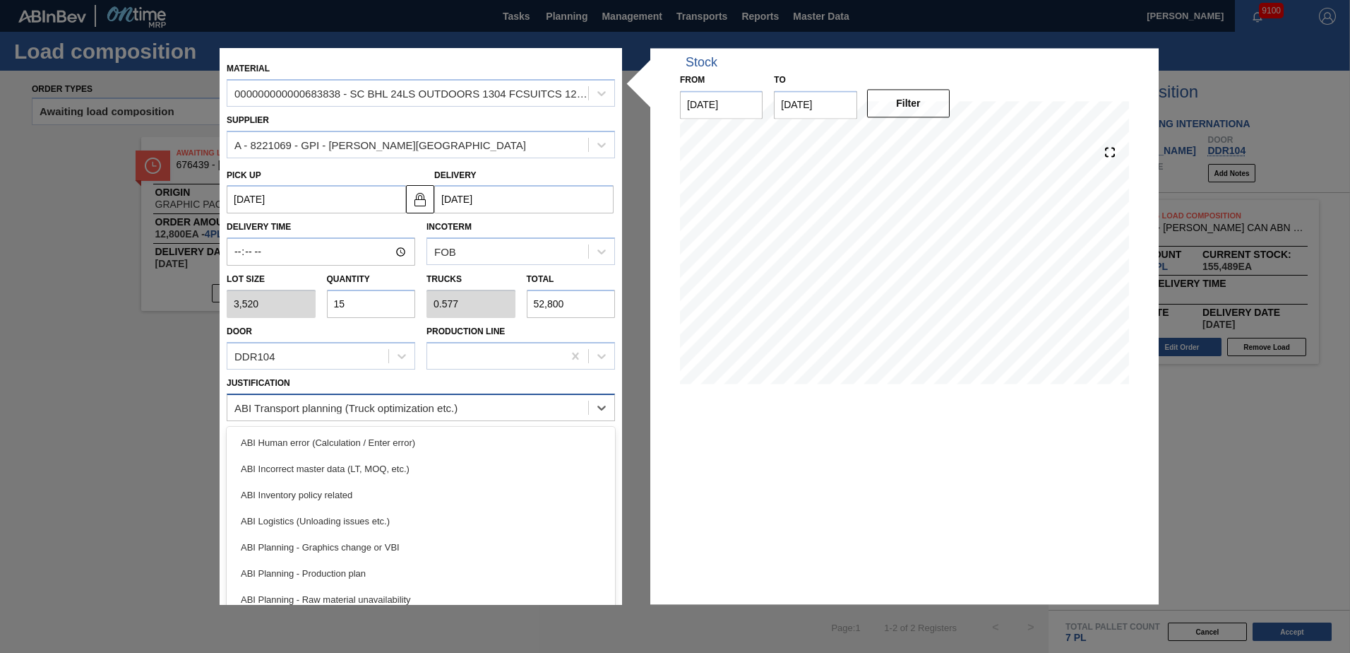
click at [412, 419] on div "ABI Transport planning (Truck optimization etc.)" at bounding box center [421, 407] width 388 height 28
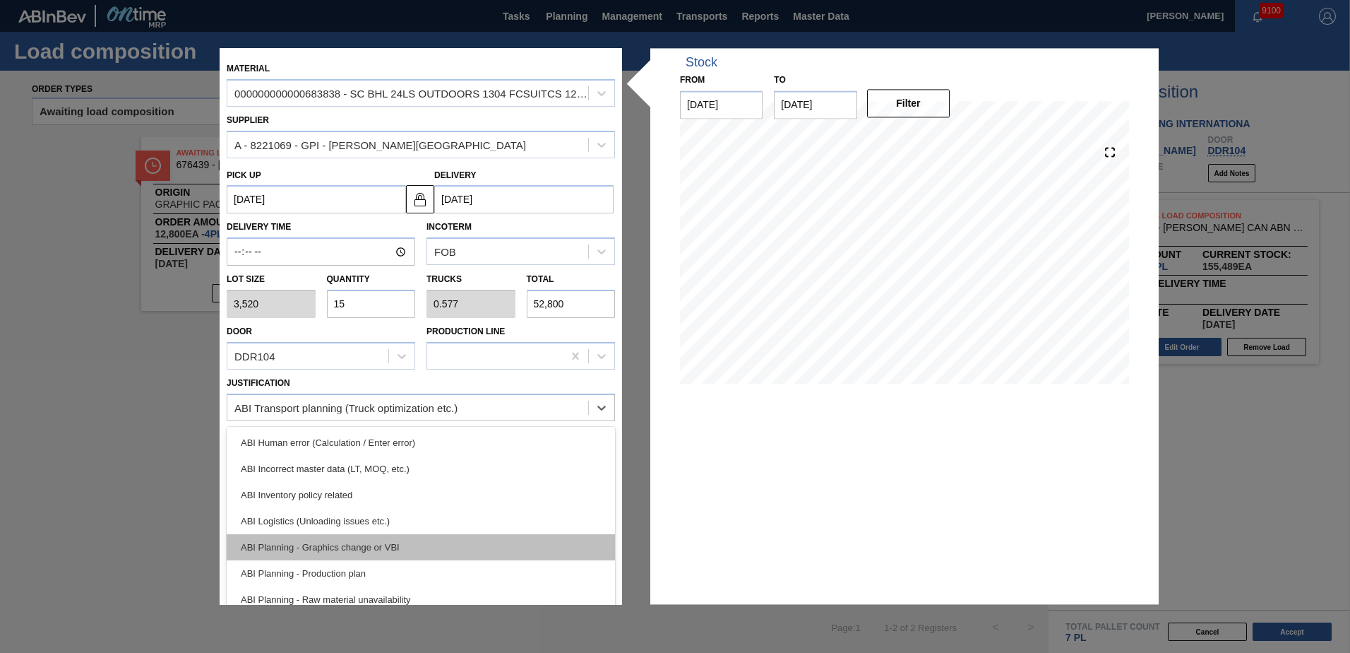
click at [385, 540] on div "ABI Planning - Graphics change or VBI" at bounding box center [421, 547] width 388 height 26
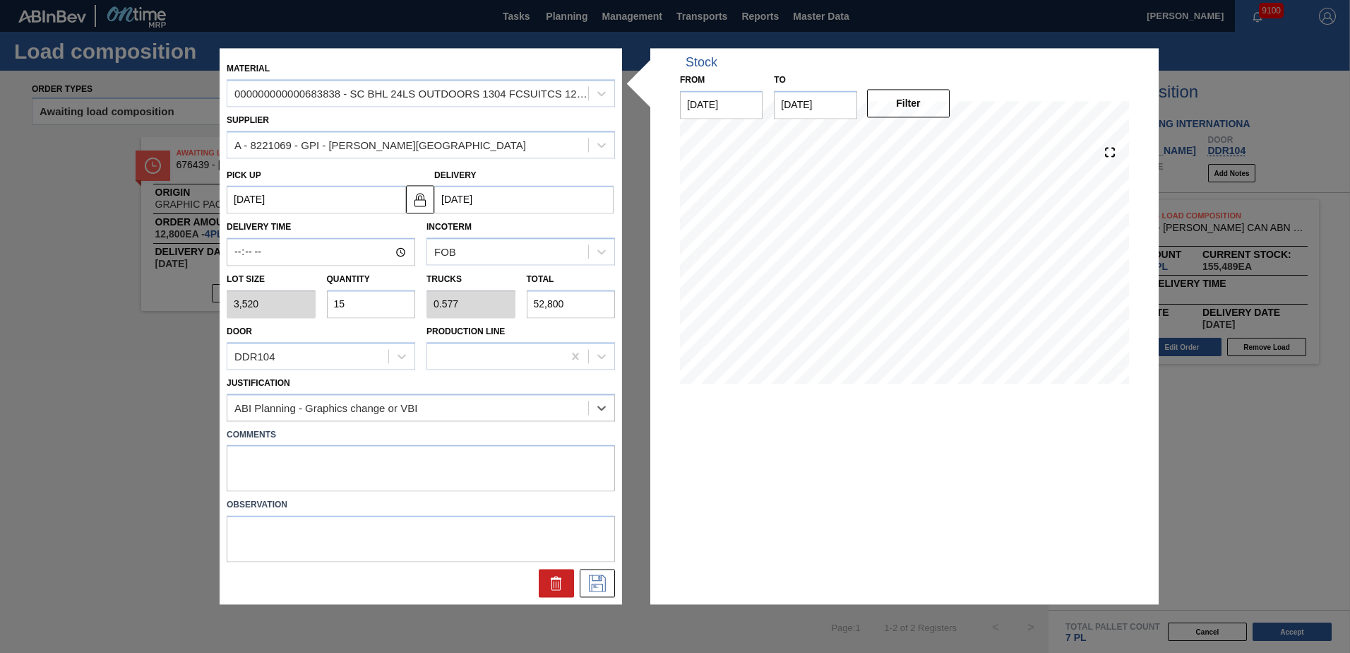
click at [607, 602] on div "Material 000000000000683838 - SC BHL 24LS OUTDOORS 1304 FCSUITCS 12OZ Supplier …" at bounding box center [421, 326] width 403 height 556
click at [603, 588] on icon at bounding box center [597, 583] width 23 height 17
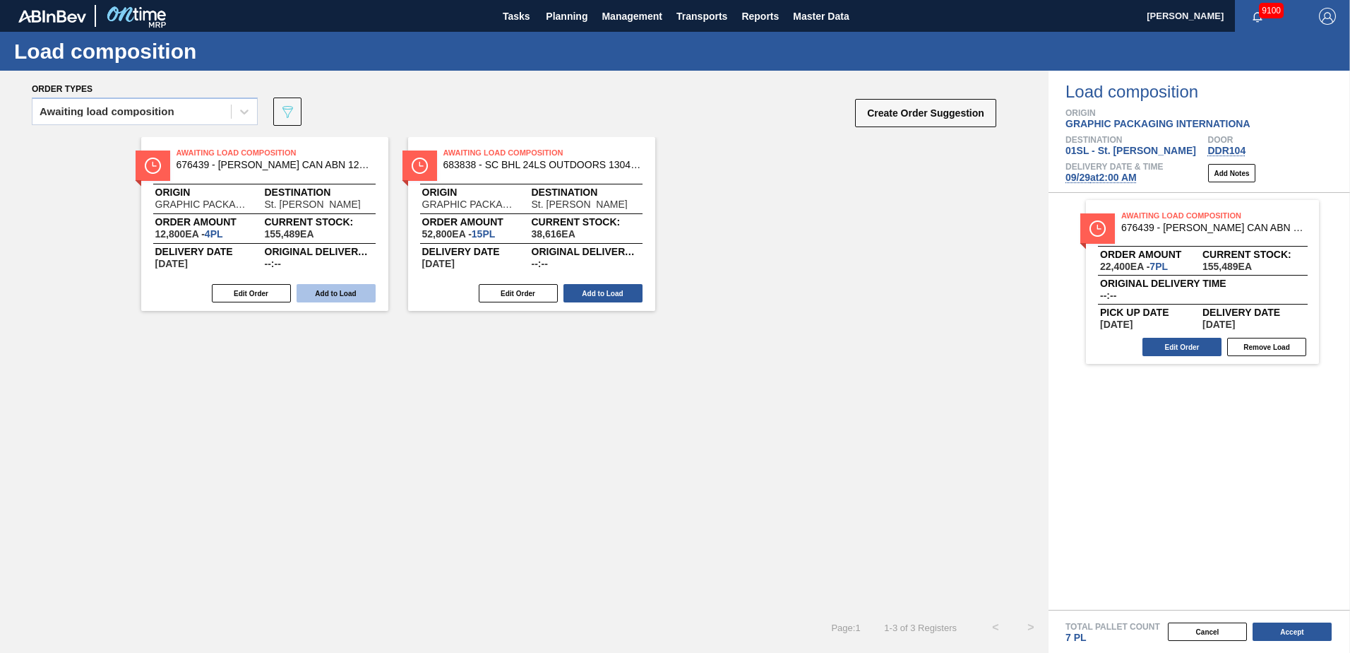
click at [345, 299] on button "Add to Load" at bounding box center [336, 293] width 79 height 18
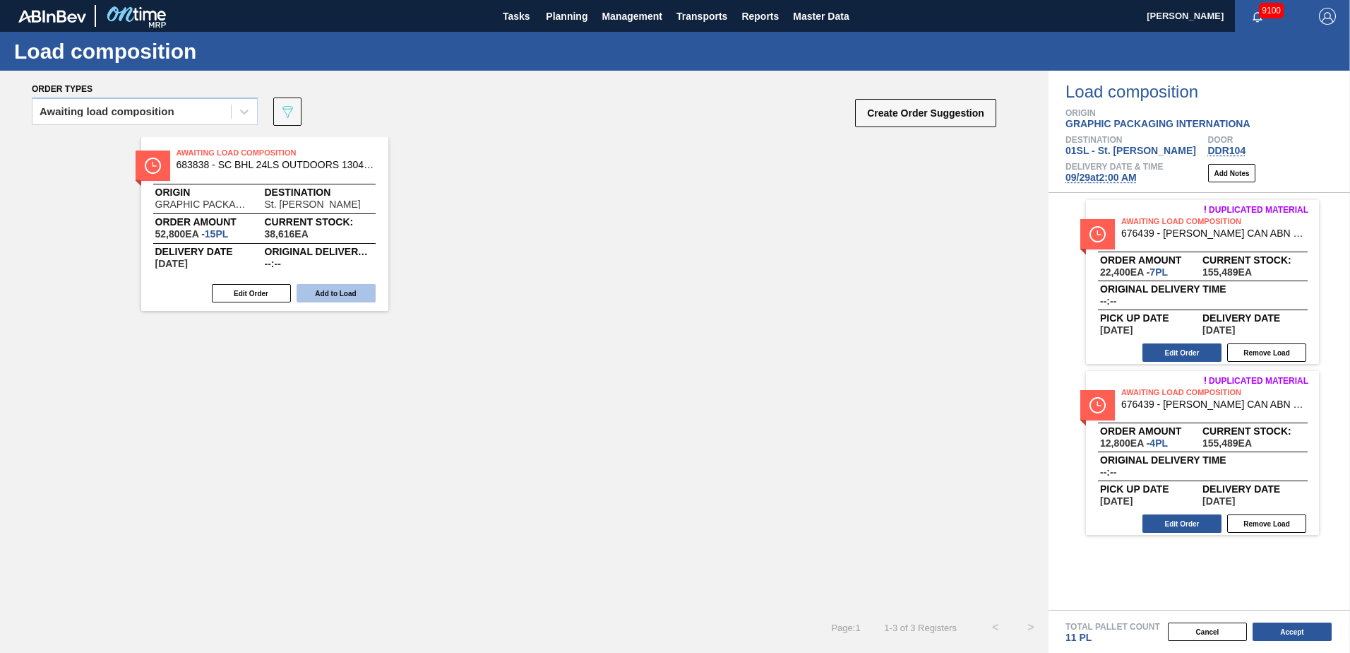
click at [336, 297] on button "Add to Load" at bounding box center [336, 293] width 79 height 18
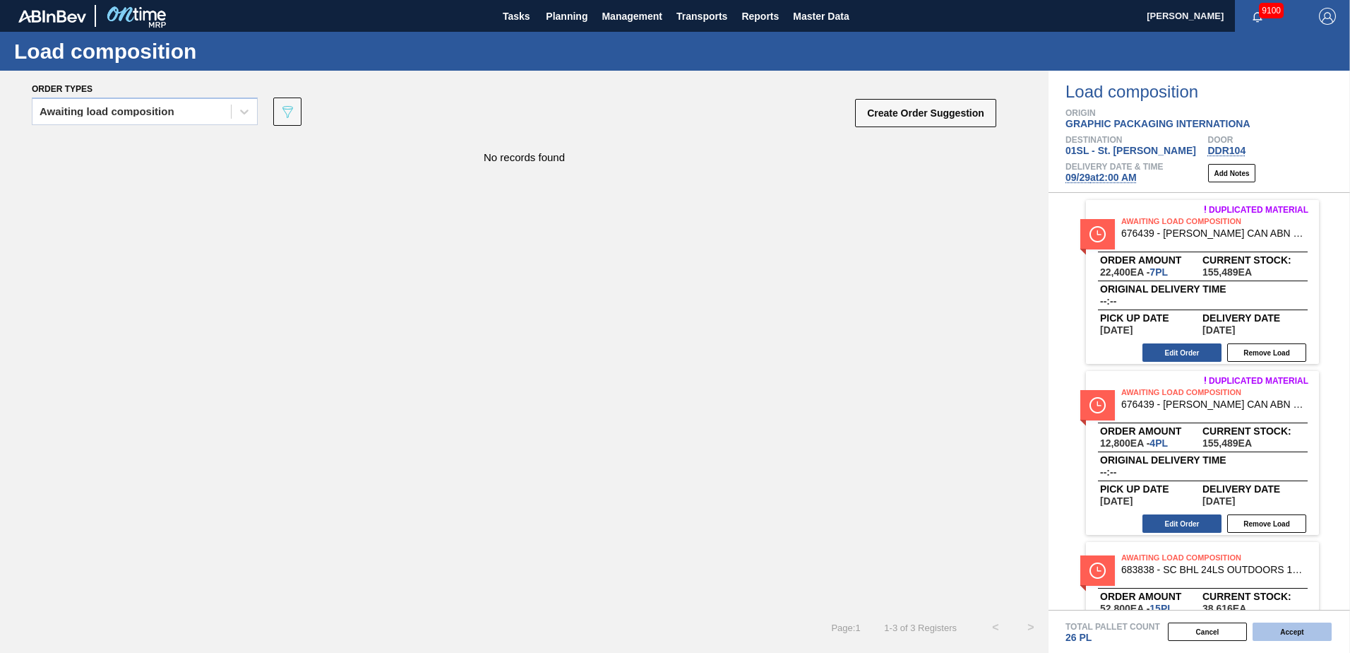
click at [1284, 636] on button "Accept" at bounding box center [1292, 631] width 79 height 18
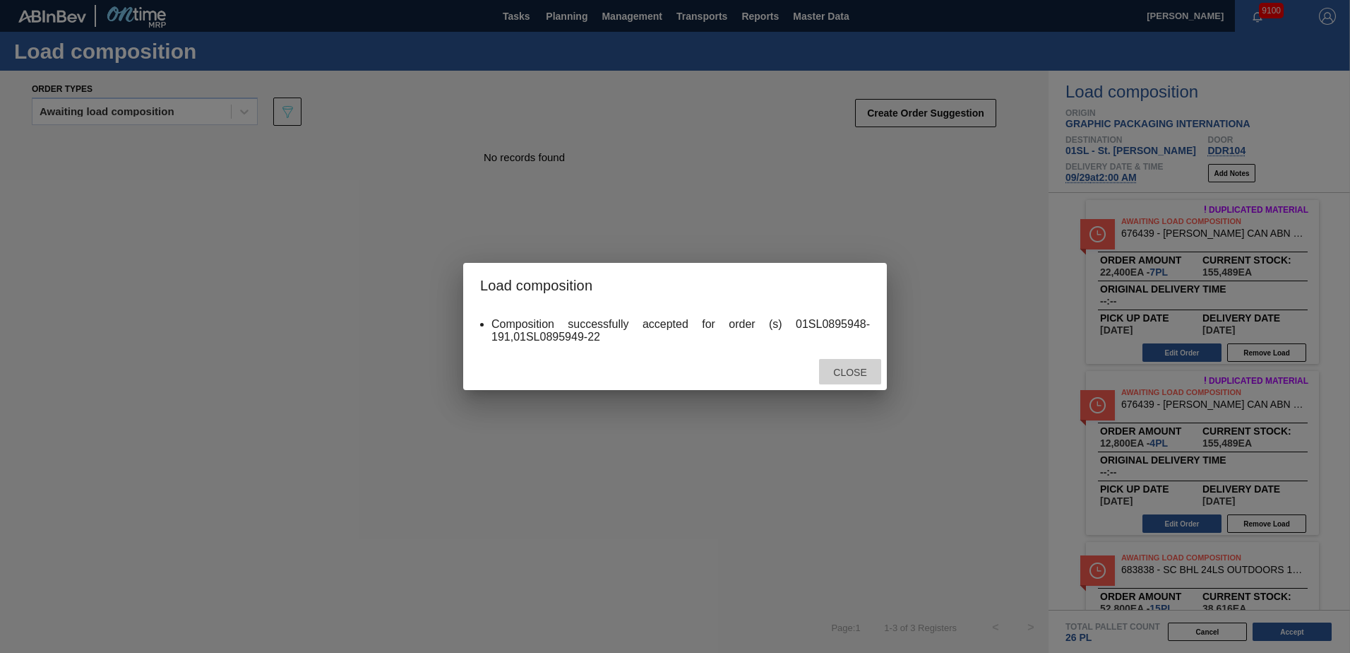
click at [828, 372] on span "Close" at bounding box center [850, 372] width 56 height 11
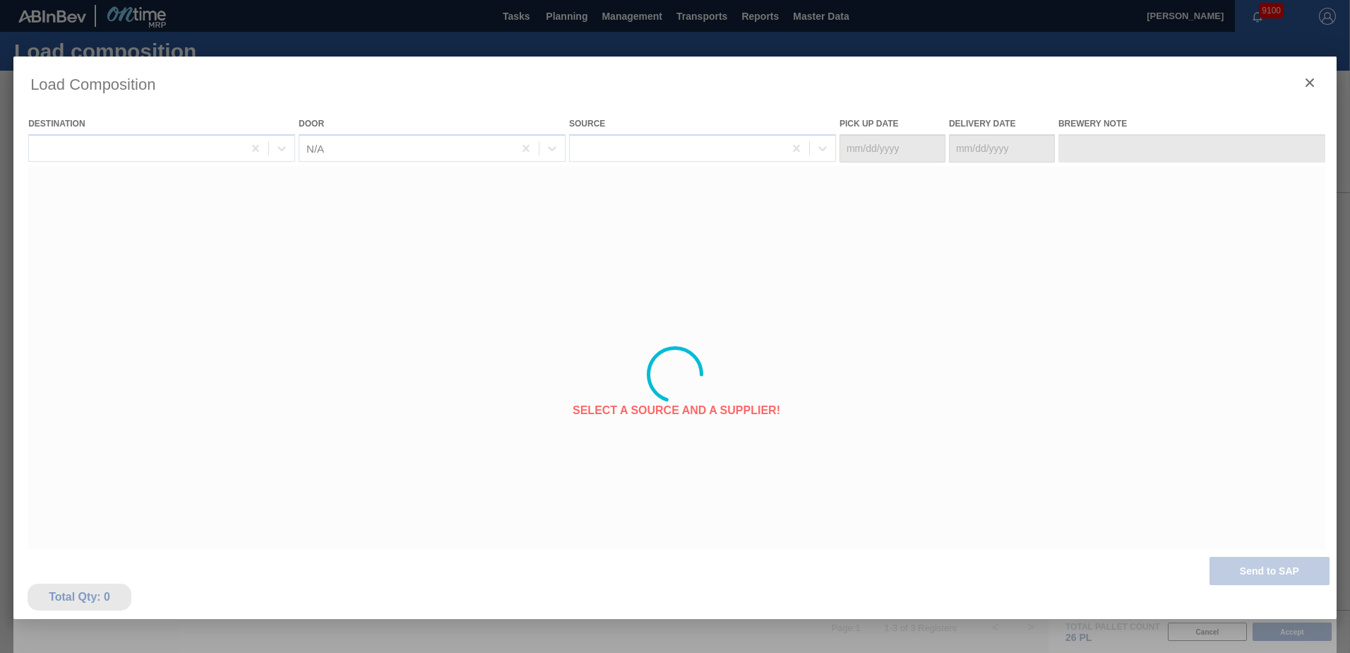
type Date "[DATE]"
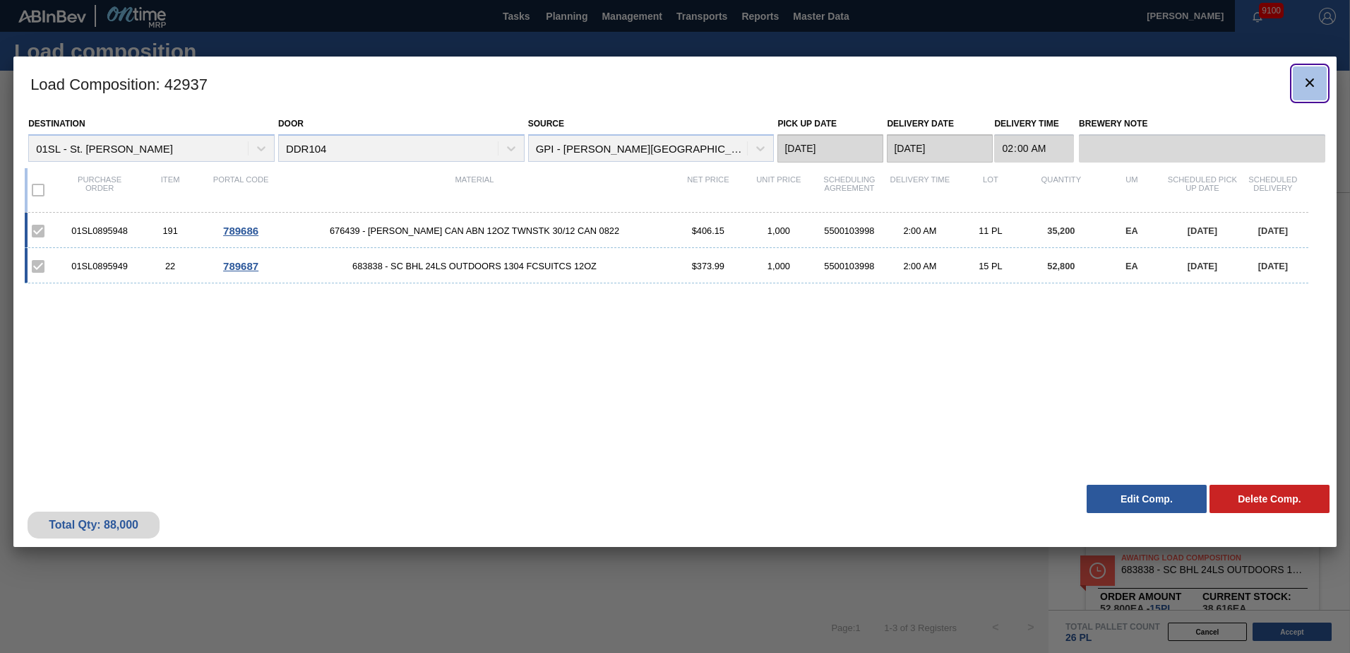
click at [1310, 82] on icon "botão de ícone" at bounding box center [1310, 82] width 8 height 8
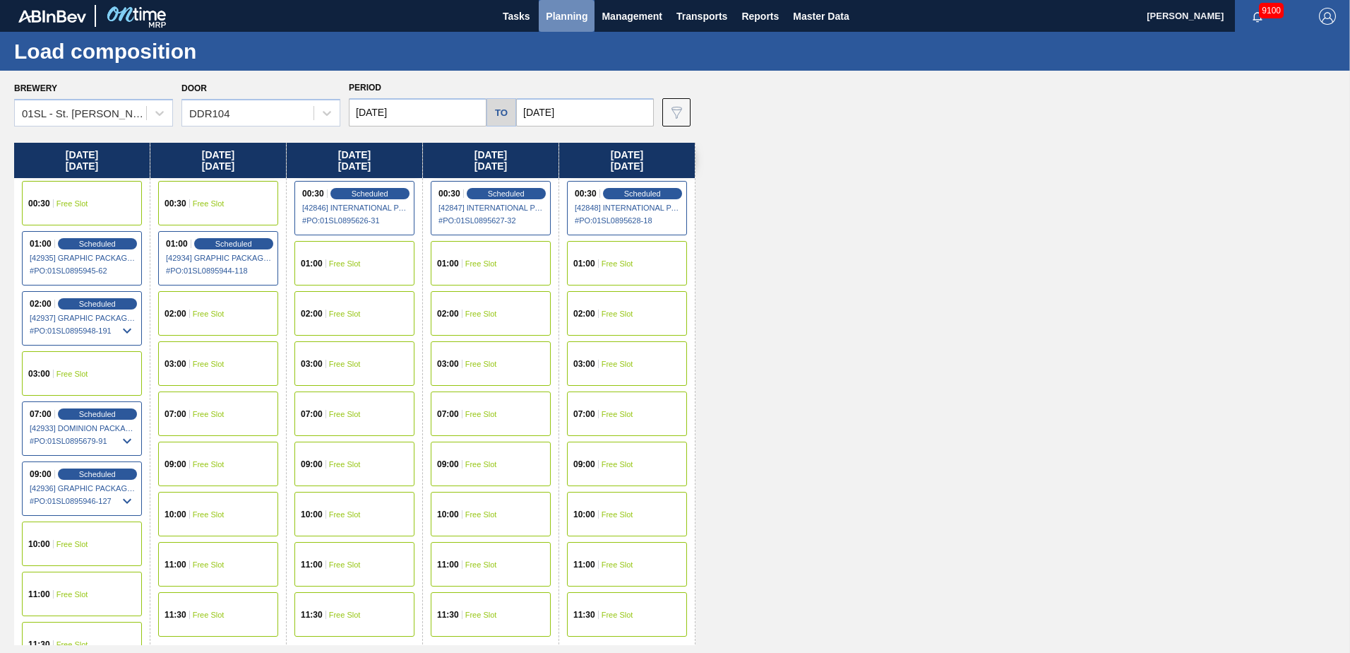
click at [564, 27] on button "Planning" at bounding box center [567, 16] width 56 height 32
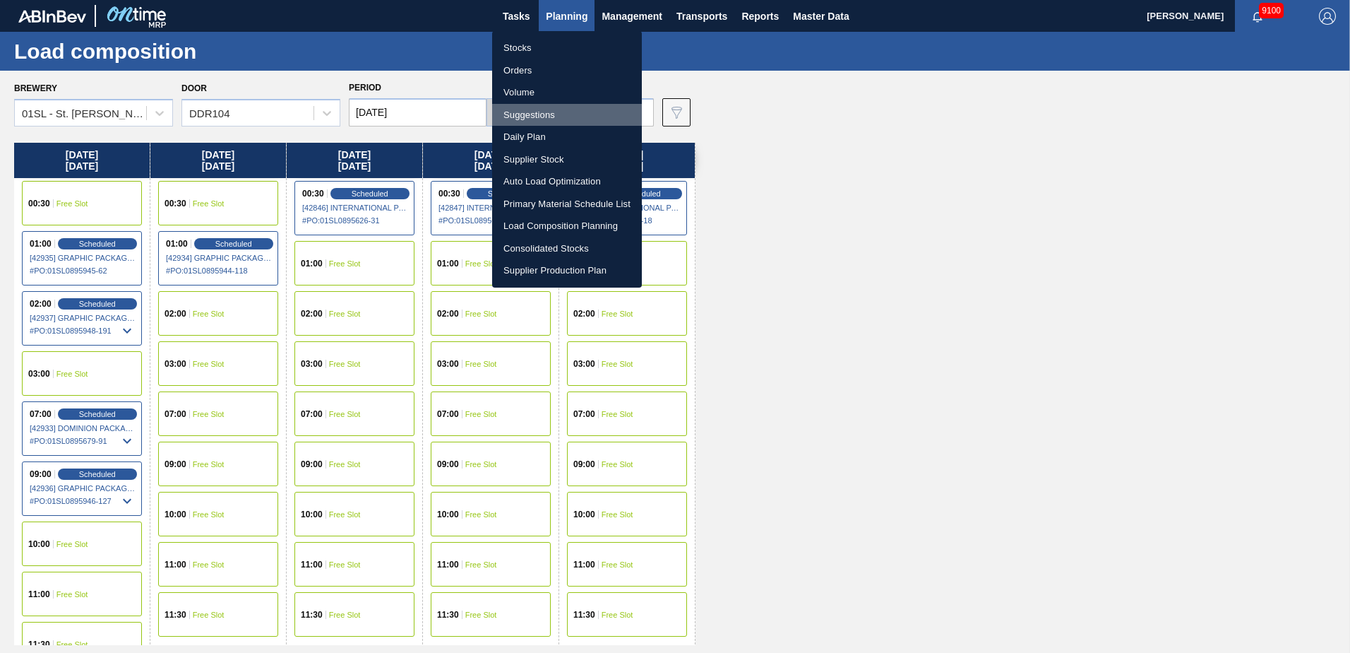
click at [540, 111] on li "Suggestions" at bounding box center [567, 115] width 150 height 23
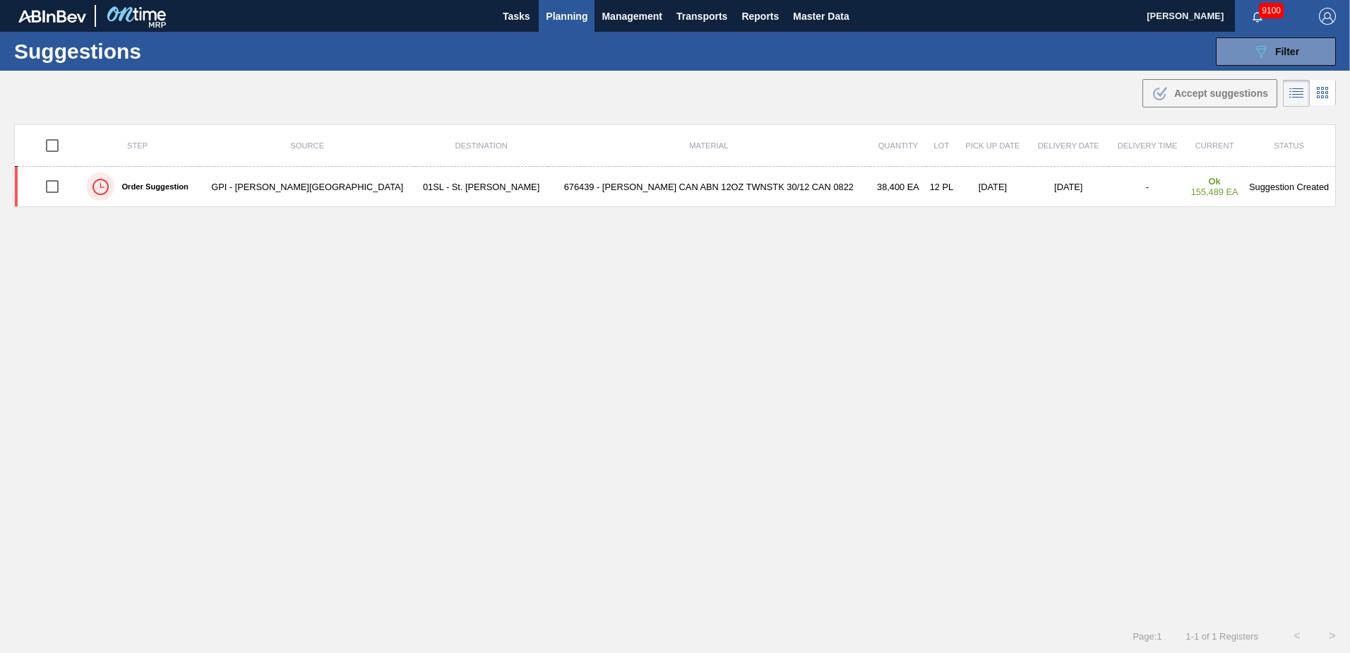
type from "[DATE]"
type to "[DATE]"
click at [572, 6] on button "Planning" at bounding box center [567, 16] width 56 height 32
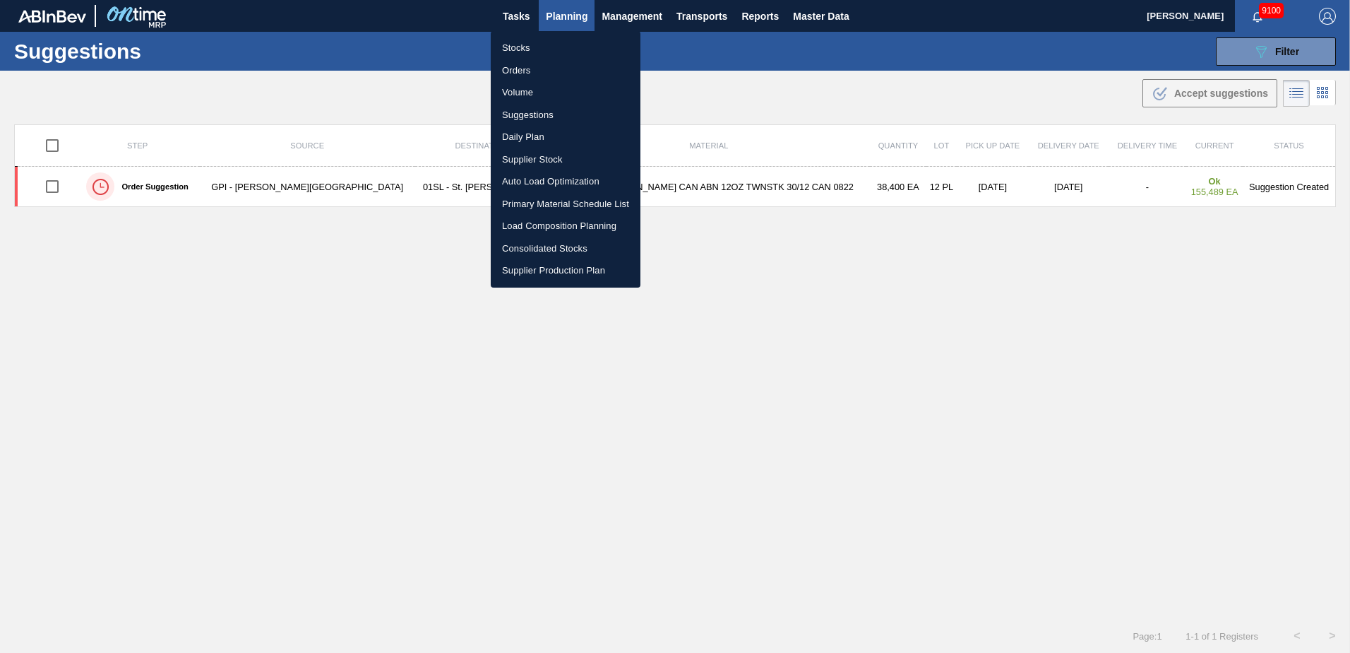
click at [542, 117] on li "Suggestions" at bounding box center [566, 115] width 150 height 23
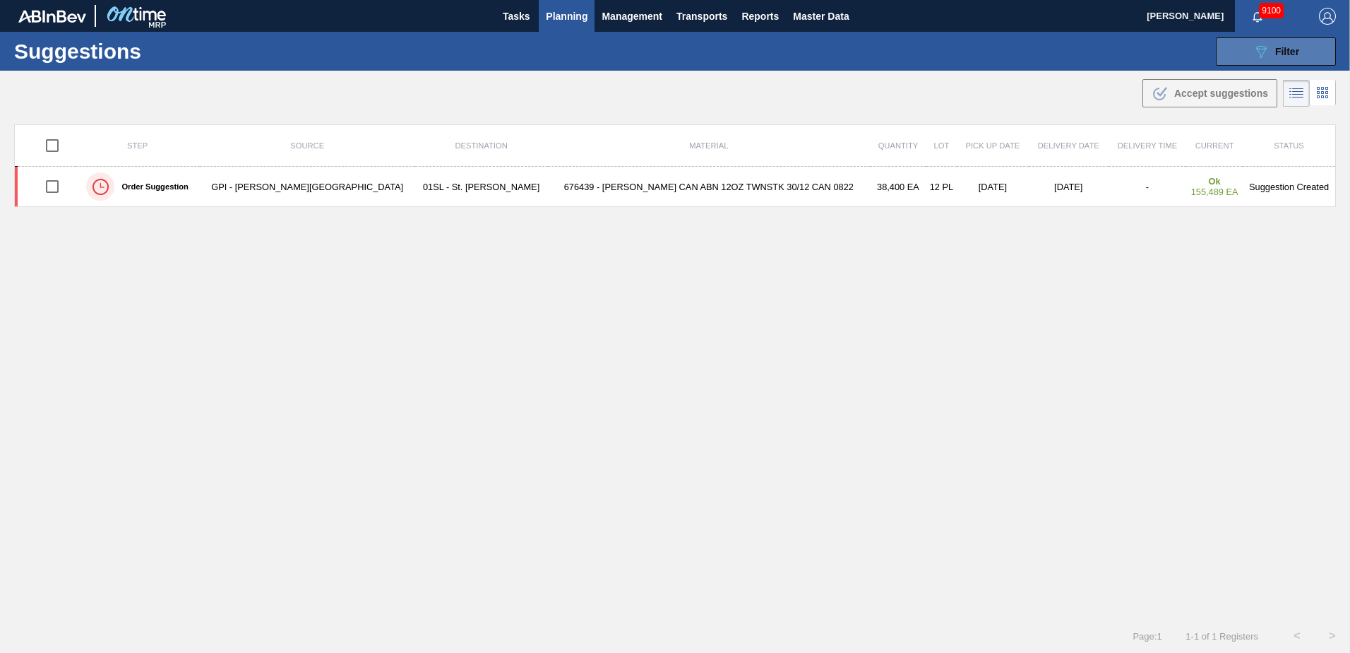
click at [1275, 47] on span "Filter" at bounding box center [1287, 51] width 24 height 11
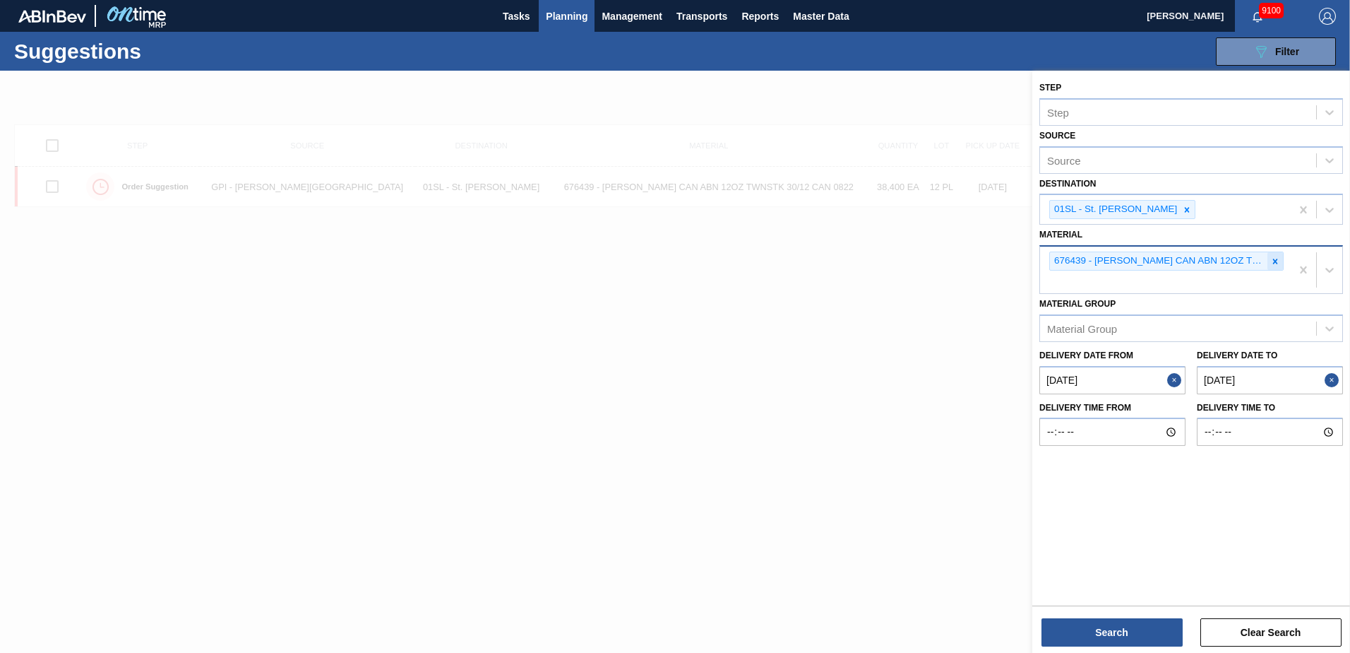
click at [1281, 262] on div at bounding box center [1276, 261] width 16 height 18
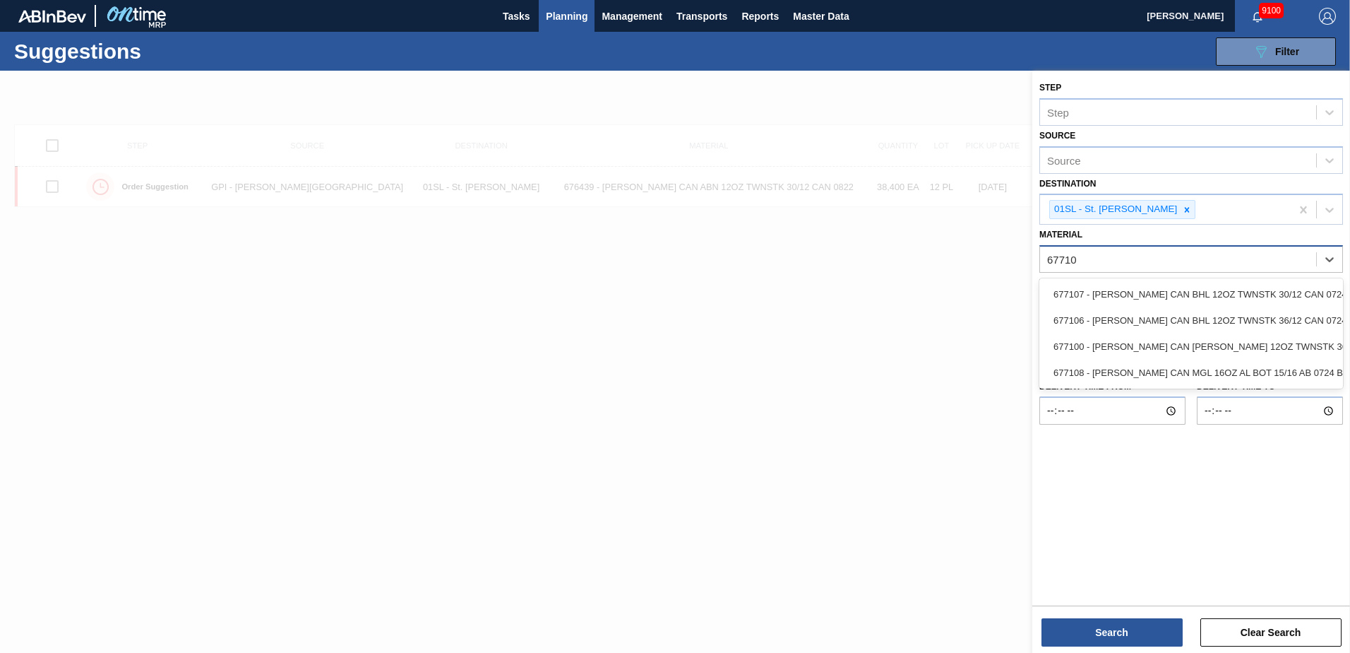
type input "677107"
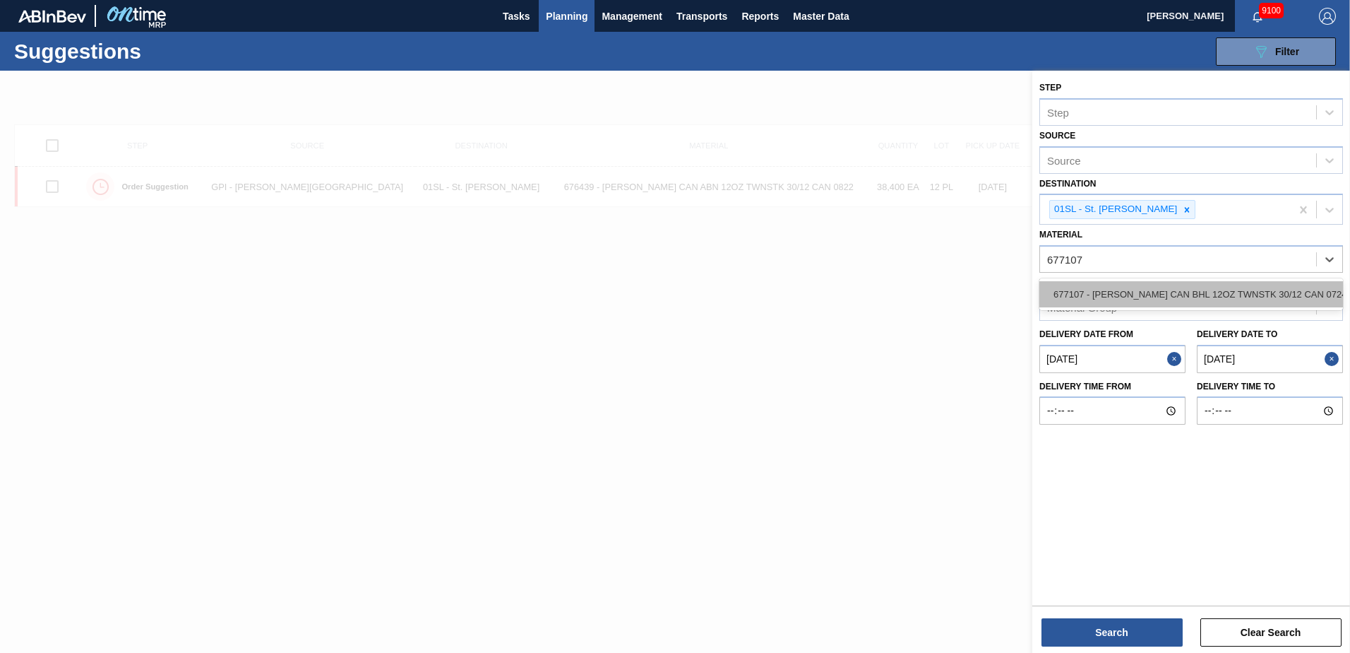
click at [1249, 297] on div "677107 - [PERSON_NAME] CAN BHL 12OZ TWNSTK 30/12 CAN 0724" at bounding box center [1192, 294] width 304 height 26
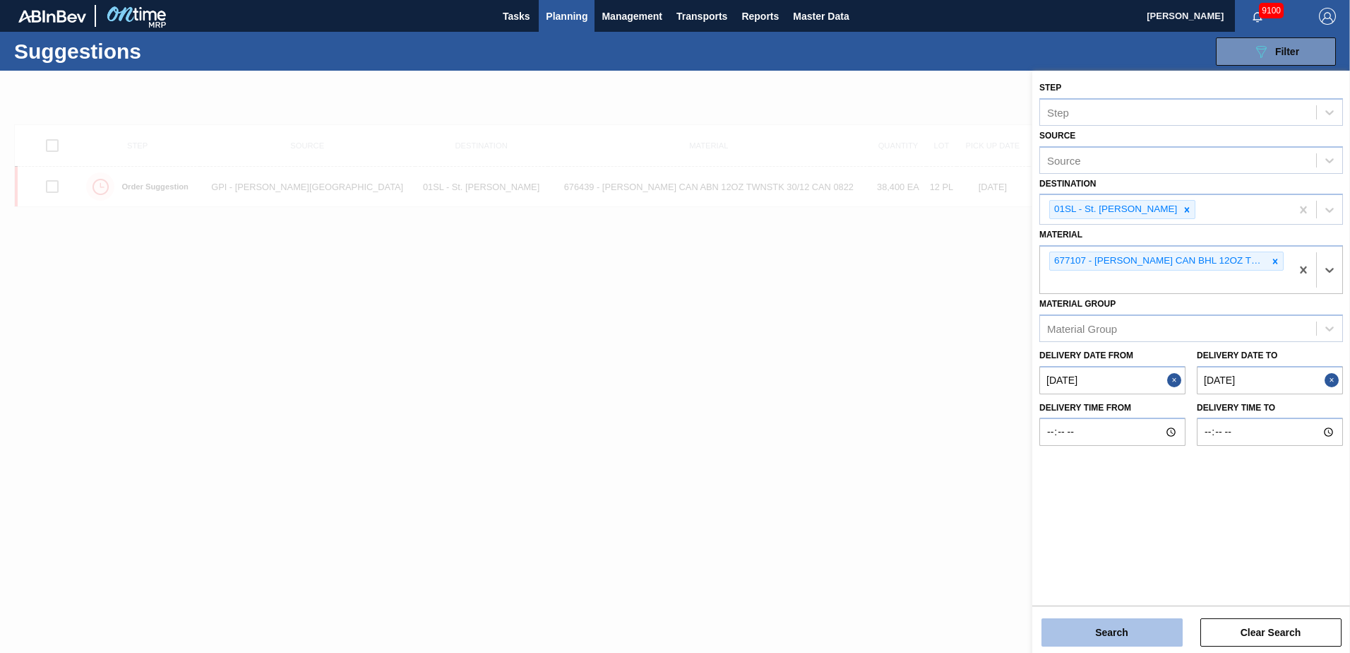
click at [1132, 634] on button "Search" at bounding box center [1112, 632] width 141 height 28
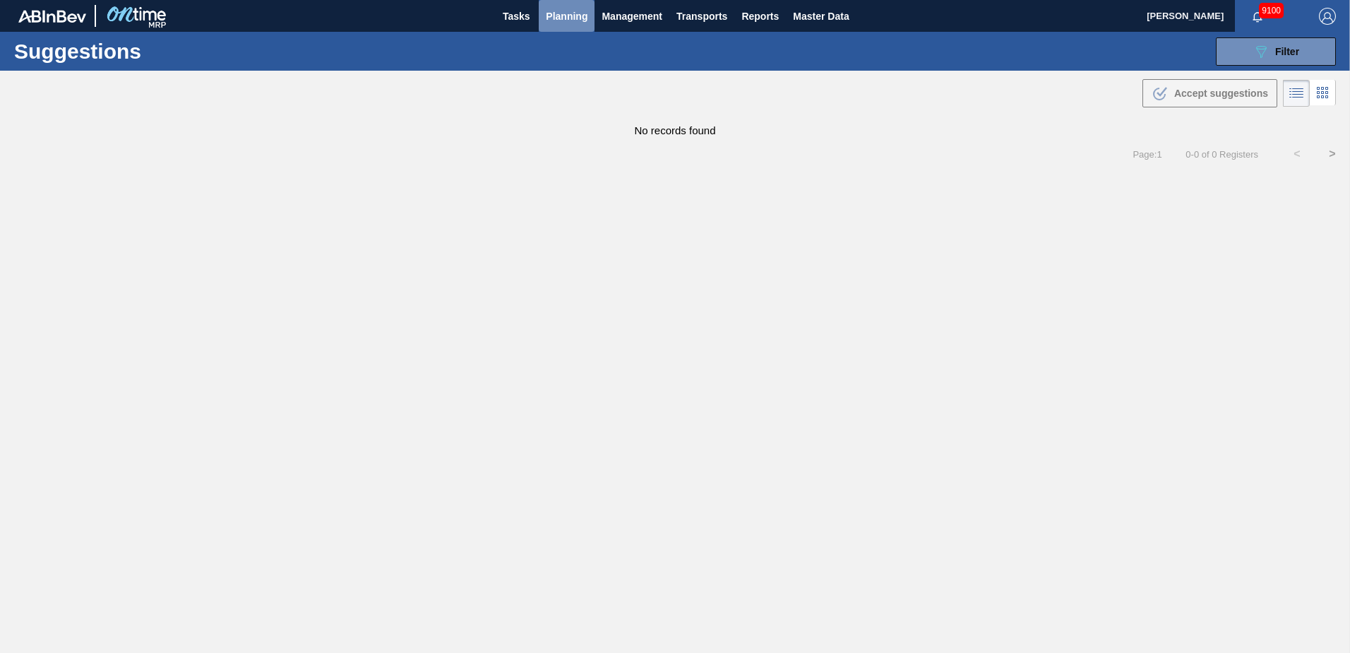
click at [579, 18] on span "Planning" at bounding box center [567, 16] width 42 height 17
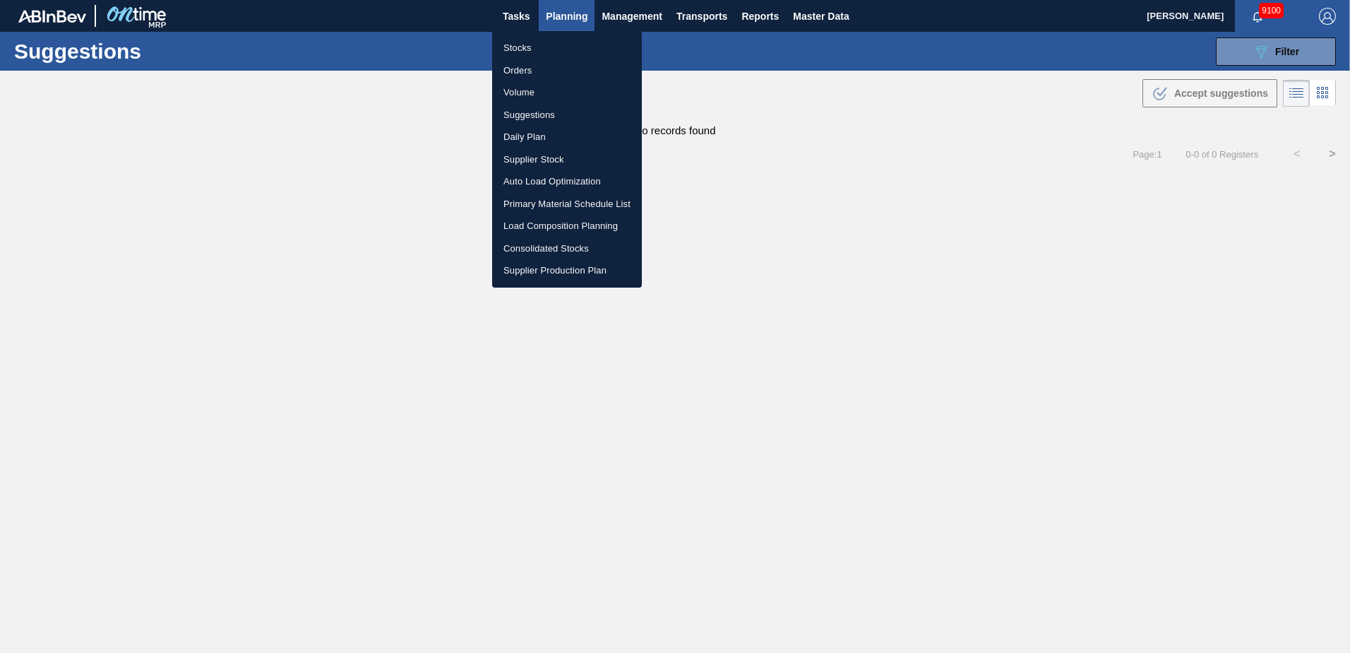
click at [547, 225] on li "Load Composition Planning" at bounding box center [567, 226] width 150 height 23
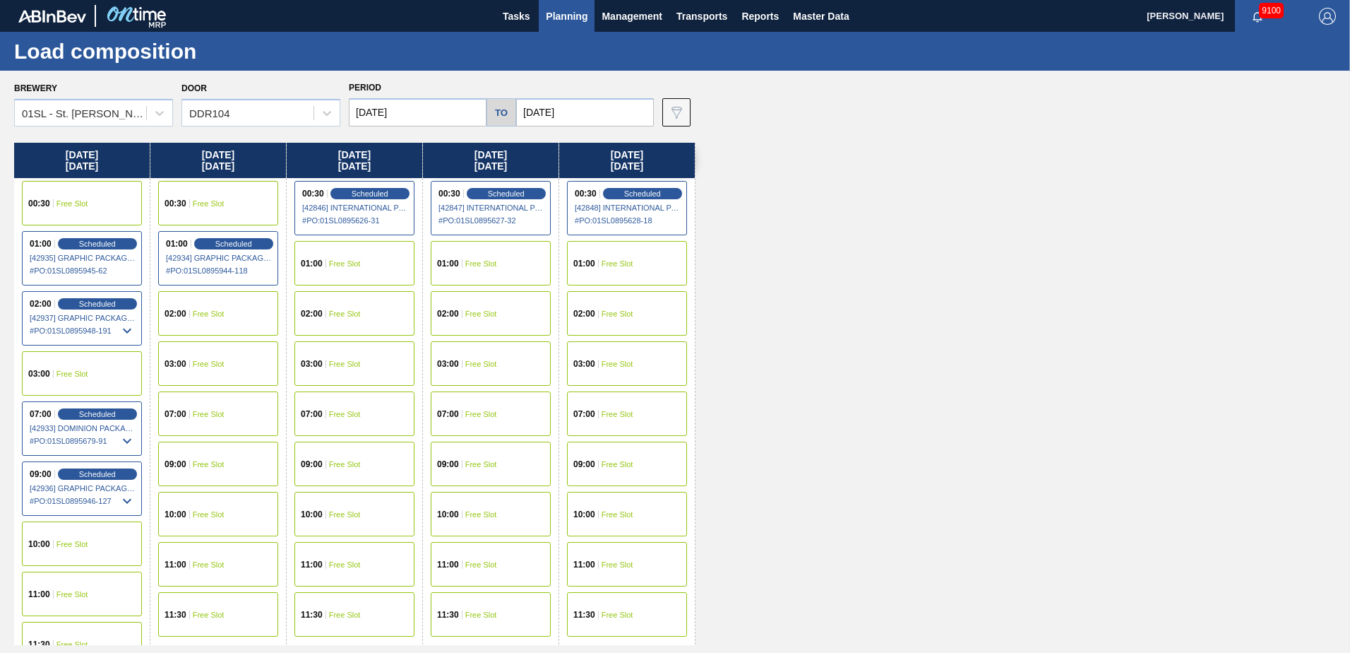
click at [206, 461] on span "Free Slot" at bounding box center [209, 464] width 32 height 8
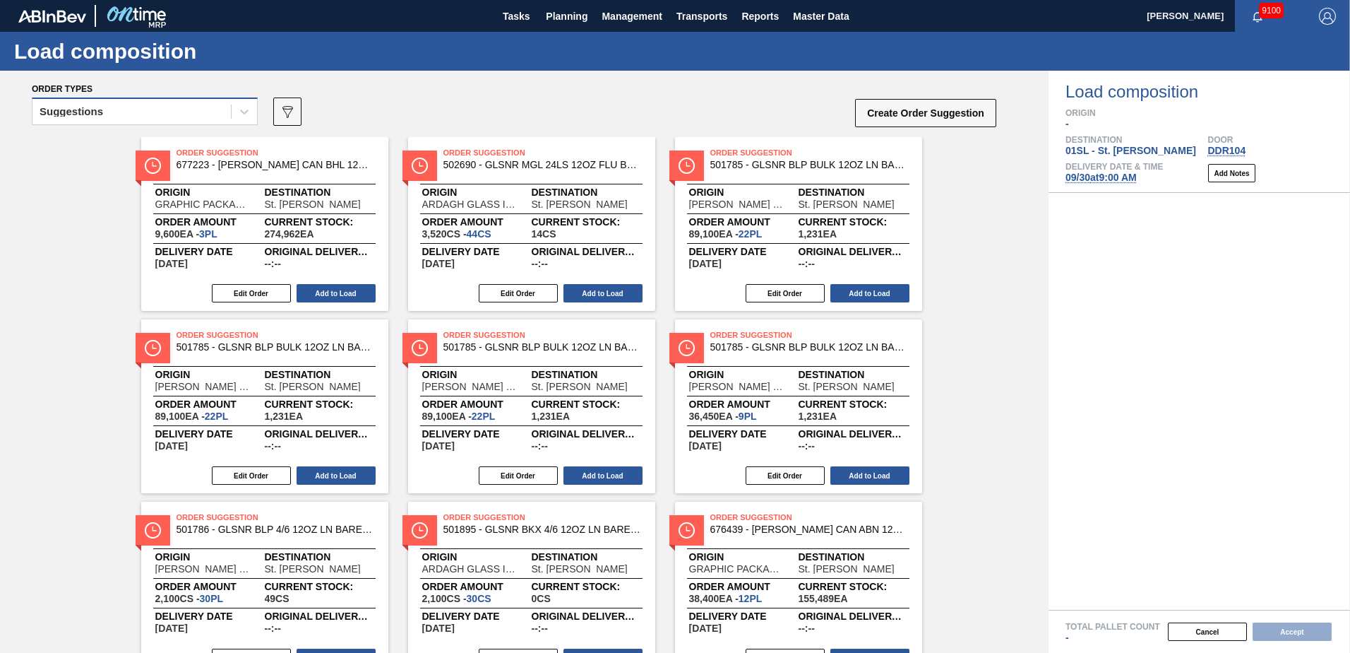
click at [224, 112] on div "Suggestions" at bounding box center [131, 112] width 198 height 20
click at [194, 128] on div "Suggestions" at bounding box center [145, 115] width 226 height 37
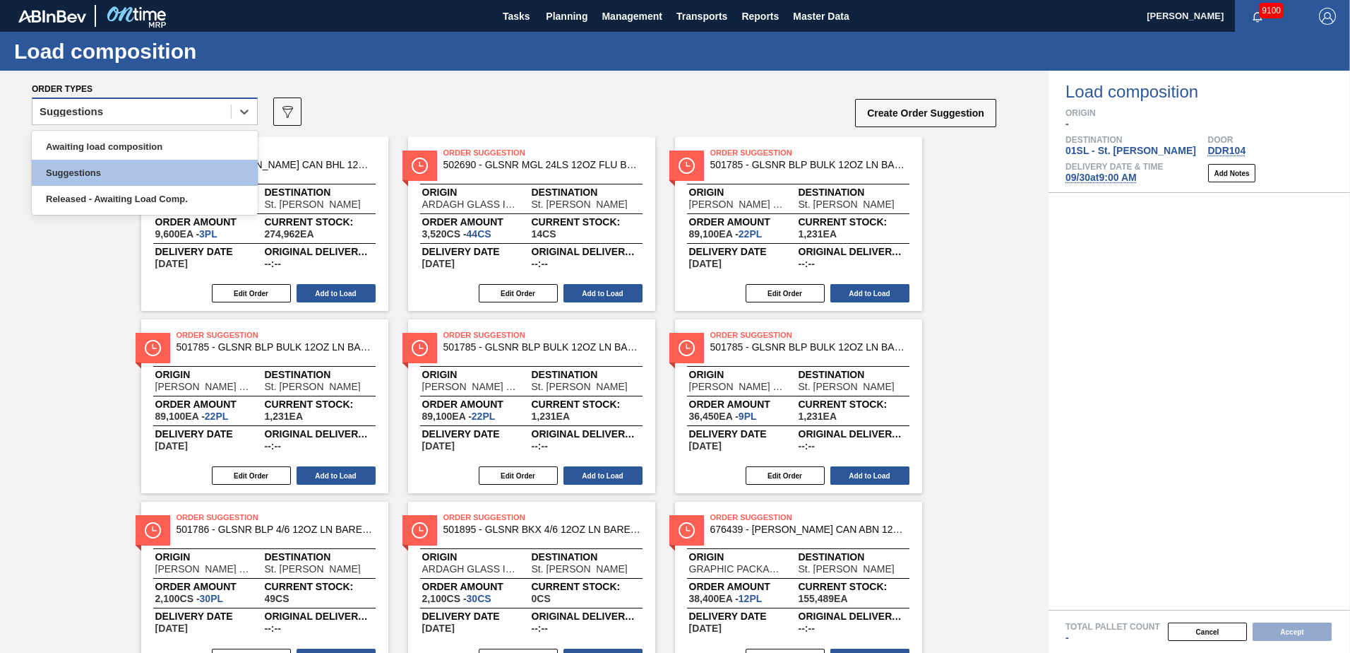
click at [197, 108] on div "Suggestions" at bounding box center [131, 112] width 198 height 20
click at [165, 145] on div "Awaiting load composition" at bounding box center [145, 146] width 226 height 26
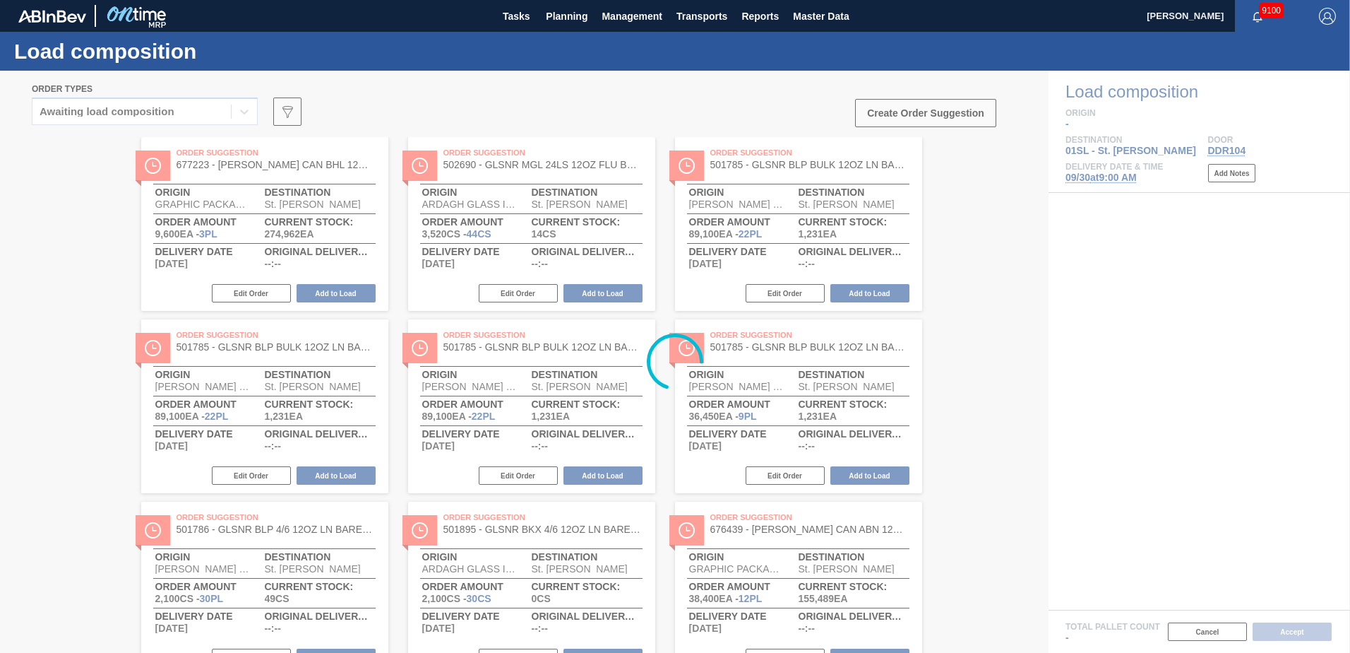
click at [941, 112] on div at bounding box center [675, 362] width 1350 height 582
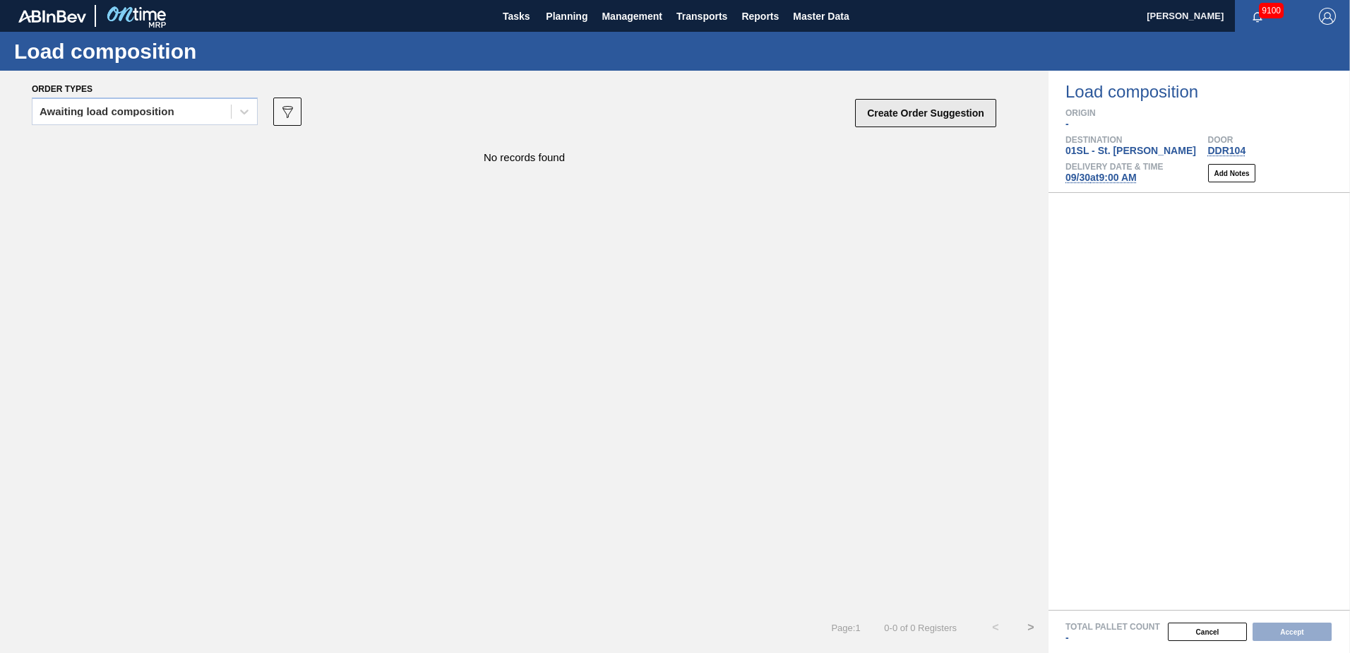
click at [952, 114] on button "Create Order Suggestion" at bounding box center [925, 113] width 141 height 28
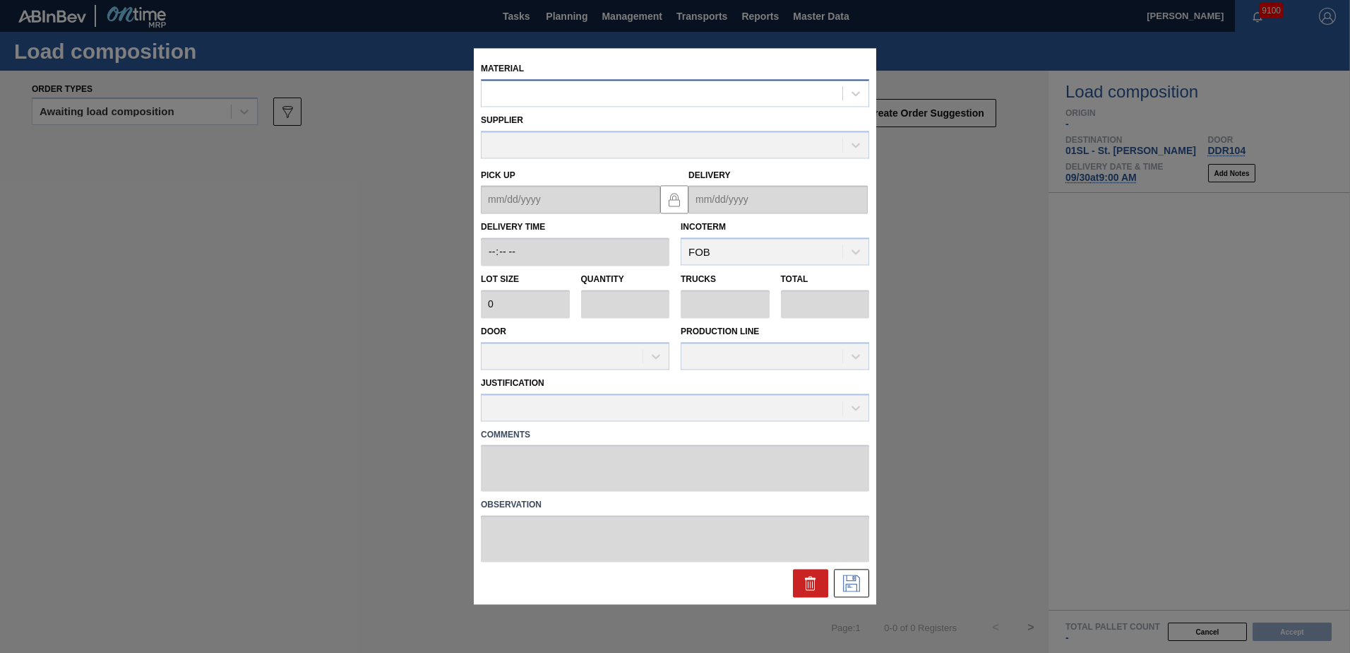
click at [558, 97] on div at bounding box center [662, 93] width 361 height 20
type input "5"
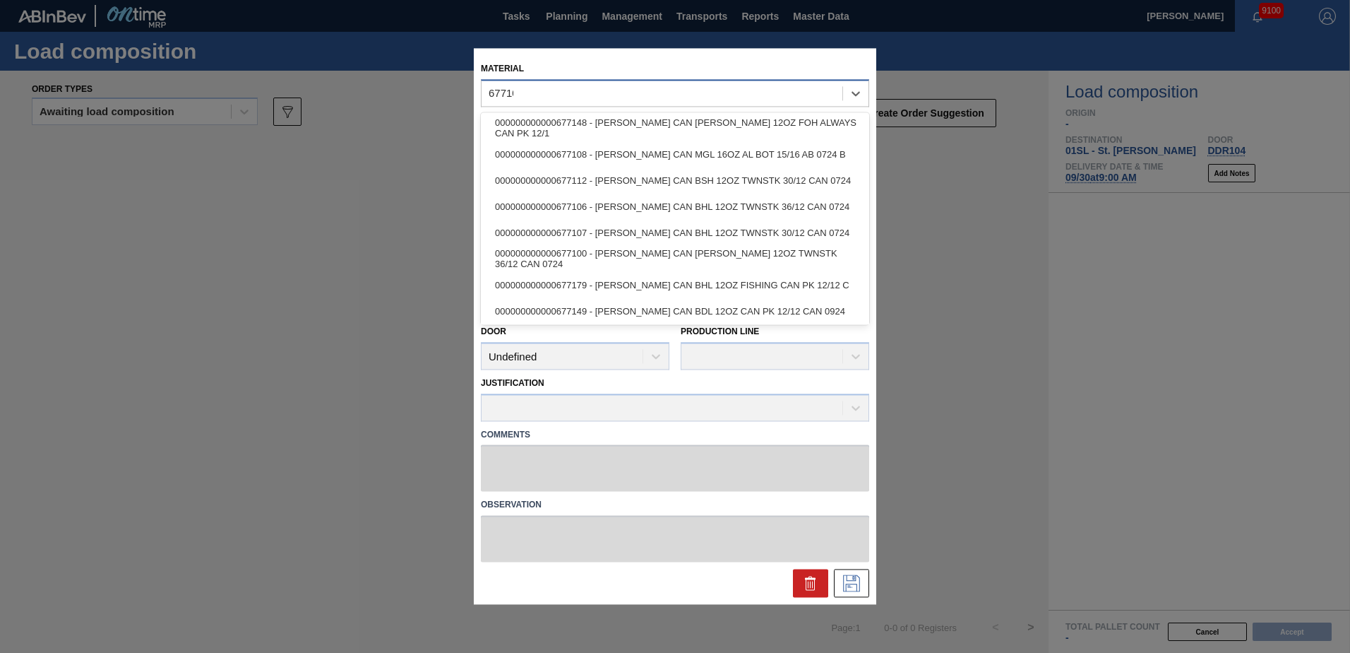
type input "677107"
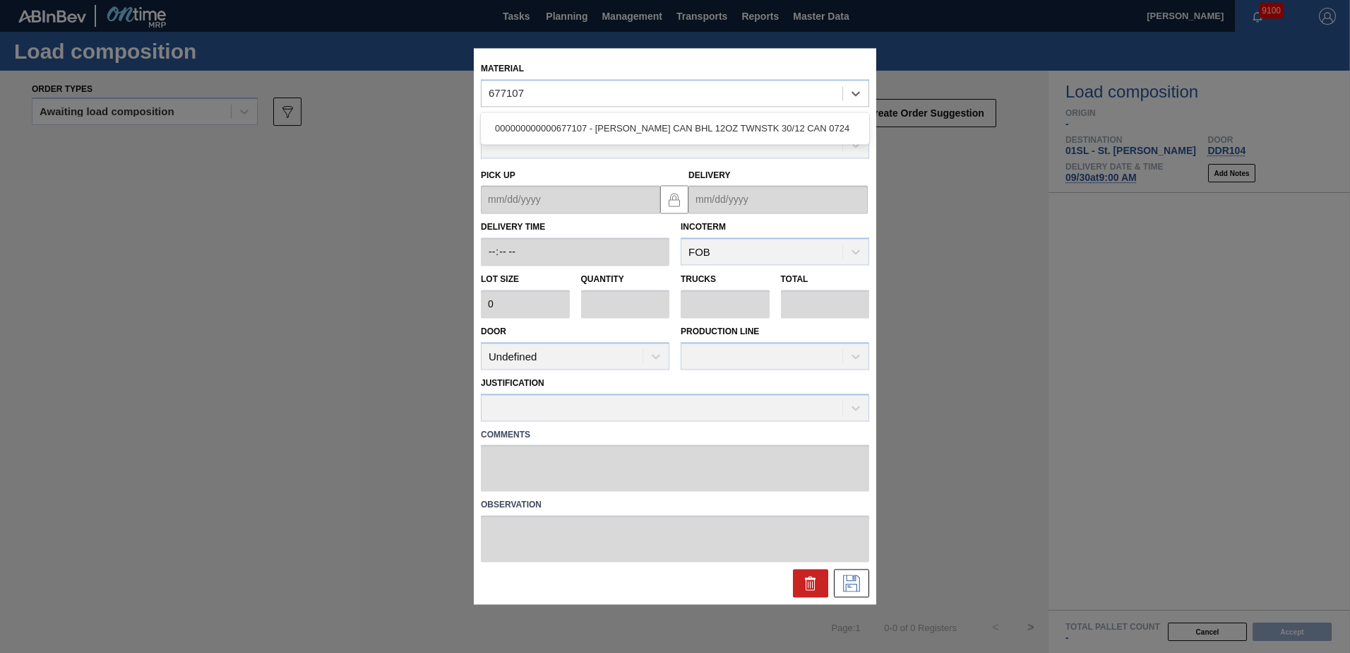
click at [588, 114] on div "000000000000677107 - [PERSON_NAME] CAN BHL 12OZ TWNSTK 30/12 CAN 0724" at bounding box center [675, 128] width 388 height 32
click at [604, 123] on div "000000000000677107 - [PERSON_NAME] CAN BHL 12OZ TWNSTK 30/12 CAN 0724" at bounding box center [675, 128] width 388 height 26
type input "3,200"
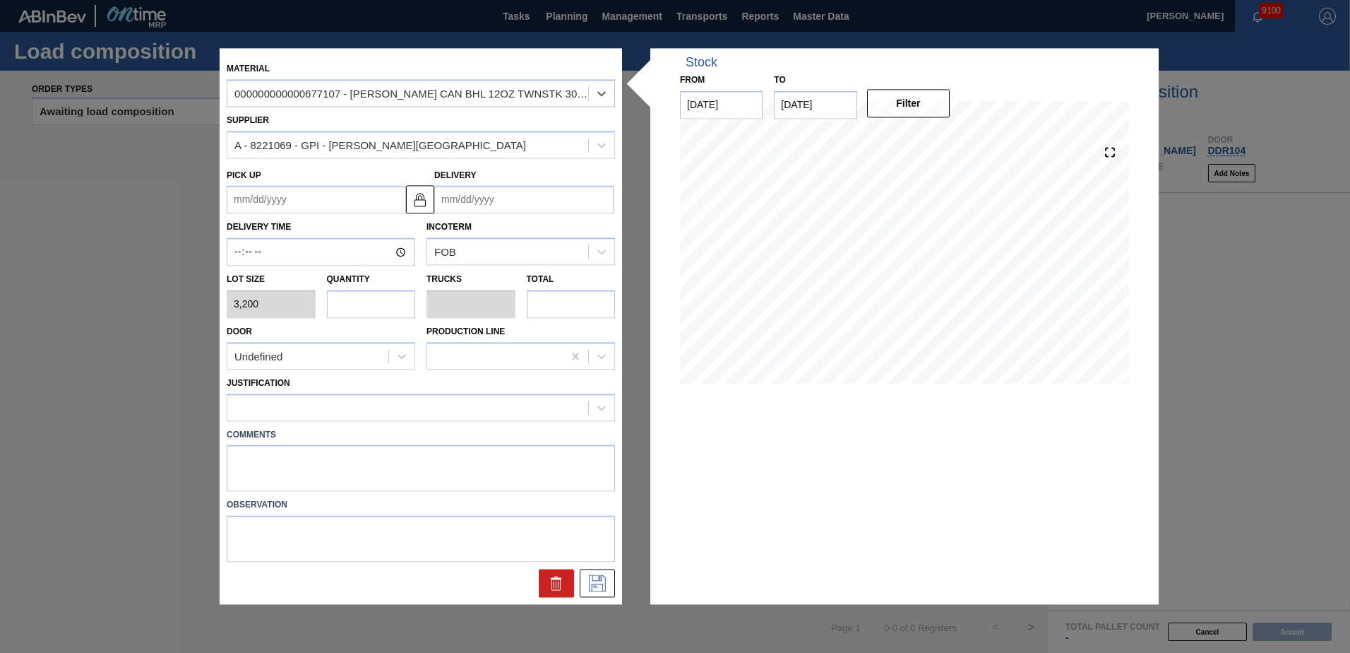
click at [519, 194] on input "Delivery" at bounding box center [523, 200] width 179 height 28
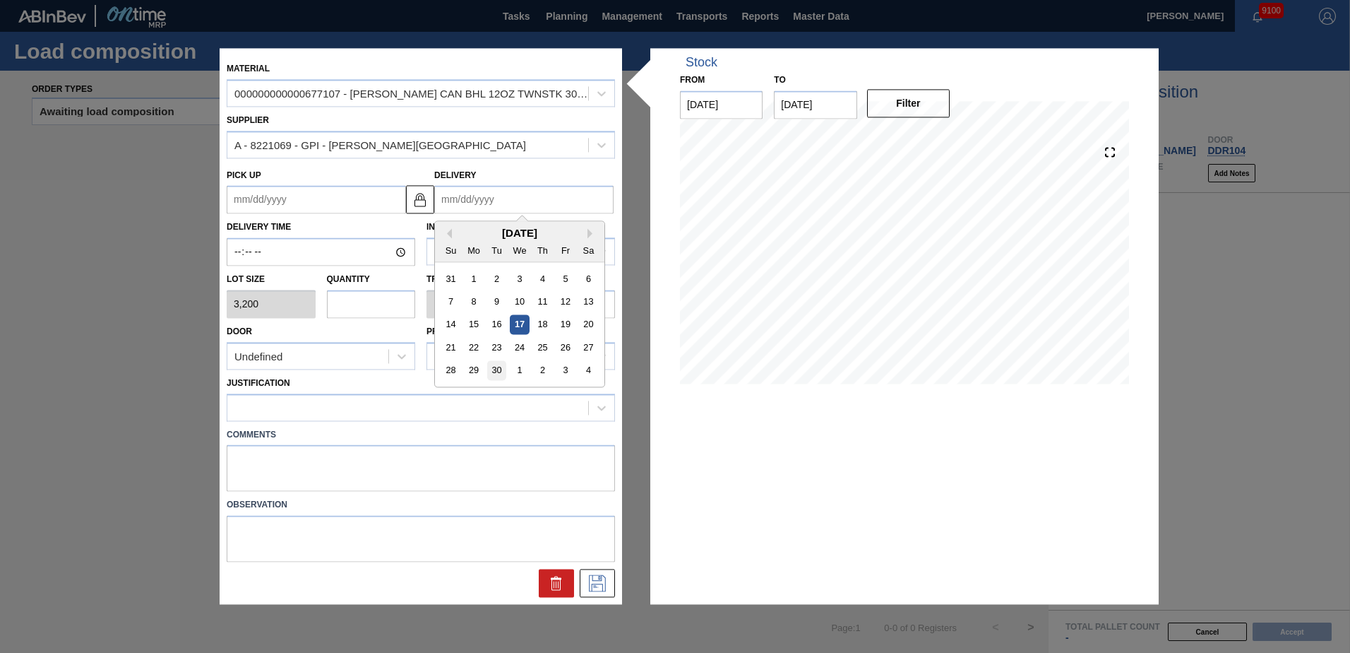
click at [499, 368] on div "30" at bounding box center [496, 370] width 19 height 19
type up "[DATE]"
type input "[DATE]"
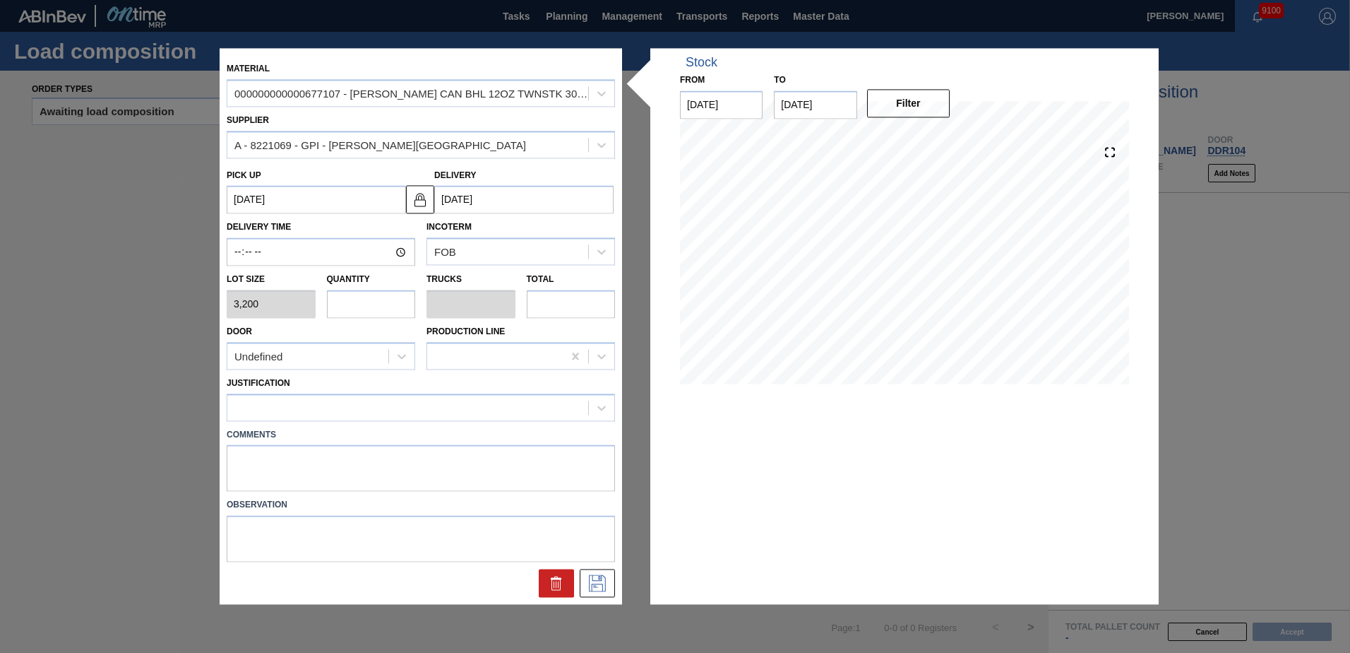
click at [391, 305] on input "text" at bounding box center [371, 304] width 89 height 28
type input "2"
type input "0.077"
type input "6,400"
type input "26"
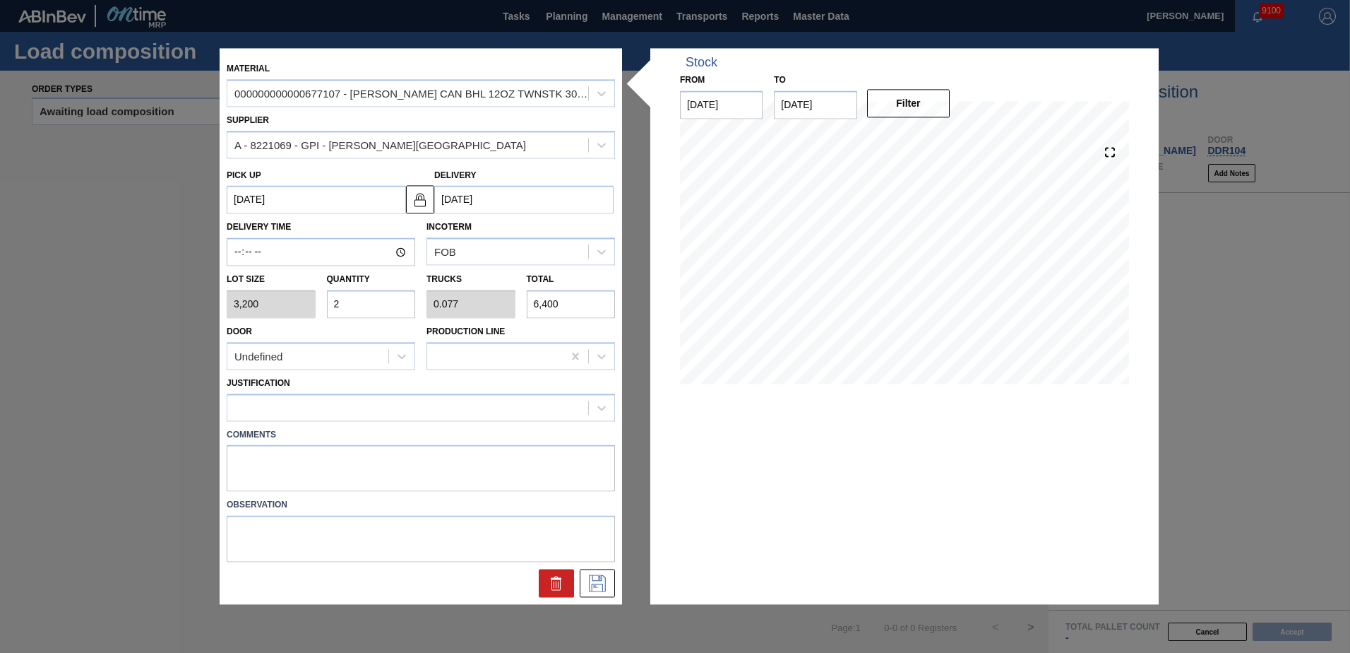
type input "1"
type input "83,200"
type input "26"
click at [372, 355] on div "Undefined" at bounding box center [307, 356] width 161 height 20
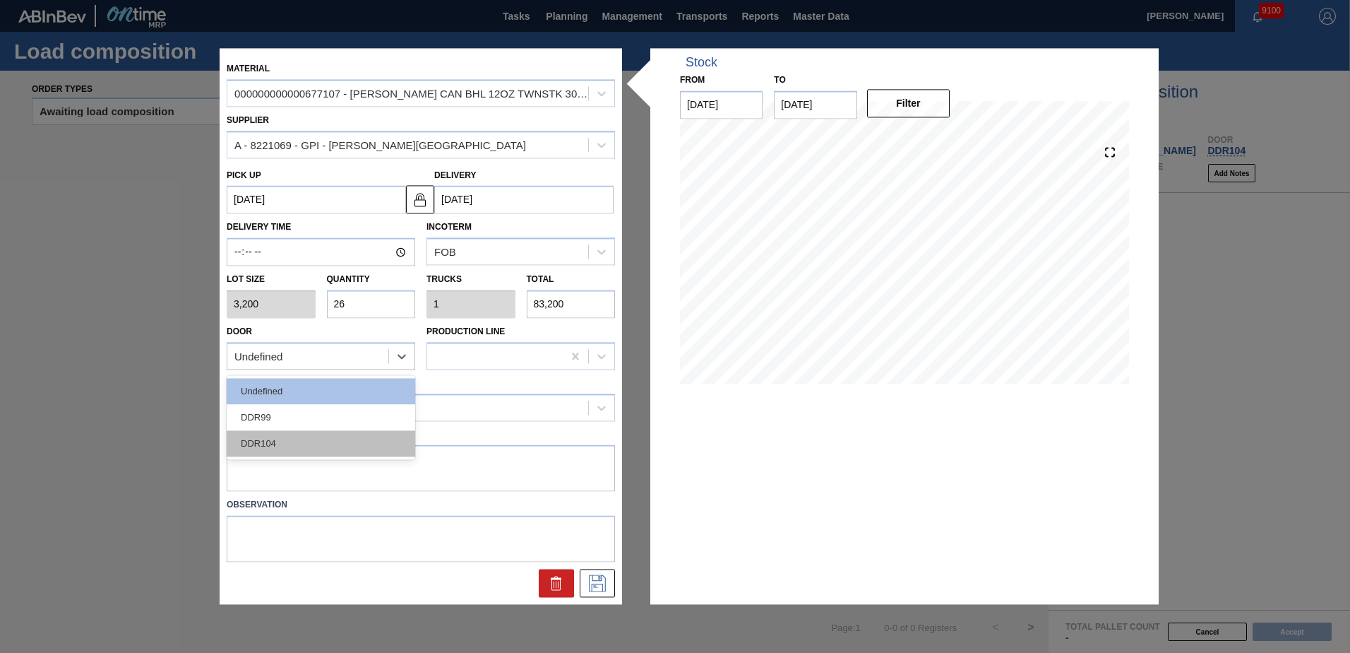
click at [338, 431] on div "DDR104" at bounding box center [321, 443] width 189 height 26
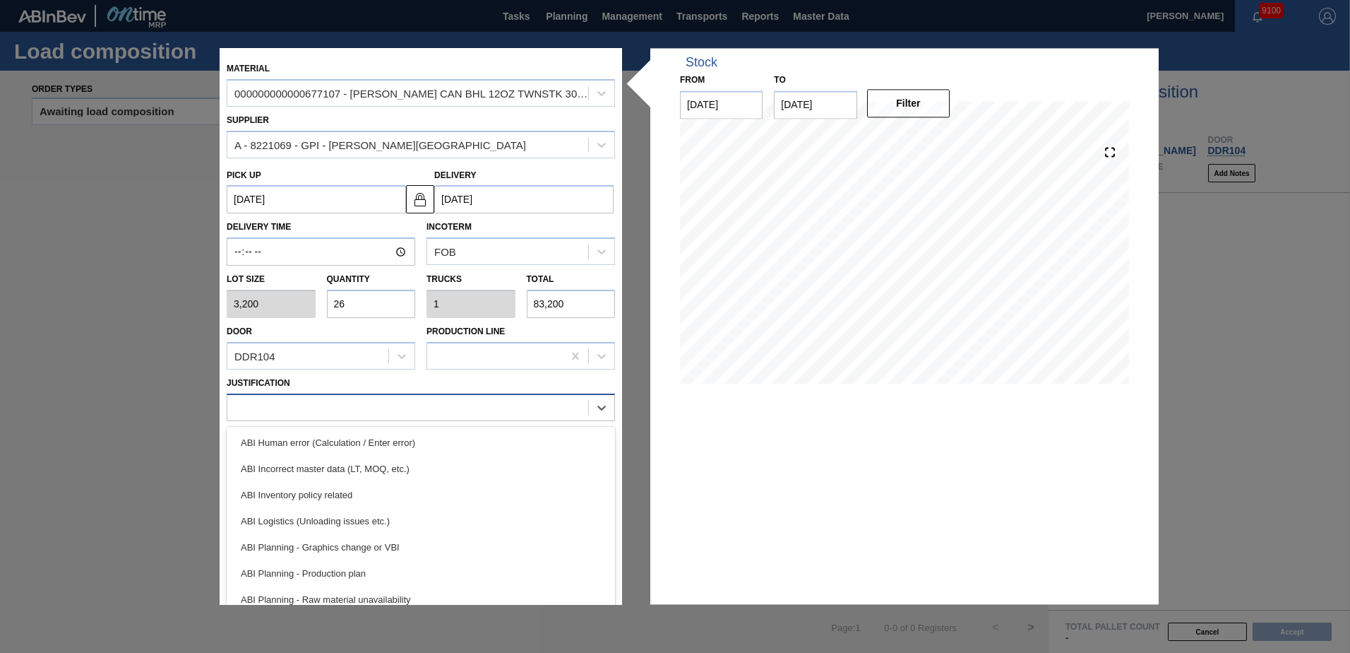
click at [330, 412] on div at bounding box center [407, 407] width 361 height 20
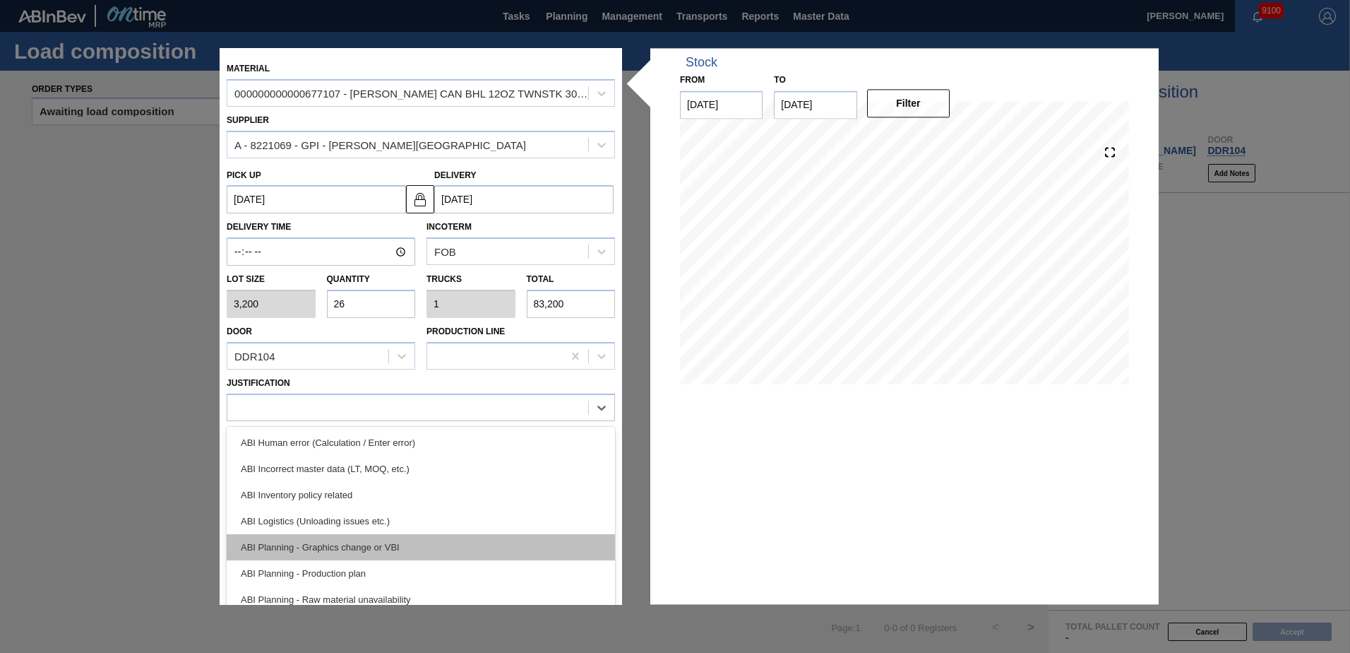
click at [373, 545] on div "ABI Planning - Graphics change or VBI" at bounding box center [421, 547] width 388 height 26
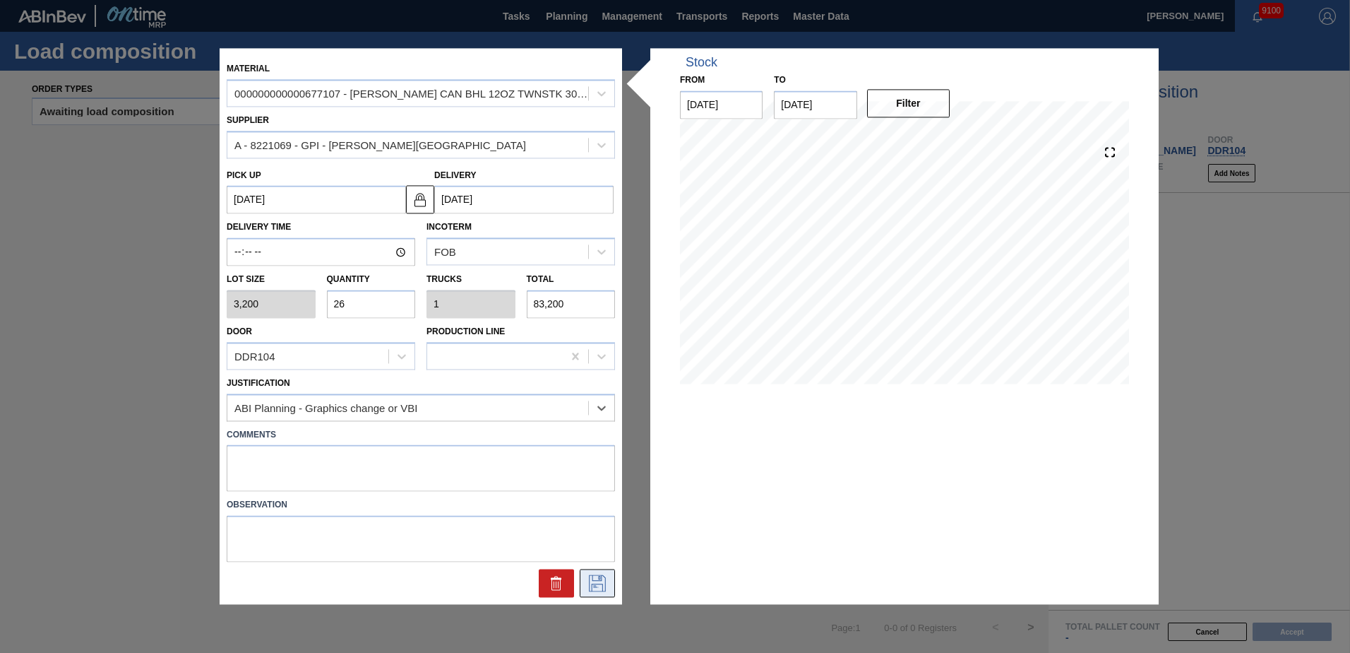
click at [587, 585] on button at bounding box center [597, 583] width 35 height 28
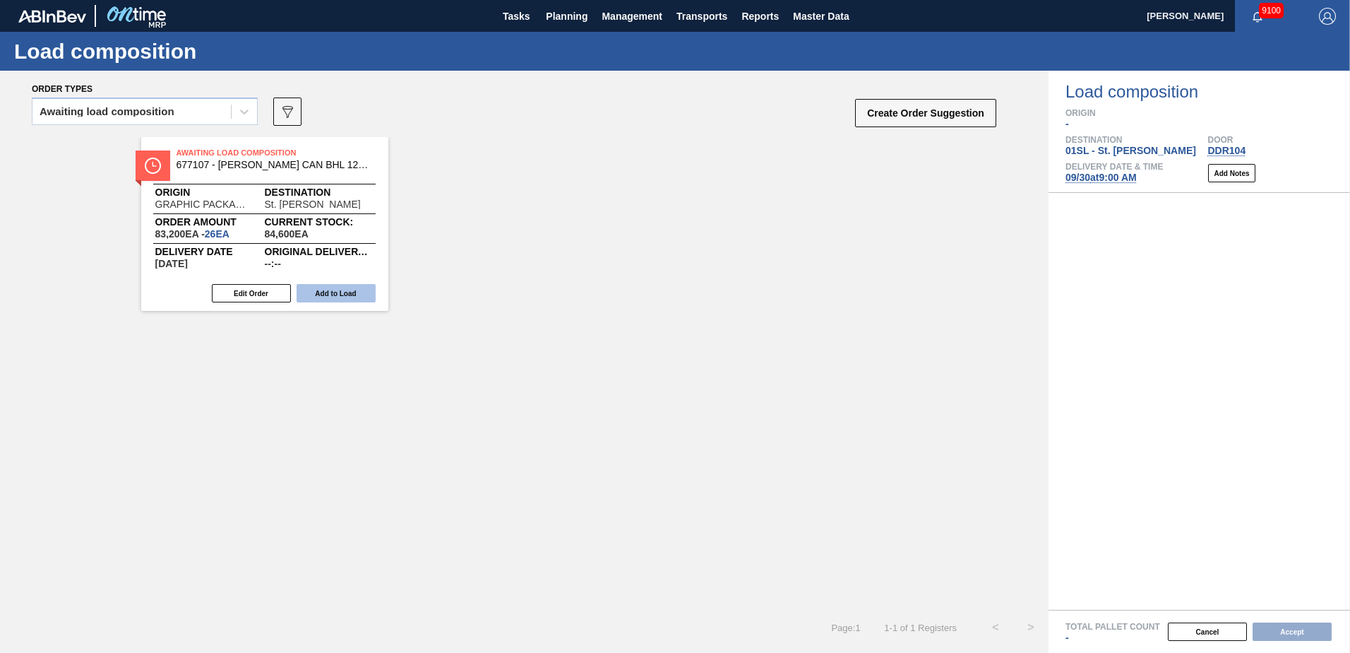
click at [335, 295] on button "Add to Load" at bounding box center [336, 293] width 79 height 18
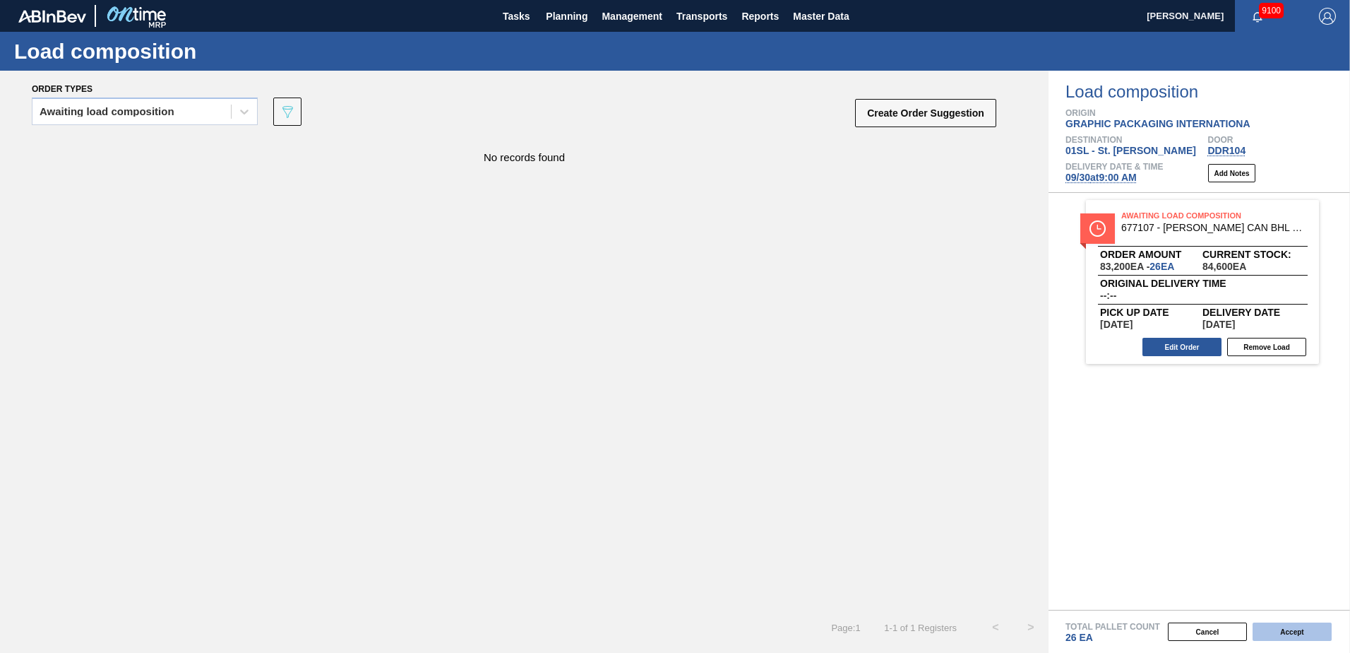
click at [1292, 633] on button "Accept" at bounding box center [1292, 631] width 79 height 18
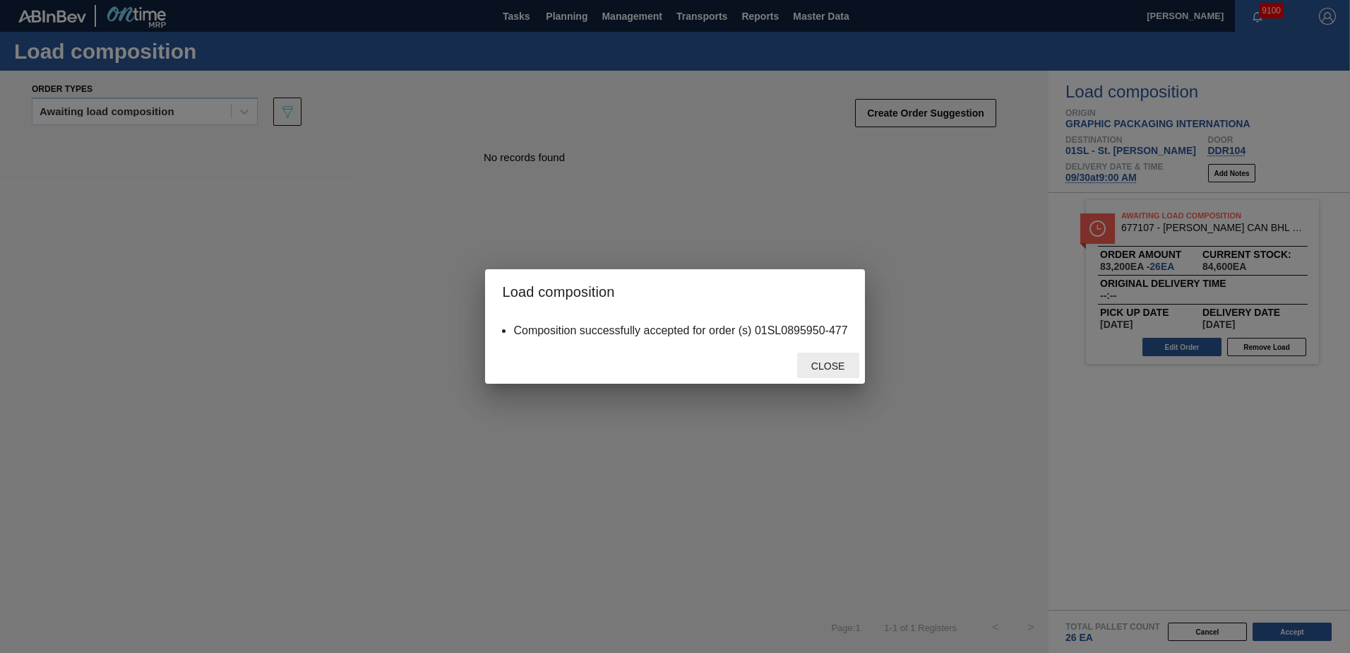
click at [839, 355] on div "Close" at bounding box center [828, 365] width 62 height 26
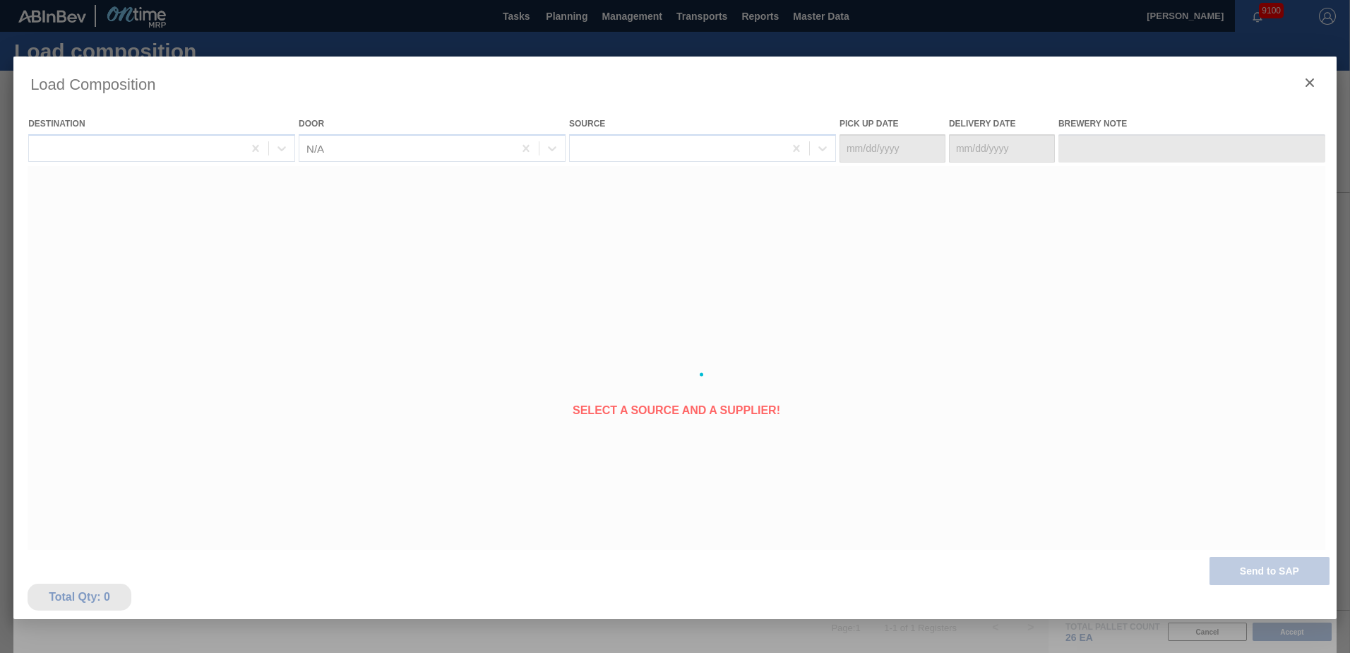
type Date "[DATE]"
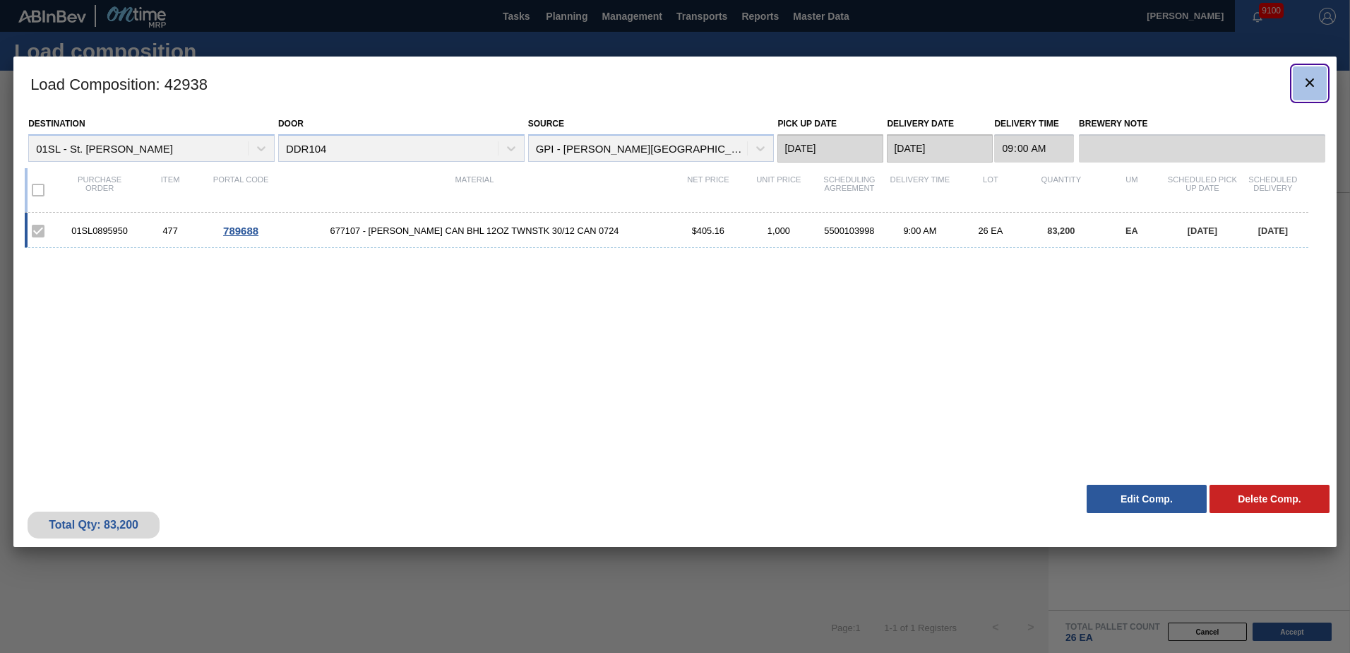
click at [1323, 84] on button "botão de ícone" at bounding box center [1310, 83] width 34 height 34
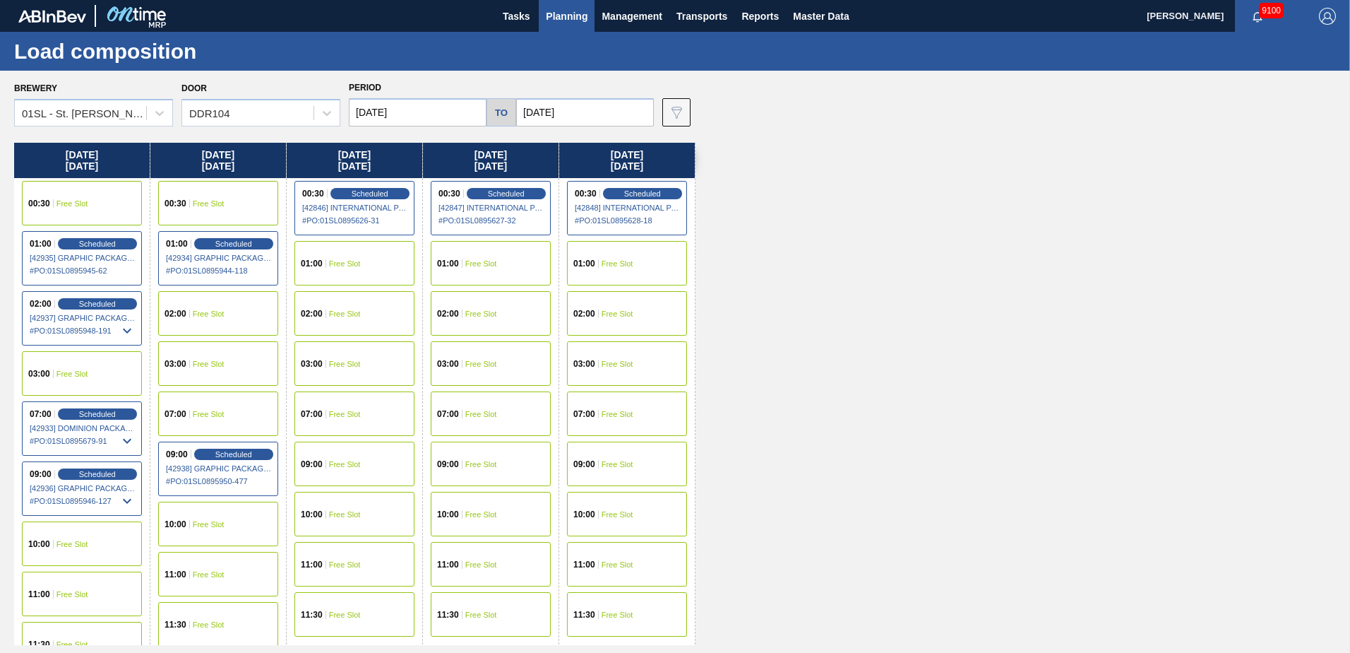
click at [357, 258] on div "01:00 Free Slot" at bounding box center [355, 263] width 120 height 44
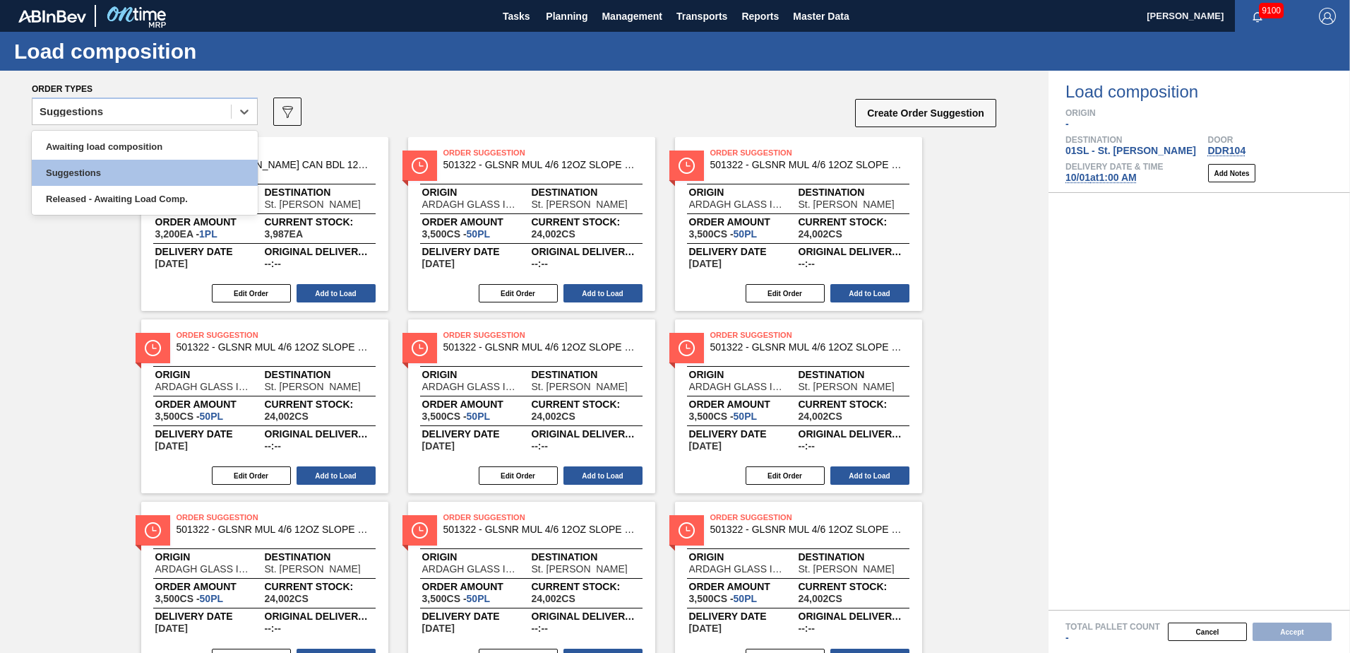
click at [243, 114] on icon at bounding box center [244, 112] width 14 height 14
click at [176, 137] on div "Awaiting load composition" at bounding box center [145, 146] width 226 height 26
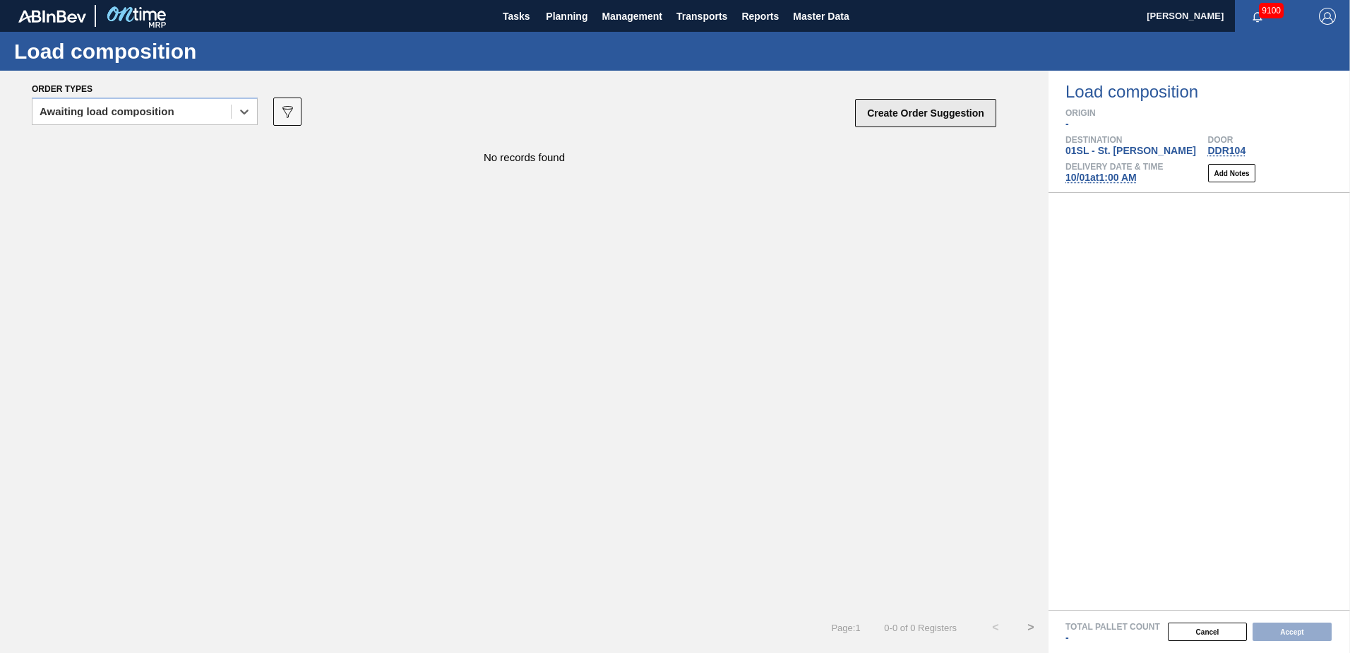
click at [905, 119] on button "Create Order Suggestion" at bounding box center [925, 113] width 141 height 28
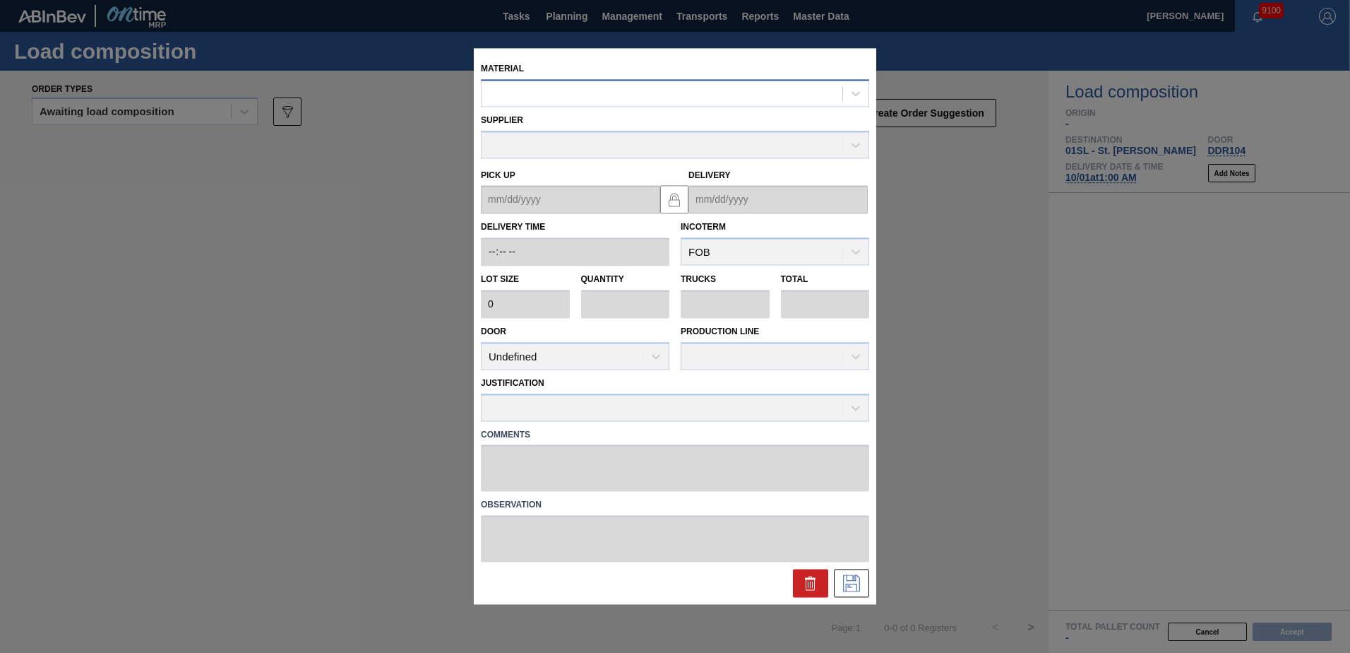
click at [536, 92] on div at bounding box center [662, 93] width 361 height 20
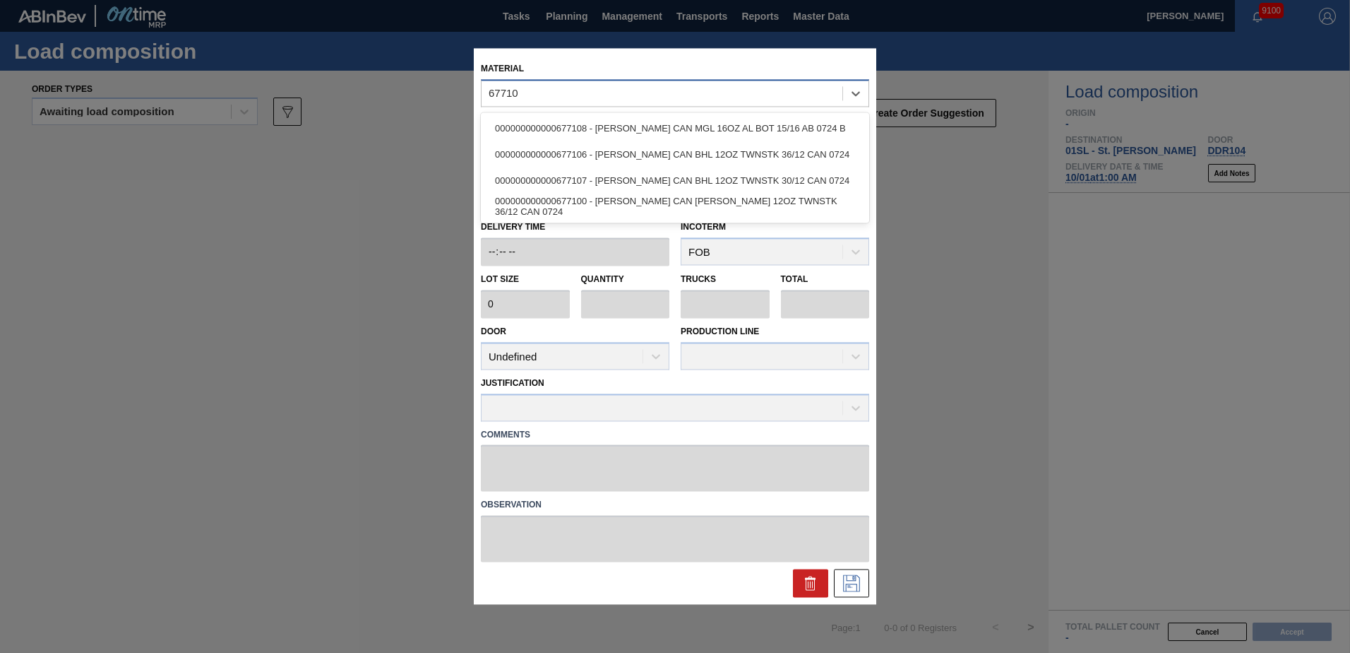
type input "677107"
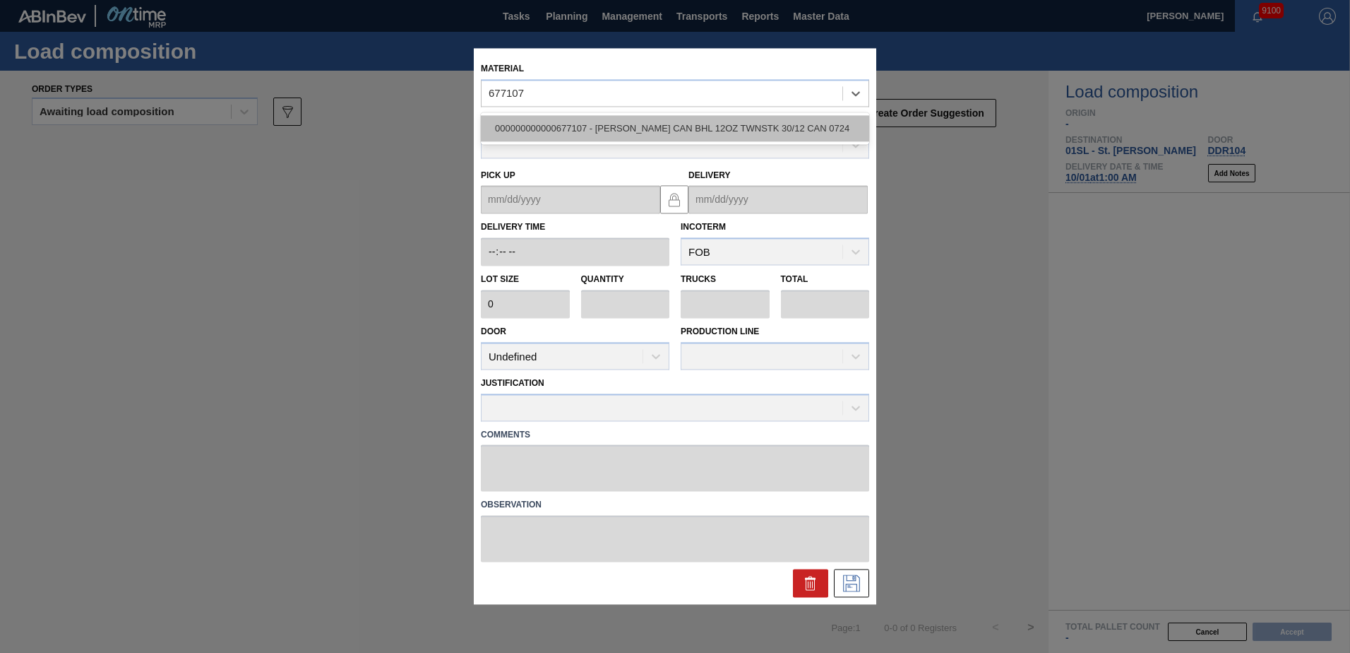
click at [570, 124] on div "000000000000677107 - [PERSON_NAME] CAN BHL 12OZ TWNSTK 30/12 CAN 0724" at bounding box center [675, 128] width 388 height 26
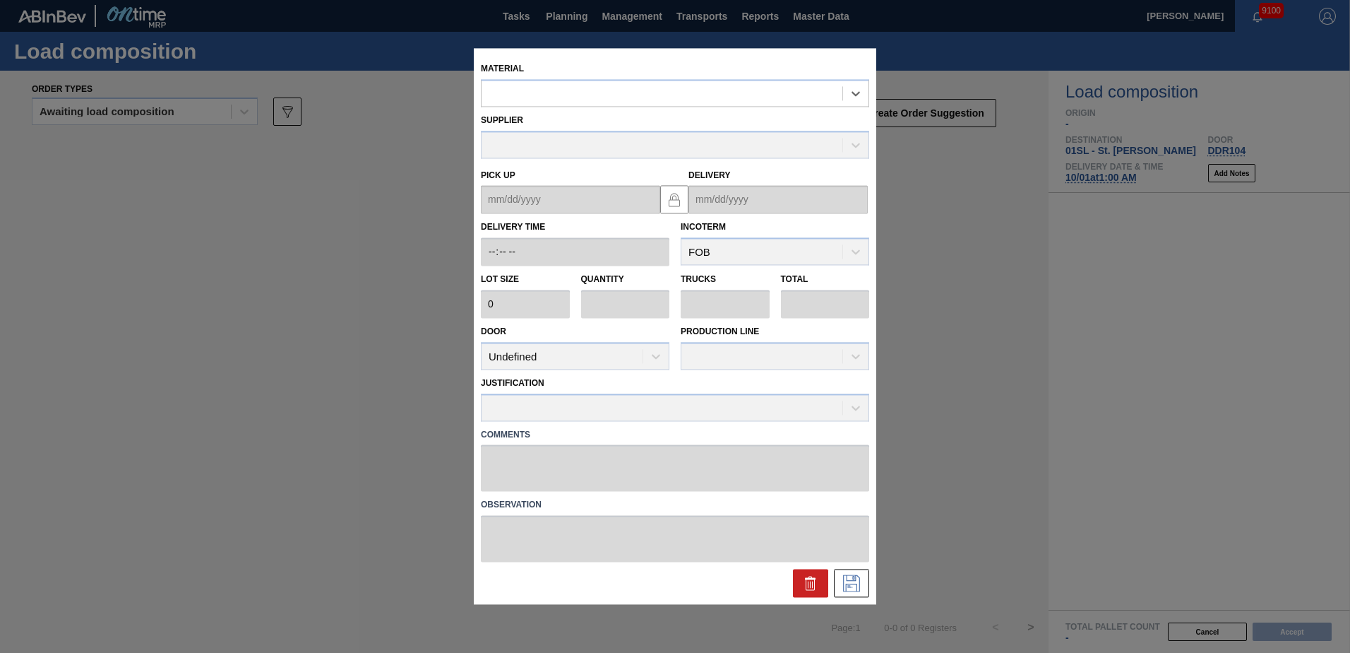
type input "3,200"
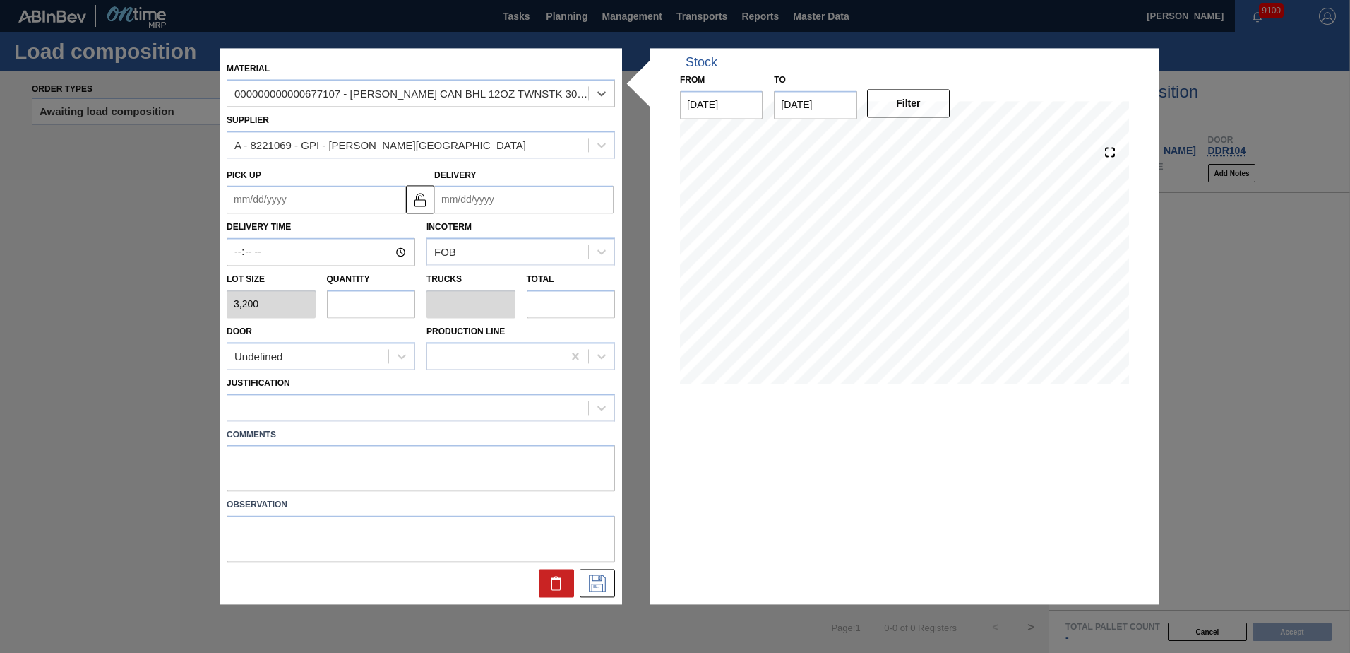
click at [490, 193] on input "Delivery" at bounding box center [523, 200] width 179 height 28
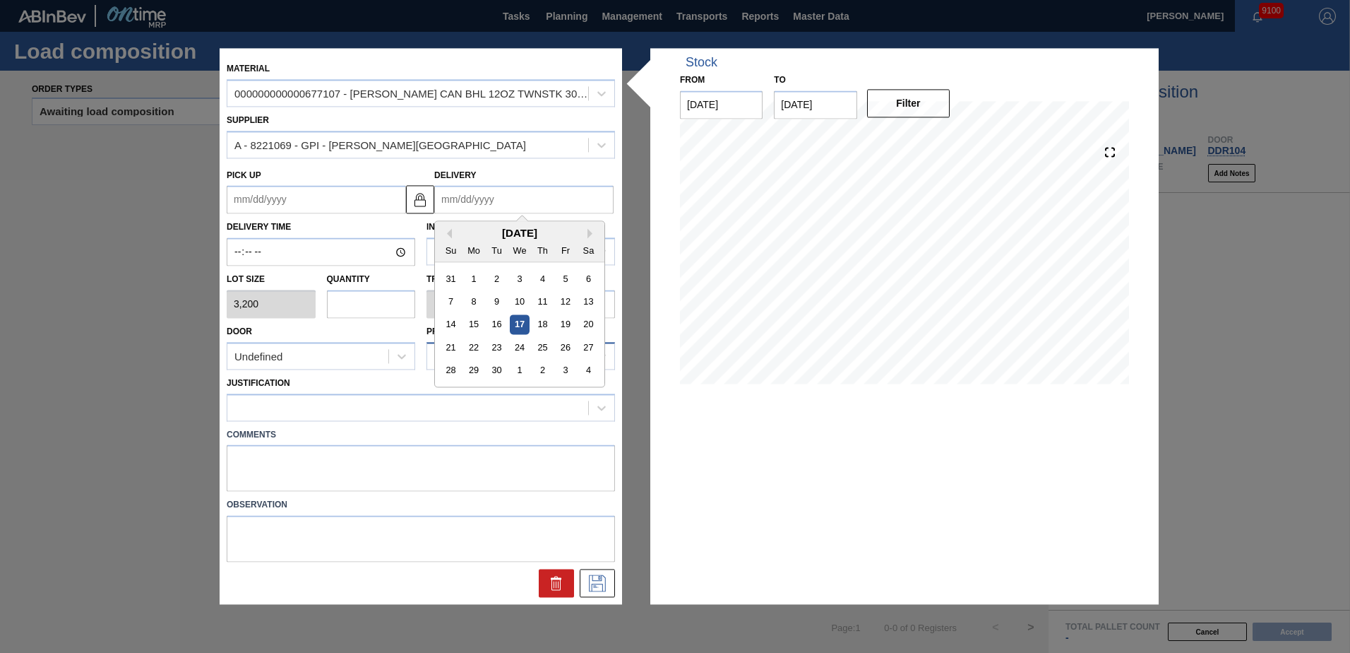
drag, startPoint x: 521, startPoint y: 366, endPoint x: 507, endPoint y: 355, distance: 17.1
click at [521, 367] on div "1" at bounding box center [519, 370] width 19 height 19
type up "[DATE]"
type input "[DATE]"
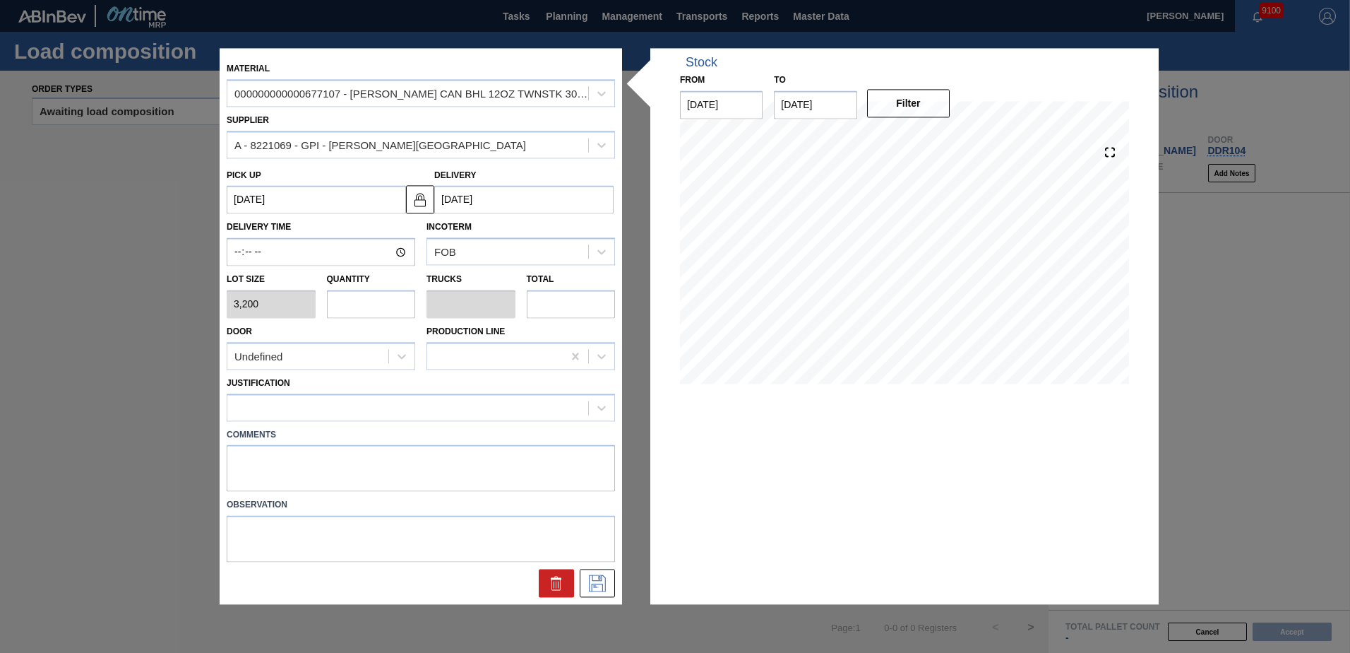
click at [395, 304] on input "text" at bounding box center [371, 304] width 89 height 28
type input "2"
click at [356, 357] on div "Undefined" at bounding box center [307, 356] width 161 height 20
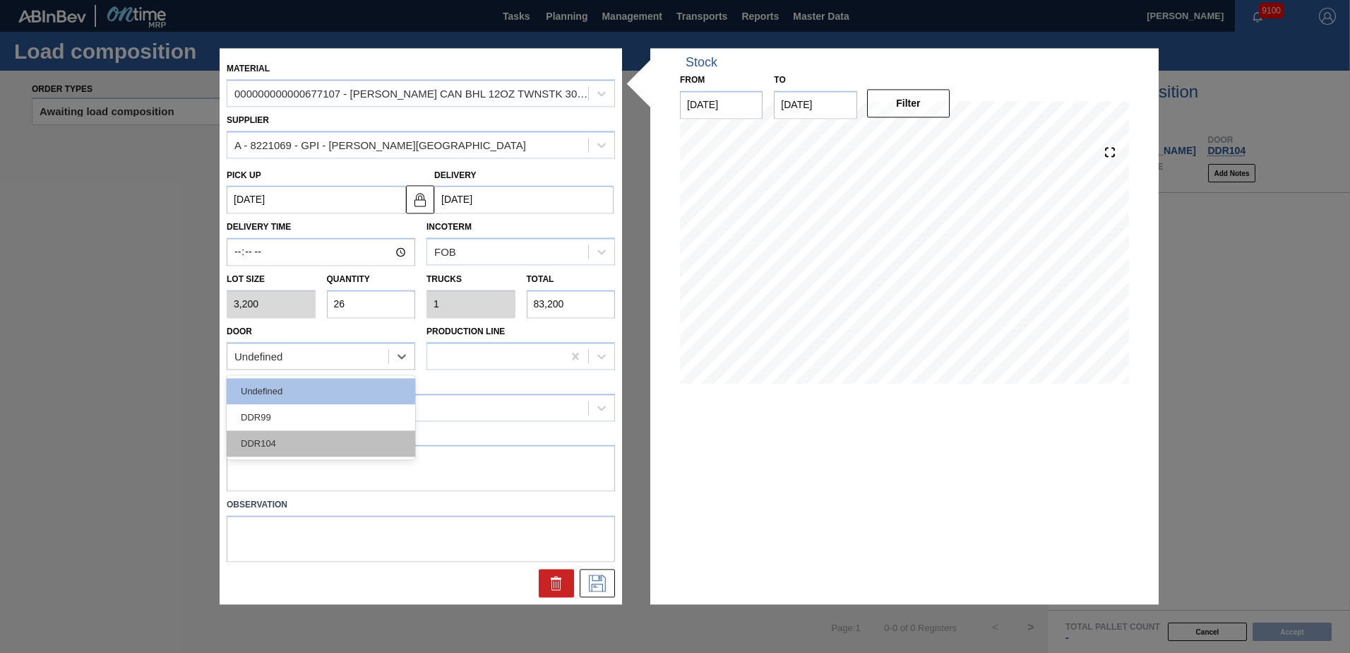
click at [311, 436] on div "DDR104" at bounding box center [321, 443] width 189 height 26
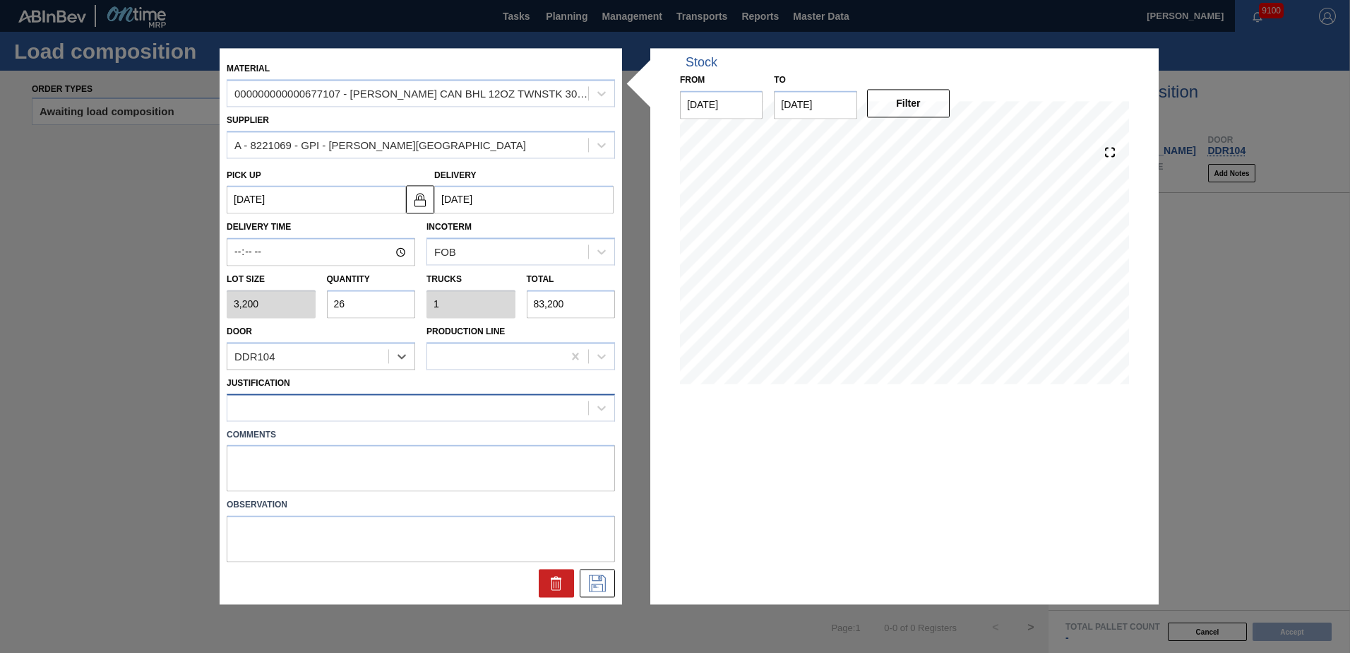
click at [307, 404] on div at bounding box center [407, 407] width 361 height 20
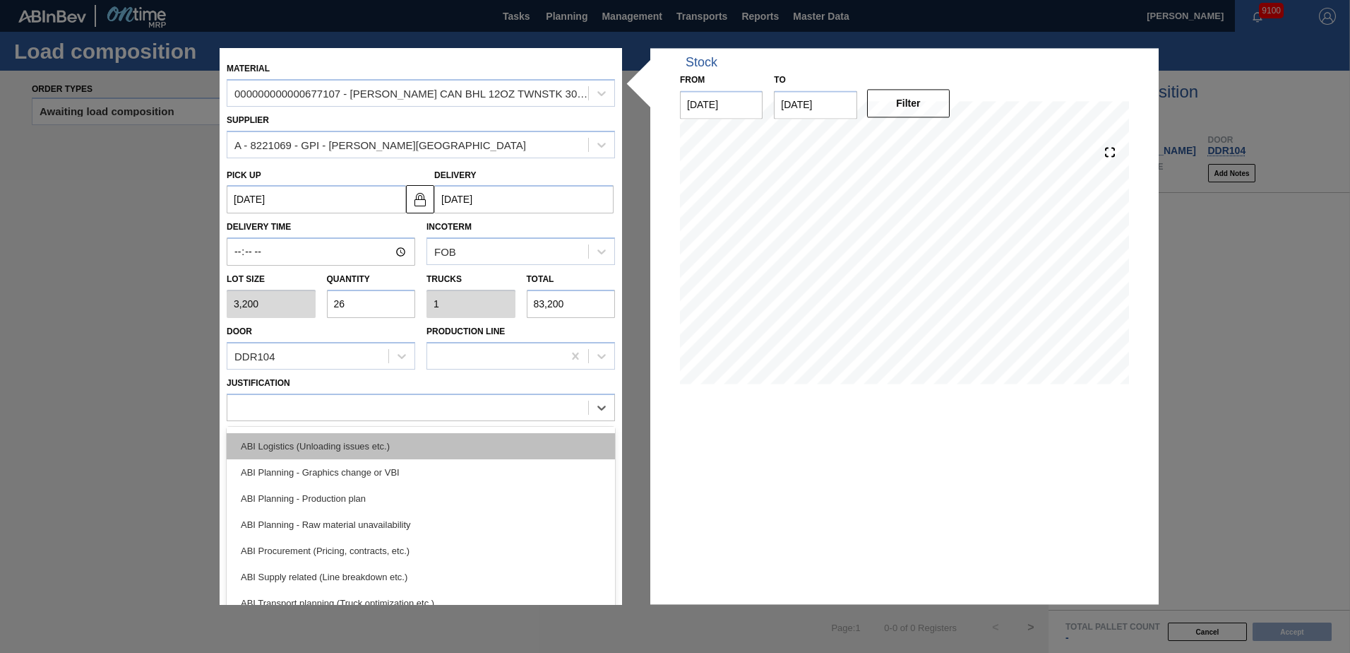
scroll to position [141, 0]
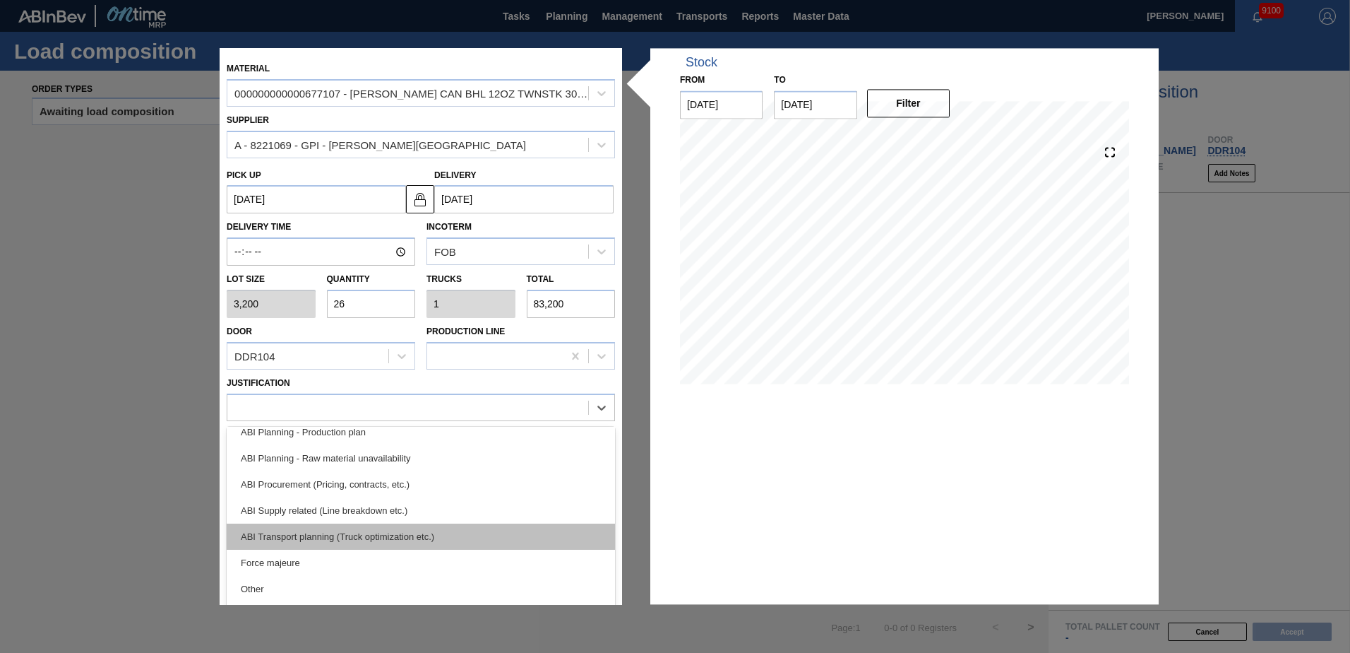
click at [367, 528] on div "ABI Transport planning (Truck optimization etc.)" at bounding box center [421, 536] width 388 height 26
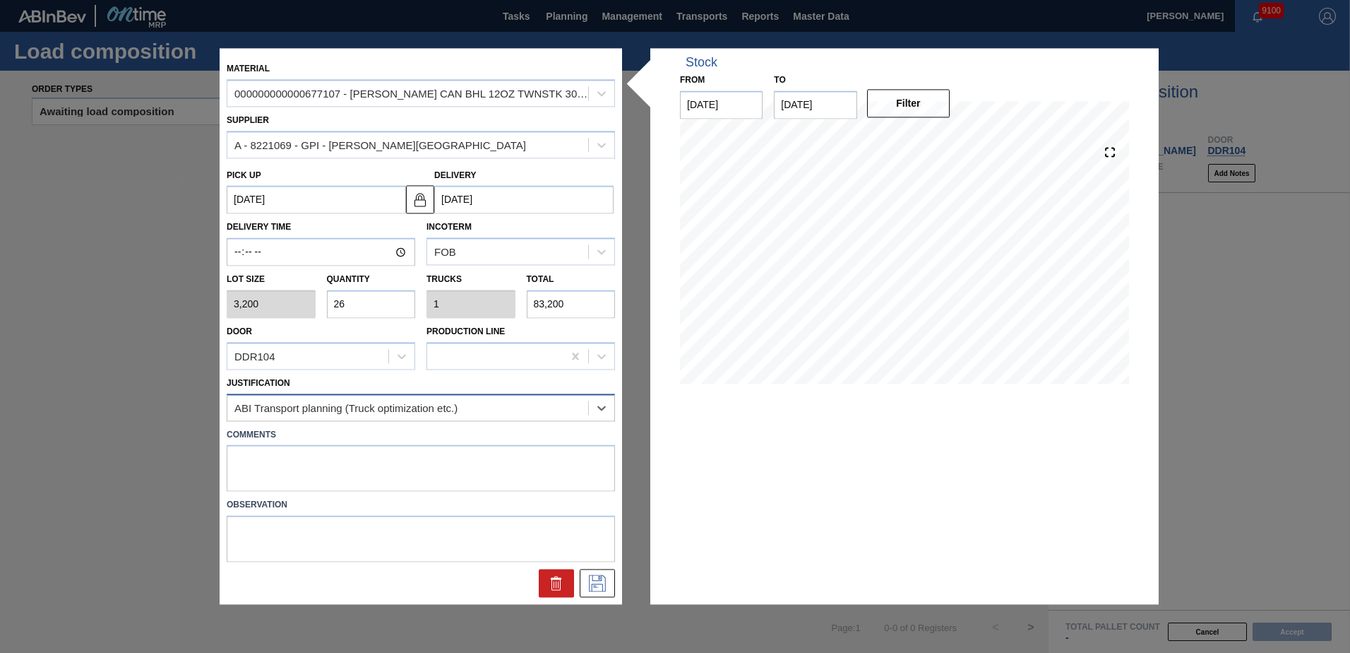
click at [389, 410] on div "ABI Transport planning (Truck optimization etc.)" at bounding box center [345, 407] width 223 height 12
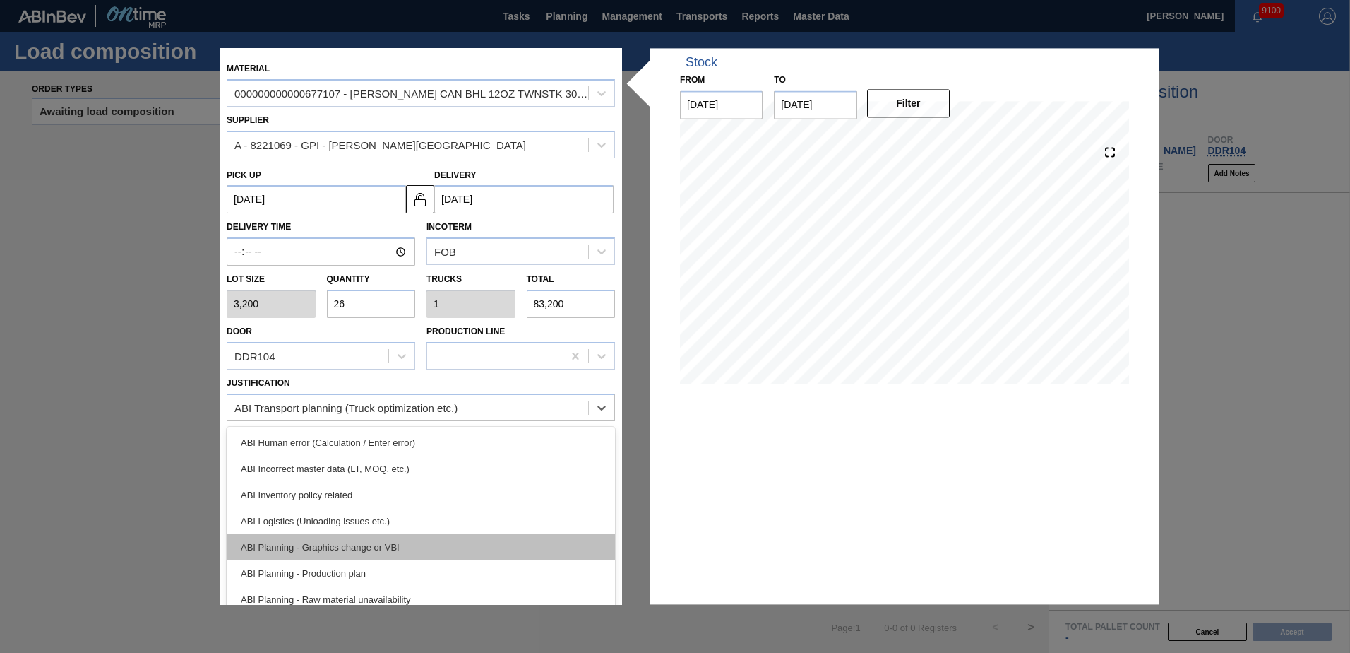
click at [376, 542] on div "ABI Planning - Graphics change or VBI" at bounding box center [421, 547] width 388 height 26
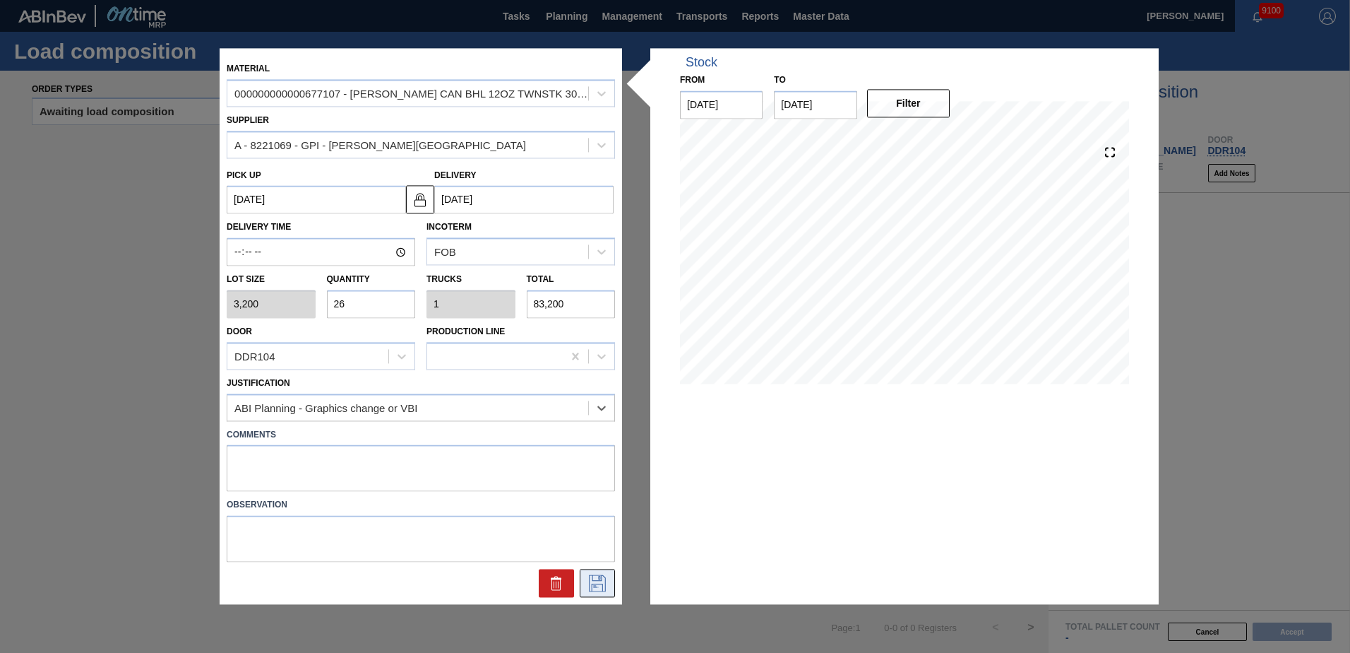
click at [592, 583] on icon at bounding box center [597, 583] width 23 height 17
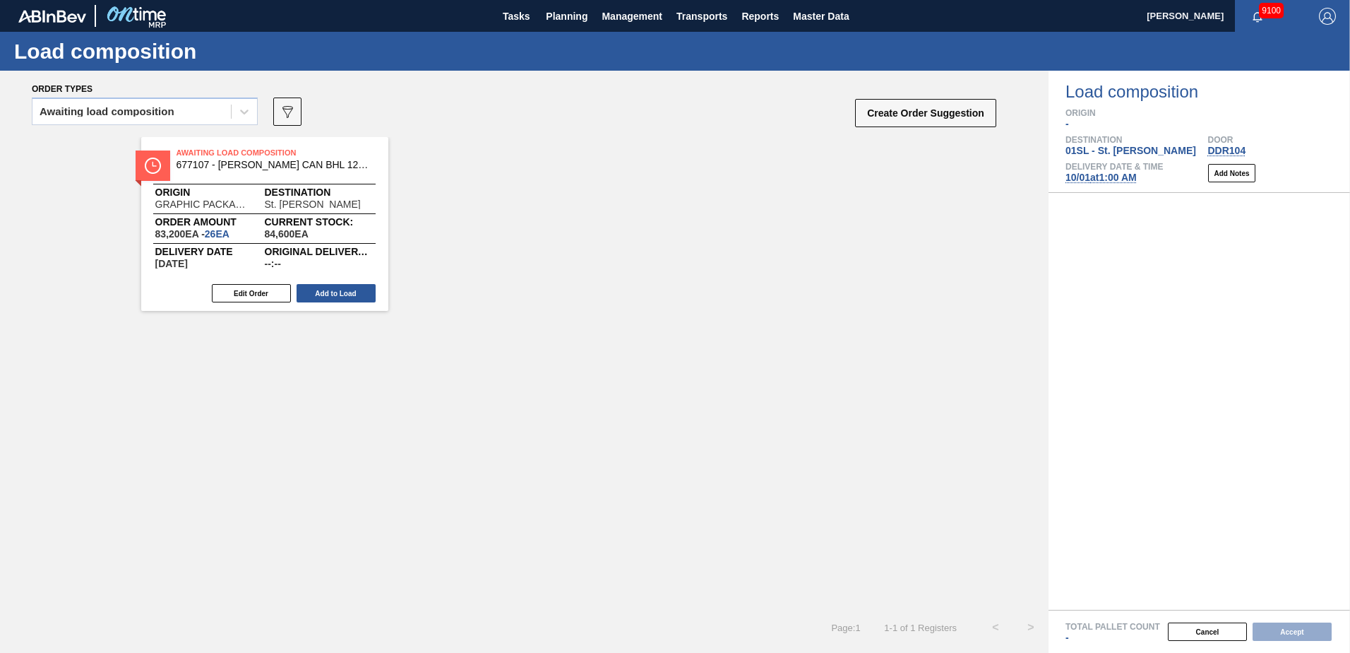
click at [352, 295] on button "Add to Load" at bounding box center [336, 293] width 79 height 18
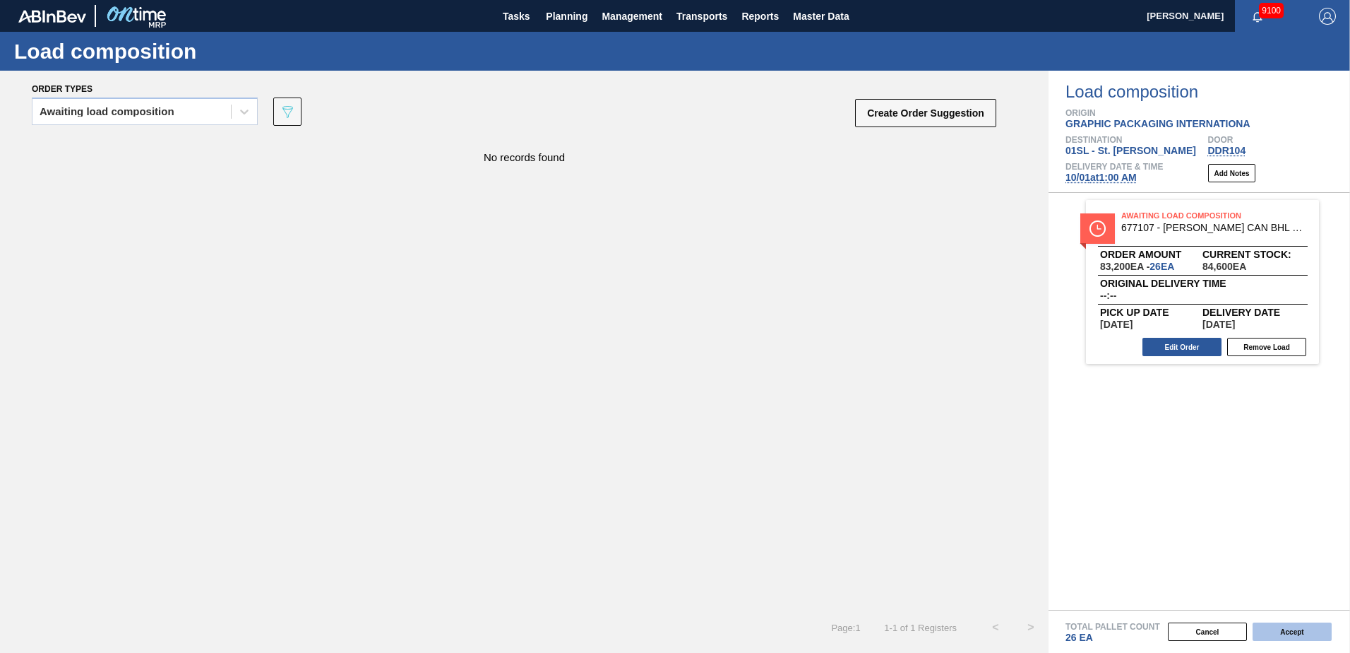
click at [1296, 631] on button "Accept" at bounding box center [1292, 631] width 79 height 18
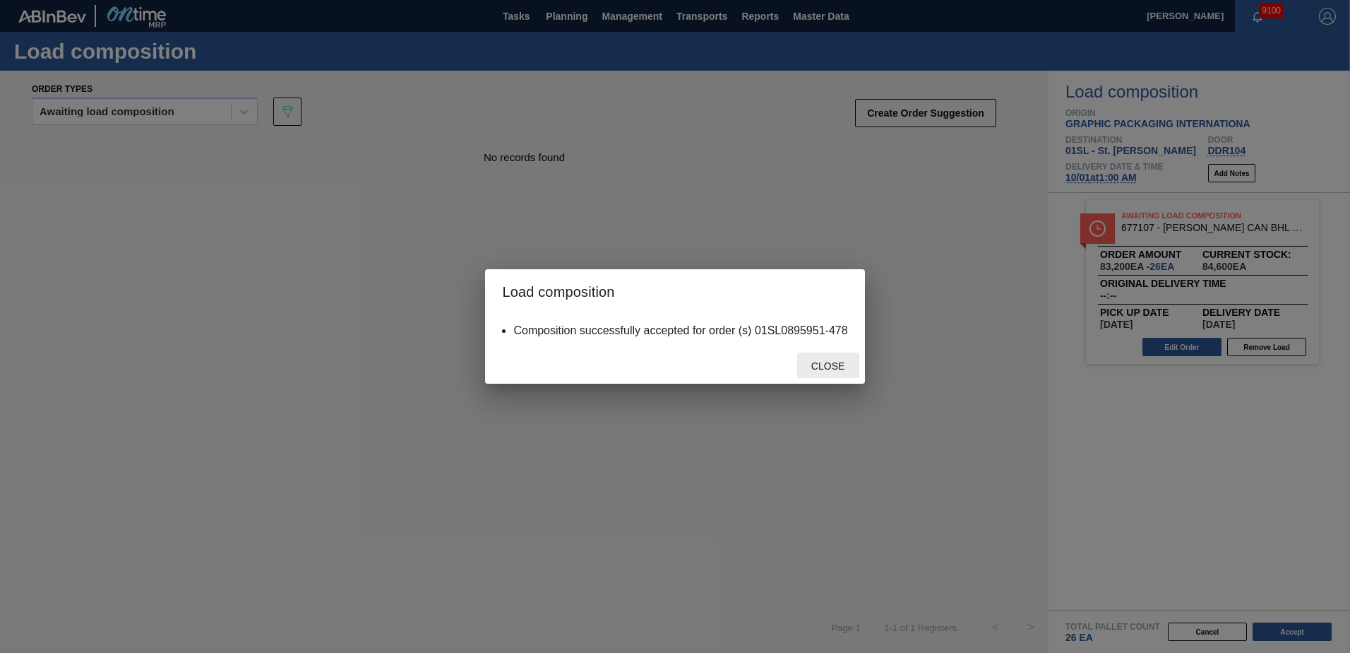
click at [835, 376] on div "Close" at bounding box center [828, 365] width 62 height 26
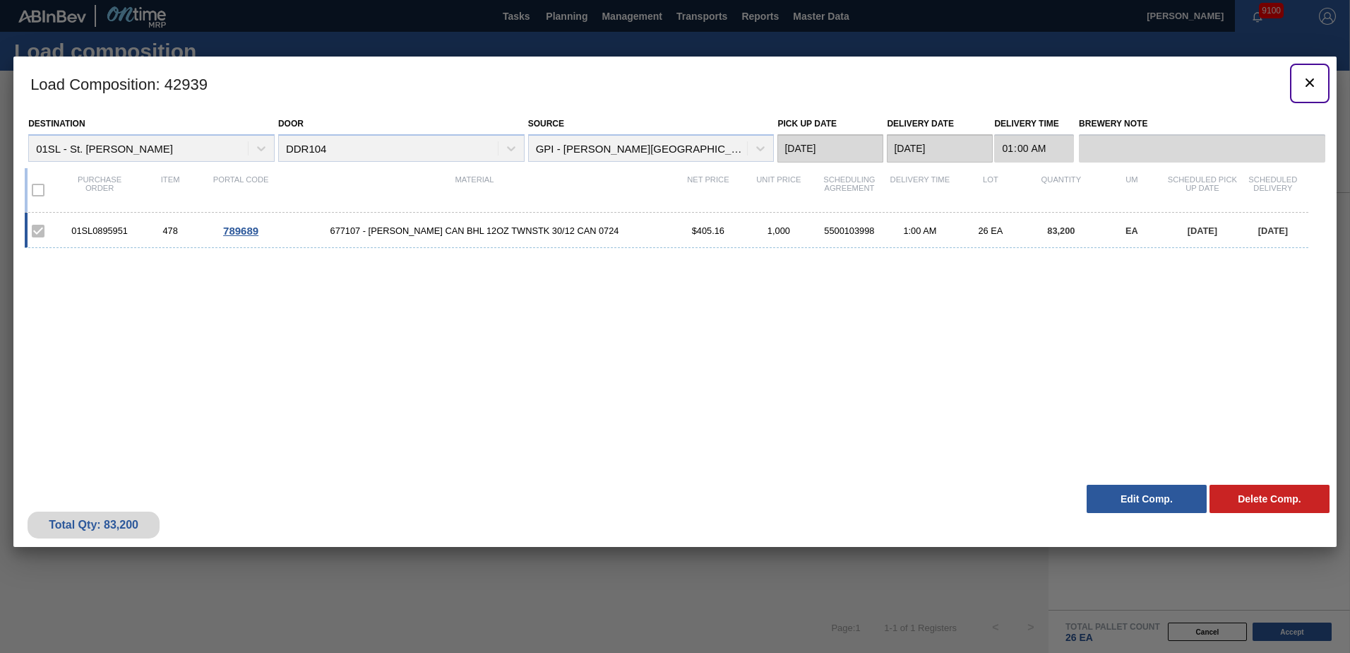
click at [1304, 82] on icon "botão de ícone" at bounding box center [1310, 82] width 17 height 17
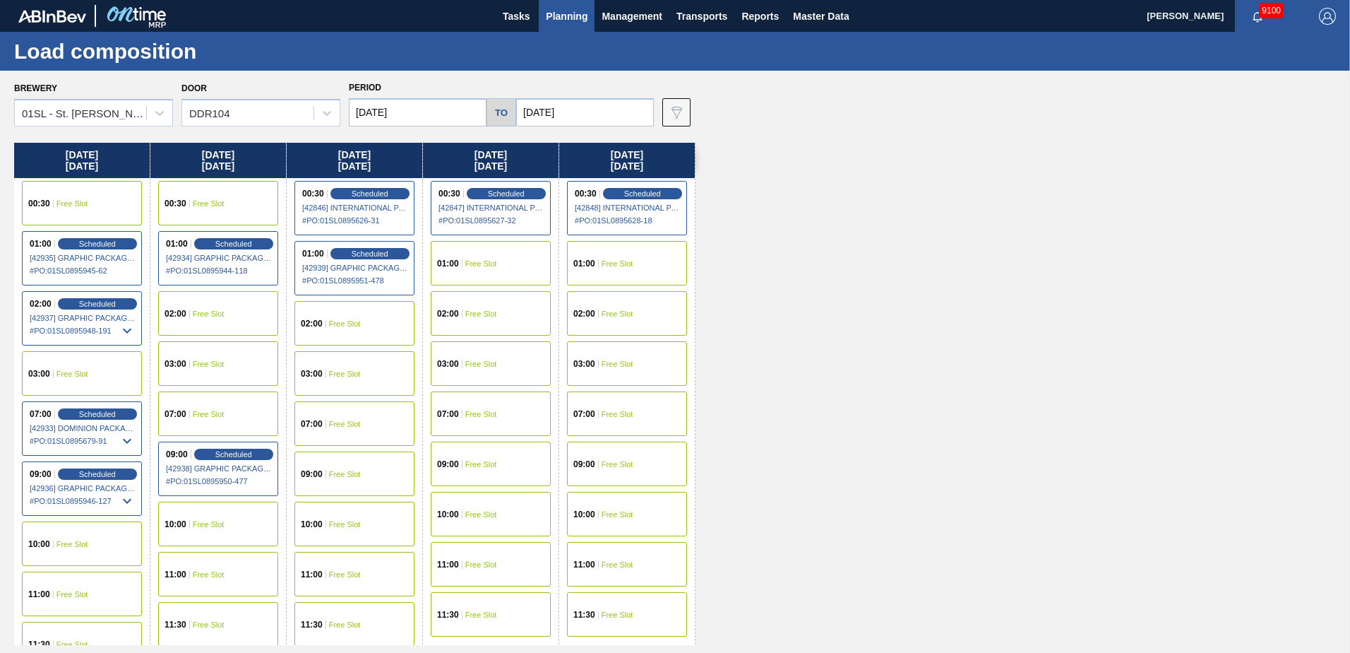
click at [556, 1] on button "Planning" at bounding box center [567, 16] width 56 height 32
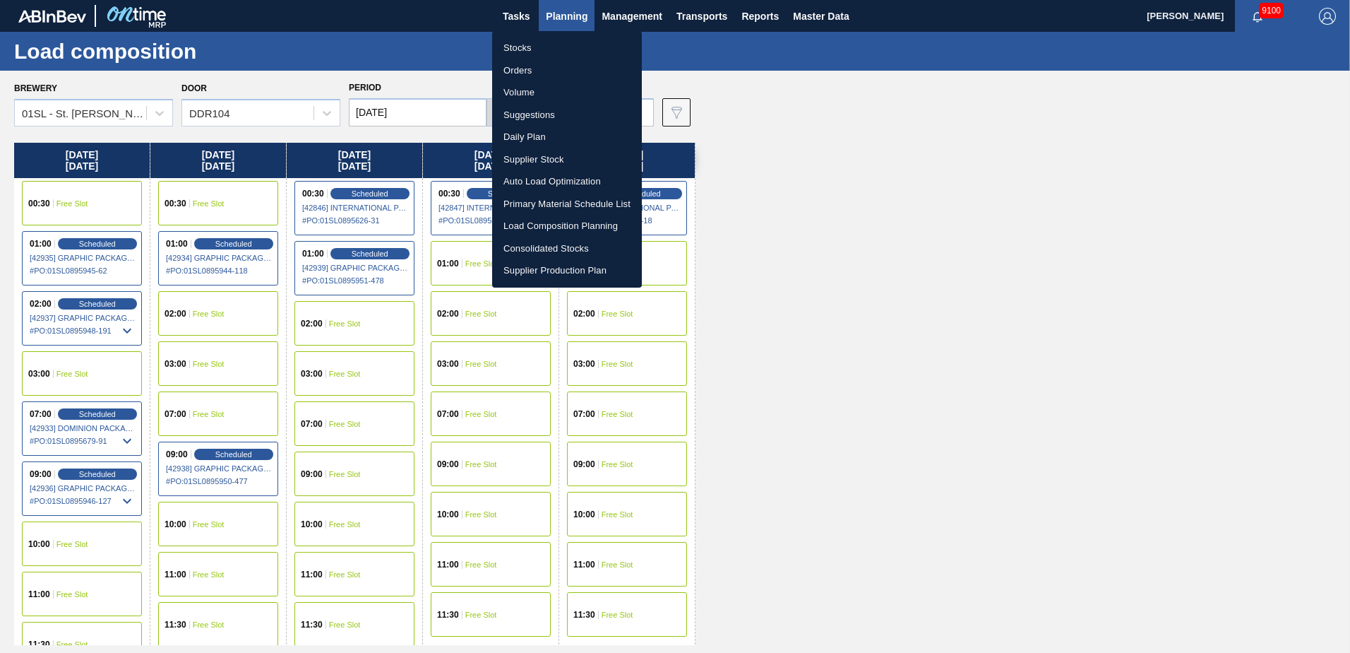
click at [548, 114] on li "Suggestions" at bounding box center [567, 115] width 150 height 23
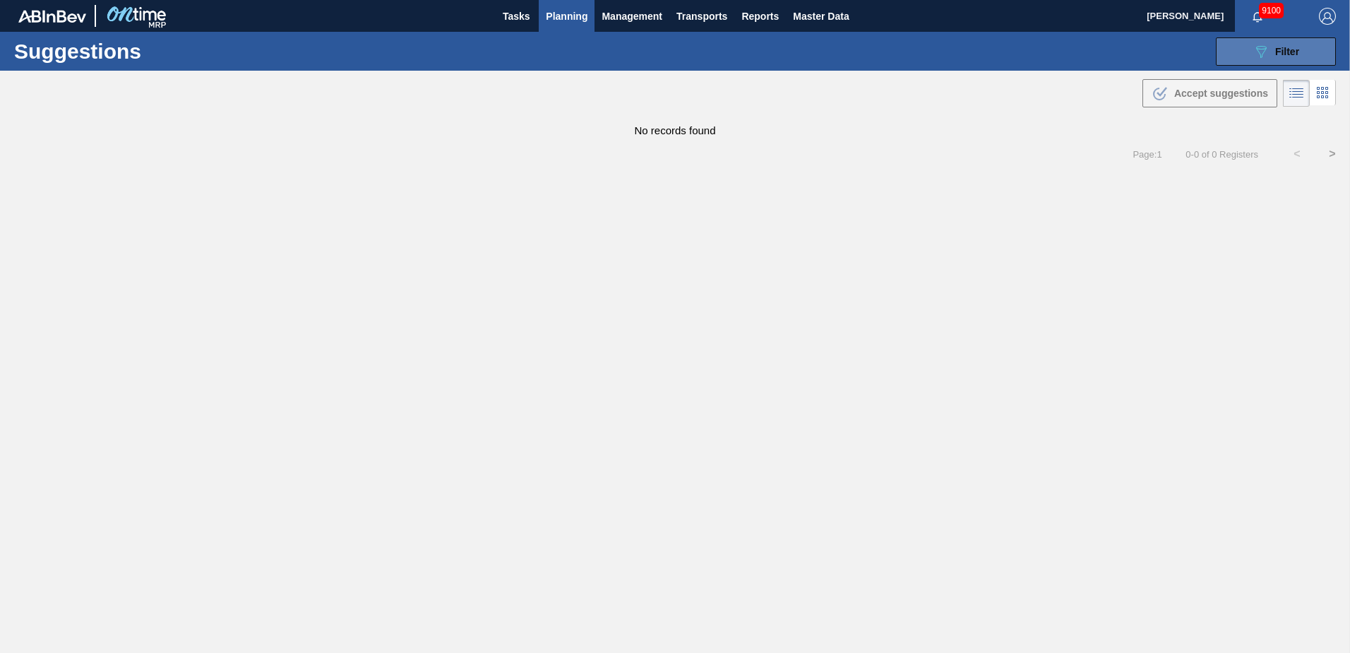
click at [1266, 47] on icon at bounding box center [1261, 52] width 11 height 12
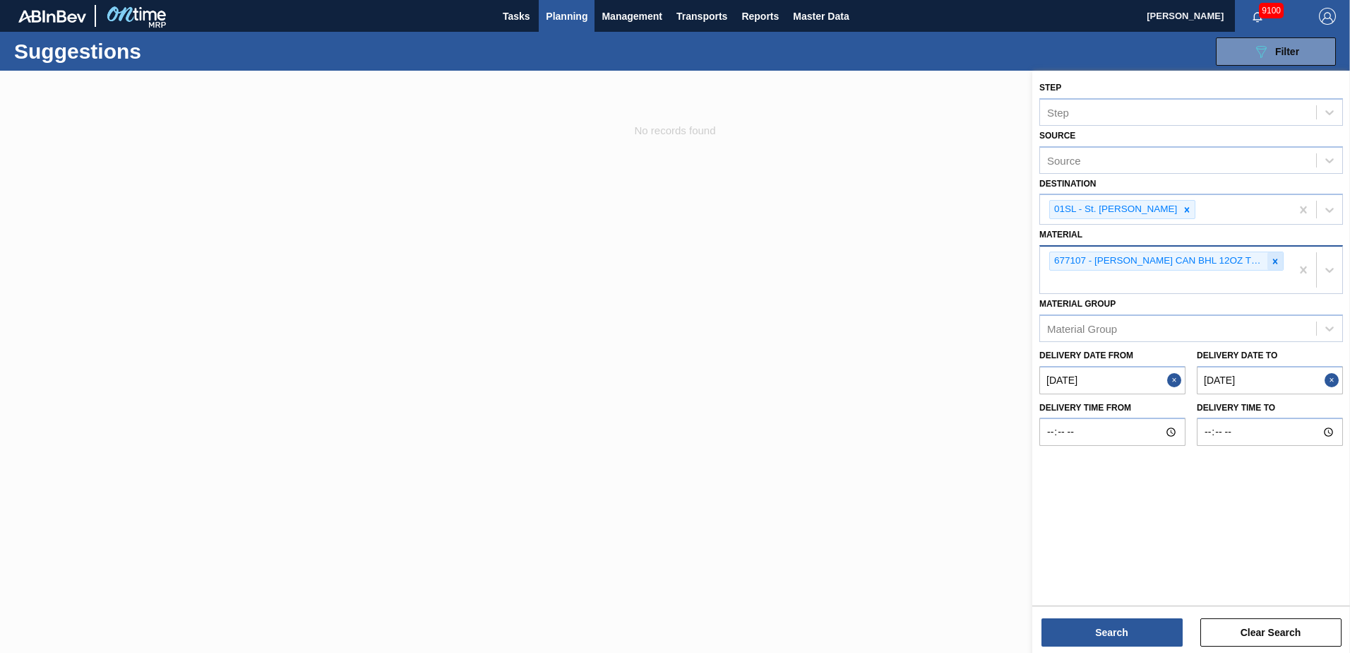
click at [1275, 261] on icon at bounding box center [1275, 260] width 5 height 5
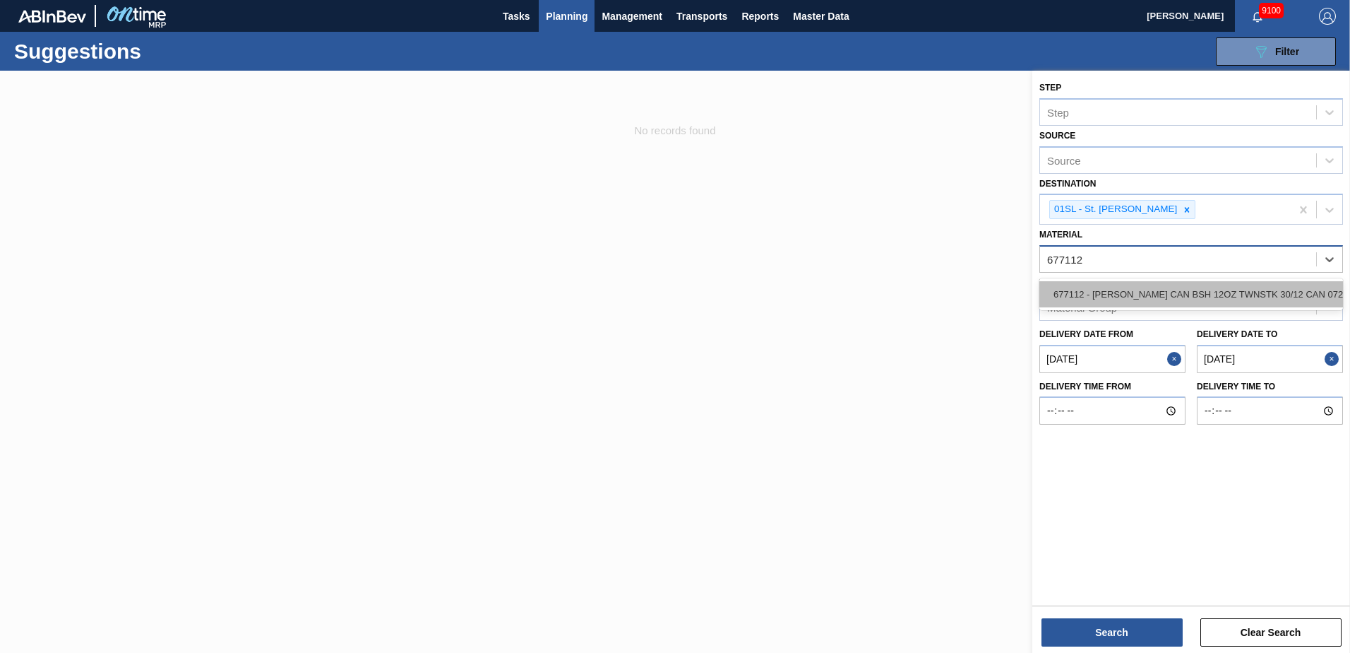
click at [1212, 290] on div "677112 - [PERSON_NAME] CAN BSH 12OZ TWNSTK 30/12 CAN 0724" at bounding box center [1192, 294] width 304 height 26
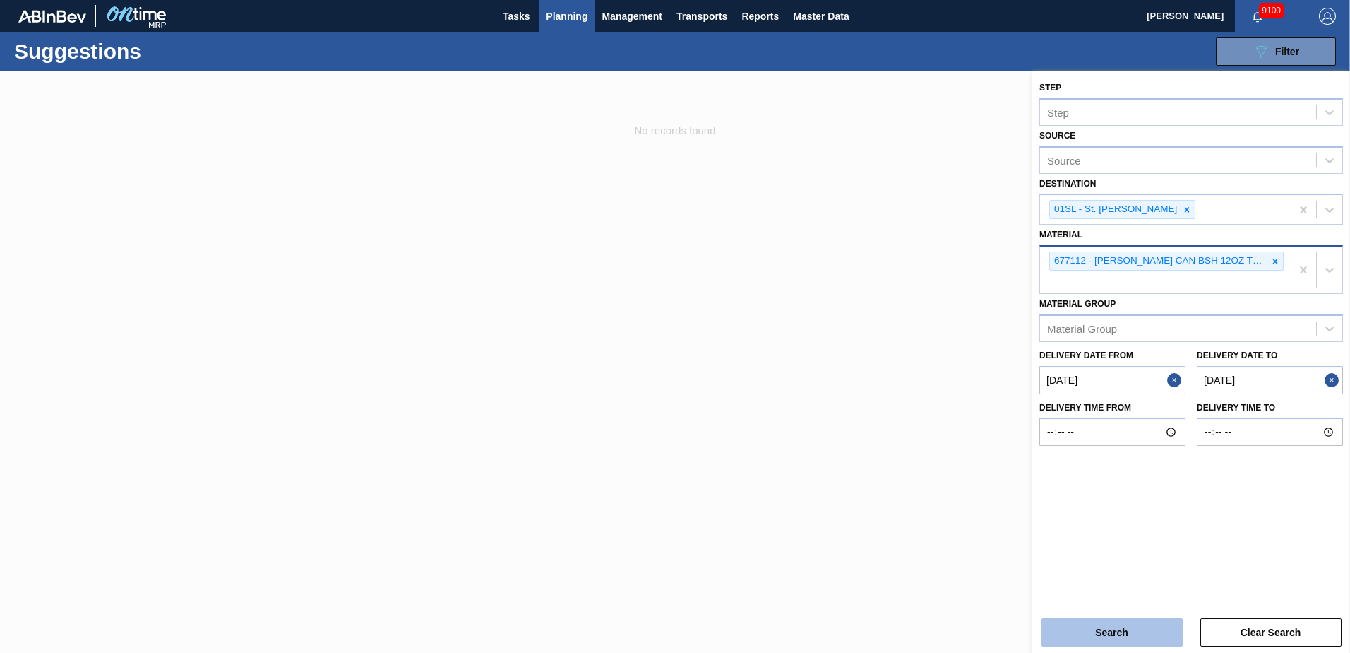
click at [1104, 629] on button "Search" at bounding box center [1112, 632] width 141 height 28
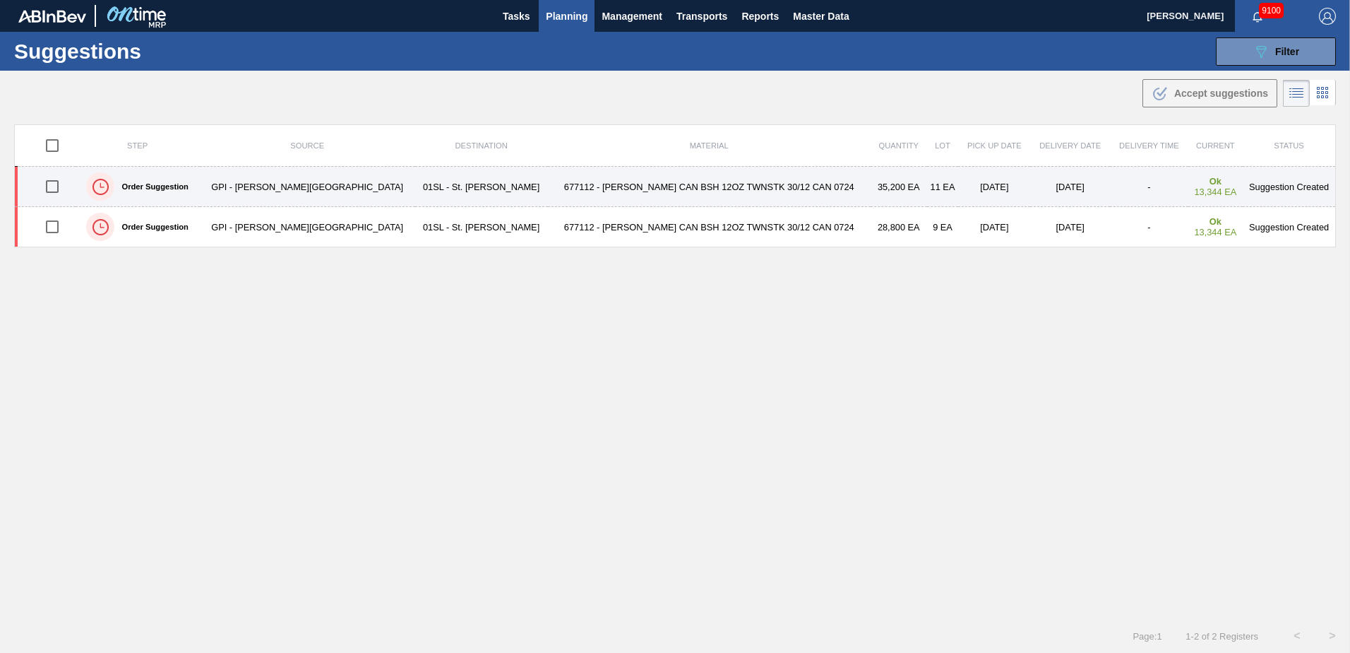
click at [56, 185] on input "checkbox" at bounding box center [52, 187] width 30 height 30
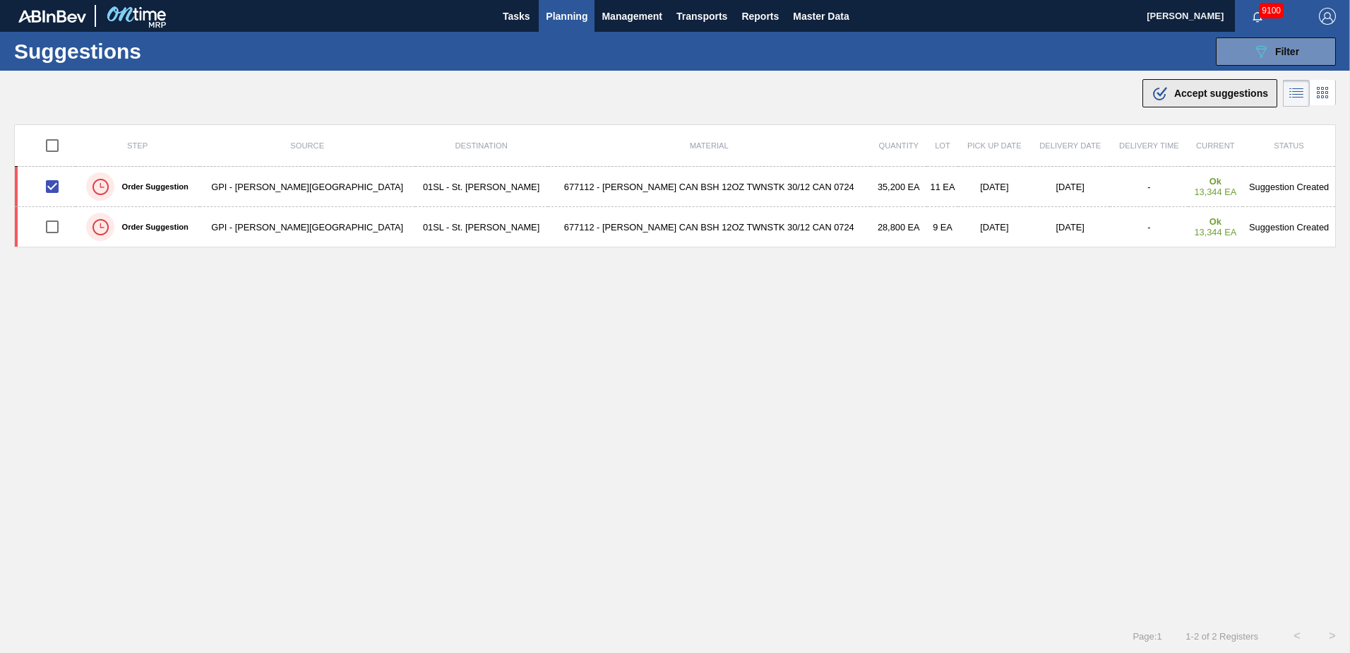
click at [1182, 101] on button ".b{fill:var(--color-action-default)} Accept suggestions" at bounding box center [1210, 93] width 135 height 28
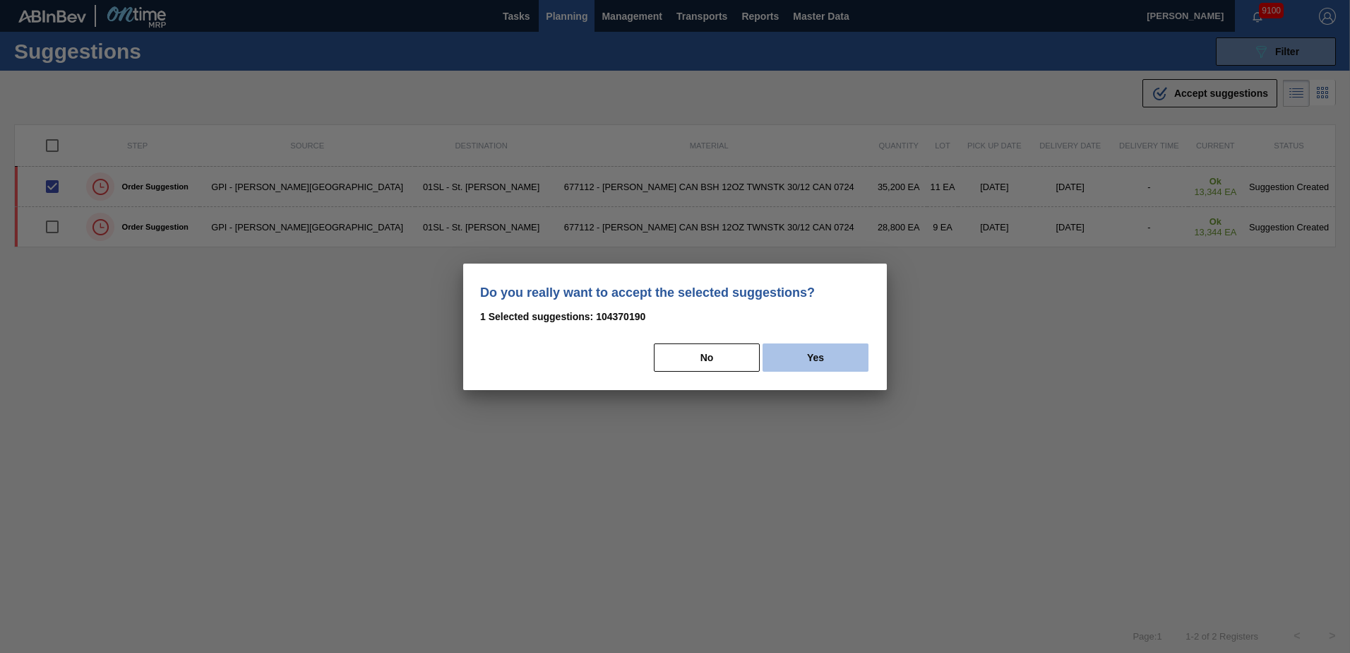
click at [830, 363] on button "Yes" at bounding box center [816, 357] width 106 height 28
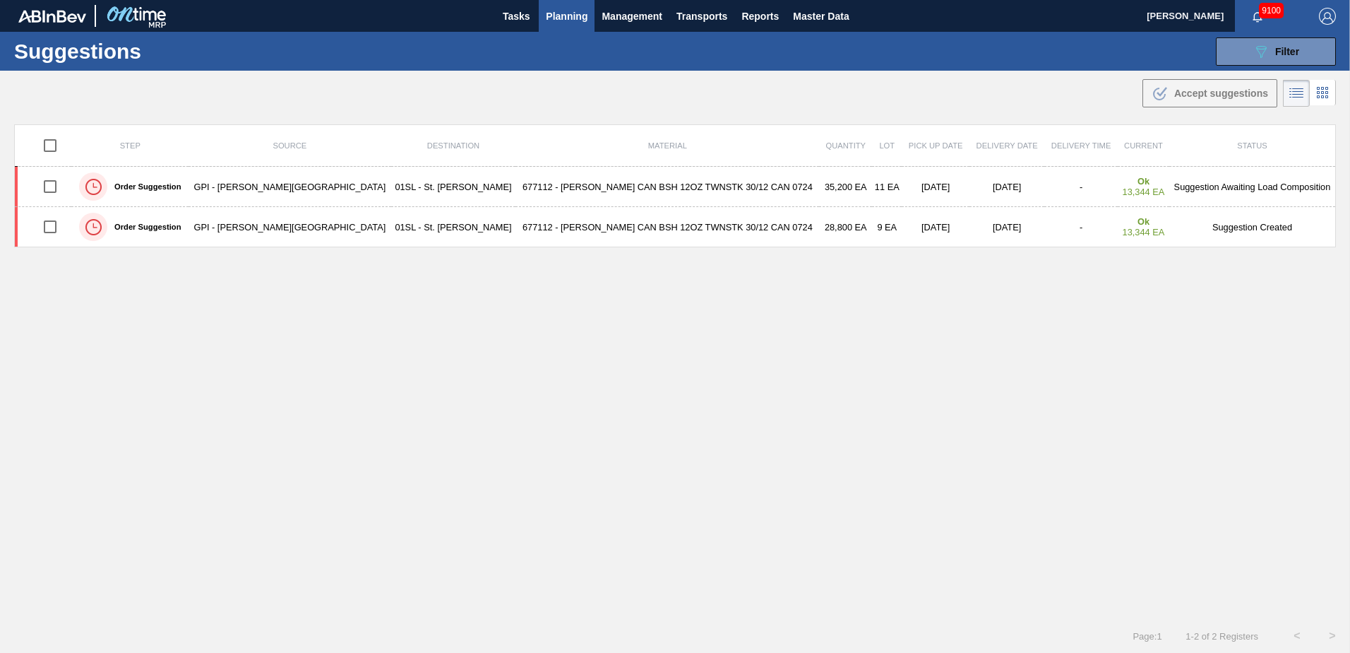
click at [590, 21] on button "Planning" at bounding box center [567, 16] width 56 height 32
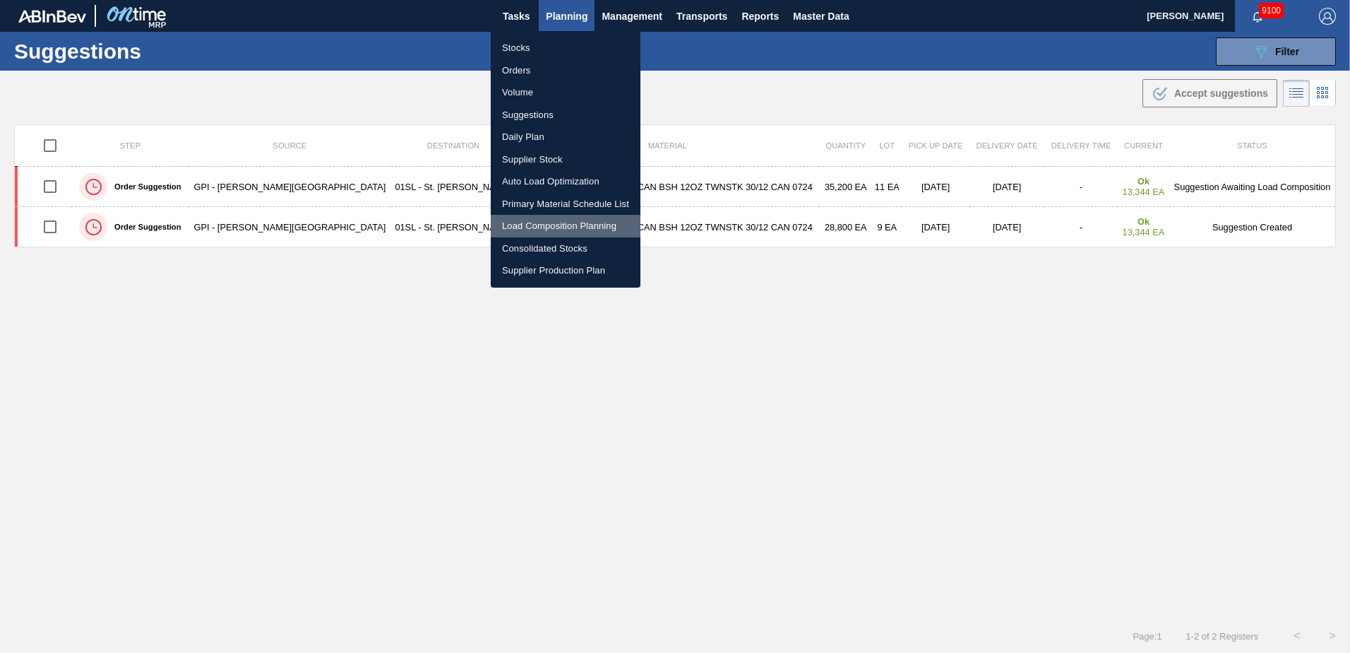
click at [537, 227] on li "Load Composition Planning" at bounding box center [566, 226] width 150 height 23
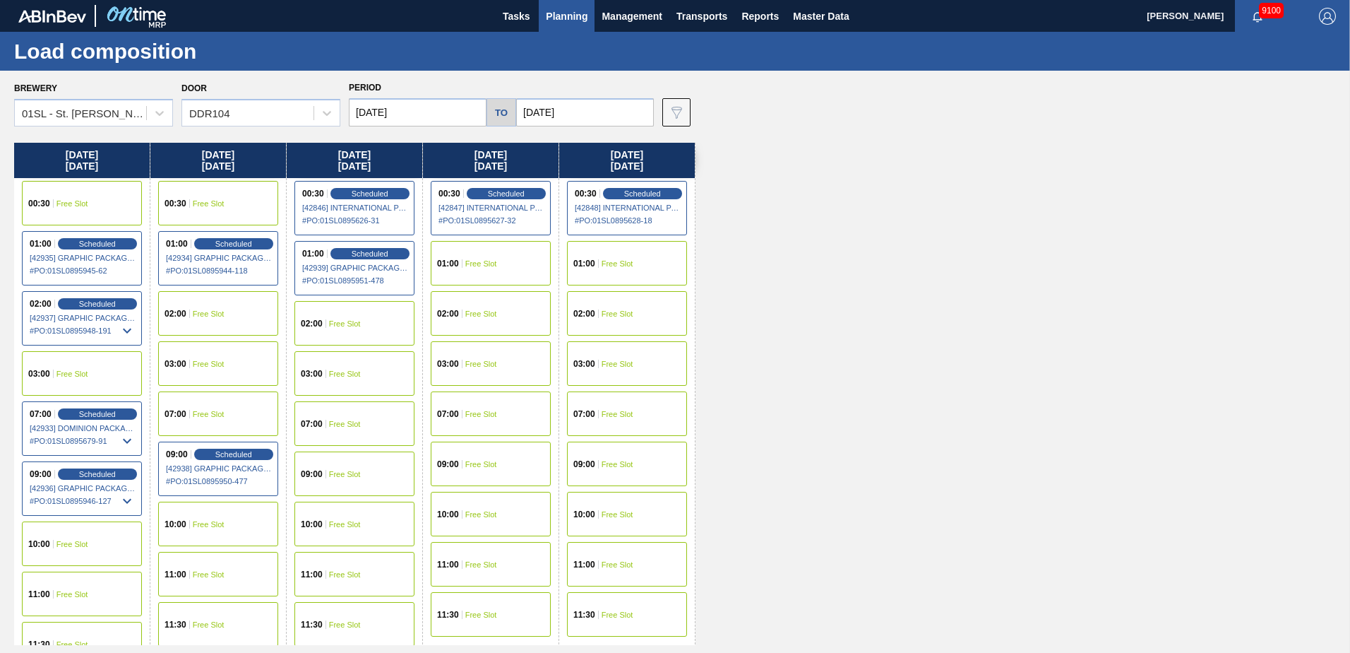
click at [93, 532] on div "10:00 Free Slot" at bounding box center [82, 543] width 120 height 44
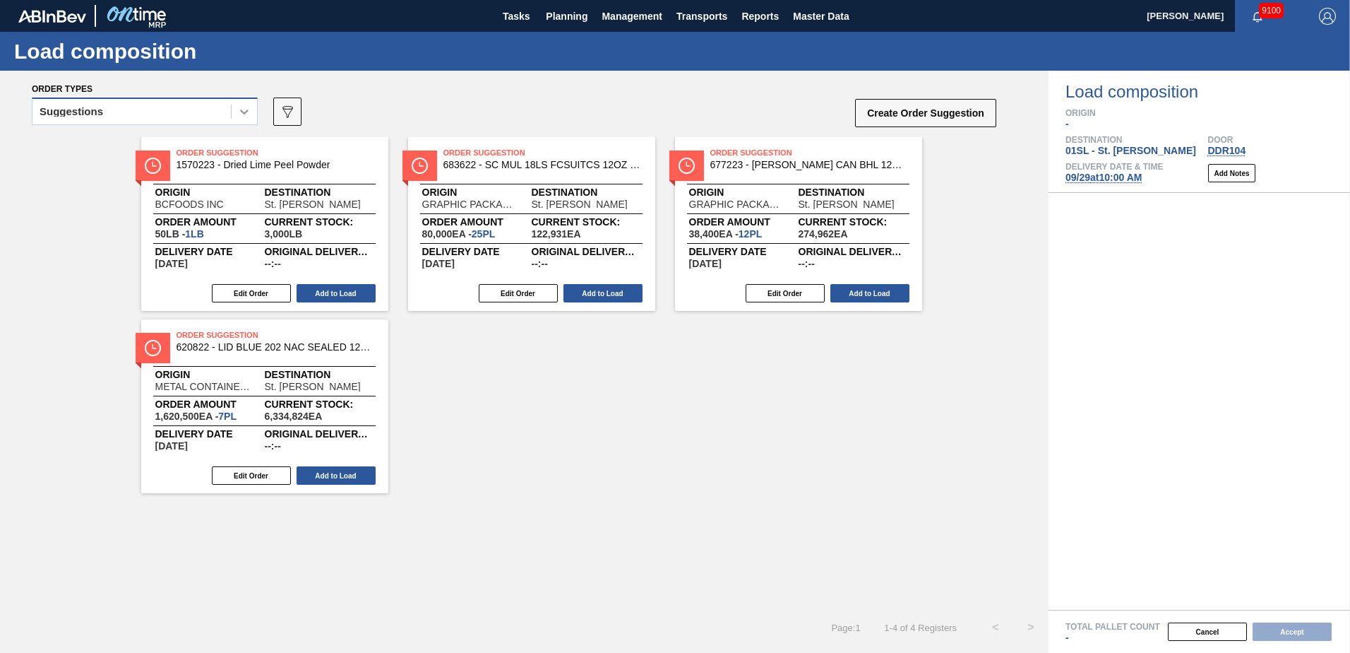
click at [251, 115] on div at bounding box center [244, 111] width 25 height 25
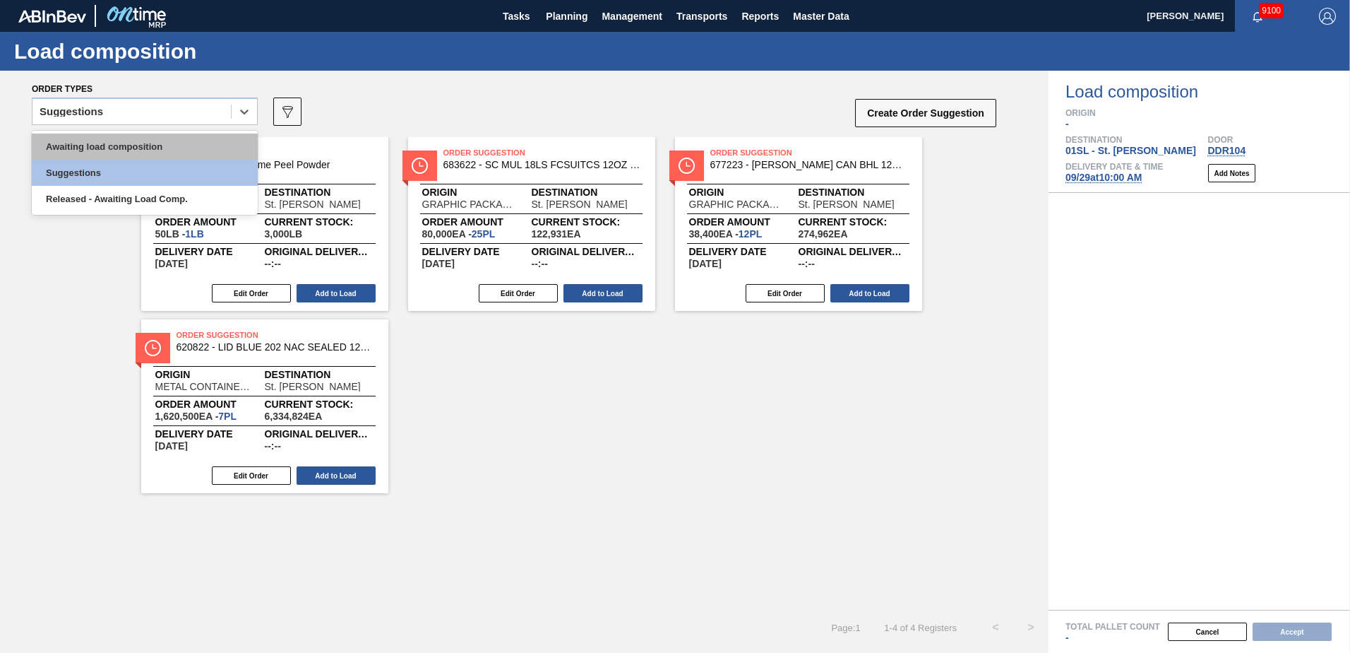
click at [168, 155] on div "Awaiting load composition" at bounding box center [145, 146] width 226 height 26
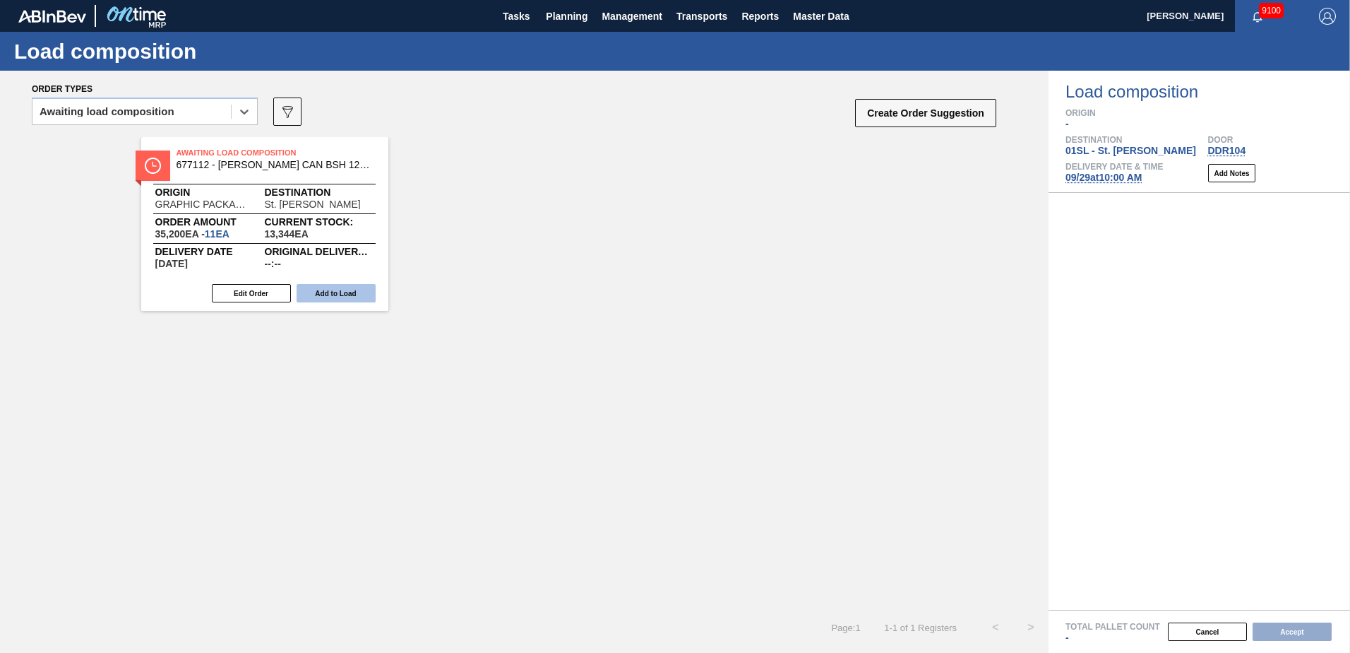
click at [350, 297] on button "Add to Load" at bounding box center [336, 293] width 79 height 18
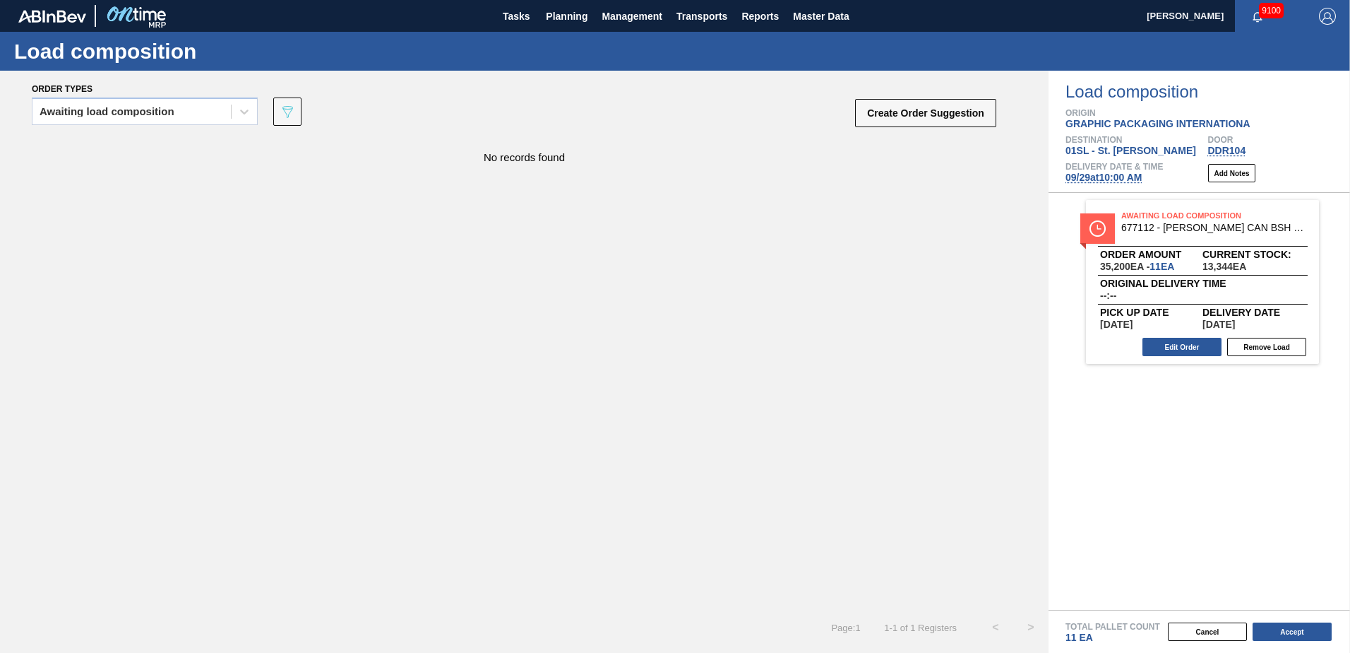
click at [899, 116] on button "Create Order Suggestion" at bounding box center [925, 113] width 141 height 28
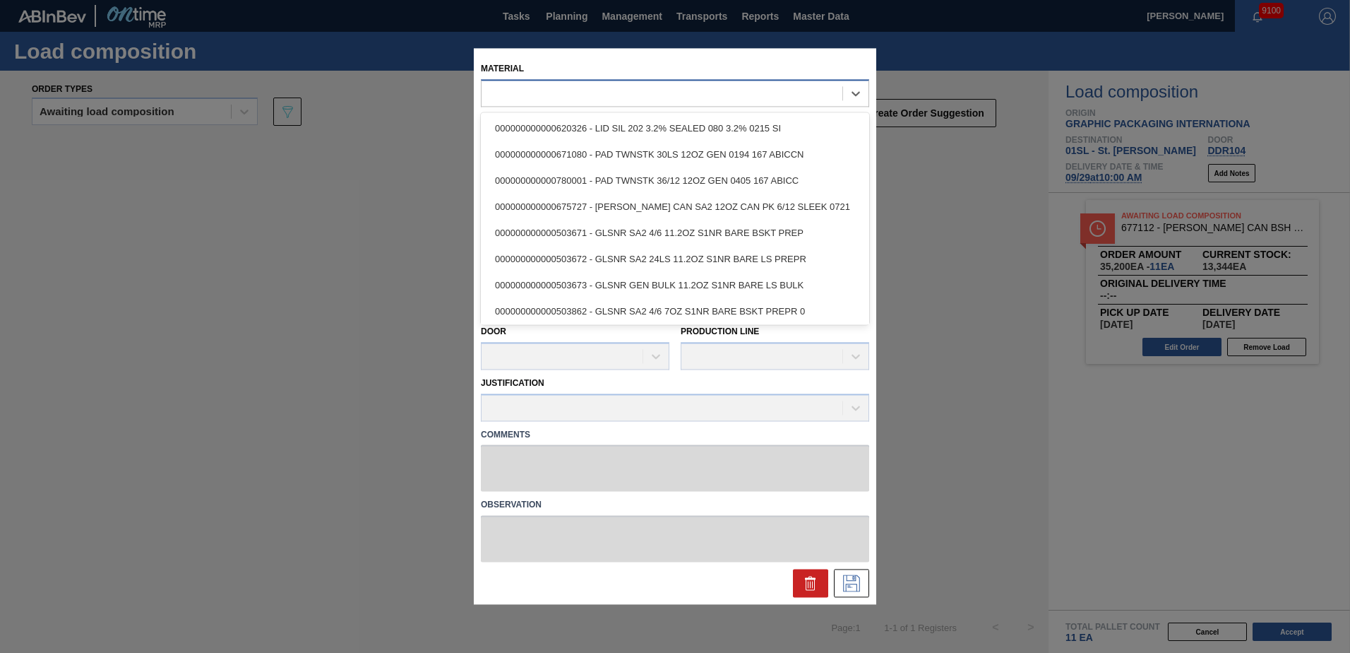
click at [660, 96] on div at bounding box center [662, 93] width 361 height 20
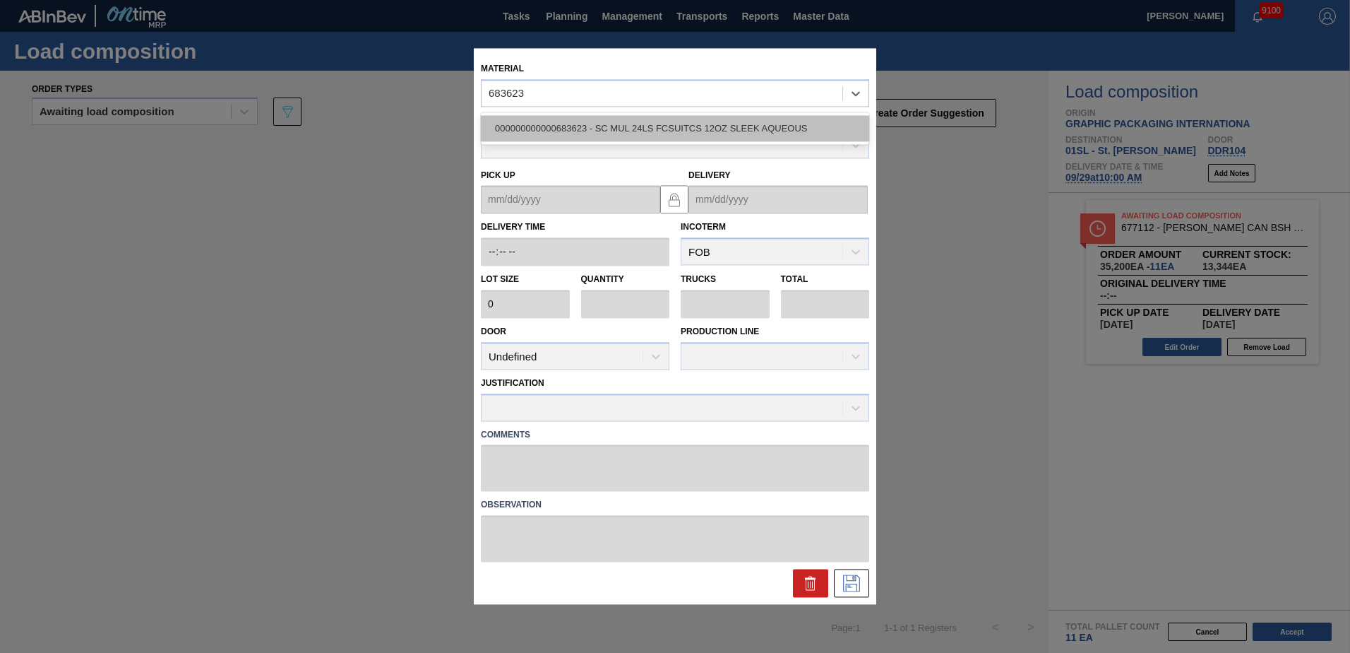
click at [671, 126] on div "000000000000683623 - SC MUL 24LS FCSUITCS 12OZ SLEEK AQUEOUS" at bounding box center [675, 128] width 388 height 26
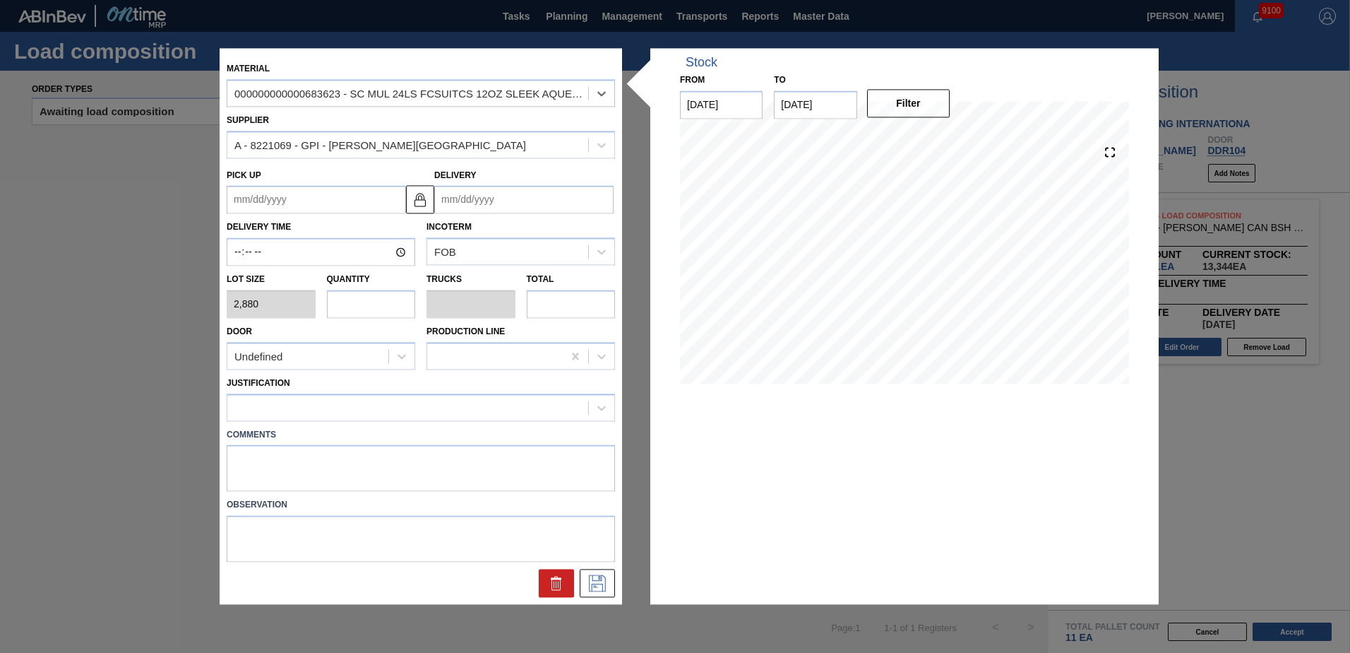
click at [514, 190] on input "Delivery" at bounding box center [523, 200] width 179 height 28
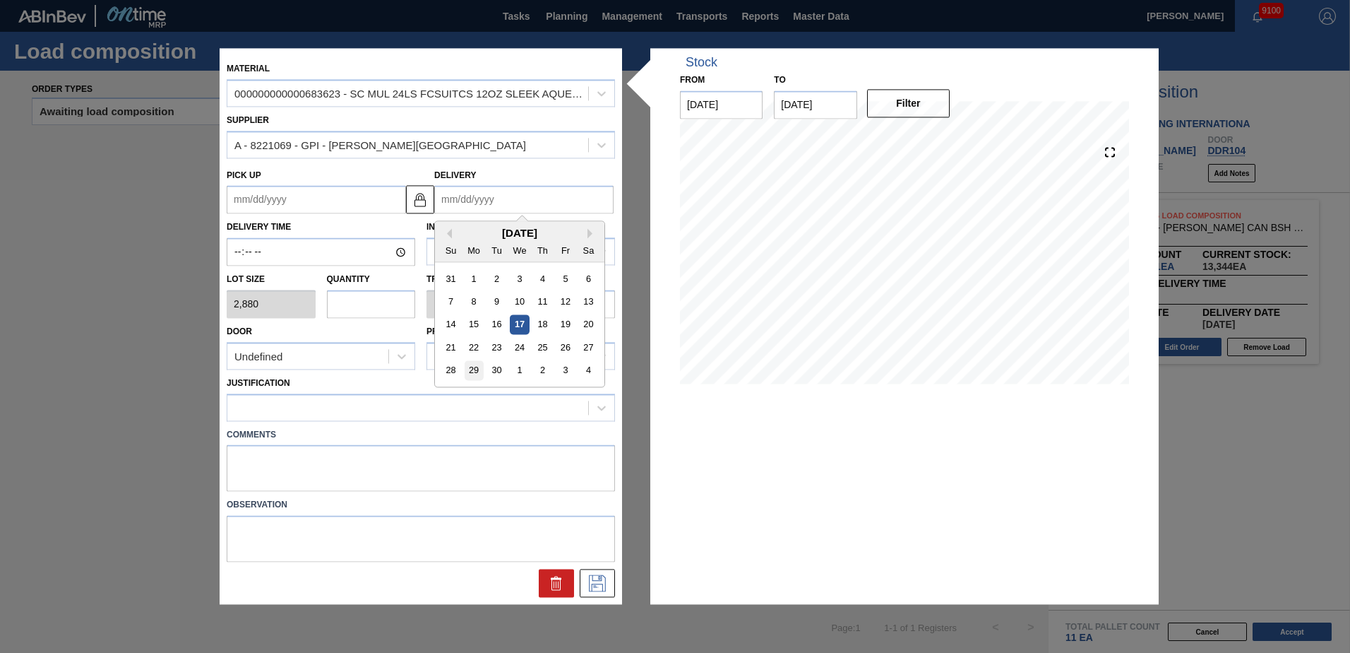
click at [474, 371] on div "29" at bounding box center [474, 370] width 19 height 19
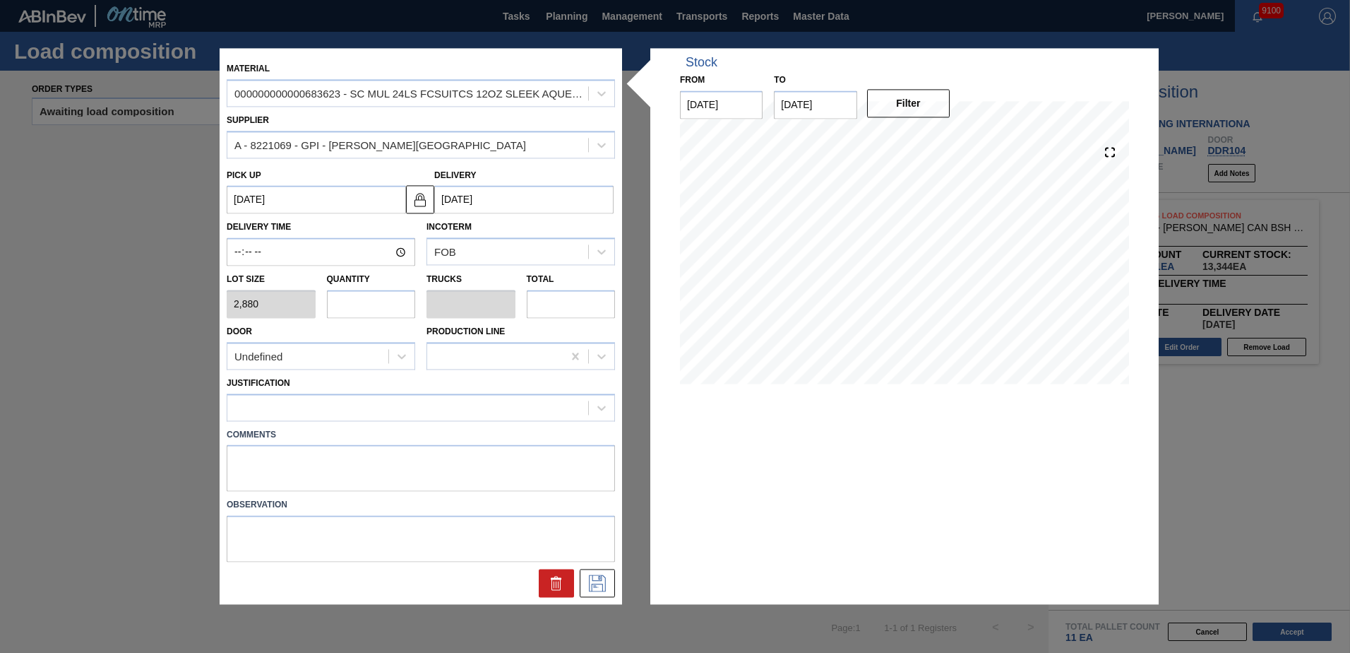
click at [367, 310] on input "text" at bounding box center [371, 304] width 89 height 28
click at [342, 358] on div "Undefined" at bounding box center [307, 356] width 161 height 20
click at [331, 449] on div "DDR104" at bounding box center [321, 443] width 189 height 26
click at [327, 417] on div at bounding box center [407, 407] width 361 height 20
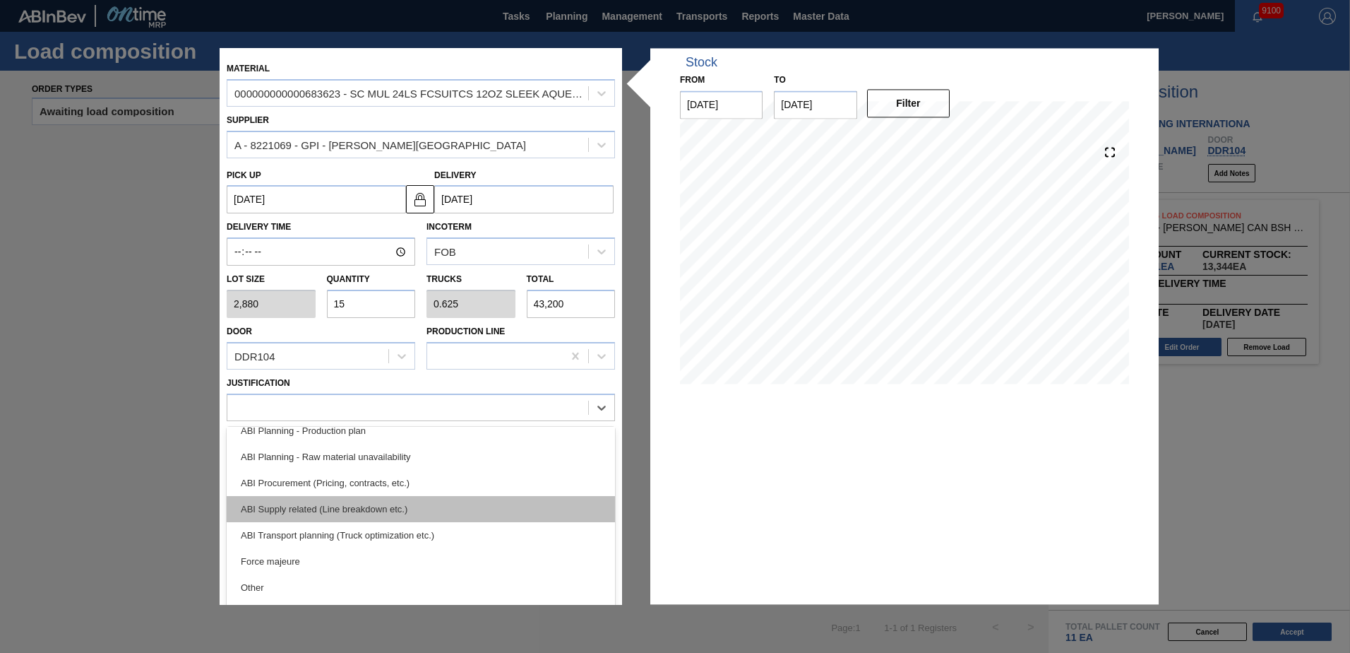
scroll to position [212, 0]
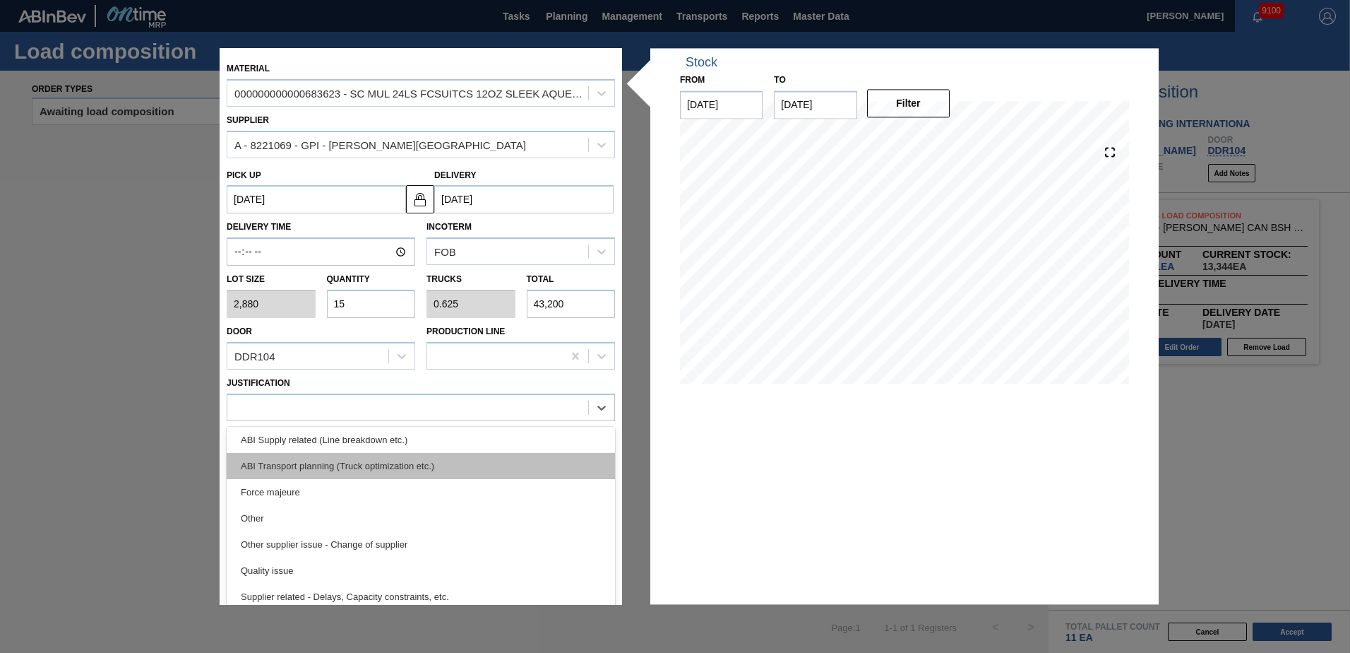
click at [331, 462] on div "ABI Transport planning (Truck optimization etc.)" at bounding box center [421, 466] width 388 height 26
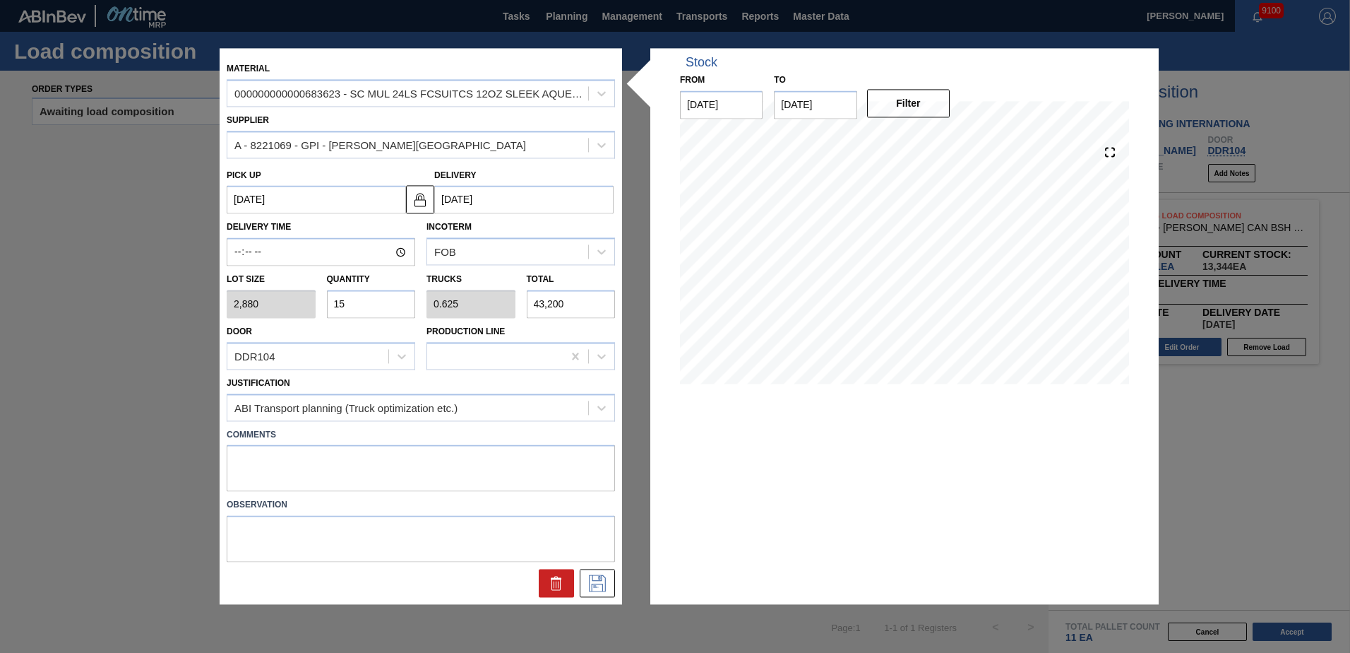
click at [578, 585] on div at bounding box center [421, 583] width 400 height 28
click at [588, 581] on icon at bounding box center [597, 583] width 23 height 17
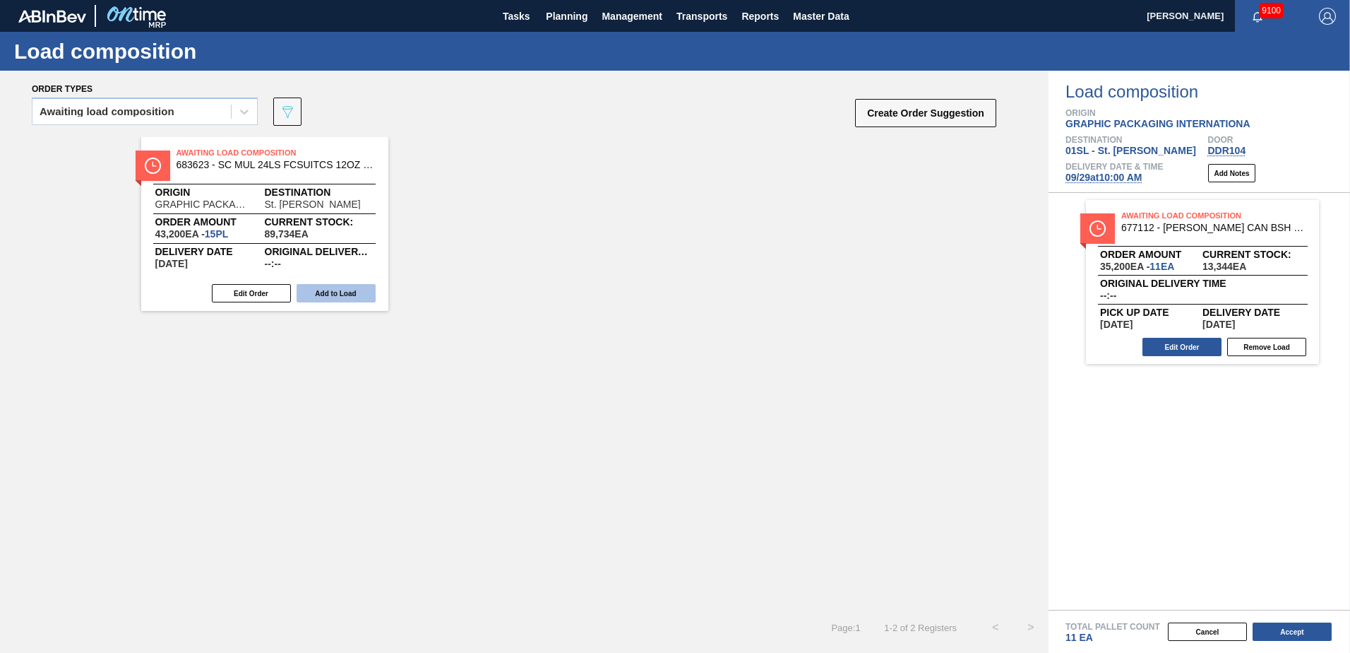
click at [352, 291] on button "Add to Load" at bounding box center [336, 293] width 79 height 18
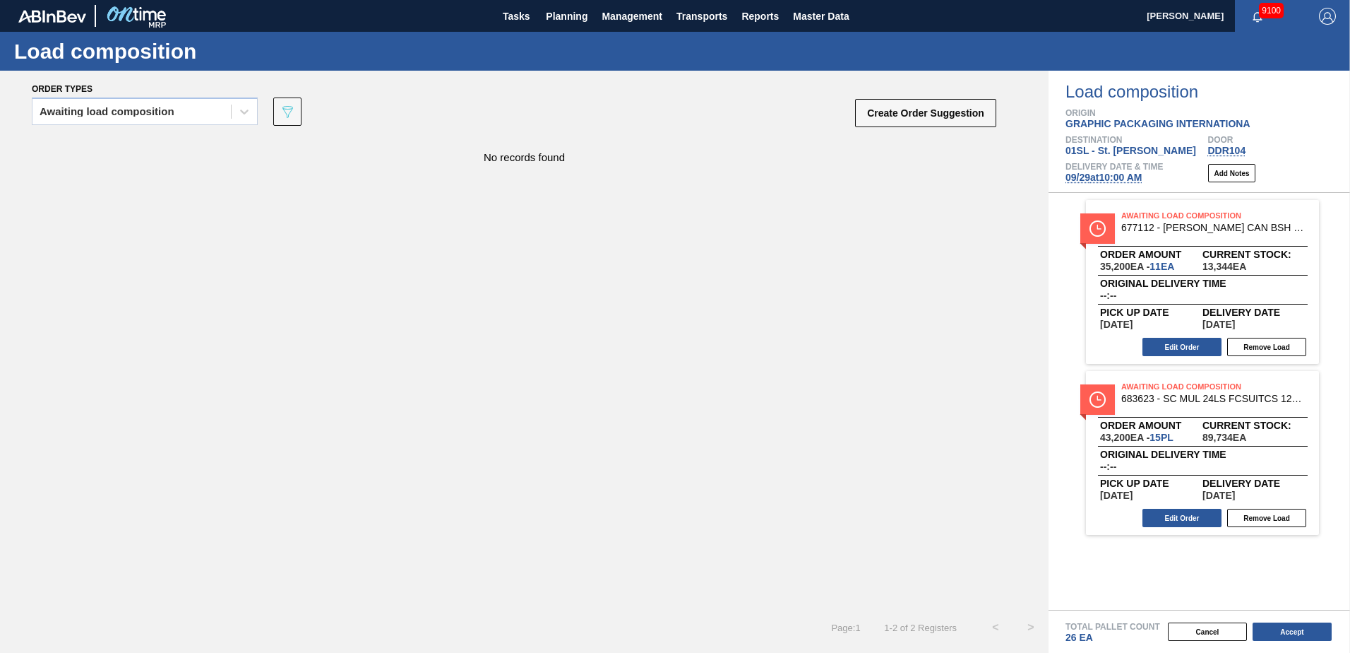
click at [1278, 641] on div "Cancel Accept" at bounding box center [1183, 631] width 302 height 21
click at [1286, 636] on button "Accept" at bounding box center [1292, 631] width 79 height 18
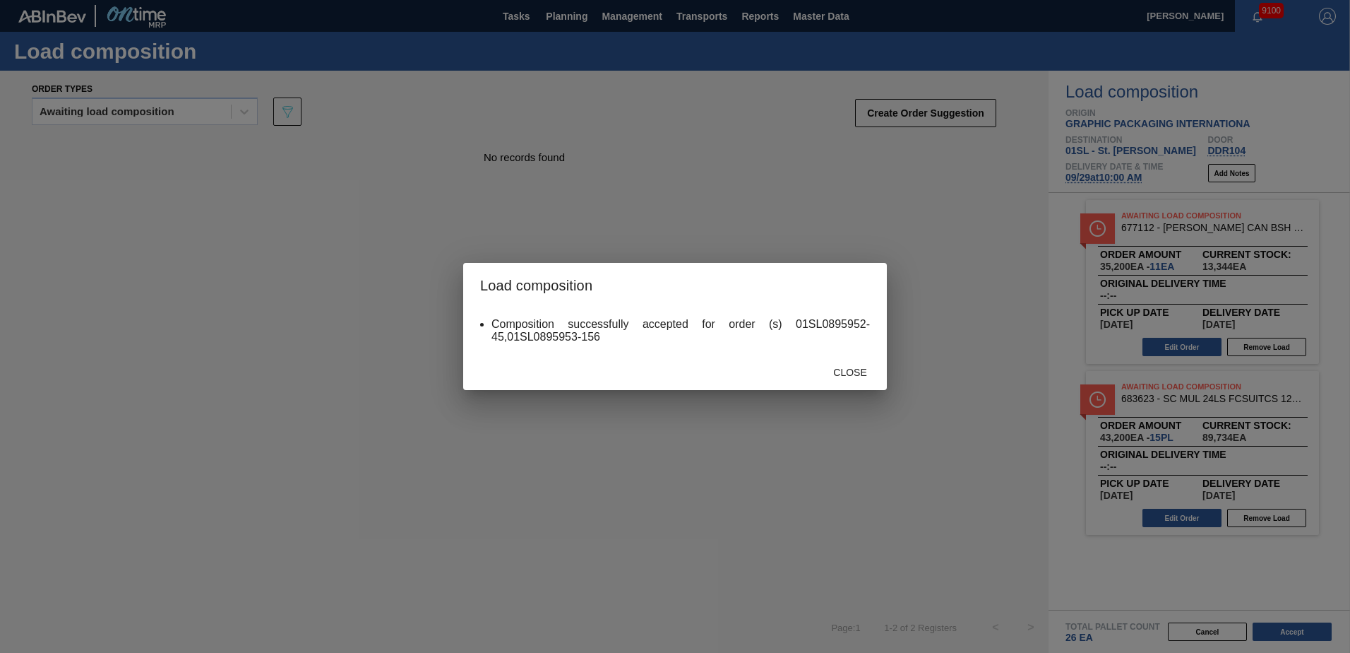
click at [843, 377] on span "Close" at bounding box center [850, 372] width 56 height 11
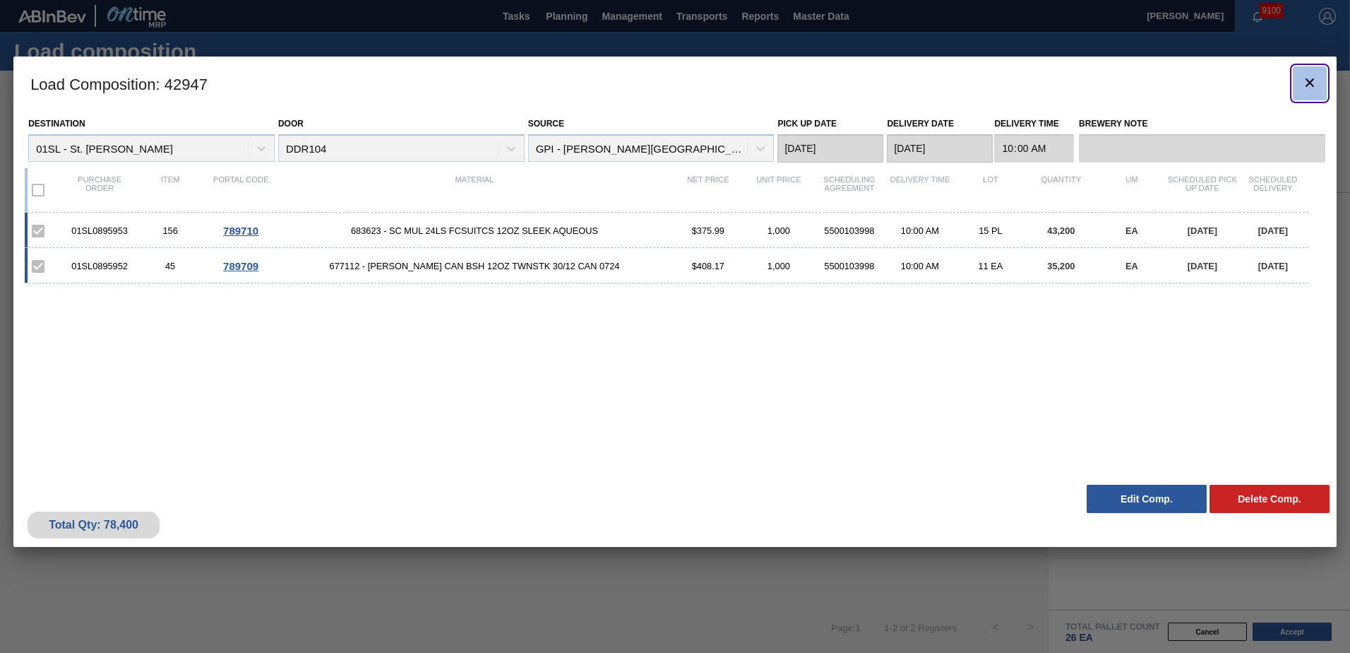
click at [1308, 81] on icon "botão de ícone" at bounding box center [1310, 82] width 8 height 8
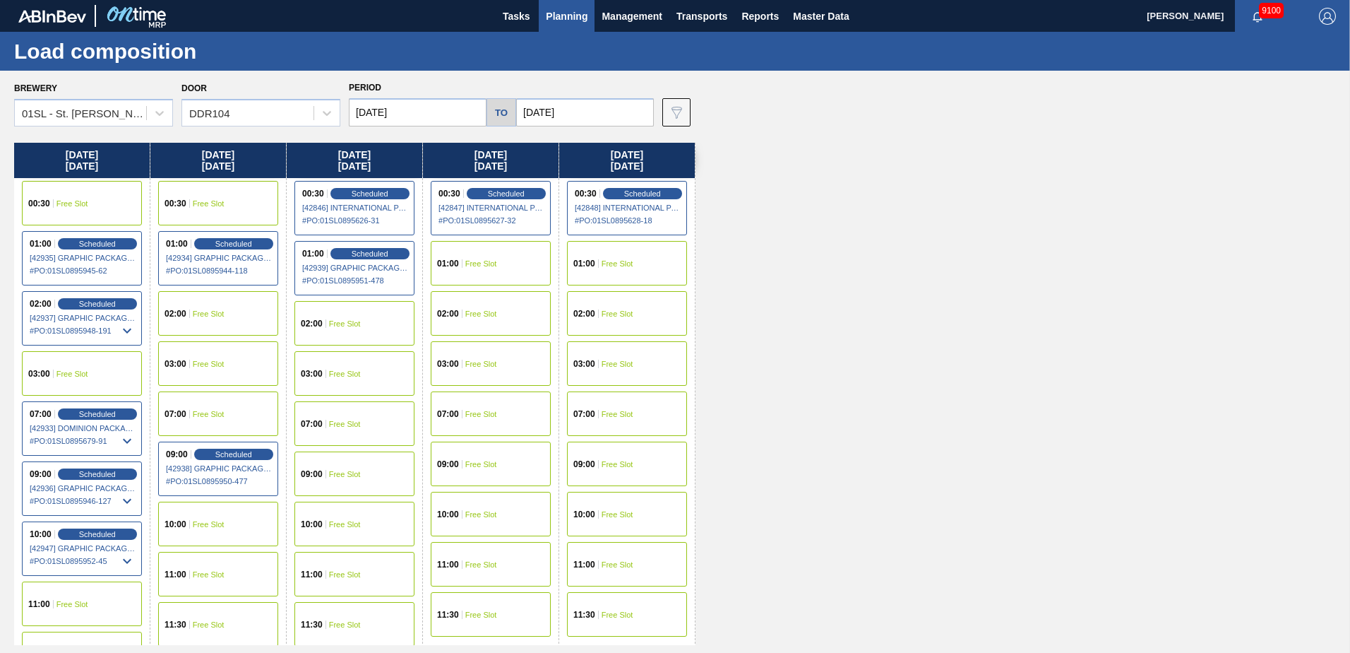
click at [570, 22] on span "Planning" at bounding box center [567, 16] width 42 height 17
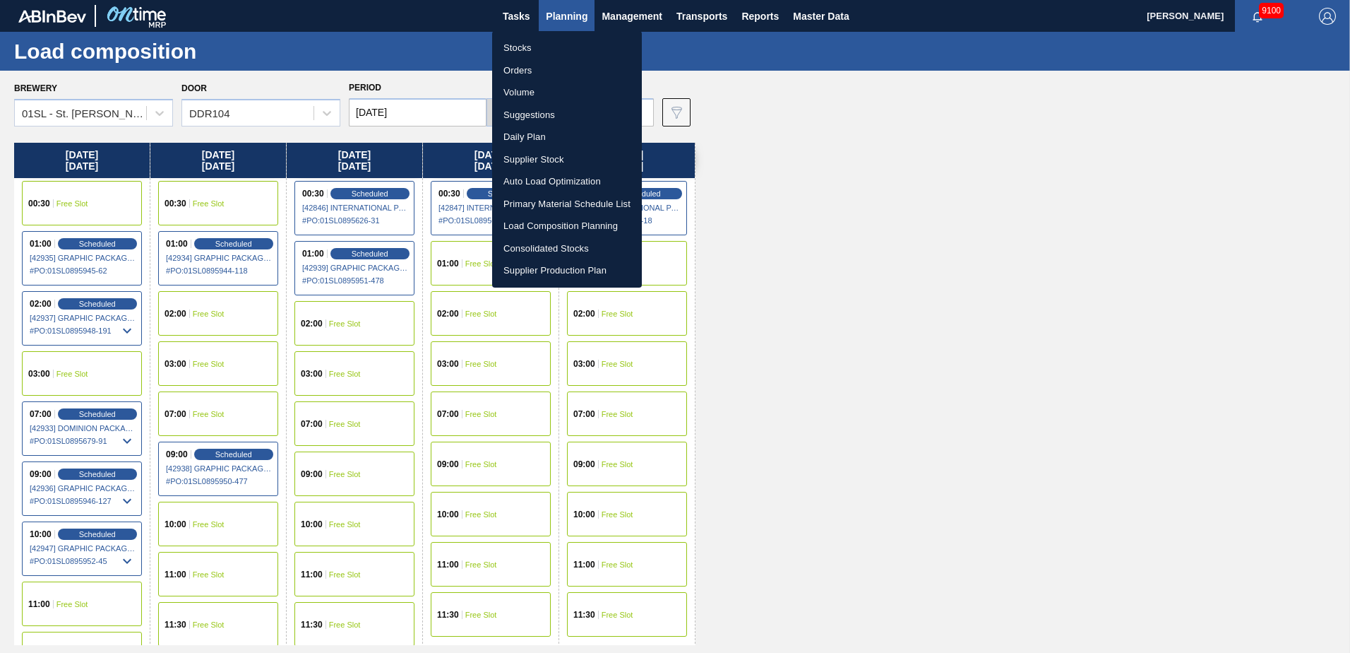
click at [535, 110] on li "Suggestions" at bounding box center [567, 115] width 150 height 23
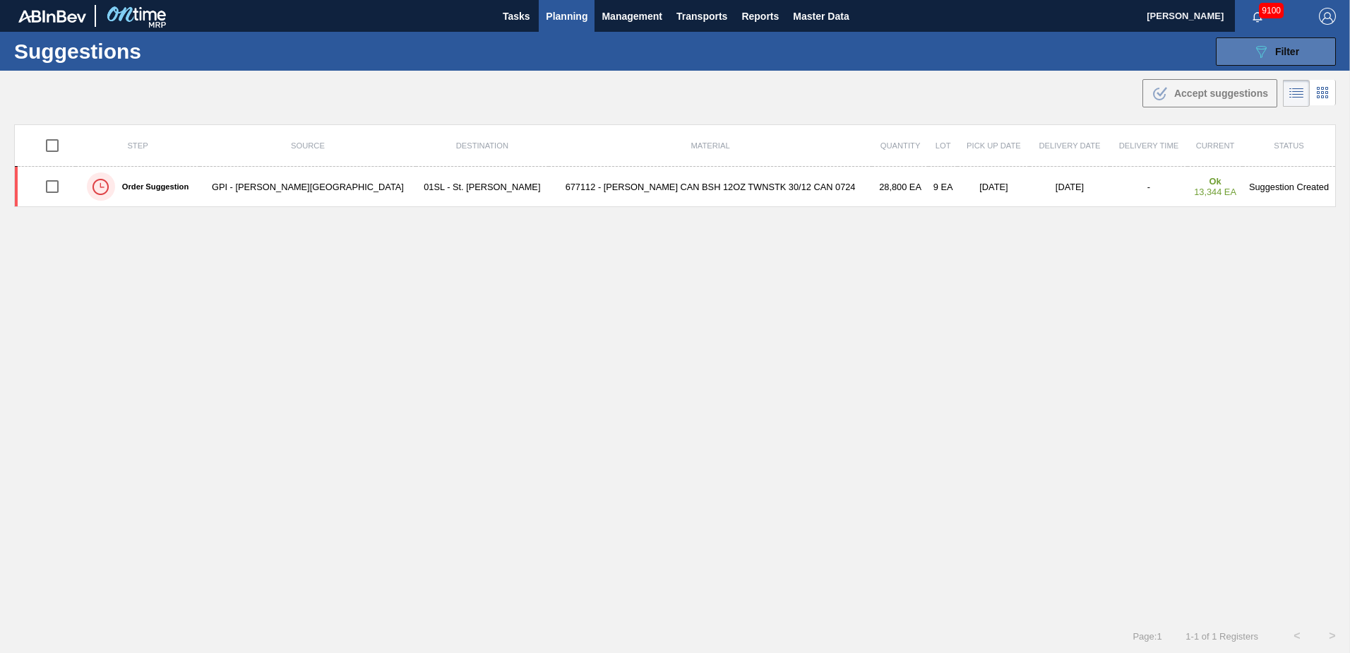
click at [1261, 52] on icon "089F7B8B-B2A5-4AFE-B5C0-19BA573D28AC" at bounding box center [1261, 51] width 17 height 17
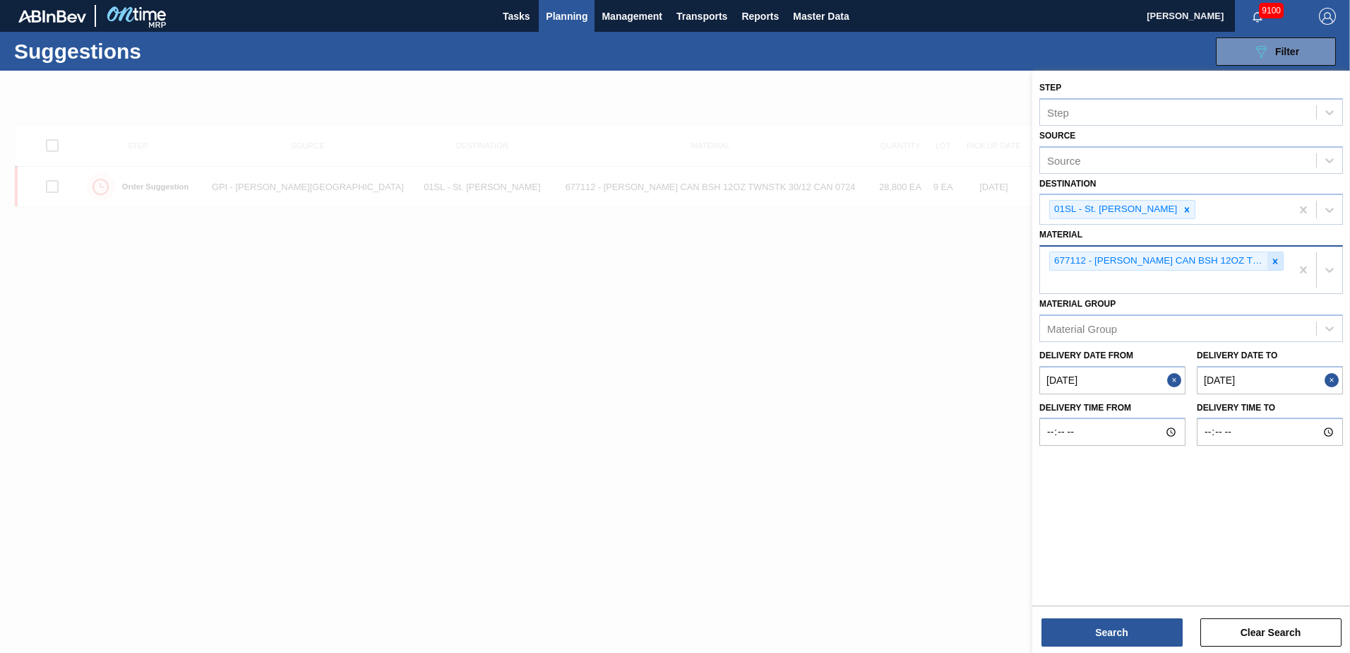
click at [1274, 257] on icon at bounding box center [1276, 261] width 10 height 10
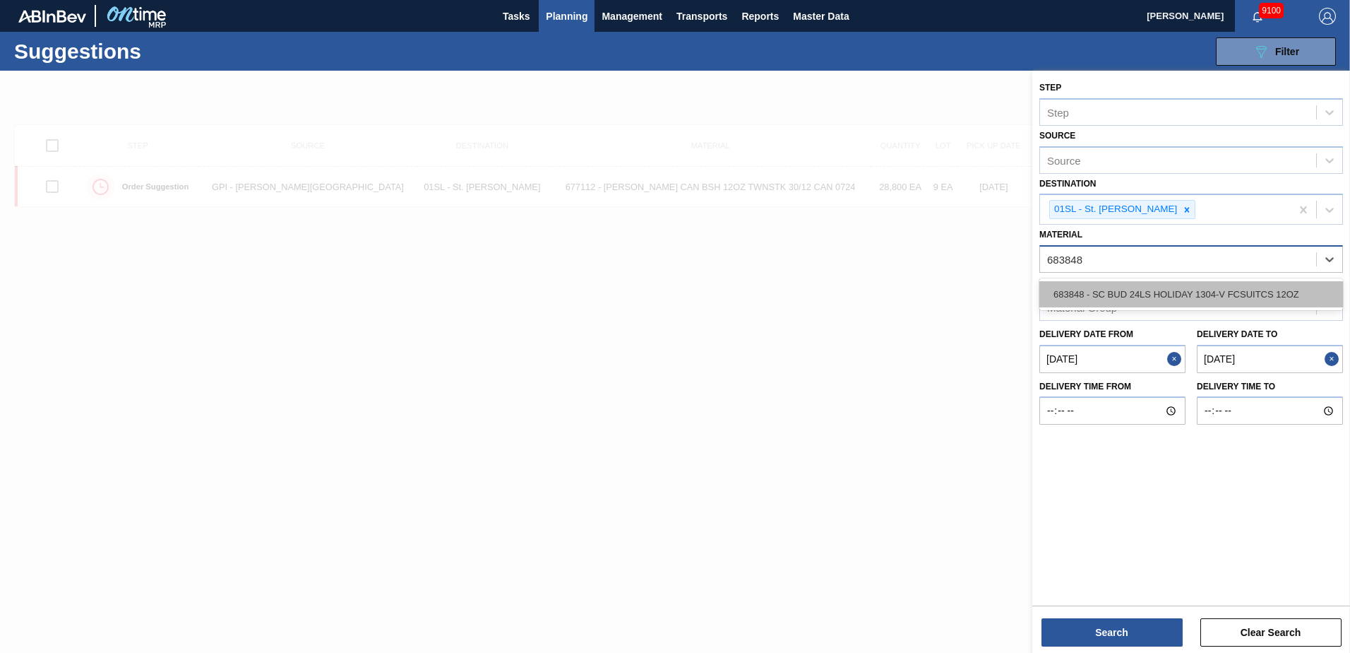
click at [1259, 293] on div "683848 - SC BUD 24LS HOLIDAY 1304-V FCSUITCS 12OZ" at bounding box center [1192, 294] width 304 height 26
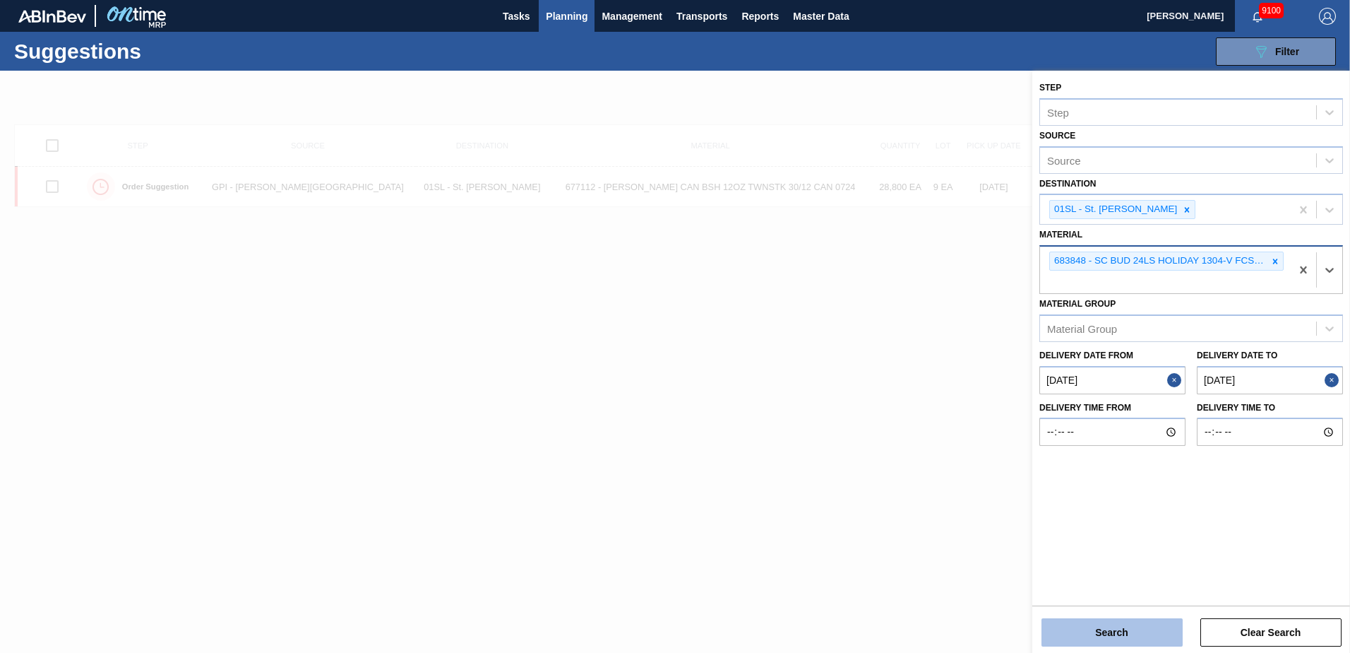
click at [1117, 622] on button "Search" at bounding box center [1112, 632] width 141 height 28
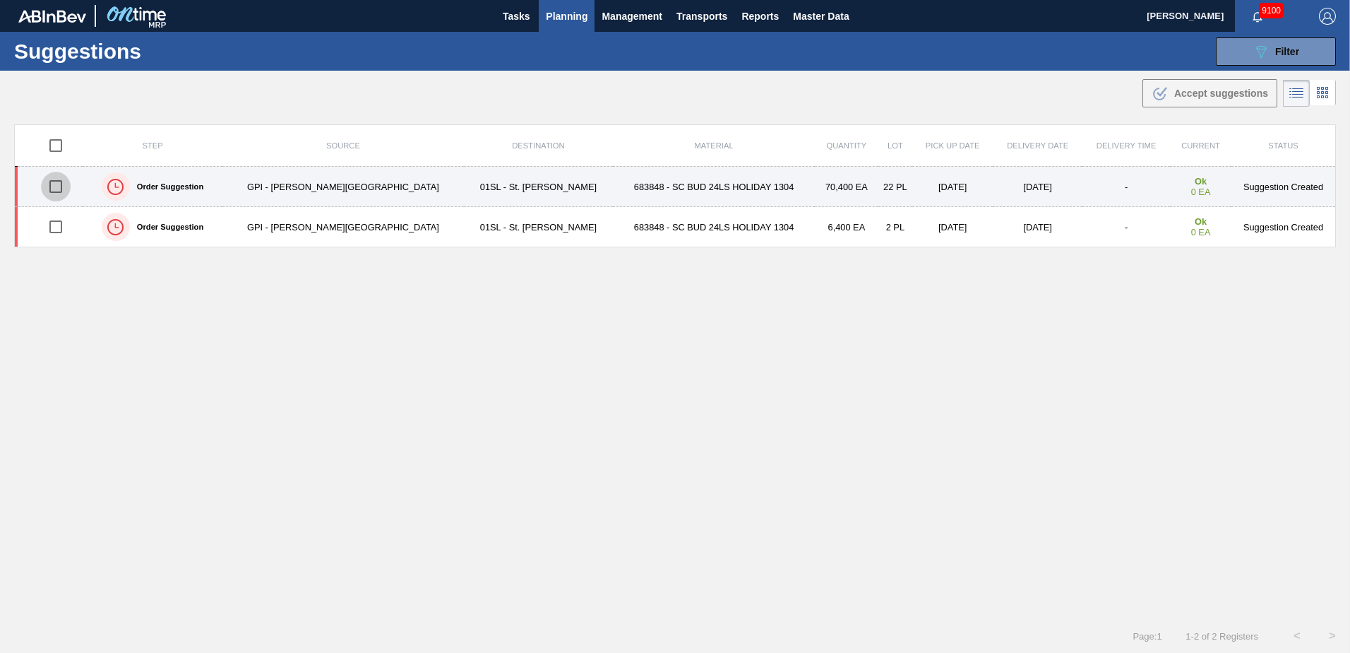
click at [64, 189] on input "checkbox" at bounding box center [56, 187] width 30 height 30
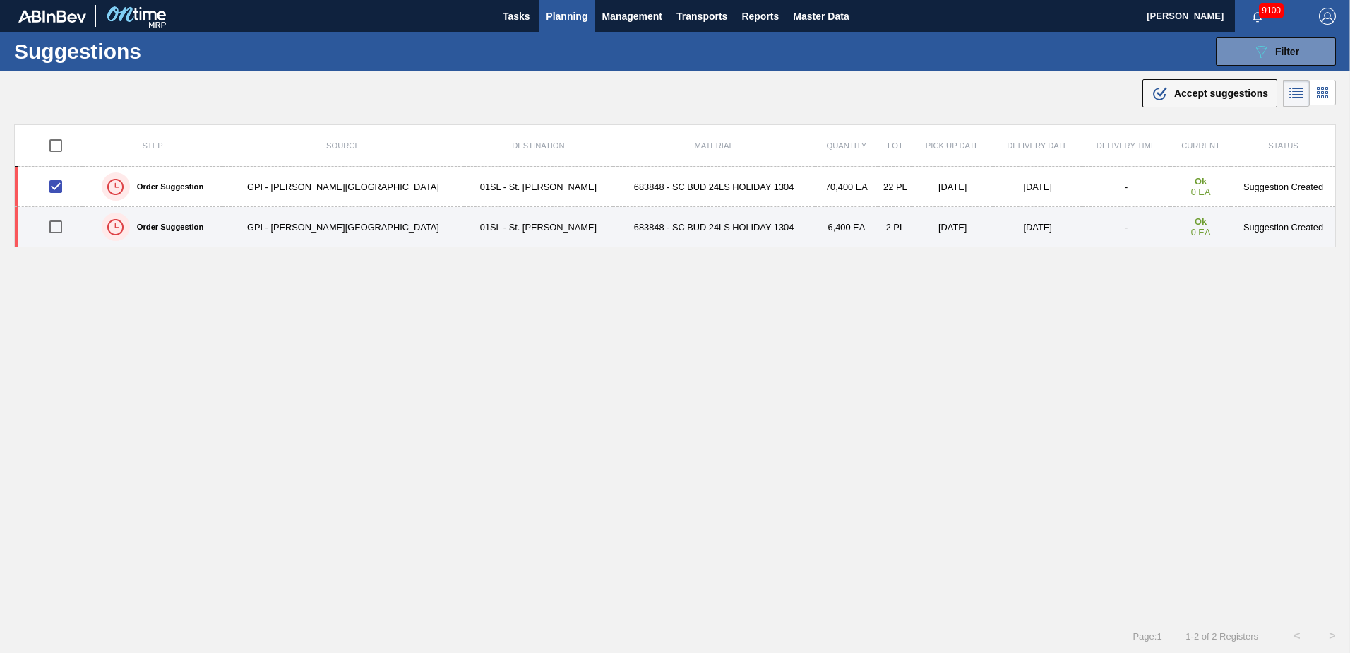
click at [55, 226] on input "checkbox" at bounding box center [56, 227] width 30 height 30
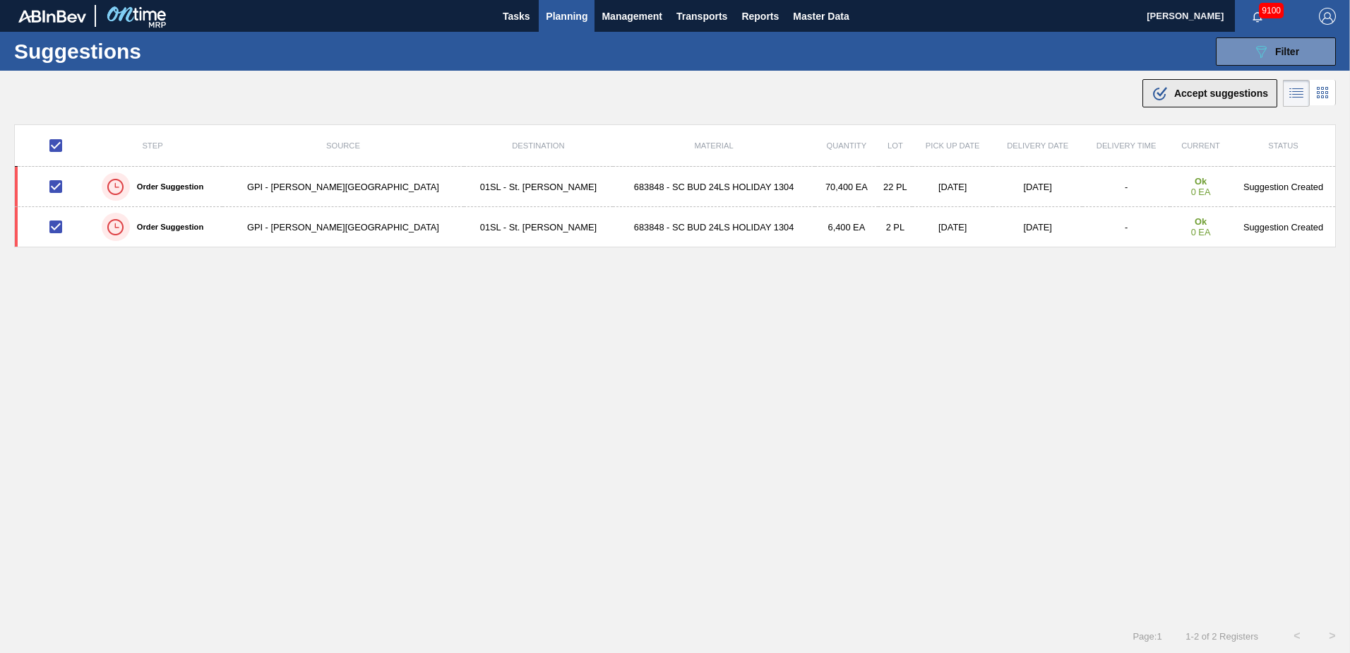
click at [1195, 97] on span "Accept suggestions" at bounding box center [1222, 93] width 94 height 11
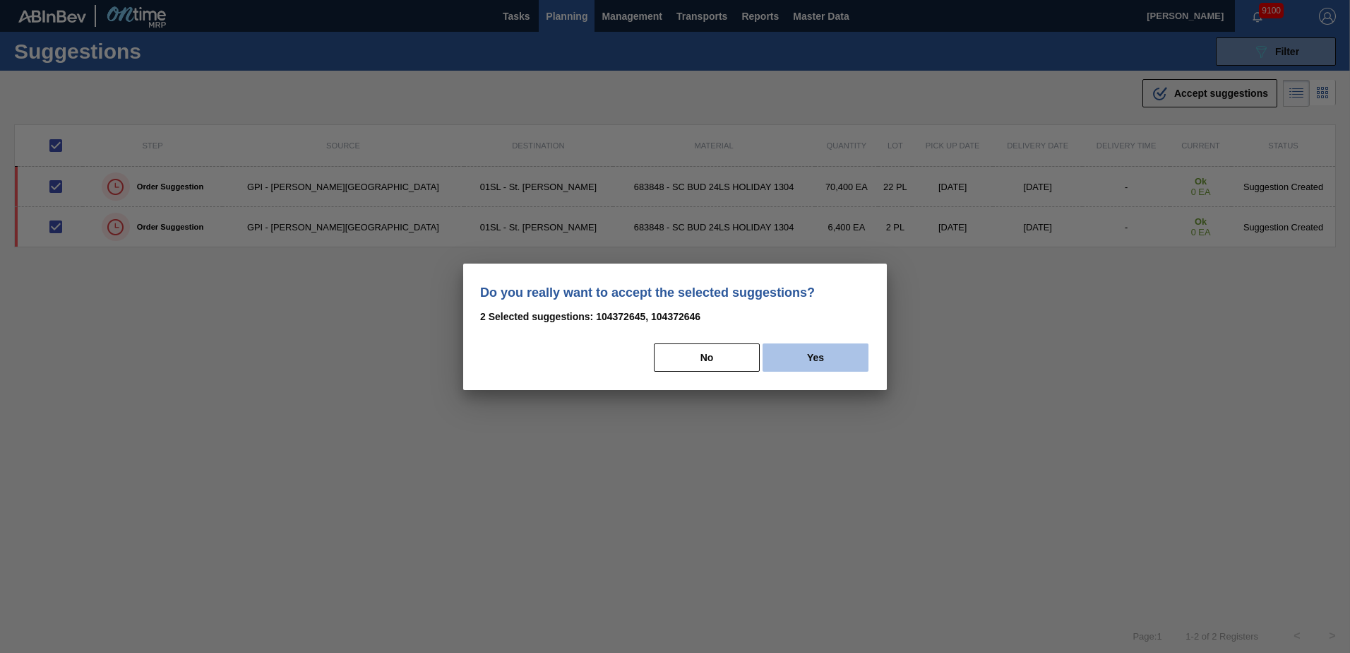
click at [836, 367] on button "Yes" at bounding box center [816, 357] width 106 height 28
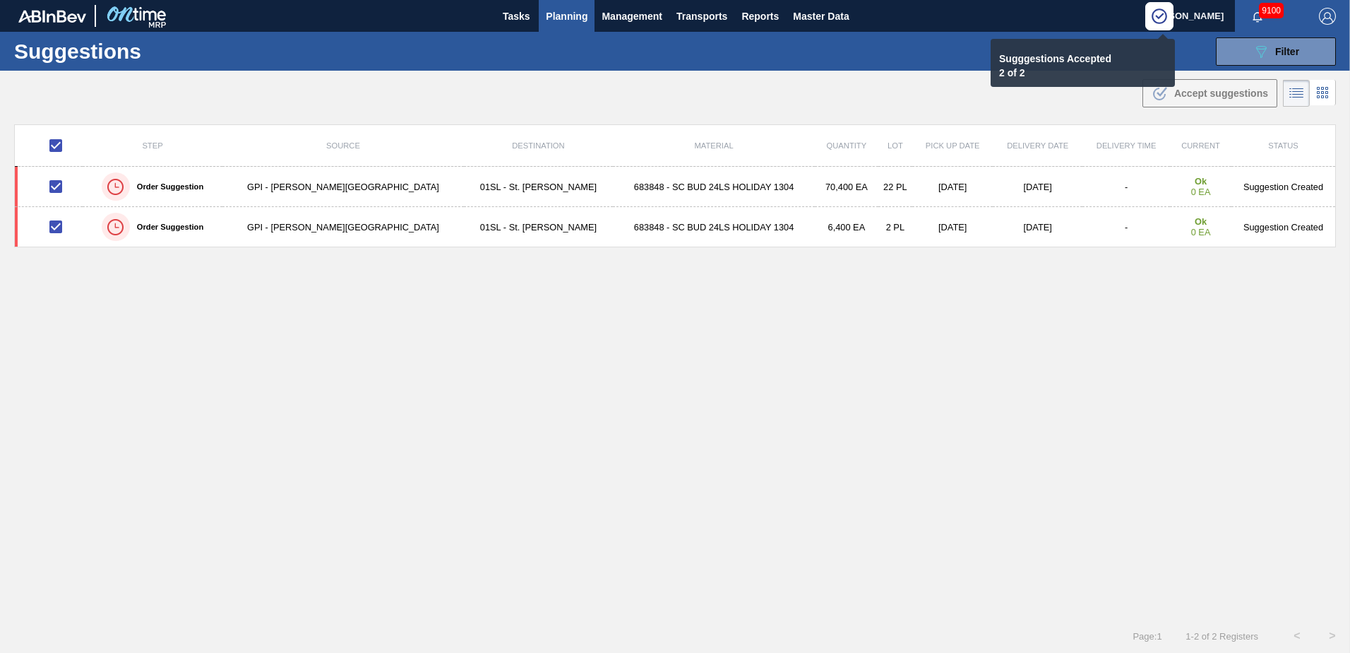
click at [556, 18] on span "Planning" at bounding box center [567, 16] width 42 height 17
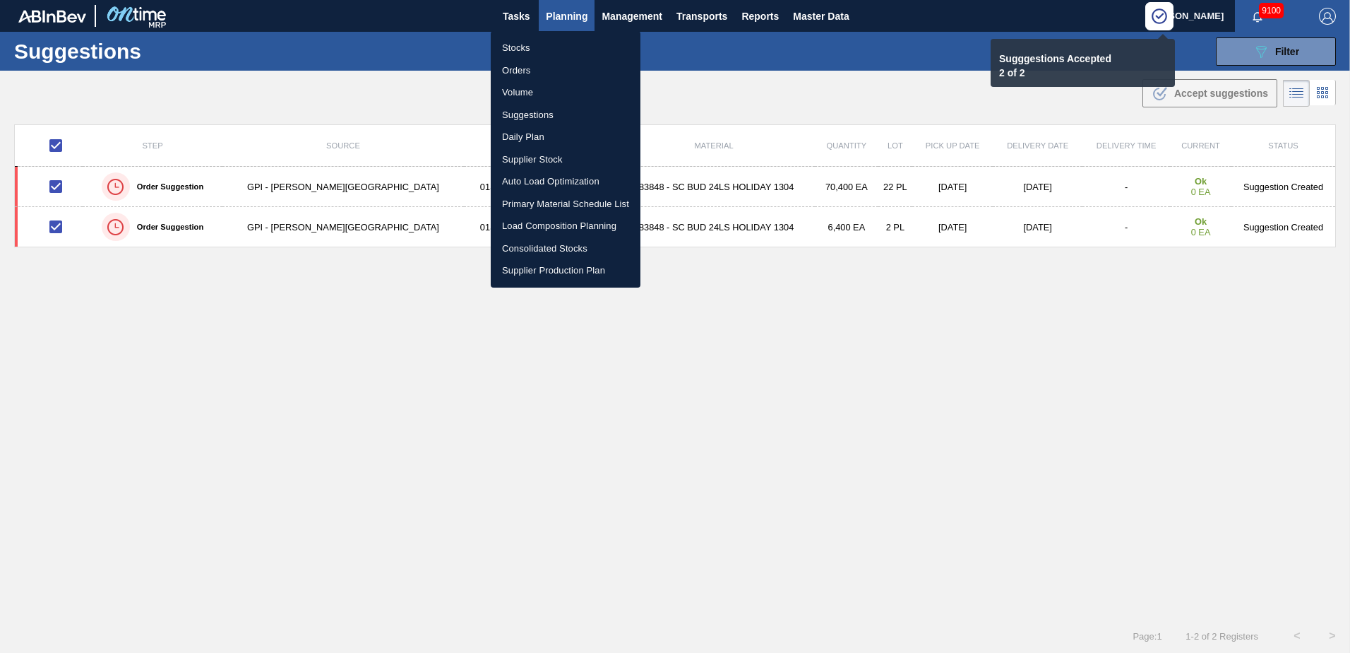
click at [533, 223] on li "Load Composition Planning" at bounding box center [566, 226] width 150 height 23
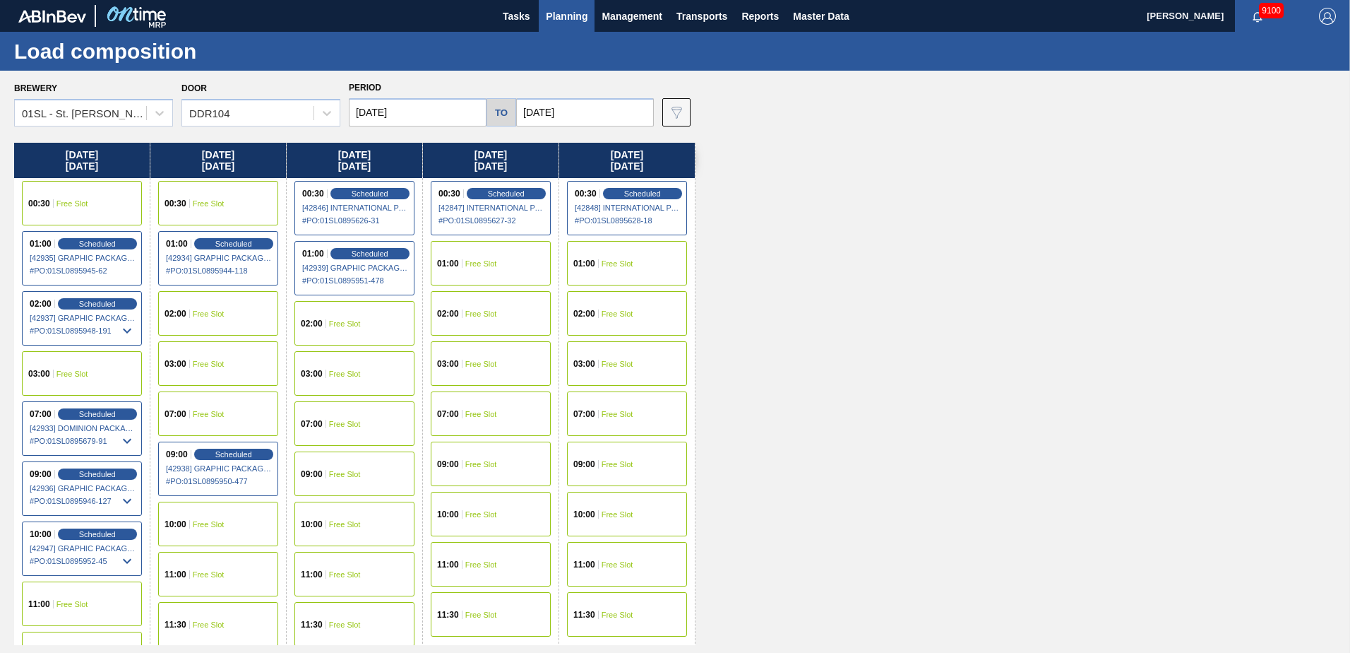
click at [222, 315] on span "Free Slot" at bounding box center [209, 313] width 32 height 8
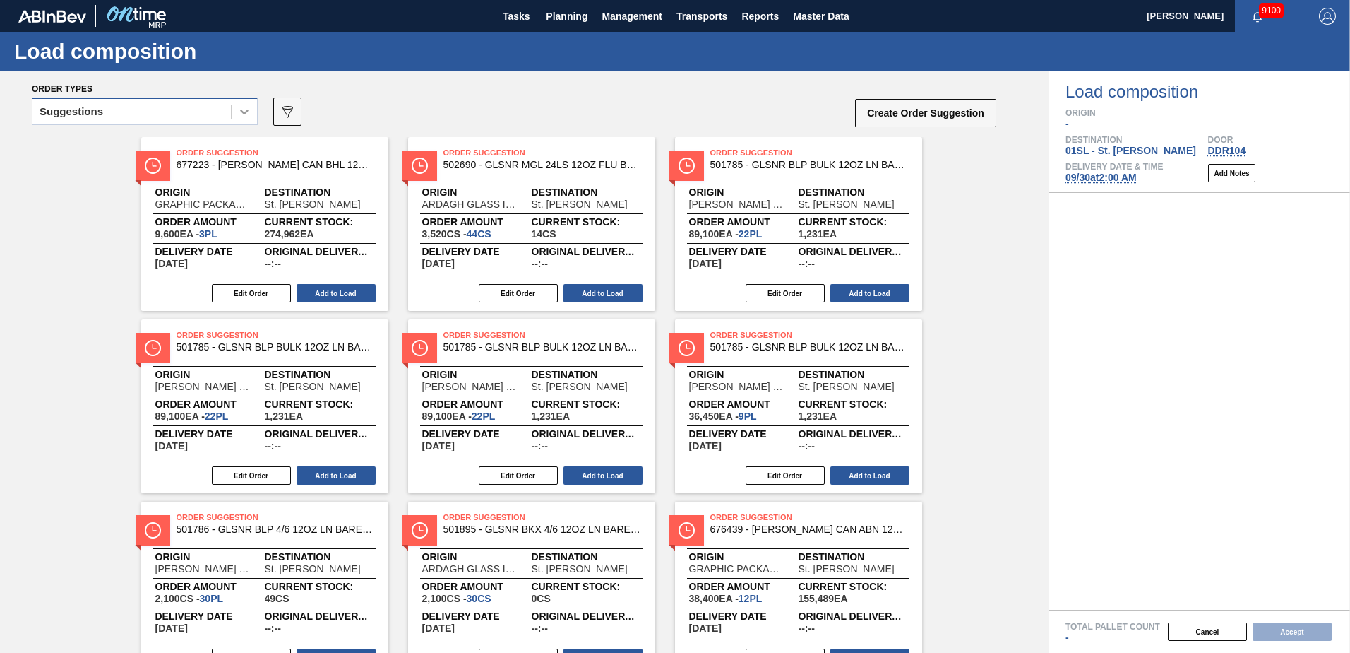
click at [246, 112] on icon at bounding box center [244, 111] width 8 height 5
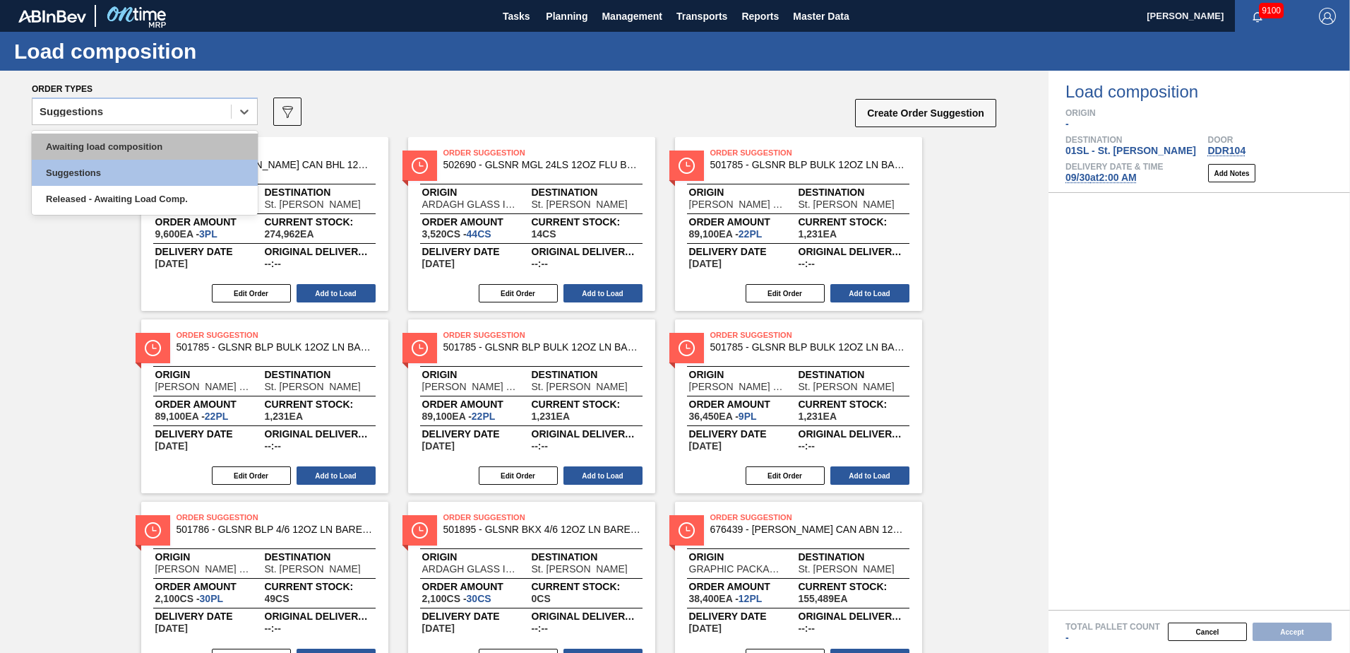
click at [183, 138] on div "Awaiting load composition" at bounding box center [145, 146] width 226 height 26
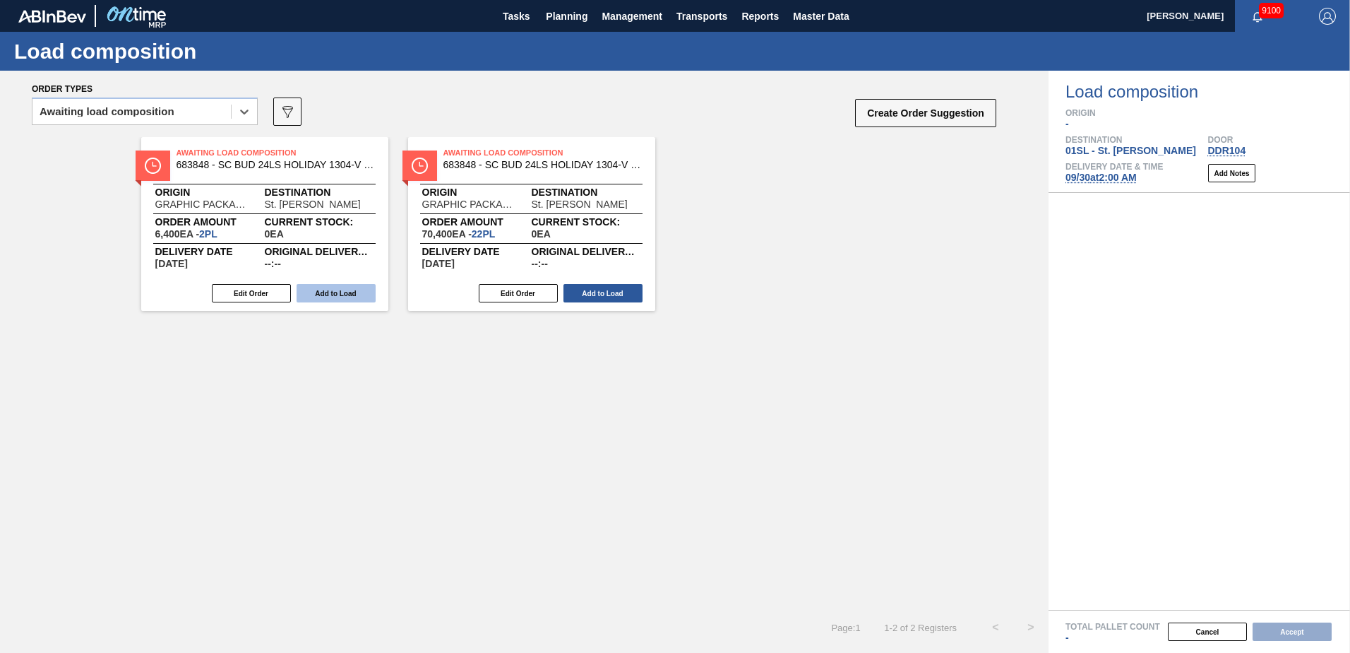
click at [338, 296] on button "Add to Load" at bounding box center [336, 293] width 79 height 18
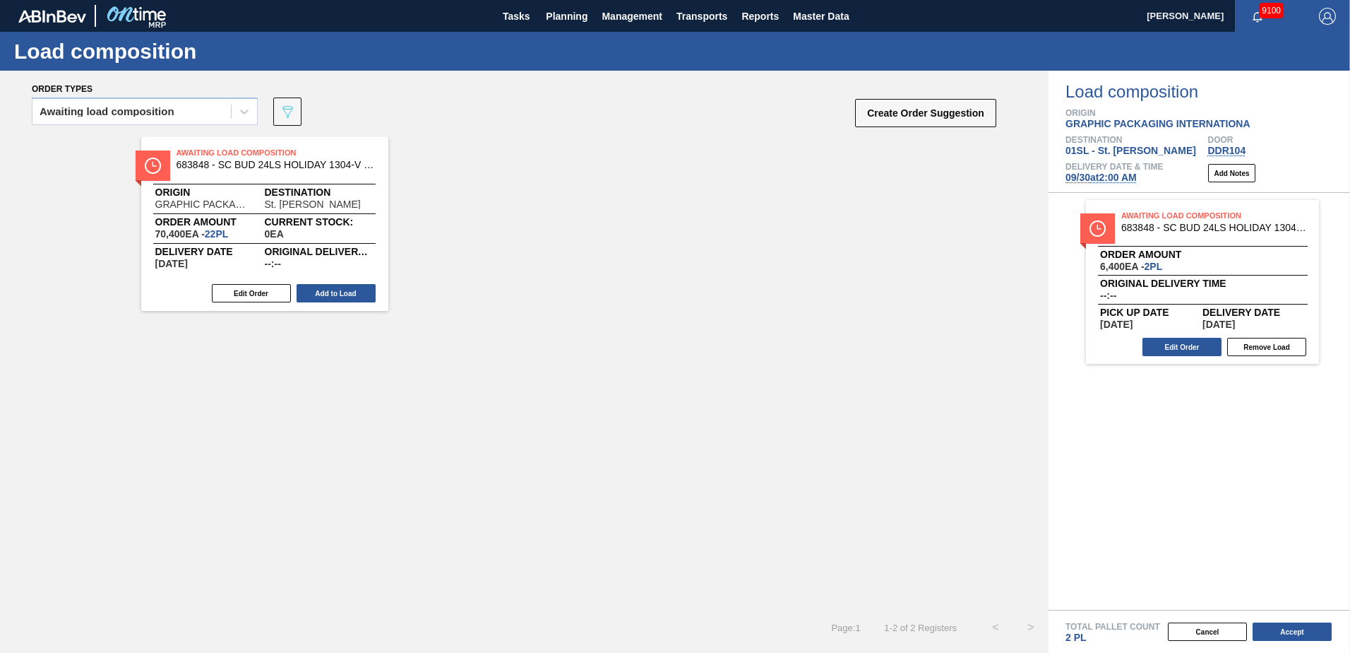
click at [329, 293] on button "Add to Load" at bounding box center [336, 293] width 79 height 18
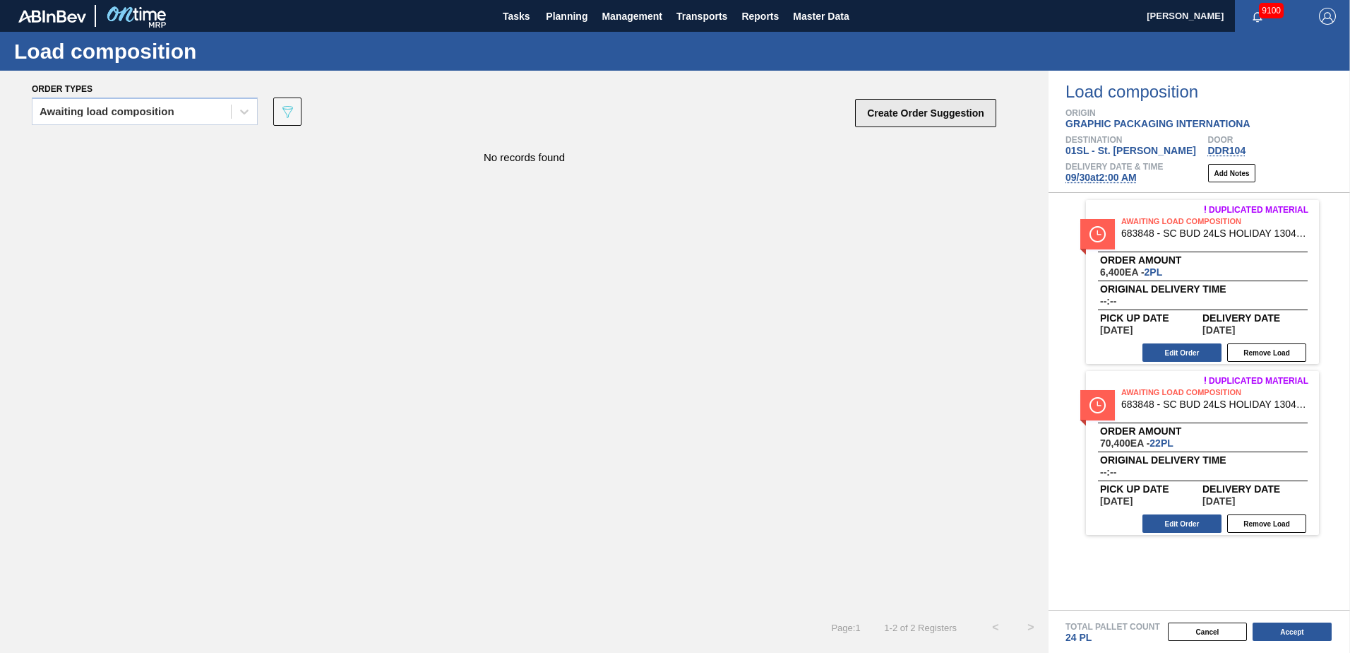
click at [915, 113] on button "Create Order Suggestion" at bounding box center [925, 113] width 141 height 28
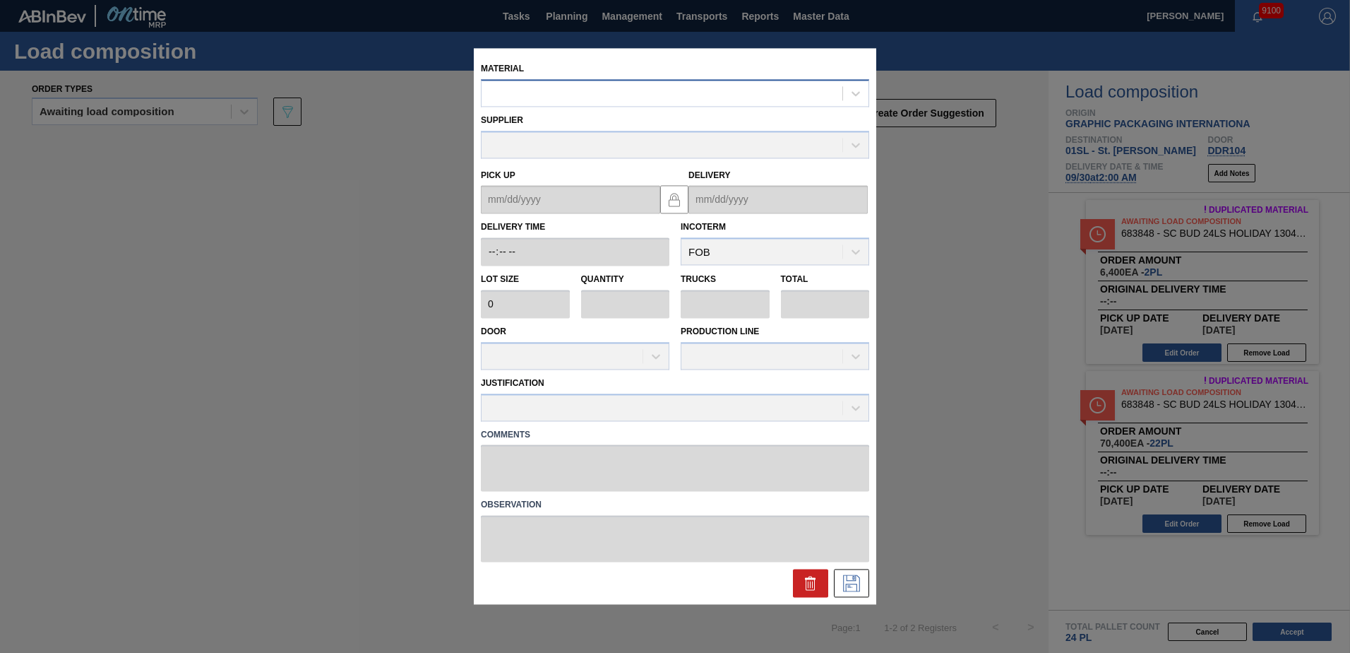
click at [696, 100] on div at bounding box center [662, 93] width 361 height 20
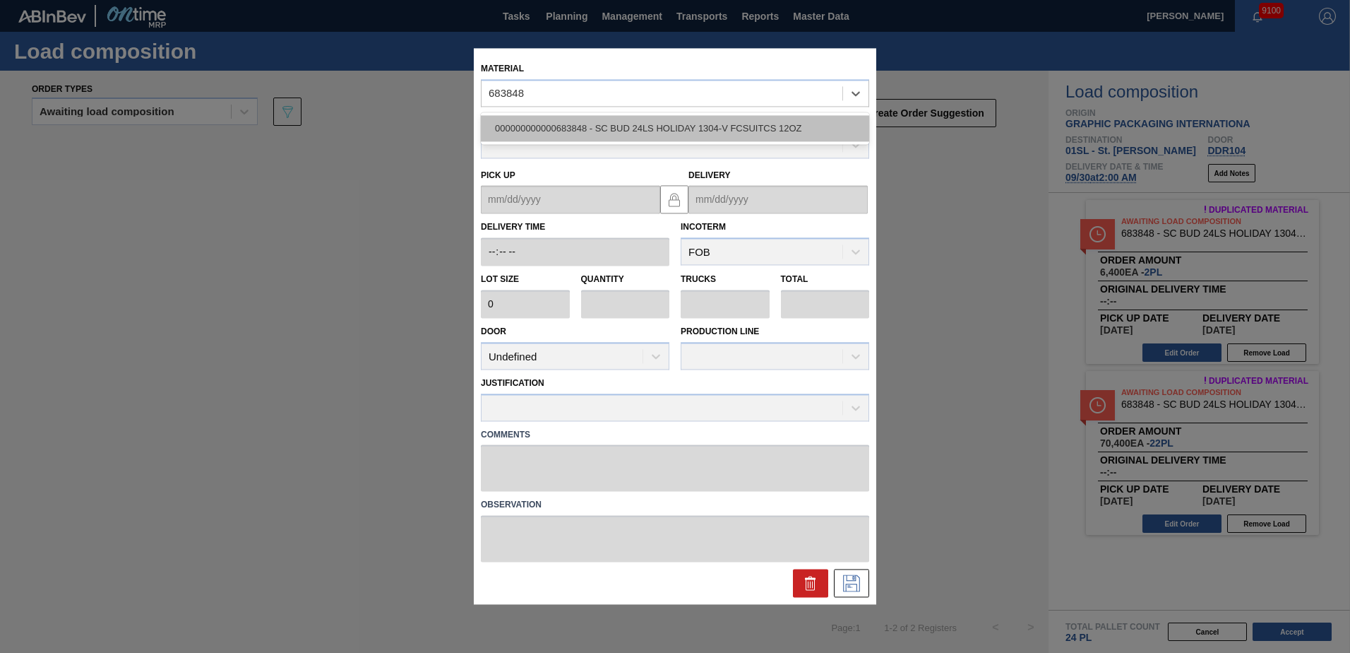
click at [706, 128] on div "000000000000683848 - SC BUD 24LS HOLIDAY 1304-V FCSUITCS 12OZ" at bounding box center [675, 128] width 388 height 26
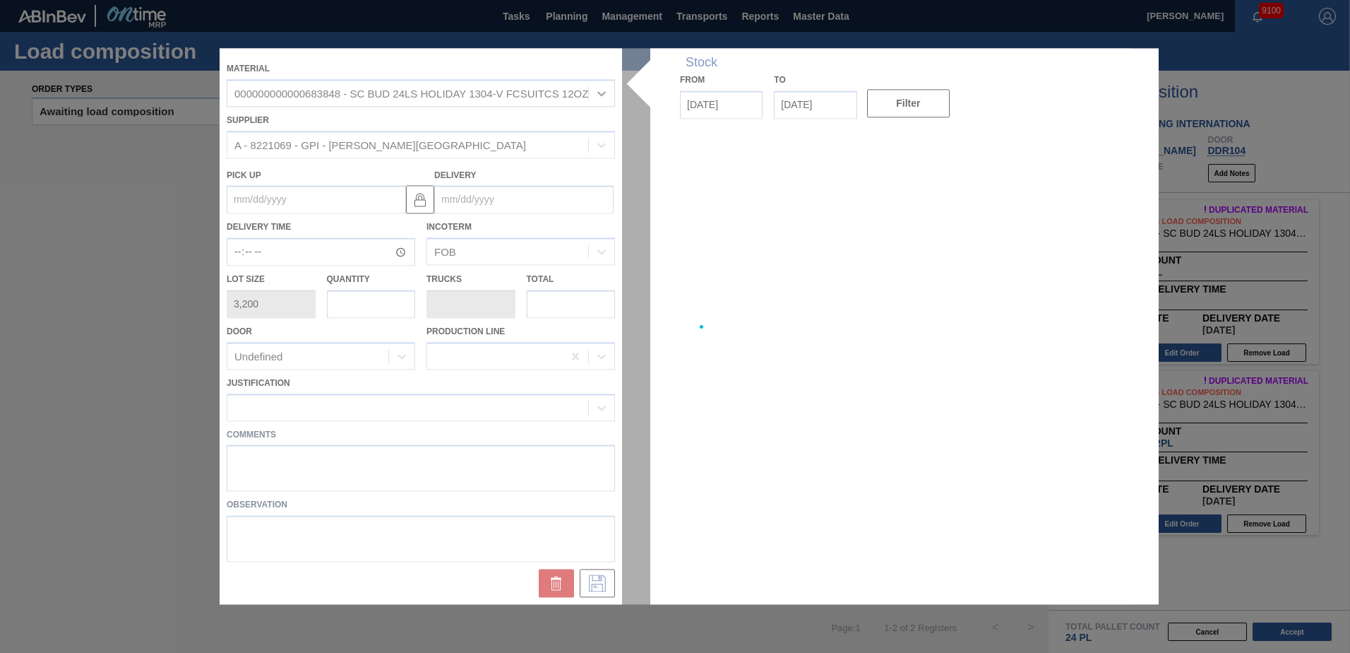
click at [471, 201] on div at bounding box center [675, 326] width 911 height 556
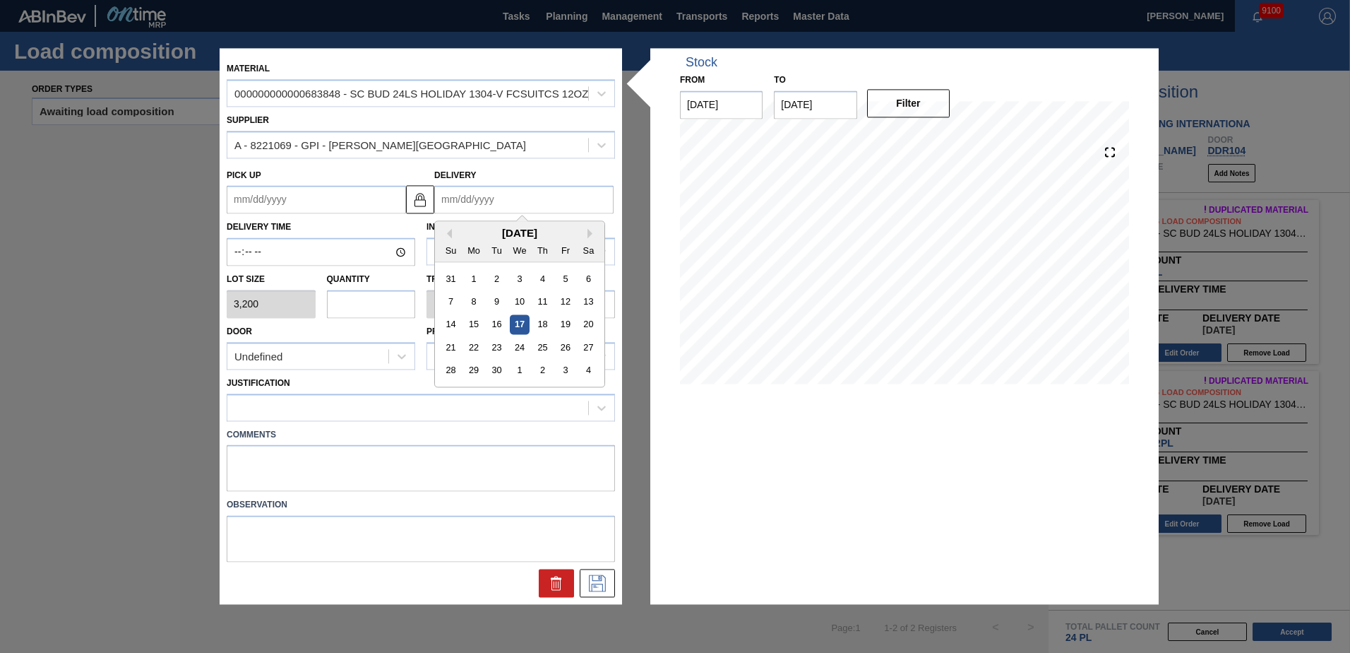
click at [475, 200] on input "Delivery" at bounding box center [523, 200] width 179 height 28
click at [499, 366] on div "30" at bounding box center [496, 370] width 19 height 19
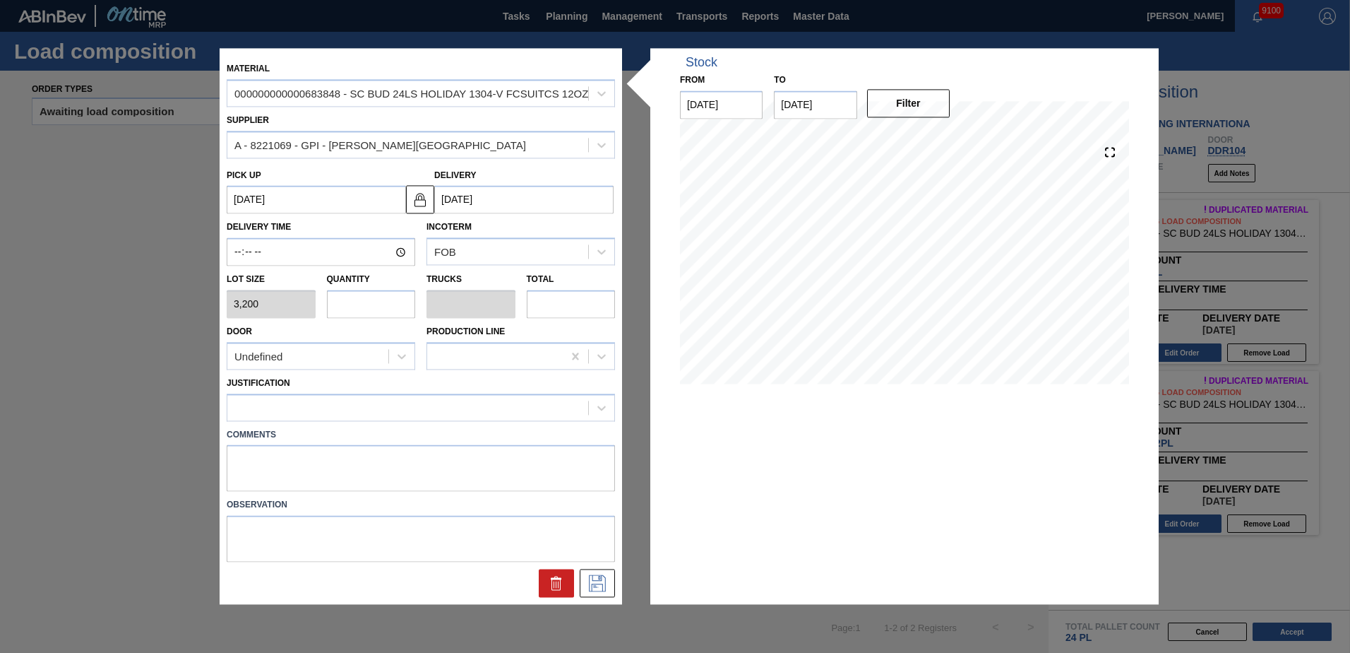
click at [381, 304] on input "text" at bounding box center [371, 304] width 89 height 28
click at [355, 358] on div "Undefined" at bounding box center [307, 356] width 161 height 20
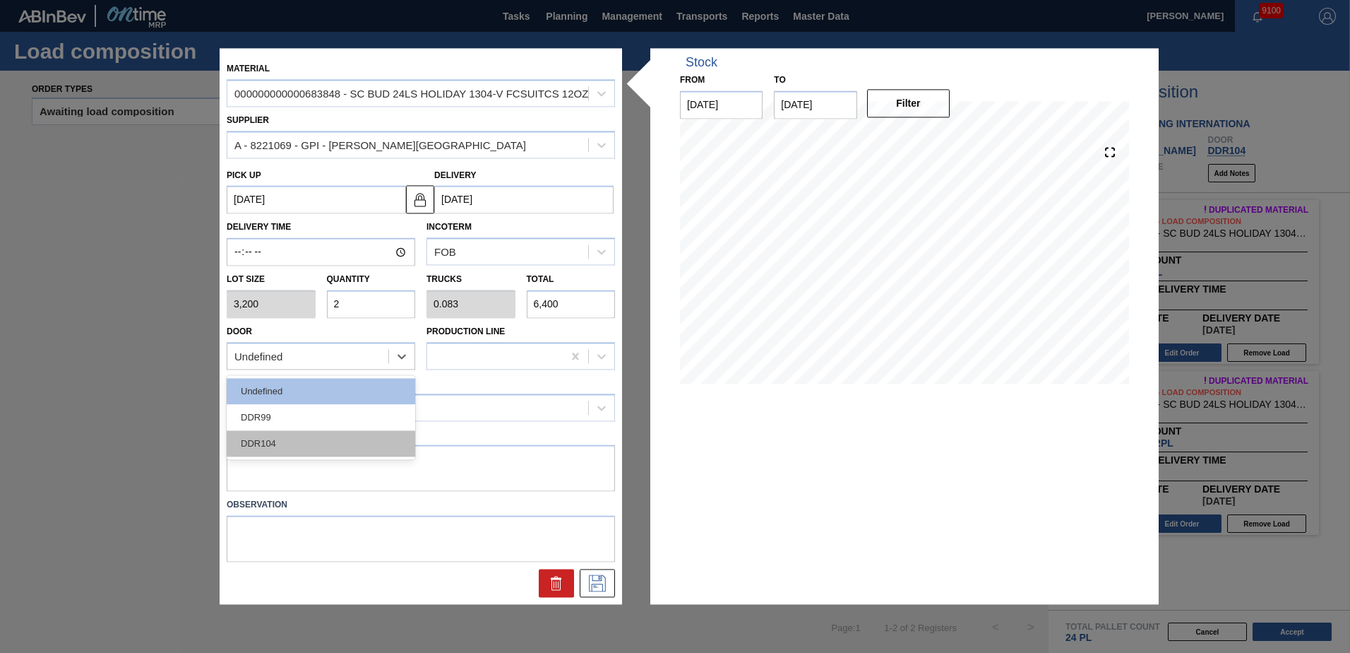
click at [324, 436] on div "DDR104" at bounding box center [321, 443] width 189 height 26
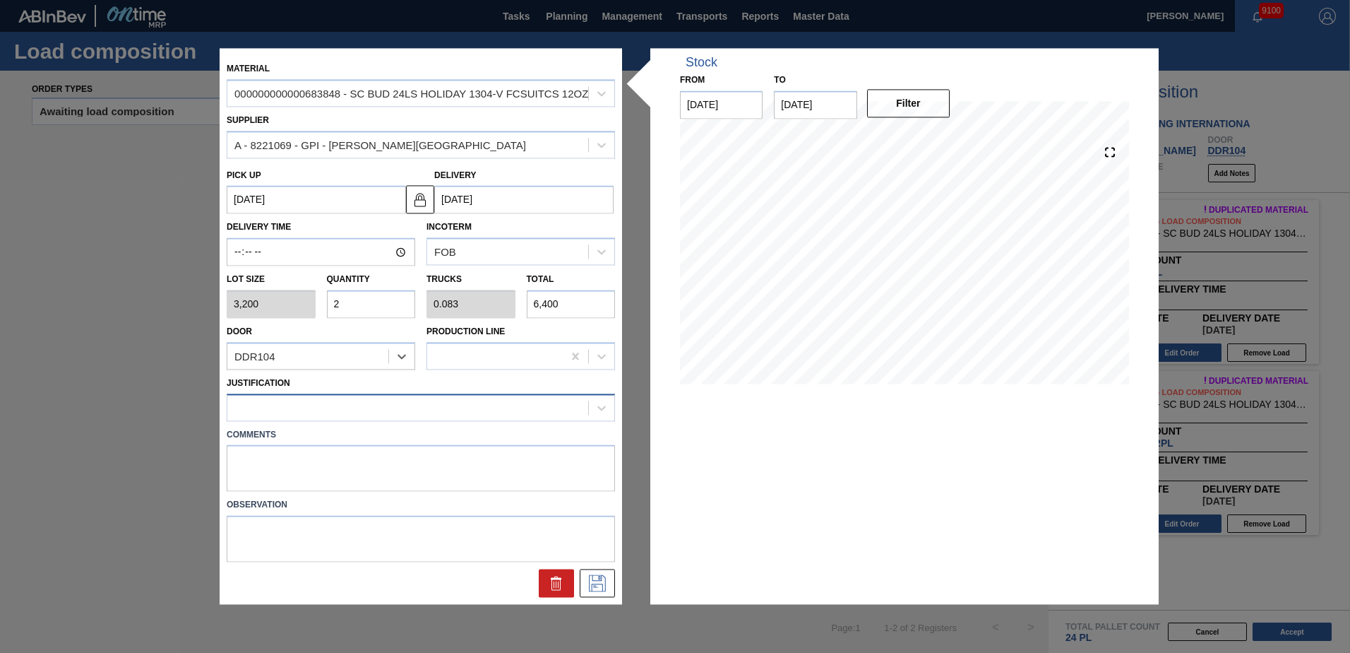
click at [359, 412] on div at bounding box center [407, 407] width 361 height 20
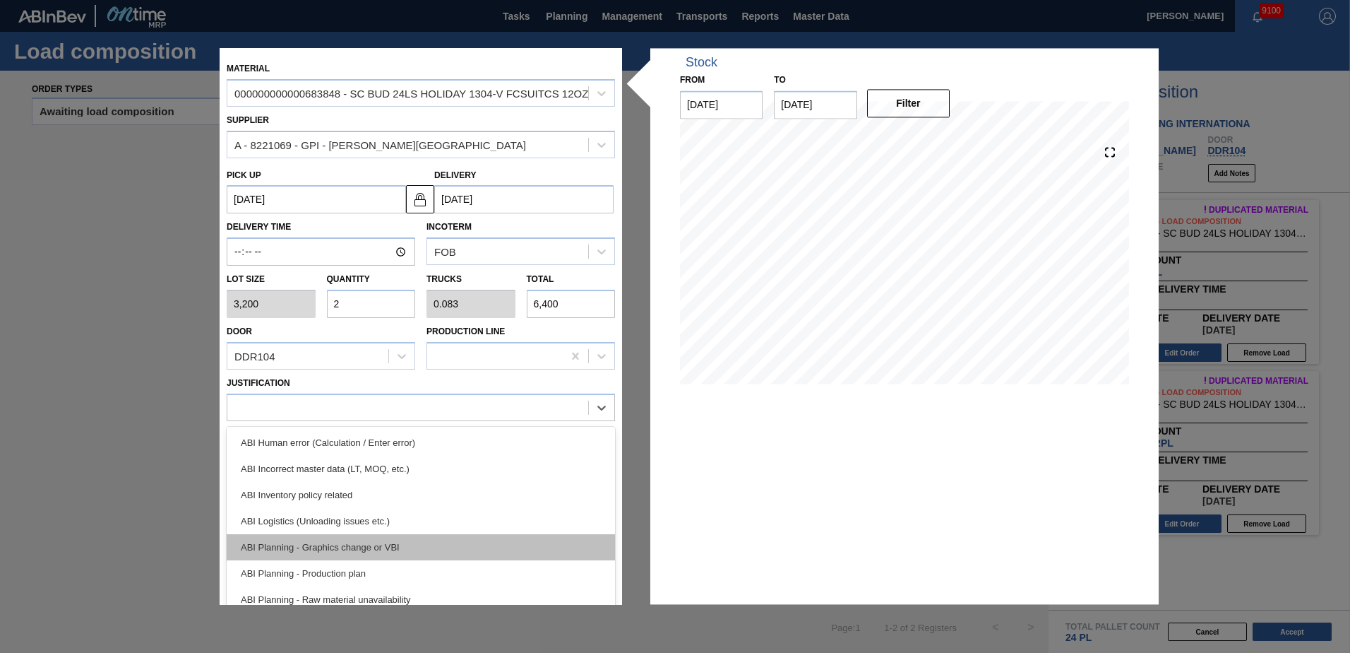
click at [394, 542] on div "ABI Planning - Graphics change or VBI" at bounding box center [421, 547] width 388 height 26
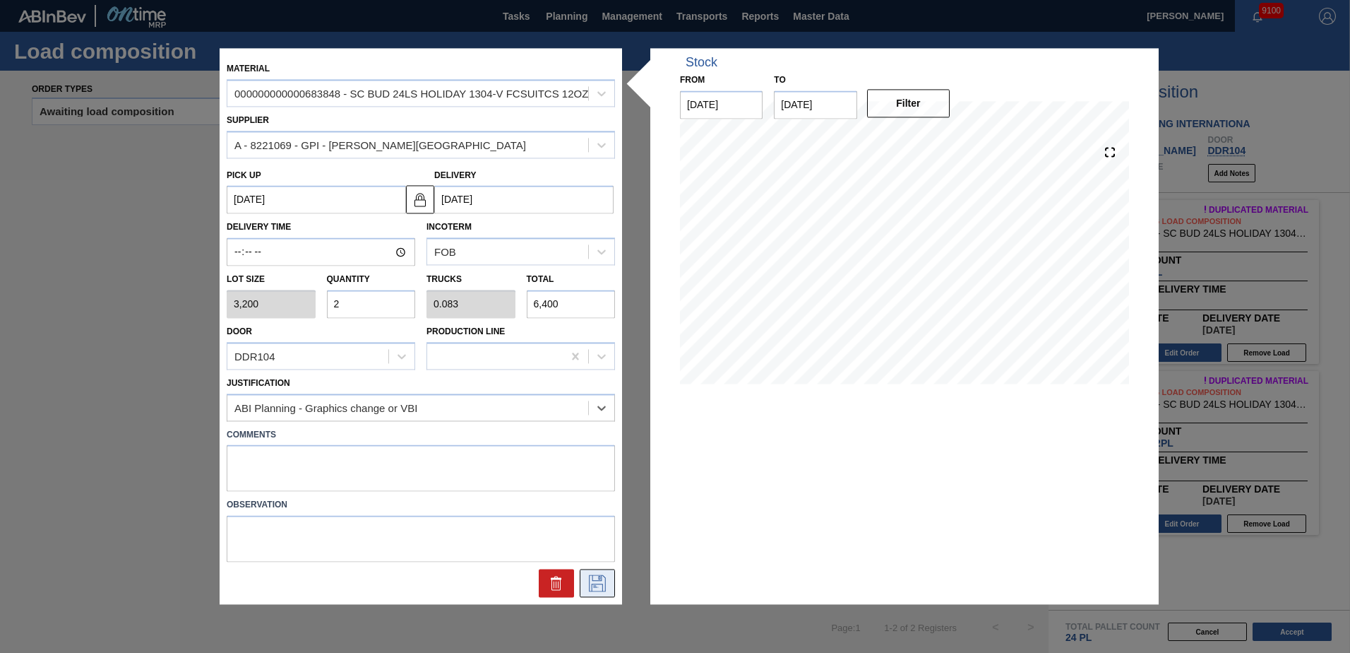
click at [595, 580] on icon at bounding box center [597, 583] width 23 height 17
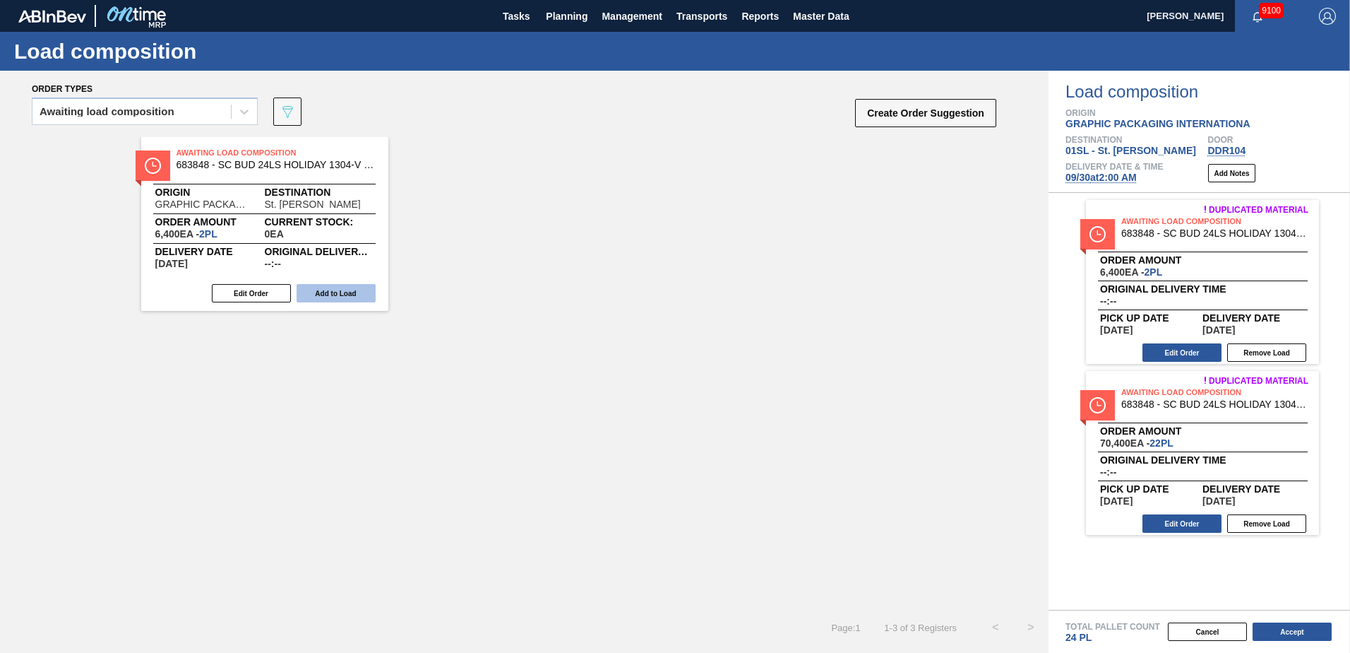
click at [341, 297] on button "Add to Load" at bounding box center [336, 293] width 79 height 18
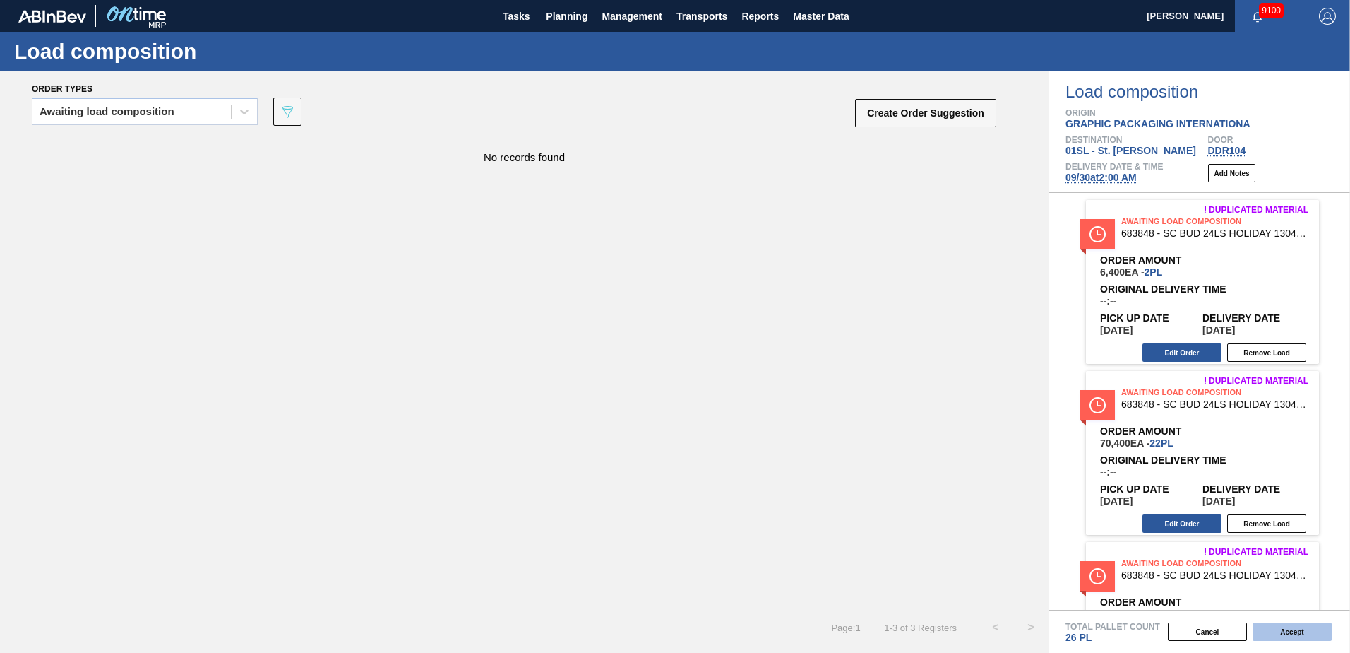
click at [1290, 629] on button "Accept" at bounding box center [1292, 631] width 79 height 18
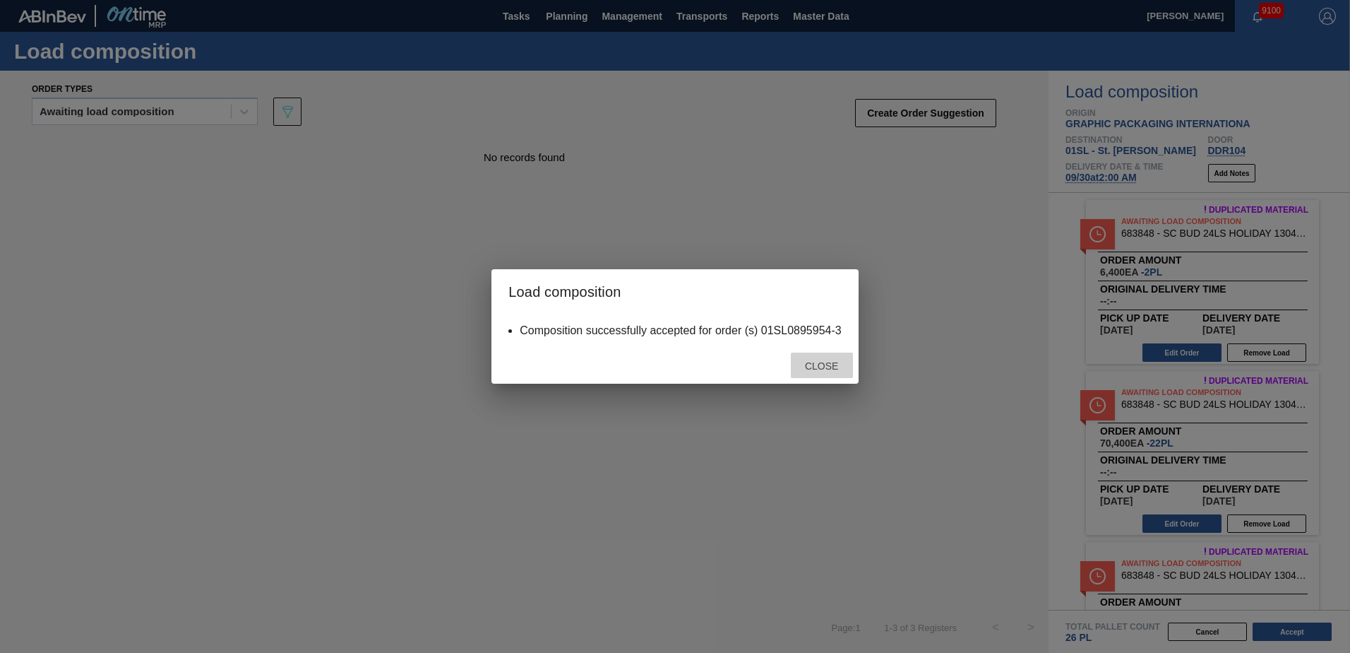
click at [821, 356] on div "Close" at bounding box center [822, 365] width 62 height 26
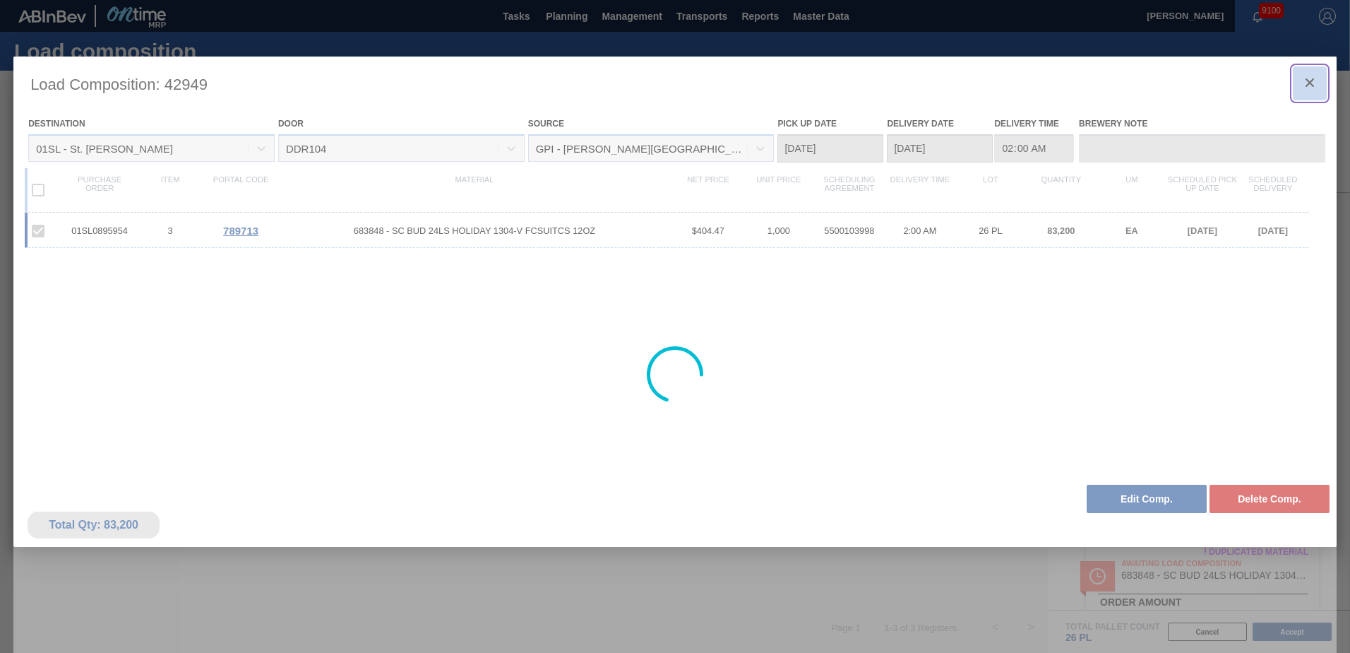
click at [1315, 78] on icon "botão de ícone" at bounding box center [1310, 82] width 17 height 17
